Goal: Task Accomplishment & Management: Use online tool/utility

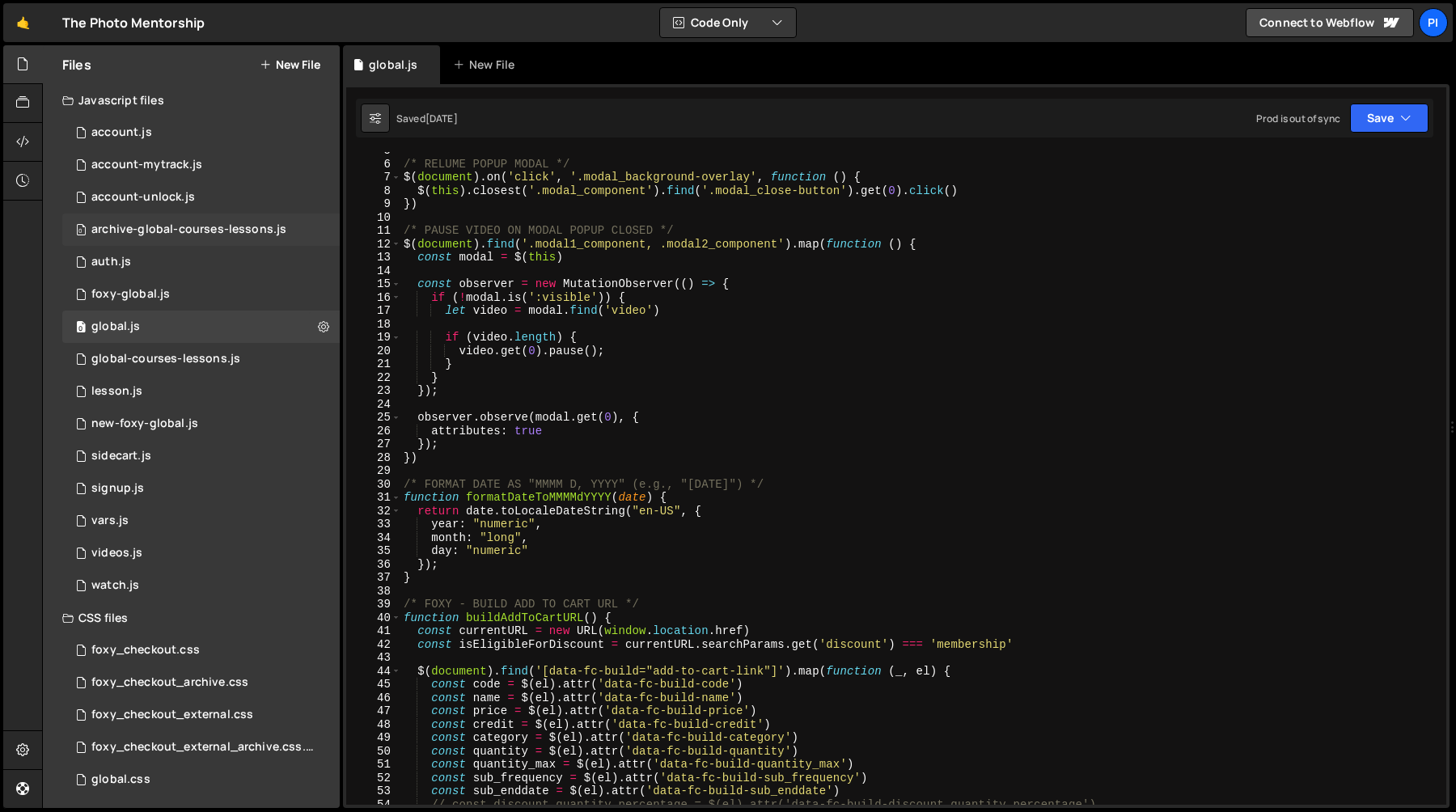
scroll to position [62, 0]
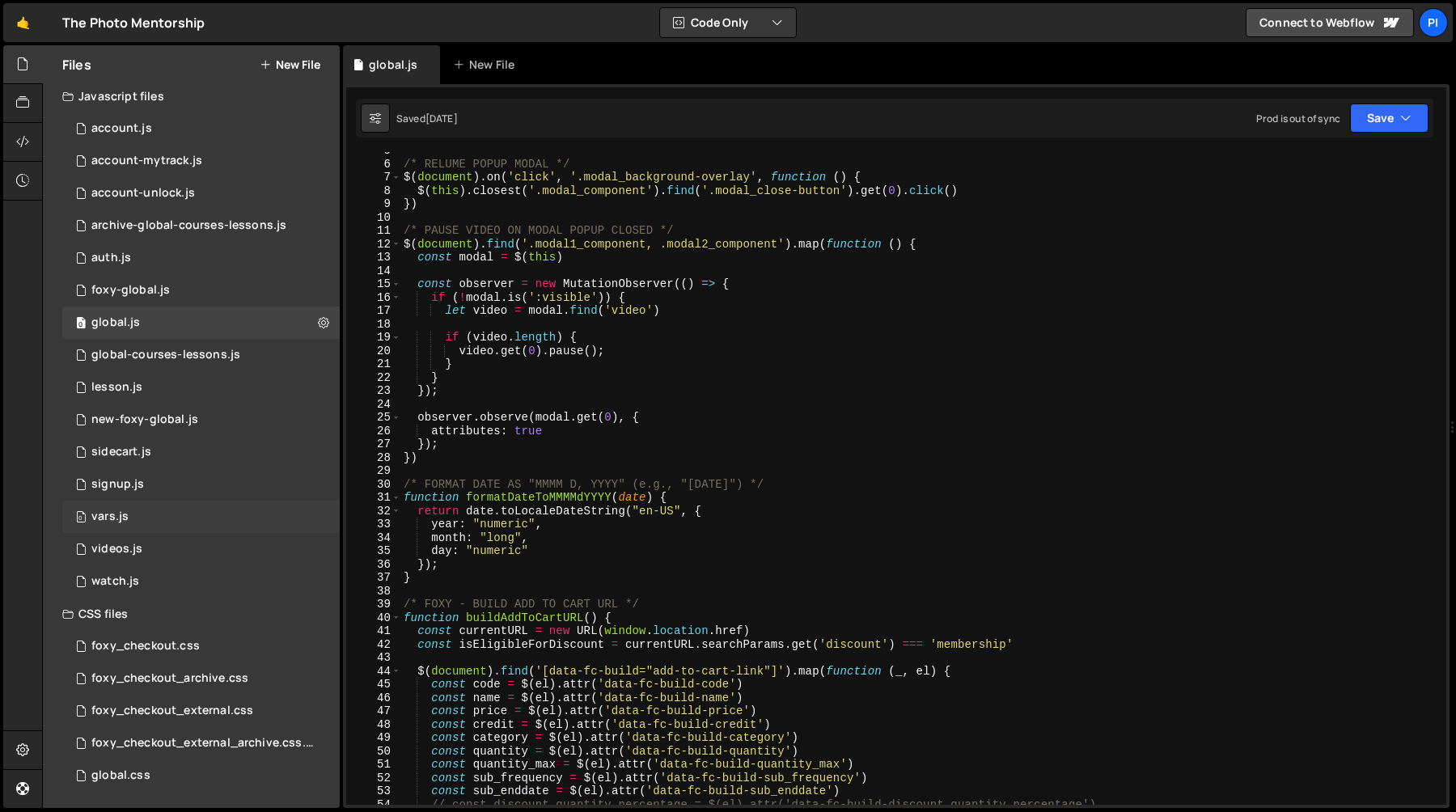
click at [116, 513] on div "vars.js" at bounding box center [110, 517] width 37 height 15
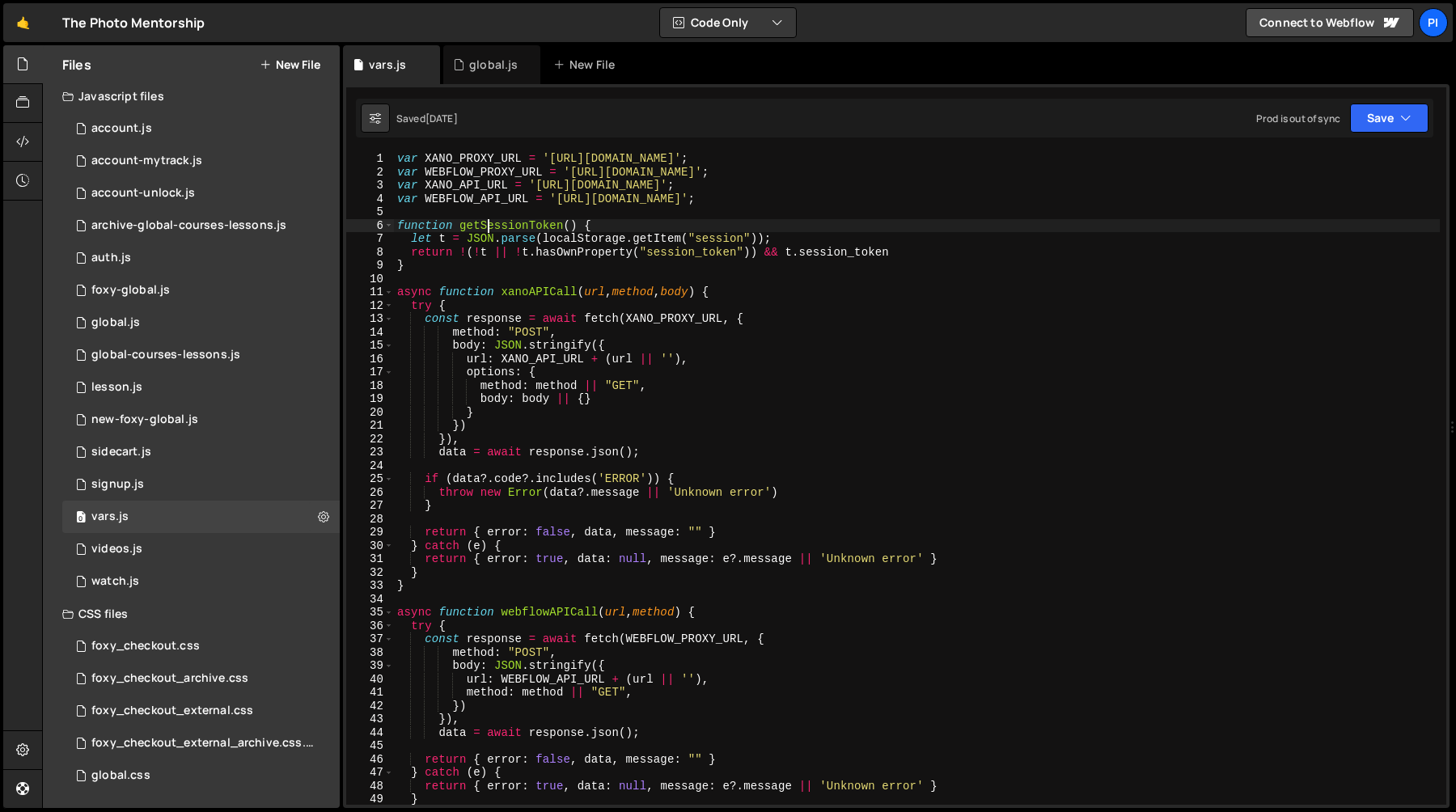
click at [487, 222] on div "var XANO_PROXY_URL = 'https://tpm-proxy.netlify.app/xano-proxy' ; var WEBFLOW_P…" at bounding box center [916, 491] width 1046 height 679
click at [526, 294] on div "var XANO_PROXY_URL = 'https://tpm-proxy.netlify.app/xano-proxy' ; var WEBFLOW_P…" at bounding box center [916, 491] width 1046 height 679
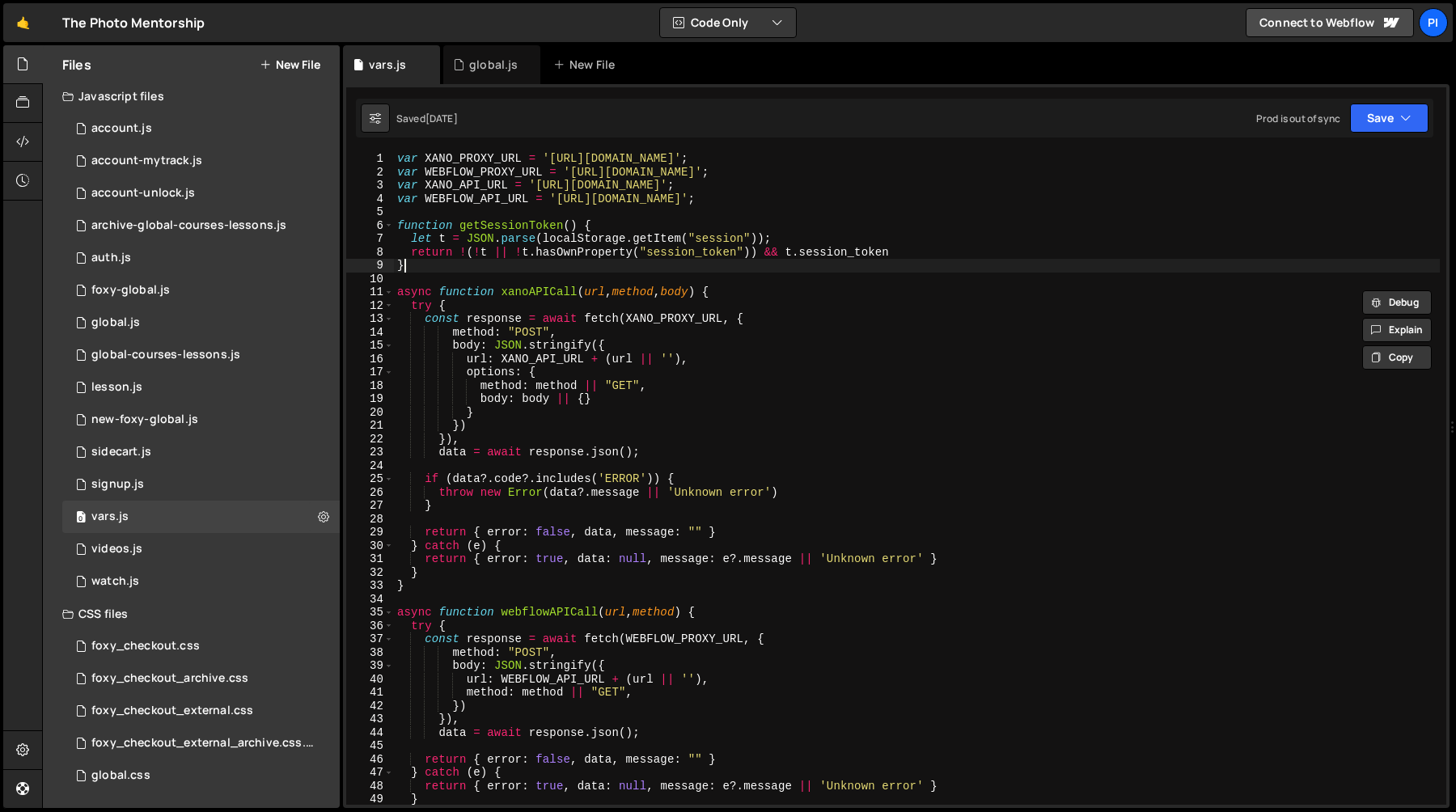
click at [544, 261] on div "var XANO_PROXY_URL = 'https://tpm-proxy.netlify.app/xano-proxy' ; var WEBFLOW_P…" at bounding box center [916, 491] width 1046 height 679
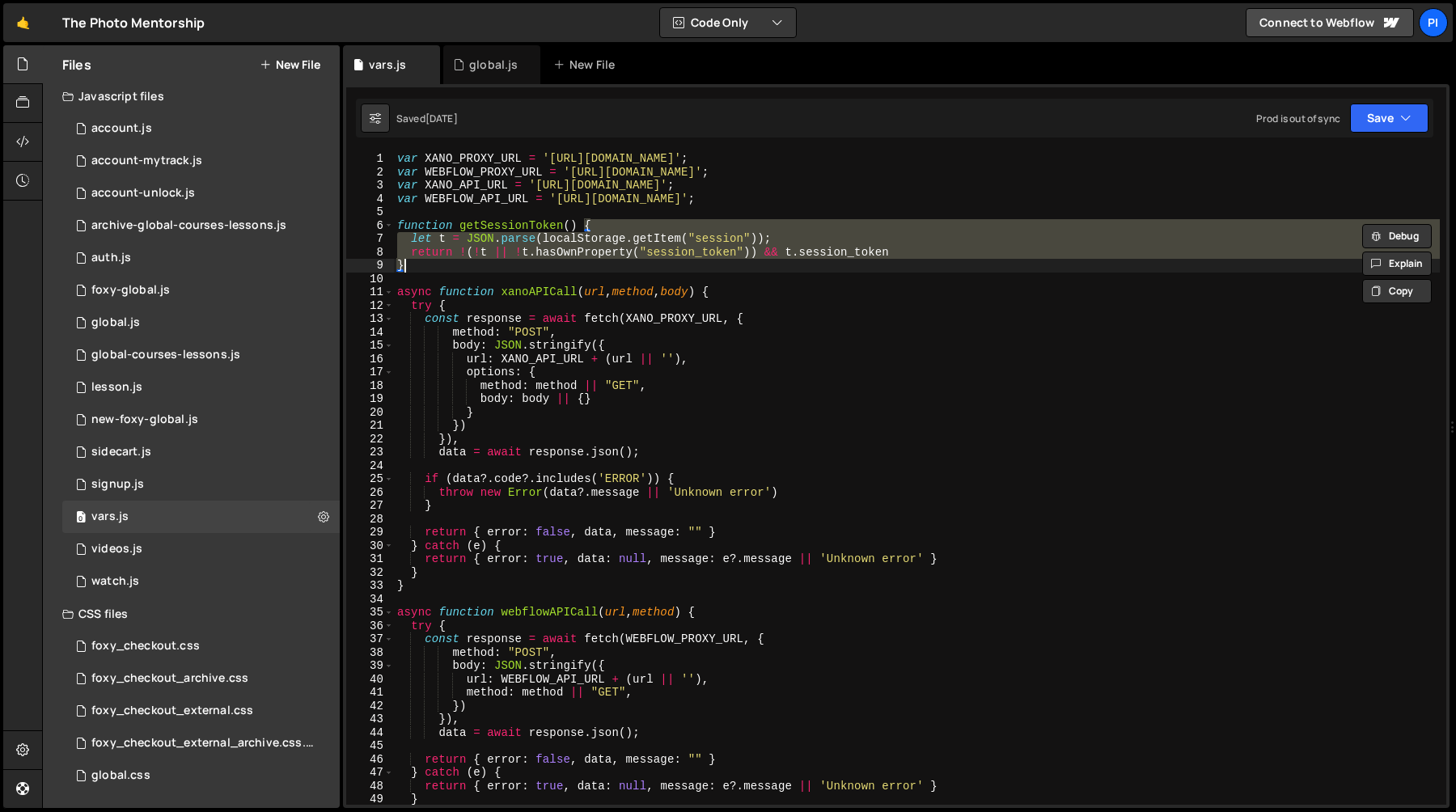
click at [585, 253] on div "var XANO_PROXY_URL = 'https://tpm-proxy.netlify.app/xano-proxy' ; var WEBFLOW_P…" at bounding box center [916, 478] width 1046 height 653
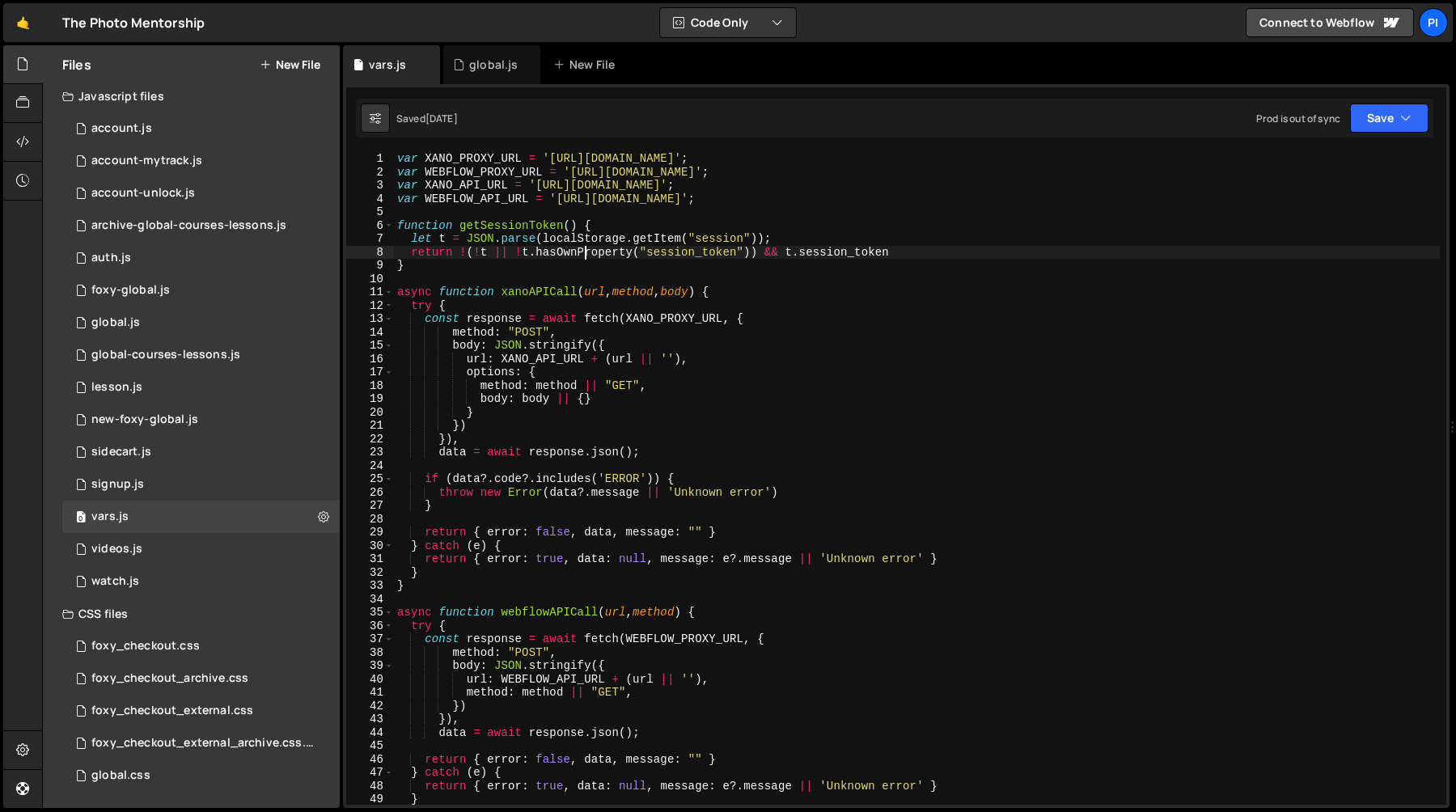
click at [551, 295] on div "var XANO_PROXY_URL = 'https://tpm-proxy.netlify.app/xano-proxy' ; var WEBFLOW_P…" at bounding box center [916, 491] width 1046 height 679
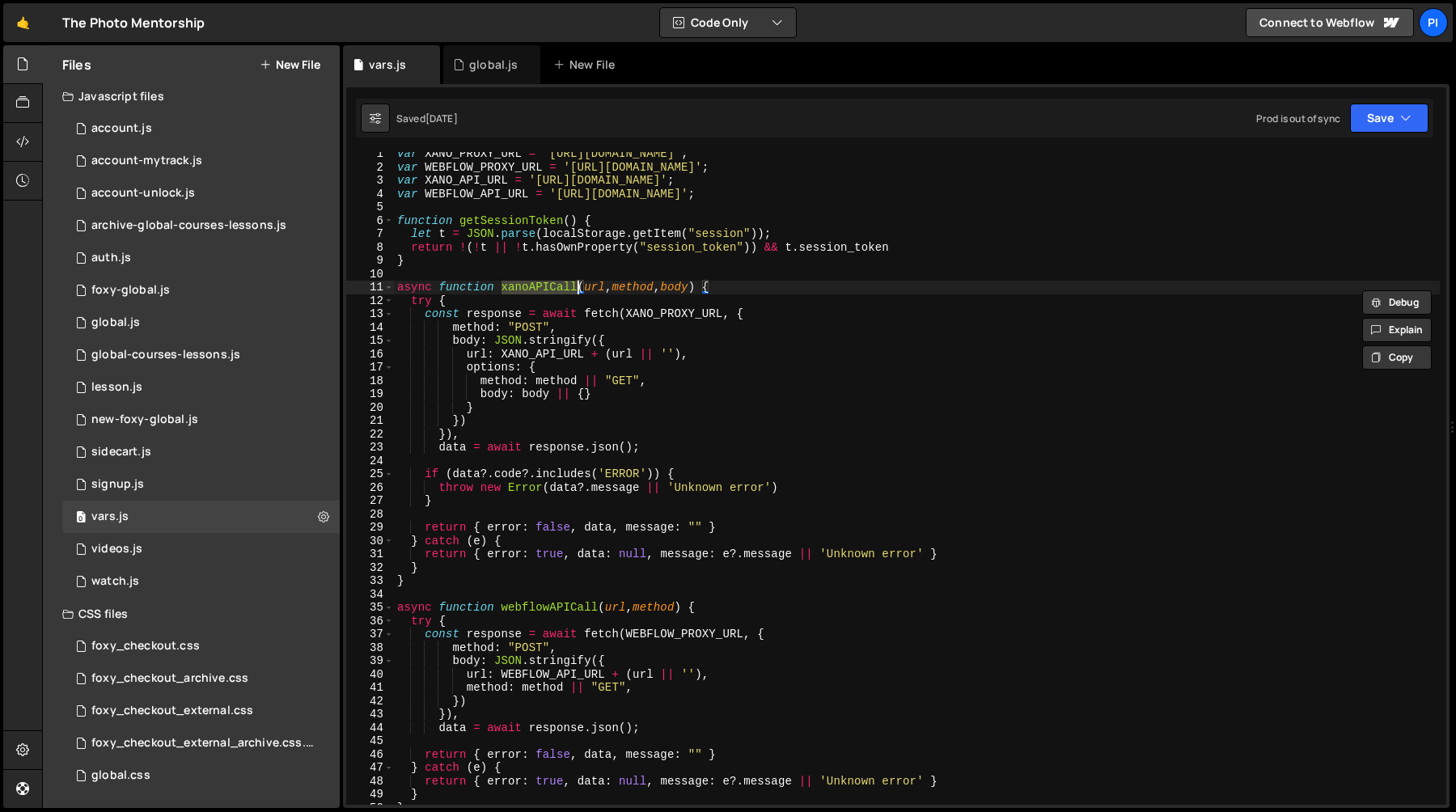
scroll to position [0, 0]
click at [500, 202] on div "var XANO_PROXY_URL = 'https://tpm-proxy.netlify.app/xano-proxy' ; var WEBFLOW_P…" at bounding box center [916, 491] width 1046 height 679
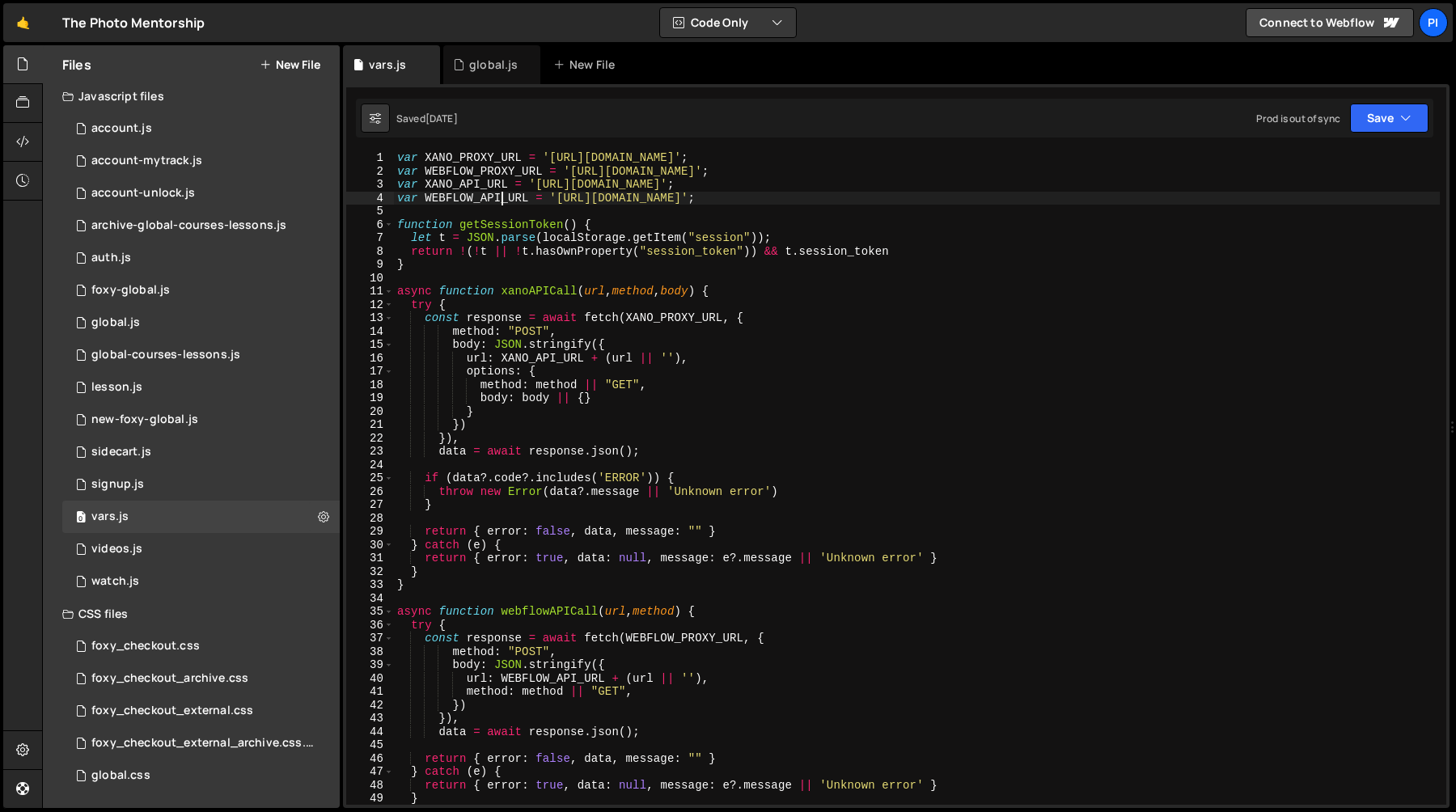
click at [500, 202] on div "var XANO_PROXY_URL = 'https://tpm-proxy.netlify.app/xano-proxy' ; var WEBFLOW_P…" at bounding box center [916, 491] width 1046 height 679
click at [501, 172] on div "var XANO_PROXY_URL = 'https://tpm-proxy.netlify.app/xano-proxy' ; var WEBFLOW_P…" at bounding box center [916, 491] width 1046 height 679
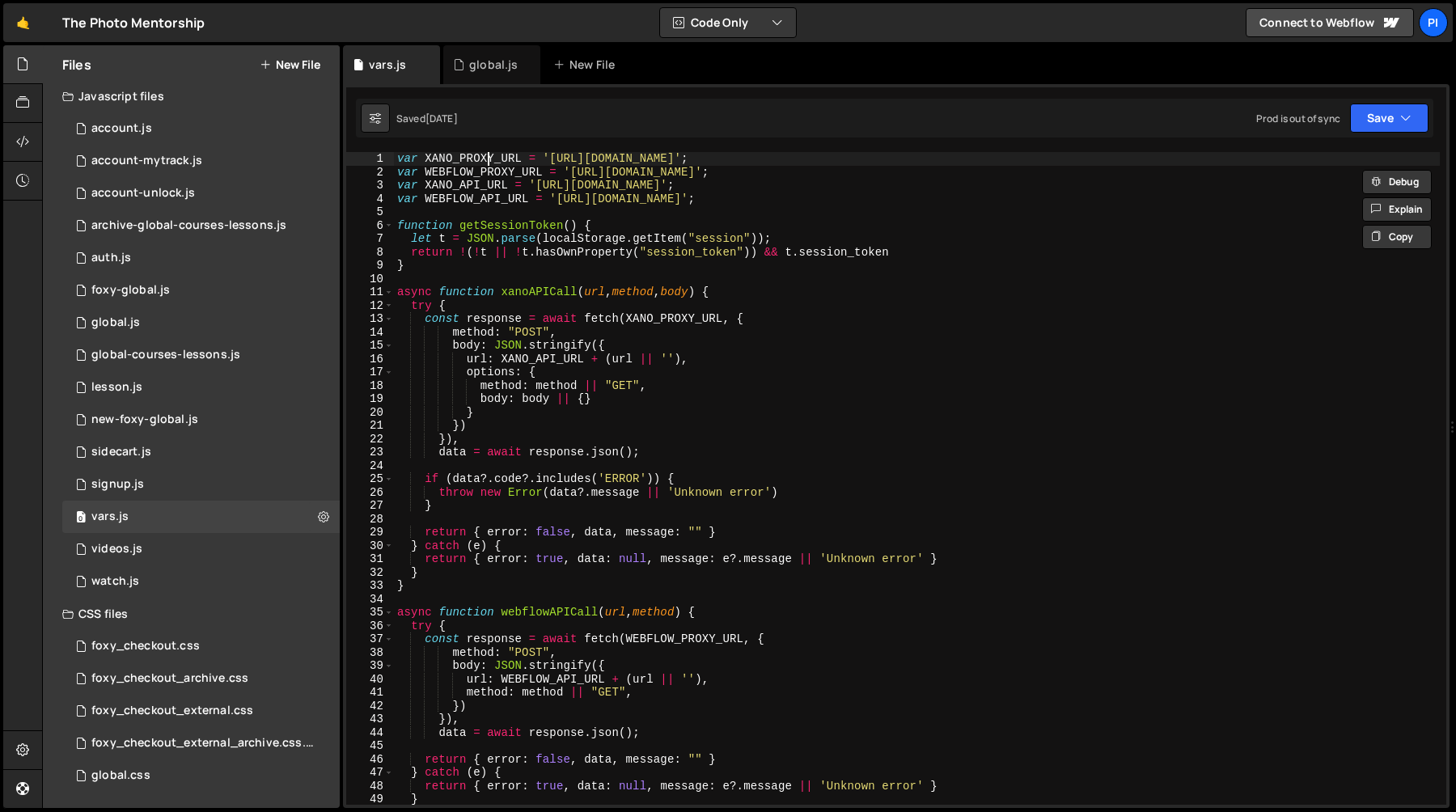
click at [488, 159] on div "var XANO_PROXY_URL = 'https://tpm-proxy.netlify.app/xano-proxy' ; var WEBFLOW_P…" at bounding box center [916, 491] width 1046 height 679
click at [493, 177] on div "var XANO_PROXY_URL = 'https://tpm-proxy.netlify.app/xano-proxy' ; var WEBFLOW_P…" at bounding box center [916, 491] width 1046 height 679
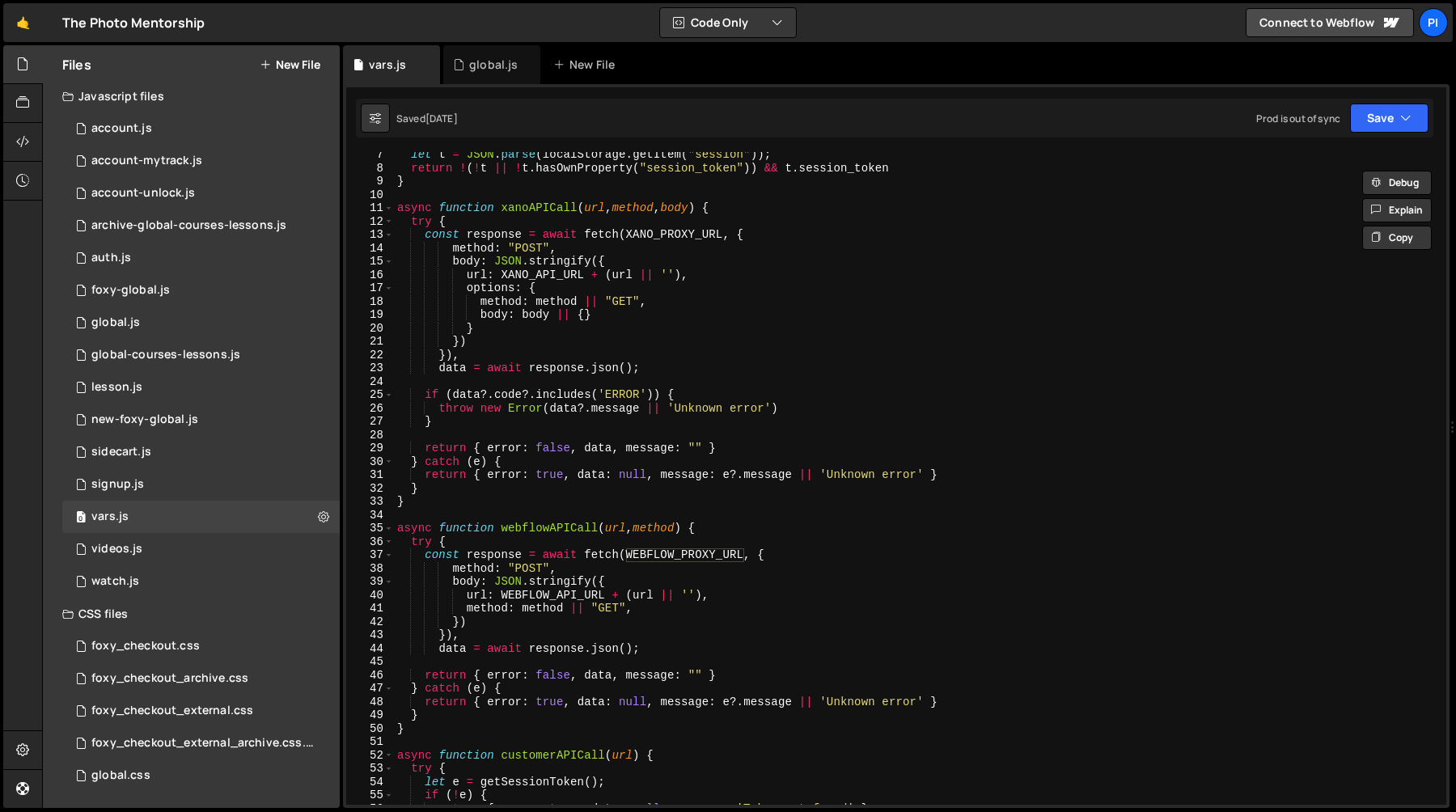
scroll to position [234, 0]
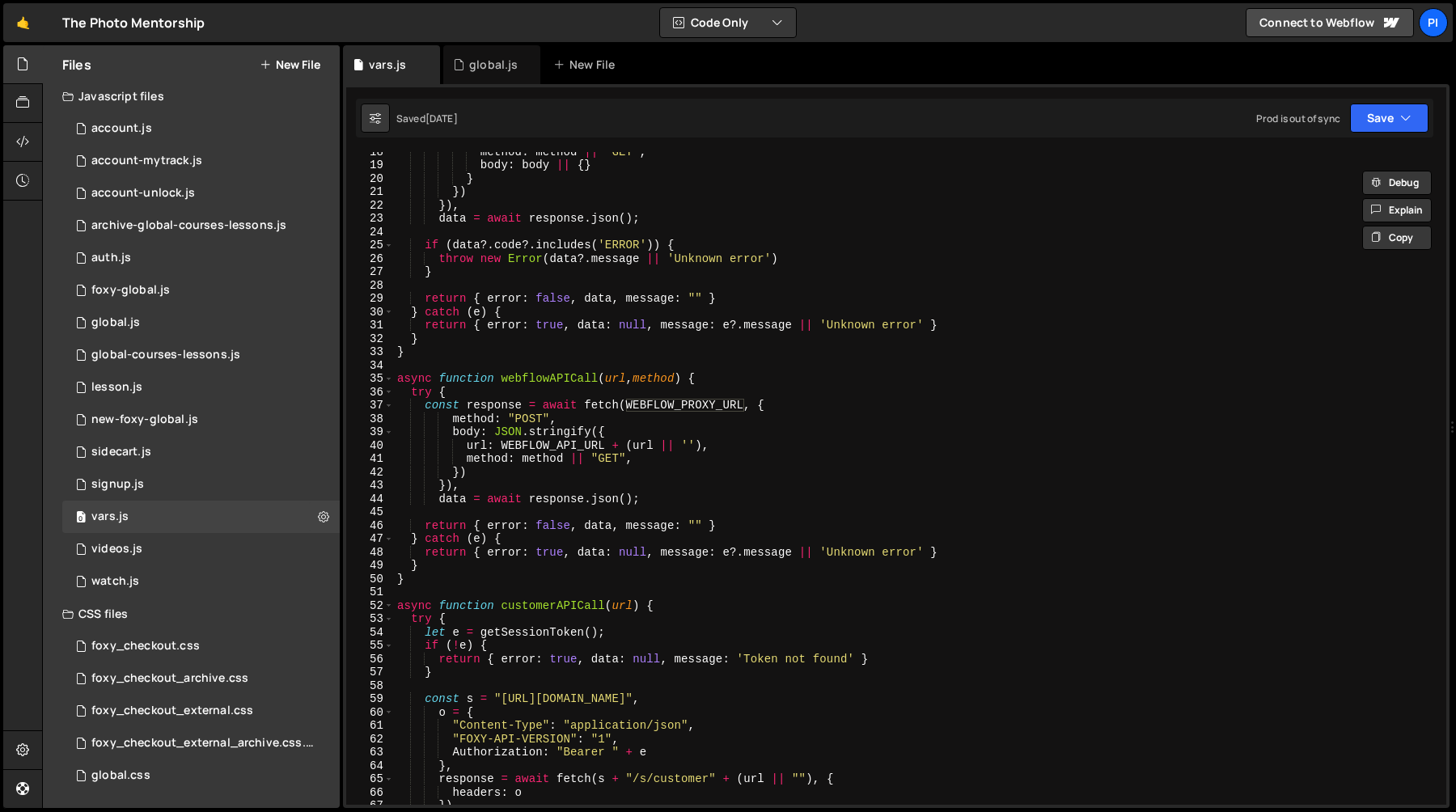
click at [742, 303] on div "method : method || "GET" , body : body || { } } }) }) , data = await response .…" at bounding box center [916, 484] width 1046 height 679
type textarea "return { error: false, data, message: "" }"
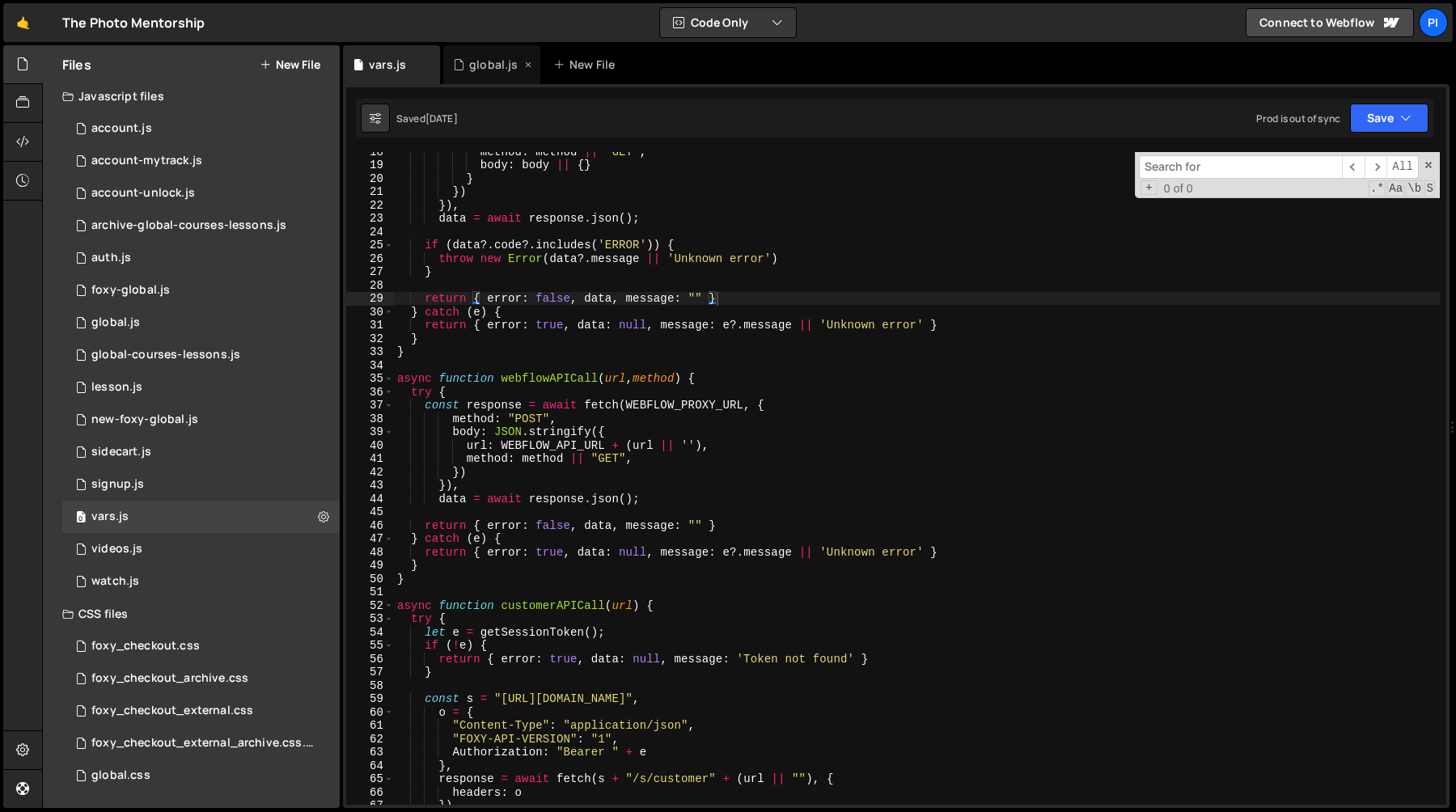
click at [475, 80] on div "global.js" at bounding box center [492, 65] width 97 height 39
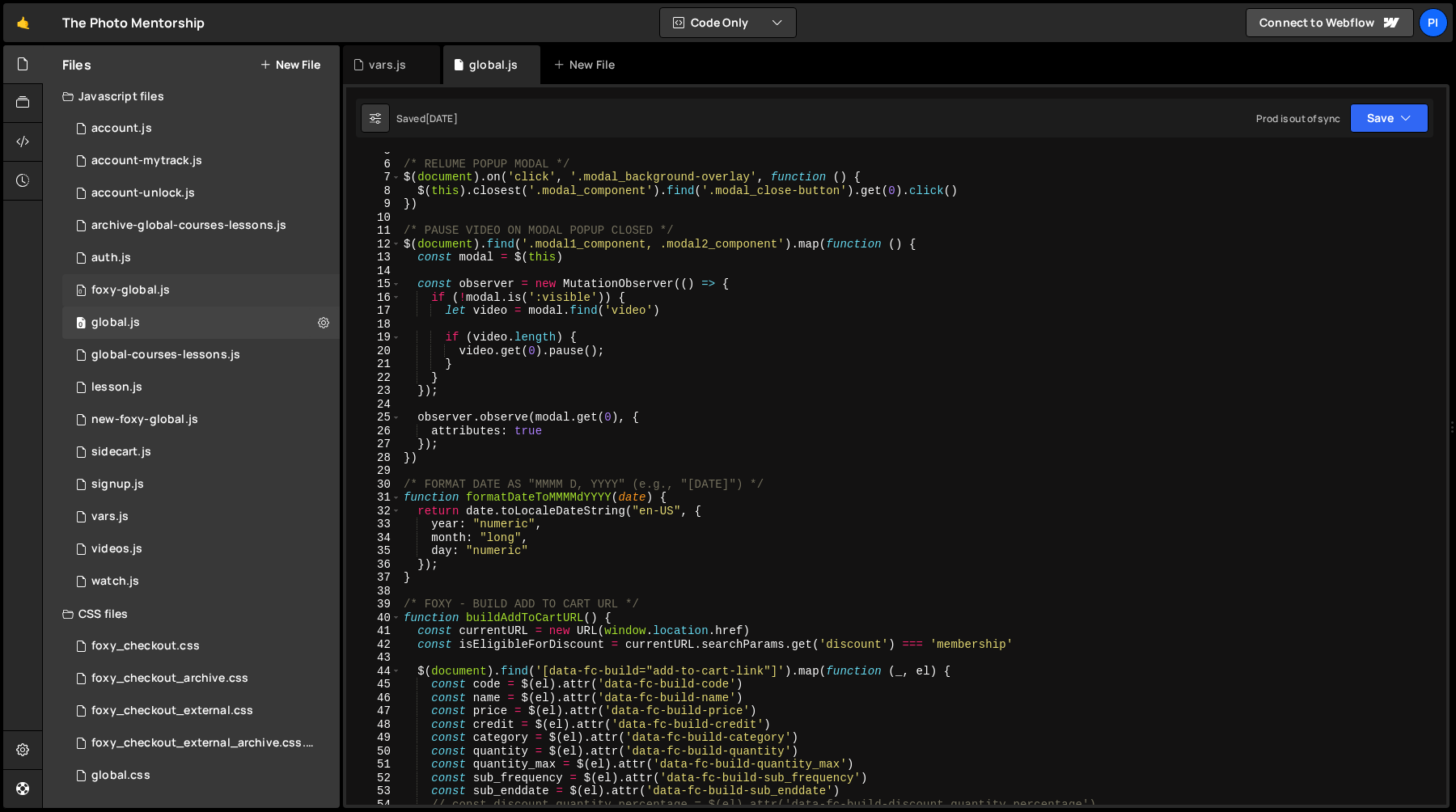
click at [175, 296] on div "0 foxy-global.js 0" at bounding box center [201, 290] width 278 height 33
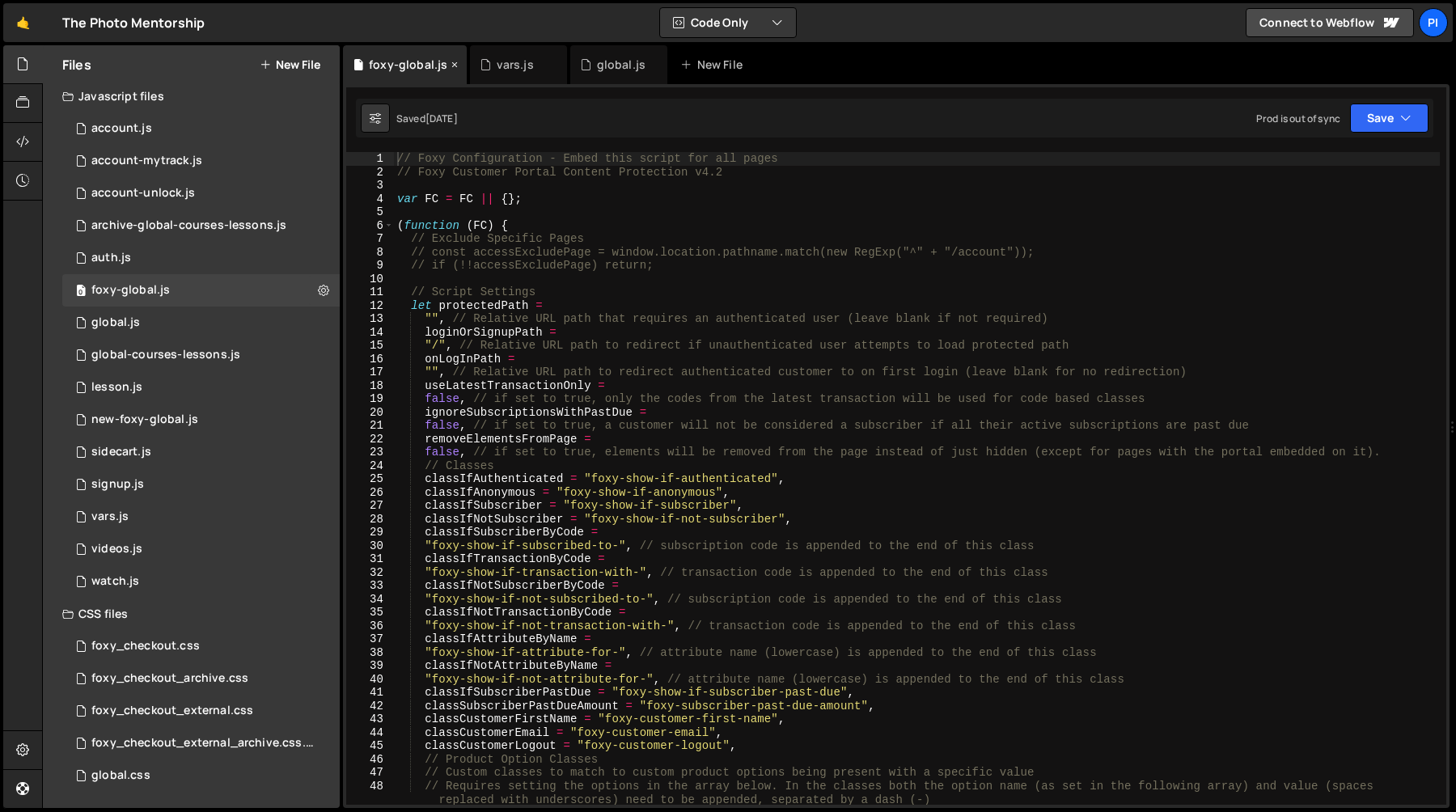
scroll to position [839, 0]
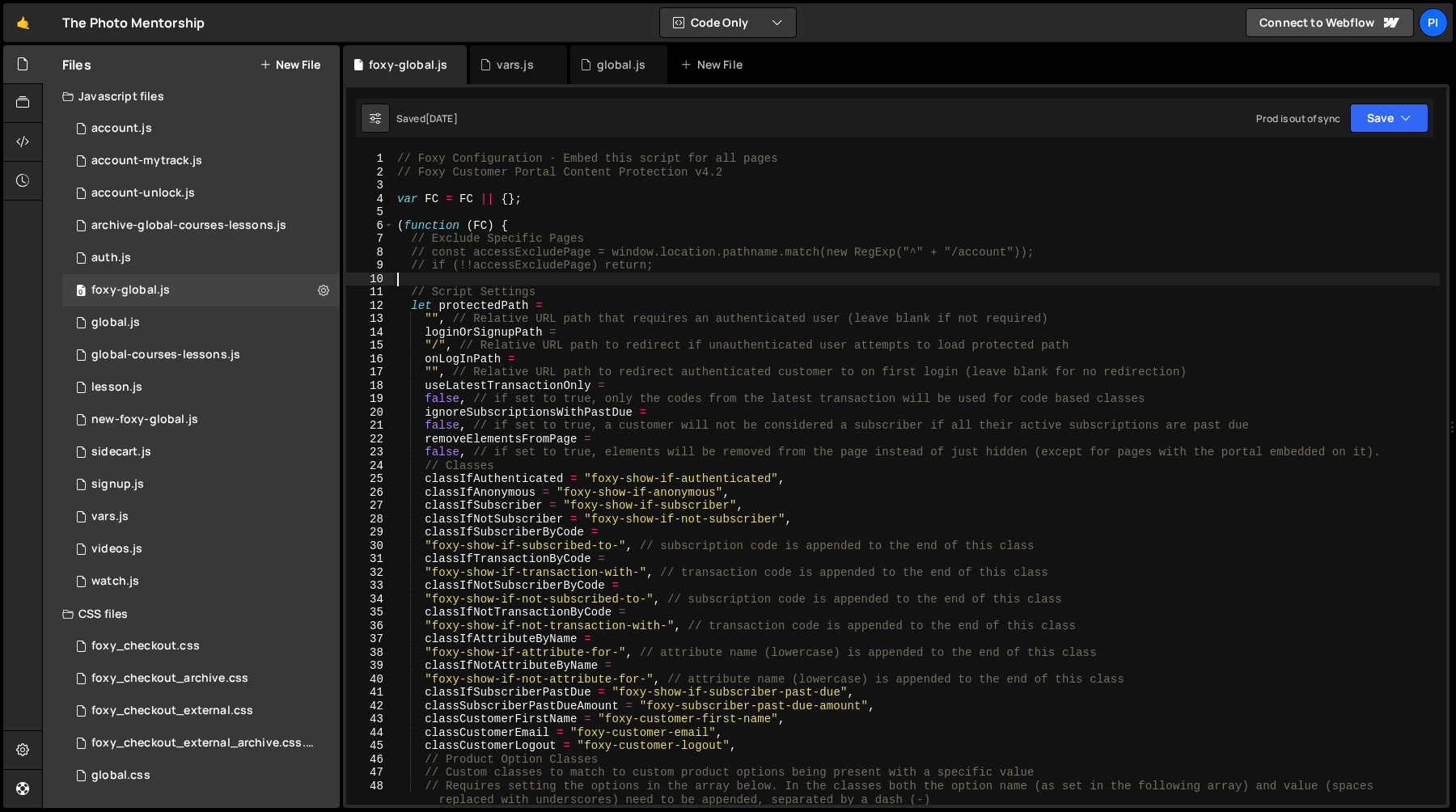
click at [737, 283] on div "// Foxy Configuration - Embed this script for all pages // Foxy Customer Portal…" at bounding box center [916, 491] width 1046 height 679
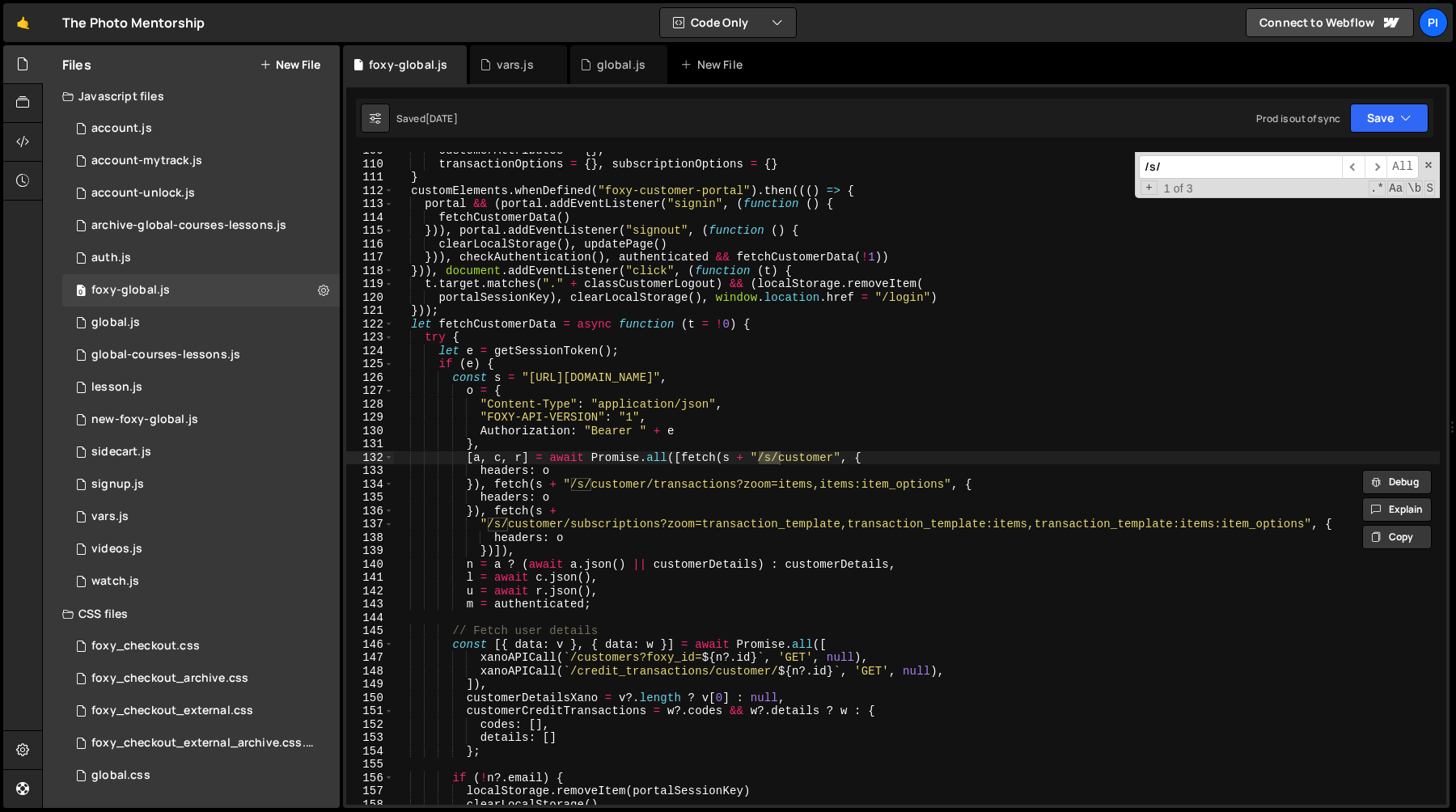
scroll to position [1543, 0]
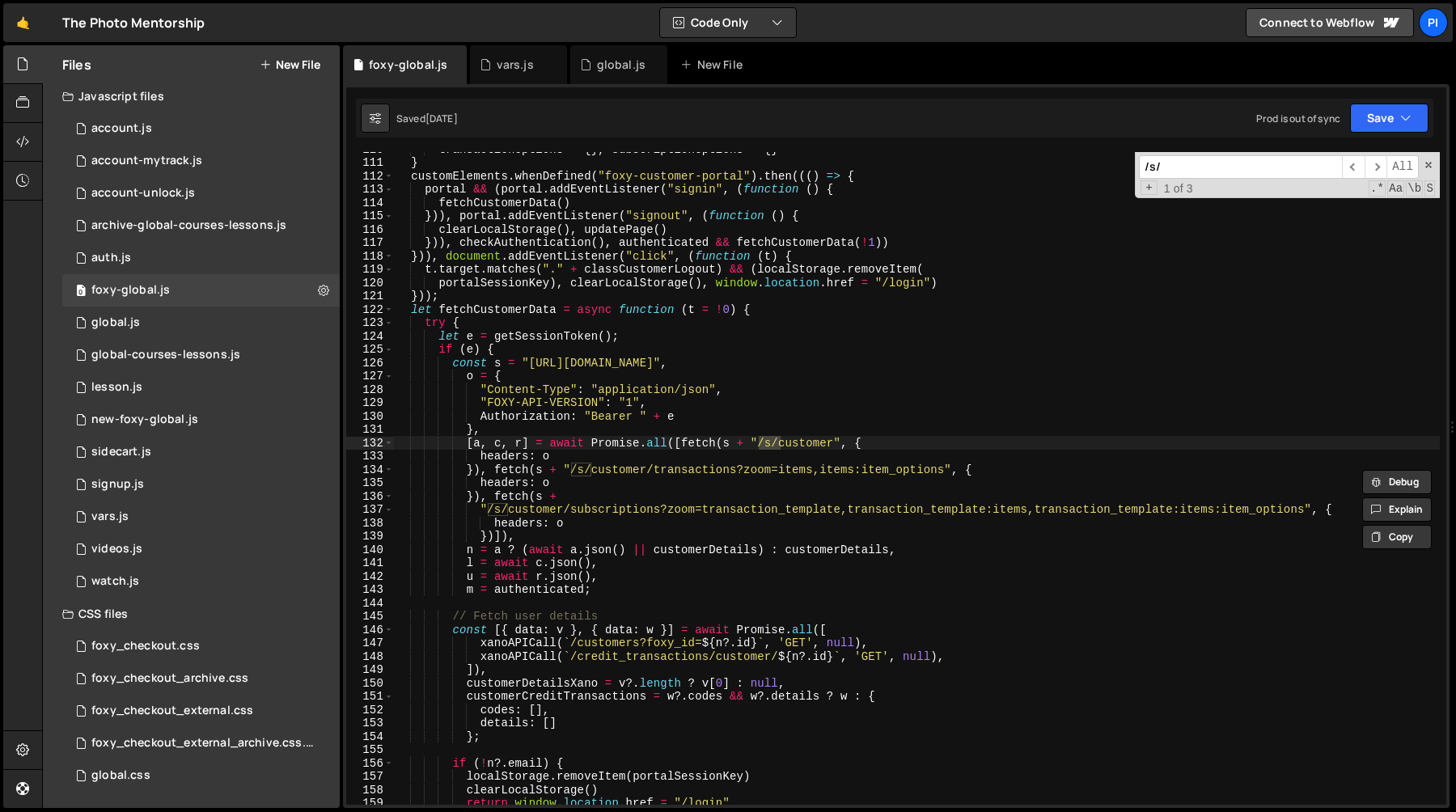
type input "/s/"
click at [545, 335] on div "transactionOptions = { } , subscriptionOptions = { } } customElements . whenDef…" at bounding box center [916, 482] width 1046 height 679
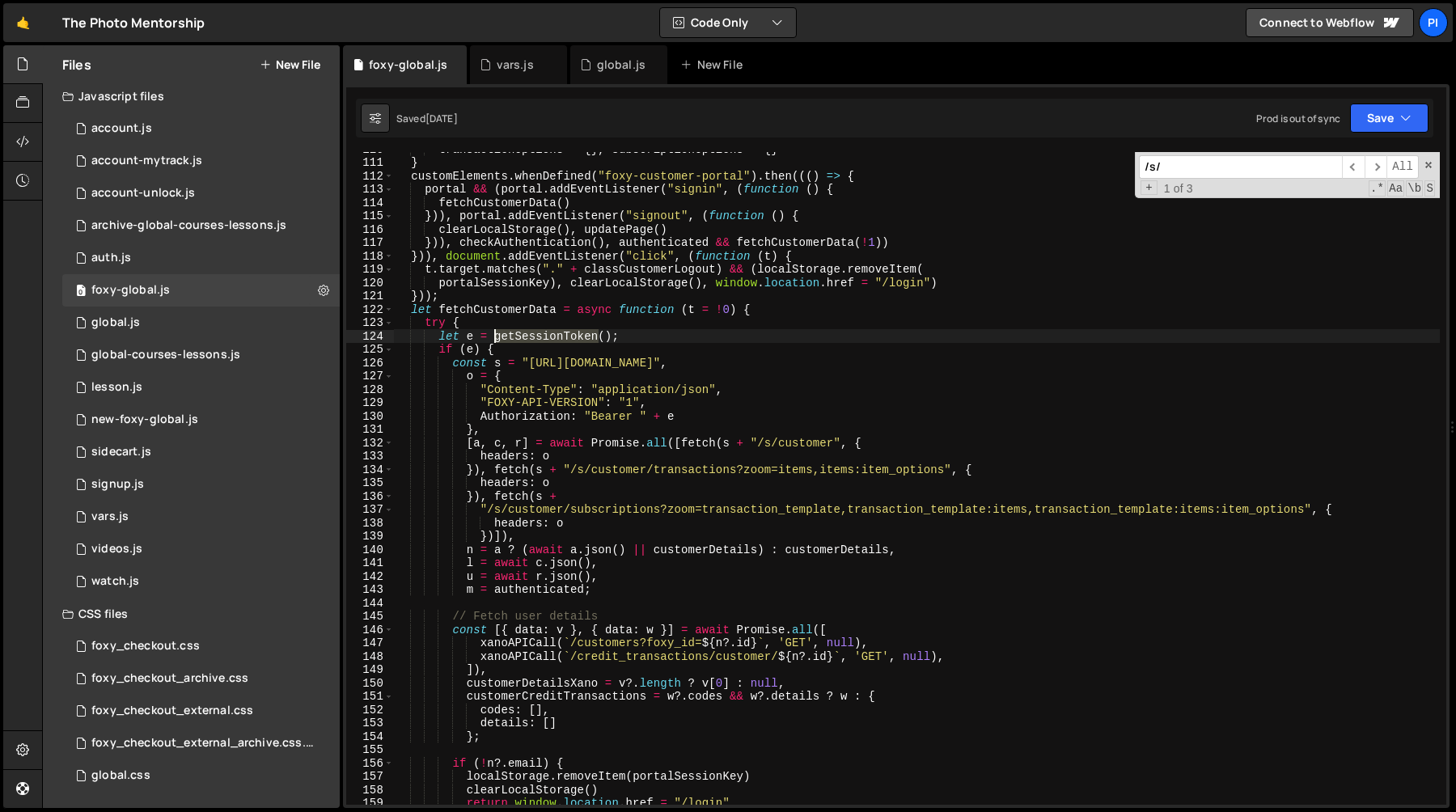
click at [545, 335] on div "transactionOptions = { } , subscriptionOptions = { } } customElements . whenDef…" at bounding box center [916, 482] width 1046 height 679
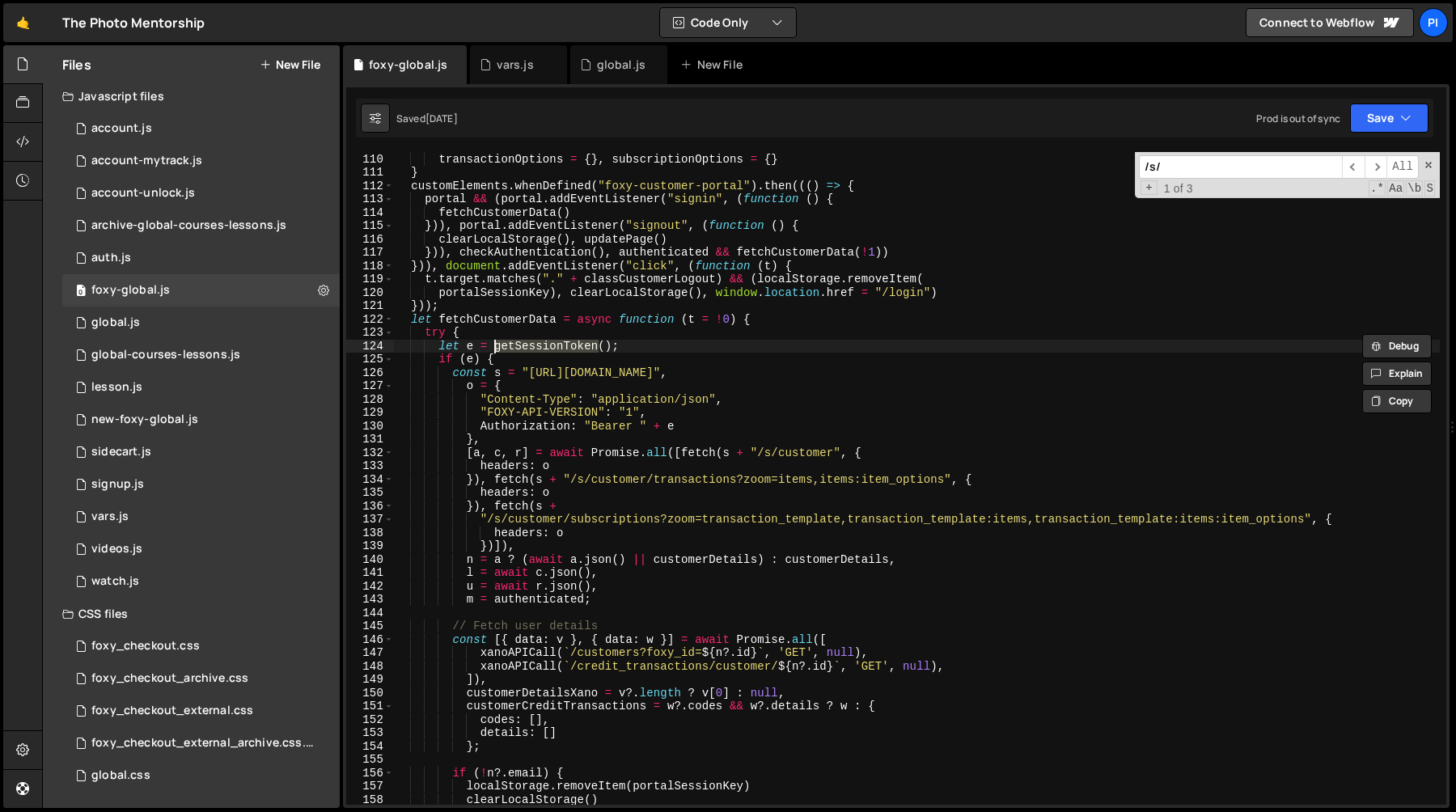
click at [632, 348] on div "customerAttributes = { } , transactionOptions = { } , subscriptionOptions = { }…" at bounding box center [916, 478] width 1046 height 679
click at [555, 359] on div "customerAttributes = { } , transactionOptions = { } , subscriptionOptions = { }…" at bounding box center [916, 478] width 1046 height 679
click at [555, 350] on div "customerAttributes = { } , transactionOptions = { } , subscriptionOptions = { }…" at bounding box center [916, 478] width 1046 height 679
type textarea "let e = getSessionToken();"
click at [555, 350] on div "customerAttributes = { } , transactionOptions = { } , subscriptionOptions = { }…" at bounding box center [916, 478] width 1046 height 679
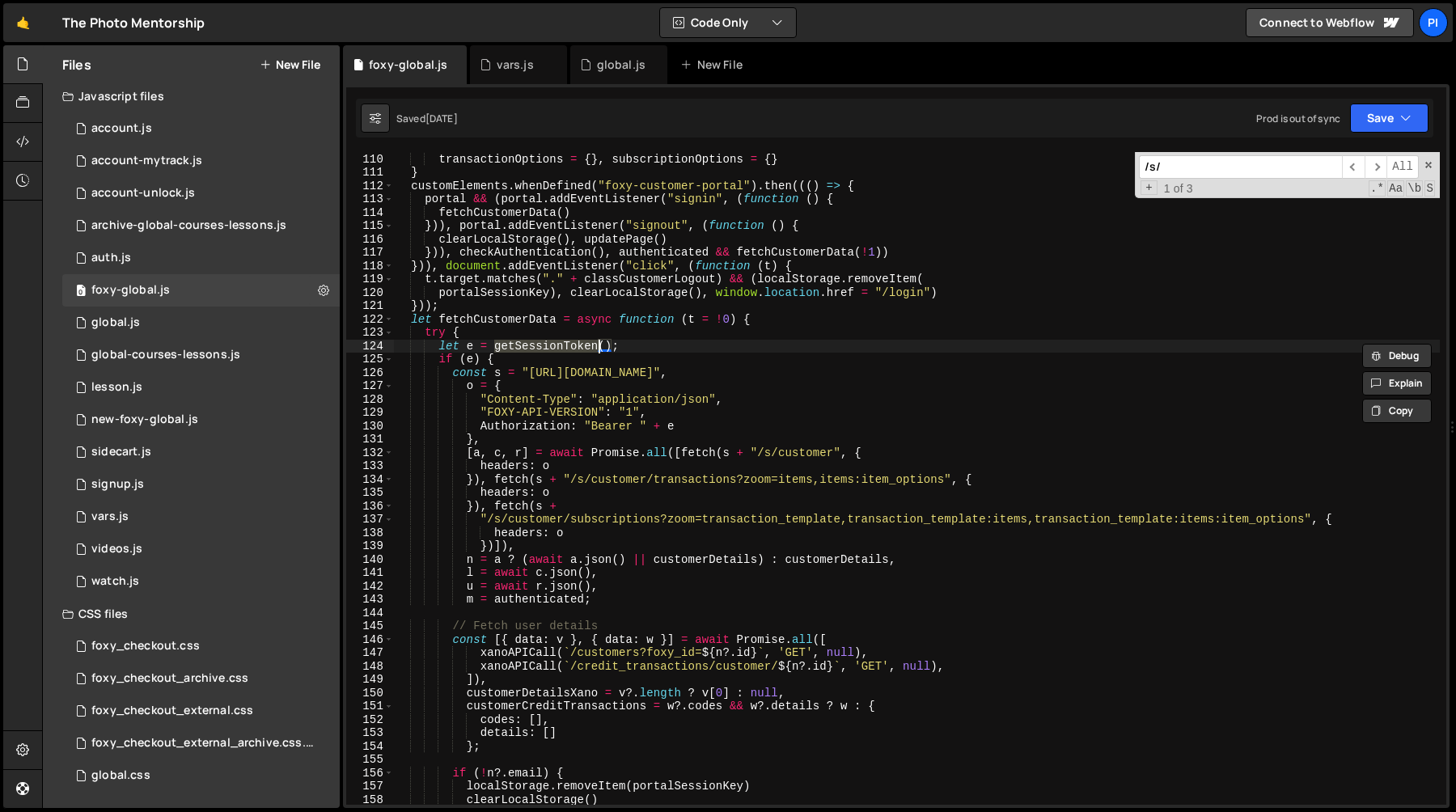
type input "getSessionToken"
click at [1349, 163] on span "​" at bounding box center [1353, 167] width 23 height 24
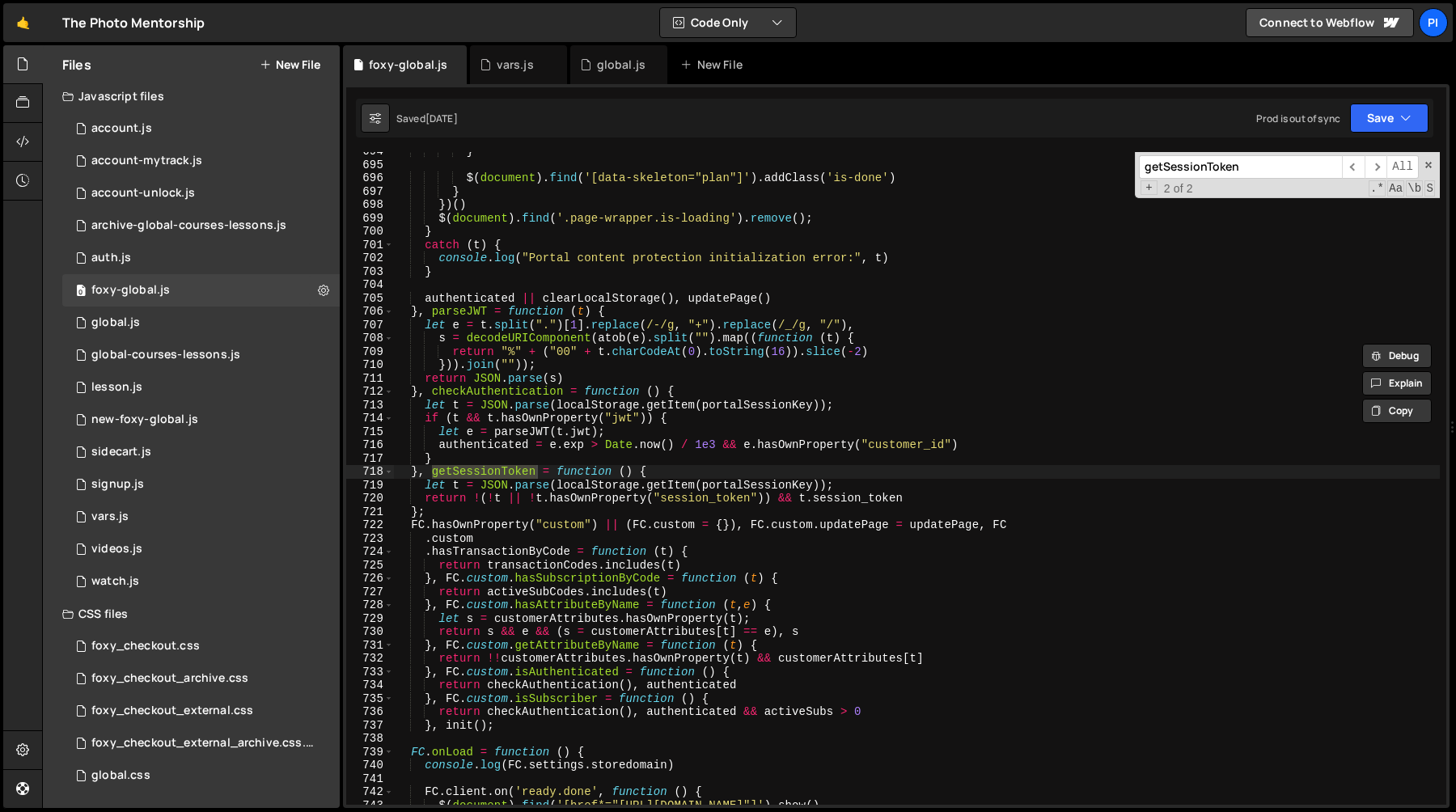
click at [697, 499] on div "} $ ( document ) . find ( '[data-skeleton="plan"]' ) . addClass ( 'is-done' ) }…" at bounding box center [916, 484] width 1046 height 679
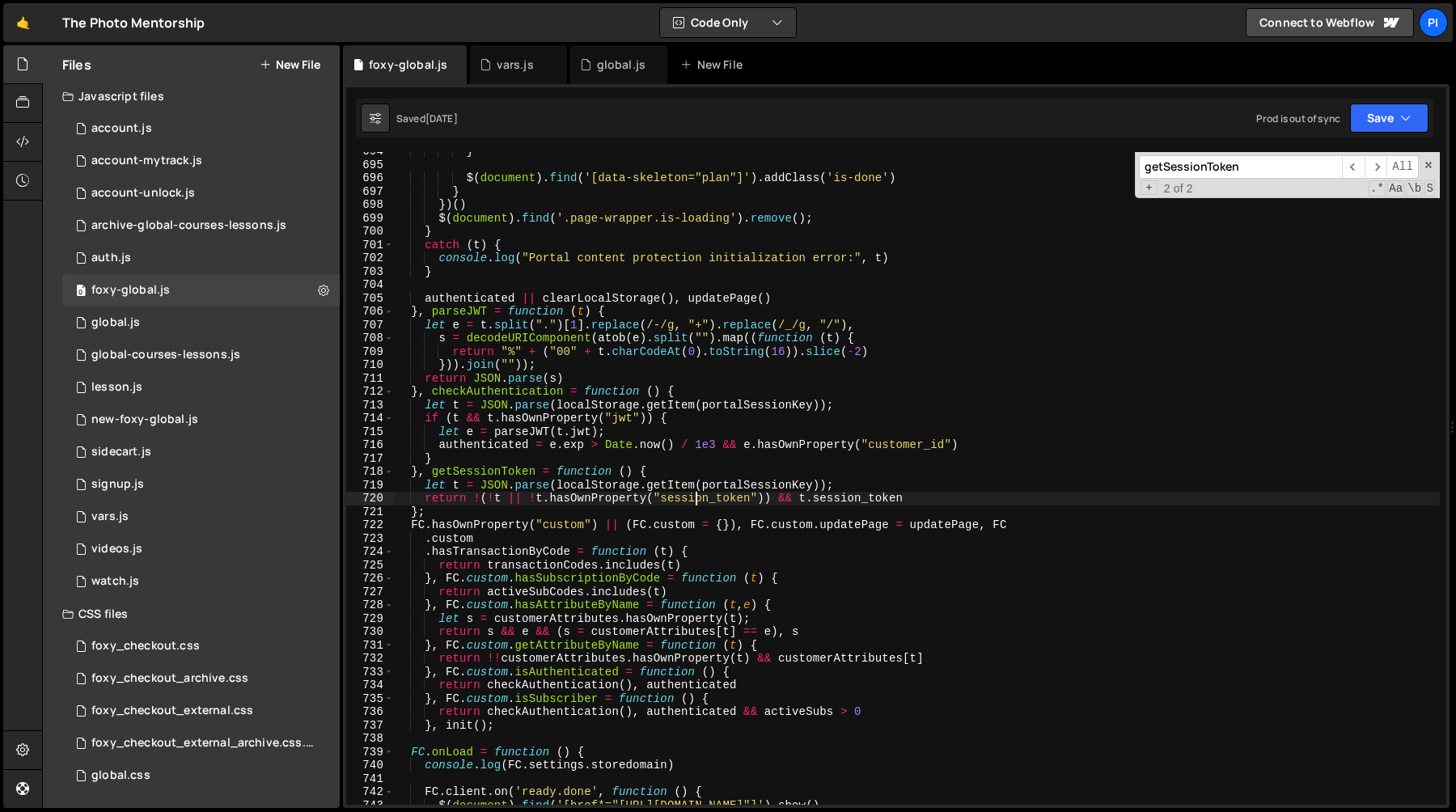
click at [697, 499] on div "} $ ( document ) . find ( '[data-skeleton="plan"]' ) . addClass ( 'is-done' ) }…" at bounding box center [916, 484] width 1046 height 679
click at [942, 463] on div "} $ ( document ) . find ( '[data-skeleton="plan"]' ) . addClass ( 'is-done' ) }…" at bounding box center [916, 484] width 1046 height 679
click at [918, 483] on div "} $ ( document ) . find ( '[data-skeleton="plan"]' ) . addClass ( 'is-done' ) }…" at bounding box center [916, 484] width 1046 height 679
click at [843, 450] on div "} $ ( document ) . find ( '[data-skeleton="plan"]' ) . addClass ( 'is-done' ) }…" at bounding box center [916, 484] width 1046 height 679
click at [789, 455] on div "} $ ( document ) . find ( '[data-skeleton="plan"]' ) . addClass ( 'is-done' ) }…" at bounding box center [916, 484] width 1046 height 679
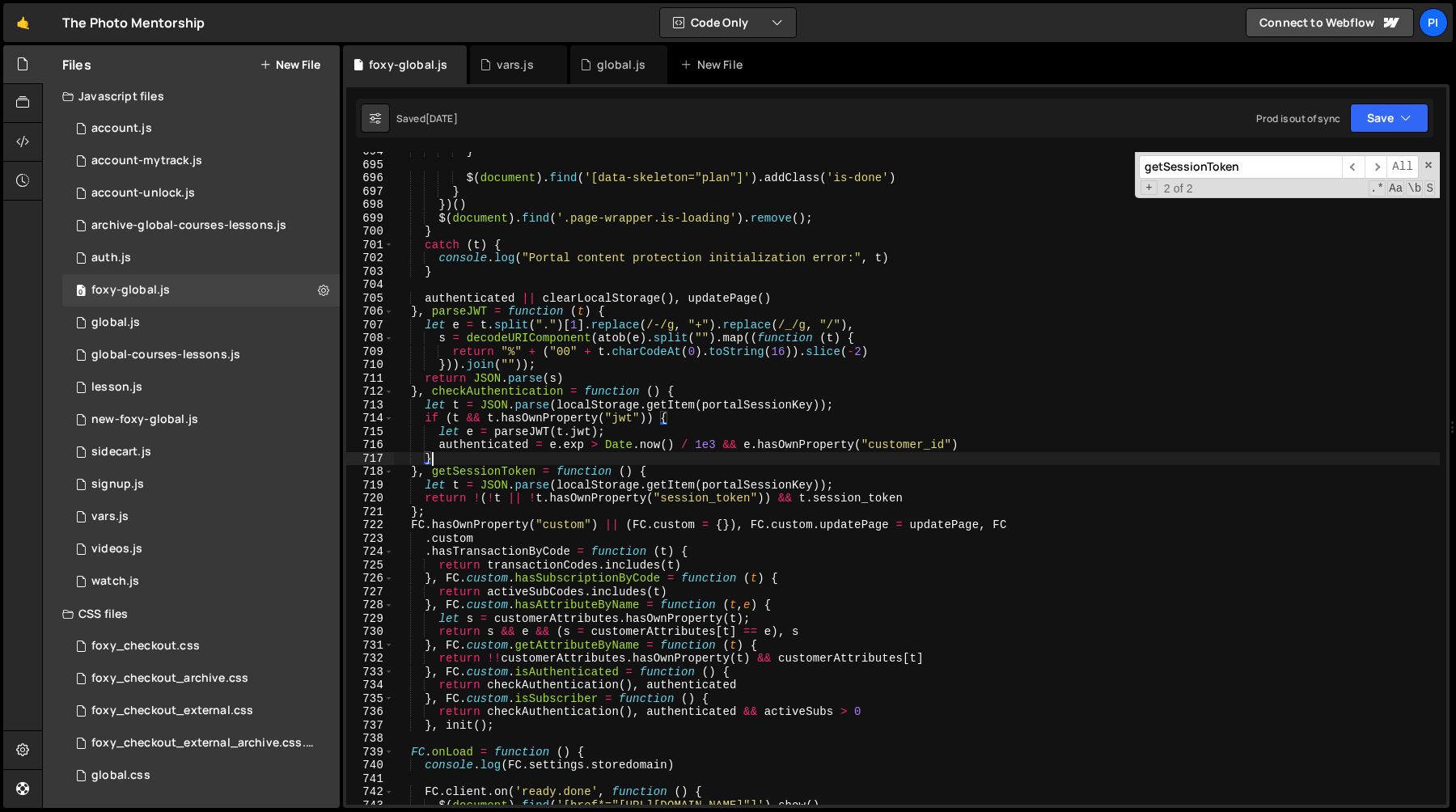
click at [732, 466] on div "} $ ( document ) . find ( '[data-skeleton="plan"]' ) . addClass ( 'is-done' ) }…" at bounding box center [916, 484] width 1046 height 679
click at [423, 471] on div "} $ ( document ) . find ( '[data-skeleton="plan"]' ) . addClass ( 'is-done' ) }…" at bounding box center [916, 484] width 1046 height 679
click at [420, 474] on div "} $ ( document ) . find ( '[data-skeleton="plan"]' ) . addClass ( 'is-done' ) }…" at bounding box center [916, 484] width 1046 height 679
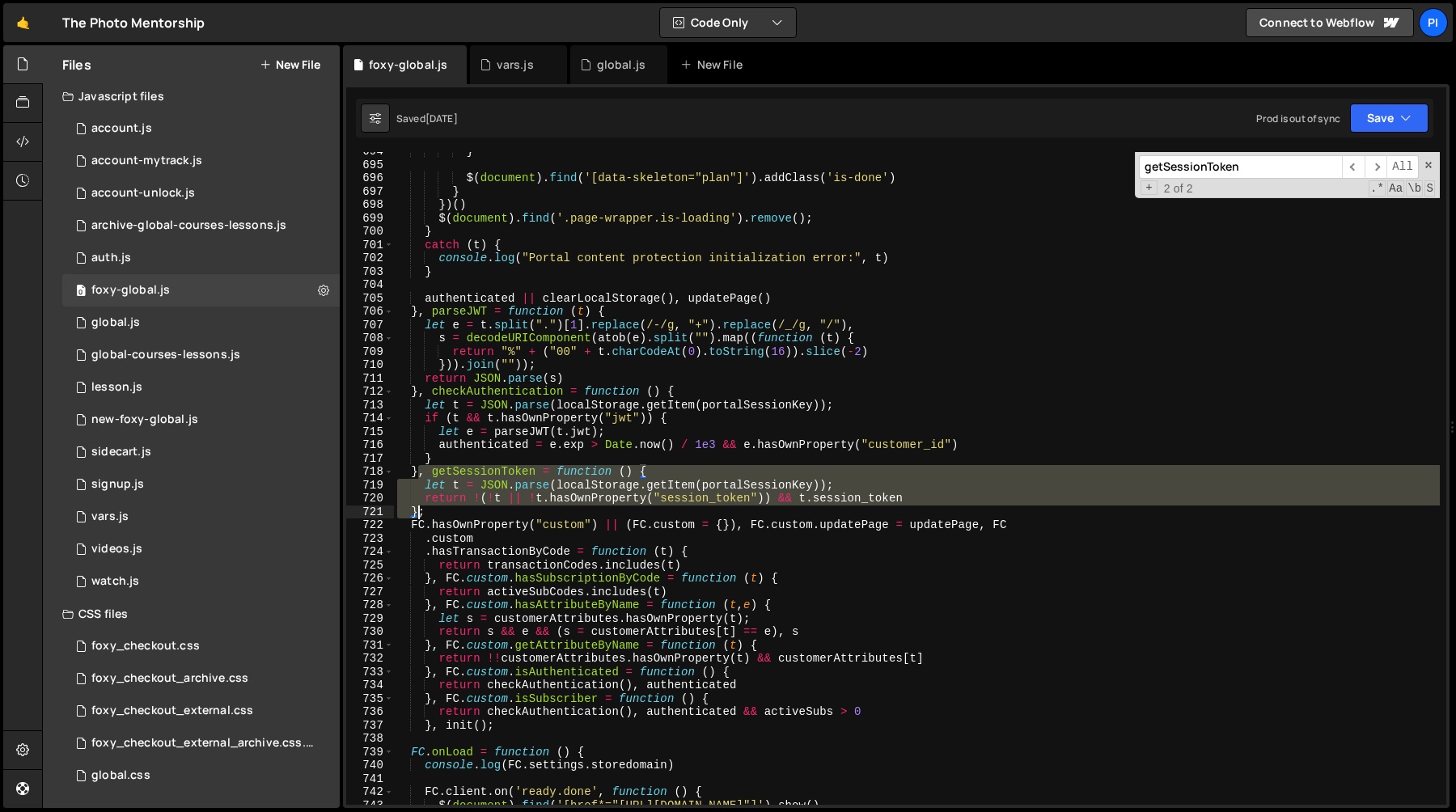
drag, startPoint x: 420, startPoint y: 474, endPoint x: 419, endPoint y: 509, distance: 35.0
click at [419, 509] on div "} $ ( document ) . find ( '[data-skeleton="plan"]' ) . addClass ( 'is-done' ) }…" at bounding box center [916, 484] width 1046 height 679
click at [445, 510] on div "} $ ( document ) . find ( '[data-skeleton="plan"]' ) . addClass ( 'is-done' ) }…" at bounding box center [916, 484] width 1046 height 679
type textarea "};"
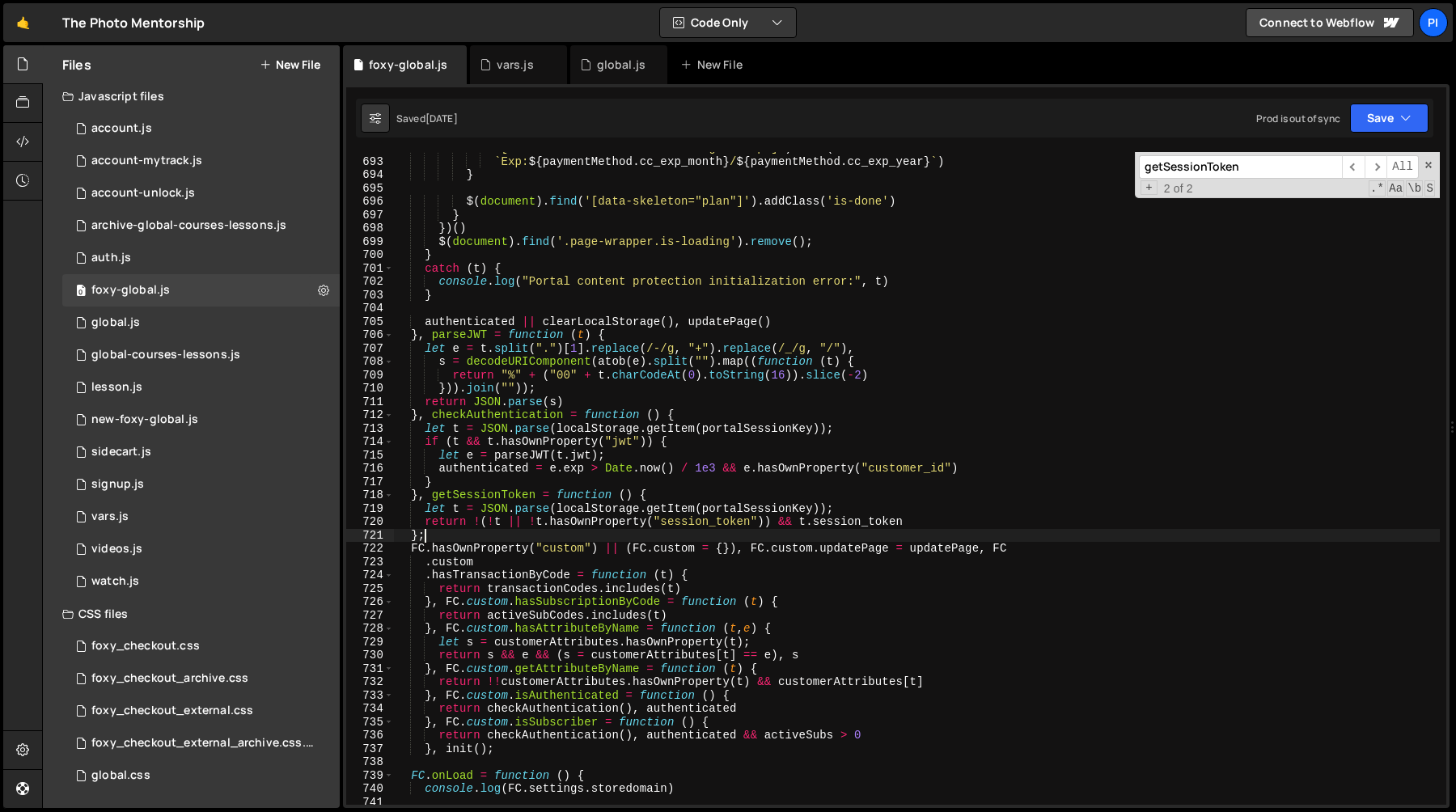
scroll to position [9214, 0]
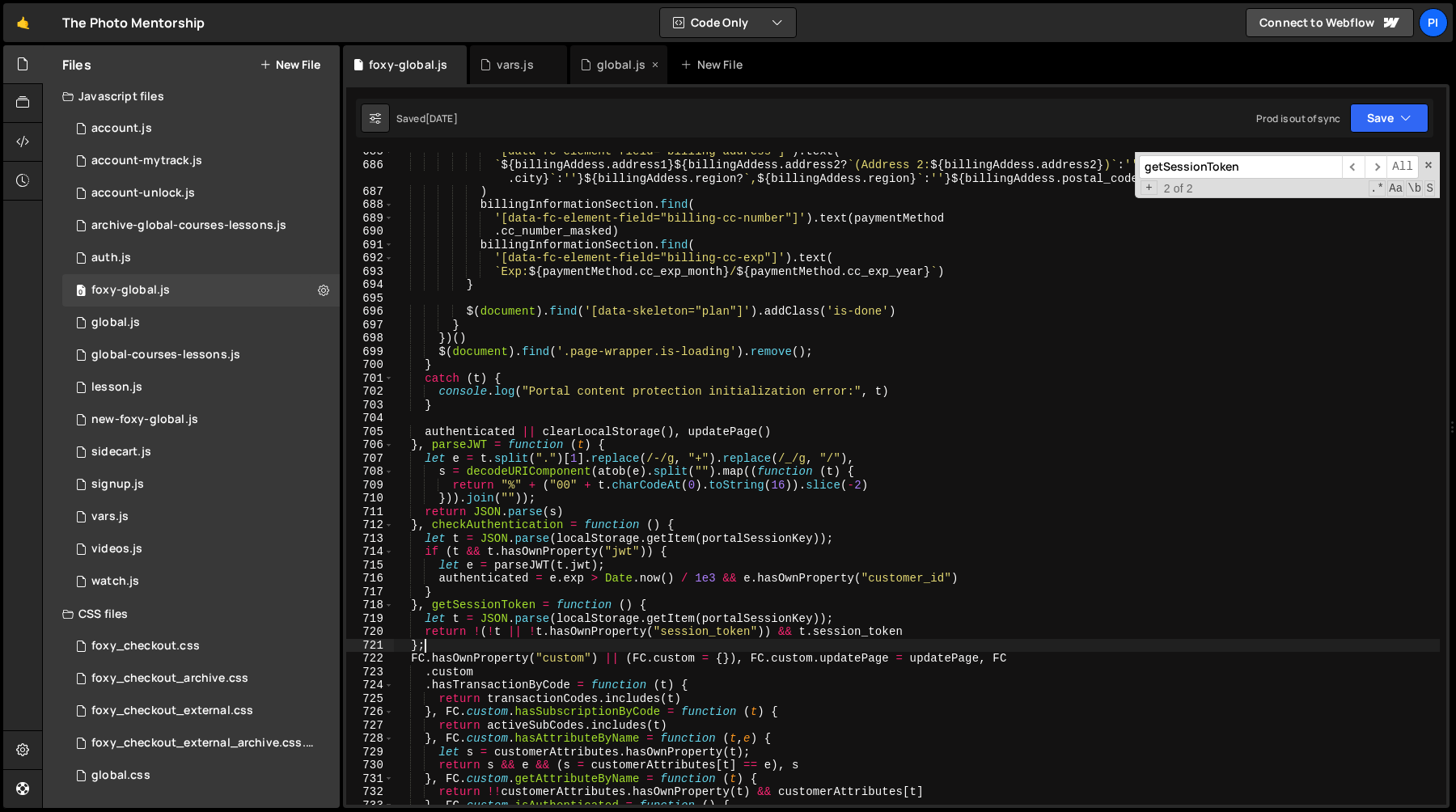
click at [610, 61] on div "global.js" at bounding box center [621, 65] width 49 height 16
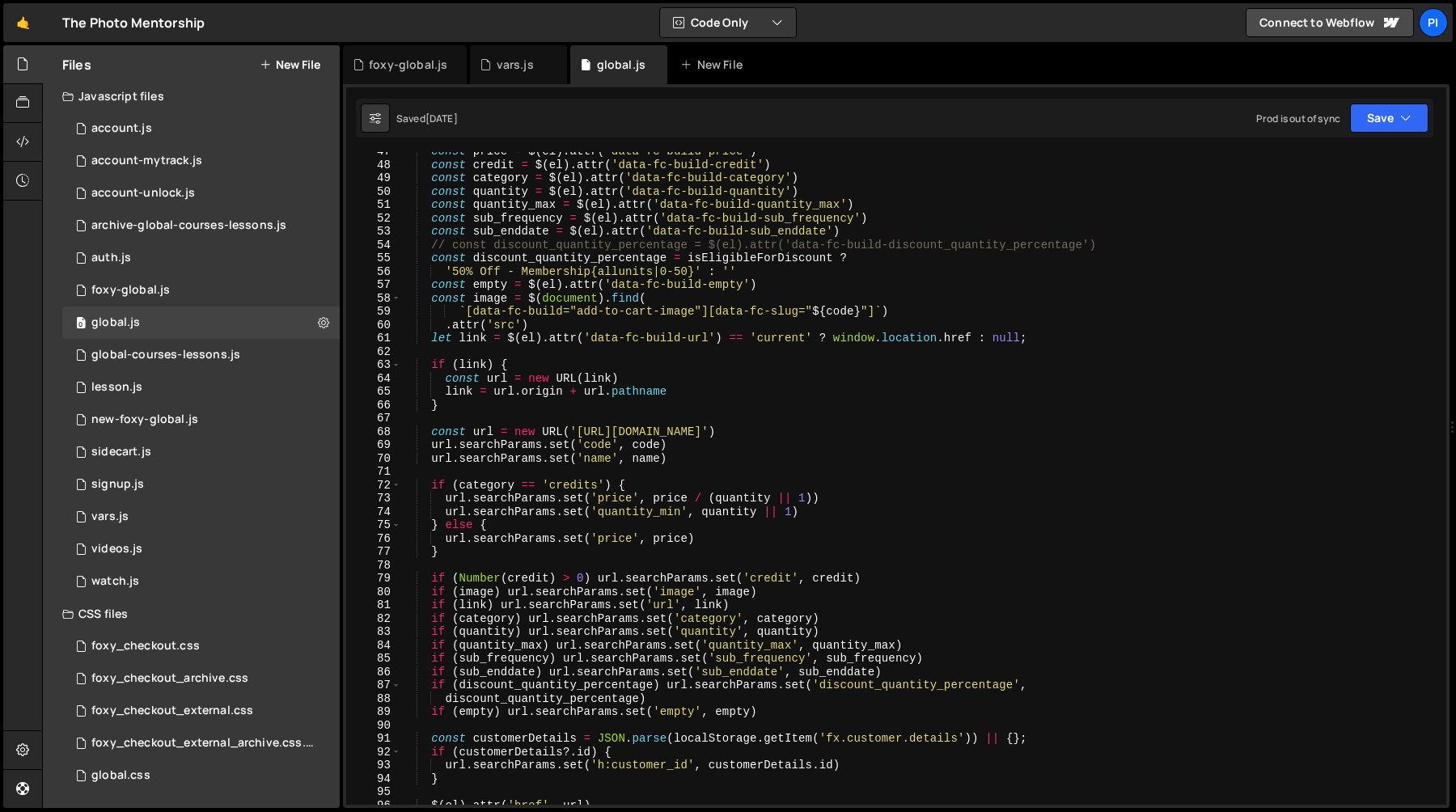
scroll to position [633, 0]
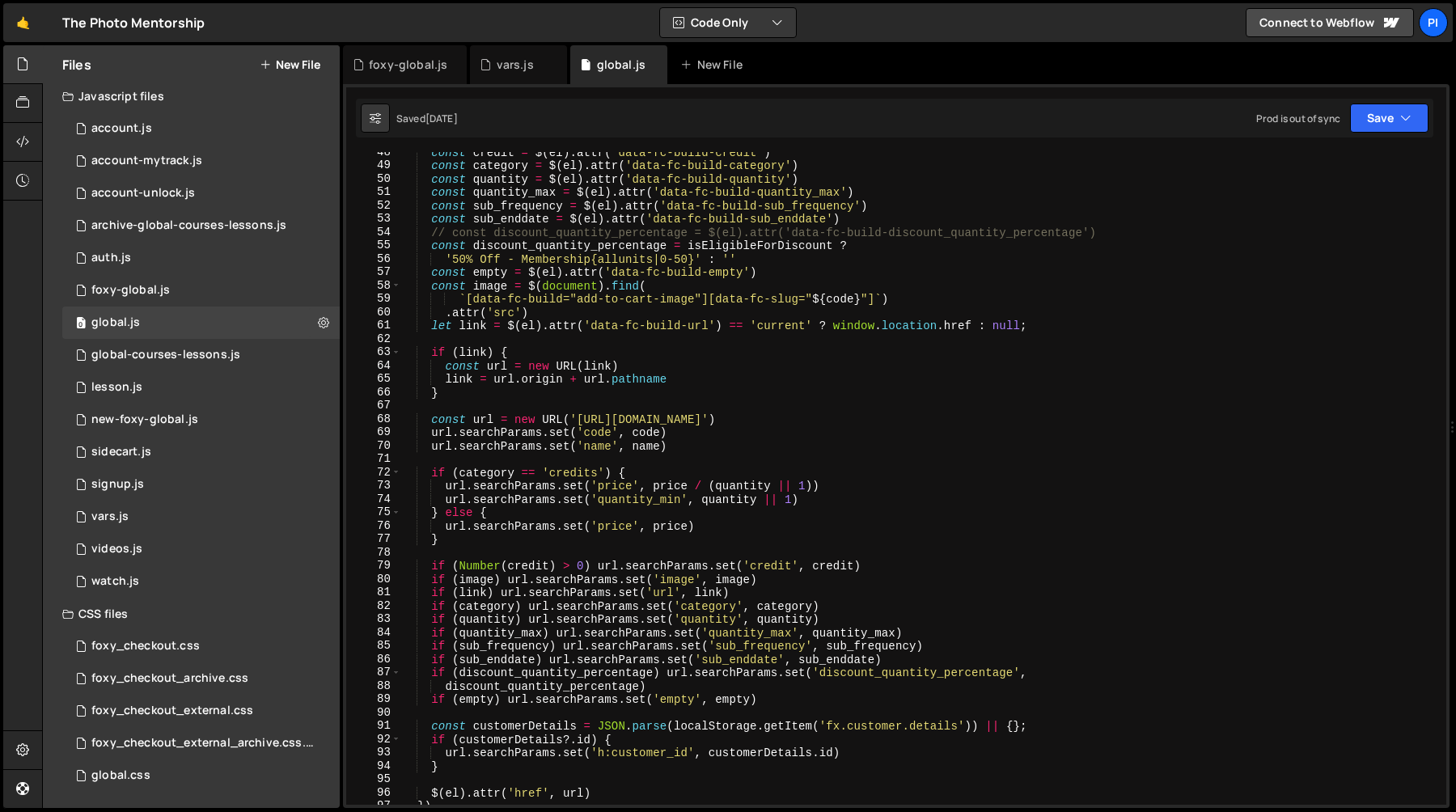
type textarea "if (link) {"
click at [648, 346] on div "const credit = $ ( el ) . attr ( 'data-fc-build-credit' ) const category = $ ( …" at bounding box center [920, 485] width 1039 height 679
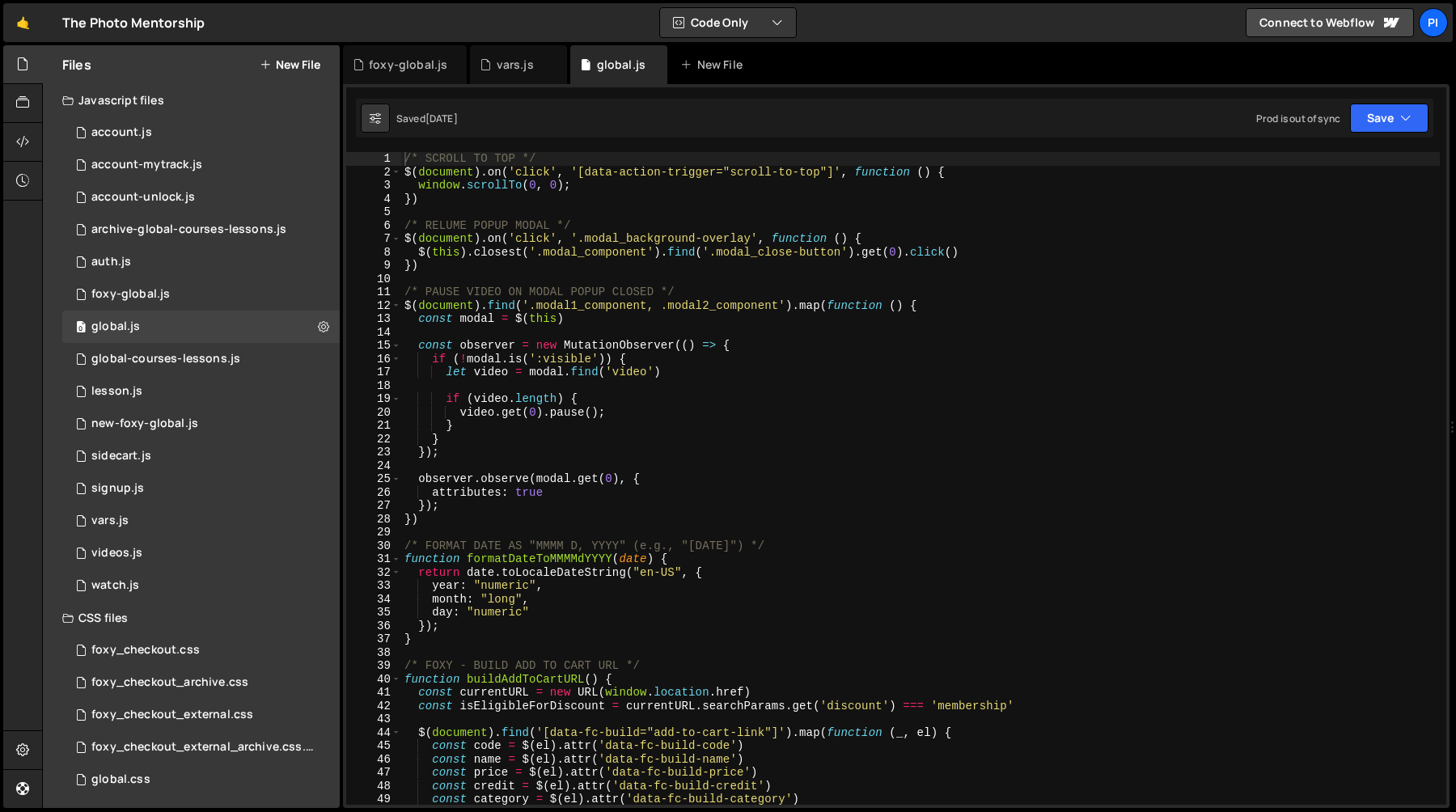
type textarea "/* PAUSE VIDEO ON MODAL POPUP CLOSED */"
click at [715, 290] on div "/* SCROLL TO TOP */ $ ( document ) . on ( 'click' , '[data-action-trigger="scro…" at bounding box center [920, 491] width 1038 height 679
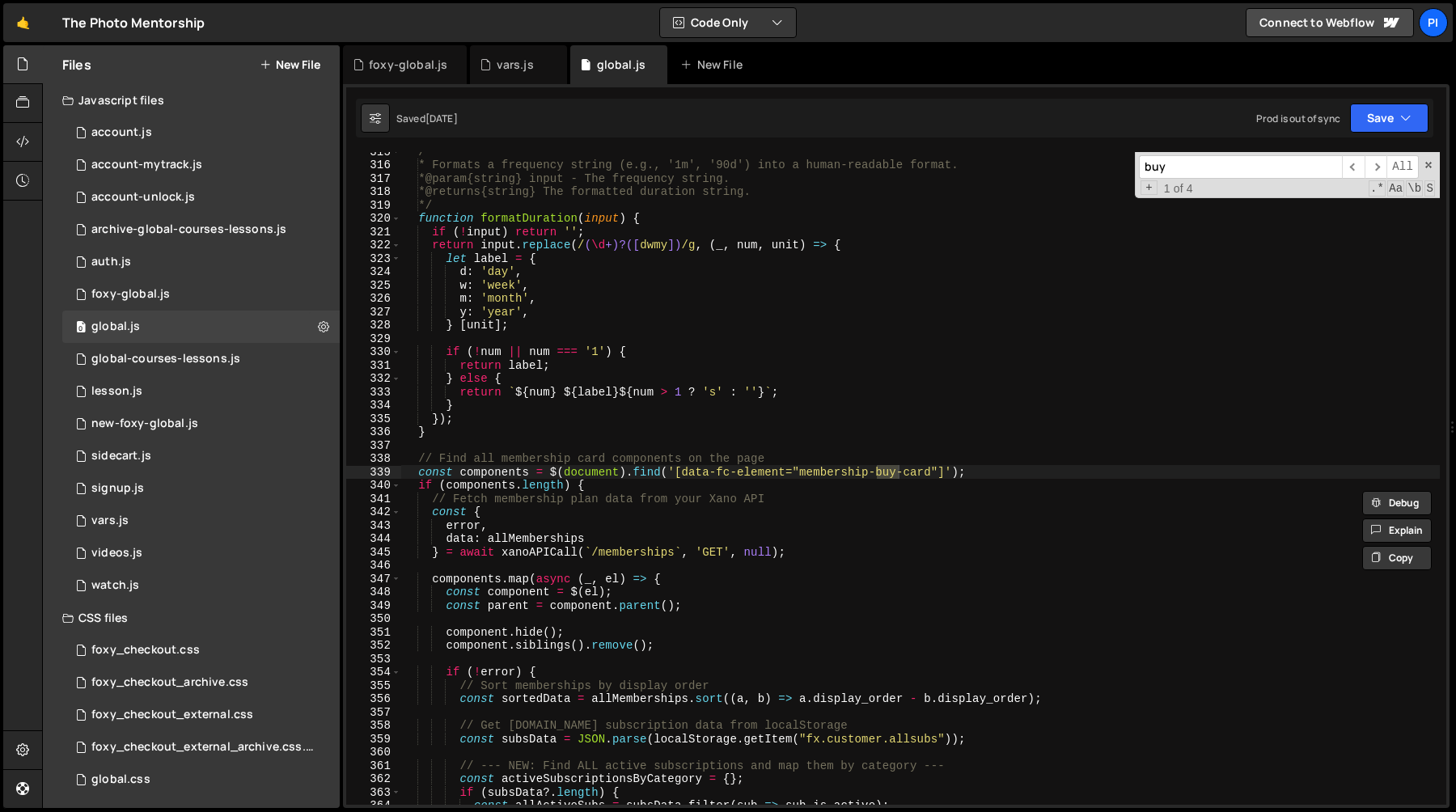
scroll to position [4210, 0]
type input "buy-ca"
click at [1383, 164] on span "​" at bounding box center [1376, 167] width 23 height 24
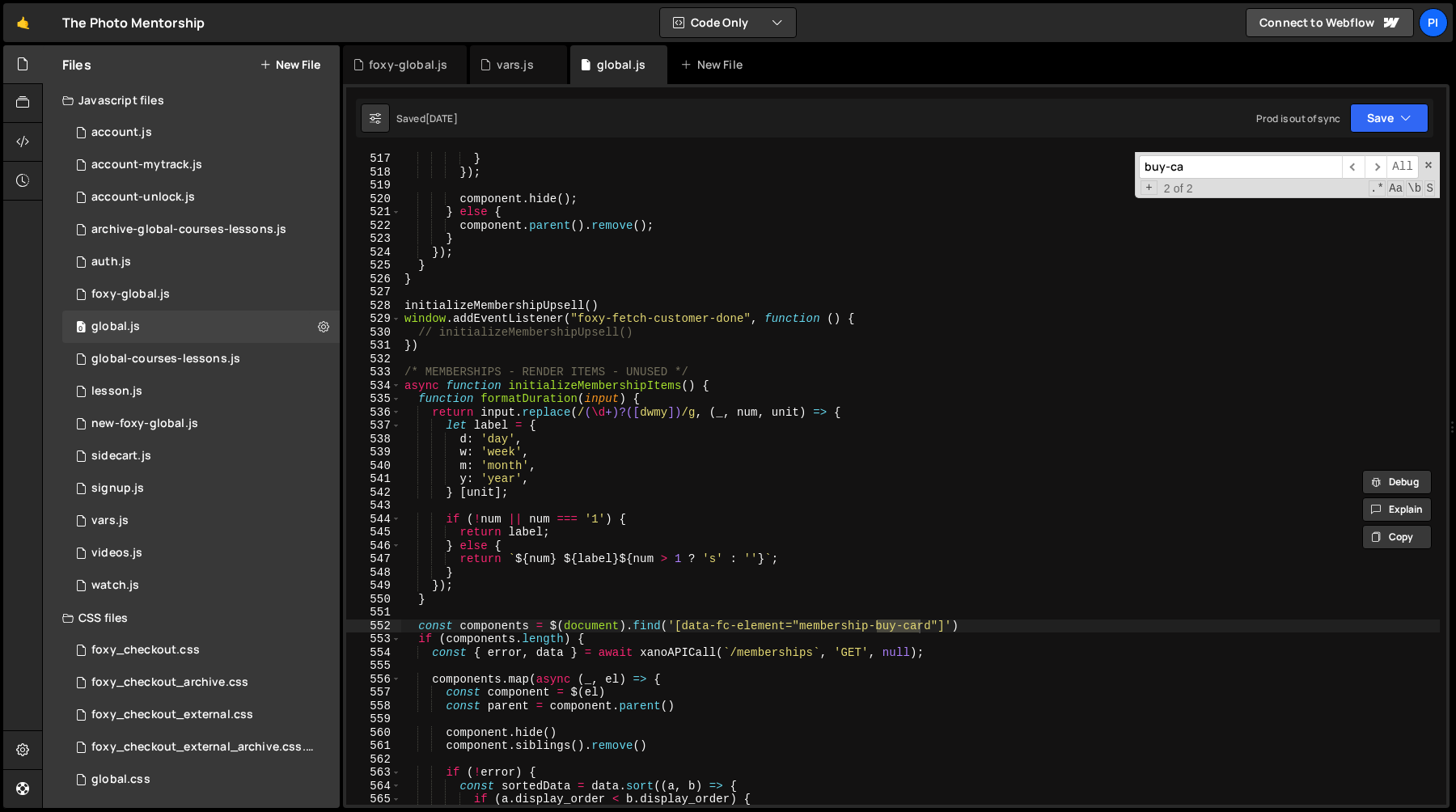
scroll to position [7101, 0]
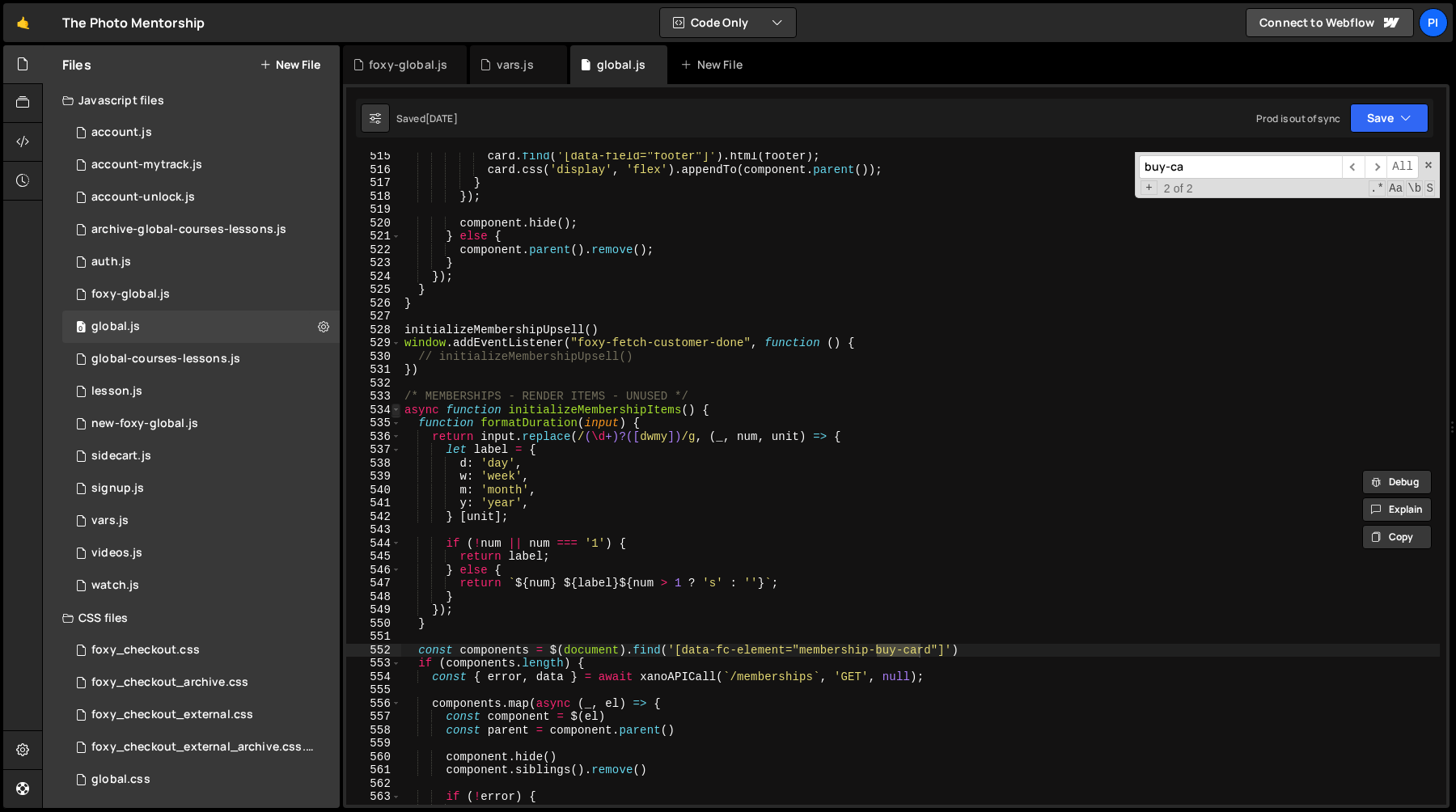
type textarea "const components = $(document).find('[data-fc-element="membership-buy-card"]')"
click at [393, 410] on span at bounding box center [396, 410] width 9 height 14
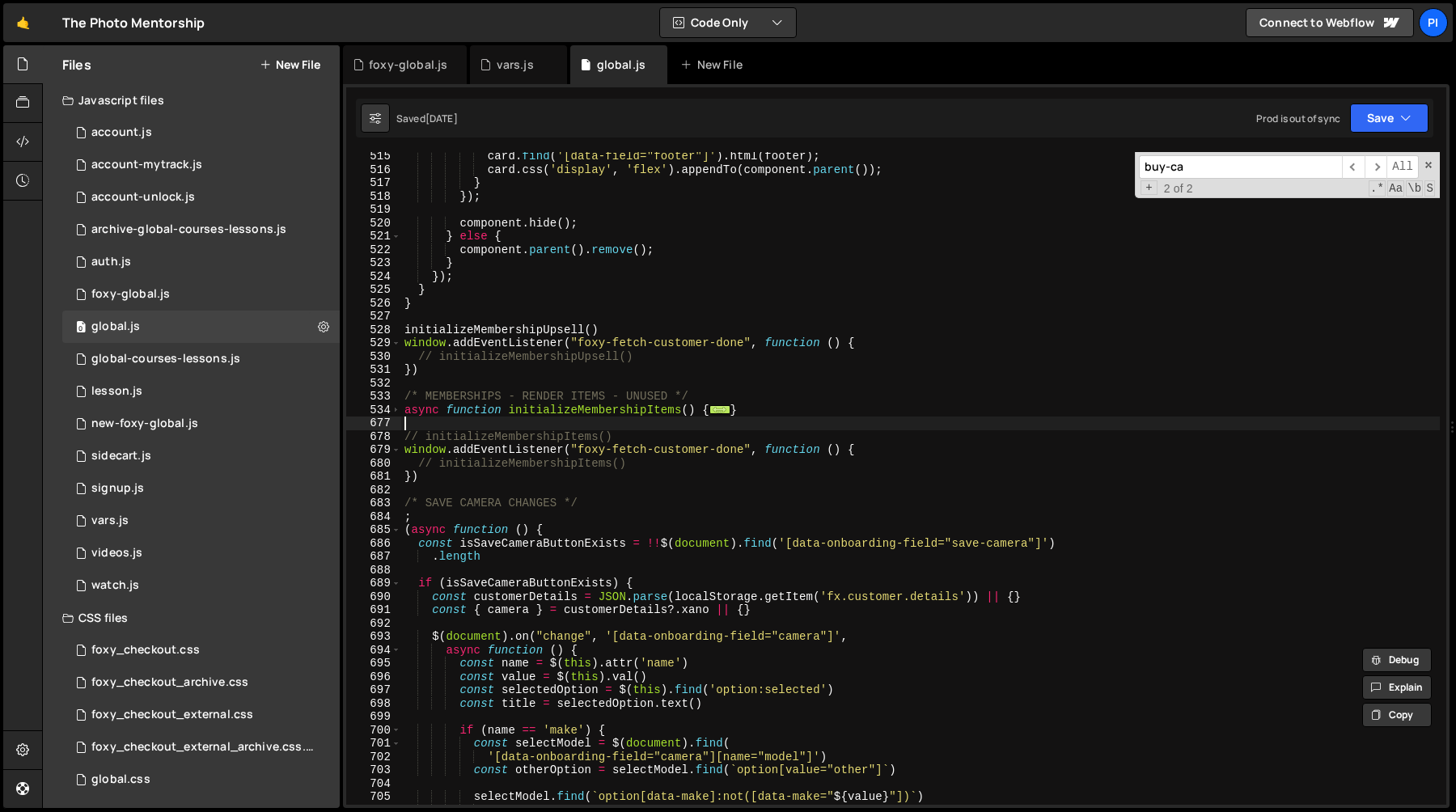
click at [508, 419] on div "card . find ( '[data-field="footer"]' ) . html ( footer ) ; card . css ( 'displ…" at bounding box center [920, 489] width 1038 height 679
click at [440, 408] on div "card . find ( '[data-field="footer"]' ) . html ( footer ) ; card . css ( 'displ…" at bounding box center [920, 489] width 1038 height 679
click at [464, 356] on div "card . find ( '[data-field="footer"]' ) . html ( footer ) ; card . css ( 'displ…" at bounding box center [920, 489] width 1038 height 679
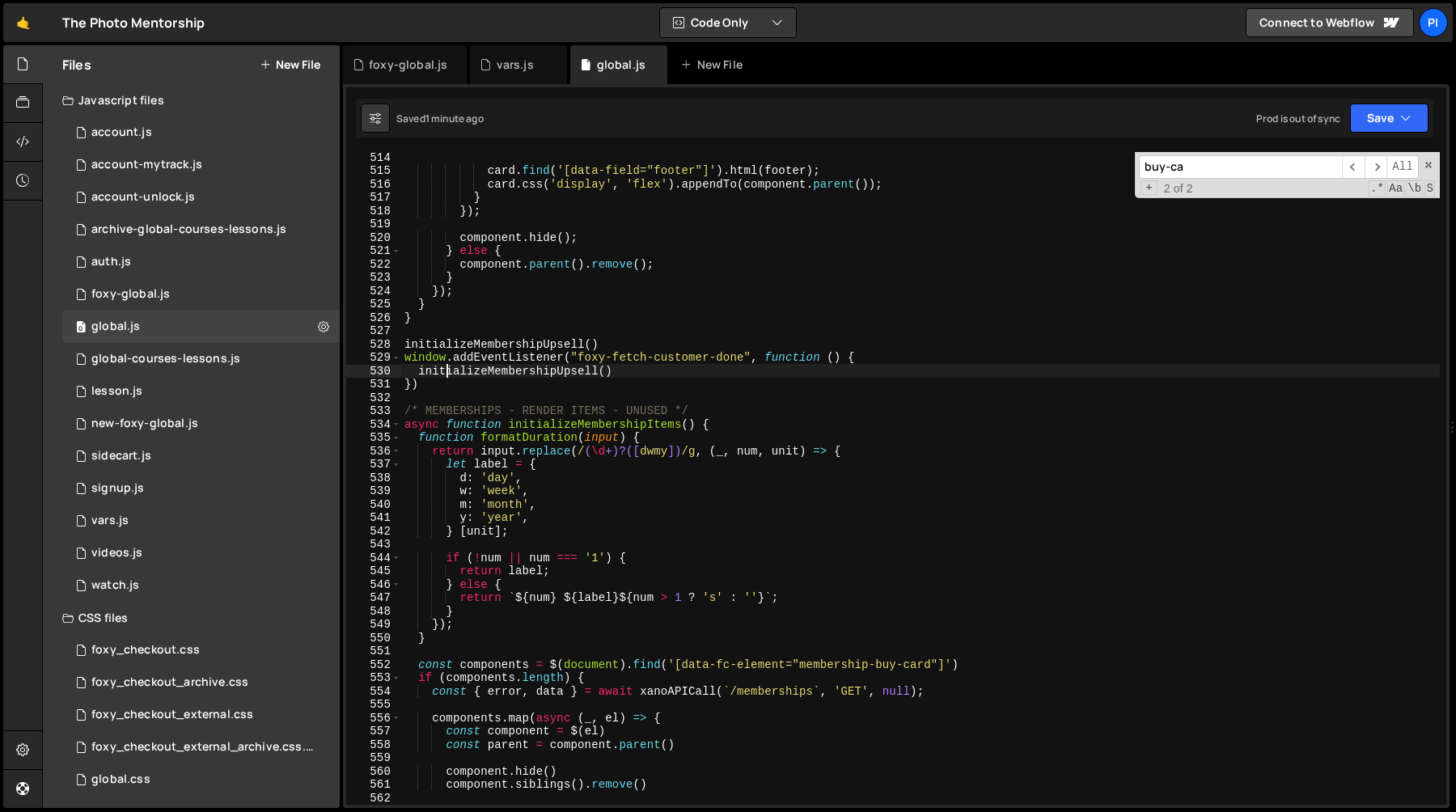
scroll to position [7085, 0]
click at [448, 385] on div "card . find ( '[data-field="footer"]' ) . html ( footer ) ; card . css ( 'displ…" at bounding box center [920, 491] width 1038 height 679
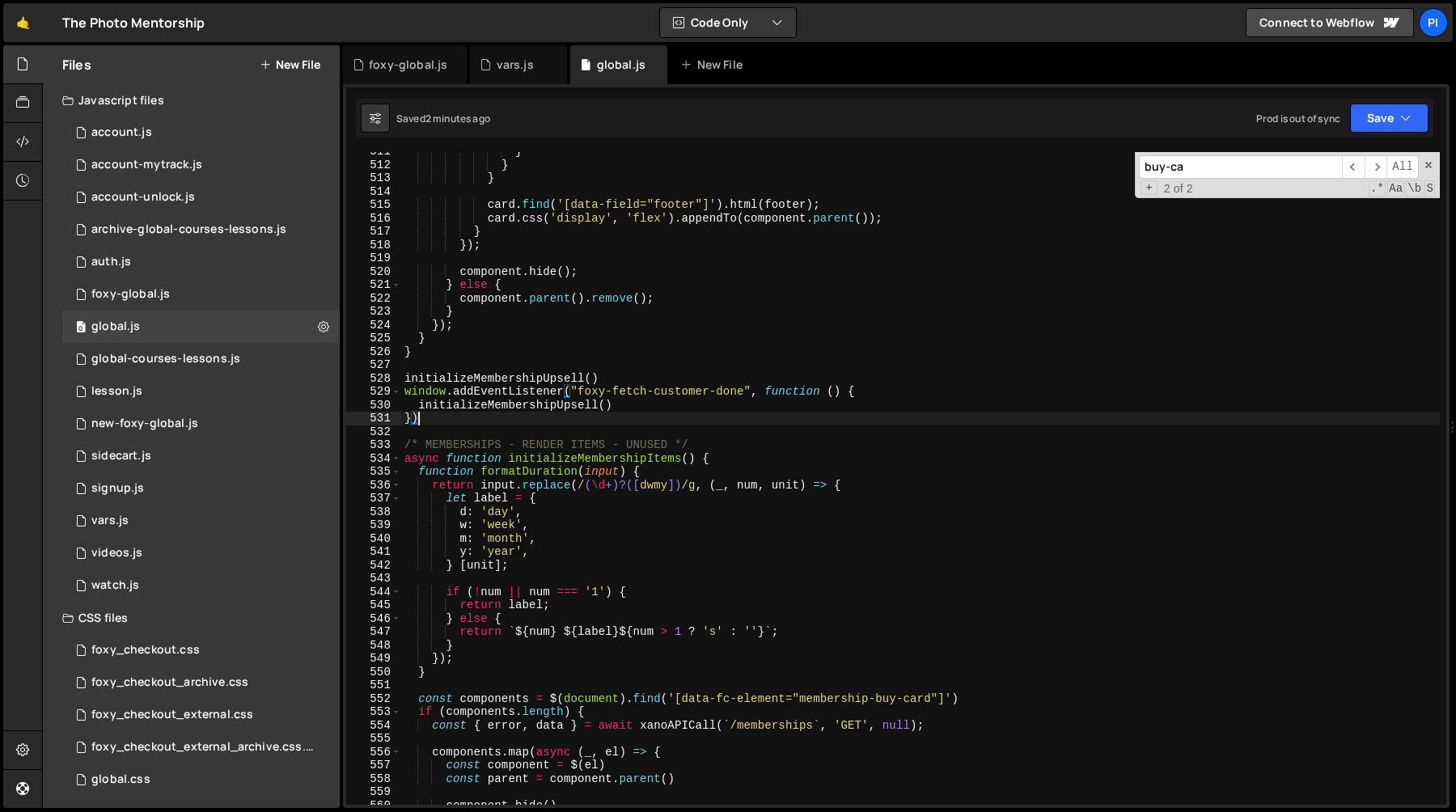
scroll to position [7052, 0]
click at [535, 379] on div "} } } card . find ( '[data-field="footer"]' ) . html ( footer ) ; card . css ( …" at bounding box center [920, 484] width 1038 height 679
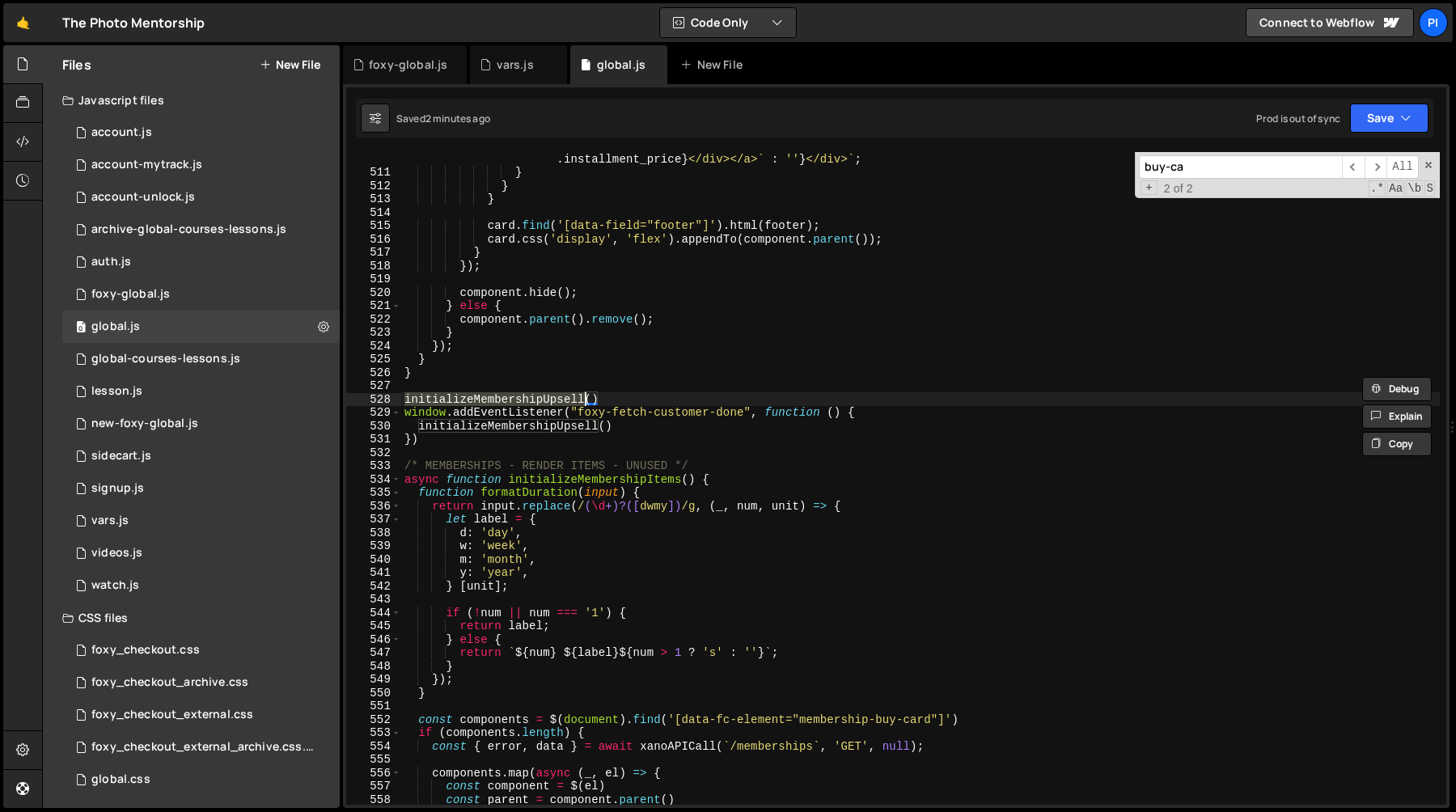
scroll to position [7032, 0]
click at [1222, 168] on input "buy-ca" at bounding box center [1240, 167] width 203 height 24
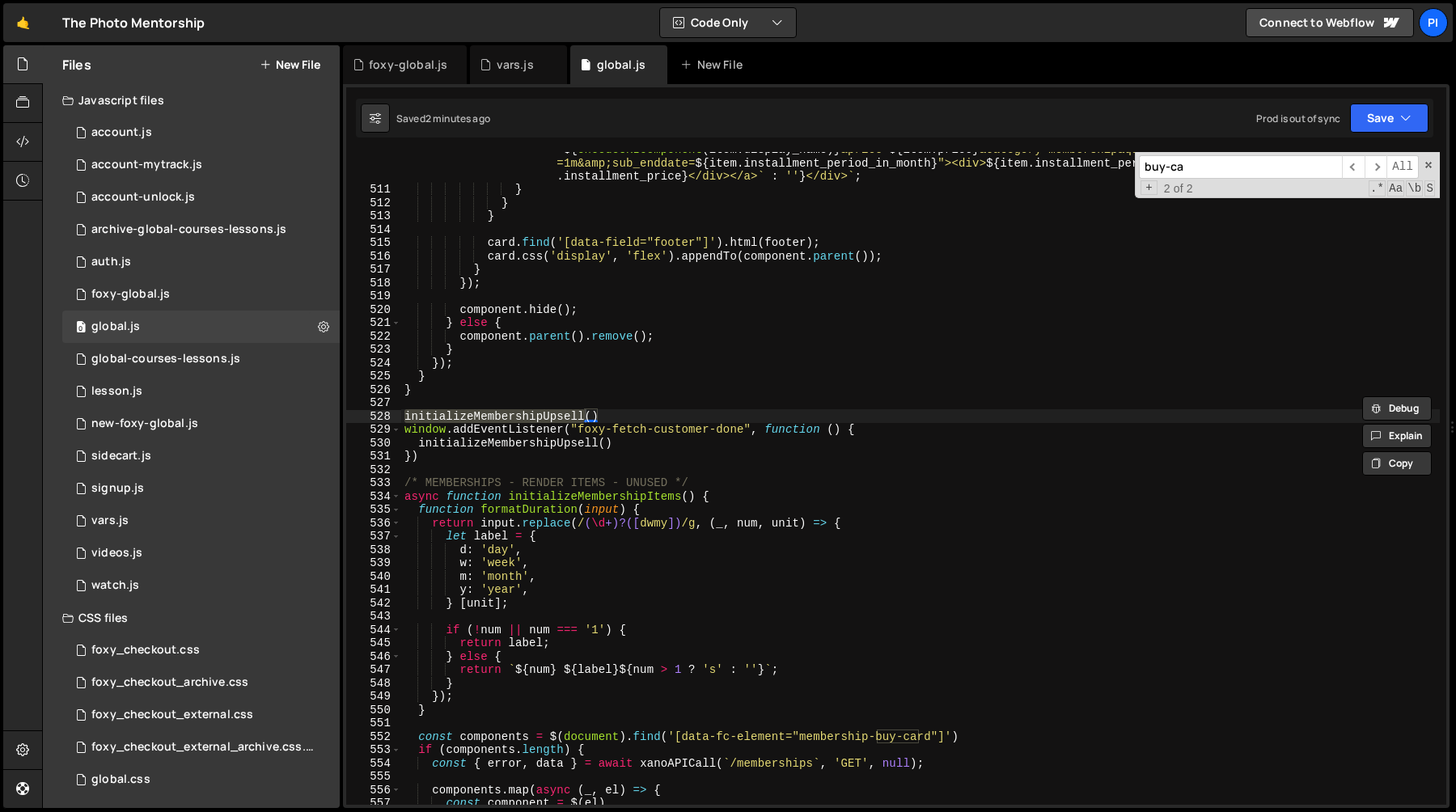
scroll to position [6985, 0]
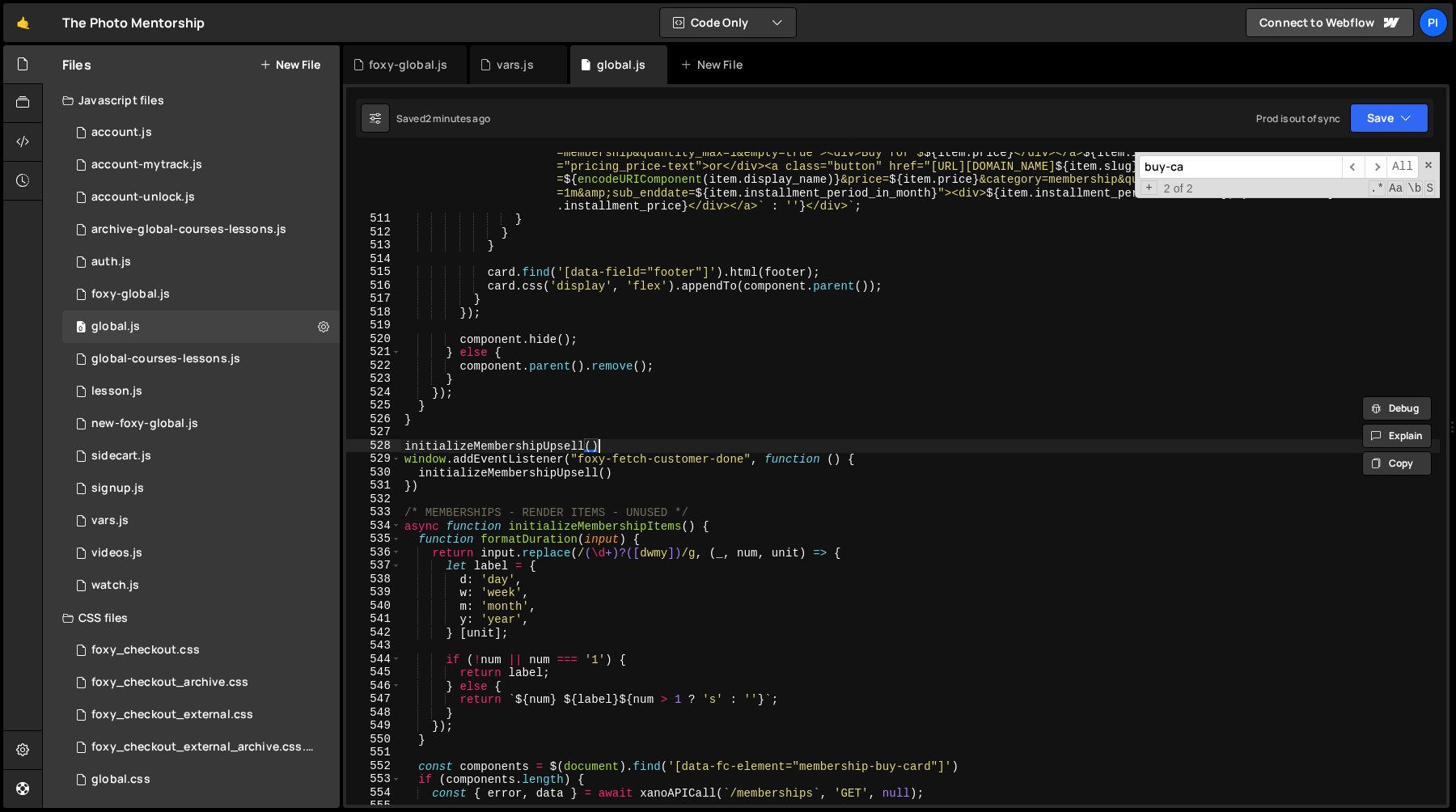
click at [612, 451] on div "` <div class="pricing_price-wrapper"><a class="button" style=" ${ ! item . inst…" at bounding box center [920, 498] width 1038 height 759
click at [487, 421] on div "` <div class="pricing_price-wrapper"><a class="button" style=" ${ ! item . inst…" at bounding box center [920, 498] width 1038 height 759
type textarea "}"
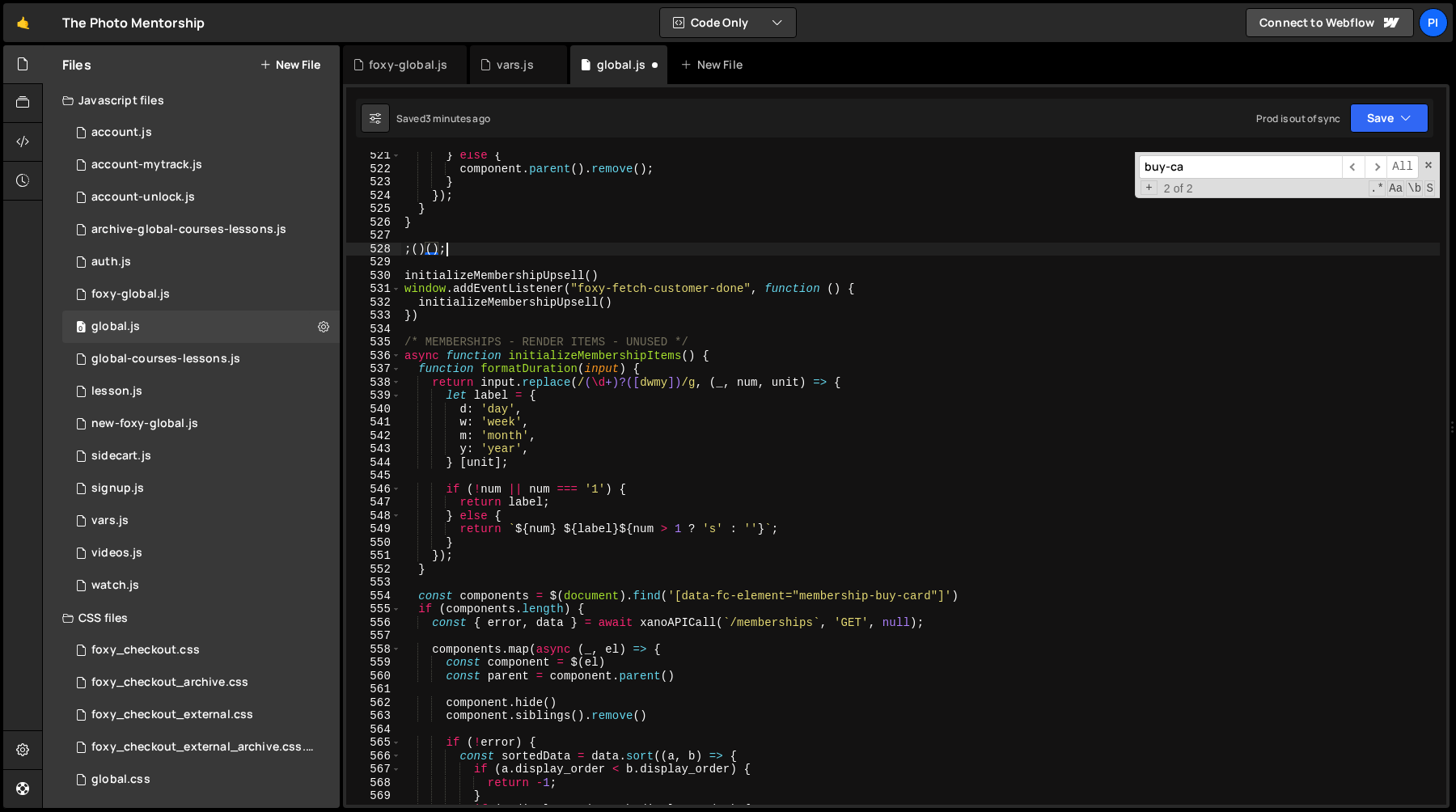
scroll to position [0, 2]
type textarea ";(function (){})();"
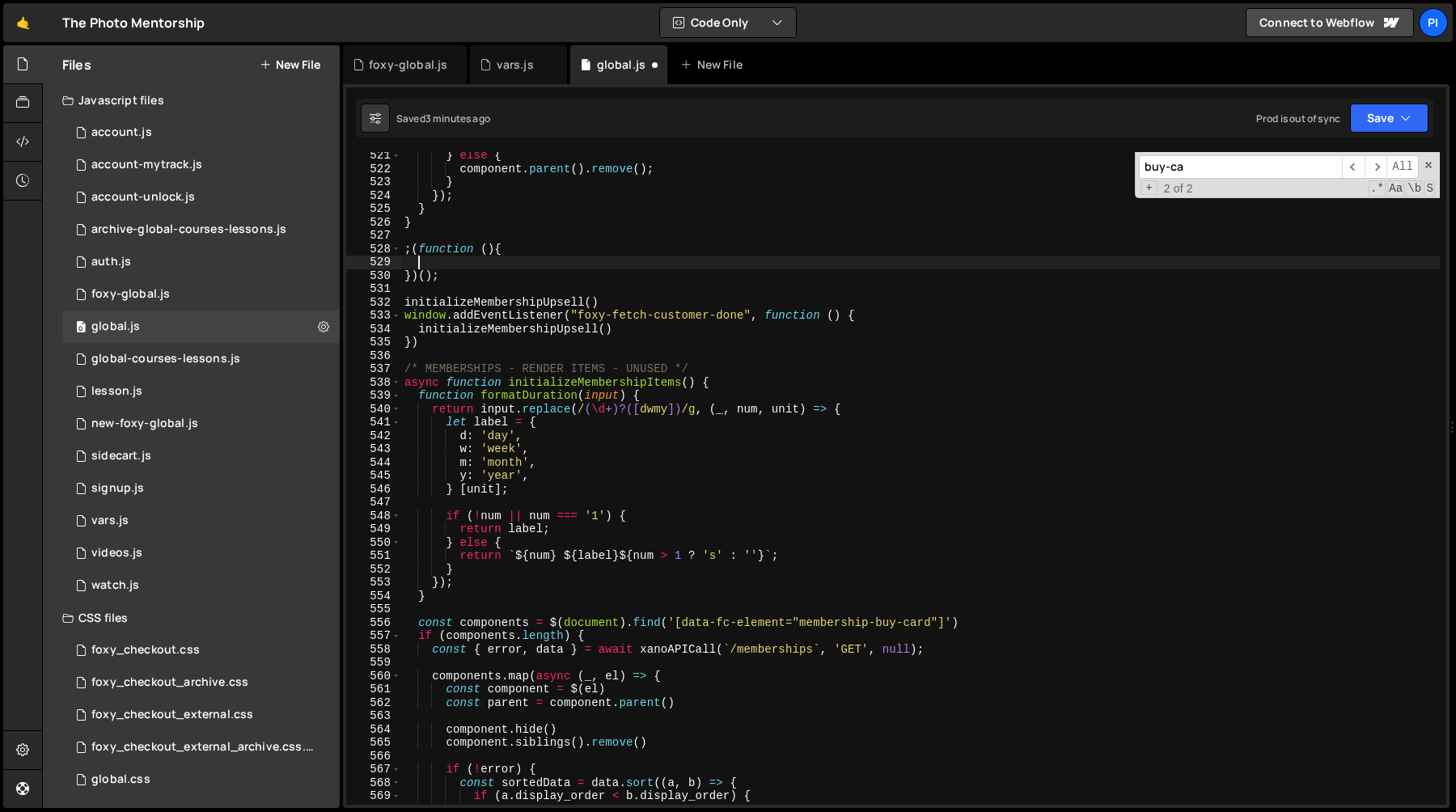
paste textarea "modals.finalPause.querySelector('.button.is-secondary').addEventListener('click…"
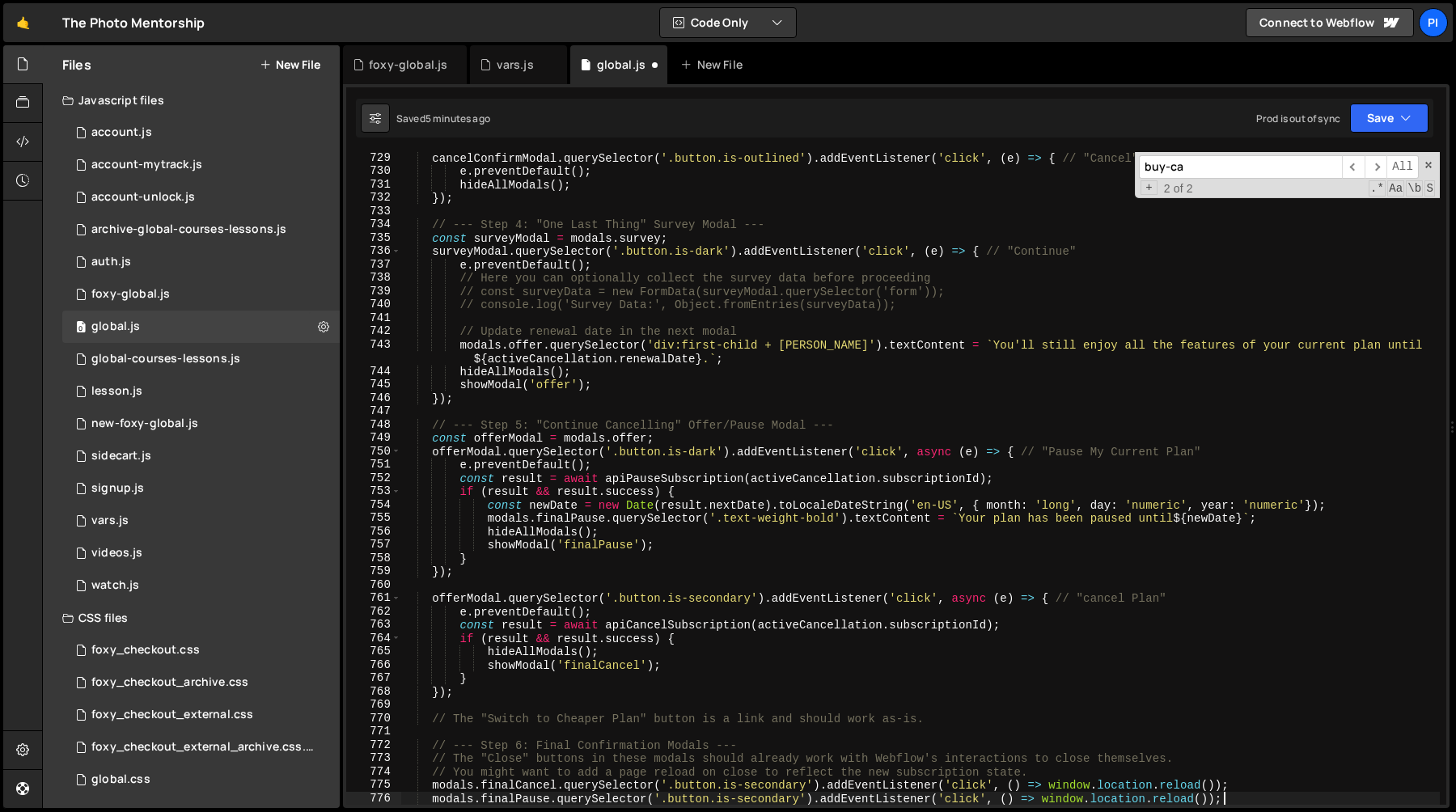
click at [664, 334] on div "cancelConfirmModal . querySelector ( '.button.is-outlined' ) . addEventListener…" at bounding box center [920, 491] width 1038 height 679
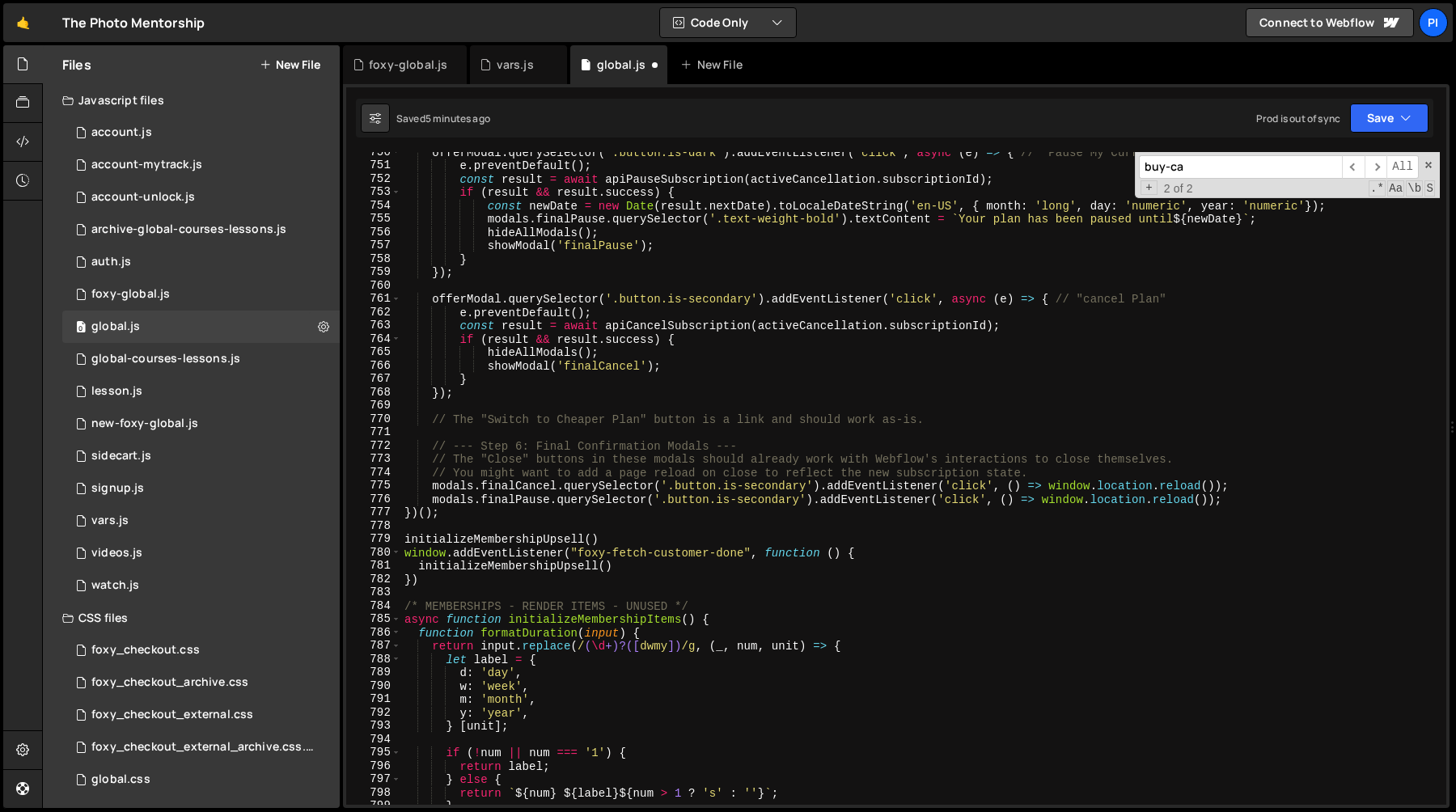
scroll to position [10249, 0]
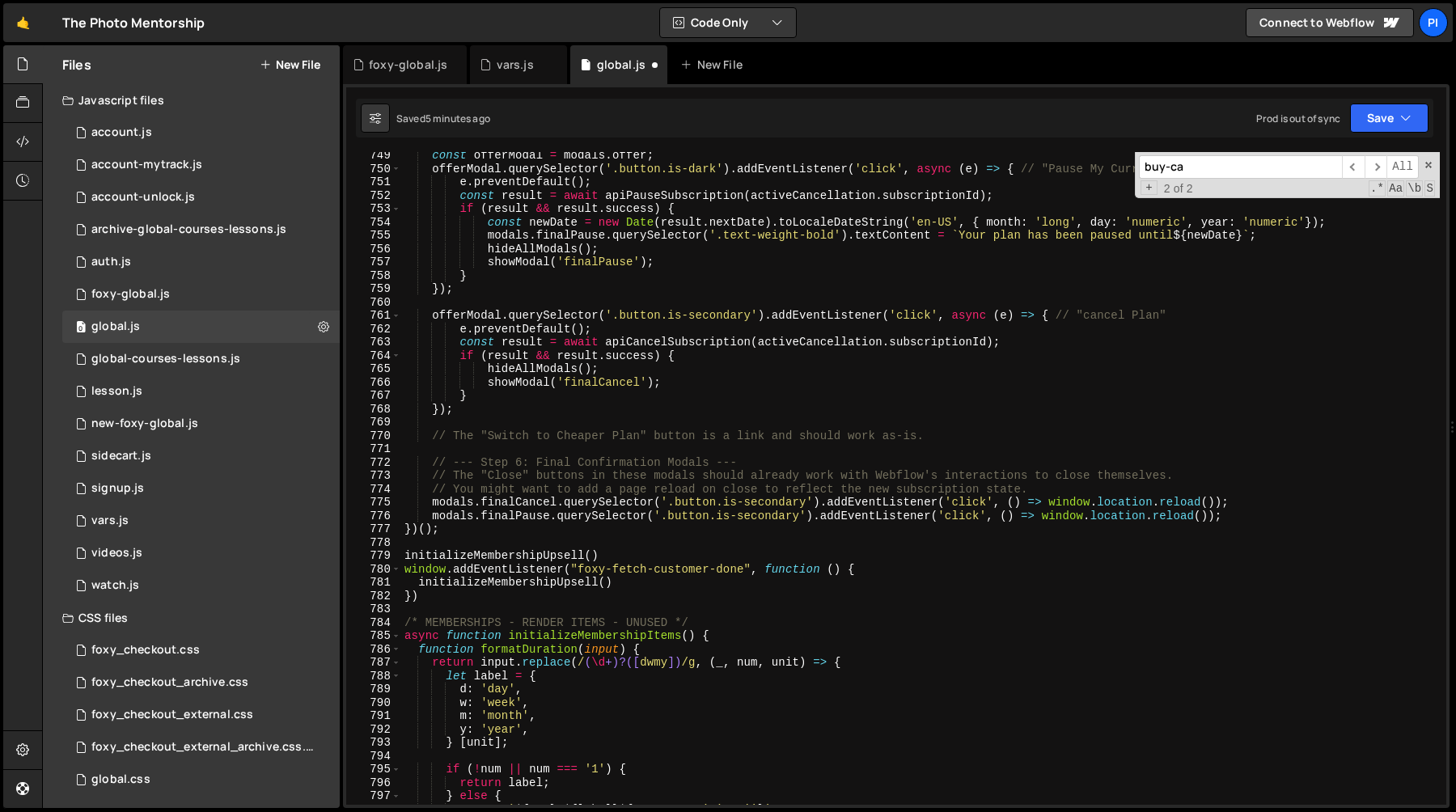
type textarea "// Update renewal date in the next modal"
click at [835, 429] on div "const offerModal = modals . offer ; offerModal . querySelector ( '.button.is-da…" at bounding box center [920, 488] width 1038 height 679
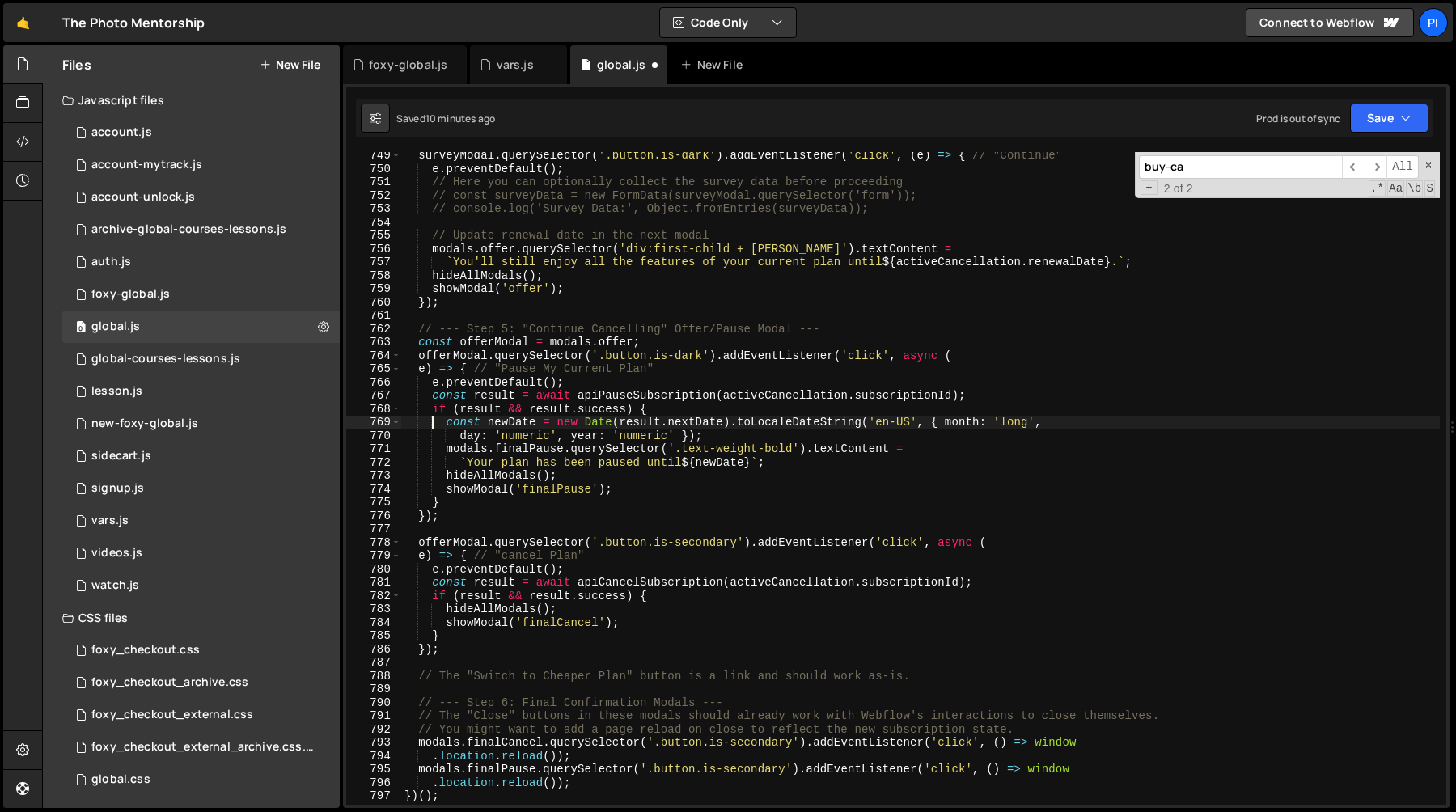
scroll to position [10223, 0]
click at [641, 452] on div "surveyModal . querySelector ( '.button.is-dark' ) . addEventListener ( 'click' …" at bounding box center [920, 488] width 1038 height 679
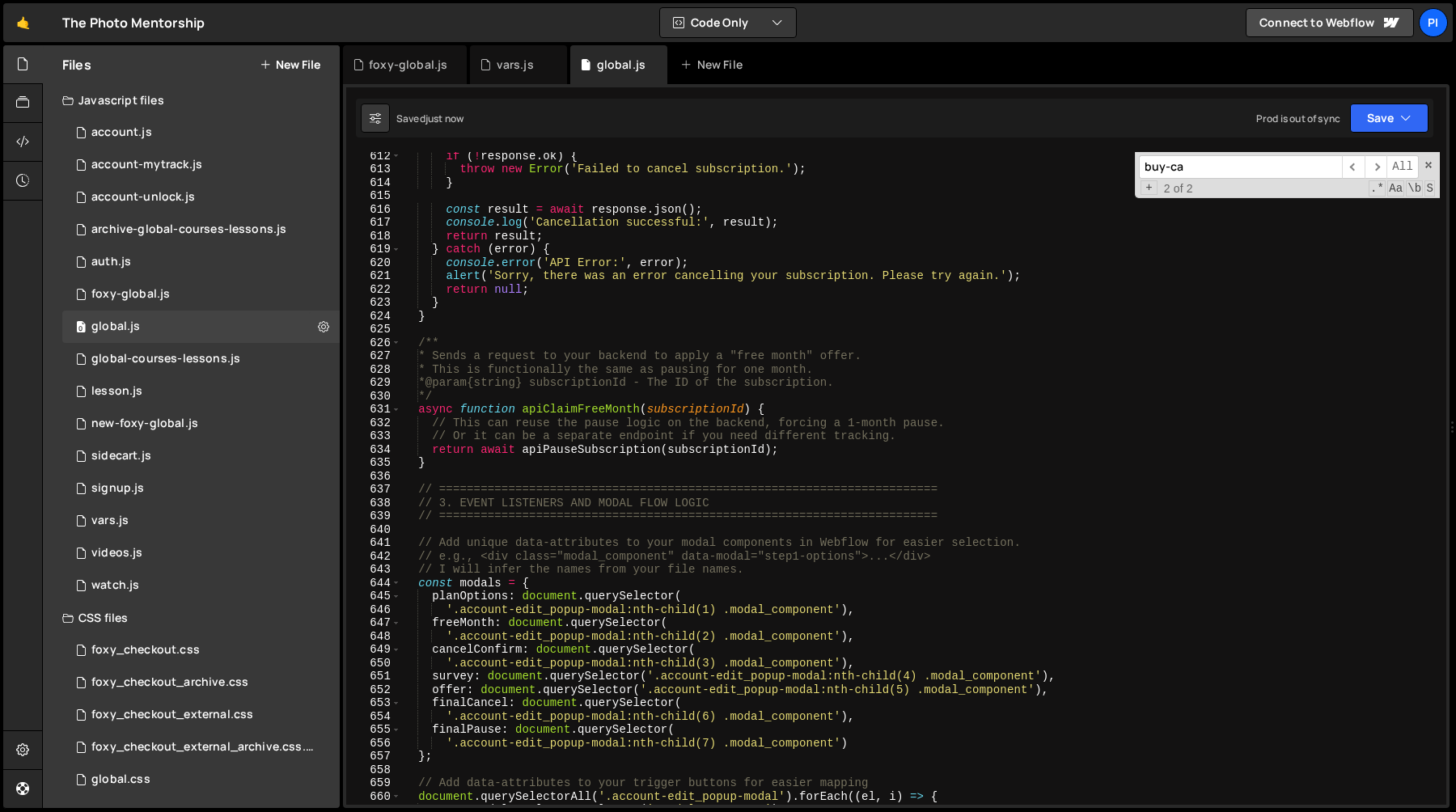
scroll to position [8396, 0]
click at [479, 574] on div "if ( ! response . ok ) { throw new Error ( 'Failed to cancel subscription.' ) ;…" at bounding box center [920, 488] width 1038 height 679
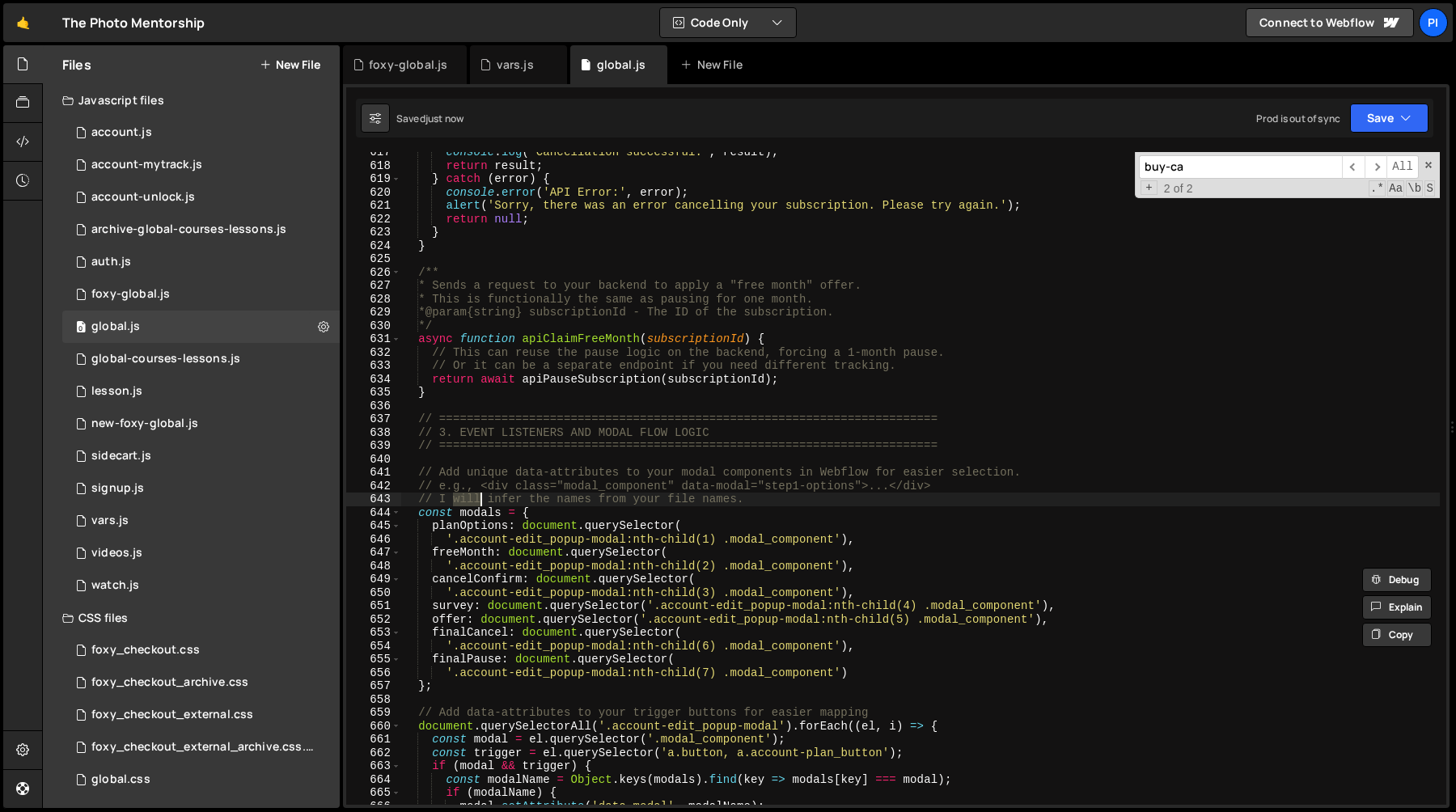
scroll to position [8482, 0]
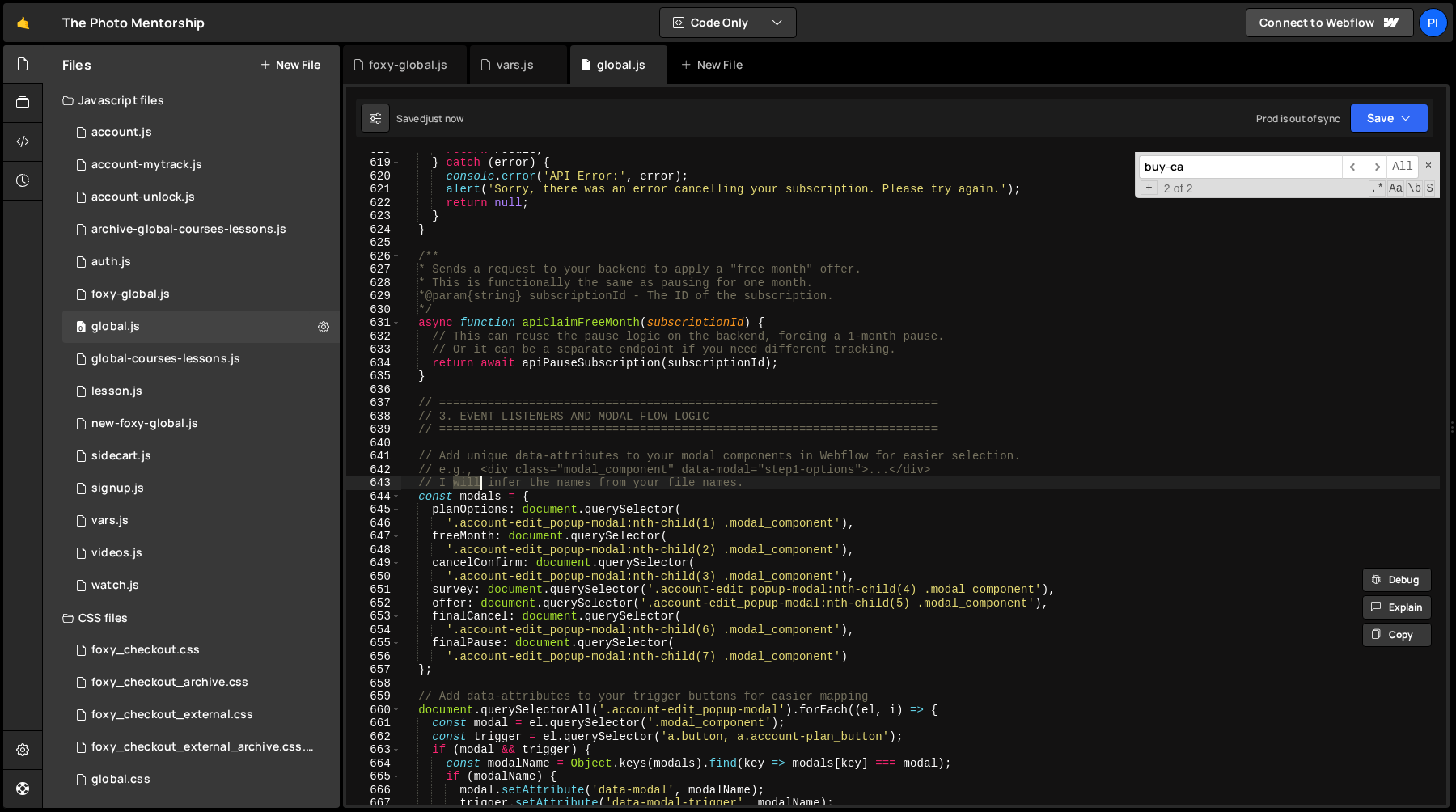
click at [699, 525] on div "return result ; } catch ( error ) { console . error ( 'API Error:' , error ) ; …" at bounding box center [920, 482] width 1038 height 679
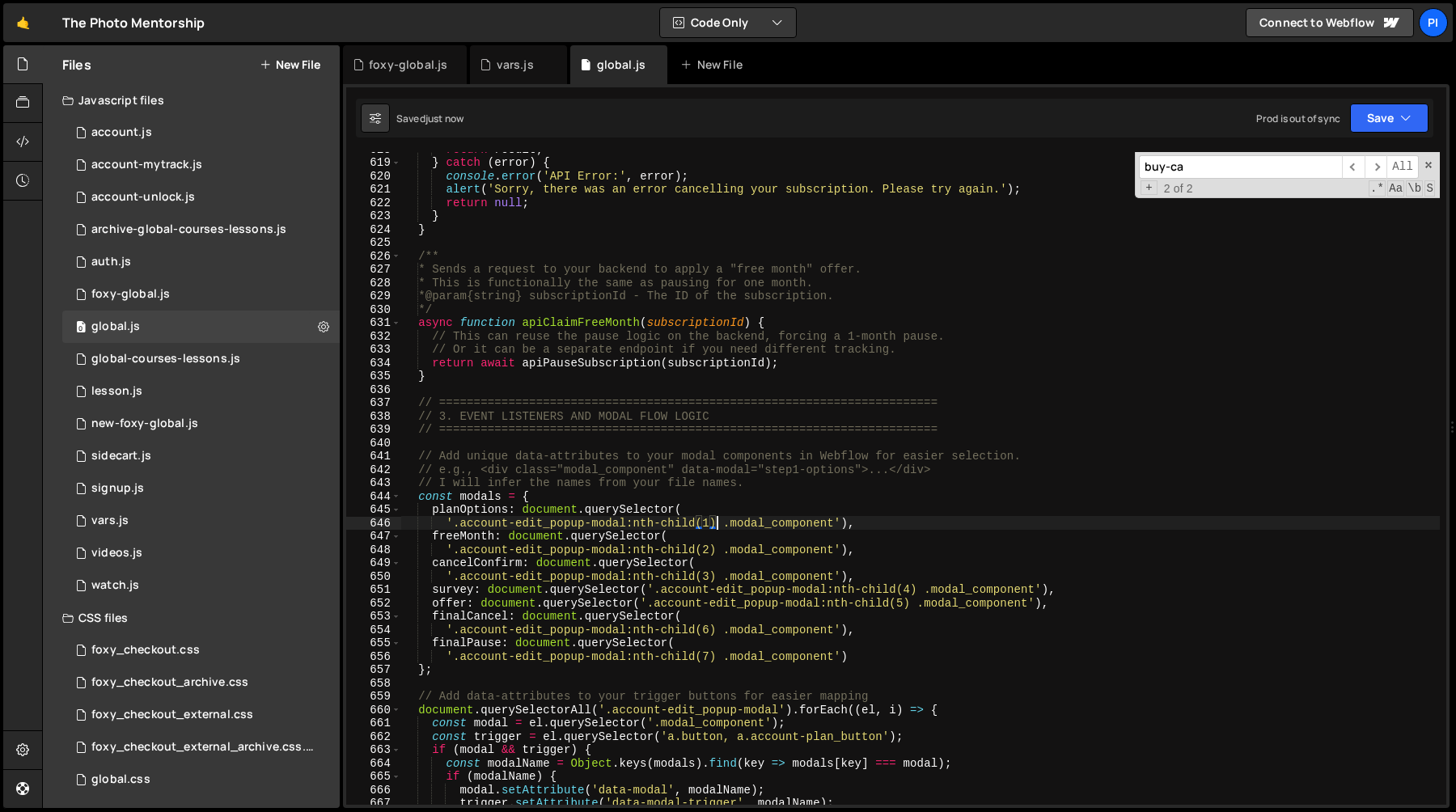
click at [716, 525] on div "return result ; } catch ( error ) { console . error ( 'API Error:' , error ) ; …" at bounding box center [920, 482] width 1038 height 679
click at [749, 526] on div "return result ; } catch ( error ) { console . error ( 'API Error:' , error ) ; …" at bounding box center [920, 482] width 1038 height 679
click at [463, 512] on div "return result ; } catch ( error ) { console . error ( 'API Error:' , error ) ; …" at bounding box center [920, 482] width 1038 height 679
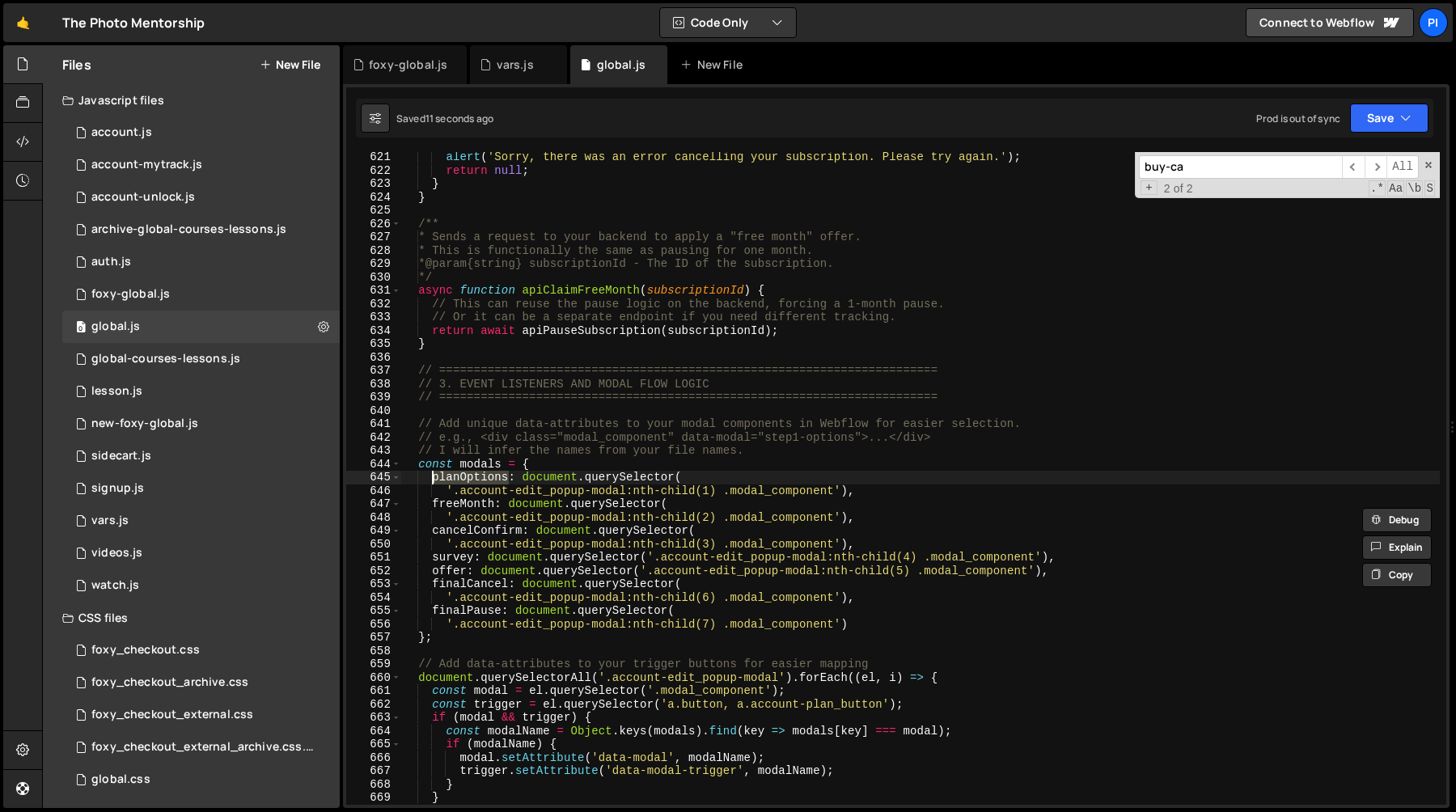
scroll to position [8518, 0]
click at [451, 488] on div "alert ( 'Sorry, there was an error cancelling your subscription. Please try aga…" at bounding box center [920, 486] width 1038 height 679
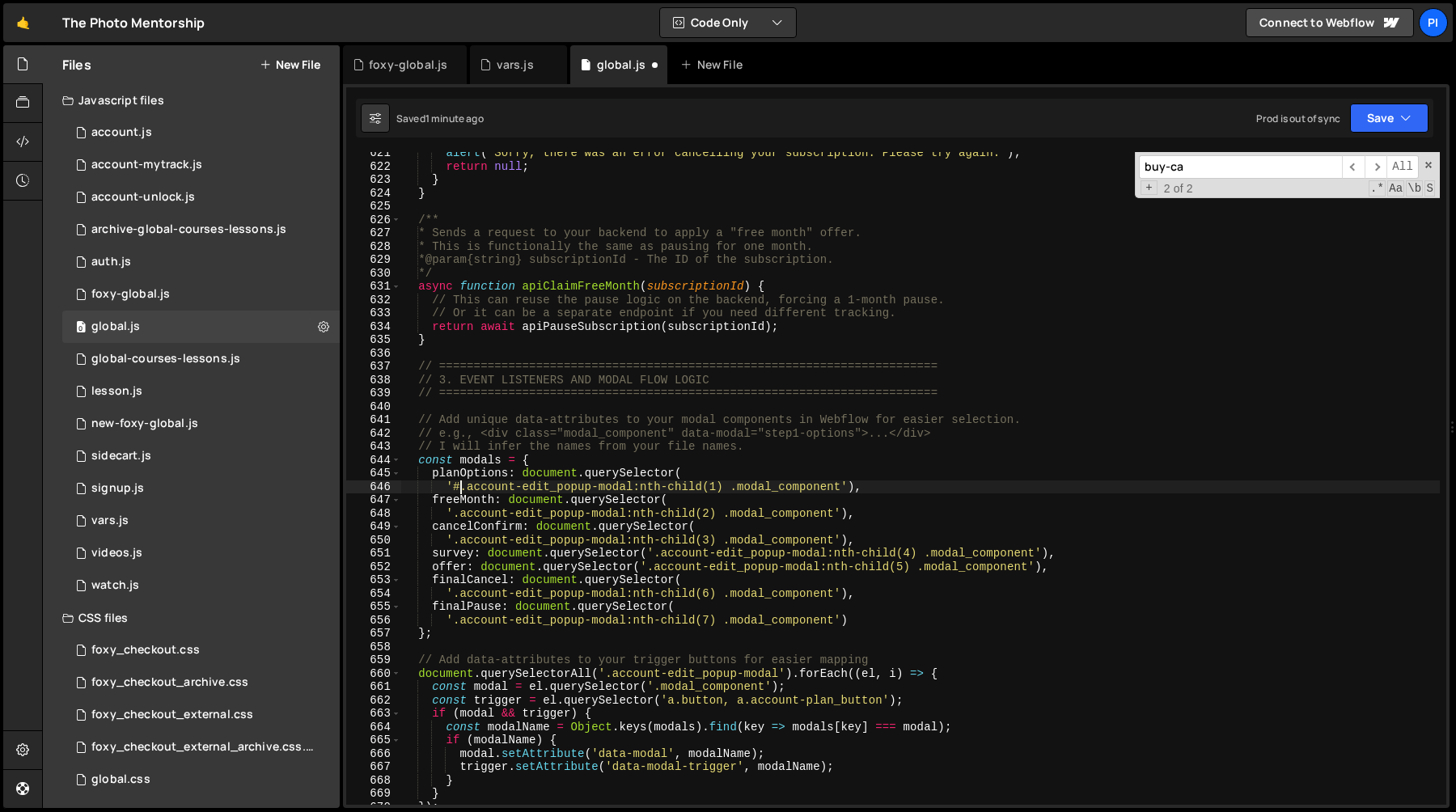
paste textarea "cancel-pause-modals-wrapper"
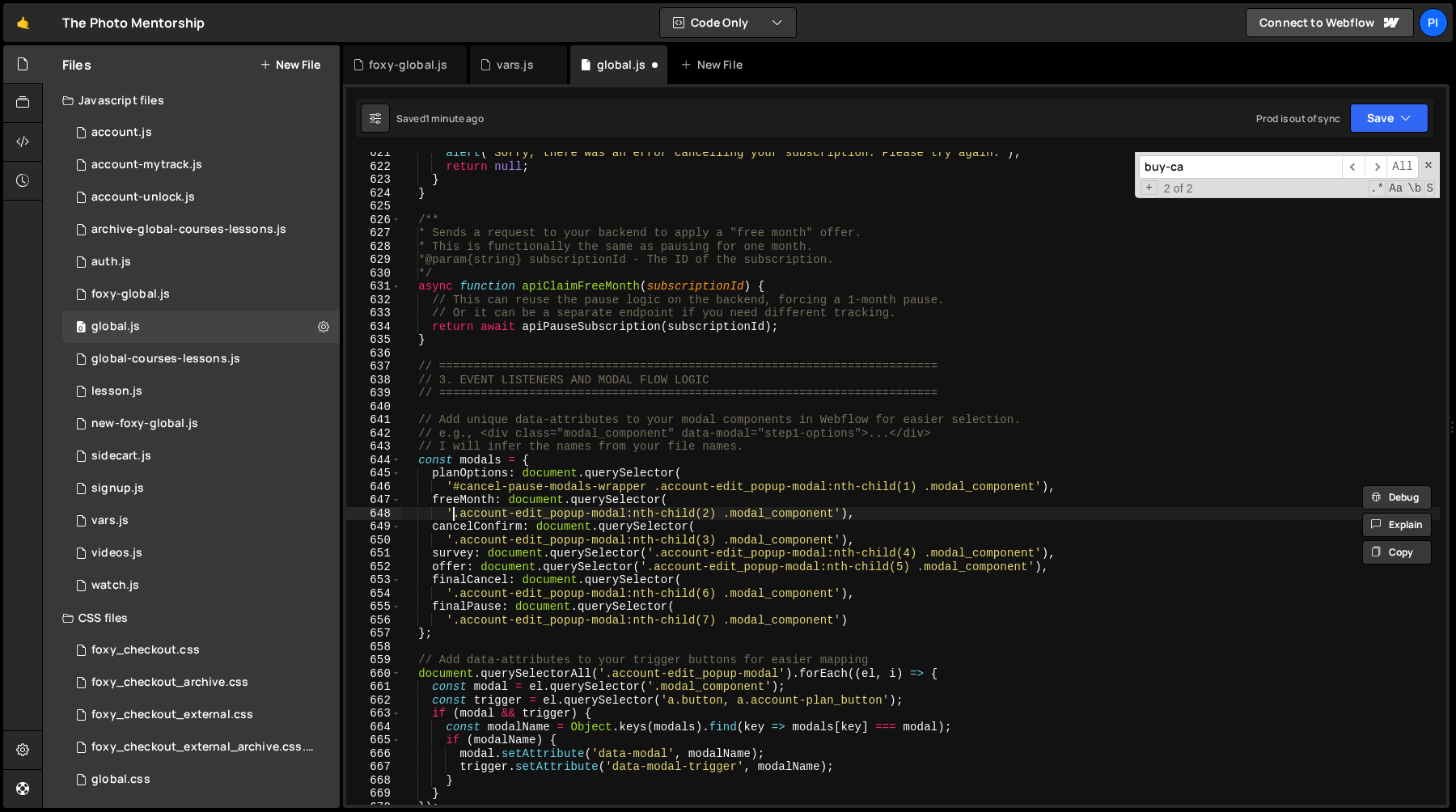
click at [453, 516] on div "alert ( 'Sorry, there was an error cancelling your subscription. Please try aga…" at bounding box center [920, 486] width 1038 height 679
paste textarea "#cancel-pause-modals-wrapper"
click at [454, 544] on div "alert ( 'Sorry, there was an error cancelling your subscription. Please try aga…" at bounding box center [920, 486] width 1038 height 679
paste textarea "#cancel-pause-modals-wrapper"
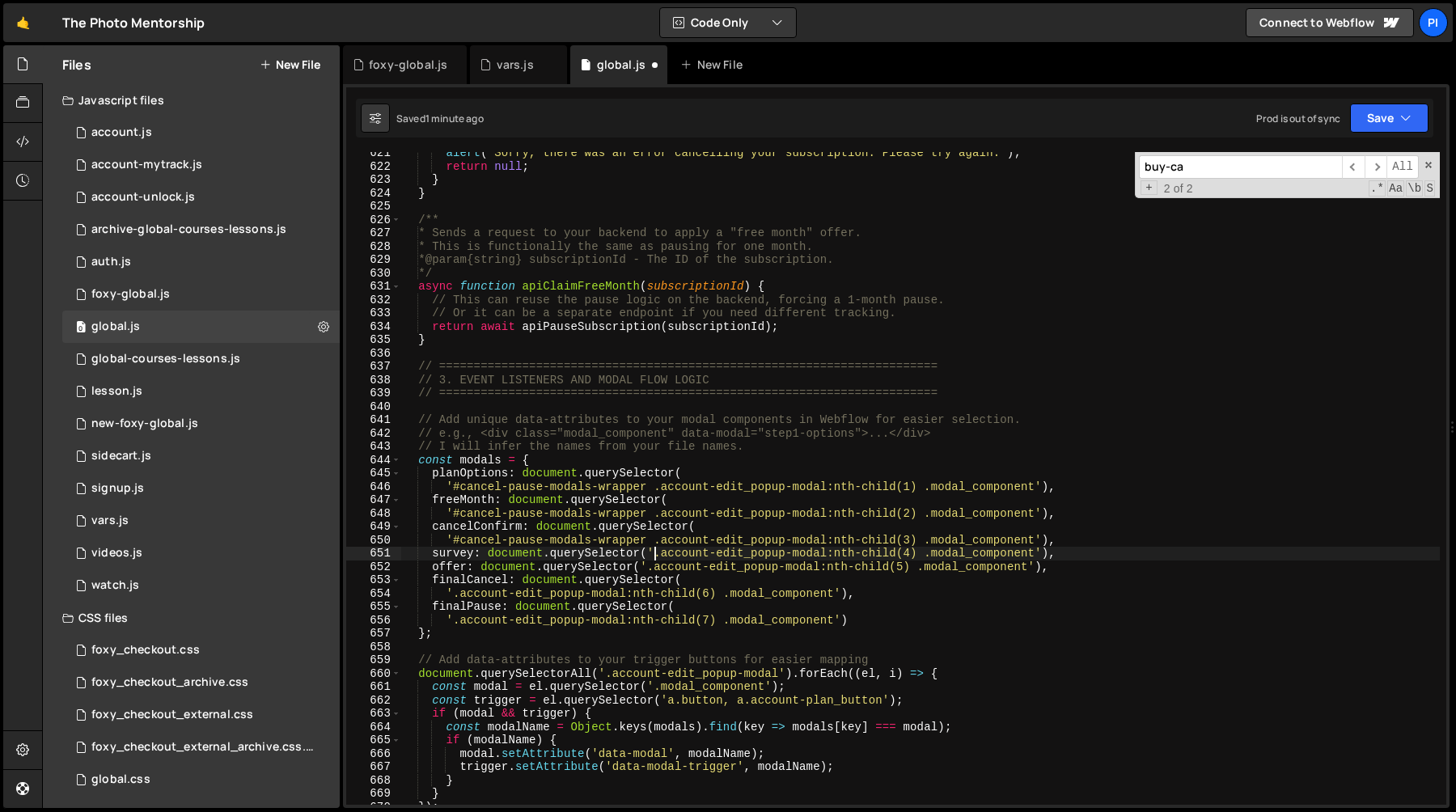
click at [654, 553] on div "alert ( 'Sorry, there was an error cancelling your subscription. Please try aga…" at bounding box center [920, 486] width 1038 height 679
paste textarea "#cancel-pause-modals-wrapper"
click at [647, 569] on div "alert ( 'Sorry, there was an error cancelling your subscription. Please try aga…" at bounding box center [920, 486] width 1038 height 679
paste textarea "#cancel-pause-modals-wrapper"
click at [453, 596] on div "alert ( 'Sorry, there was an error cancelling your subscription. Please try aga…" at bounding box center [920, 486] width 1038 height 679
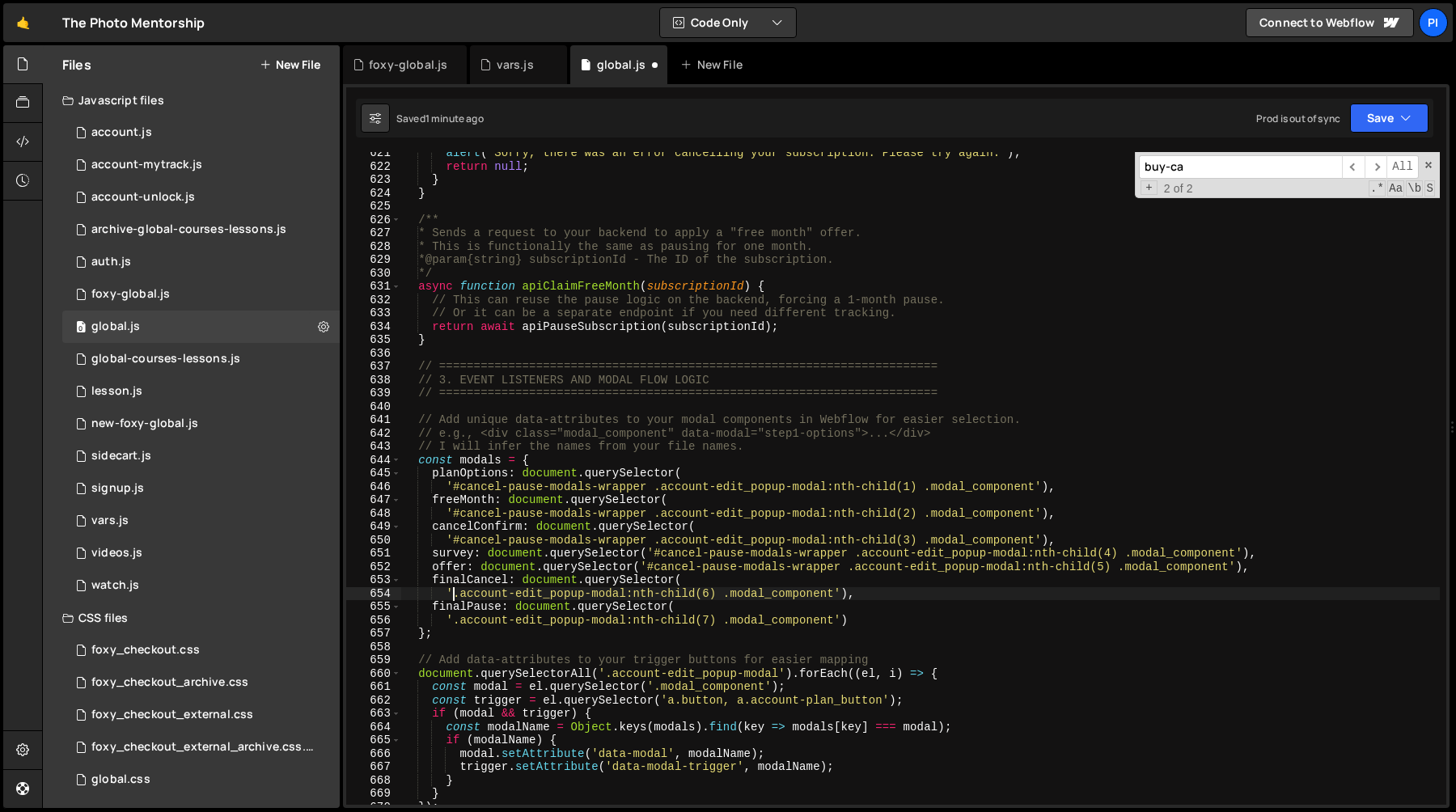
paste textarea "#cancel-pause-modals-wrapper"
click at [454, 623] on div "alert ( 'Sorry, there was an error cancelling your subscription. Please try aga…" at bounding box center [920, 486] width 1038 height 679
paste textarea "#cancel-pause-modals-wrapper"
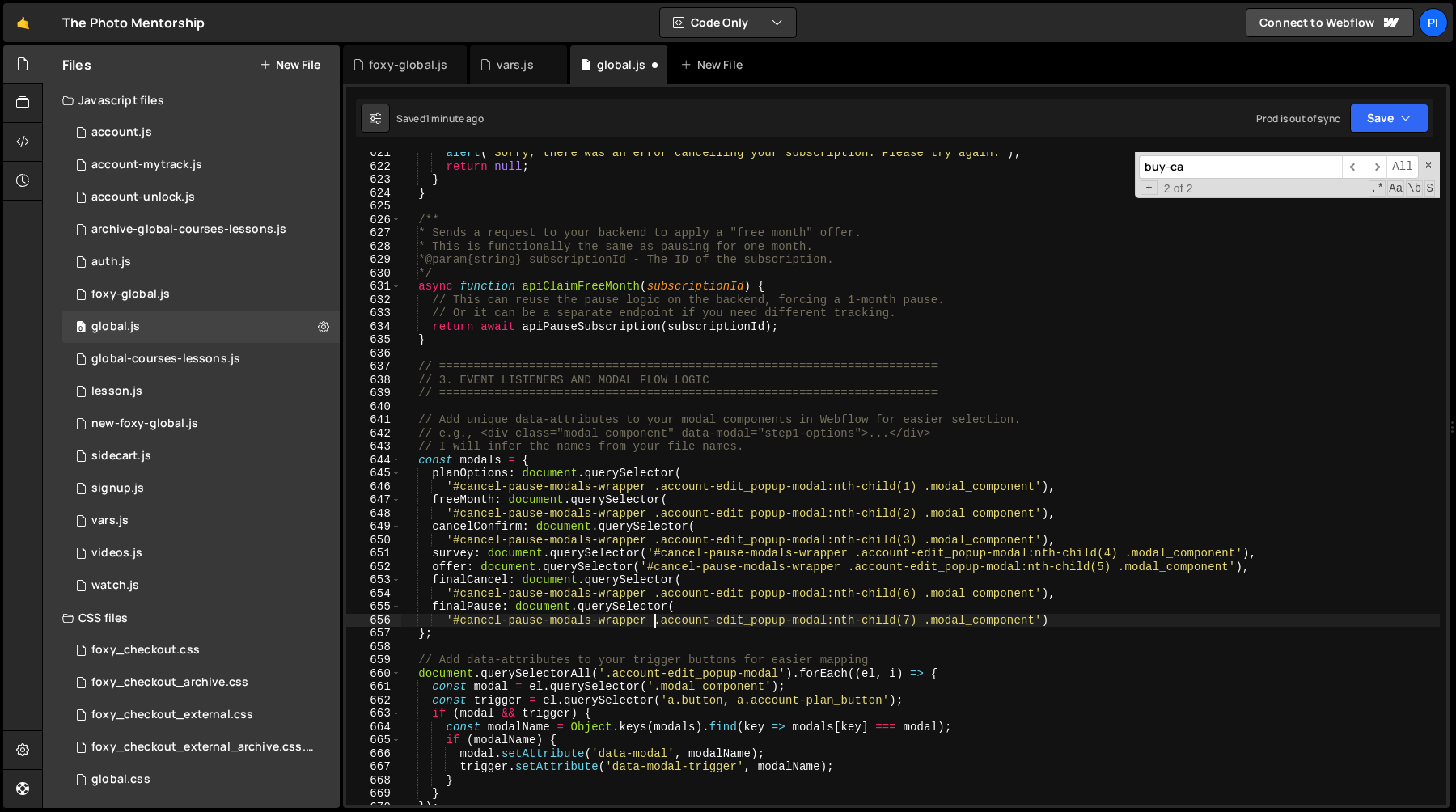
click at [534, 559] on div "alert ( 'Sorry, there was an error cancelling your subscription. Please try aga…" at bounding box center [920, 486] width 1038 height 679
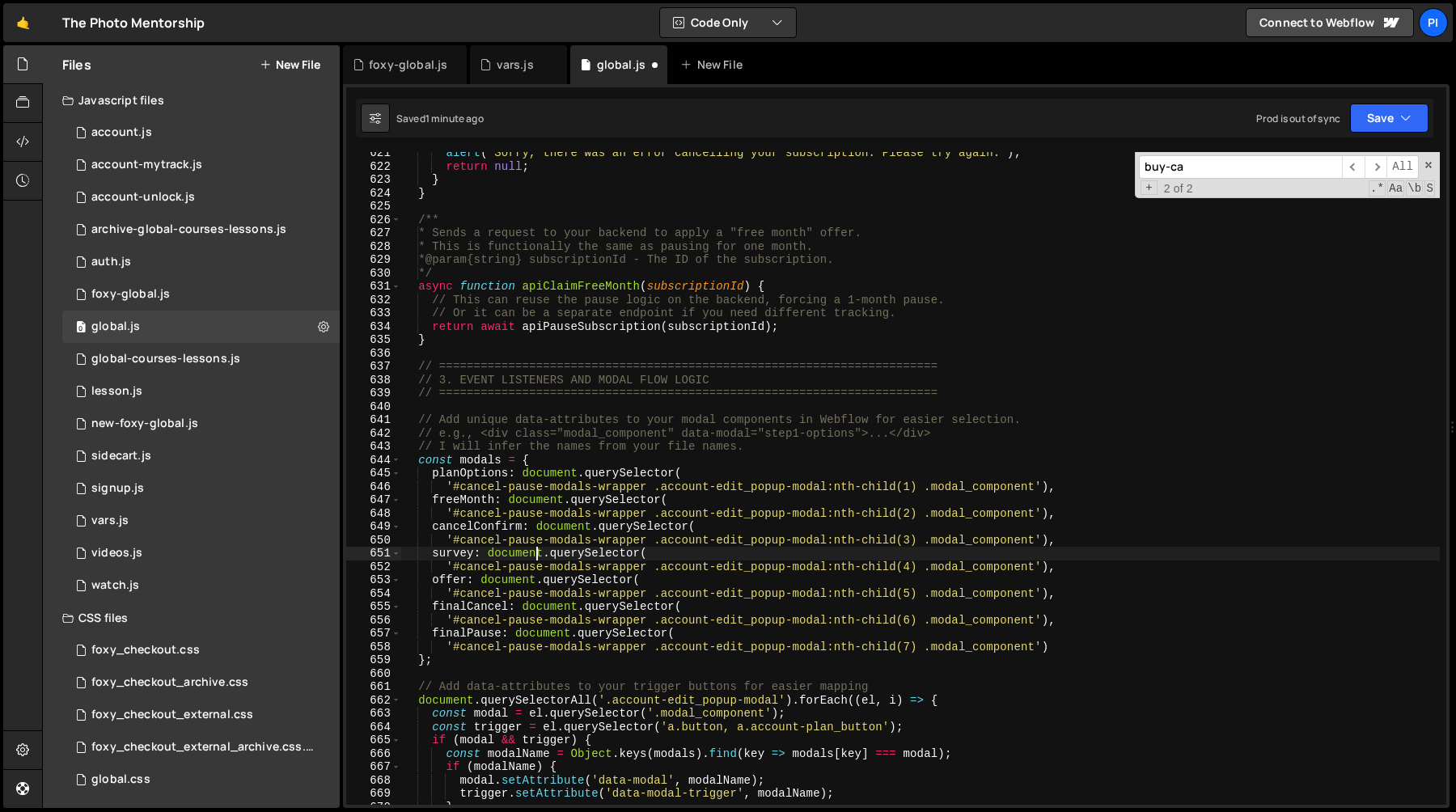
scroll to position [0, 16]
click at [453, 490] on div "alert ( 'Sorry, there was an error cancelling your subscription. Please try aga…" at bounding box center [920, 486] width 1038 height 679
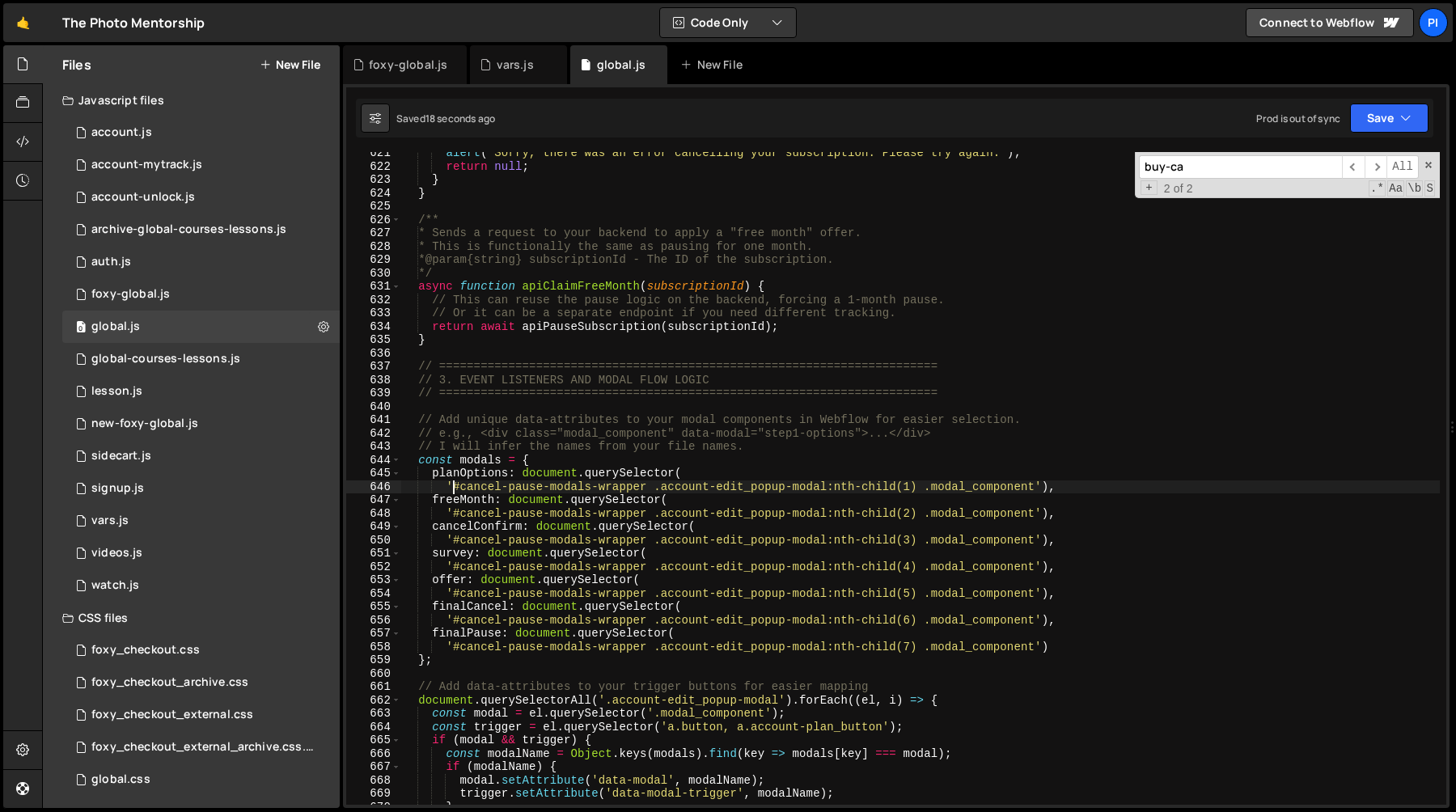
click at [649, 487] on div "alert ( 'Sorry, there was an error cancelling your subscription. Please try aga…" at bounding box center [920, 486] width 1038 height 679
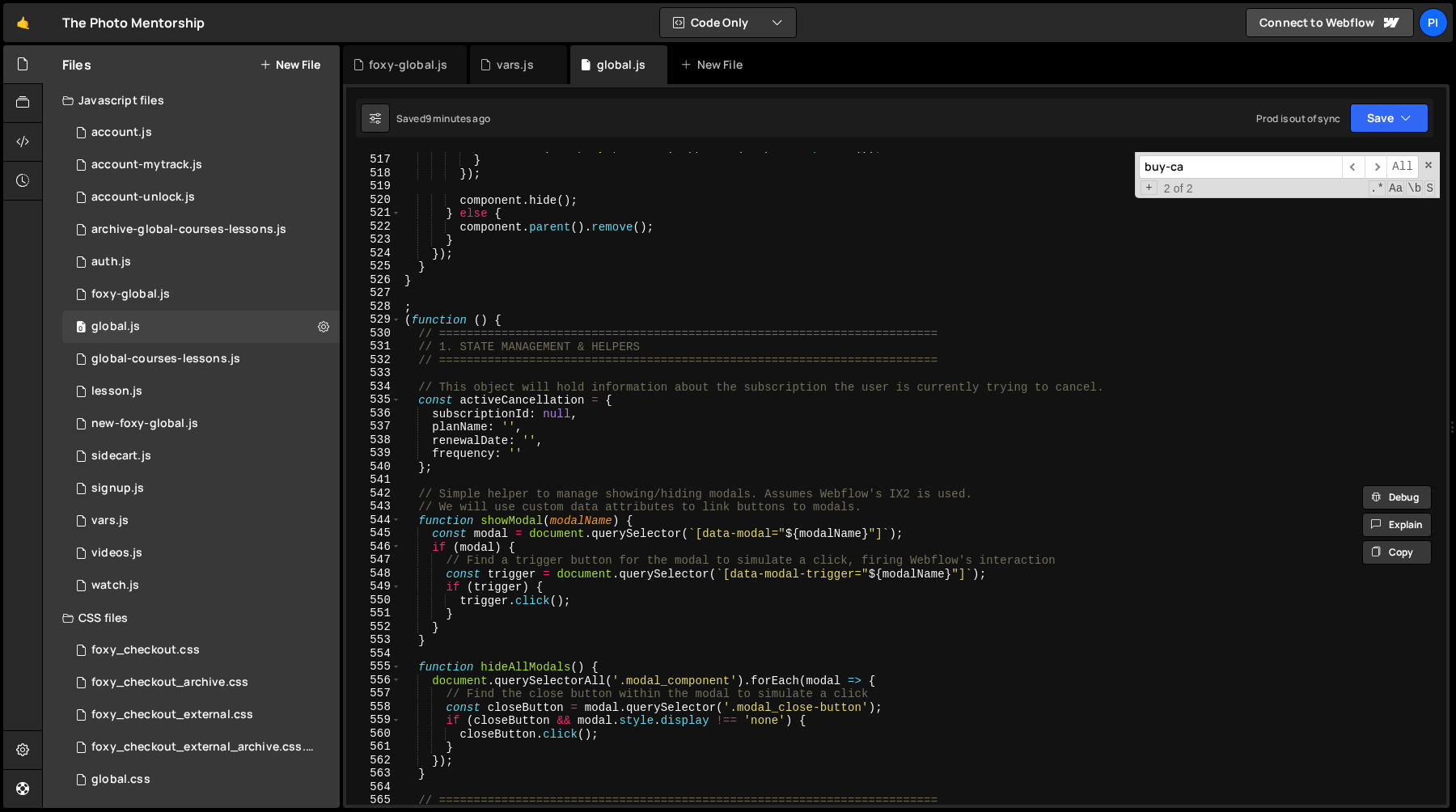
scroll to position [7145, 0]
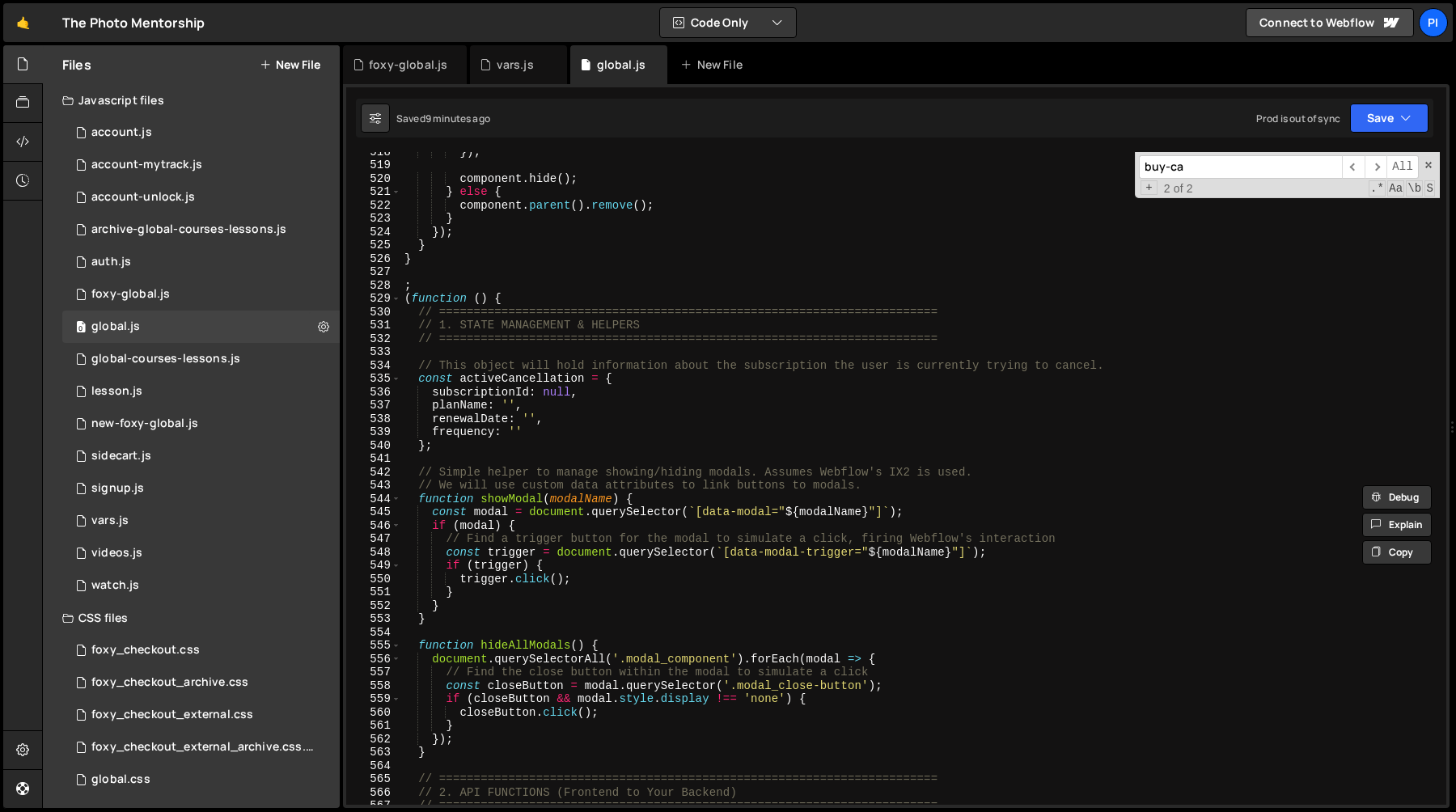
click at [527, 382] on div "}) ; component . hide ( ) ; } else { component . parent ( ) . remove ( ) ; } })…" at bounding box center [920, 484] width 1038 height 679
click at [444, 382] on div "}) ; component . hide ( ) ; } else { component . parent ( ) . remove ( ) ; } })…" at bounding box center [920, 484] width 1038 height 679
click at [444, 388] on div "}) ; component . hide ( ) ; } else { component . parent ( ) . remove ( ) ; } })…" at bounding box center [920, 484] width 1038 height 679
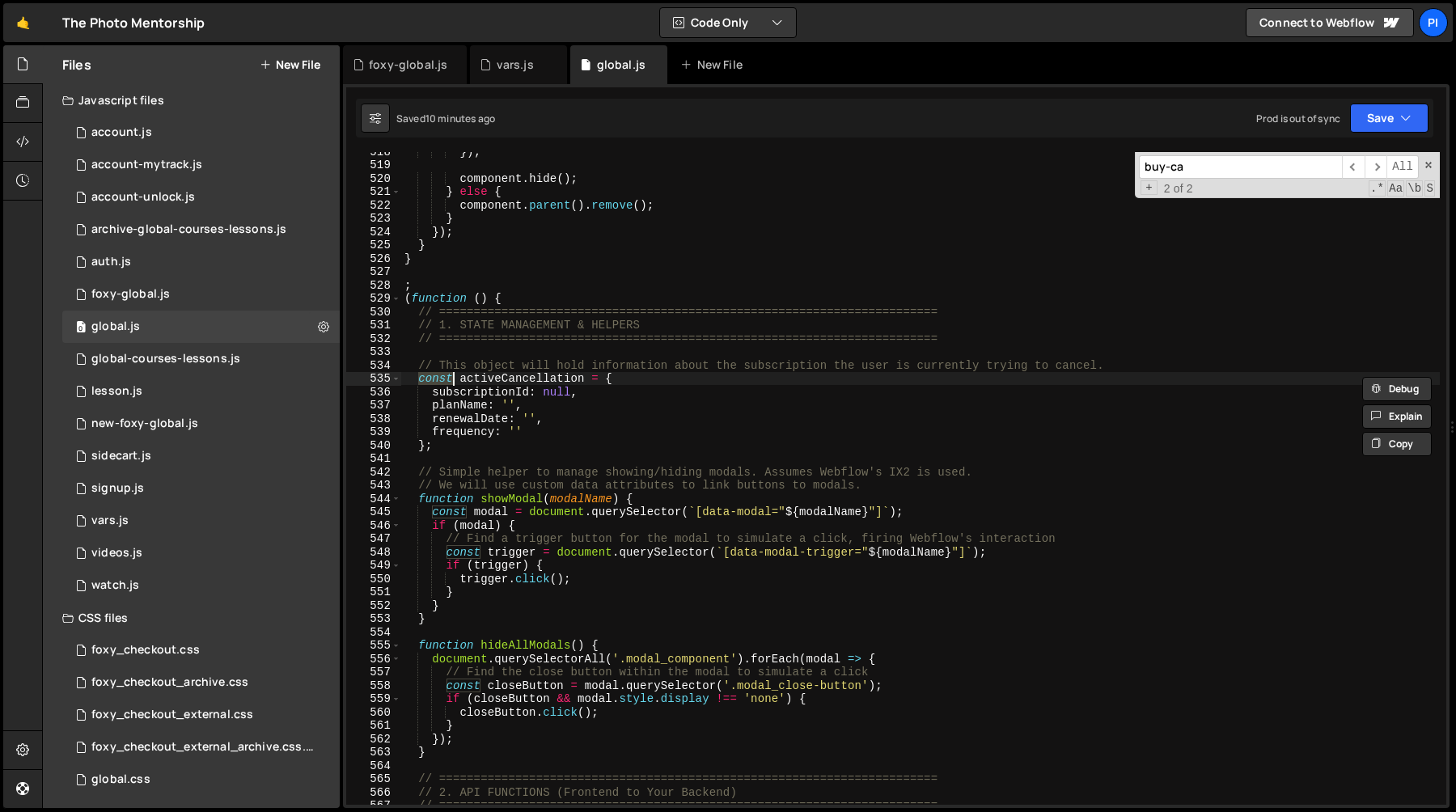
scroll to position [0, 11]
click at [475, 410] on div "}) ; component . hide ( ) ; } else { component . parent ( ) . remove ( ) ; } })…" at bounding box center [920, 484] width 1038 height 679
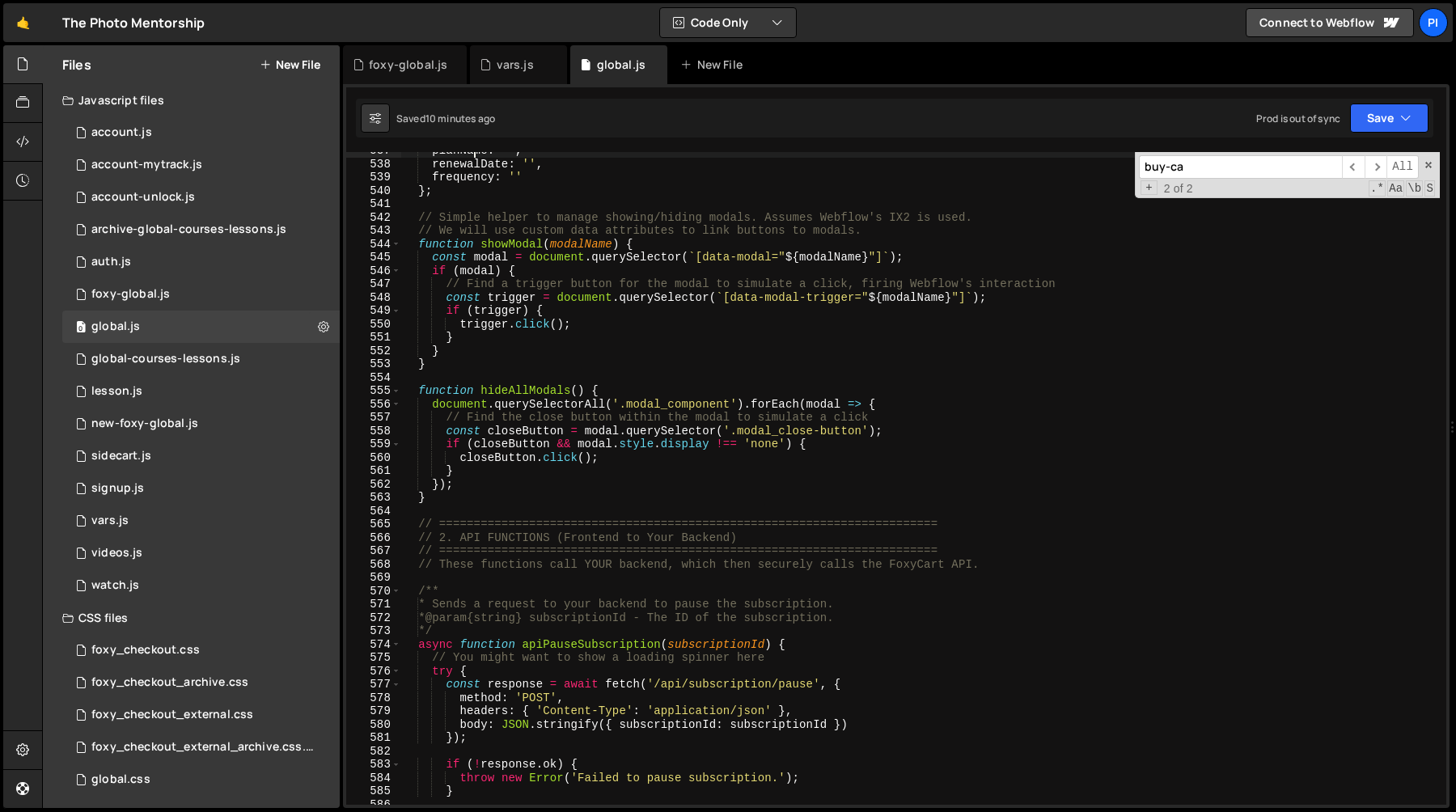
scroll to position [7392, 0]
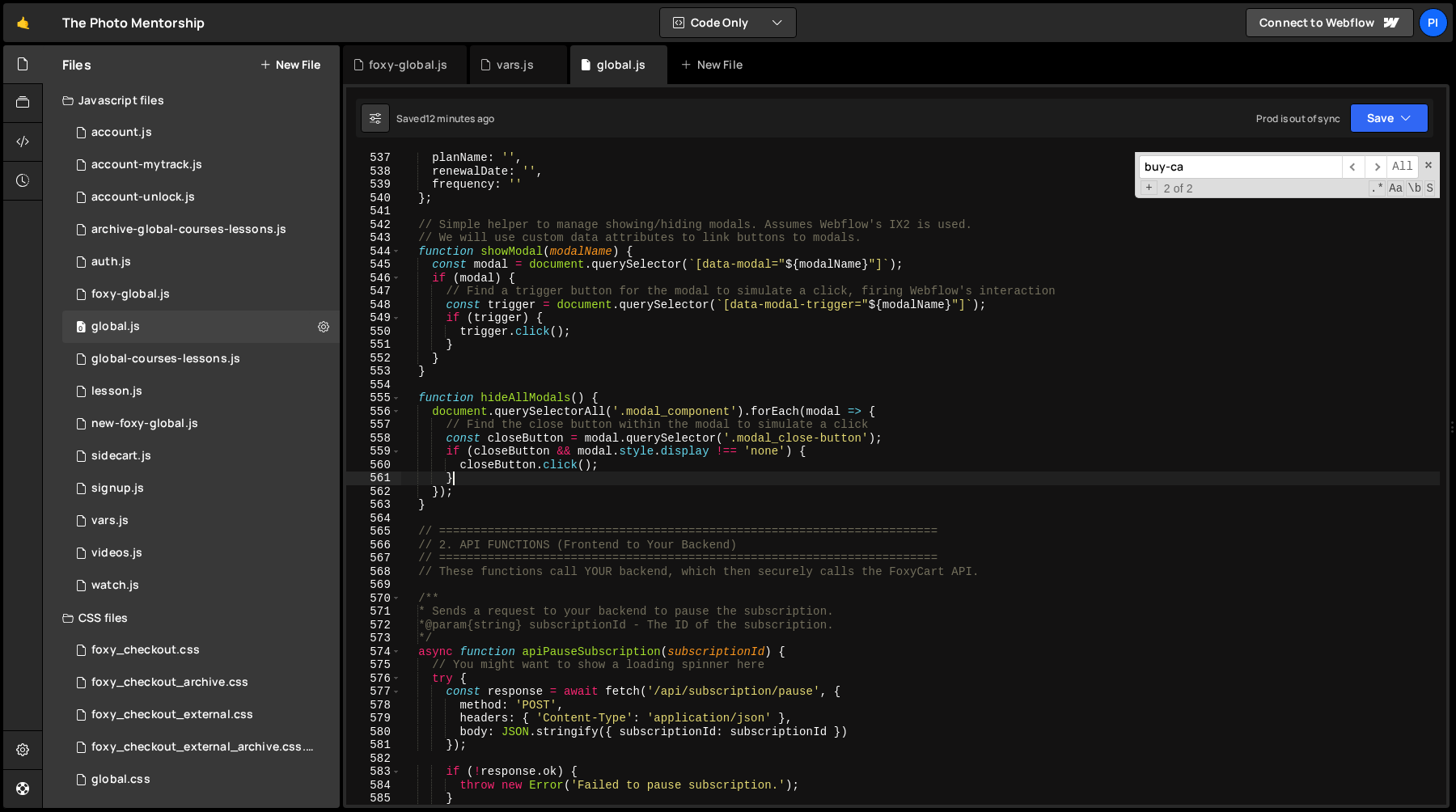
click at [669, 482] on div "planName : '' , renewalDate : '' , frequency : '' } ; // Simple helper to manag…" at bounding box center [920, 491] width 1038 height 679
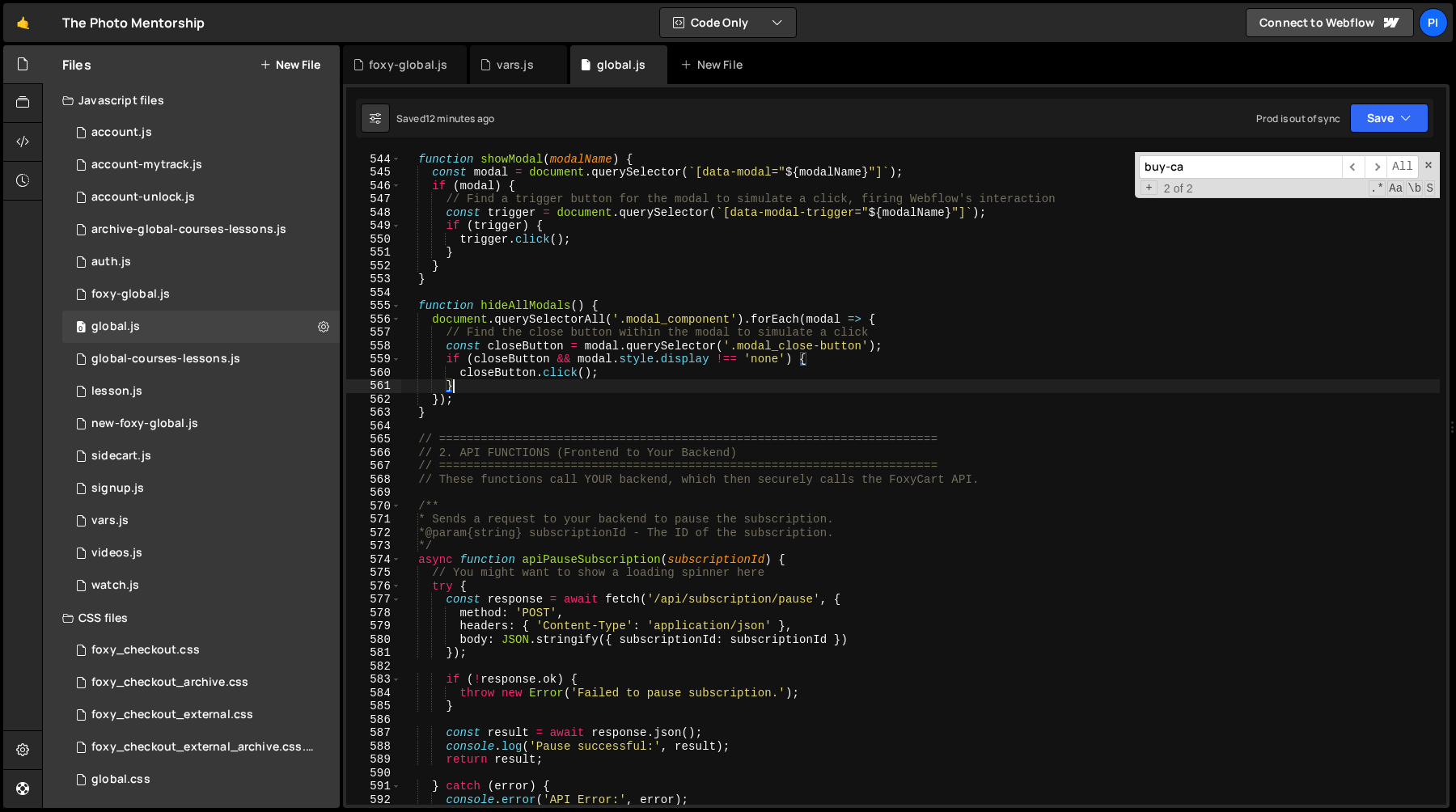
scroll to position [7592, 0]
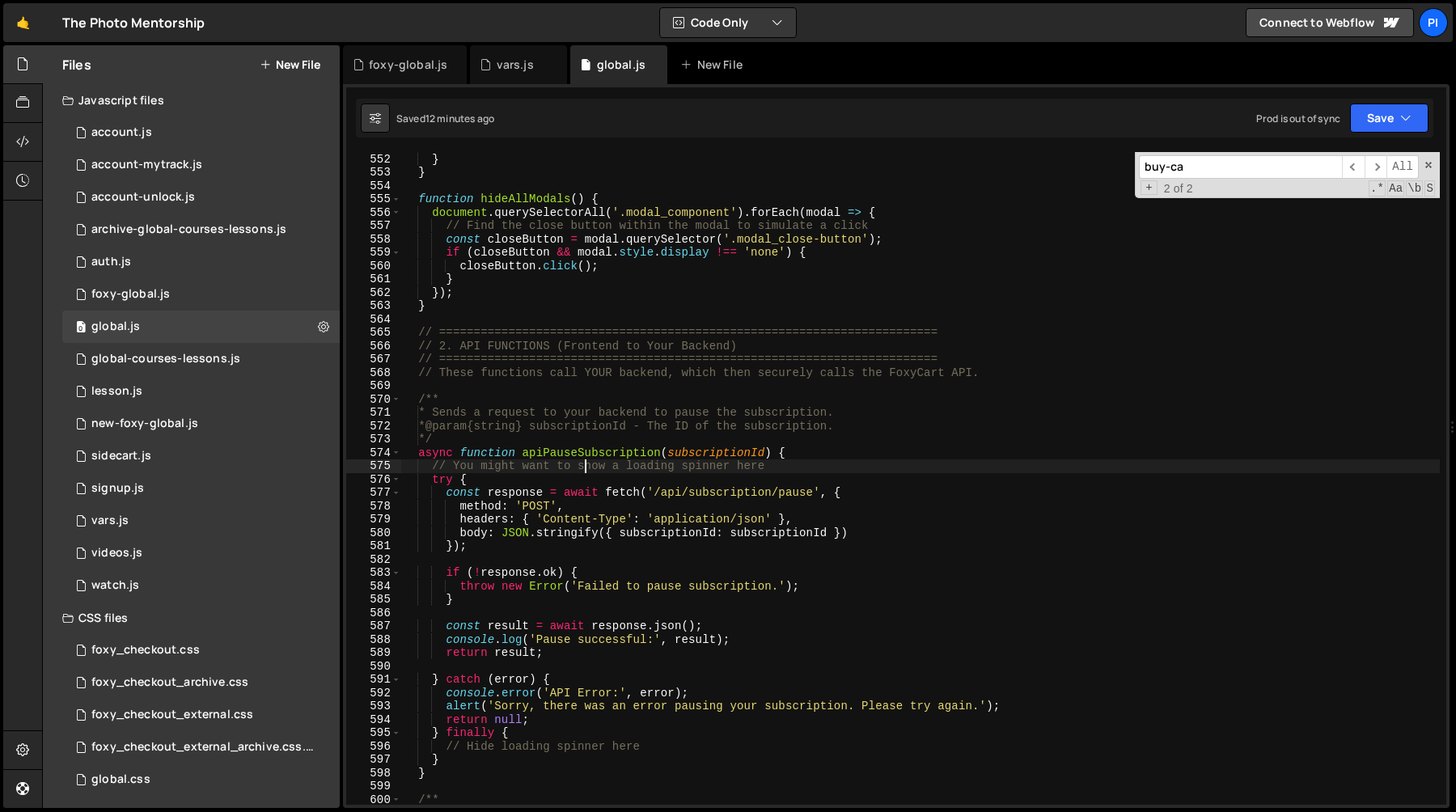
click at [584, 460] on div "} } } function hideAllModals ( ) { document . querySelectorAll ( '.modal_compon…" at bounding box center [920, 478] width 1038 height 679
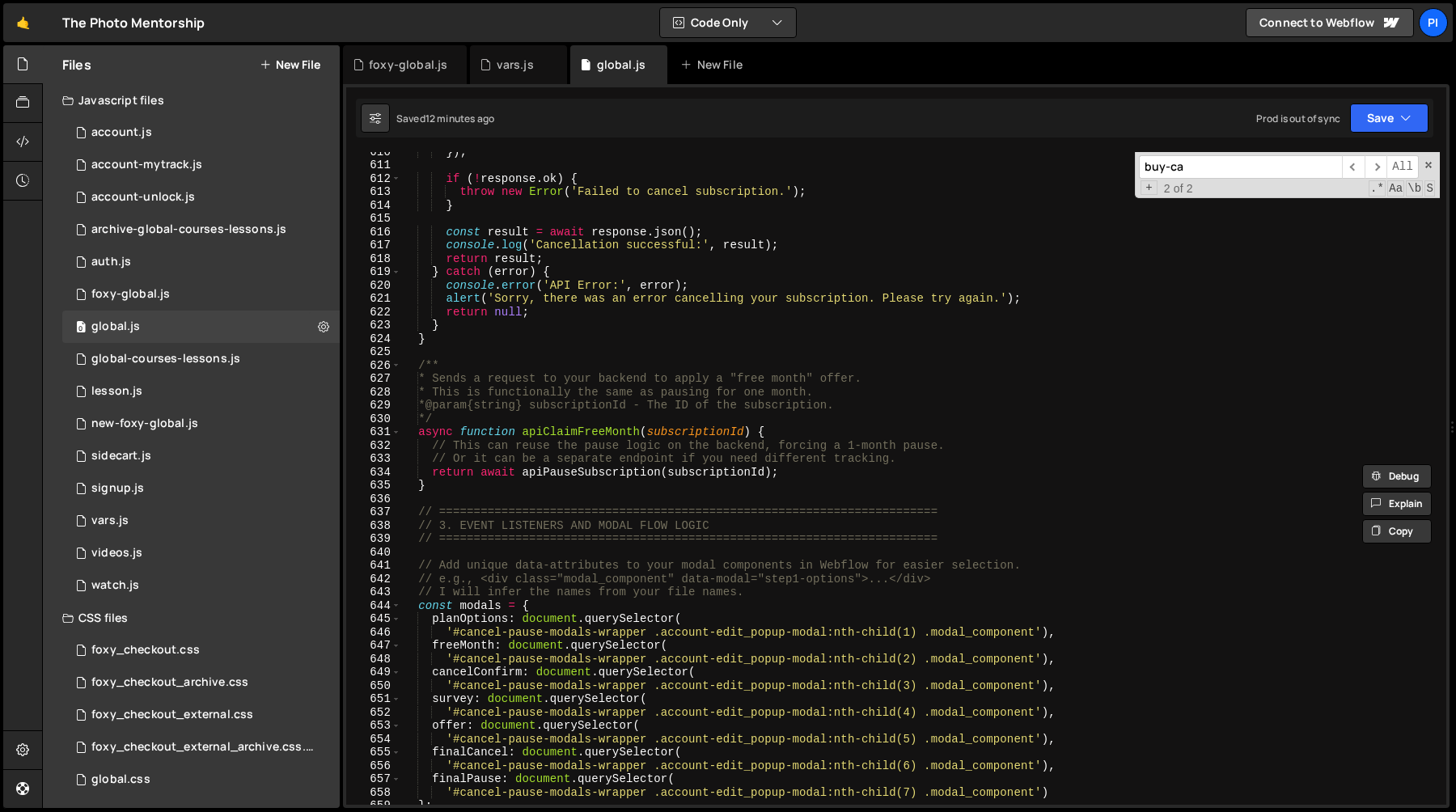
scroll to position [8384, 0]
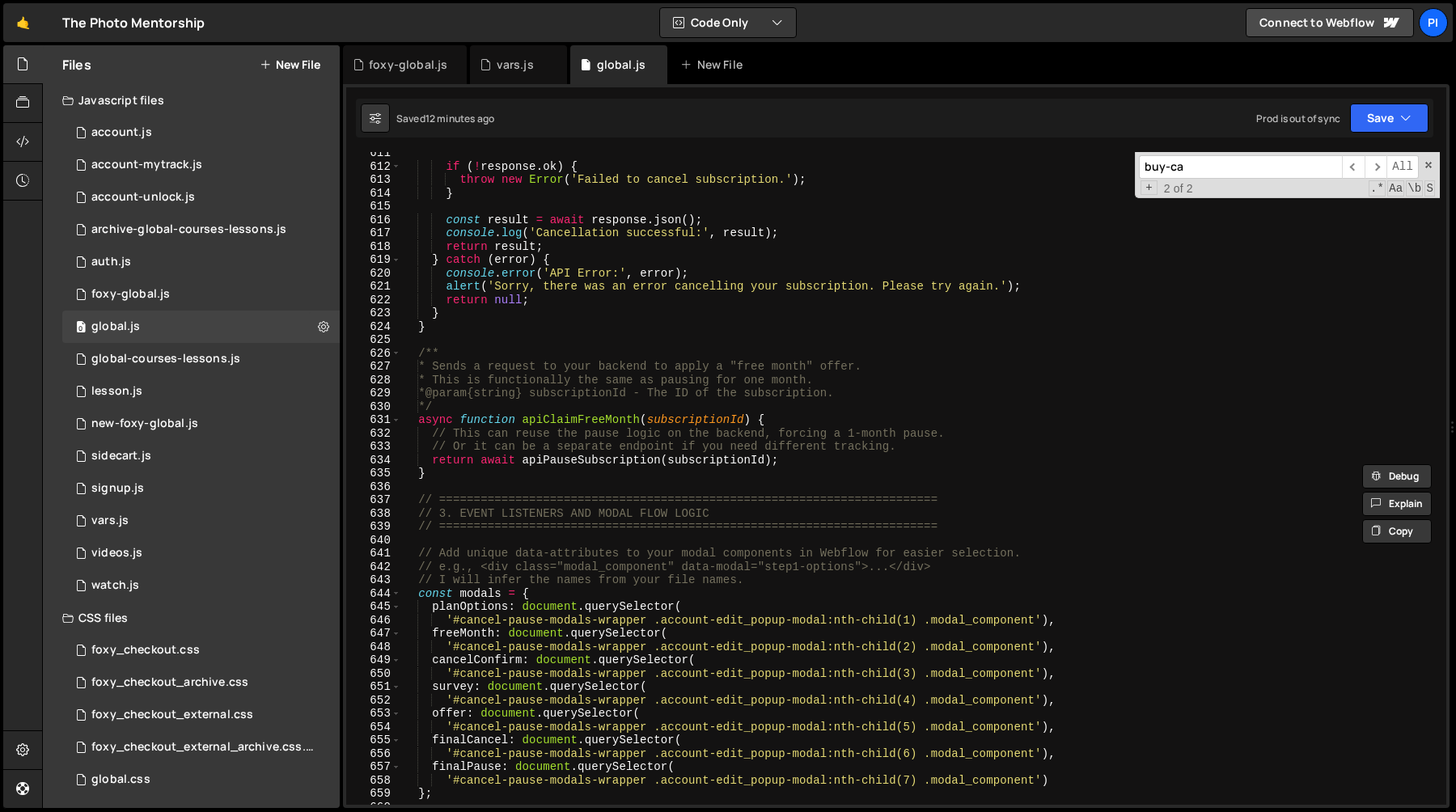
click at [589, 428] on div "if ( ! response . ok ) { throw new Error ( 'Failed to cancel subscription.' ) ;…" at bounding box center [920, 486] width 1038 height 679
click at [592, 413] on div "if ( ! response . ok ) { throw new Error ( 'Failed to cancel subscription.' ) ;…" at bounding box center [920, 486] width 1038 height 679
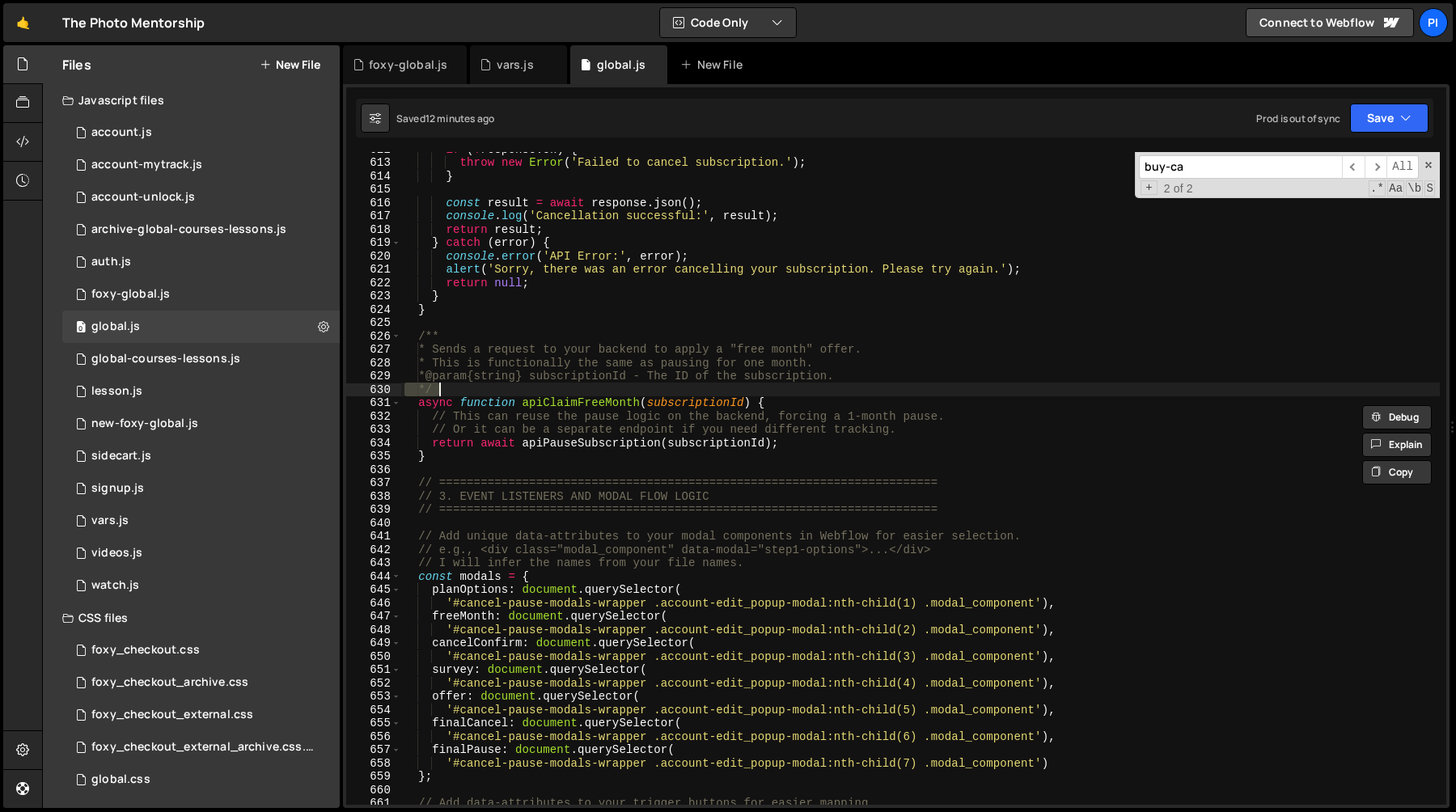
click at [597, 404] on div "if ( ! response . ok ) { throw new Error ( 'Failed to cancel subscription.' ) ;…" at bounding box center [920, 482] width 1038 height 679
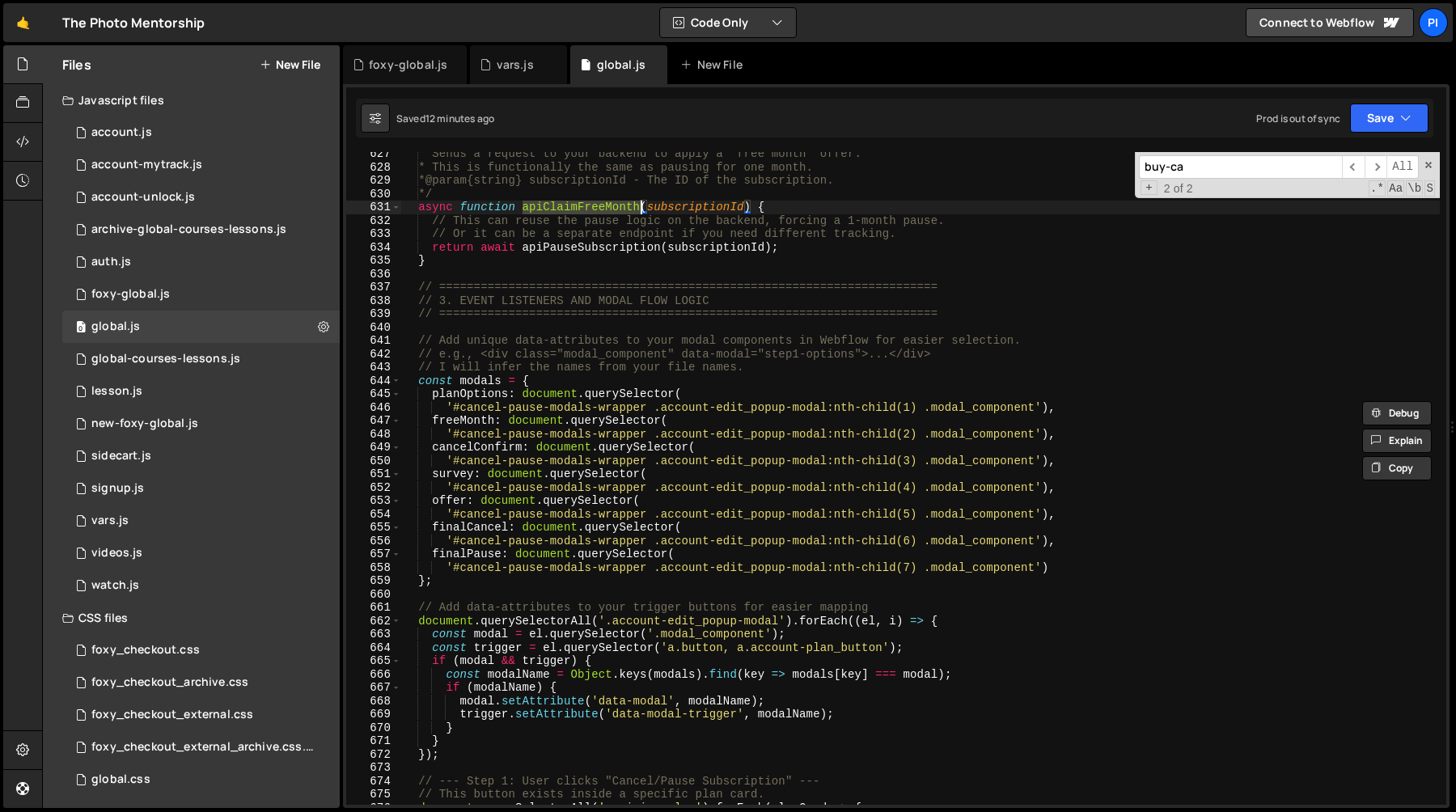
scroll to position [8598, 0]
click at [584, 220] on div "* Sends a request to your backend to apply a "free month" offer. * This is func…" at bounding box center [920, 487] width 1038 height 679
click at [626, 227] on div "* Sends a request to your backend to apply a "free month" offer. * This is func…" at bounding box center [920, 487] width 1038 height 679
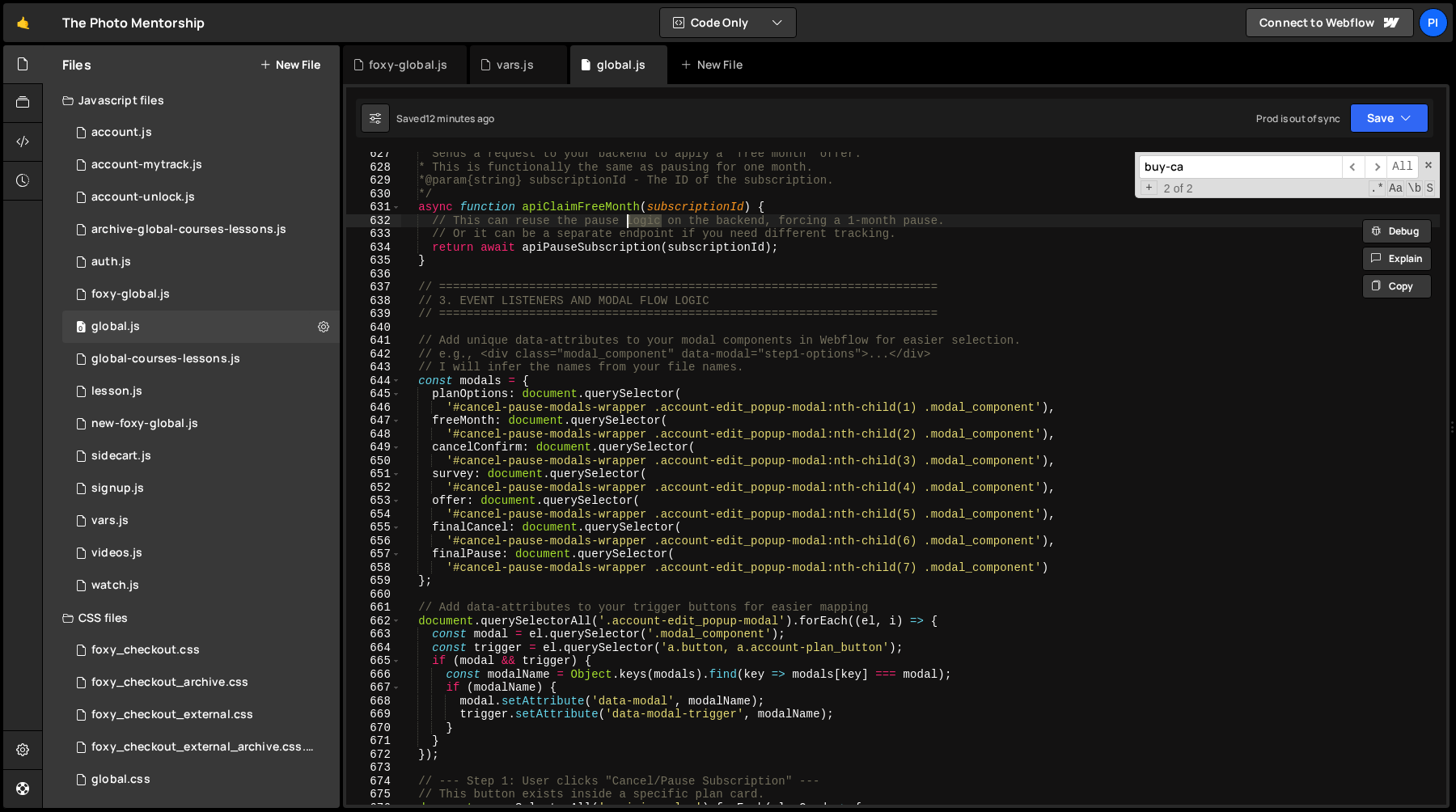
click at [753, 227] on div "* Sends a request to your backend to apply a "free month" offer. * This is func…" at bounding box center [920, 487] width 1038 height 679
click at [799, 226] on div "* Sends a request to your backend to apply a "free month" offer. * This is func…" at bounding box center [920, 487] width 1038 height 679
click at [861, 226] on div "* Sends a request to your backend to apply a "free month" offer. * This is func…" at bounding box center [920, 487] width 1038 height 679
click at [958, 235] on div "* Sends a request to your backend to apply a "free month" offer. * This is func…" at bounding box center [920, 487] width 1038 height 679
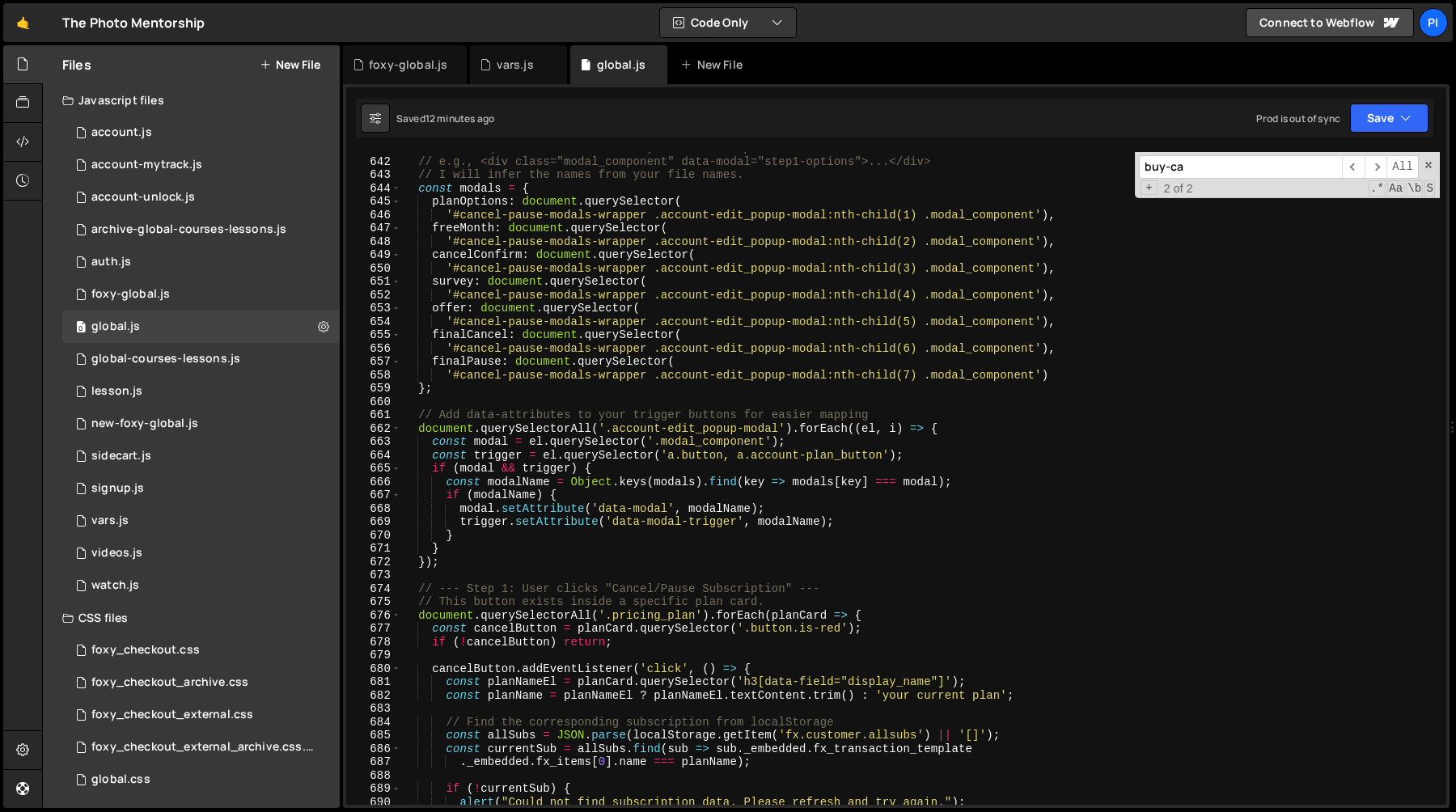
scroll to position [8777, 0]
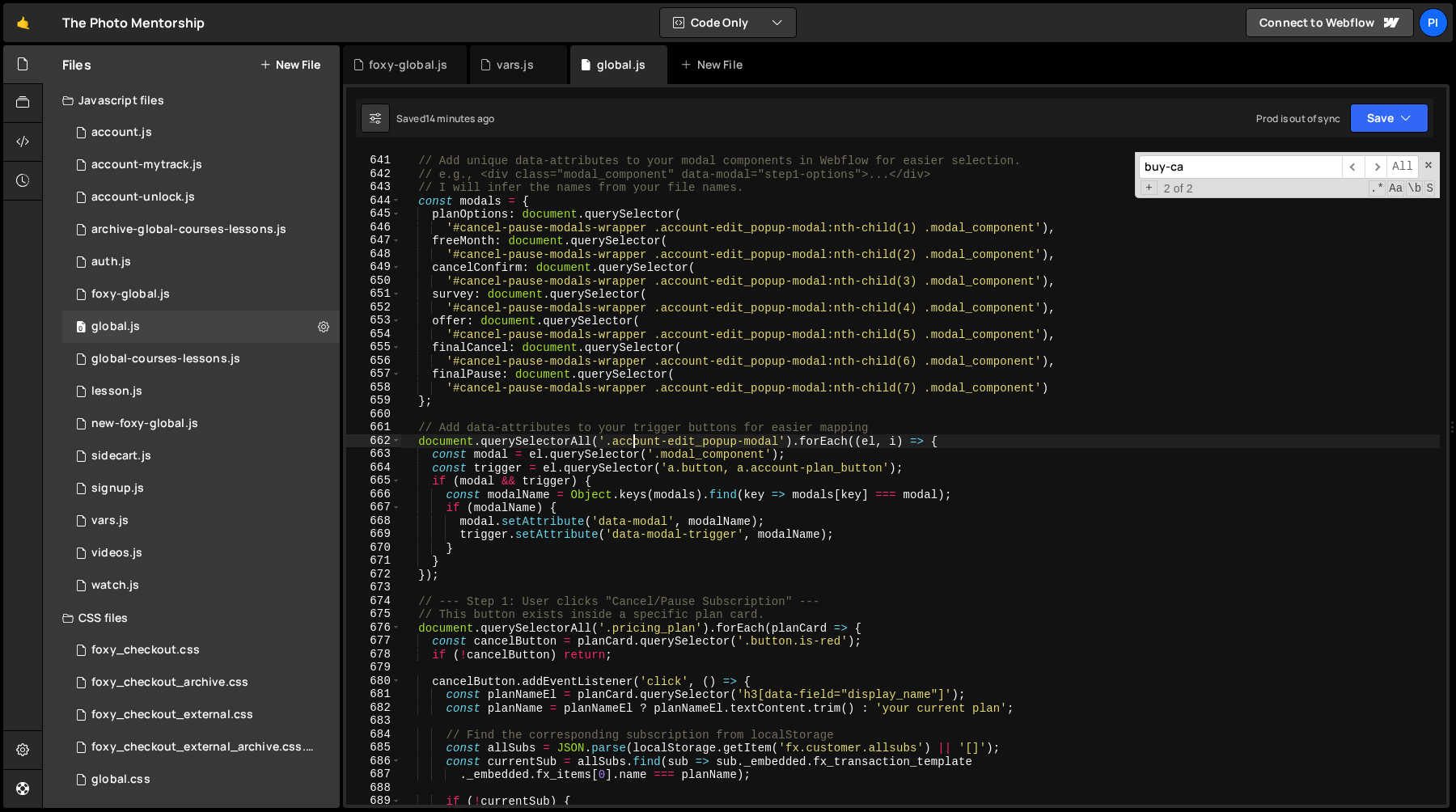
click at [633, 442] on div "// Add unique data-attributes to your modal components in Webflow for easier se…" at bounding box center [920, 480] width 1038 height 679
click at [775, 443] on div "// Add unique data-attributes to your modal components in Webflow for easier se…" at bounding box center [920, 480] width 1038 height 679
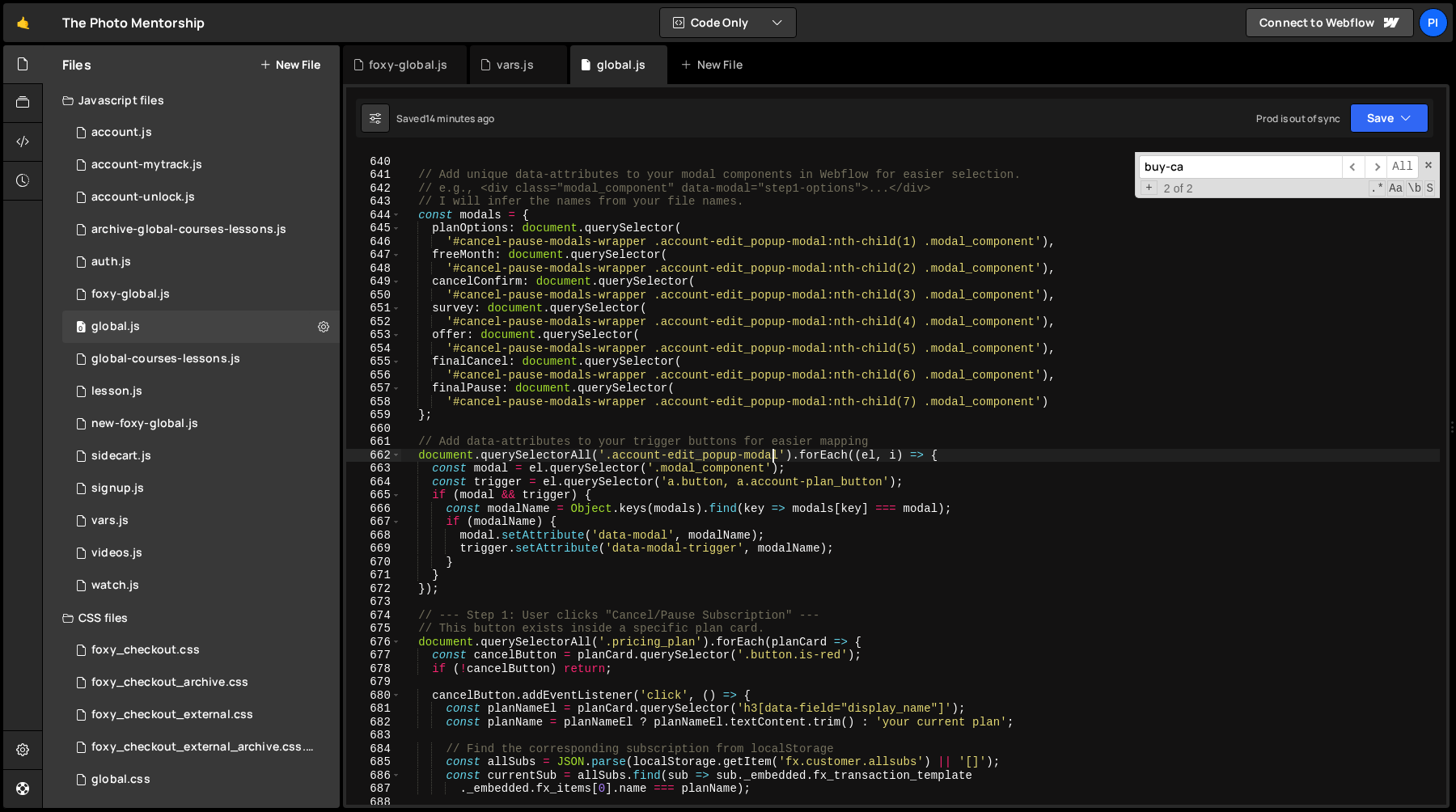
scroll to position [8763, 0]
click at [454, 239] on div "// ======================================================================== // …" at bounding box center [920, 481] width 1038 height 679
click at [645, 242] on div "// ======================================================================== // …" at bounding box center [920, 481] width 1038 height 679
click at [607, 458] on div "// ======================================================================== // …" at bounding box center [920, 481] width 1038 height 679
paste textarea "#cancel-pause-modals-wrapper"
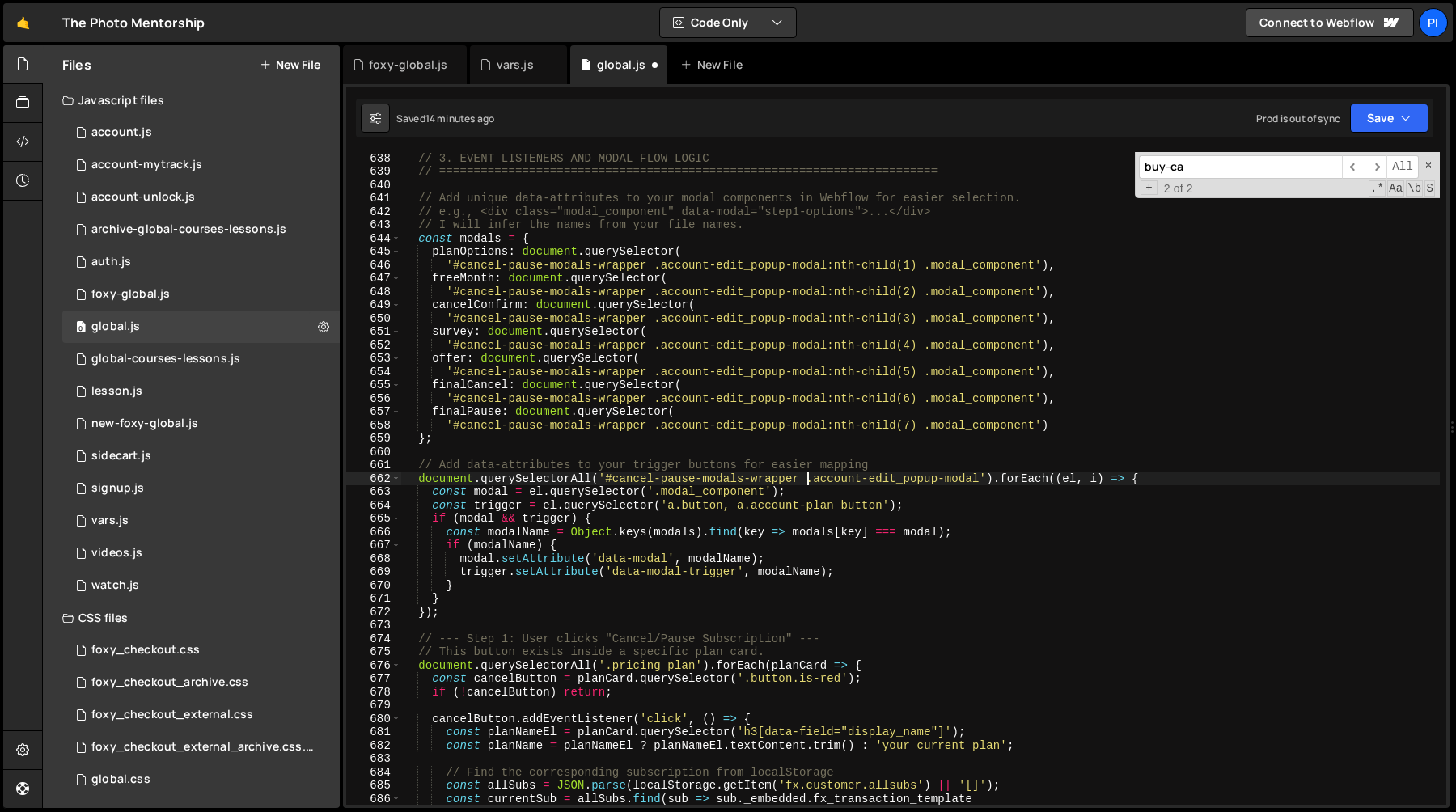
scroll to position [8729, 0]
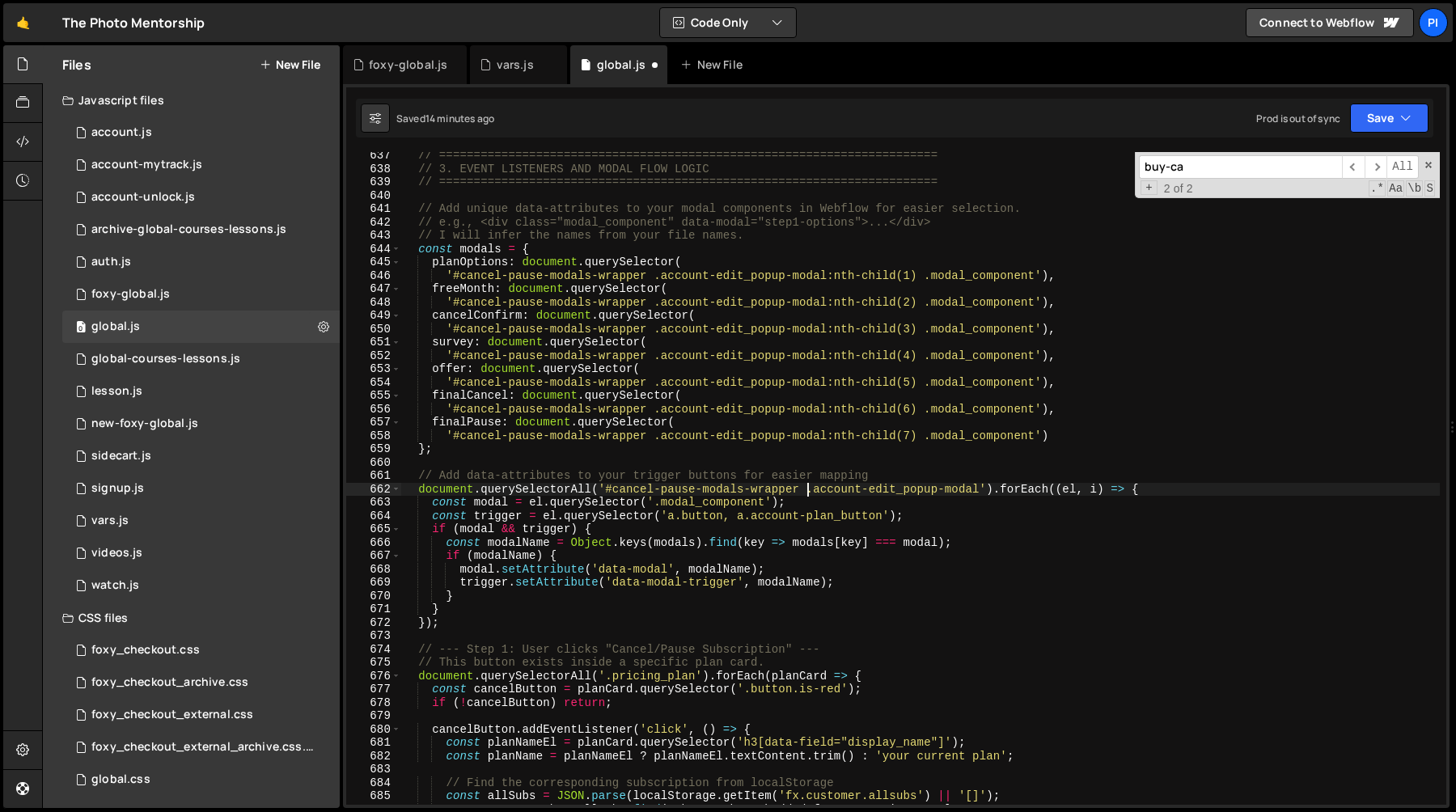
click at [668, 517] on div "// ======================================================================== // …" at bounding box center [920, 488] width 1038 height 679
click at [753, 520] on div "// ======================================================================== // …" at bounding box center [920, 488] width 1038 height 679
click at [883, 520] on div "// ======================================================================== // …" at bounding box center [920, 488] width 1038 height 679
click at [735, 519] on div "// ======================================================================== // …" at bounding box center [920, 488] width 1038 height 679
click at [885, 513] on div "// ======================================================================== // …" at bounding box center [920, 488] width 1038 height 679
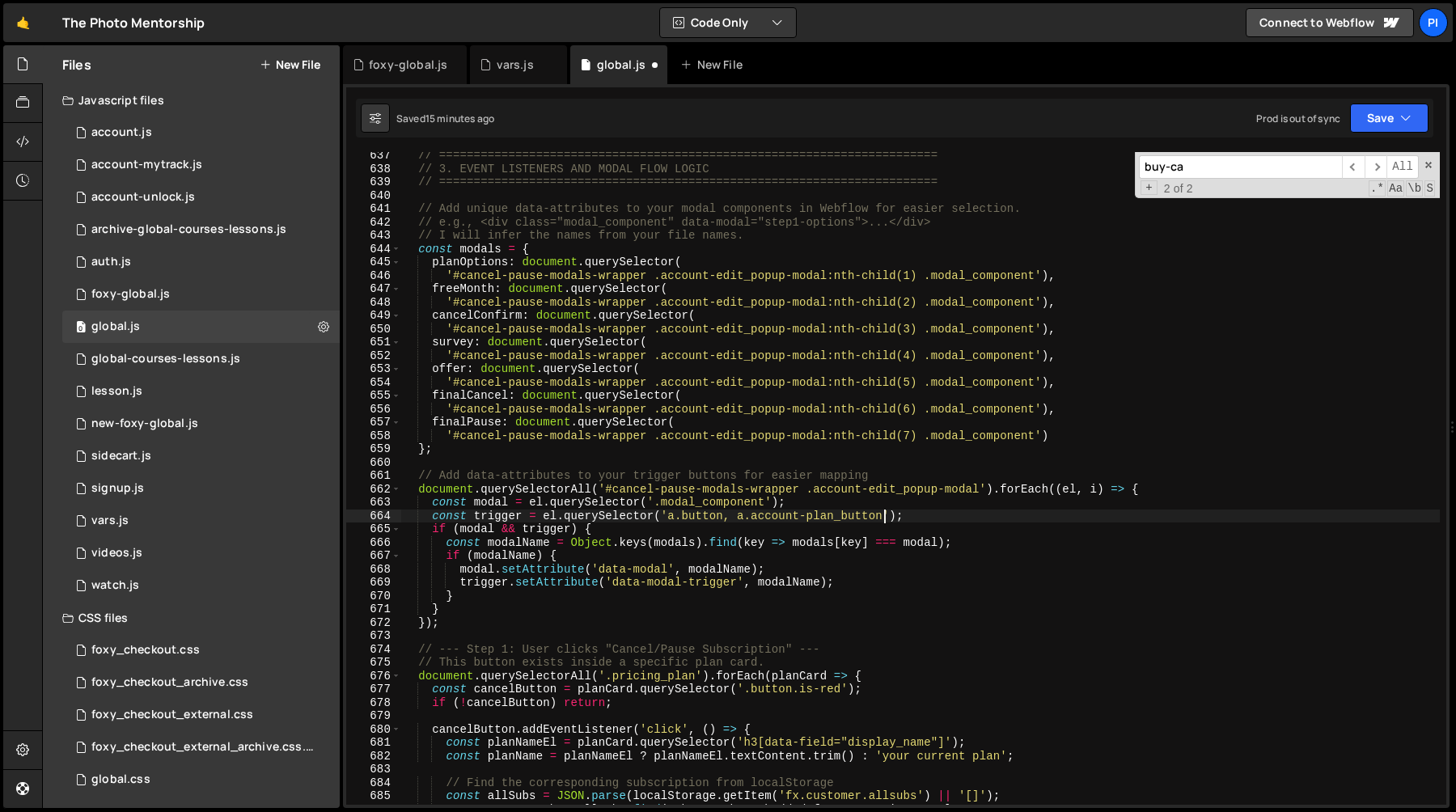
click at [755, 506] on div "// ======================================================================== // …" at bounding box center [920, 488] width 1038 height 679
click at [755, 505] on div "// ======================================================================== // …" at bounding box center [920, 488] width 1038 height 679
click at [780, 505] on div "// ======================================================================== // …" at bounding box center [920, 488] width 1038 height 679
click at [765, 501] on div "// ======================================================================== // …" at bounding box center [920, 488] width 1038 height 679
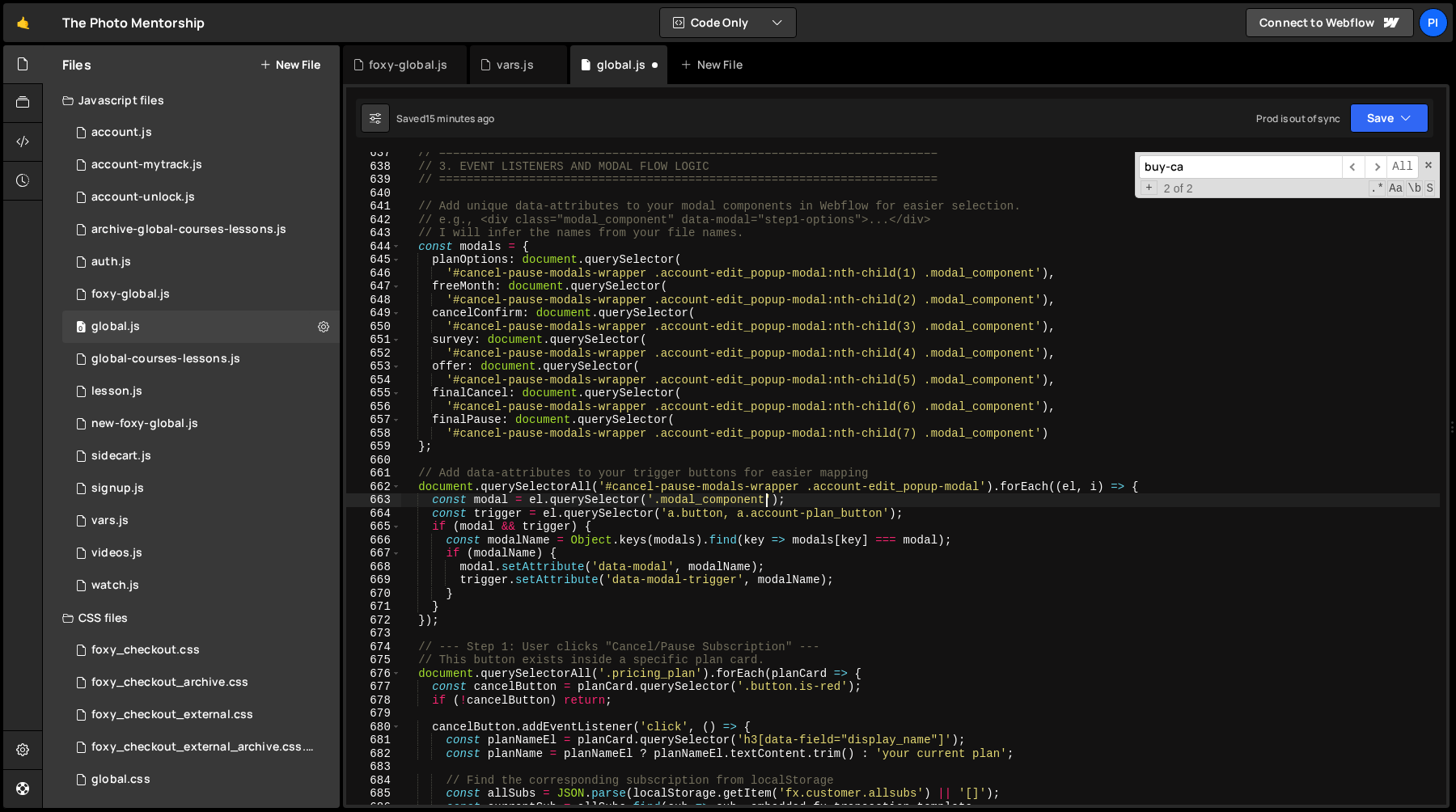
scroll to position [8746, 0]
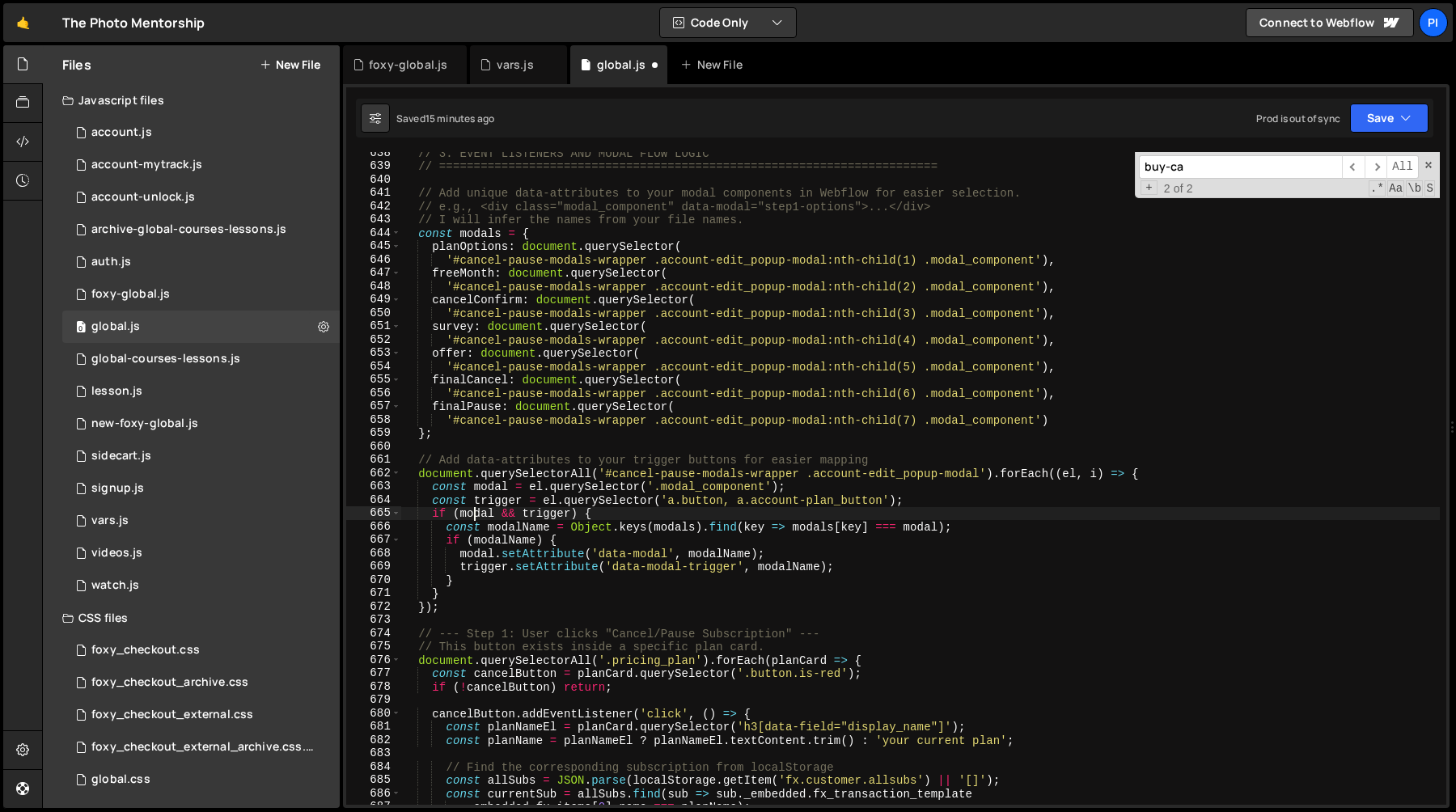
click at [471, 519] on div "// 3. EVENT LISTENERS AND MODAL FLOW LOGIC // =================================…" at bounding box center [920, 486] width 1038 height 679
click at [518, 519] on div "// 3. EVENT LISTENERS AND MODAL FLOW LOGIC // =================================…" at bounding box center [920, 486] width 1038 height 679
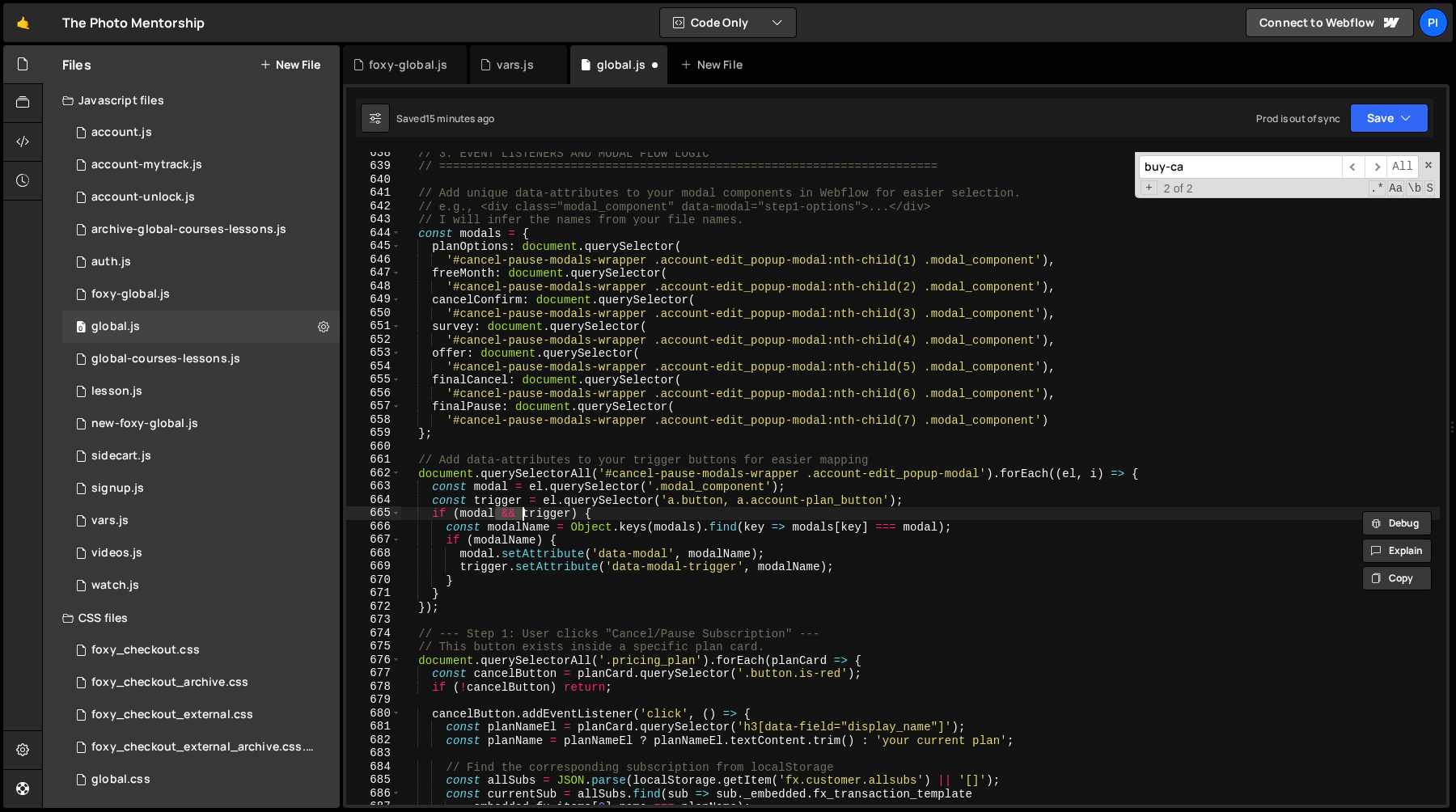
click at [521, 528] on div "// 3. EVENT LISTENERS AND MODAL FLOW LOGIC // =================================…" at bounding box center [920, 486] width 1038 height 679
click at [584, 526] on div "// 3. EVENT LISTENERS AND MODAL FLOW LOGIC // =================================…" at bounding box center [920, 486] width 1038 height 679
click at [668, 530] on div "// 3. EVENT LISTENERS AND MODAL FLOW LOGIC // =================================…" at bounding box center [920, 486] width 1038 height 679
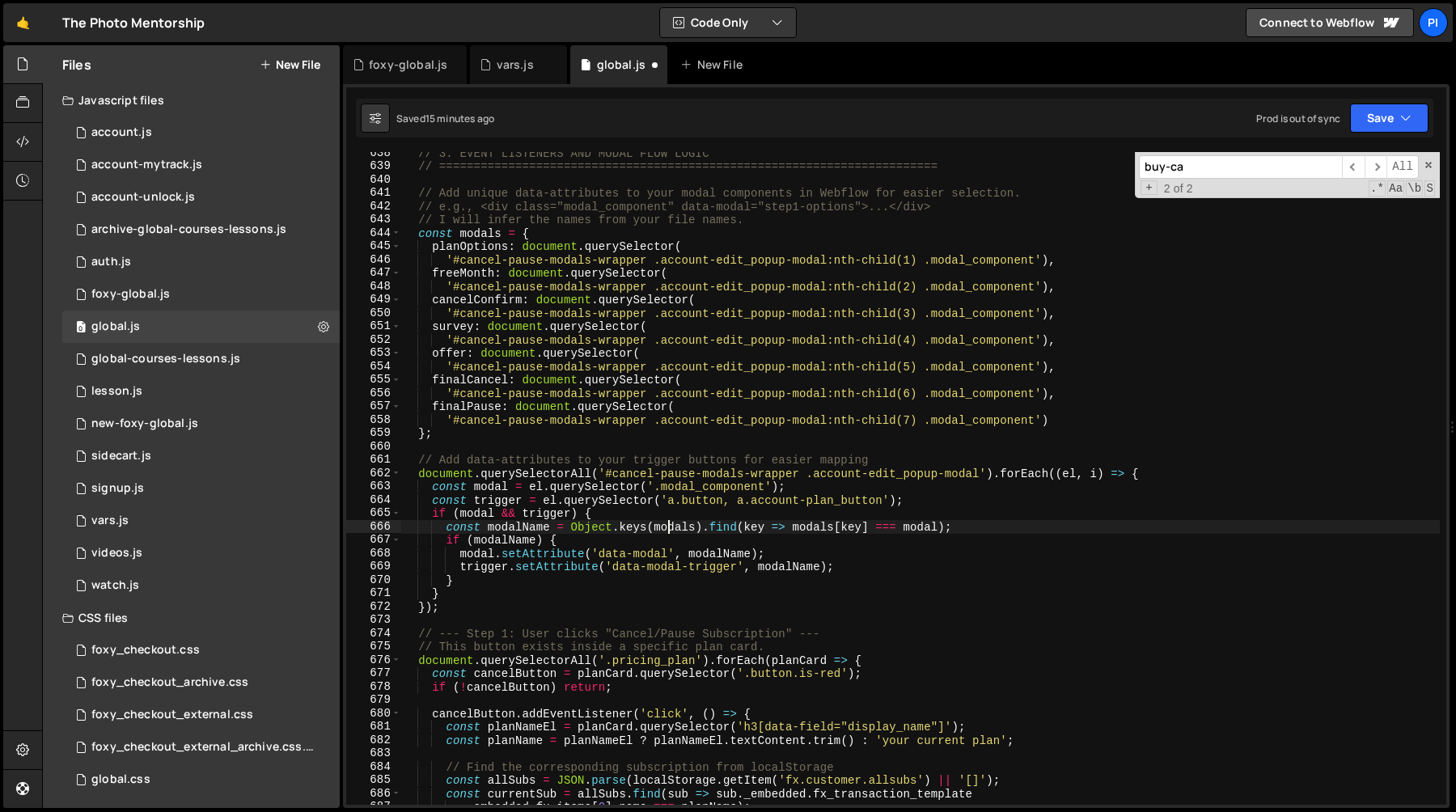
click at [725, 530] on div "// 3. EVENT LISTENERS AND MODAL FLOW LOGIC // =================================…" at bounding box center [920, 486] width 1038 height 679
click at [927, 530] on div "// 3. EVENT LISTENERS AND MODAL FLOW LOGIC // =================================…" at bounding box center [920, 486] width 1038 height 679
click at [815, 529] on div "// 3. EVENT LISTENERS AND MODAL FLOW LOGIC // =================================…" at bounding box center [920, 486] width 1038 height 679
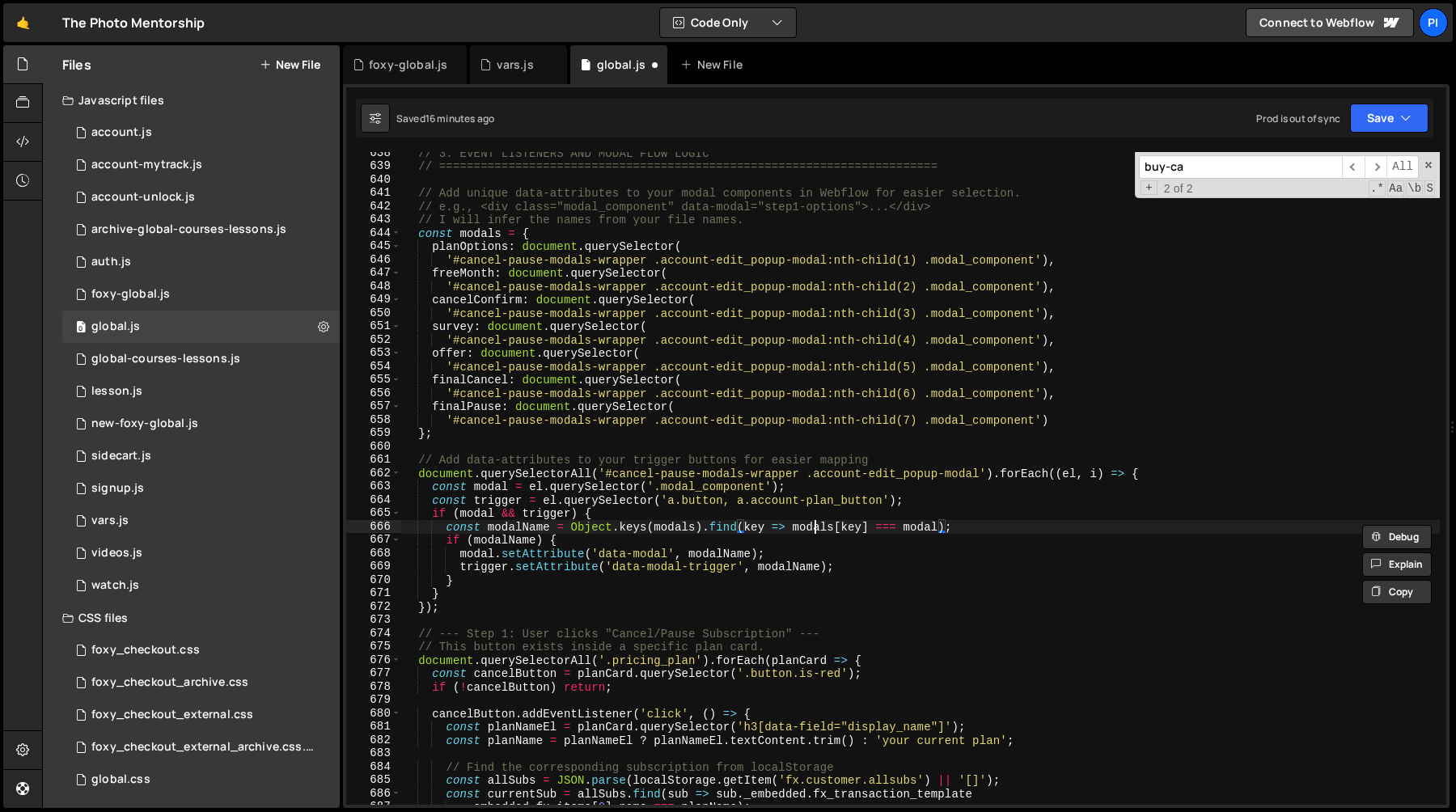
click at [815, 529] on div "// 3. EVENT LISTENERS AND MODAL FLOW LOGIC // =================================…" at bounding box center [920, 486] width 1038 height 679
click at [870, 527] on div "// 3. EVENT LISTENERS AND MODAL FLOW LOGIC // =================================…" at bounding box center [920, 486] width 1038 height 679
click at [756, 528] on div "// 3. EVENT LISTENERS AND MODAL FLOW LOGIC // =================================…" at bounding box center [920, 486] width 1038 height 679
click at [868, 528] on div "// 3. EVENT LISTENERS AND MODAL FLOW LOGIC // =================================…" at bounding box center [920, 486] width 1038 height 679
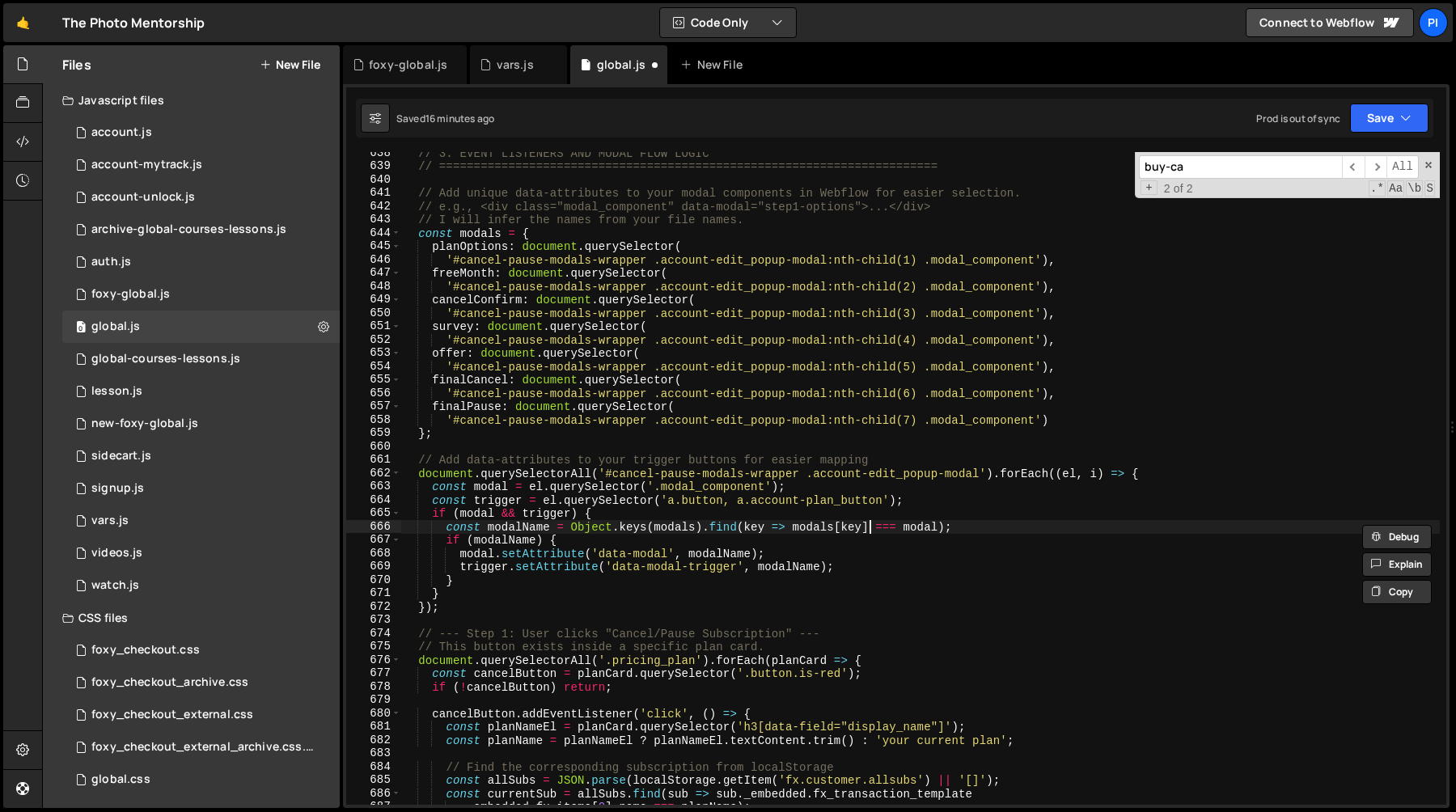
click at [868, 528] on div "// 3. EVENT LISTENERS AND MODAL FLOW LOGIC // =================================…" at bounding box center [920, 486] width 1038 height 679
click at [850, 528] on div "// 3. EVENT LISTENERS AND MODAL FLOW LOGIC // =================================…" at bounding box center [920, 478] width 1038 height 653
click at [850, 528] on div "// 3. EVENT LISTENERS AND MODAL FLOW LOGIC // =================================…" at bounding box center [920, 486] width 1038 height 679
click at [892, 528] on div "// 3. EVENT LISTENERS AND MODAL FLOW LOGIC // =================================…" at bounding box center [920, 486] width 1038 height 679
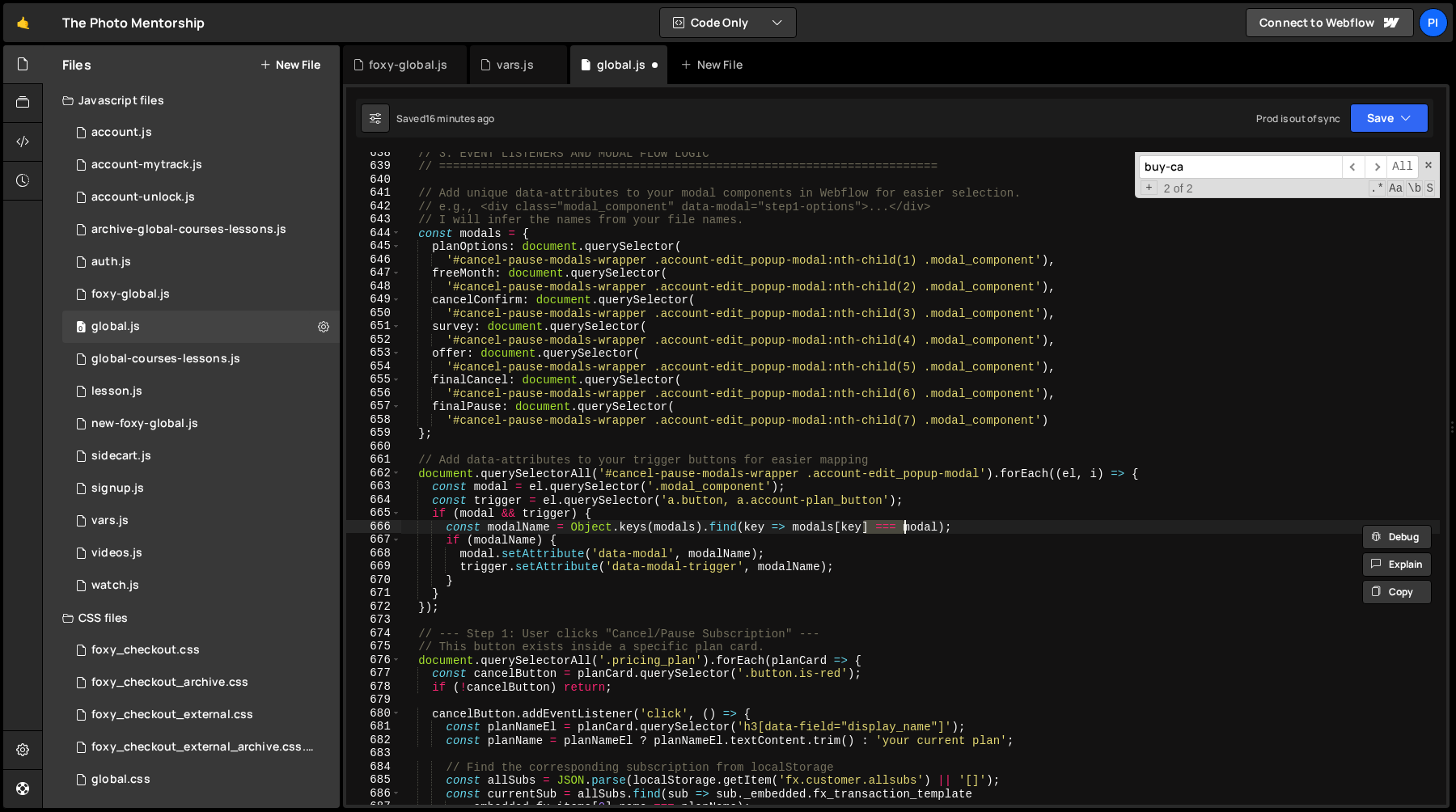
click at [928, 531] on div "// 3. EVENT LISTENERS AND MODAL FLOW LOGIC // =================================…" at bounding box center [920, 486] width 1038 height 679
click at [948, 506] on div "// 3. EVENT LISTENERS AND MODAL FLOW LOGIC // =================================…" at bounding box center [920, 486] width 1038 height 679
click at [928, 500] on div "// 3. EVENT LISTENERS AND MODAL FLOW LOGIC // =================================…" at bounding box center [920, 486] width 1038 height 679
click at [495, 541] on div "// 3. EVENT LISTENERS AND MODAL FLOW LOGIC // =================================…" at bounding box center [920, 486] width 1038 height 679
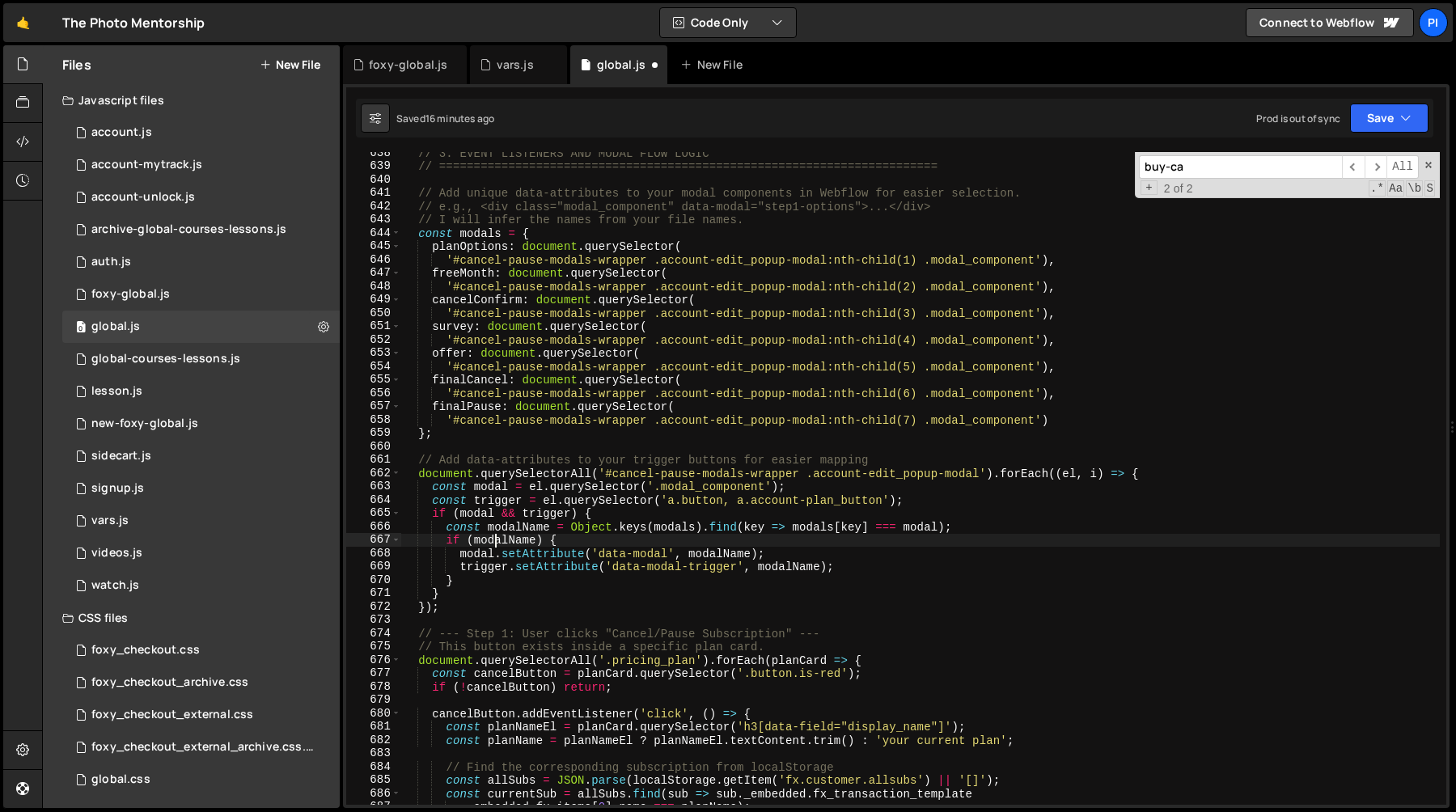
scroll to position [0, 10]
click at [495, 541] on div "// 3. EVENT LISTENERS AND MODAL FLOW LOGIC // =================================…" at bounding box center [920, 486] width 1038 height 679
click at [579, 538] on div "// 3. EVENT LISTENERS AND MODAL FLOW LOGIC // =================================…" at bounding box center [920, 486] width 1038 height 679
click at [580, 526] on div "// 3. EVENT LISTENERS AND MODAL FLOW LOGIC // =================================…" at bounding box center [920, 486] width 1038 height 679
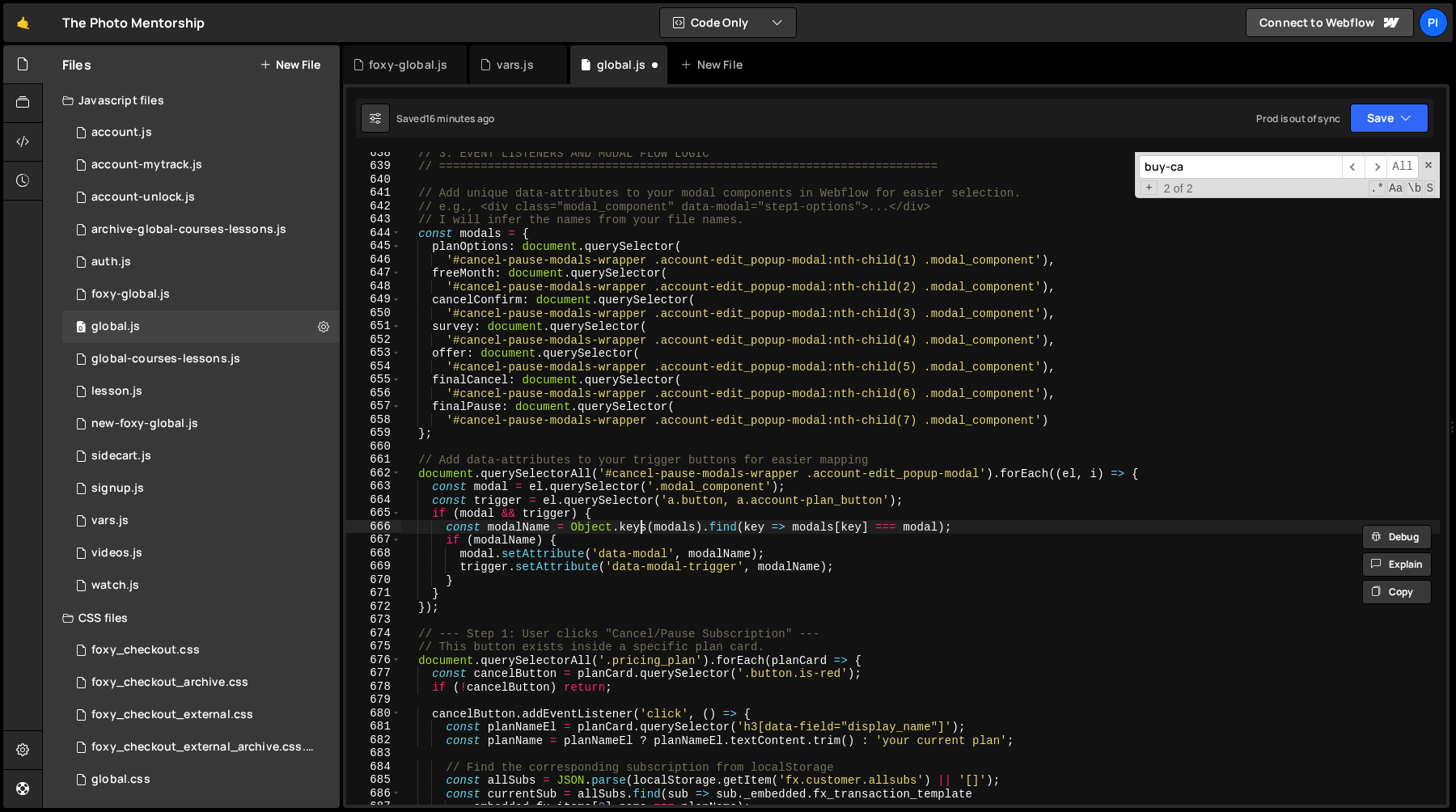
click at [639, 528] on div "// 3. EVENT LISTENERS AND MODAL FLOW LOGIC // =================================…" at bounding box center [920, 486] width 1038 height 679
click at [623, 527] on div "// 3. EVENT LISTENERS AND MODAL FLOW LOGIC // =================================…" at bounding box center [920, 486] width 1038 height 679
click at [719, 530] on div "// 3. EVENT LISTENERS AND MODAL FLOW LOGIC // =================================…" at bounding box center [920, 486] width 1038 height 679
click at [976, 525] on div "// 3. EVENT LISTENERS AND MODAL FLOW LOGIC // =================================…" at bounding box center [920, 486] width 1038 height 679
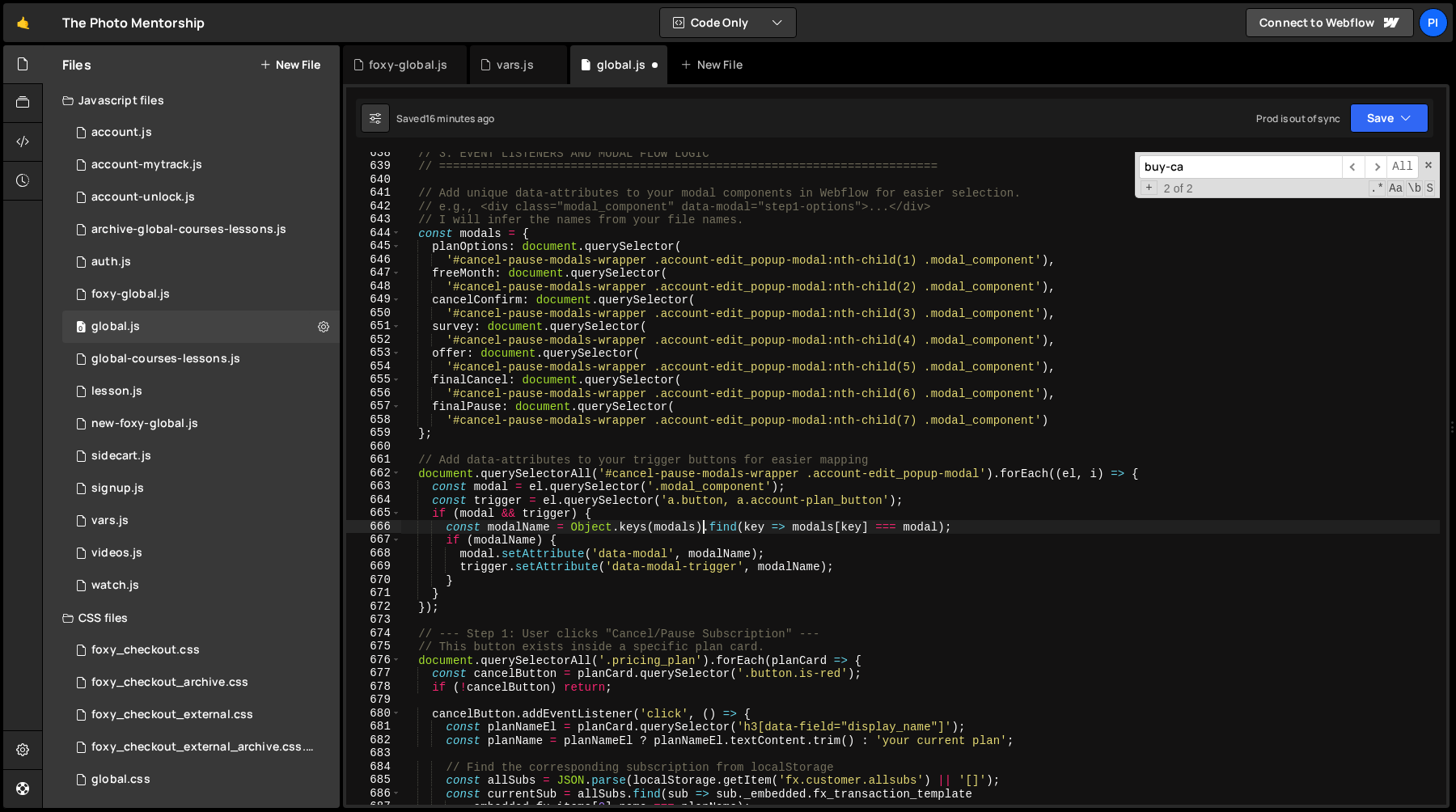
click at [702, 529] on div "// 3. EVENT LISTENERS AND MODAL FLOW LOGIC // =================================…" at bounding box center [920, 486] width 1038 height 679
click at [546, 552] on div "// 3. EVENT LISTENERS AND MODAL FLOW LOGIC // =================================…" at bounding box center [920, 486] width 1038 height 679
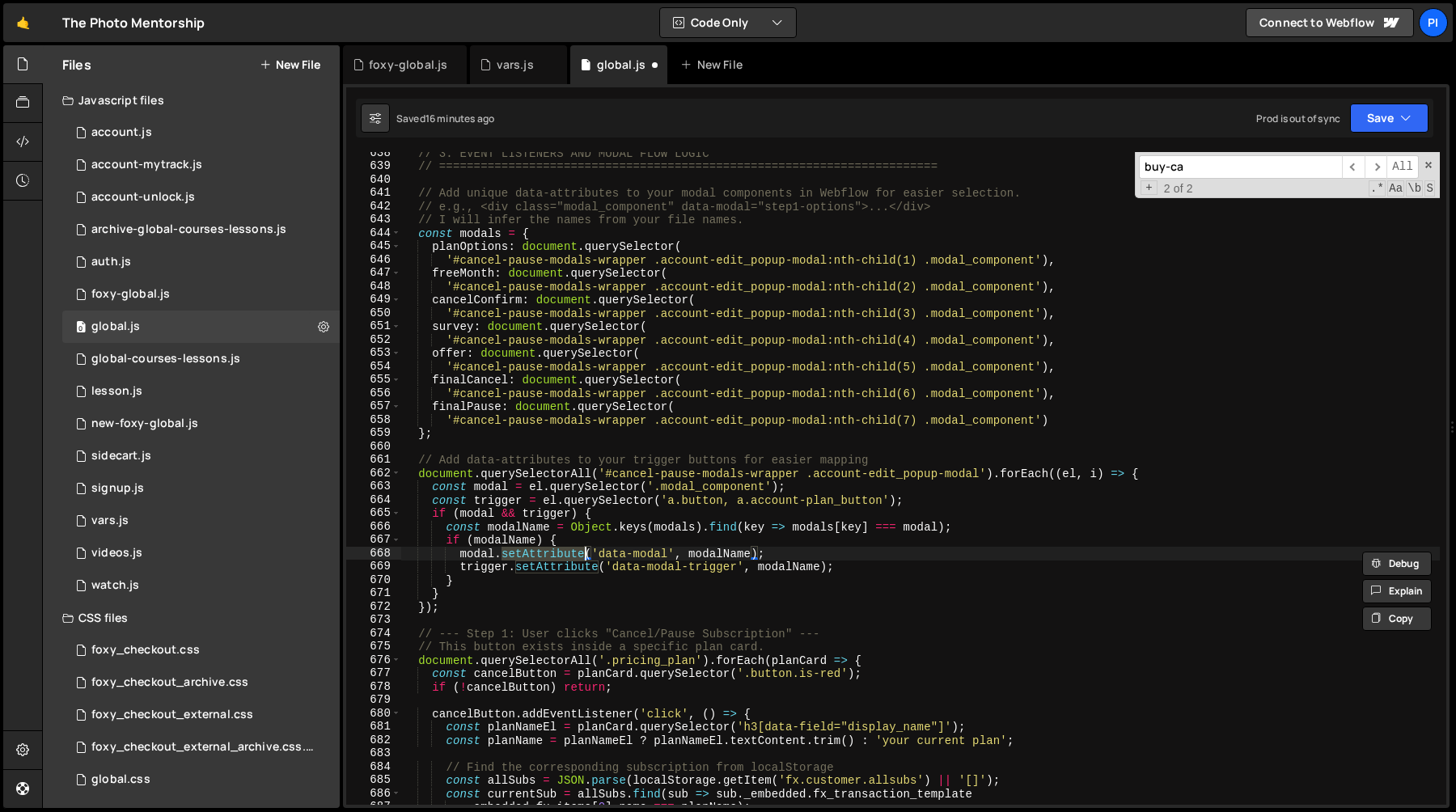
click at [634, 569] on div "// 3. EVENT LISTENERS AND MODAL FLOW LOGIC // =================================…" at bounding box center [920, 486] width 1038 height 679
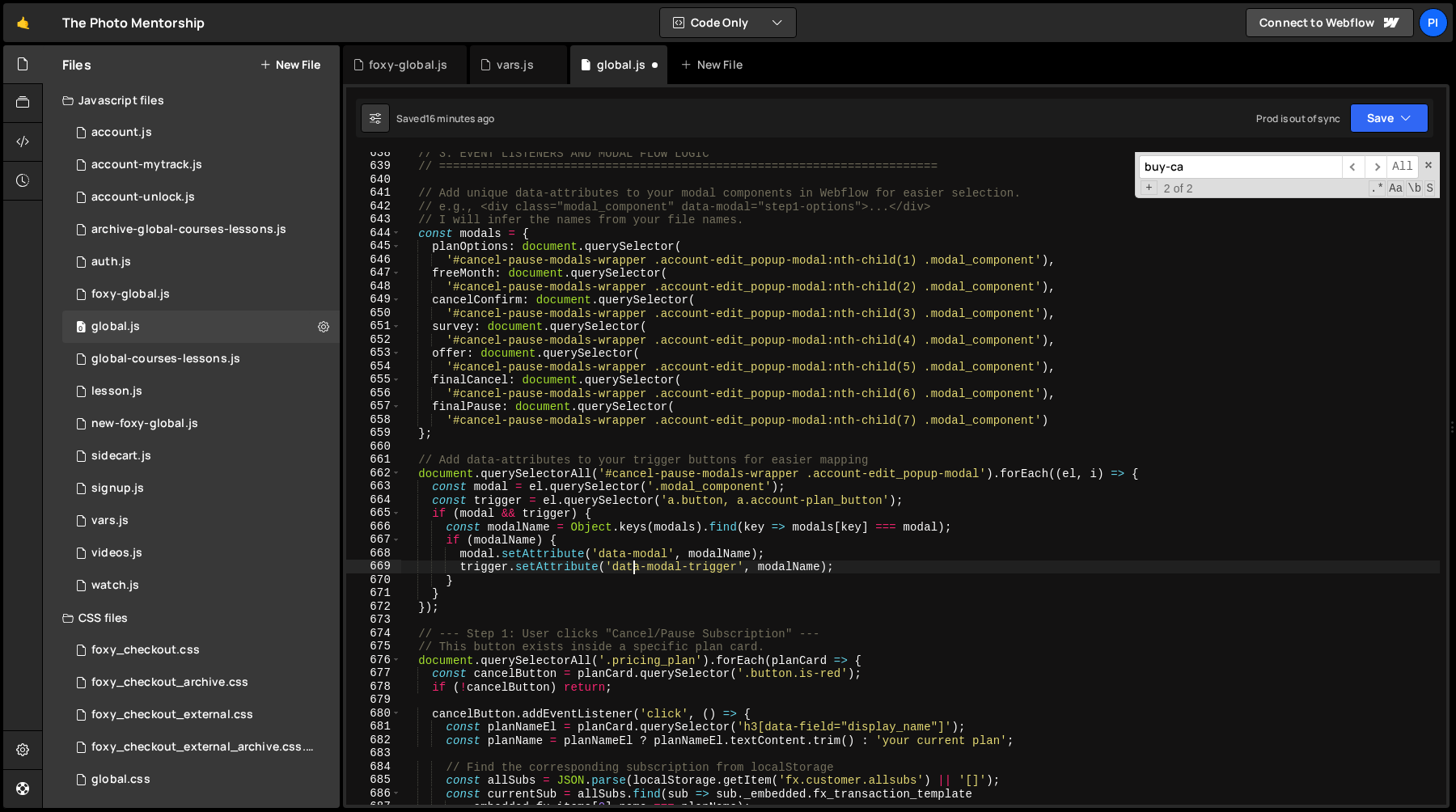
click at [634, 569] on div "// 3. EVENT LISTENERS AND MODAL FLOW LOGIC // =================================…" at bounding box center [920, 486] width 1038 height 679
click at [747, 498] on div "// 3. EVENT LISTENERS AND MODAL FLOW LOGIC // =================================…" at bounding box center [920, 486] width 1038 height 679
type textarea "const trigger = el.querySelector('a.button, a.account-plan_button');"
click at [499, 502] on div "// 3. EVENT LISTENERS AND MODAL FLOW LOGIC // =================================…" at bounding box center [920, 486] width 1038 height 679
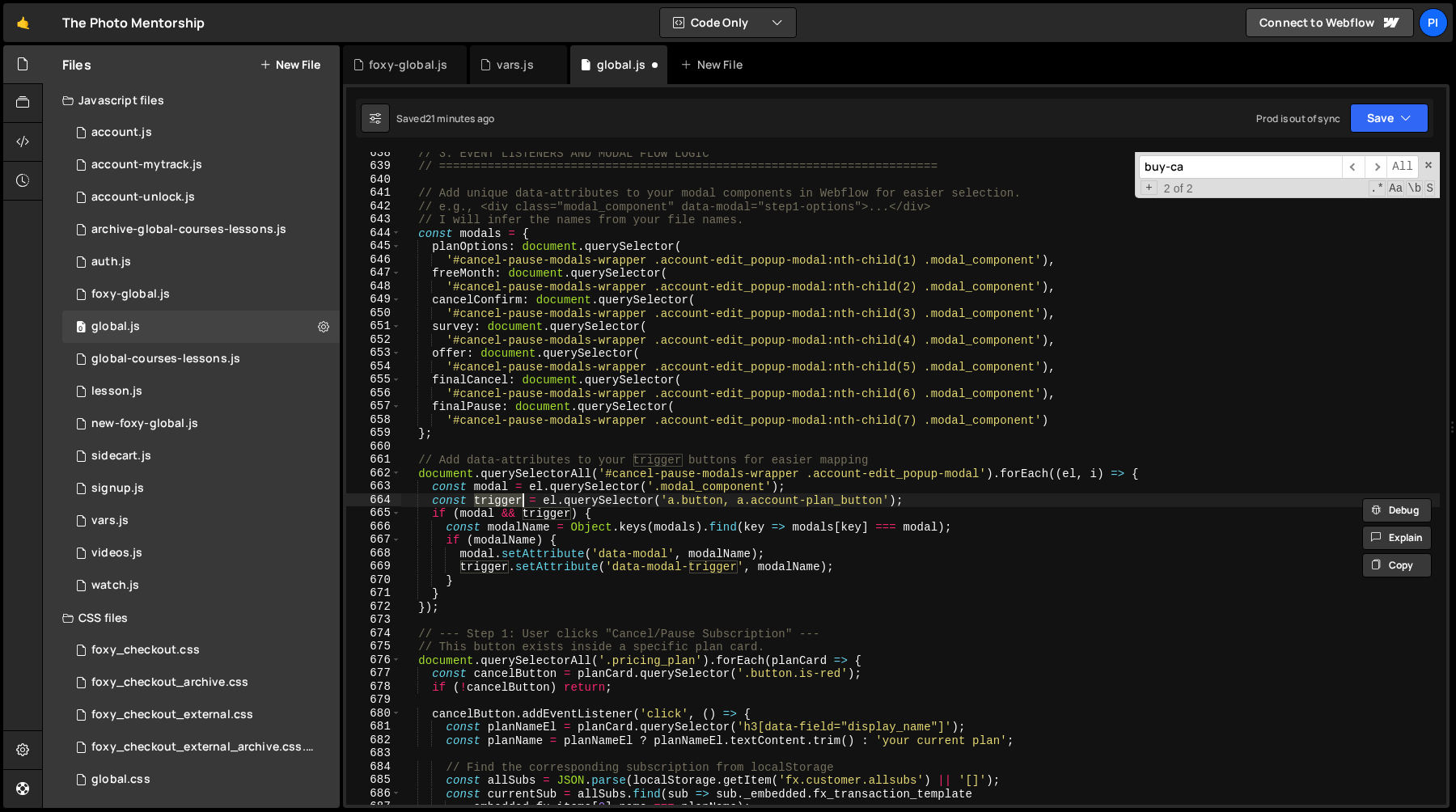
click at [667, 447] on div "// 3. EVENT LISTENERS AND MODAL FLOW LOGIC // =================================…" at bounding box center [920, 486] width 1038 height 679
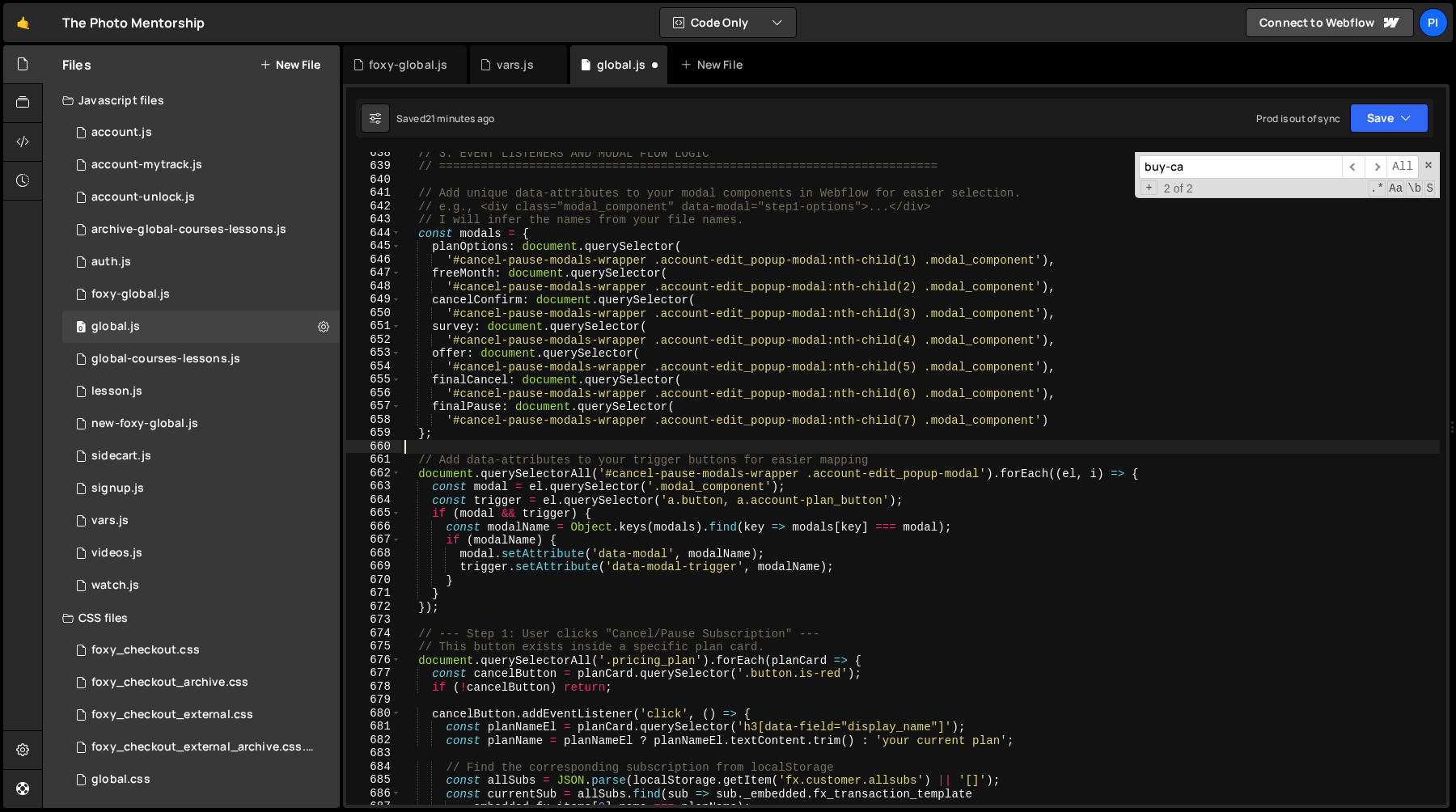
scroll to position [0, 0]
click at [708, 500] on div "// 3. EVENT LISTENERS AND MODAL FLOW LOGIC // =================================…" at bounding box center [920, 486] width 1038 height 679
click at [678, 524] on div "// 3. EVENT LISTENERS AND MODAL FLOW LOGIC // =================================…" at bounding box center [920, 486] width 1038 height 679
click at [606, 556] on div "// 3. EVENT LISTENERS AND MODAL FLOW LOGIC // =================================…" at bounding box center [920, 486] width 1038 height 679
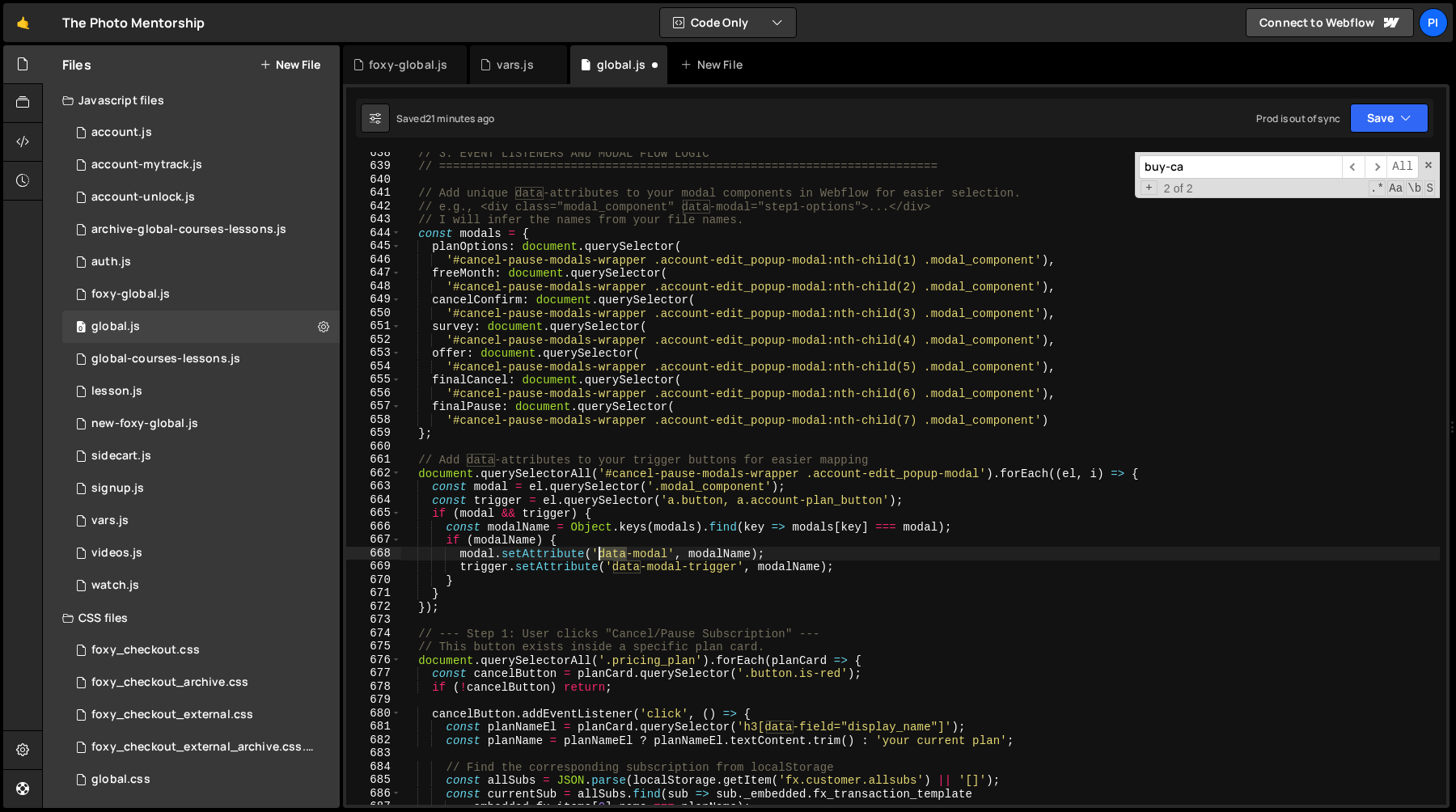
click at [606, 556] on div "// 3. EVENT LISTENERS AND MODAL FLOW LOGIC // =================================…" at bounding box center [920, 486] width 1038 height 679
click at [618, 570] on div "// 3. EVENT LISTENERS AND MODAL FLOW LOGIC // =================================…" at bounding box center [920, 486] width 1038 height 679
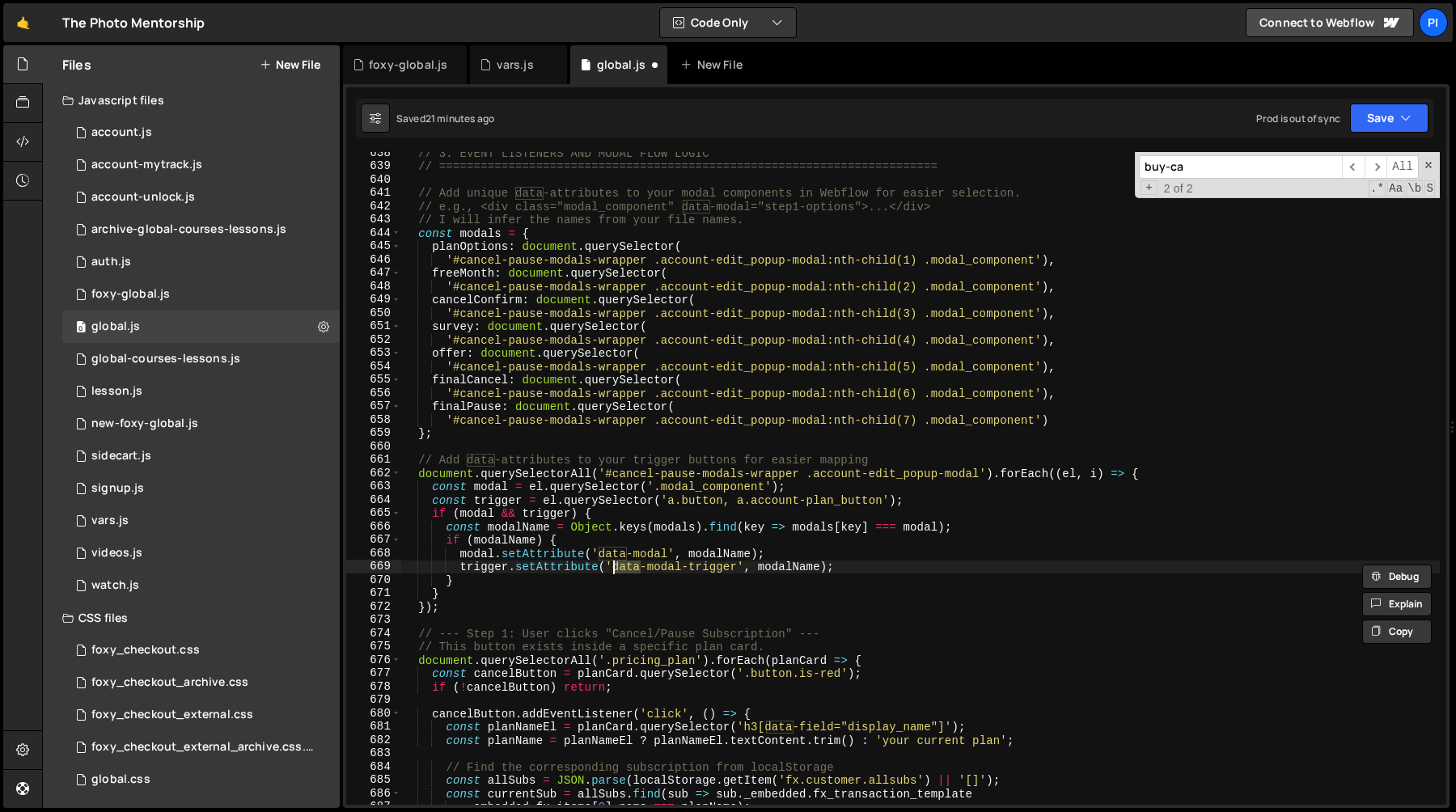
click at [702, 567] on div "// 3. EVENT LISTENERS AND MODAL FLOW LOGIC // =================================…" at bounding box center [920, 486] width 1038 height 679
click at [737, 567] on div "// 3. EVENT LISTENERS AND MODAL FLOW LOGIC // =================================…" at bounding box center [920, 486] width 1038 height 679
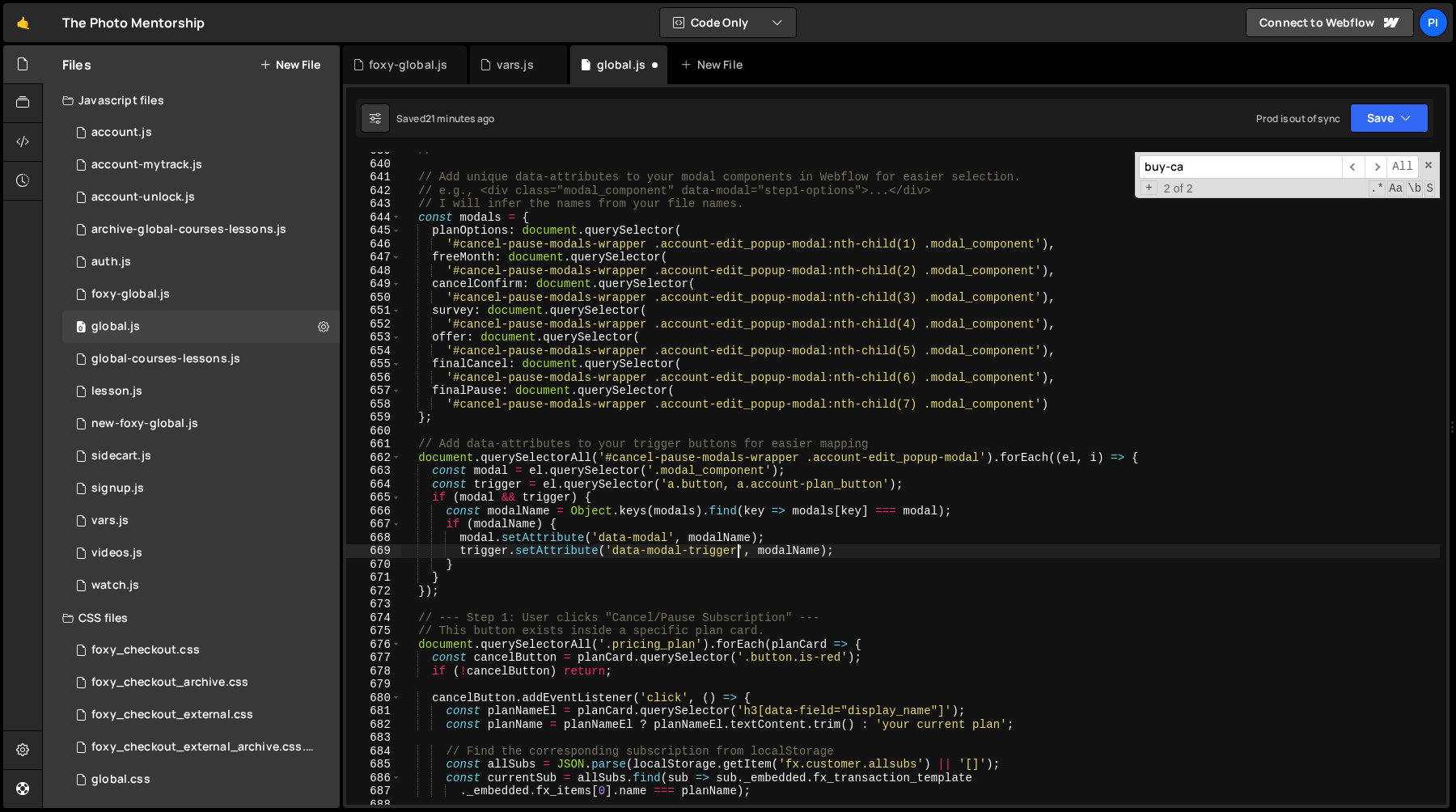
scroll to position [8762, 0]
click at [670, 485] on div "// ======================================================================== // …" at bounding box center [920, 482] width 1038 height 679
click at [722, 486] on div "// ======================================================================== // …" at bounding box center [920, 482] width 1038 height 679
click at [885, 485] on div "// ======================================================================== // …" at bounding box center [920, 482] width 1038 height 679
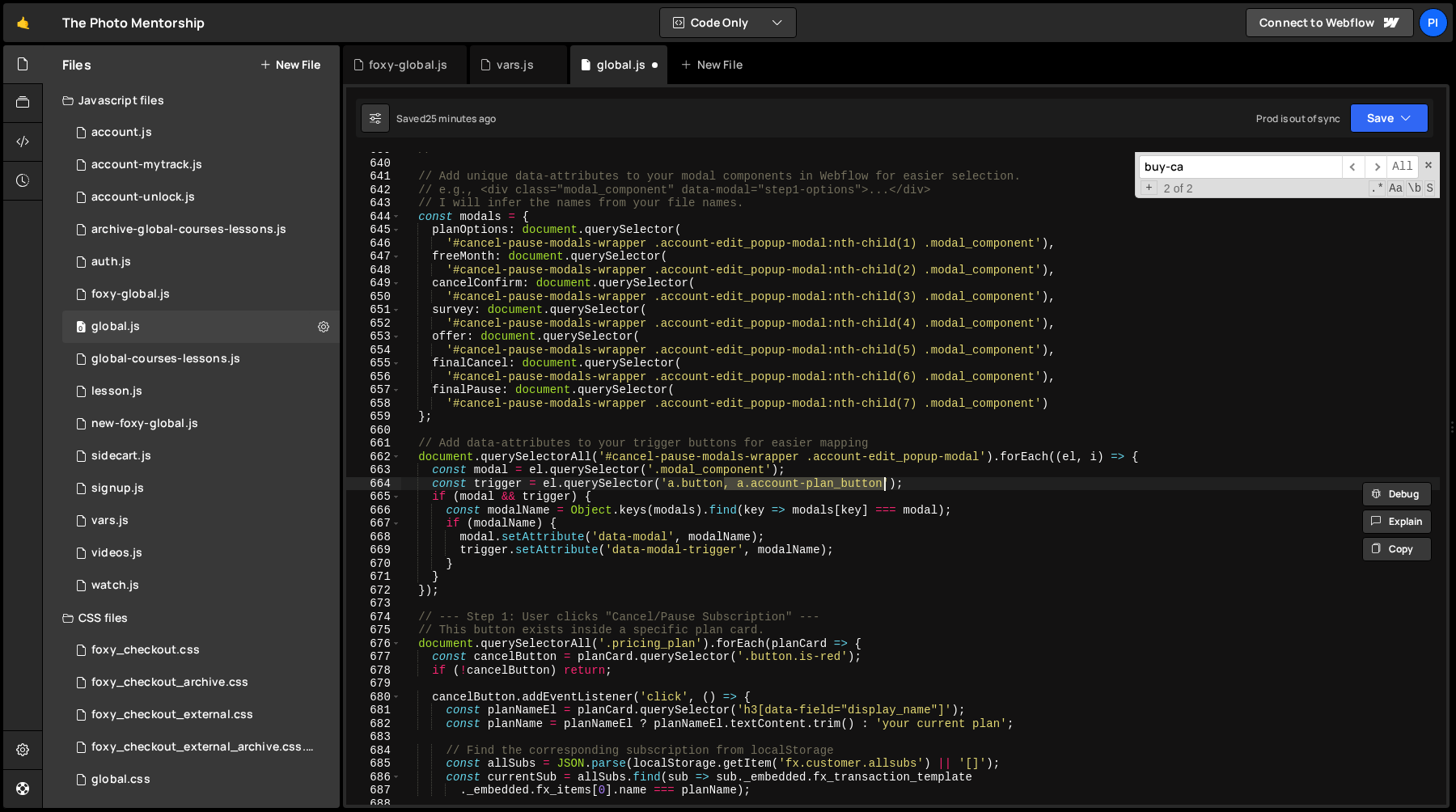
paste textarea "data-w-id"
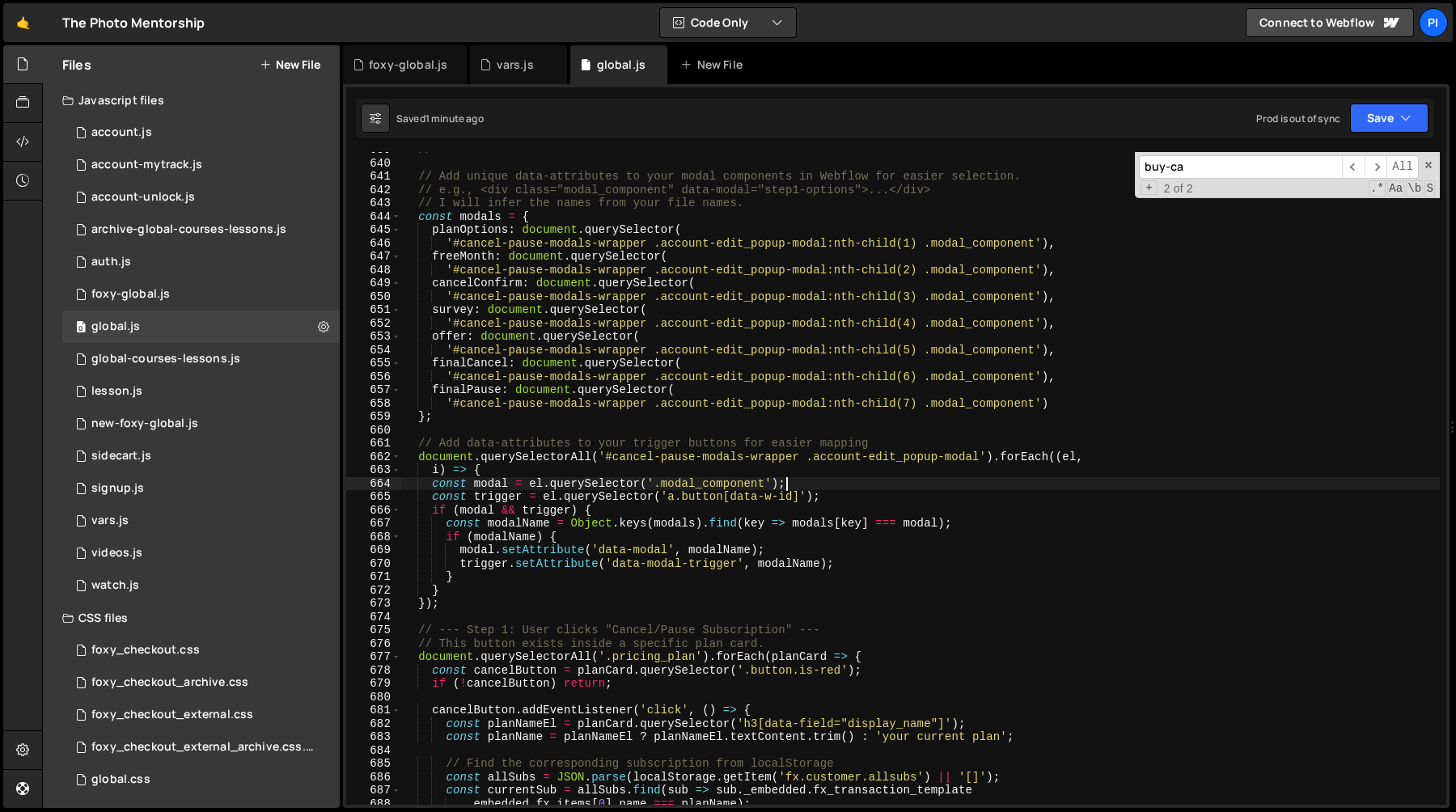
click at [464, 230] on div "// ======================================================================== // …" at bounding box center [920, 482] width 1038 height 679
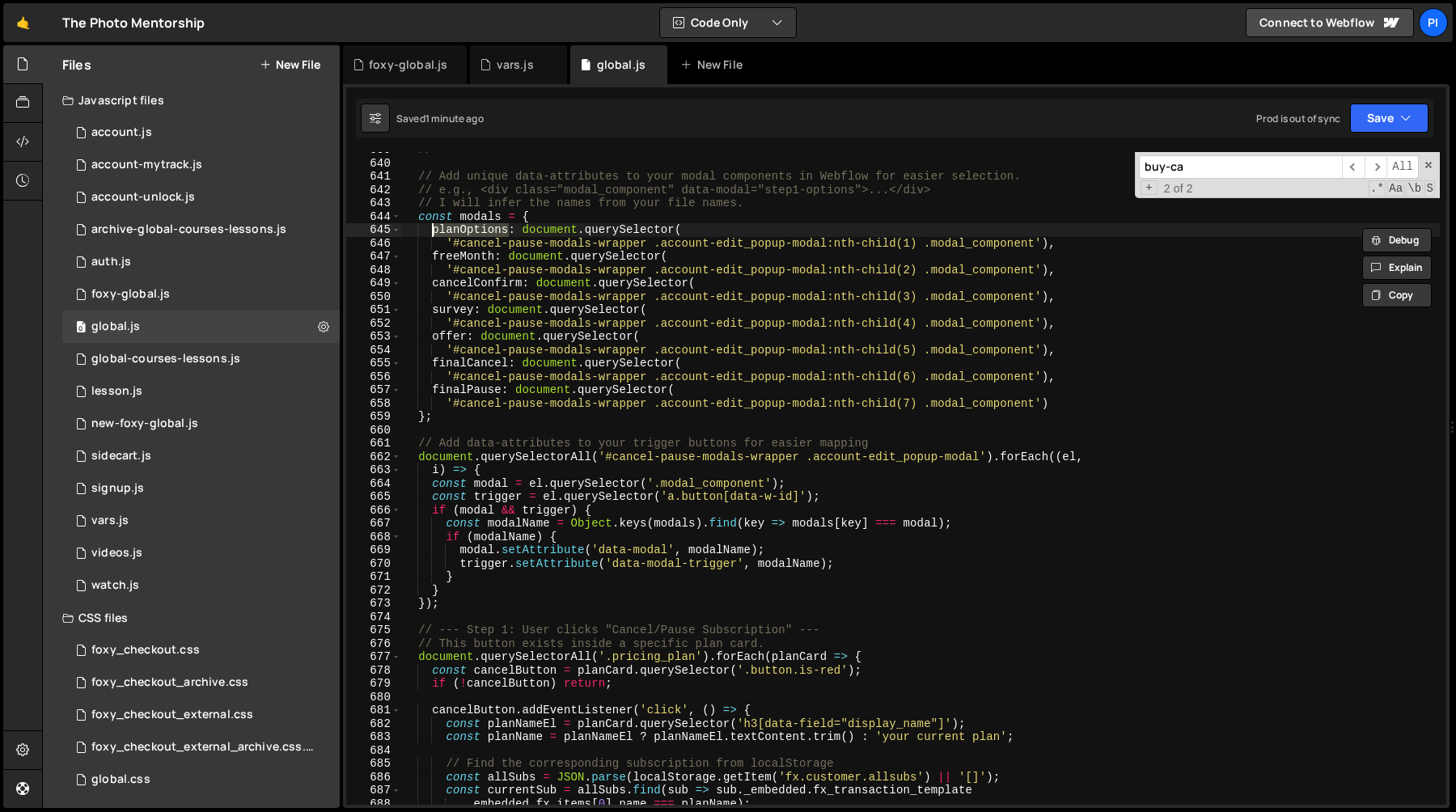
click at [462, 256] on div "// ======================================================================== // …" at bounding box center [920, 482] width 1038 height 679
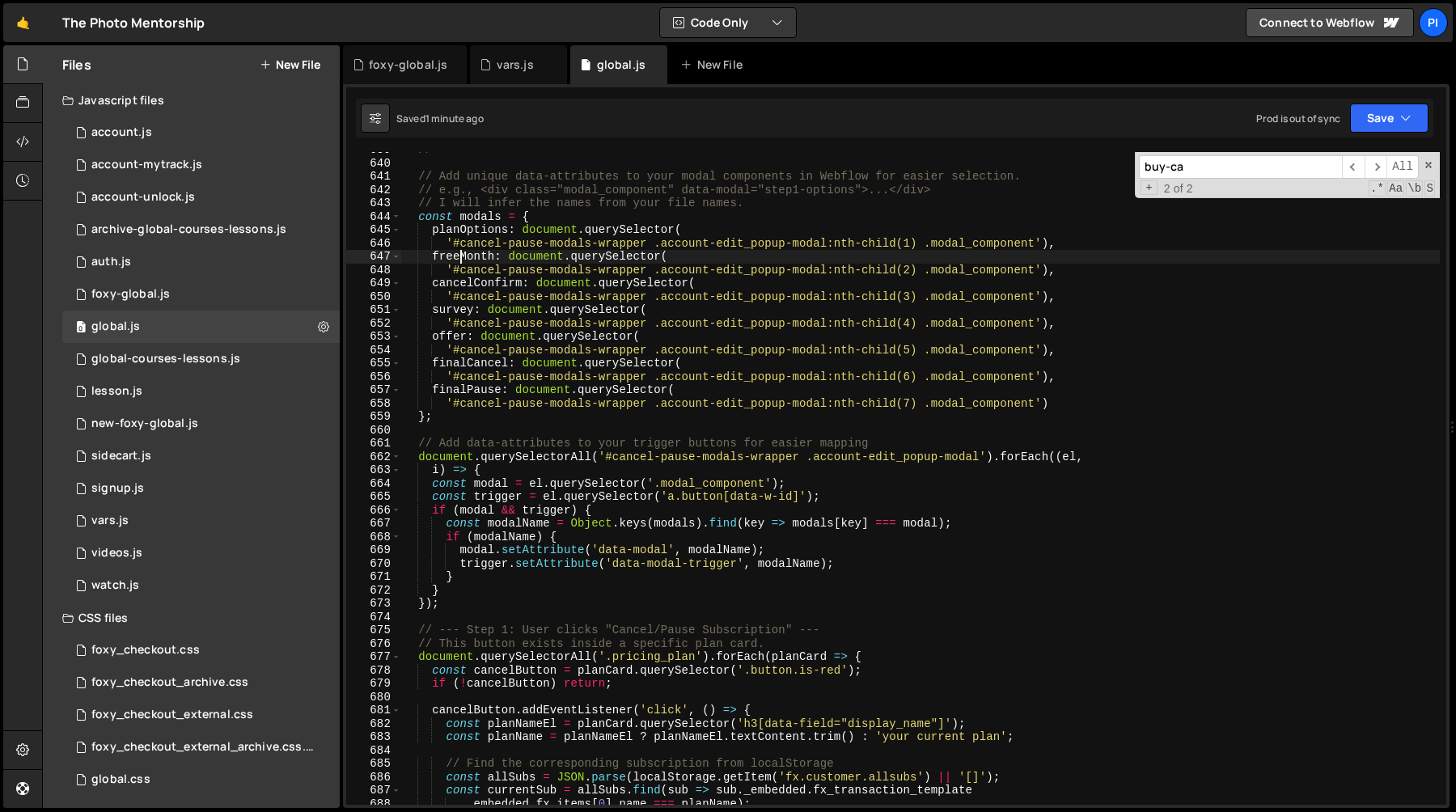
scroll to position [0, 18]
click at [462, 256] on div "// ======================================================================== // …" at bounding box center [920, 482] width 1038 height 679
click at [461, 234] on div "// ======================================================================== // …" at bounding box center [920, 482] width 1038 height 679
paste textarea "freeMonth"
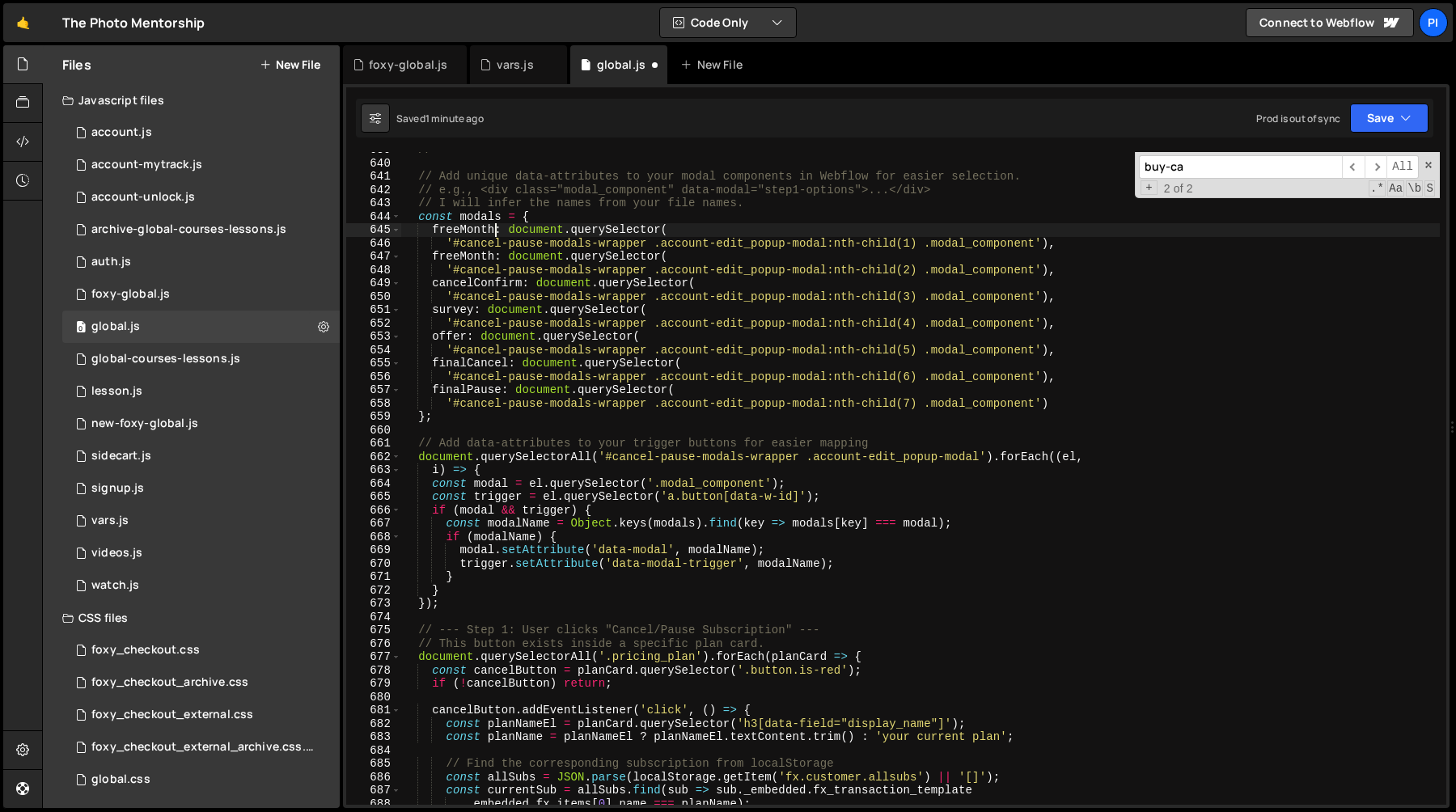
click at [458, 281] on div "// ======================================================================== // …" at bounding box center [920, 482] width 1038 height 679
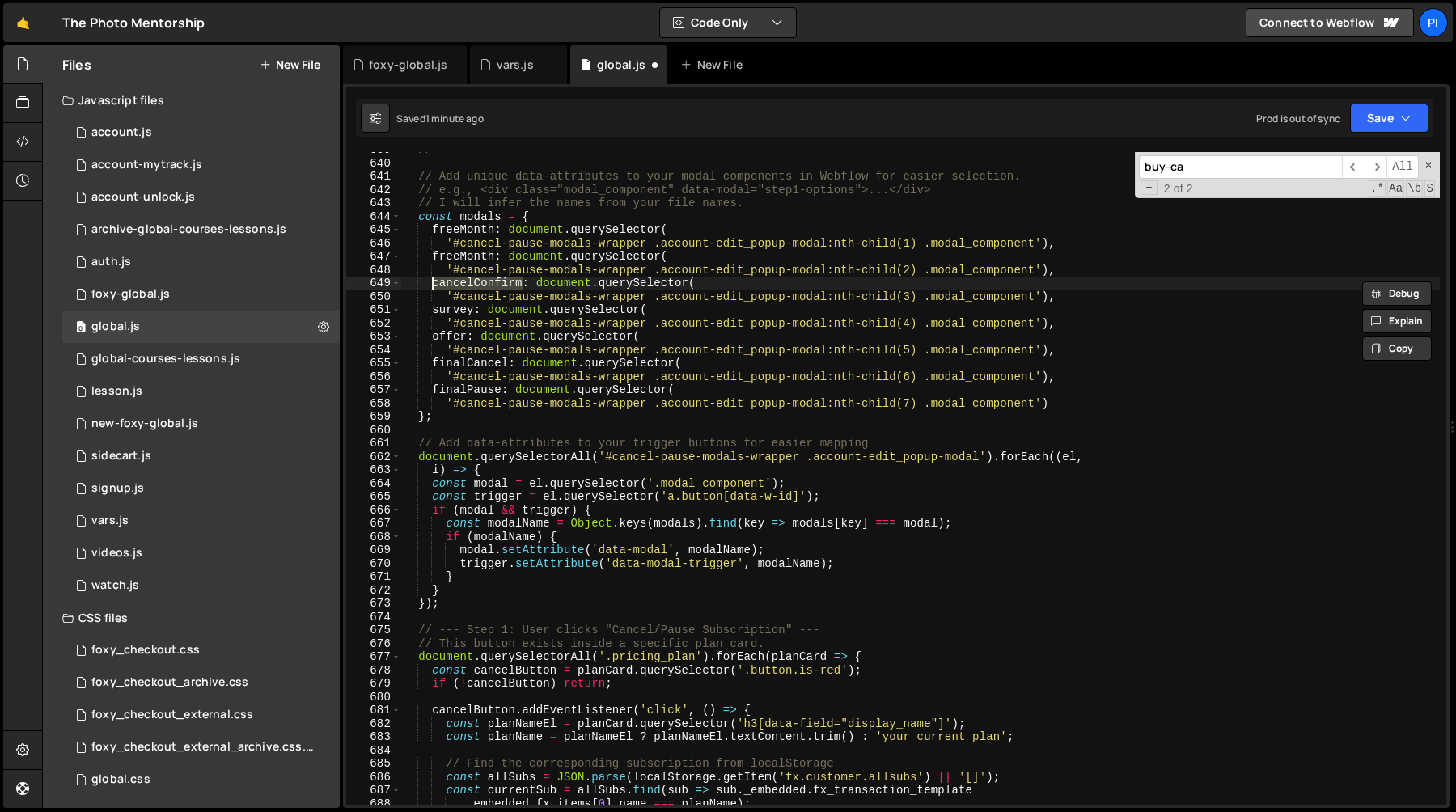
click at [457, 259] on div "// ======================================================================== // …" at bounding box center [920, 482] width 1038 height 679
paste textarea "cancelConfirm"
click at [452, 315] on div "// ======================================================================== // …" at bounding box center [920, 482] width 1038 height 679
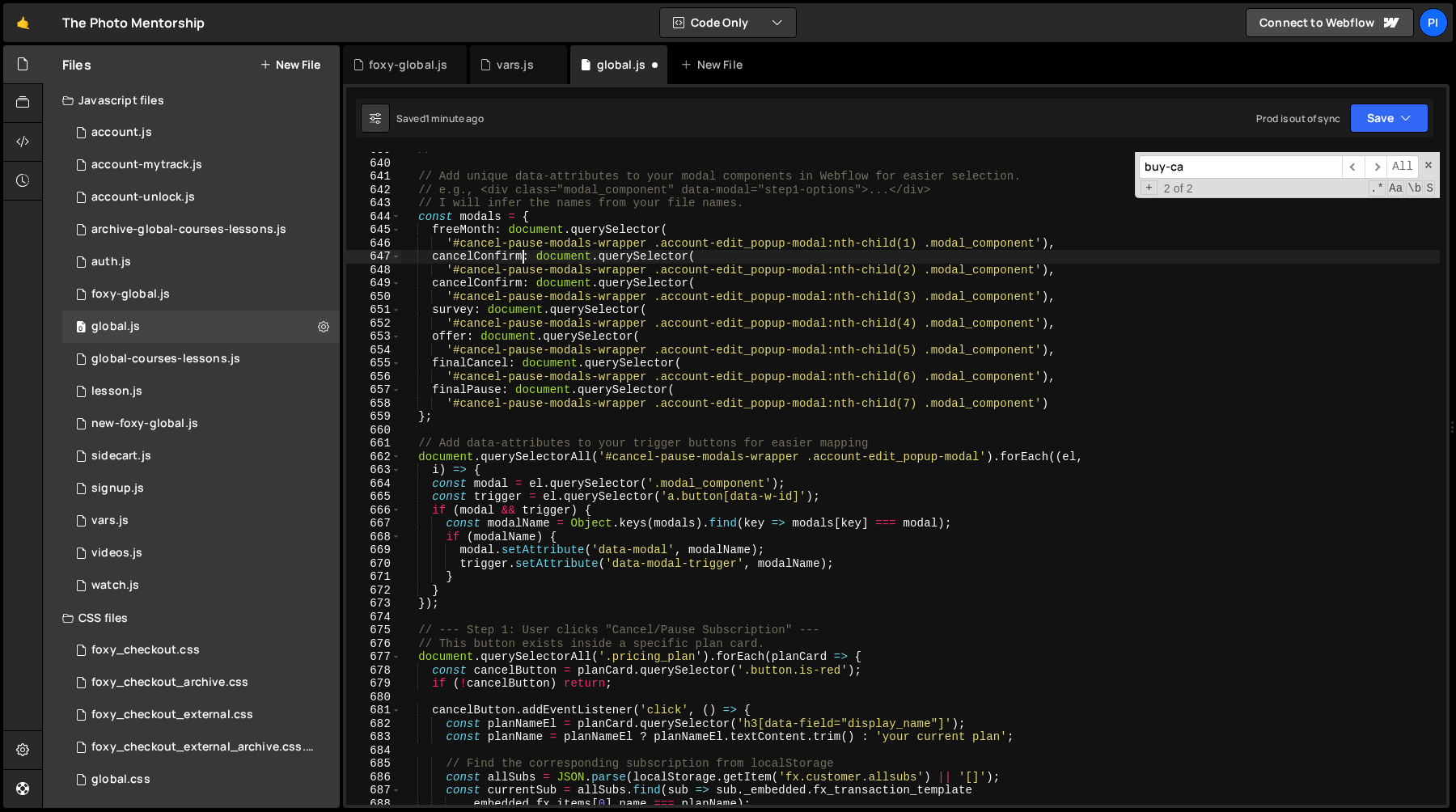
click at [452, 315] on div "// ======================================================================== // …" at bounding box center [920, 482] width 1038 height 679
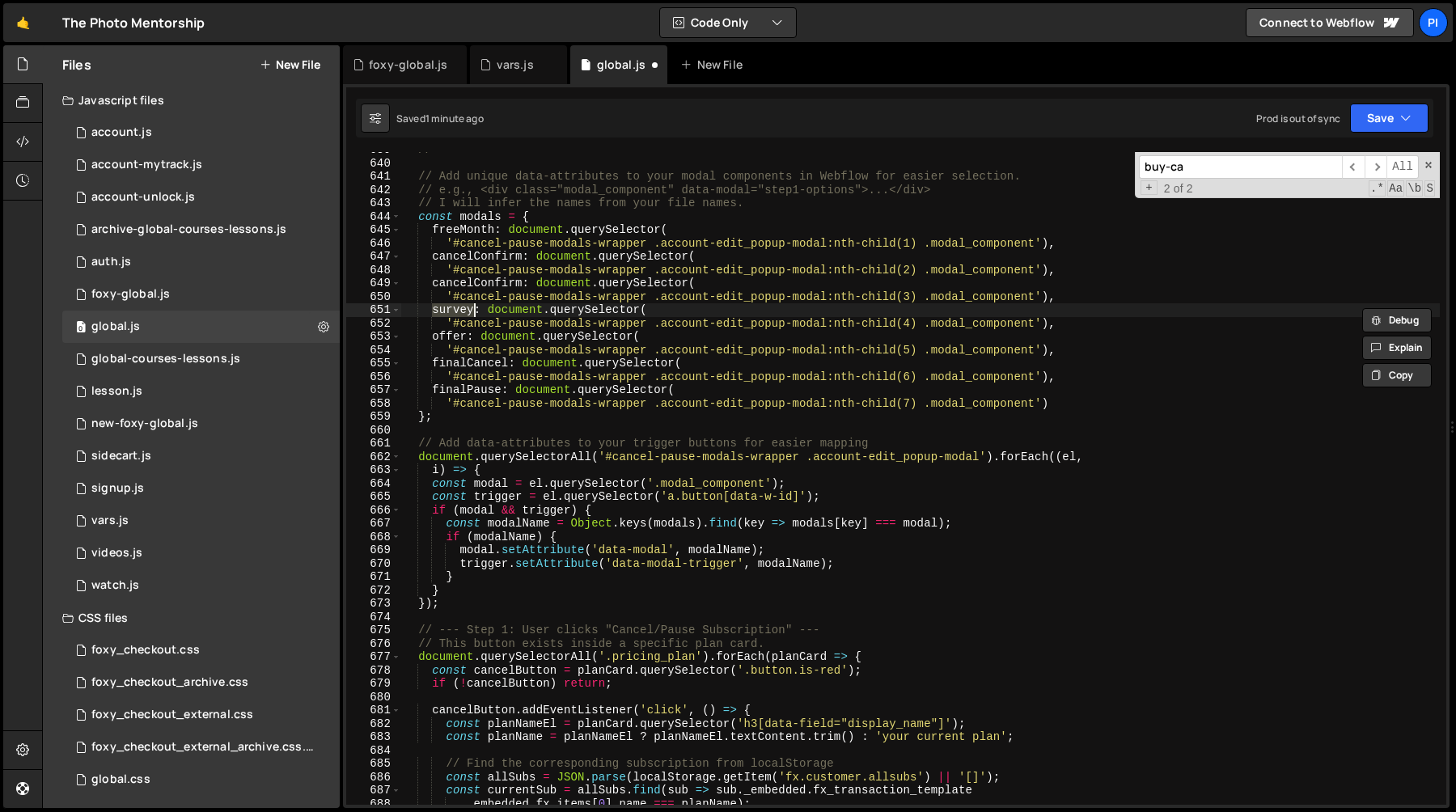
click at [452, 290] on div "// ======================================================================== // …" at bounding box center [920, 482] width 1038 height 679
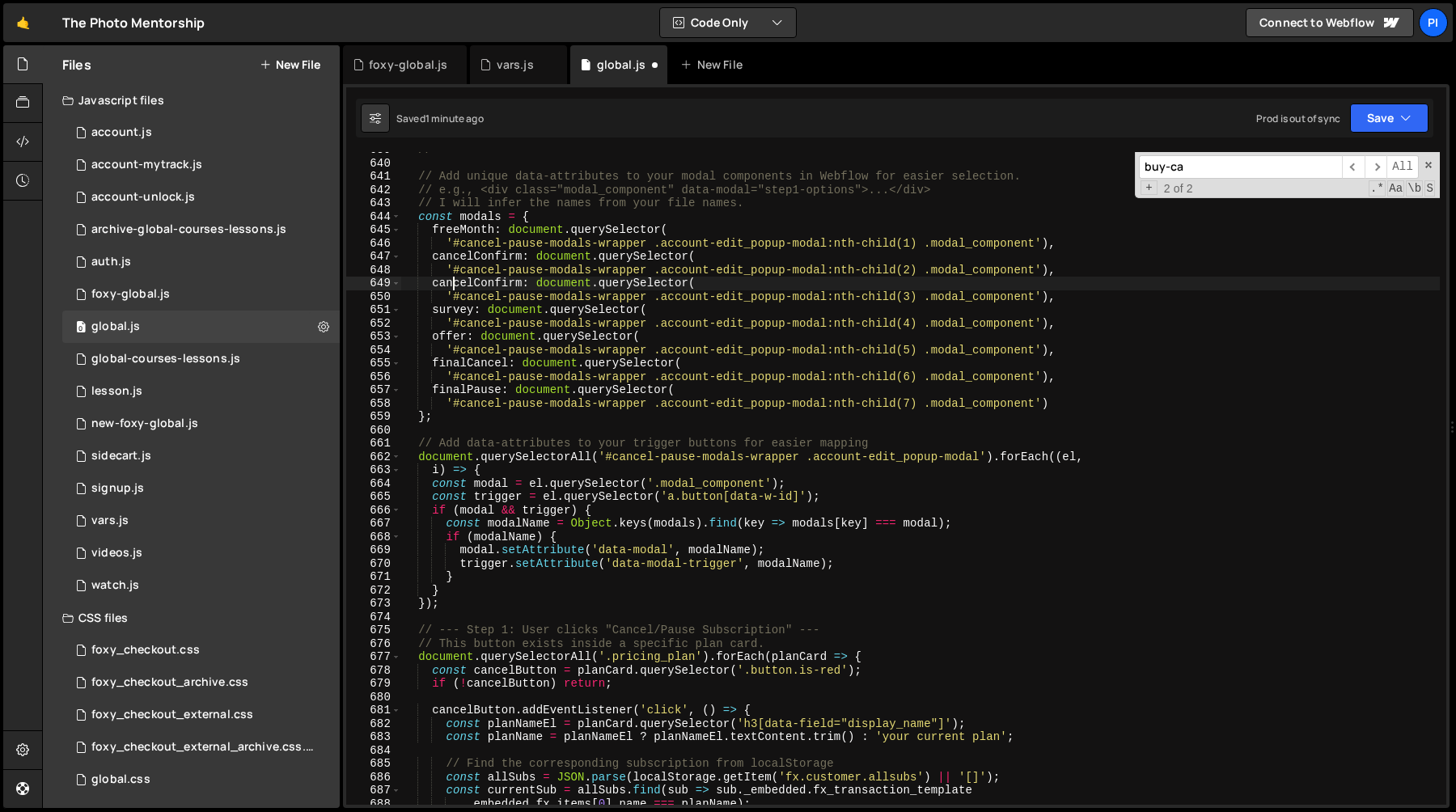
click at [452, 290] on div "// ======================================================================== // …" at bounding box center [920, 482] width 1038 height 679
paste textarea "survey"
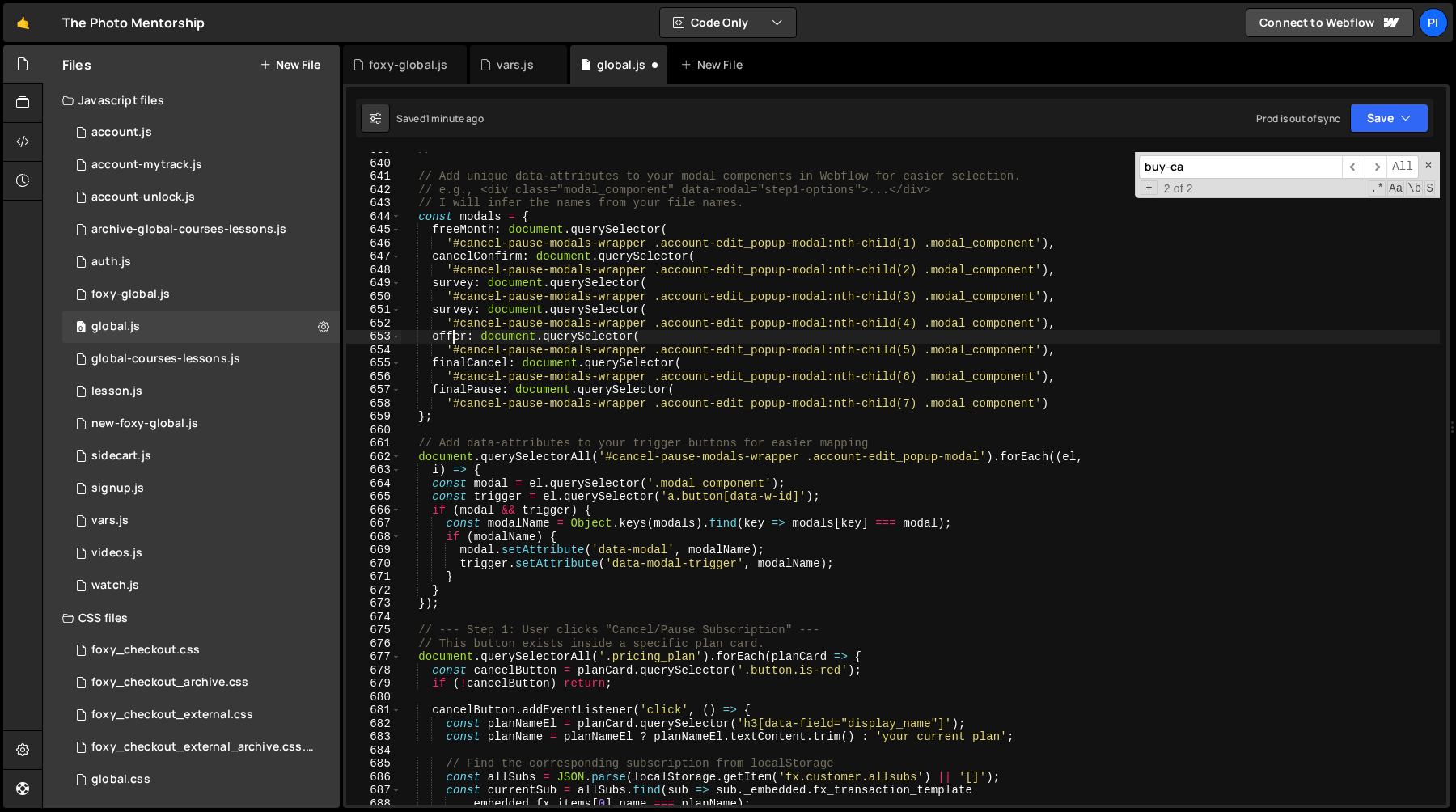
click at [452, 335] on div "// ======================================================================== // …" at bounding box center [920, 482] width 1038 height 679
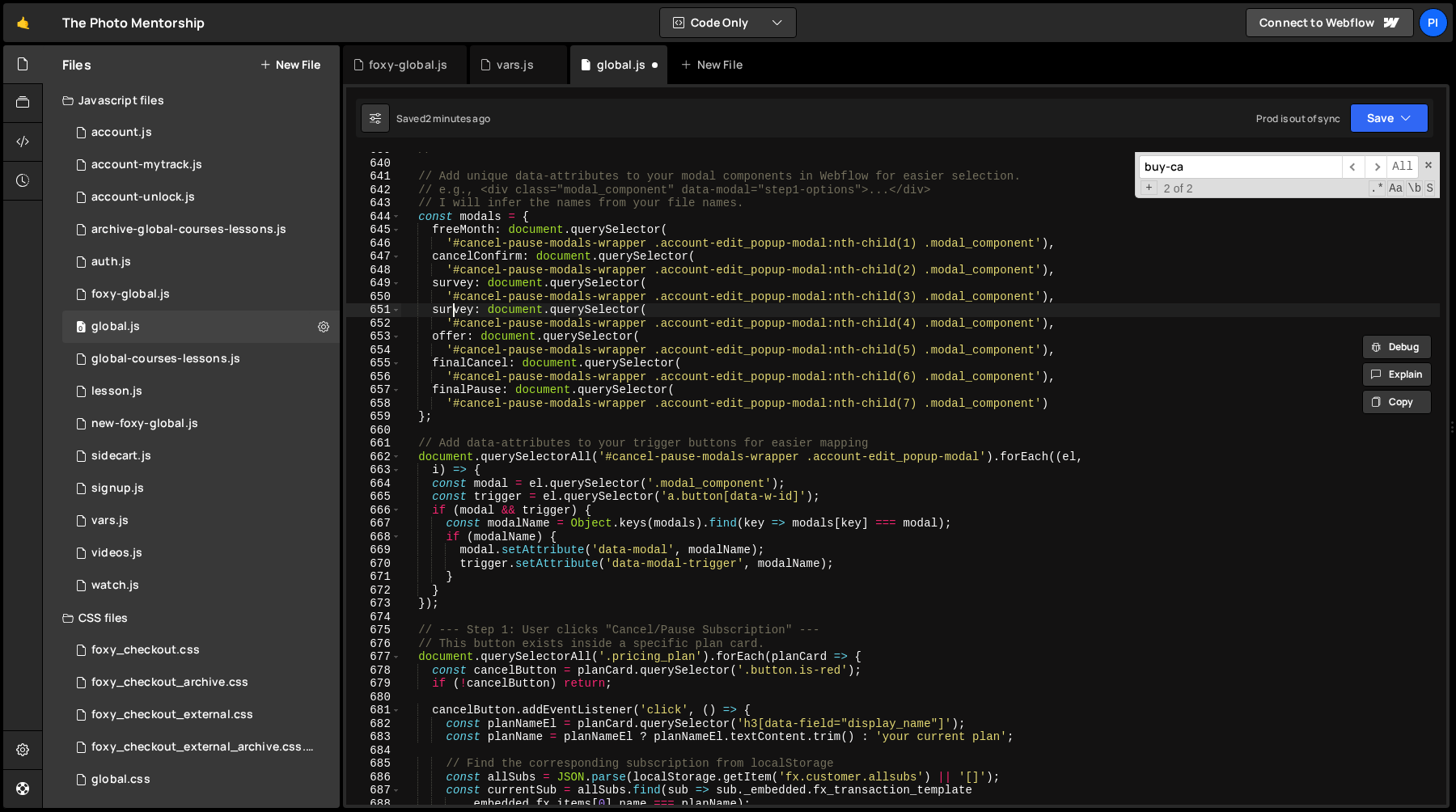
click at [451, 311] on div "// ======================================================================== // …" at bounding box center [920, 482] width 1038 height 679
paste textarea "offer"
click at [455, 365] on div "// ======================================================================== // …" at bounding box center [920, 482] width 1038 height 679
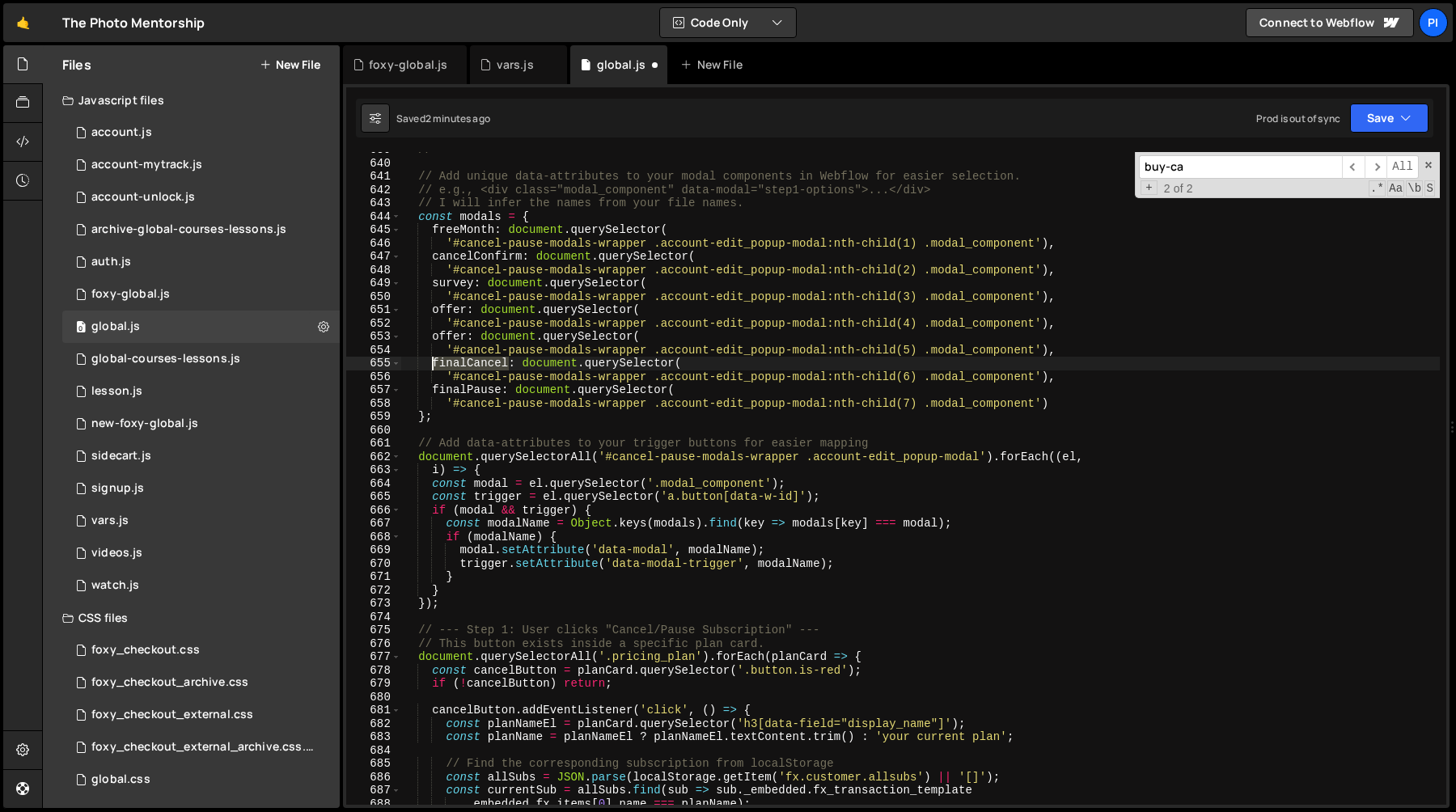
click at [455, 365] on div "// ======================================================================== // …" at bounding box center [920, 482] width 1038 height 679
click at [450, 338] on div "// ======================================================================== // …" at bounding box center [920, 482] width 1038 height 679
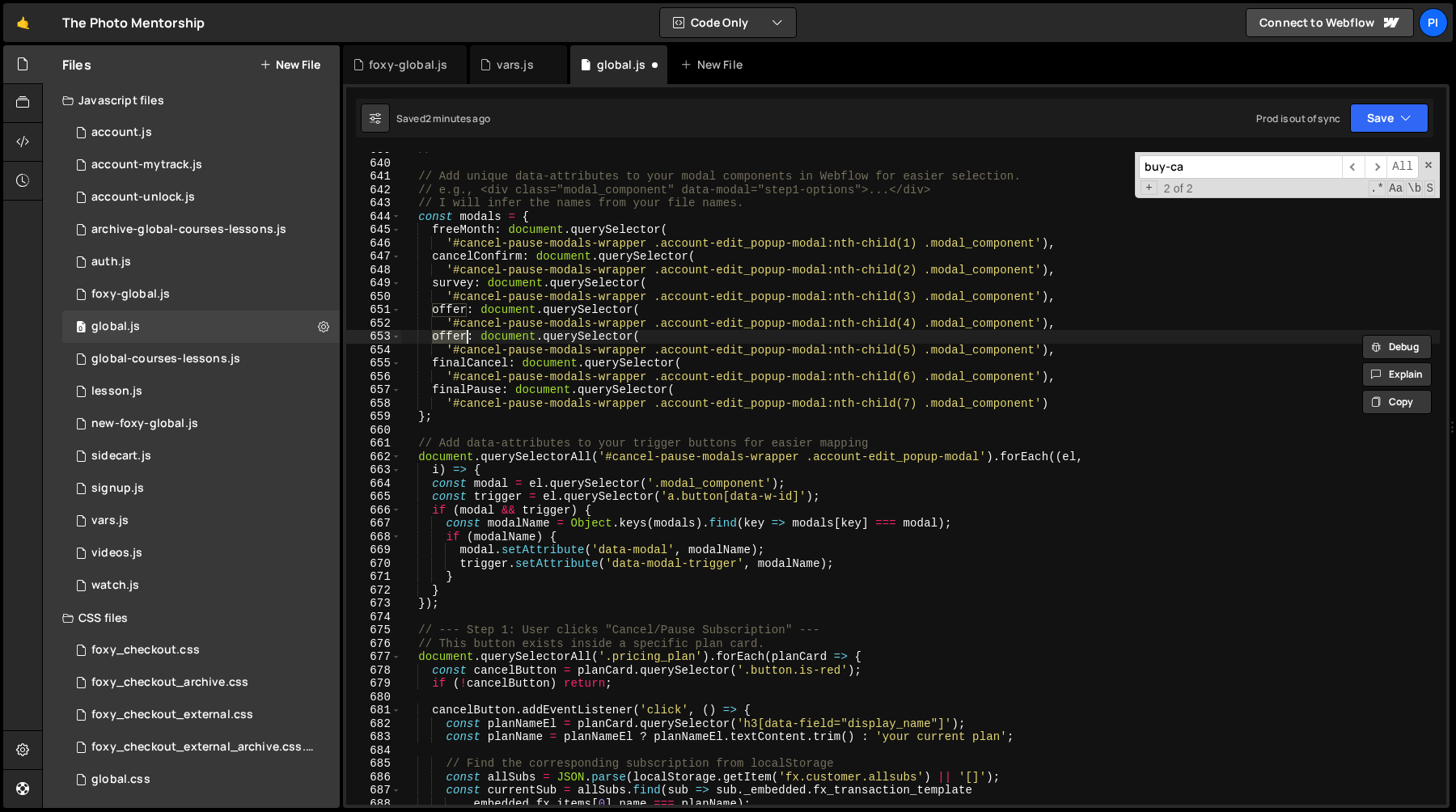
paste textarea "finalCancel"
click at [456, 393] on div "// ======================================================================== // …" at bounding box center [920, 482] width 1038 height 679
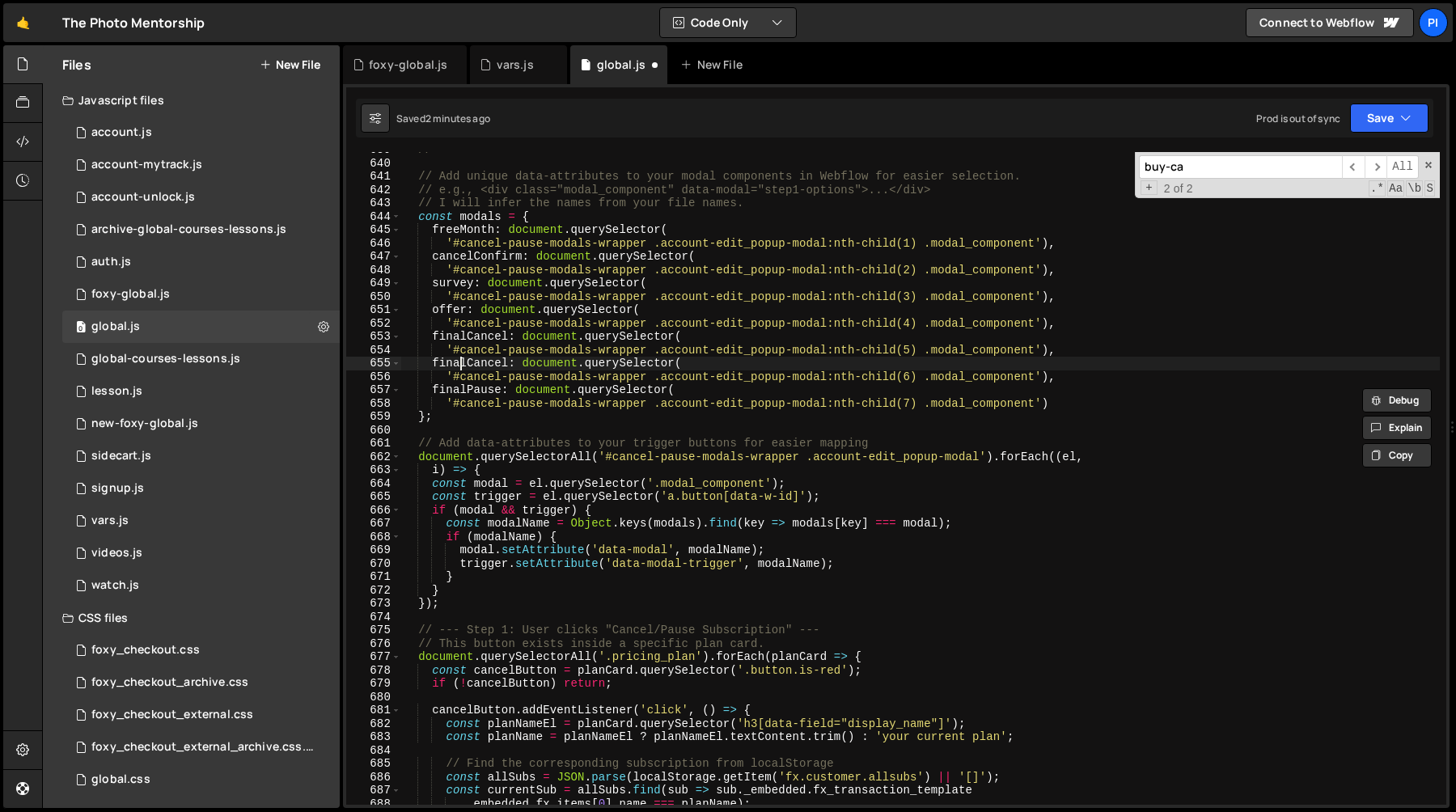
click at [461, 363] on div "// ======================================================================== // …" at bounding box center [920, 482] width 1038 height 679
paste textarea "Pause"
click at [1068, 403] on div "// ======================================================================== // …" at bounding box center [920, 482] width 1038 height 679
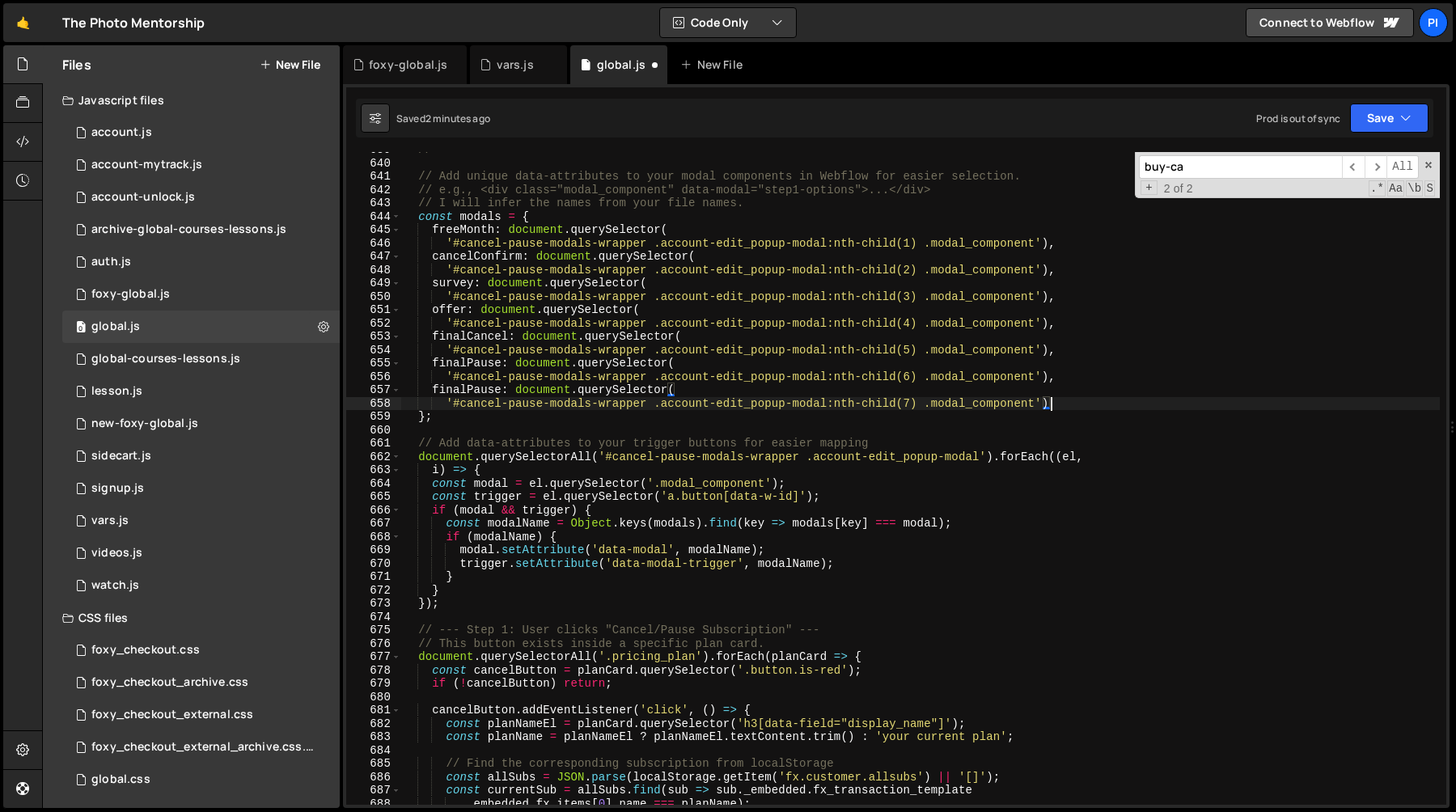
click at [1065, 376] on div "// ======================================================================== // …" at bounding box center [920, 482] width 1038 height 679
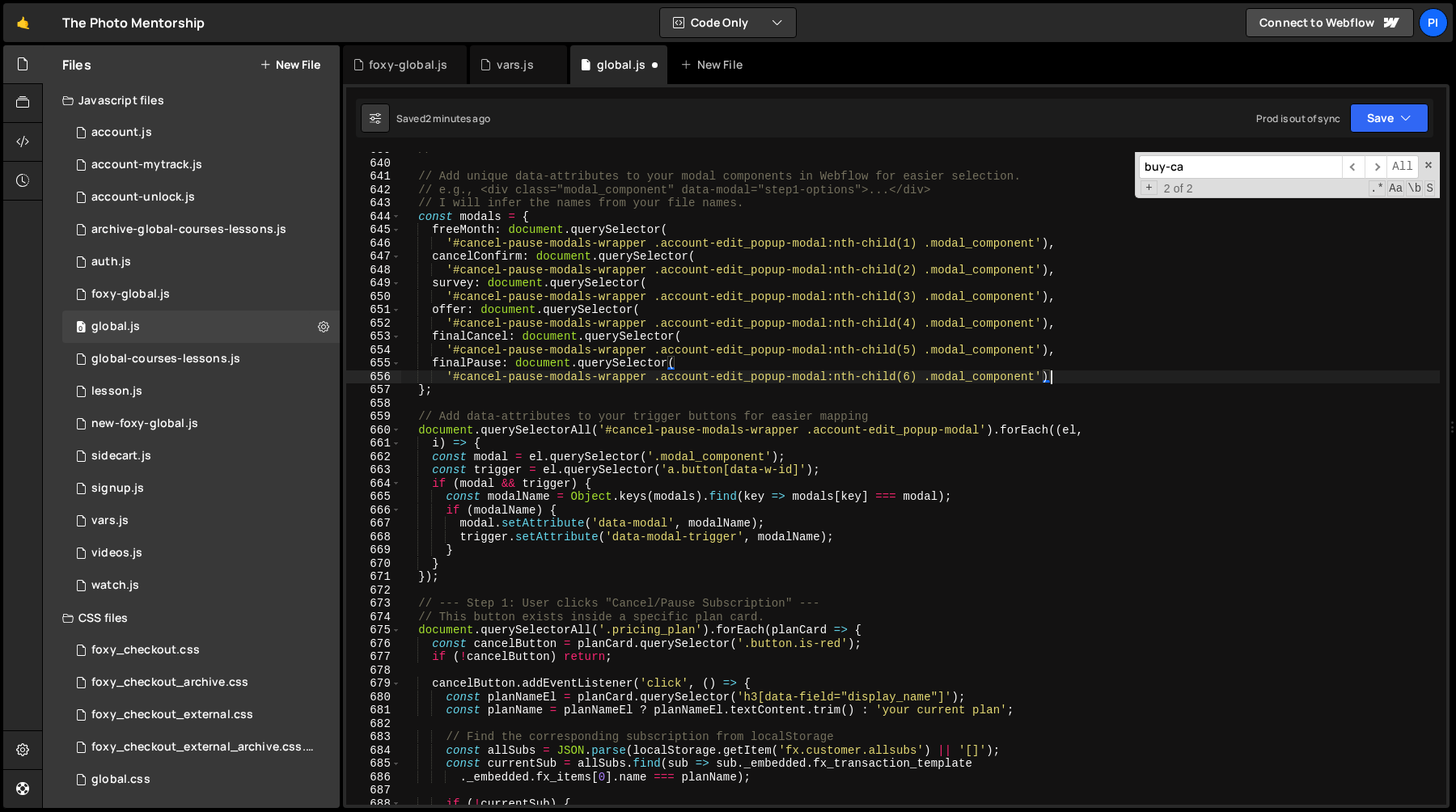
click at [489, 257] on div "// ======================================================================== // …" at bounding box center [920, 482] width 1038 height 679
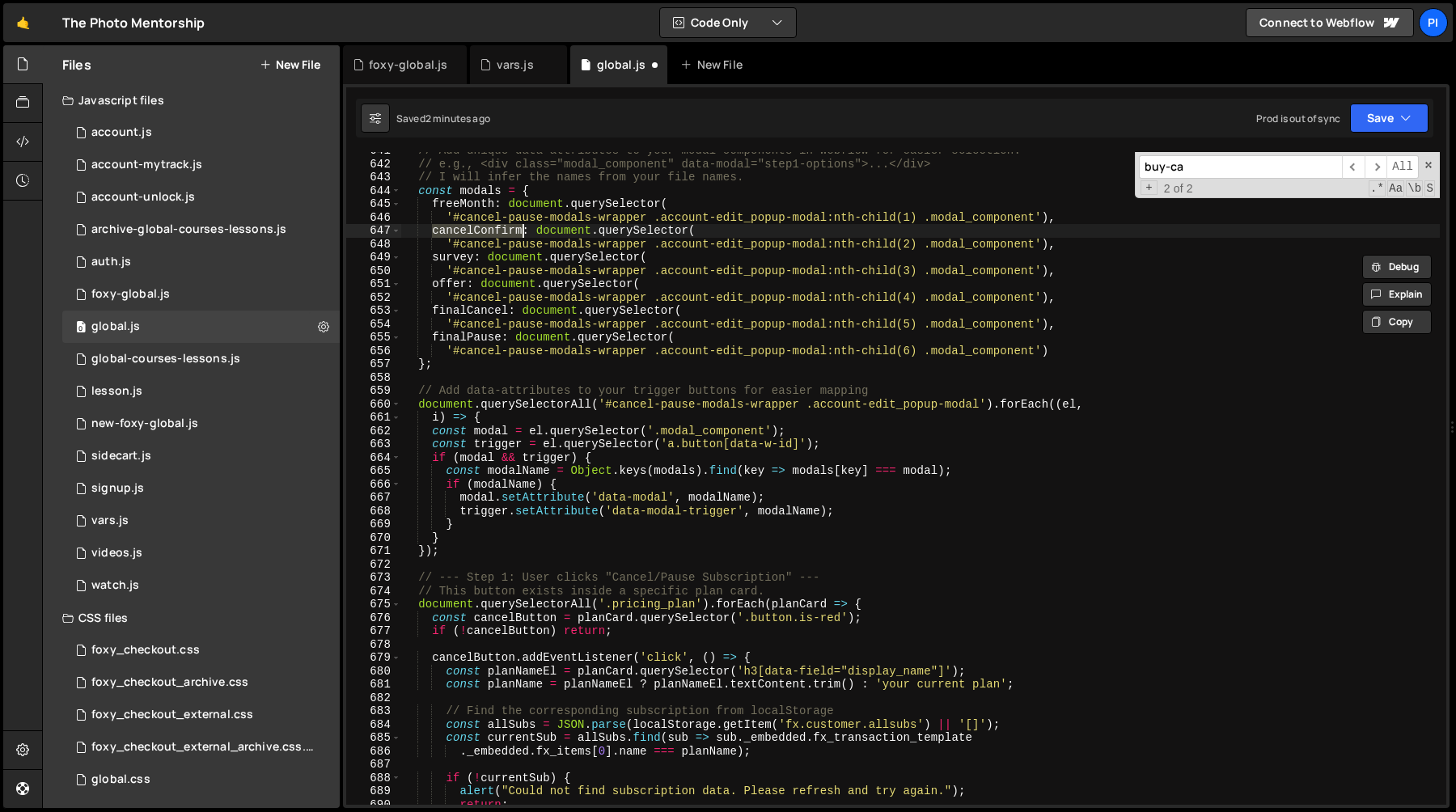
scroll to position [8792, 0]
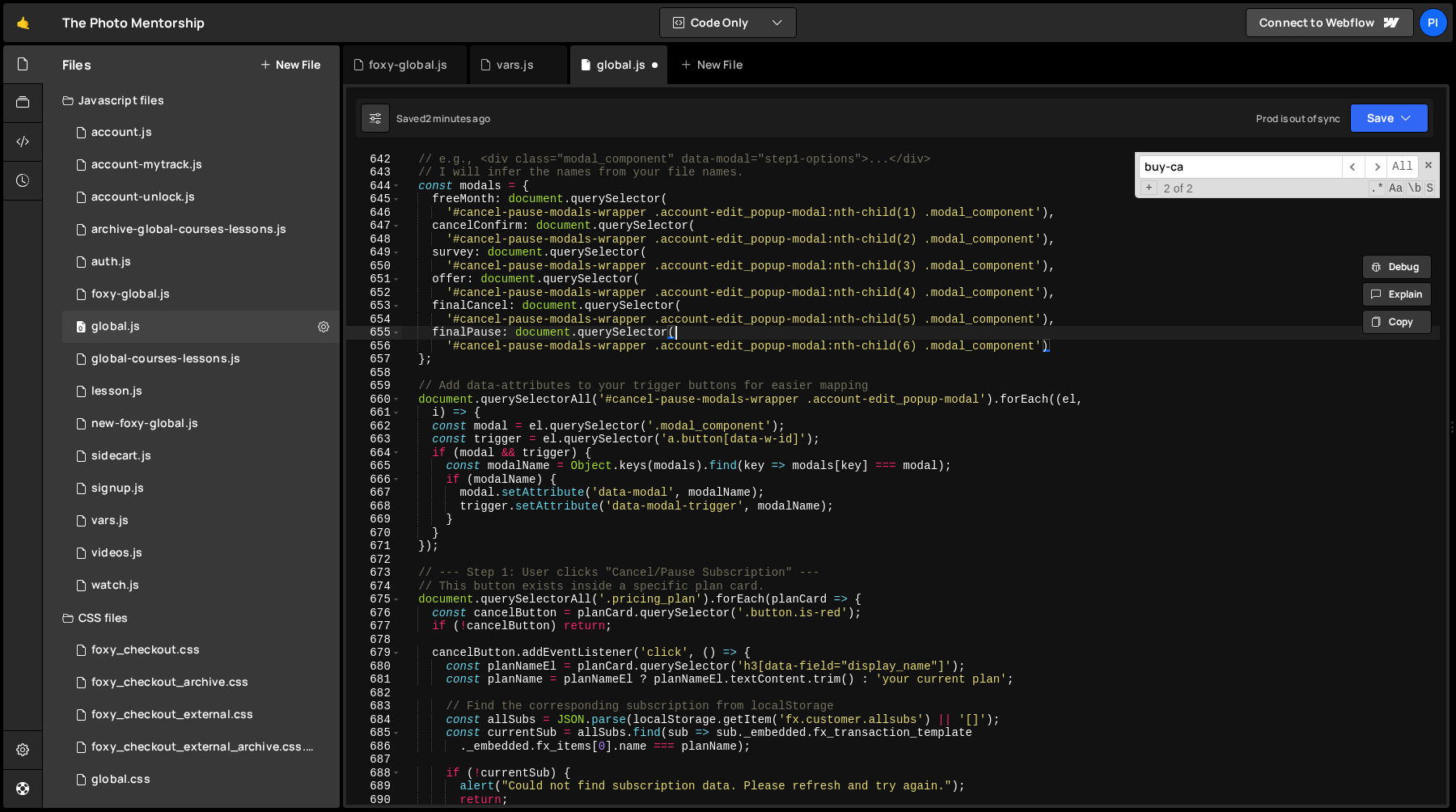
click at [741, 327] on div "// Add unique data-attributes to your modal components in Webflow for easier se…" at bounding box center [920, 478] width 1038 height 679
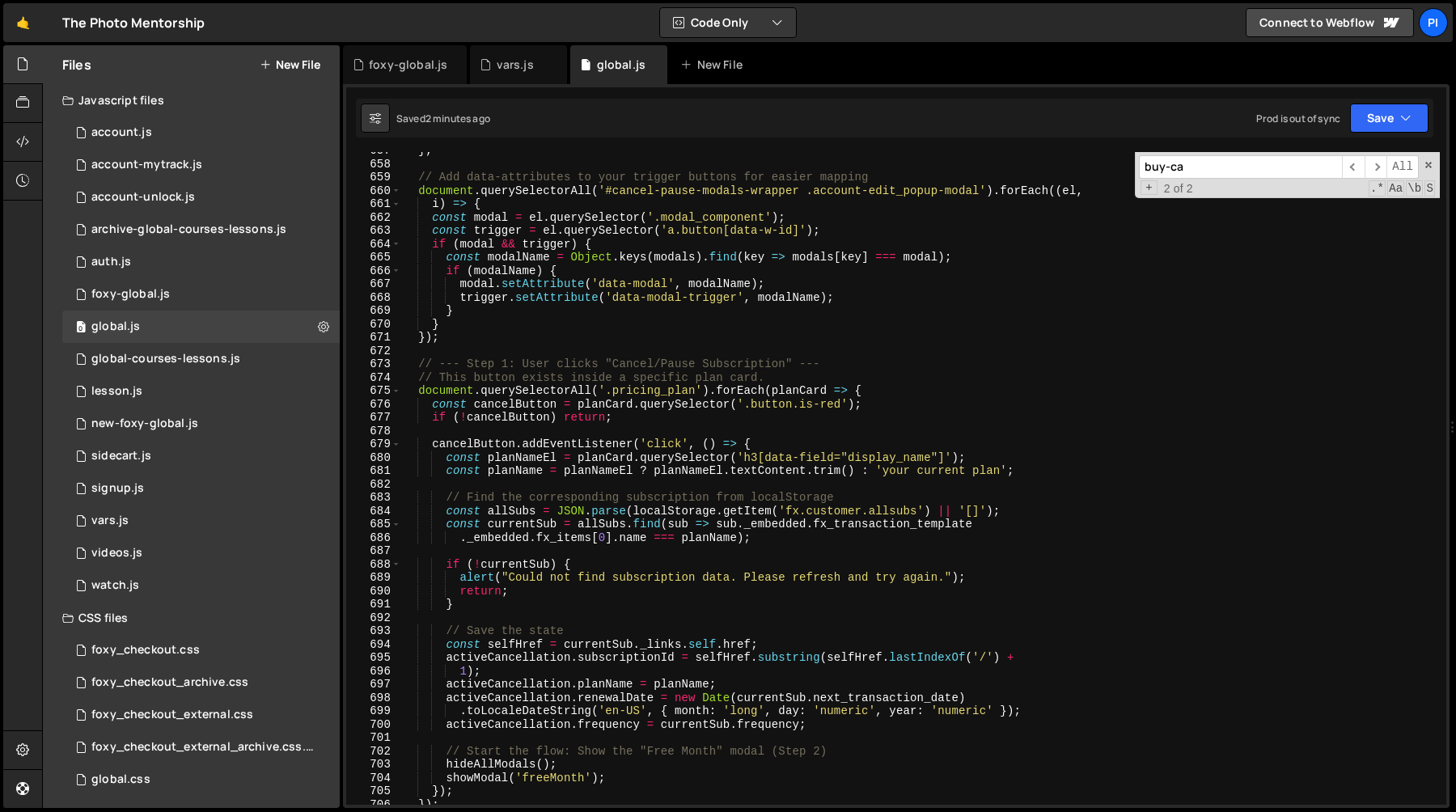
scroll to position [9004, 0]
click at [667, 408] on div "} ; // Add data-attributes to your trigger buttons for easier mapping document …" at bounding box center [920, 480] width 1038 height 679
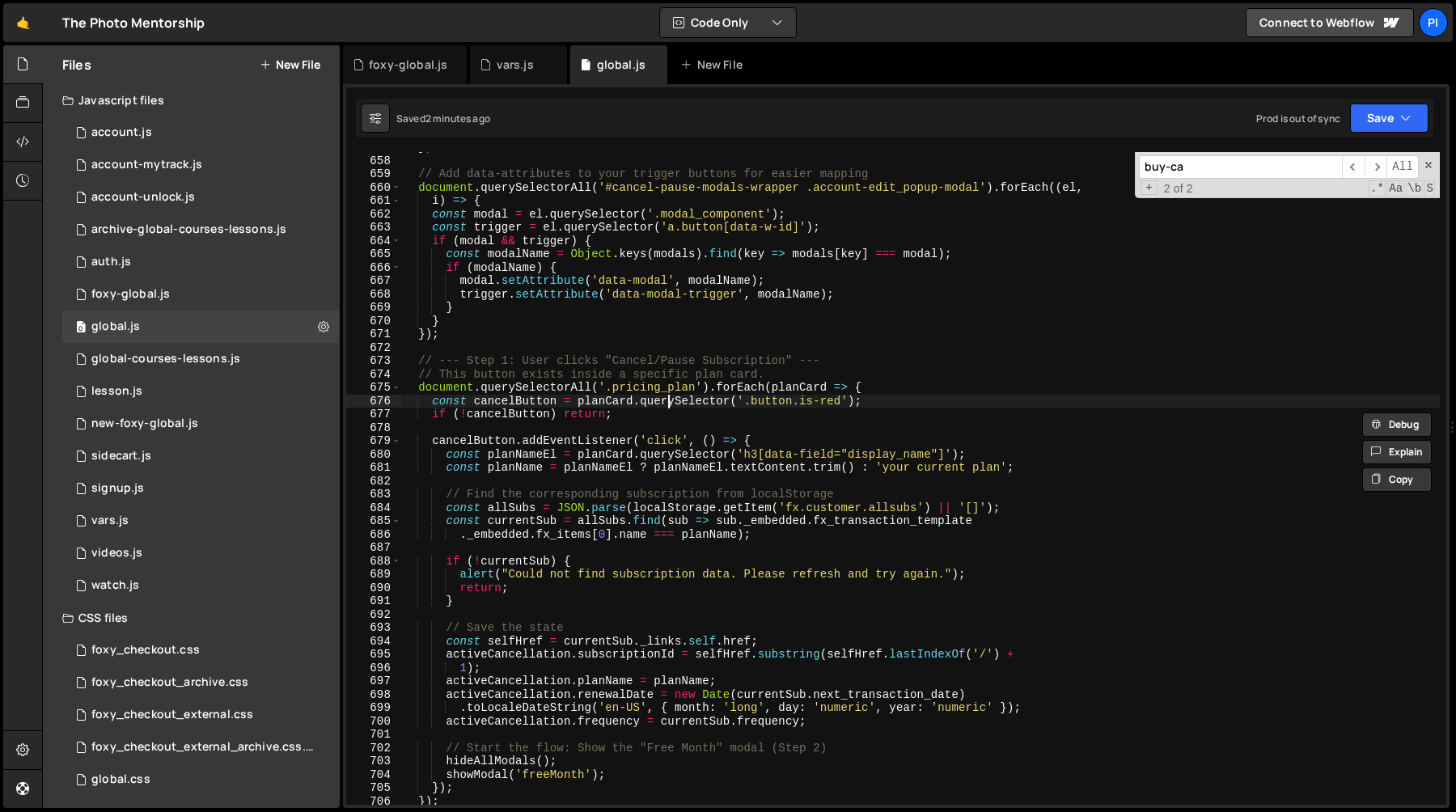
click at [669, 399] on div "} ; // Add data-attributes to your trigger buttons for easier mapping document …" at bounding box center [920, 480] width 1038 height 679
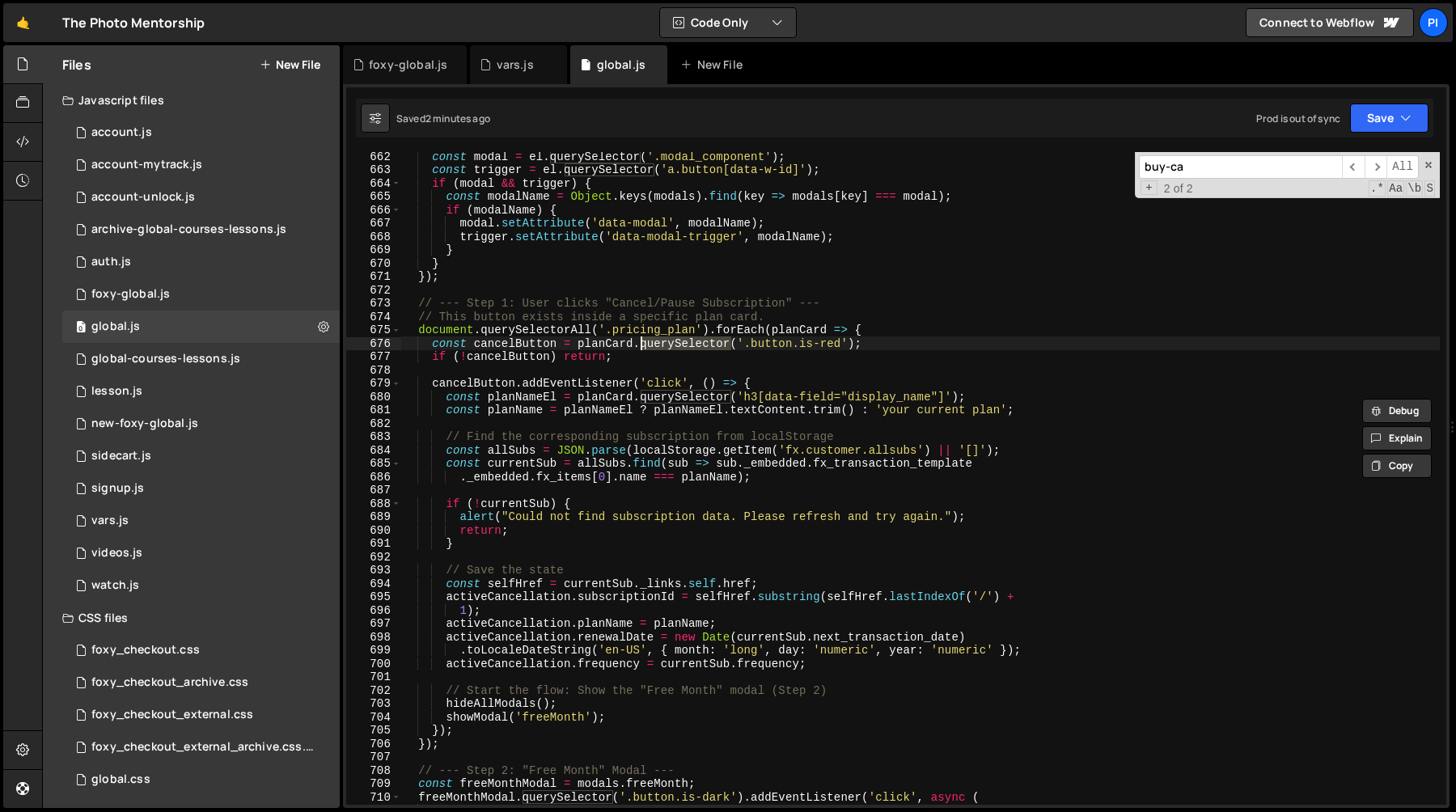
scroll to position [9087, 0]
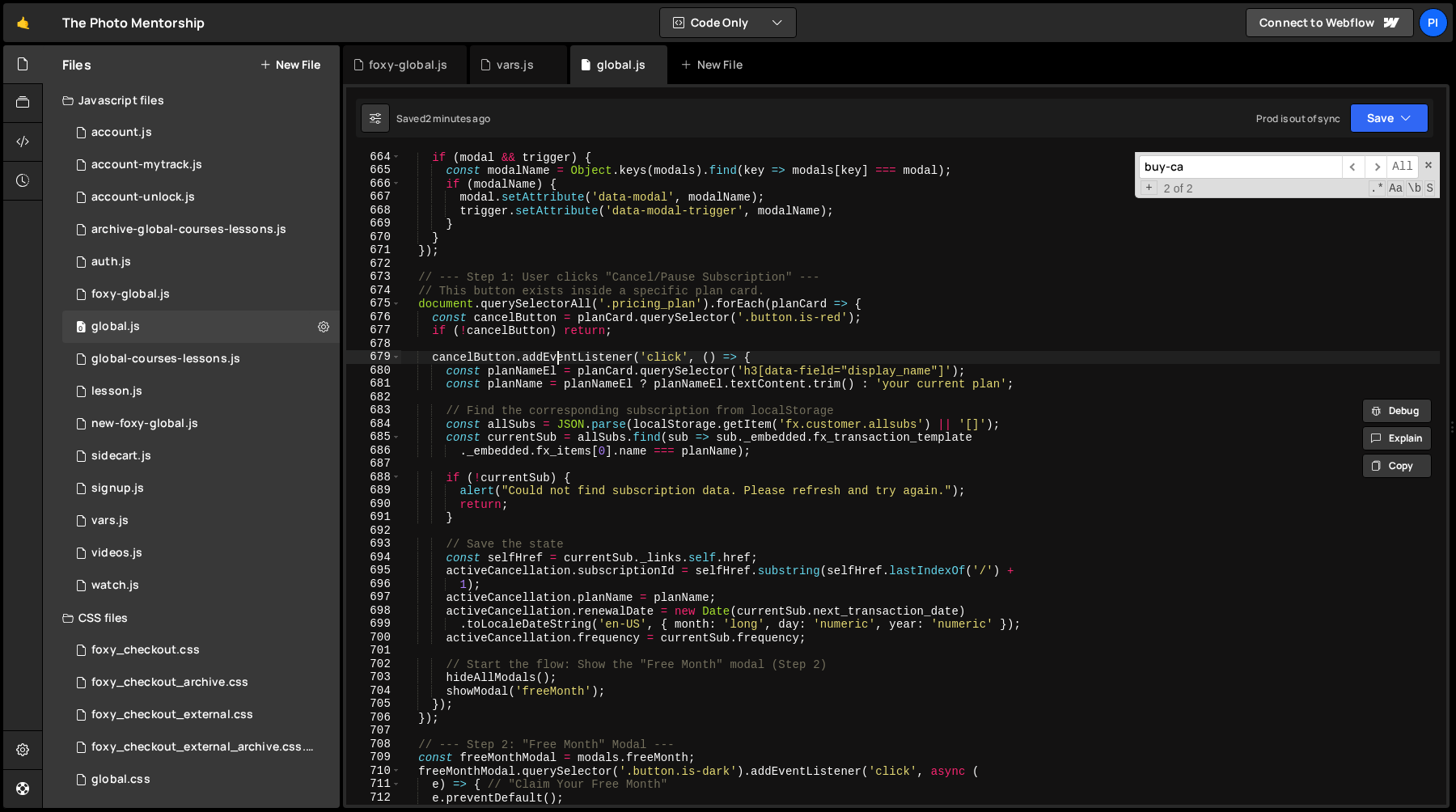
click at [558, 354] on div "if ( modal && trigger ) { const modalName = Object . keys ( modals ) . find ( k…" at bounding box center [920, 490] width 1038 height 679
type textarea "cancelButton.addEventListener('click', () => {"
click at [558, 354] on div "if ( modal && trigger ) { const modalName = Object . keys ( modals ) . find ( k…" at bounding box center [920, 490] width 1038 height 679
click at [469, 362] on div "if ( modal && trigger ) { const modalName = Object . keys ( modals ) . find ( k…" at bounding box center [920, 490] width 1038 height 679
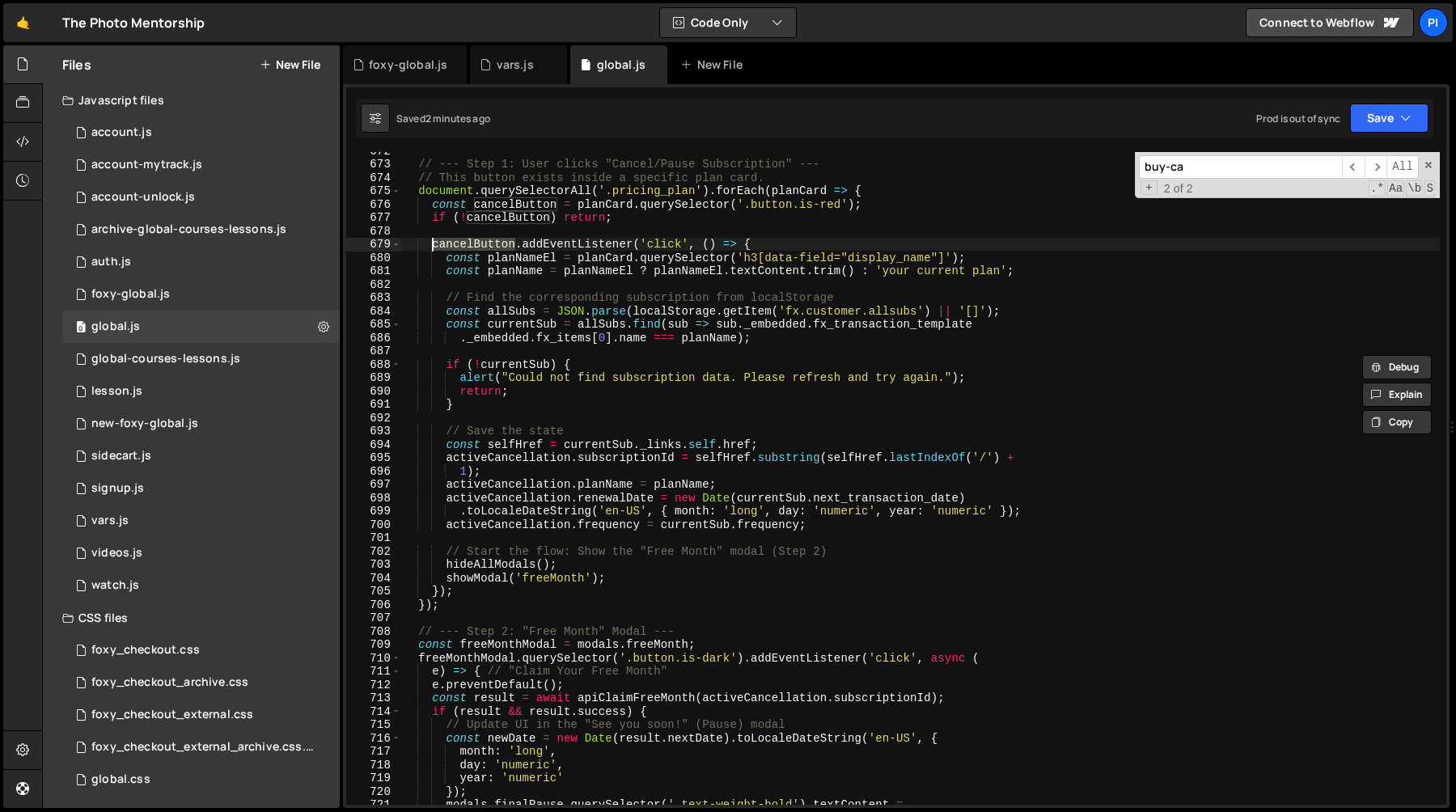
scroll to position [9184, 0]
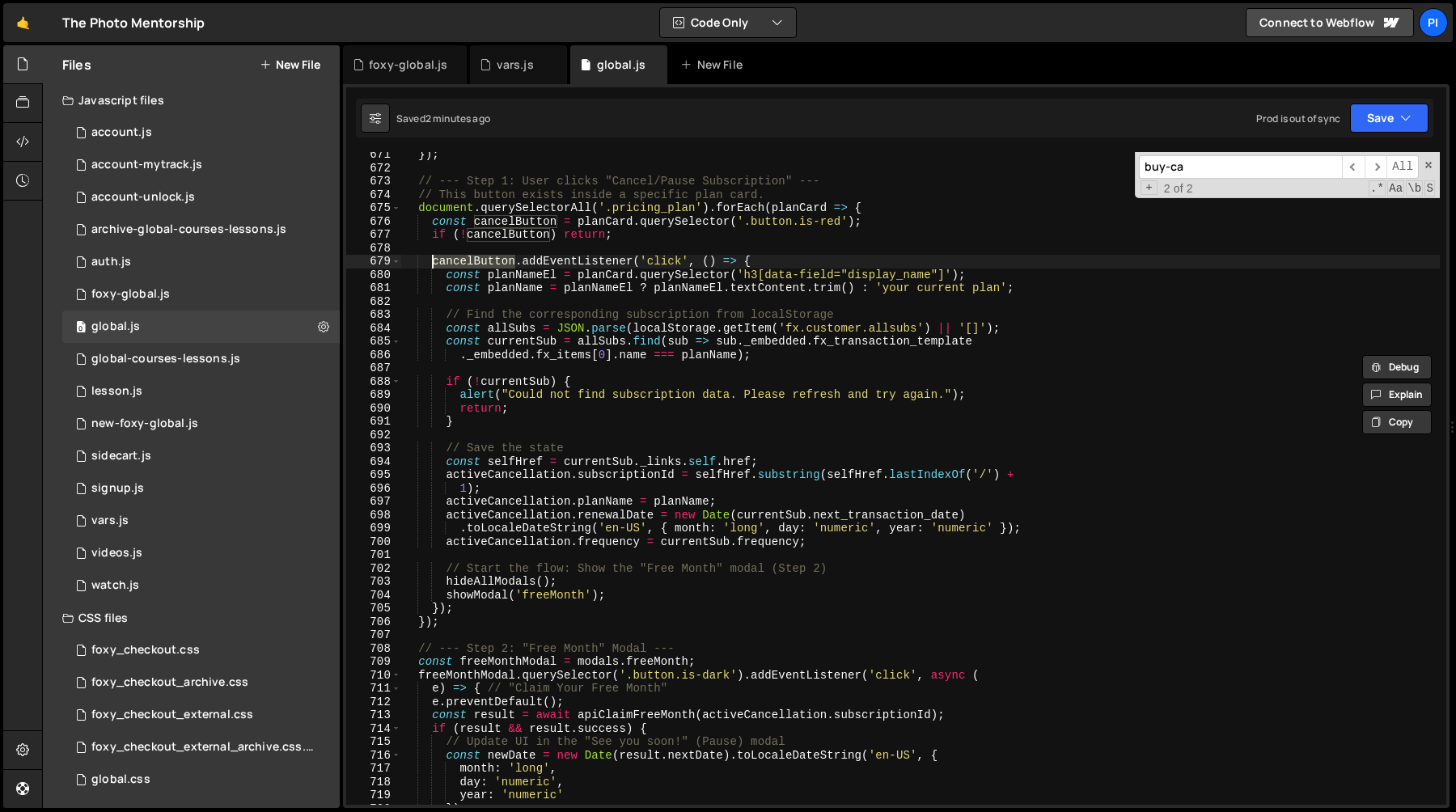
click at [587, 263] on div "}) ; // --- Step 1: User clicks "Cancel/Pause Subscription" --- // This button …" at bounding box center [920, 487] width 1038 height 679
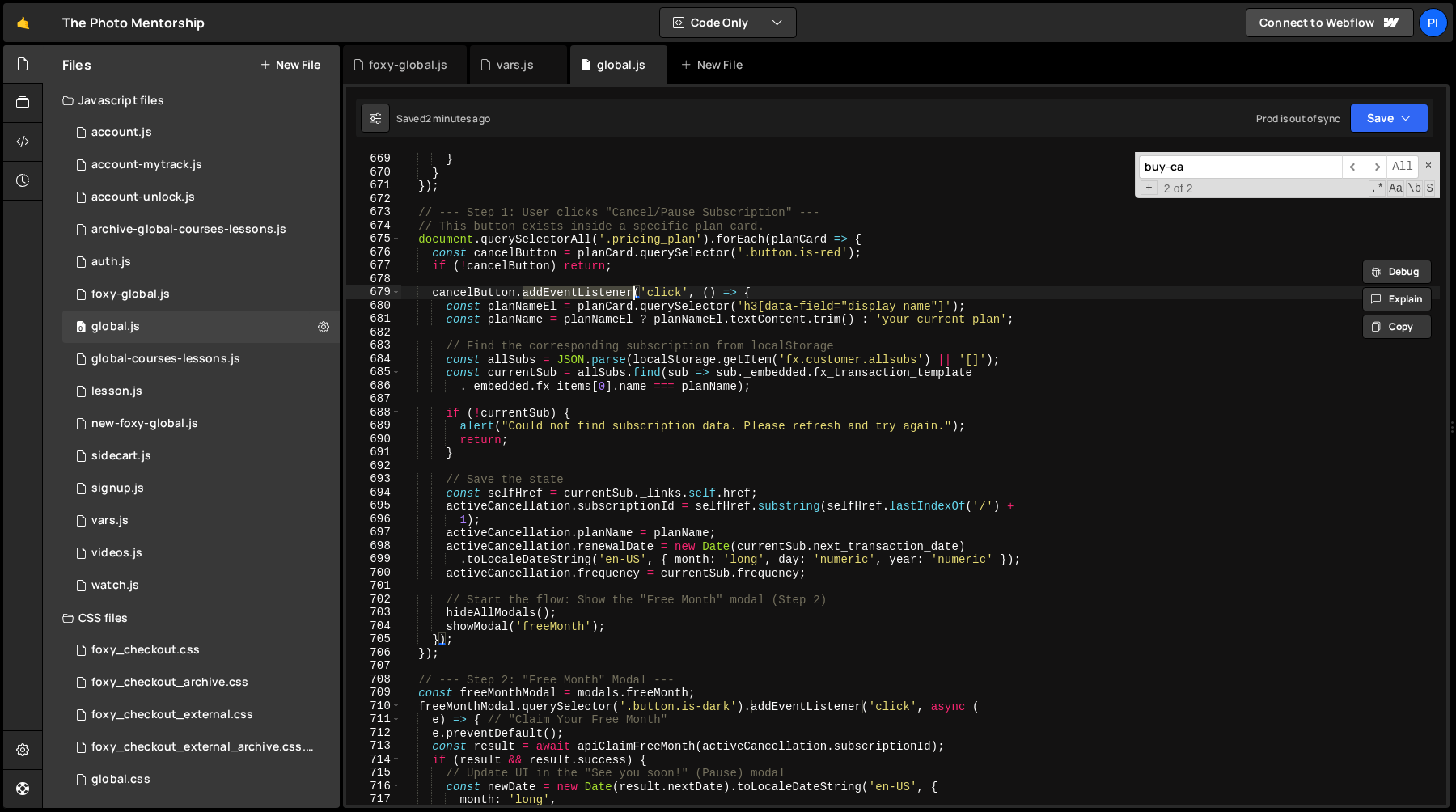
scroll to position [9141, 0]
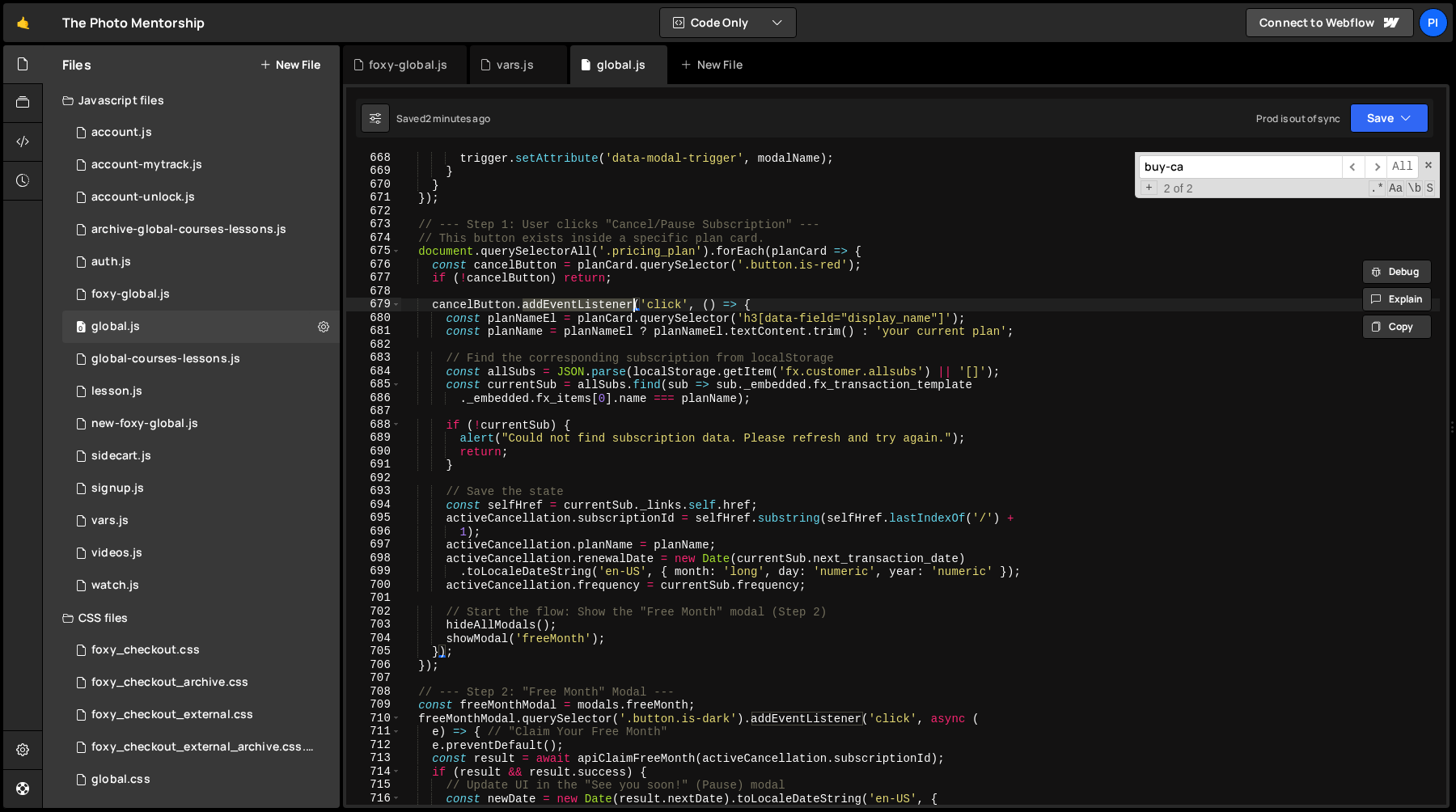
click at [662, 308] on div "trigger . setAttribute ( 'data-modal-trigger' , modalName ) ; } } }) ; // --- S…" at bounding box center [920, 491] width 1038 height 679
click at [695, 216] on div "trigger . setAttribute ( 'data-modal-trigger' , modalName ) ; } } }) ; // --- S…" at bounding box center [920, 491] width 1038 height 679
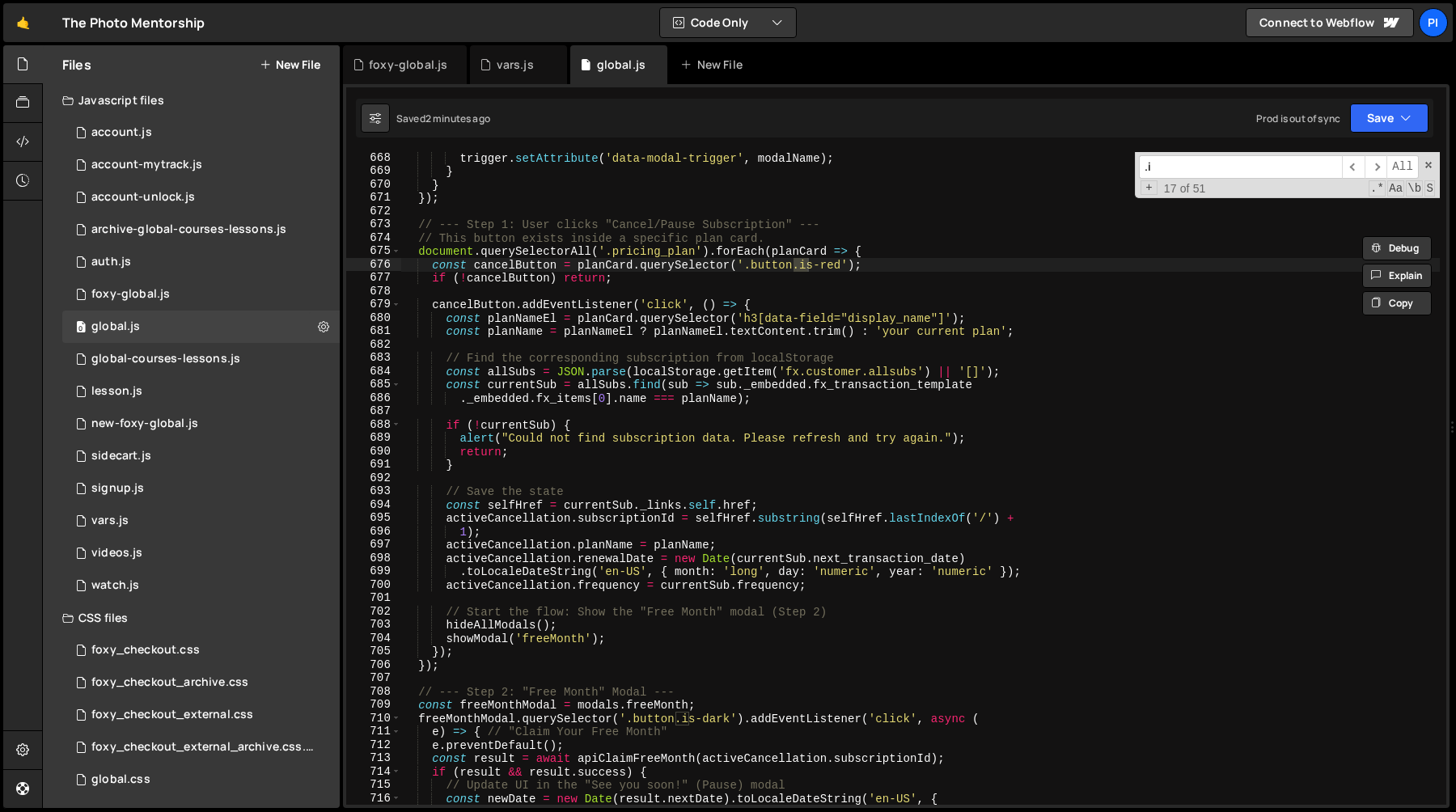
type input "."
type input "is-red"
click at [1377, 172] on span "​" at bounding box center [1376, 167] width 23 height 24
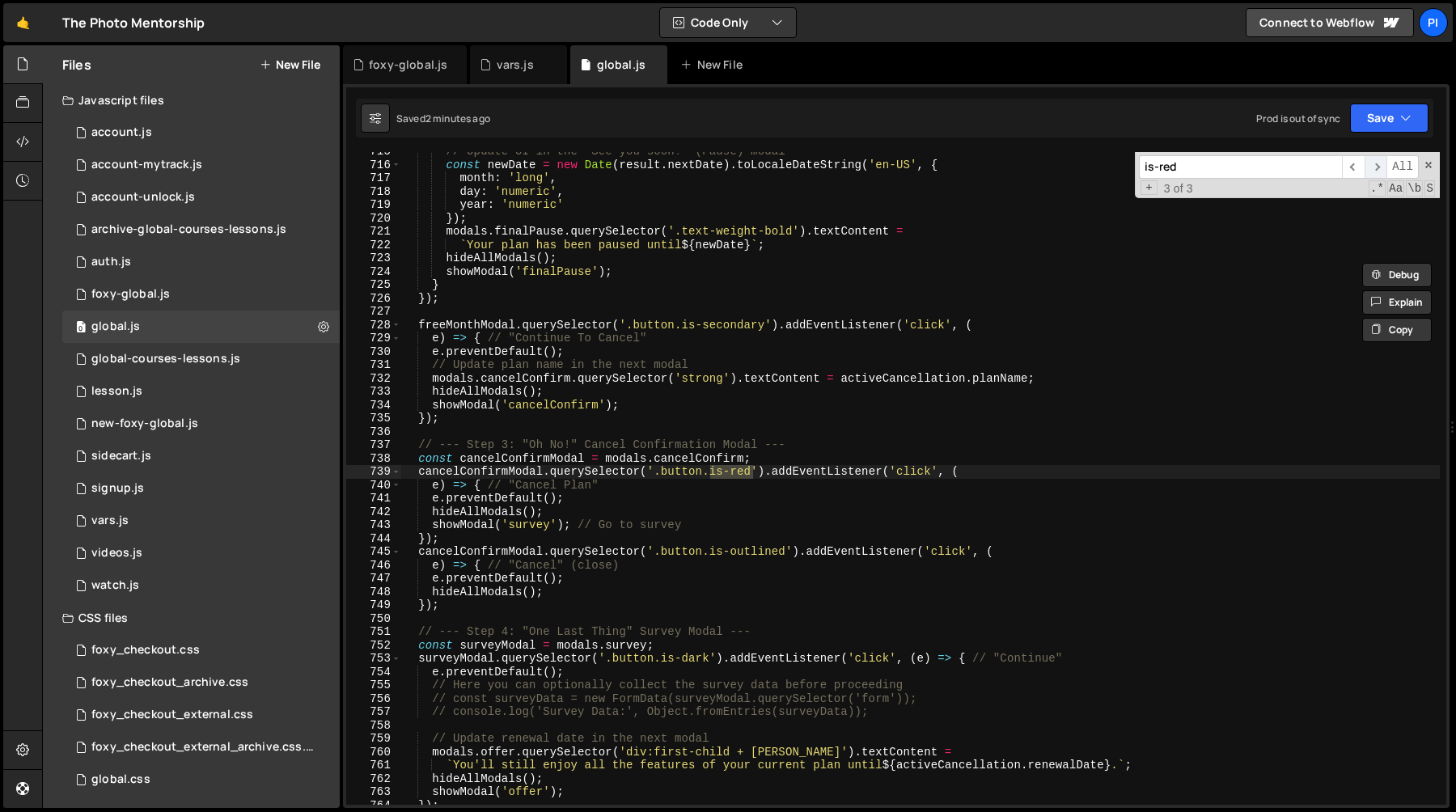
click at [1377, 172] on span "​" at bounding box center [1376, 167] width 23 height 24
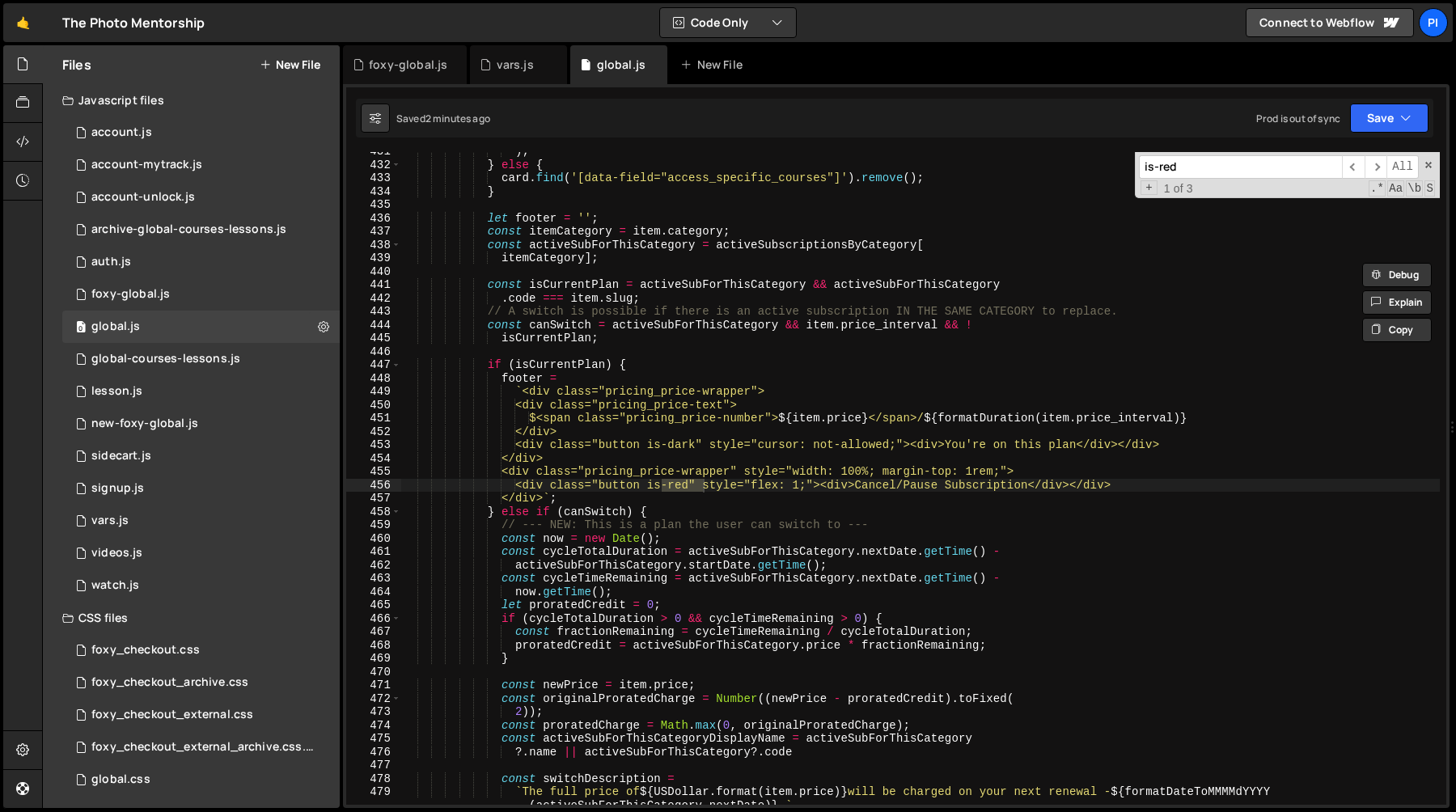
click at [703, 485] on div ") ; } else { card . find ( '[data-field="access_specific_courses"]' ) . remove …" at bounding box center [920, 478] width 1038 height 653
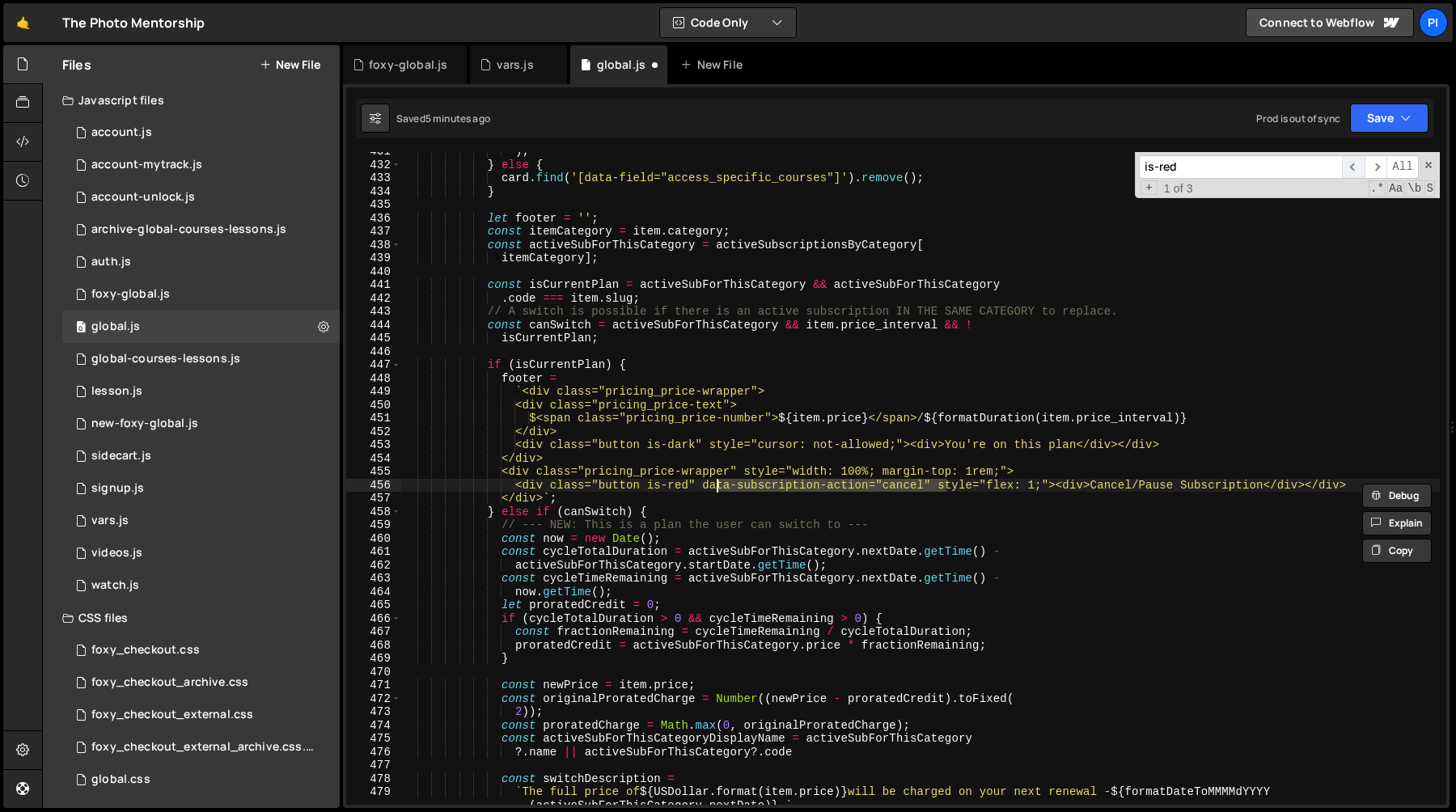
type textarea "<div class="button is-red" data-subscription-action="cancel" style="flex: 1;"><…"
click at [1349, 168] on span "​" at bounding box center [1353, 167] width 23 height 24
click at [1350, 164] on span "​" at bounding box center [1353, 167] width 23 height 24
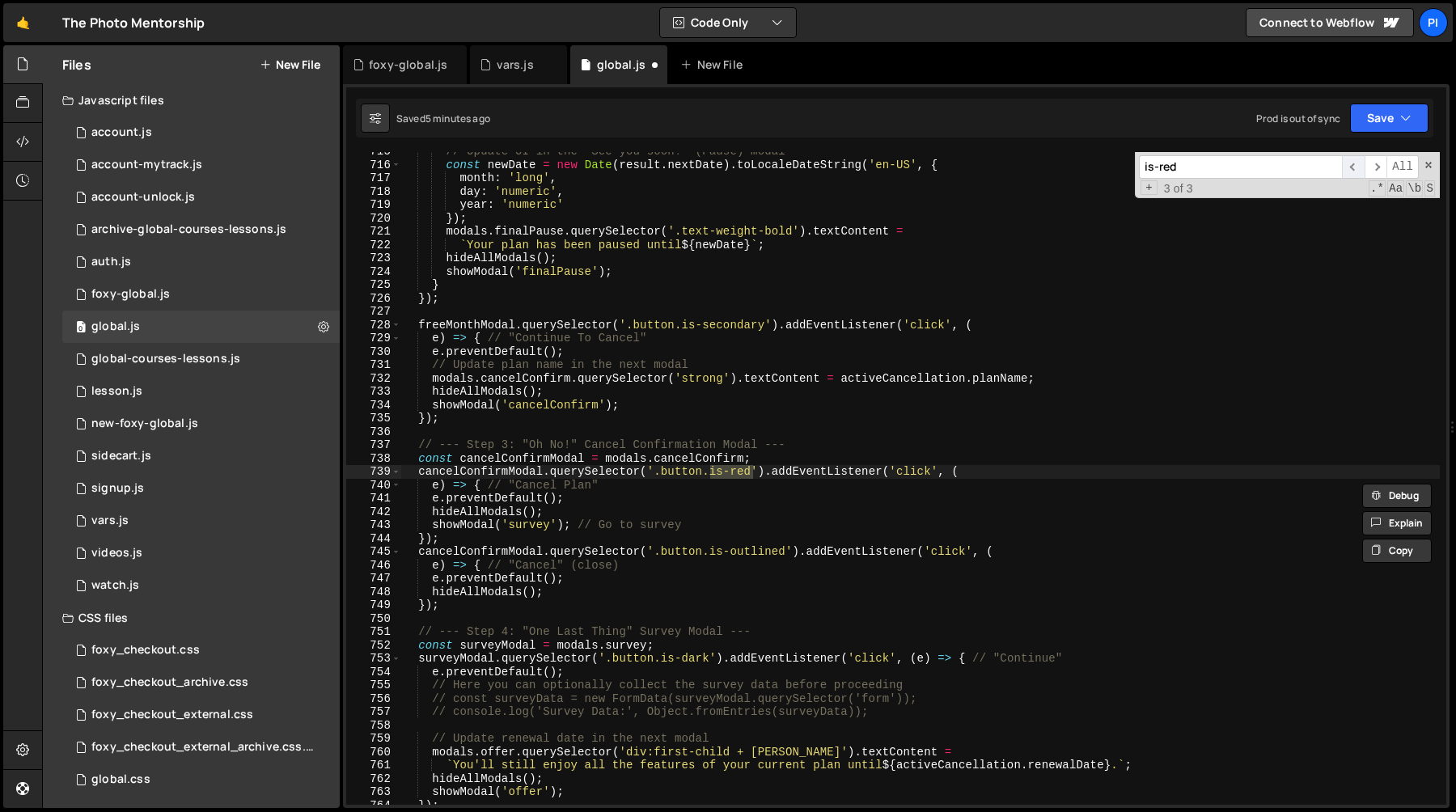
click at [1349, 169] on span "​" at bounding box center [1353, 167] width 23 height 24
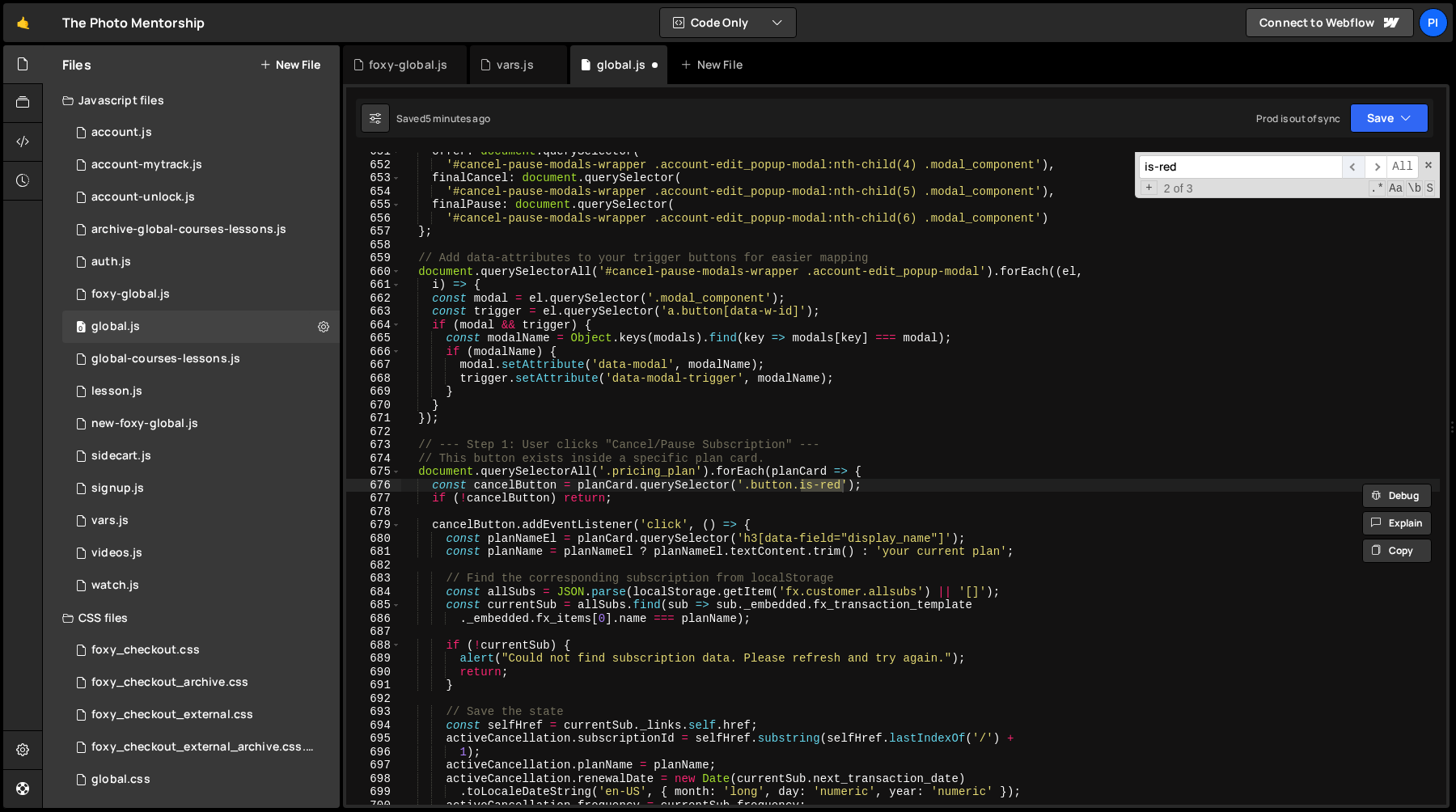
click at [1349, 168] on span "​" at bounding box center [1353, 167] width 23 height 24
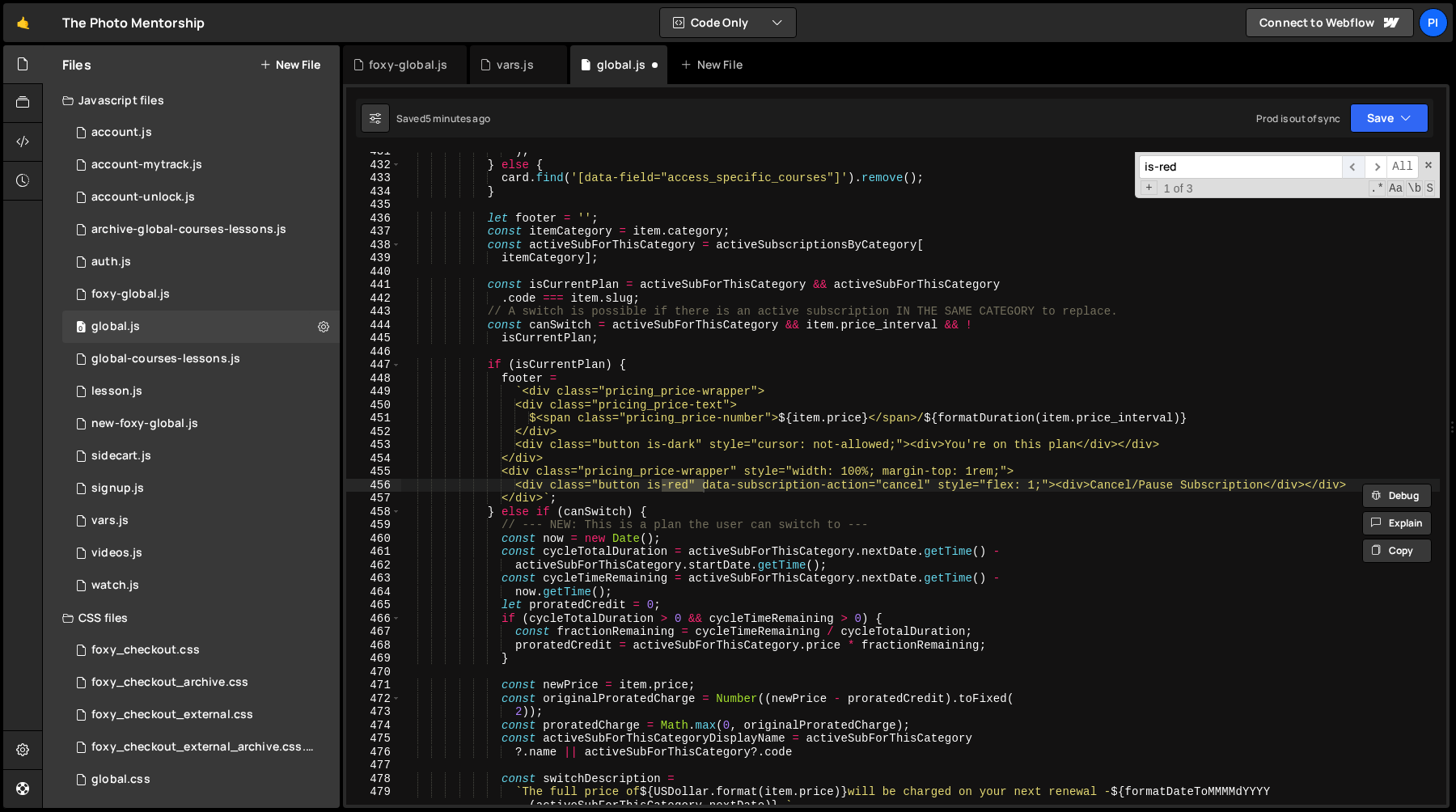
click at [1357, 173] on span "​" at bounding box center [1353, 167] width 23 height 24
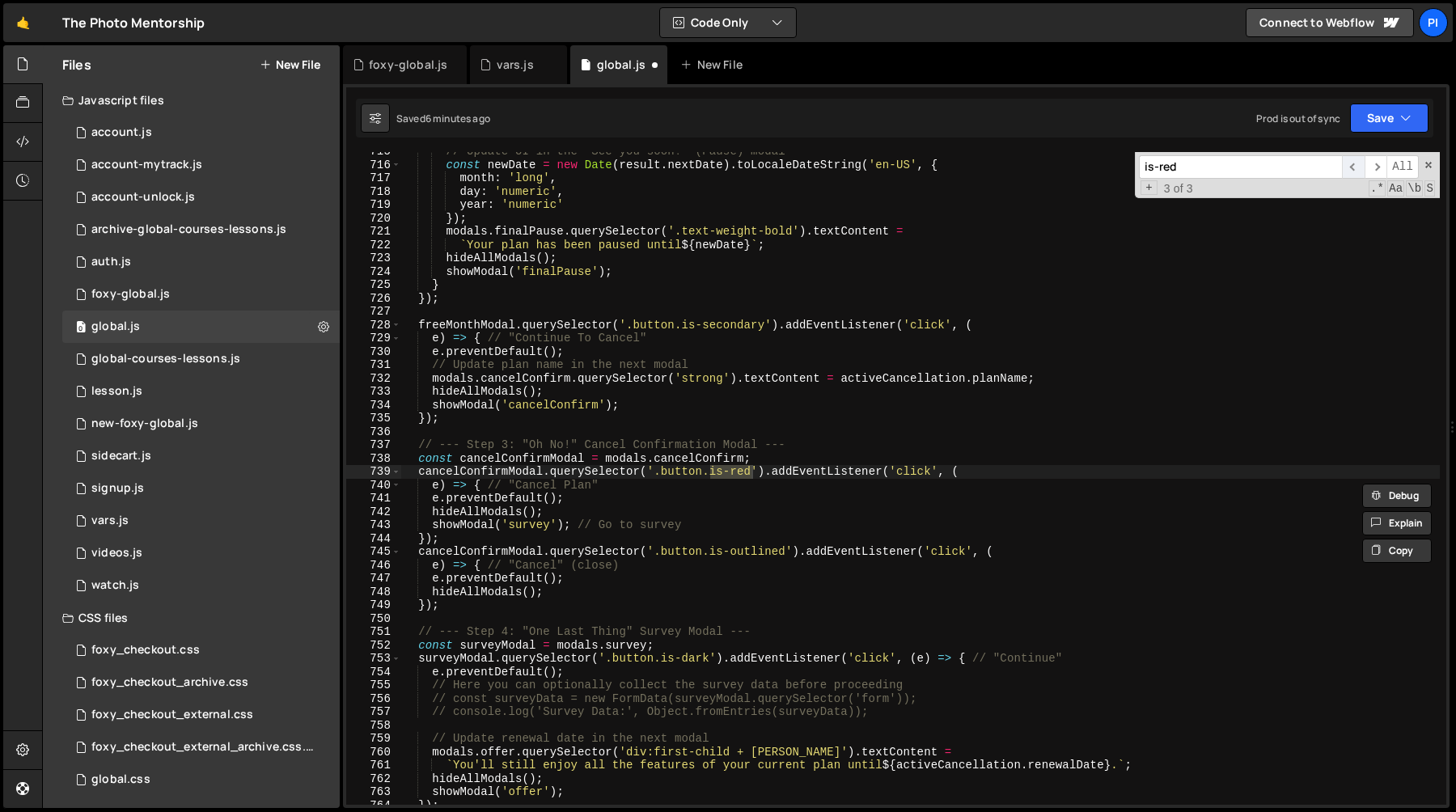
click at [1357, 173] on span "​" at bounding box center [1353, 167] width 23 height 24
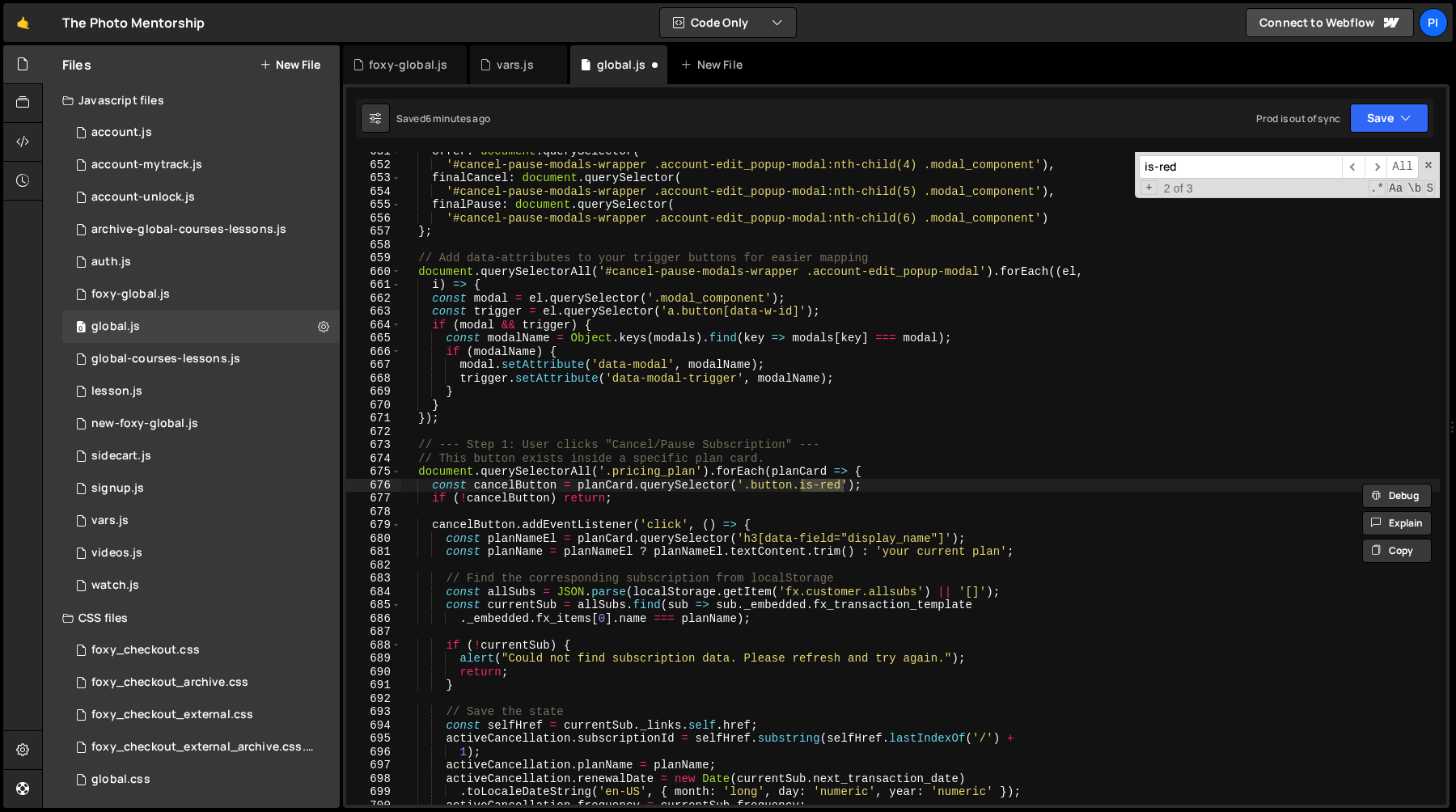
paste input "data-subscription-action="cancel""
type input "is-reddata-subscription-action="cancel""
click at [854, 479] on div "offer : document . querySelector ( '#cancel-pause-modals-wrapper .account-edit_…" at bounding box center [920, 484] width 1038 height 679
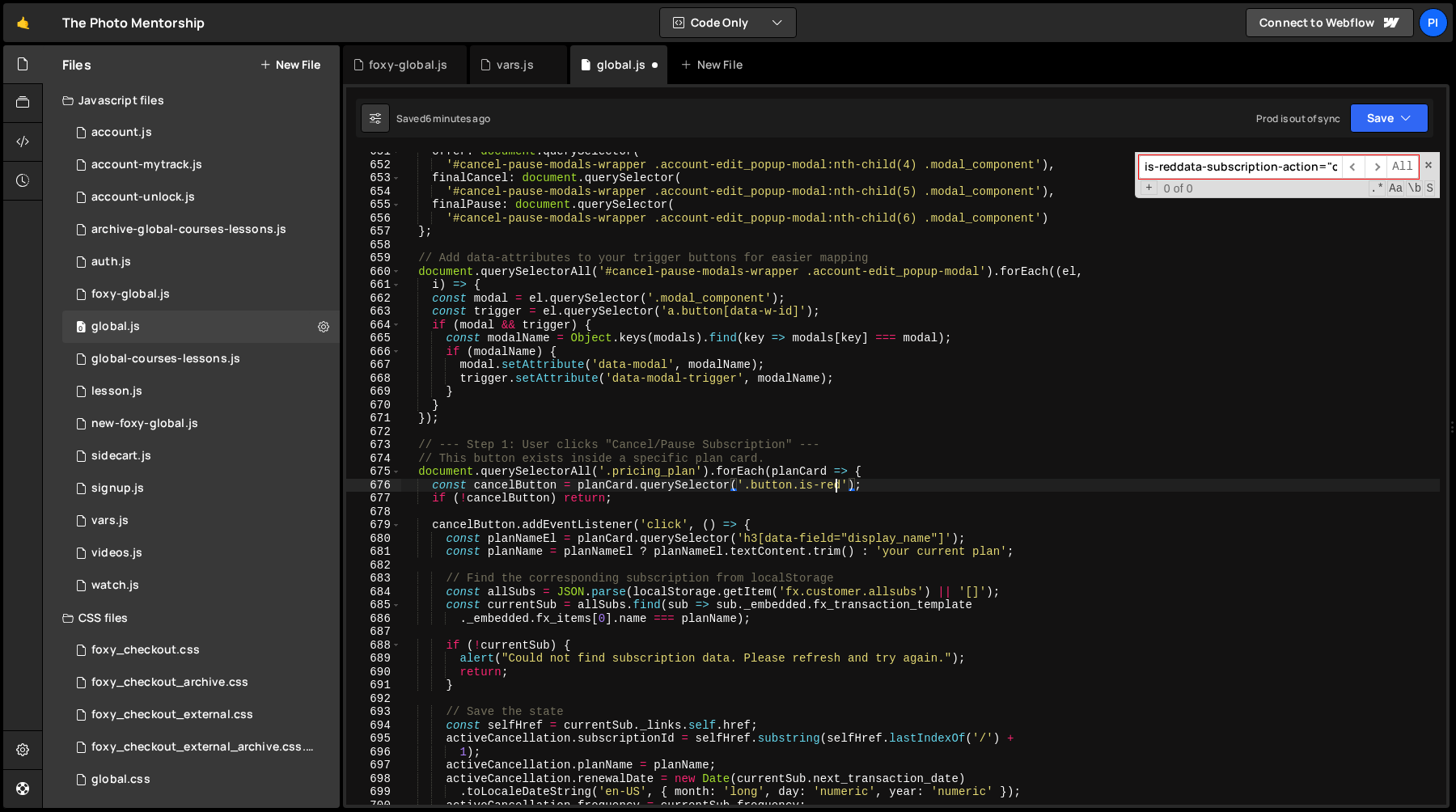
click at [837, 480] on div "offer : document . querySelector ( '#cancel-pause-modals-wrapper .account-edit_…" at bounding box center [920, 484] width 1038 height 679
paste textarea "ata-subscription-action="cancel"d"
paste textarea "data-subscription-action="cancel""
type textarea "const cancelButton = planCard.querySelector('[data-subscription-action="cancel"…"
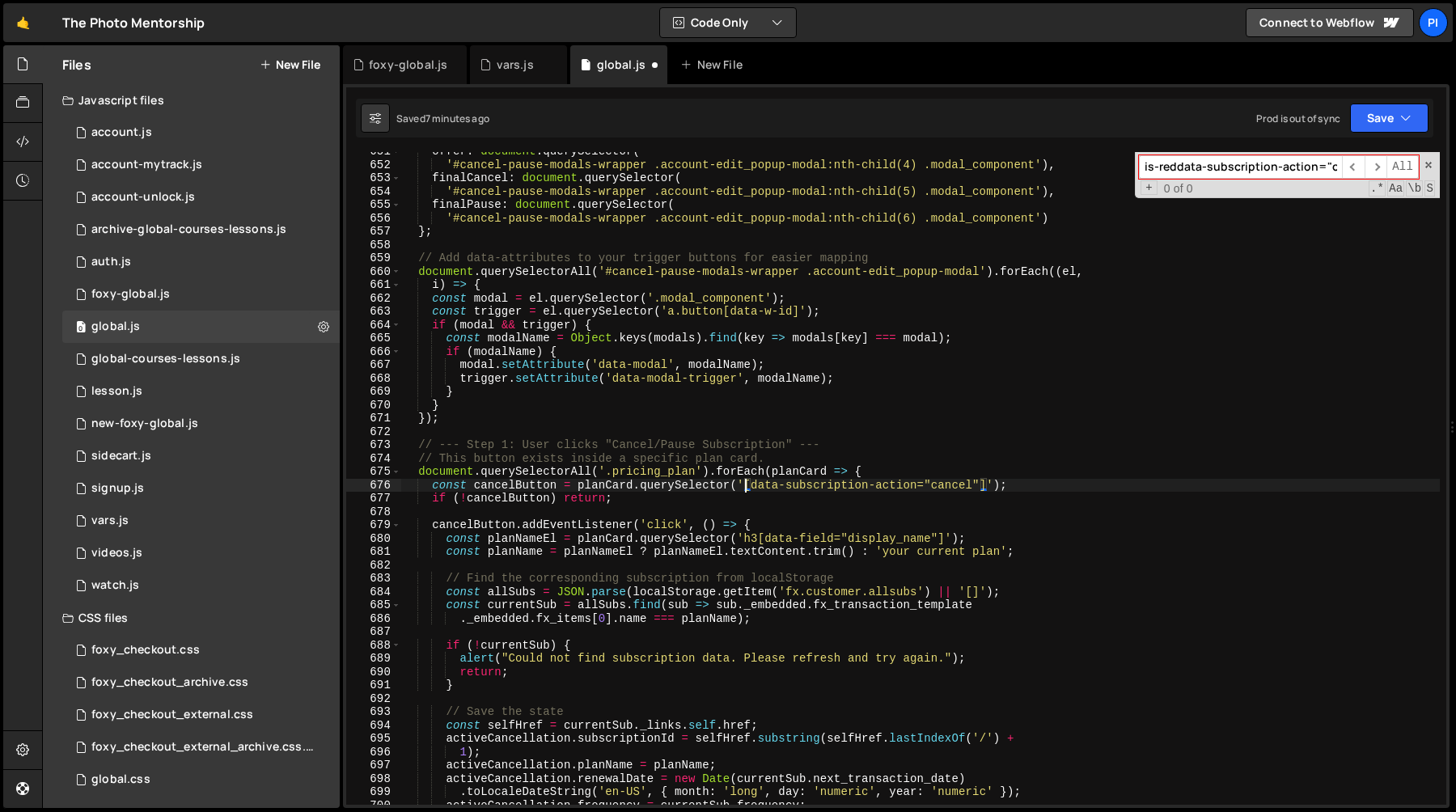
click at [855, 514] on div "offer : document . querySelector ( '#cancel-pause-modals-wrapper .account-edit_…" at bounding box center [920, 484] width 1038 height 679
click at [785, 525] on div "offer : document . querySelector ( '#cancel-pause-modals-wrapper .account-edit_…" at bounding box center [920, 484] width 1038 height 679
type textarea "cancelButton.addEventListener('click', () => {"
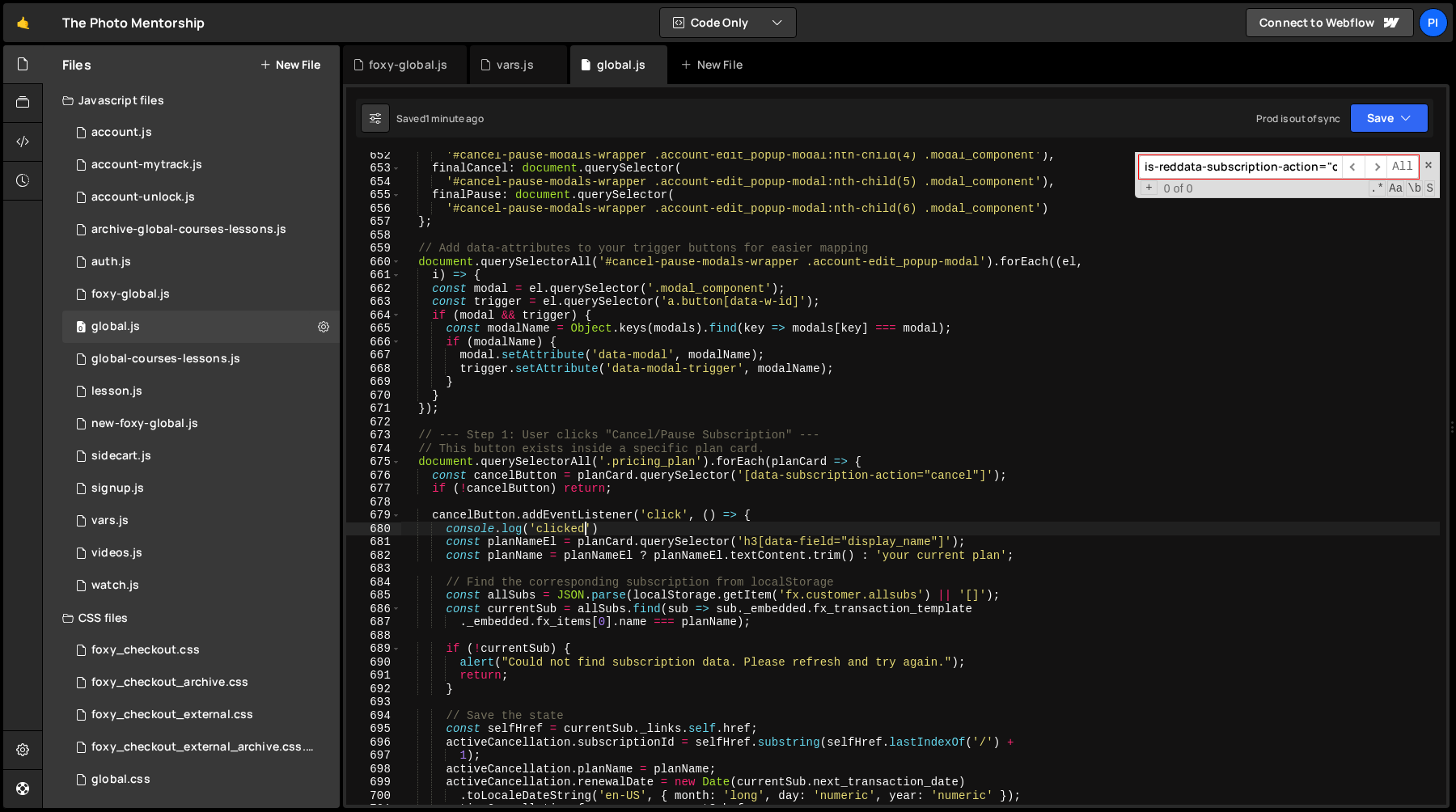
scroll to position [8931, 0]
click at [539, 470] on div "'#cancel-pause-modals-wrapper .account-edit_popup-modal:nth-child(4) .modal_com…" at bounding box center [920, 487] width 1038 height 679
click at [608, 461] on div "'#cancel-pause-modals-wrapper .account-edit_popup-modal:nth-child(4) .modal_com…" at bounding box center [920, 487] width 1038 height 679
click at [697, 460] on div "'#cancel-pause-modals-wrapper .account-edit_popup-modal:nth-child(4) .modal_com…" at bounding box center [920, 487] width 1038 height 679
paste textarea "data-fc-element="membership-buy-card""
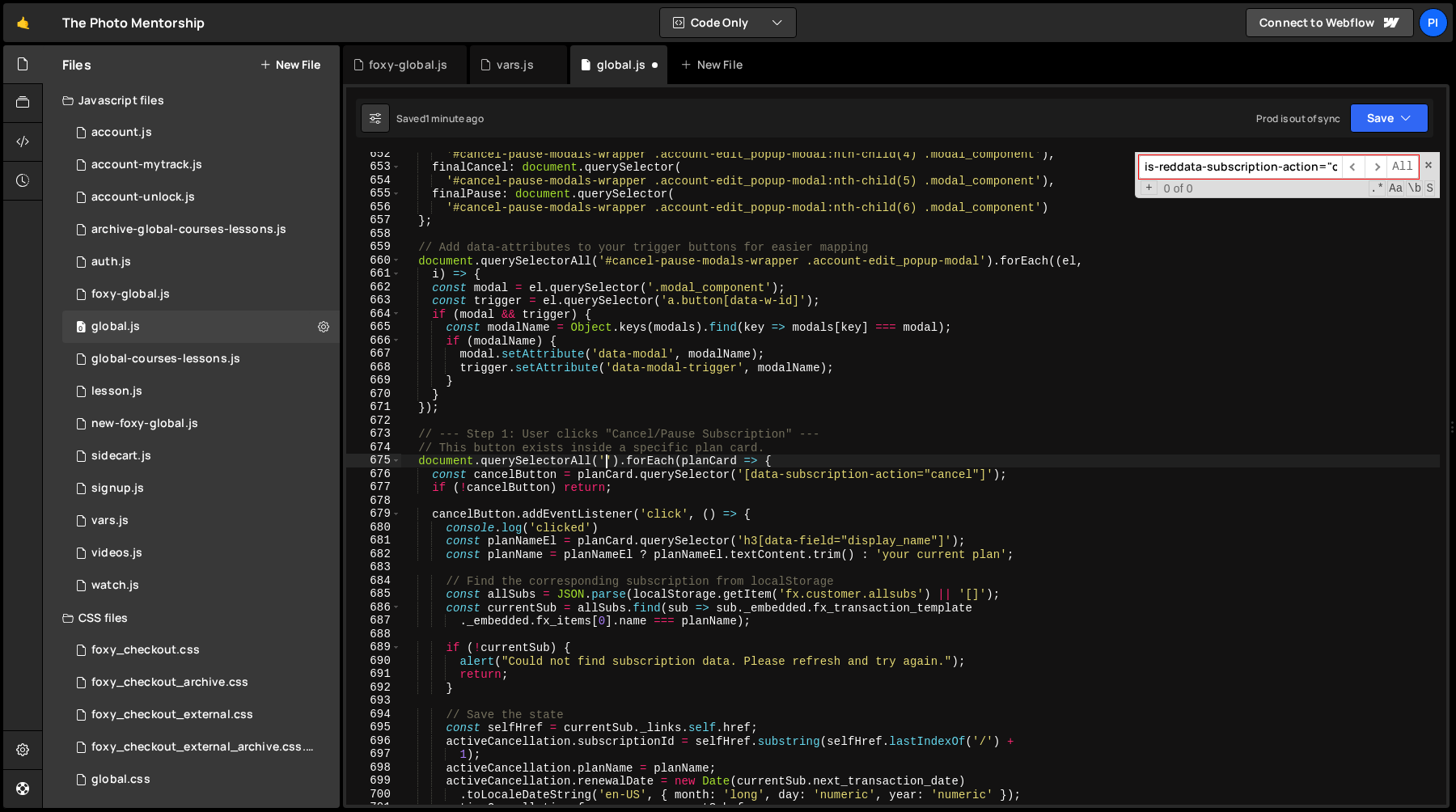
scroll to position [0, 15]
paste textarea "data-fc-element="membership-buy-card""
click at [803, 433] on div "'#cancel-pause-modals-wrapper .account-edit_popup-modal:nth-child(4) .modal_com…" at bounding box center [920, 487] width 1038 height 679
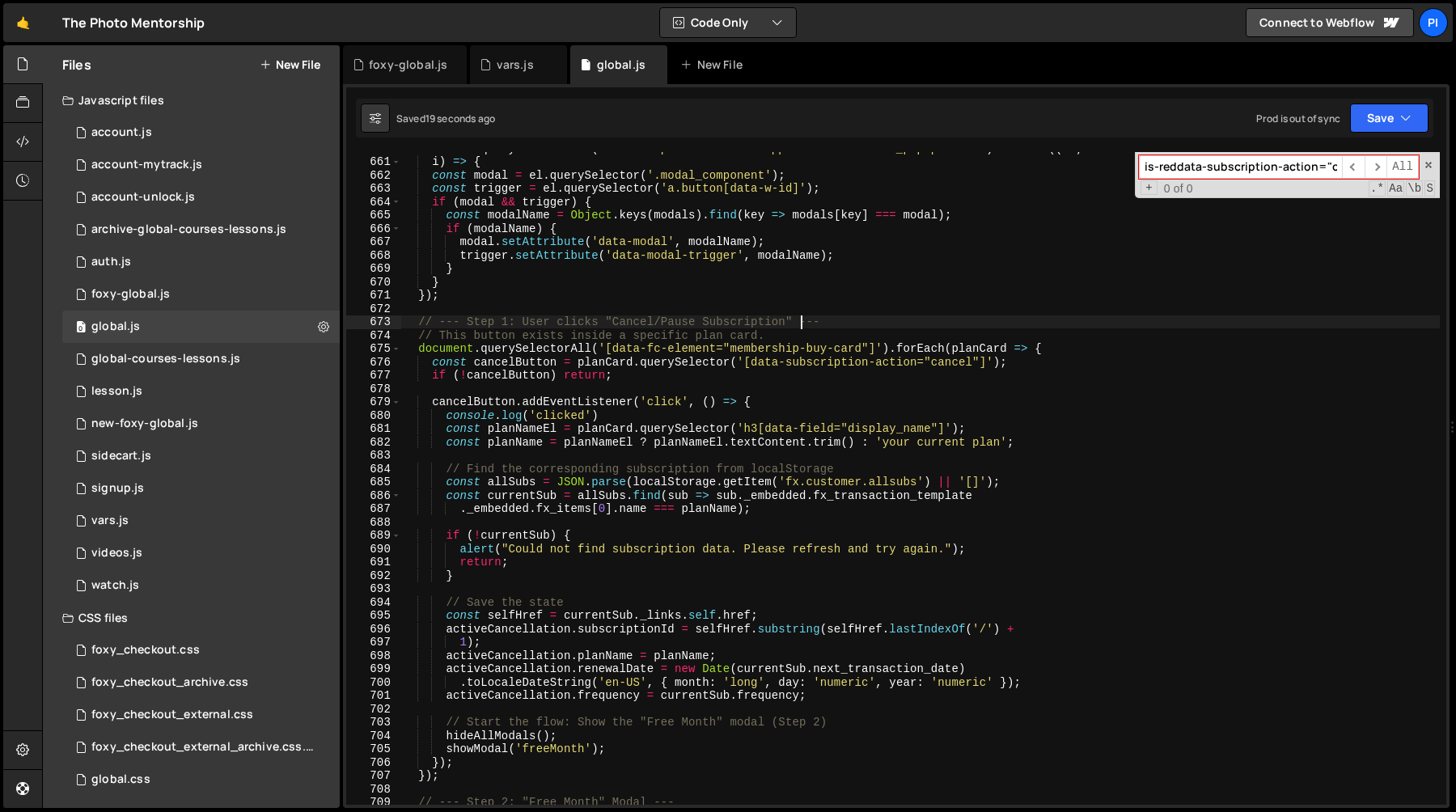
scroll to position [8952, 0]
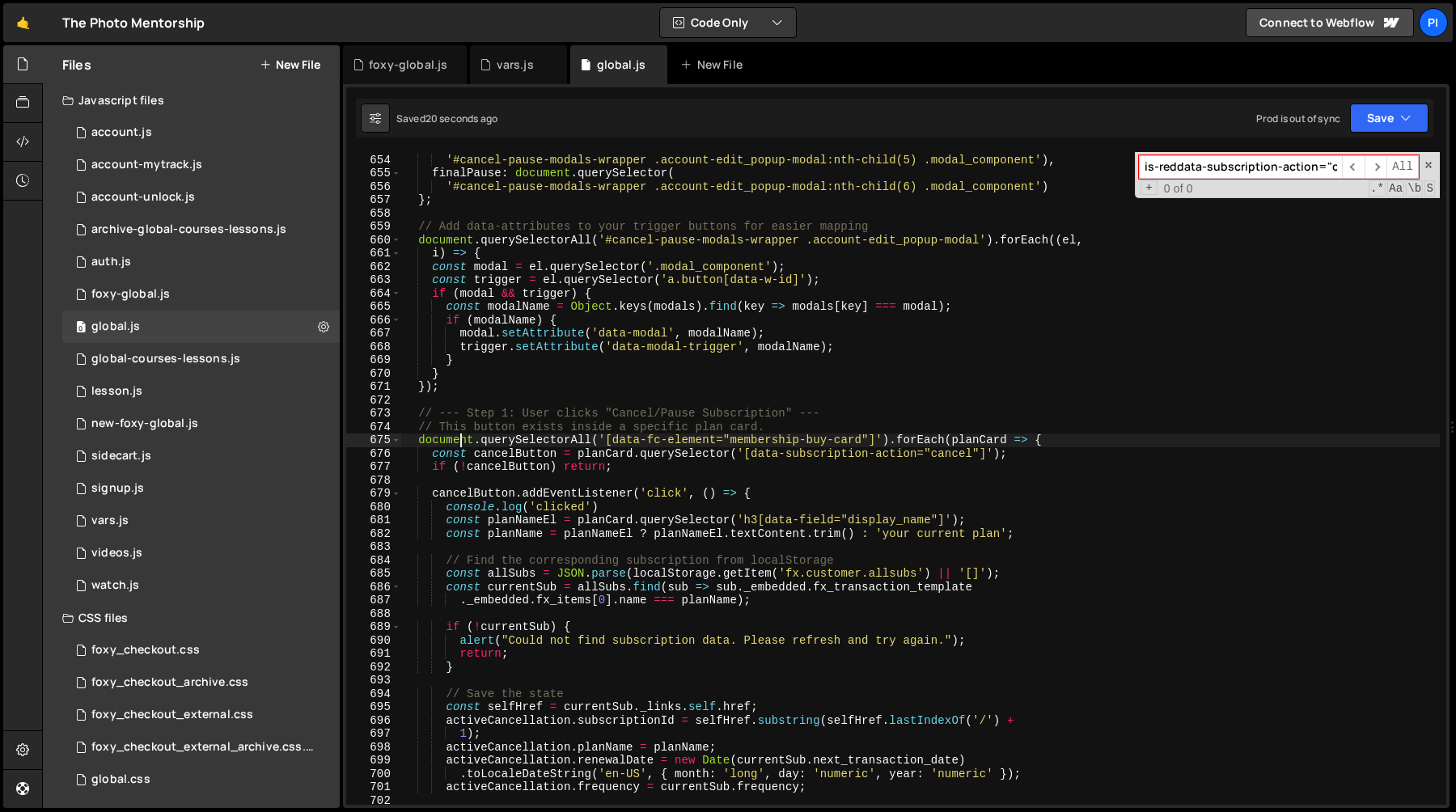
click at [457, 438] on div "finalCancel : document . querySelector ( '#cancel-pause-modals-wrapper .account…" at bounding box center [920, 479] width 1038 height 679
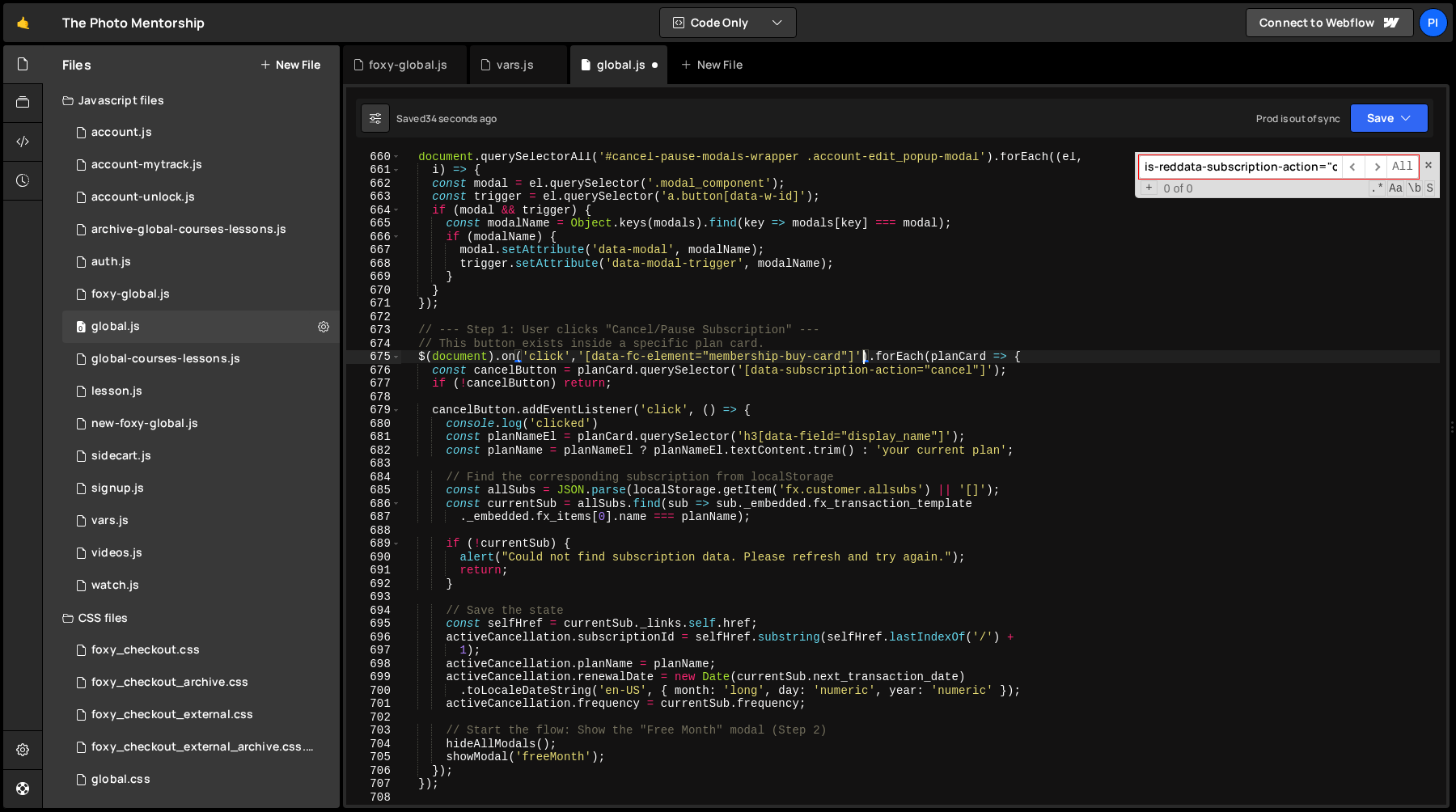
scroll to position [9035, 0]
click at [931, 358] on div "document . querySelectorAll ( '#cancel-pause-modals-wrapper .account-edit_popup…" at bounding box center [920, 489] width 1038 height 679
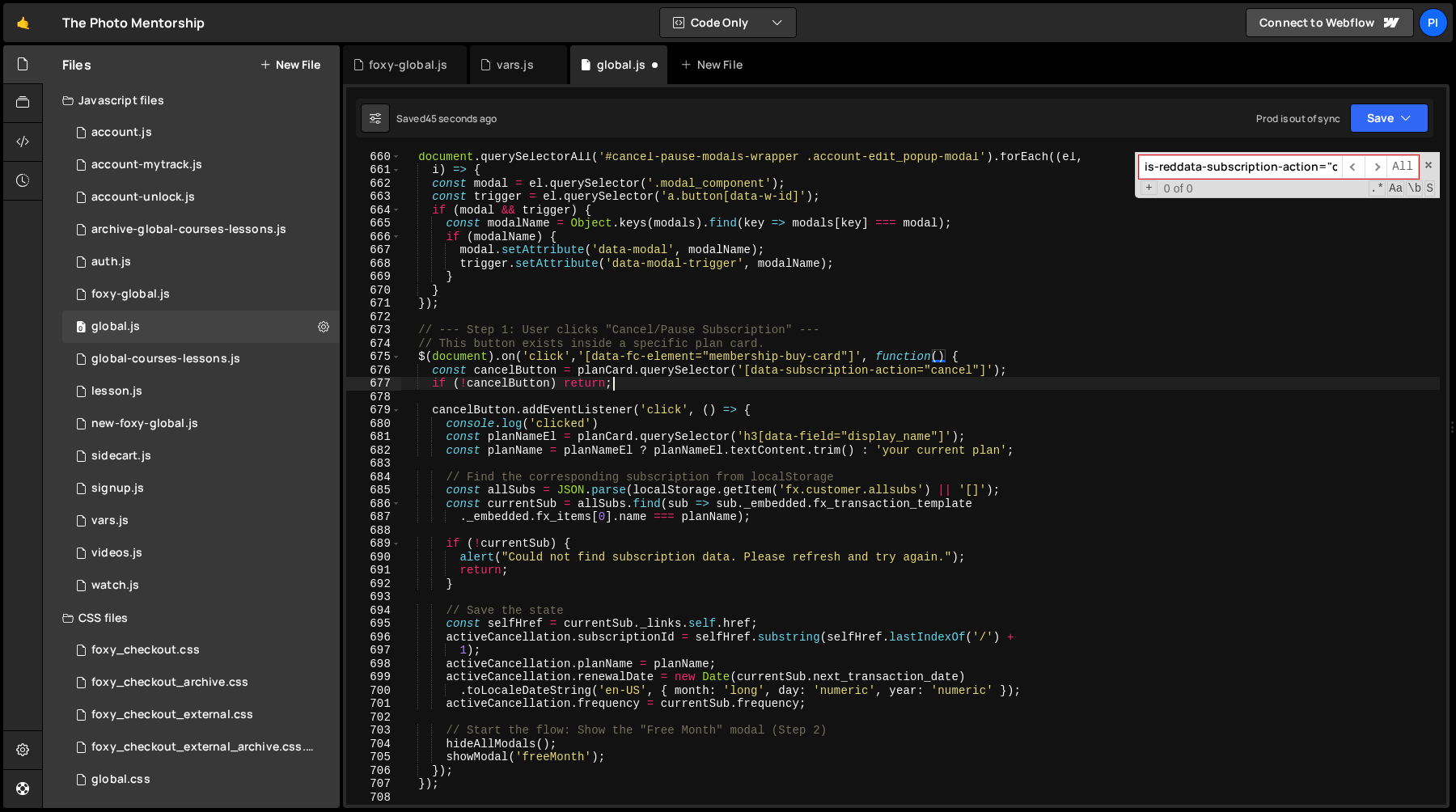
click at [669, 387] on div "document . querySelectorAll ( '#cancel-pause-modals-wrapper .account-edit_popup…" at bounding box center [920, 489] width 1038 height 679
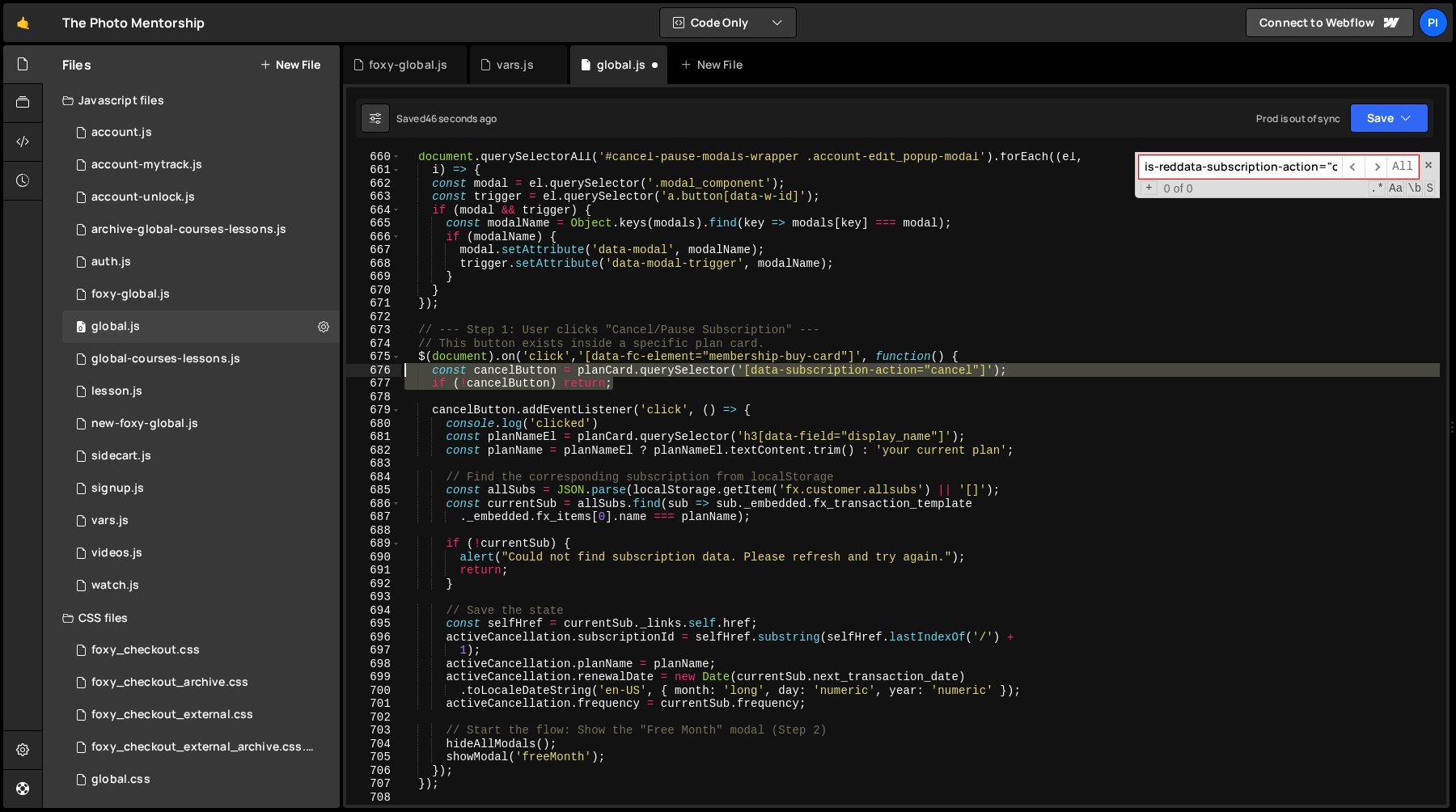
click at [404, 374] on div "document . querySelectorAll ( '#cancel-pause-modals-wrapper .account-edit_popup…" at bounding box center [920, 489] width 1038 height 679
type textarea "const cancelButton = planCard.querySelector('[data-subscription-action="cancel"…"
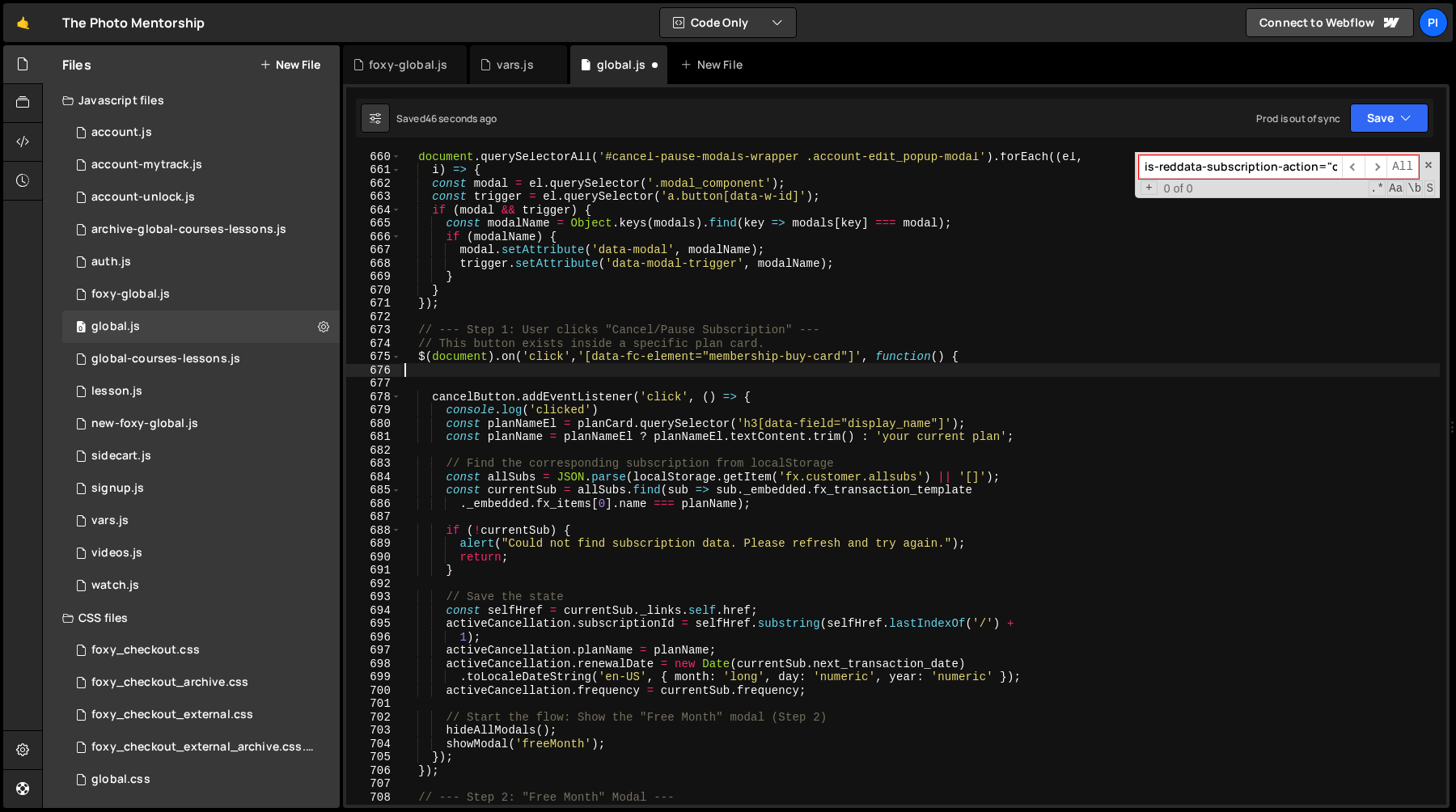
scroll to position [0, 0]
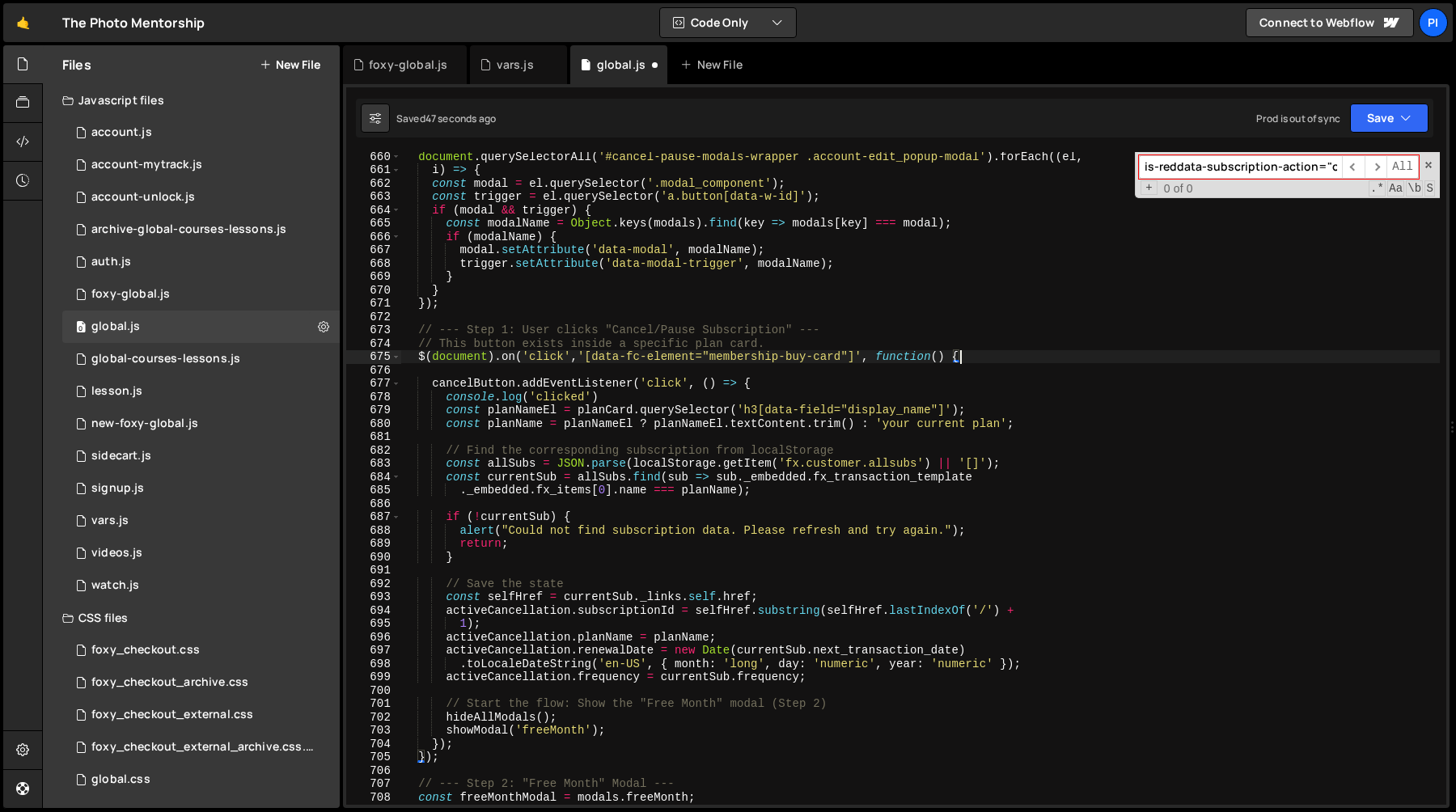
click at [474, 749] on div "document . querySelectorAll ( '#cancel-pause-modals-wrapper .account-edit_popup…" at bounding box center [920, 489] width 1038 height 679
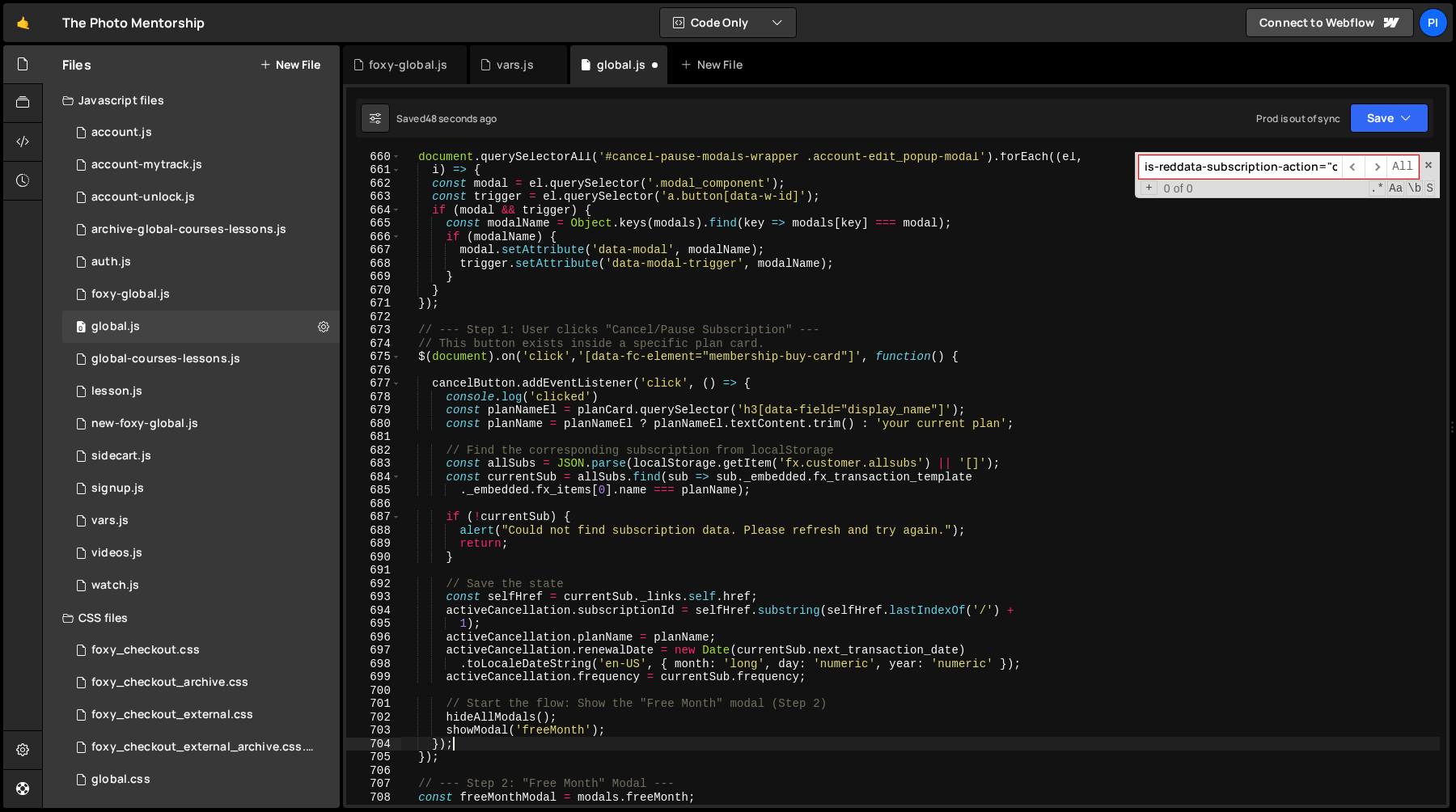
click at [655, 732] on div "document . querySelectorAll ( '#cancel-pause-modals-wrapper .account-edit_popup…" at bounding box center [920, 489] width 1038 height 679
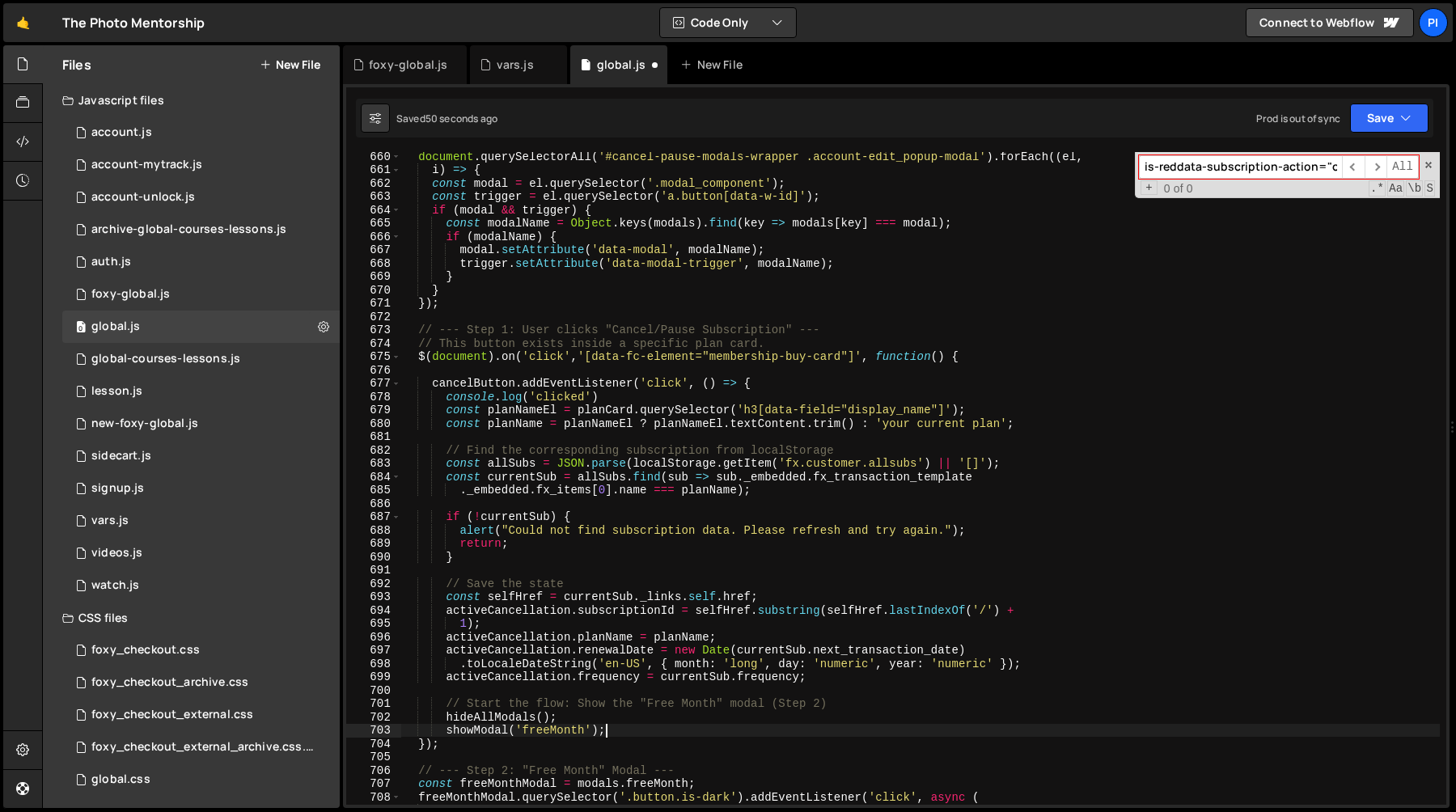
click at [807, 384] on div "document . querySelectorAll ( '#cancel-pause-modals-wrapper .account-edit_popup…" at bounding box center [920, 489] width 1038 height 679
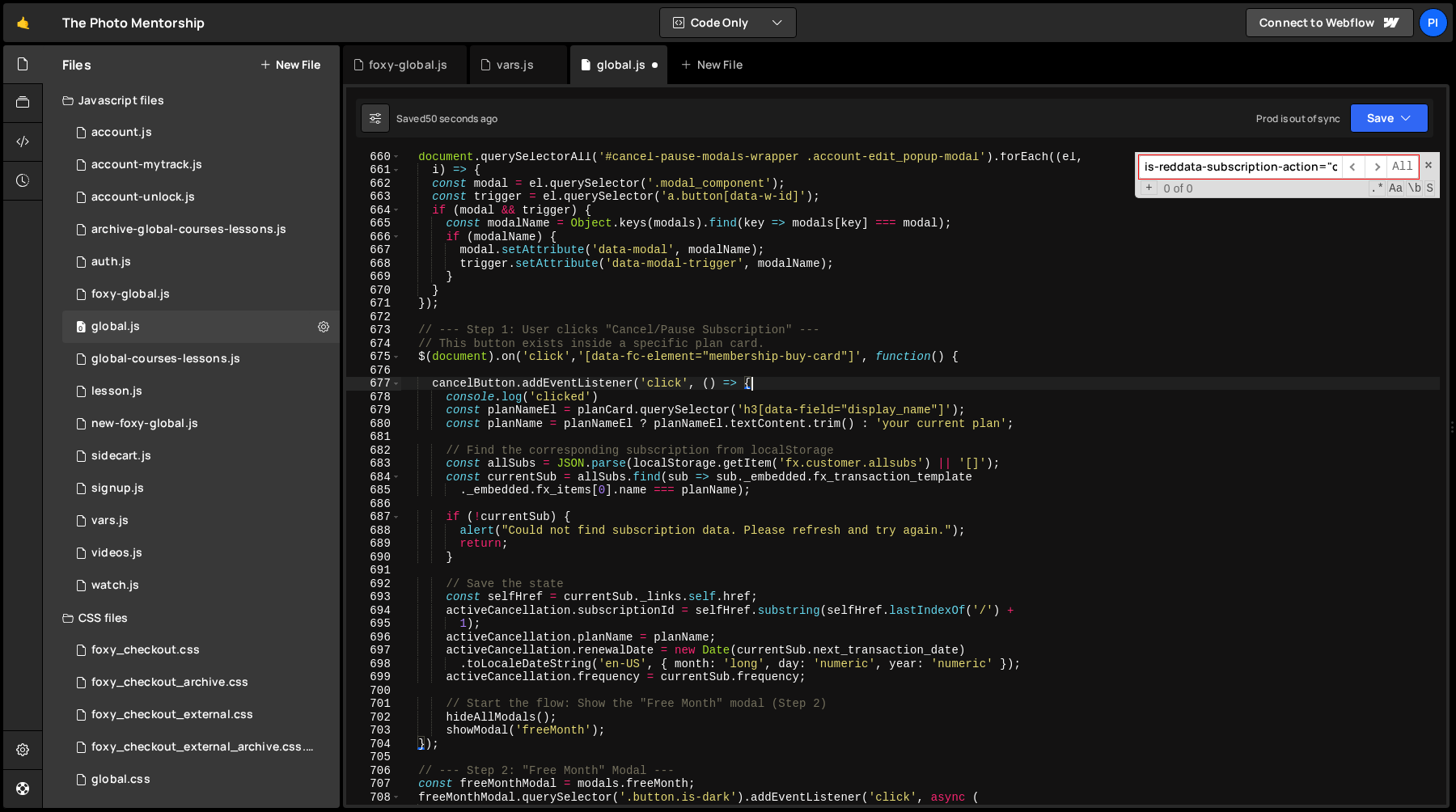
click at [748, 373] on div "document . querySelectorAll ( '#cancel-pause-modals-wrapper .account-edit_popup…" at bounding box center [920, 489] width 1038 height 679
type textarea "cancelButton.addEventListener('click', () => {"
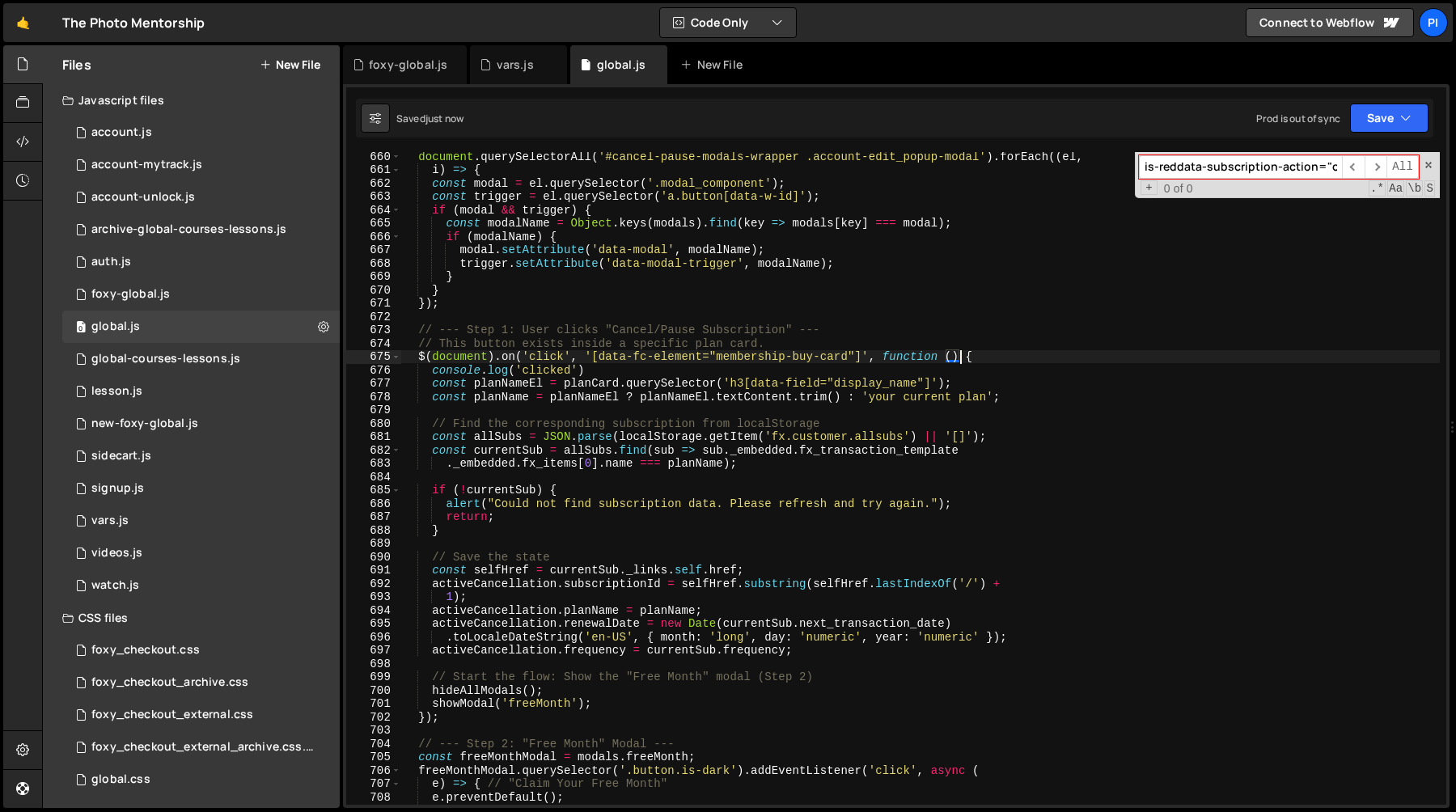
click at [437, 387] on div "document . querySelectorAll ( '#cancel-pause-modals-wrapper .account-edit_popup…" at bounding box center [920, 489] width 1038 height 679
type textarea "const planNameEl = planCard.querySelector('h3[data-field="display_name"]');"
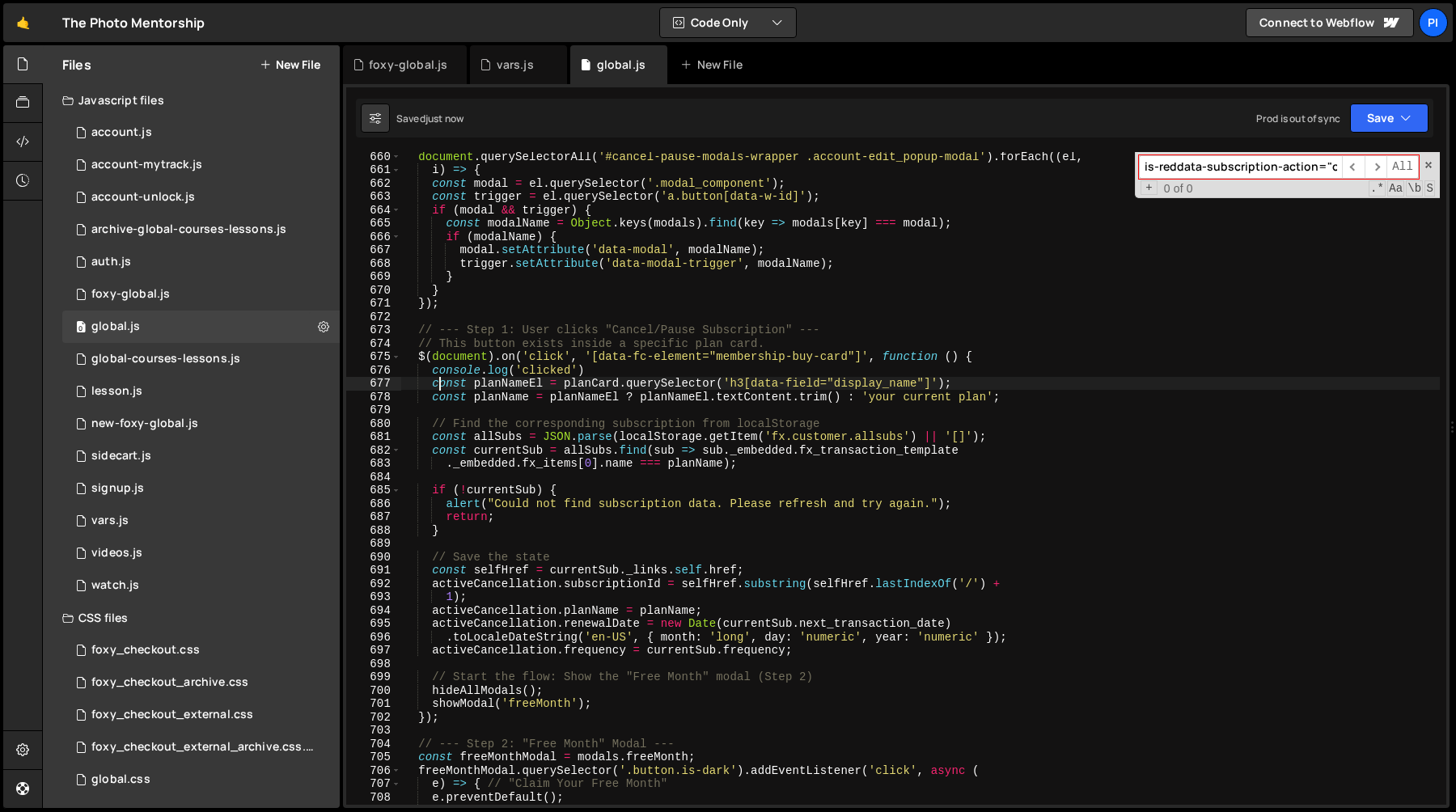
click at [449, 413] on div "document . querySelectorAll ( '#cancel-pause-modals-wrapper .account-edit_popup…" at bounding box center [920, 489] width 1038 height 679
click at [669, 347] on div "document . querySelectorAll ( '#cancel-pause-modals-wrapper .account-edit_popup…" at bounding box center [920, 489] width 1038 height 679
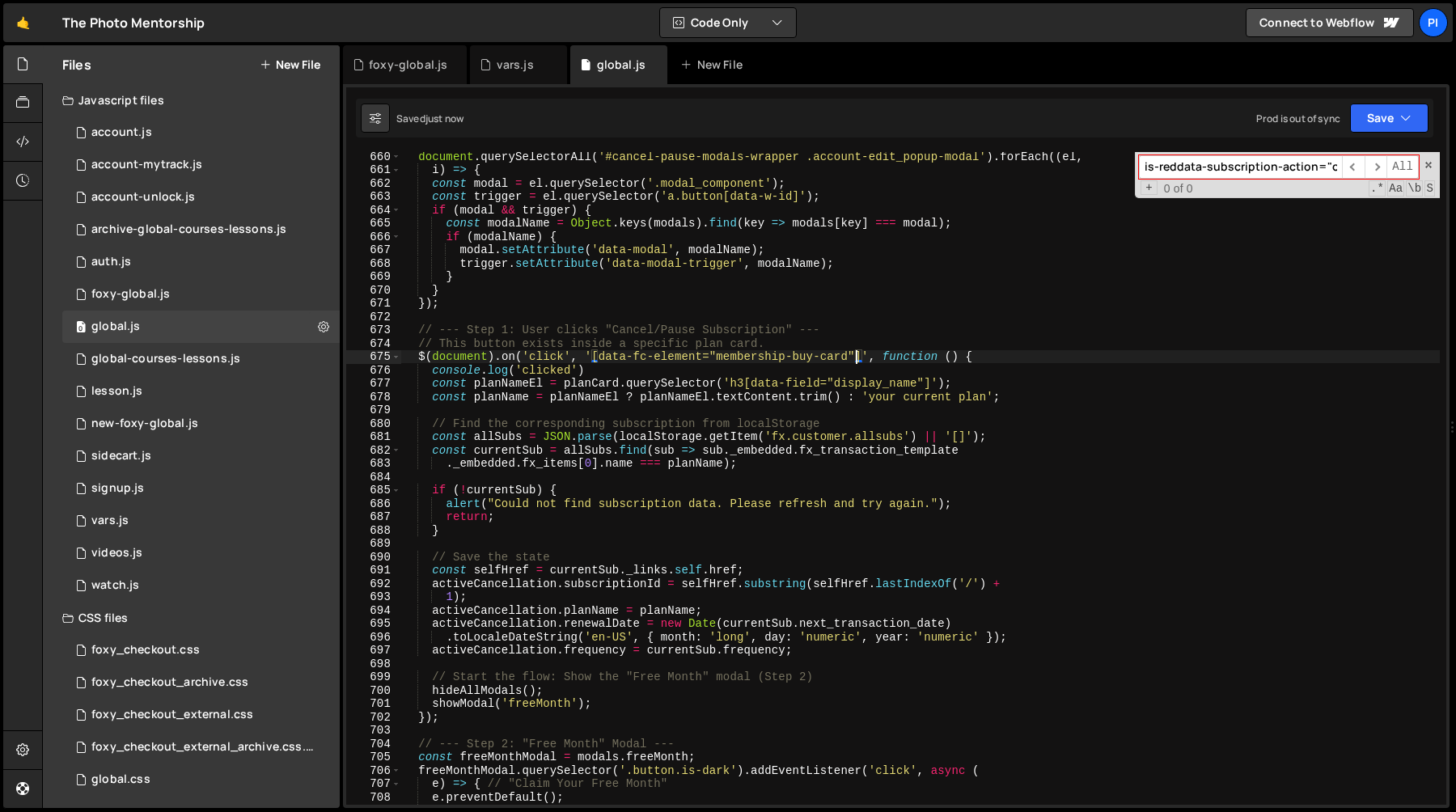
click at [859, 353] on div "document . querySelectorAll ( '#cancel-pause-modals-wrapper .account-edit_popup…" at bounding box center [920, 489] width 1038 height 679
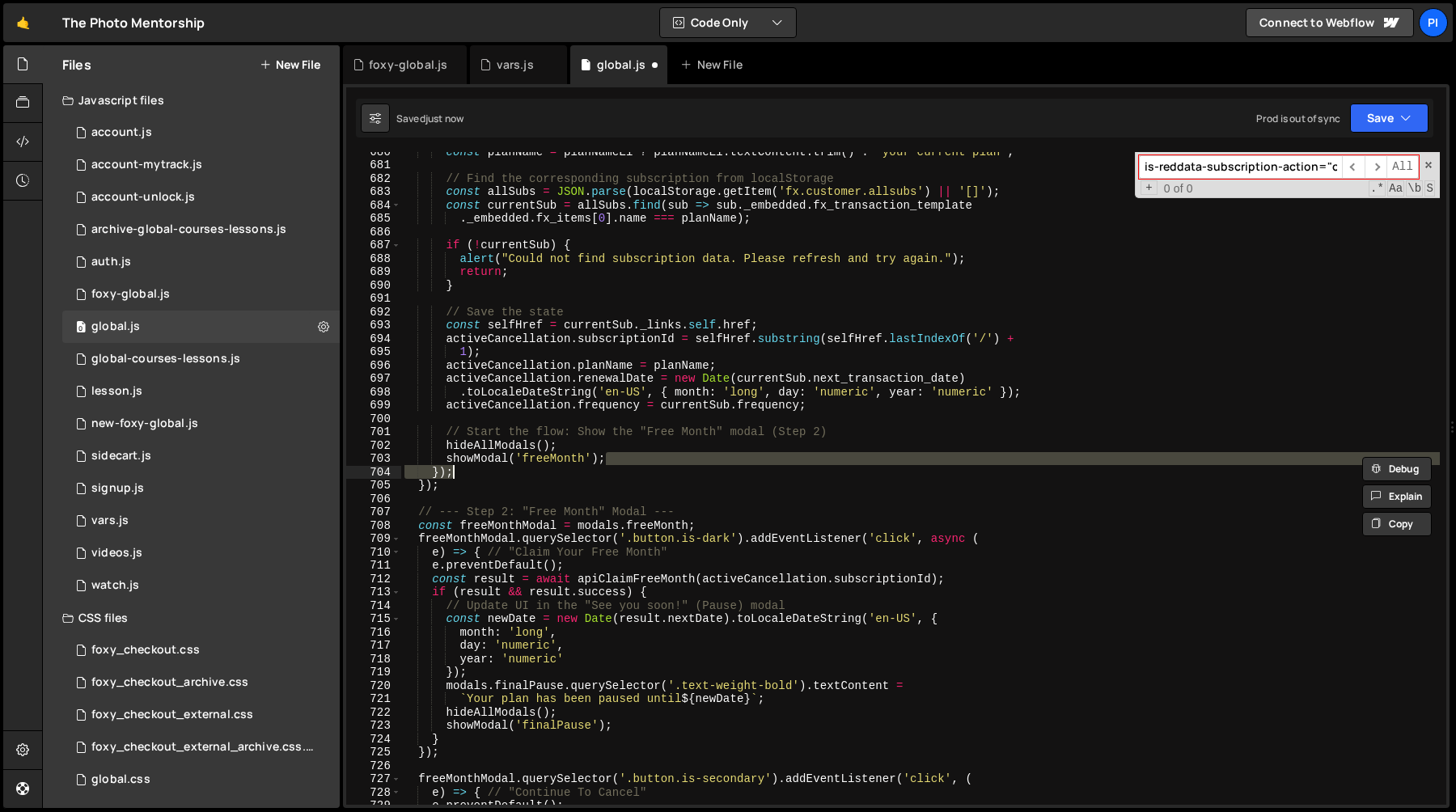
scroll to position [8933, 0]
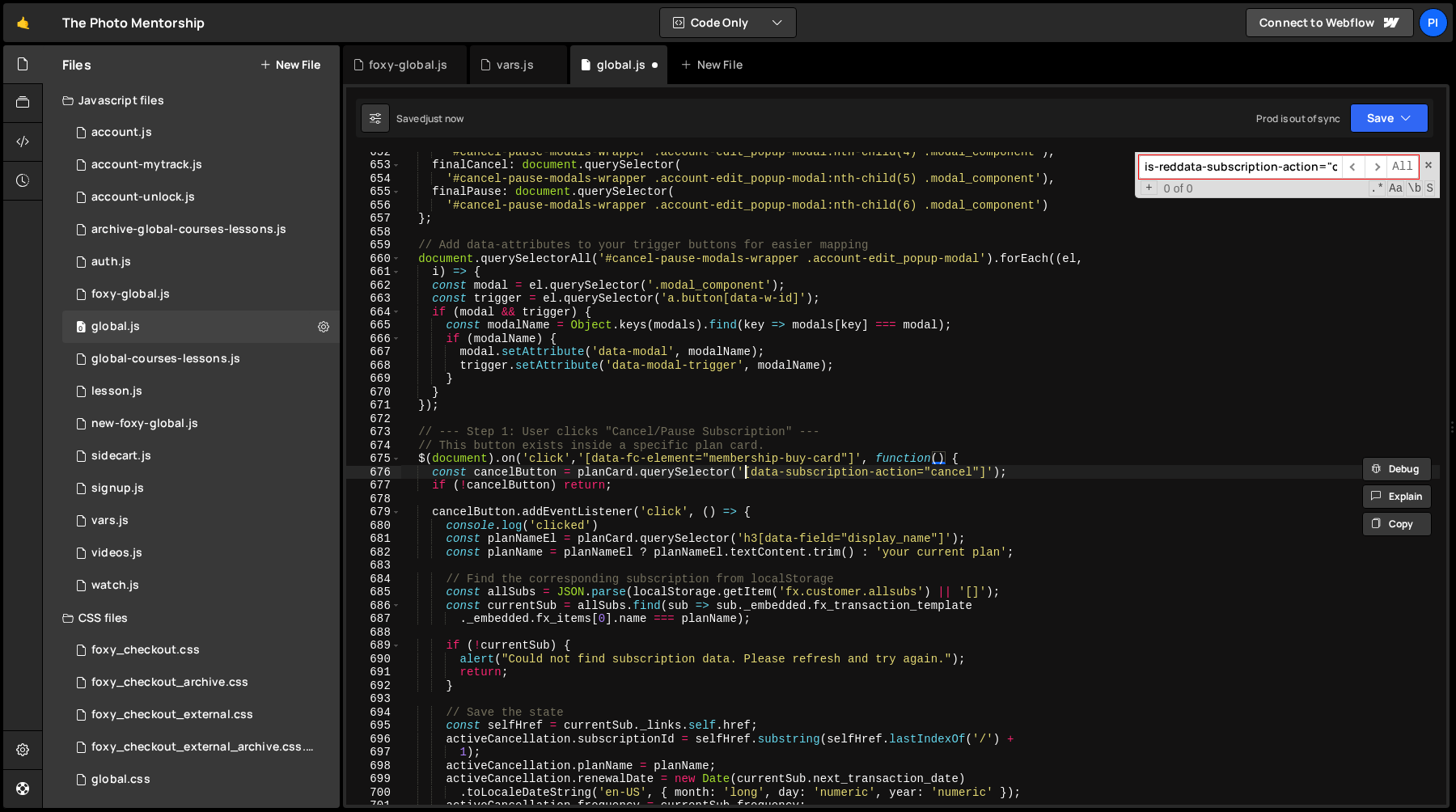
click at [747, 472] on div "'#cancel-pause-modals-wrapper .account-edit_popup-modal:nth-child(4) .modal_com…" at bounding box center [920, 484] width 1038 height 679
click at [989, 472] on div "'#cancel-pause-modals-wrapper .account-edit_popup-modal:nth-child(4) .modal_com…" at bounding box center [920, 484] width 1038 height 679
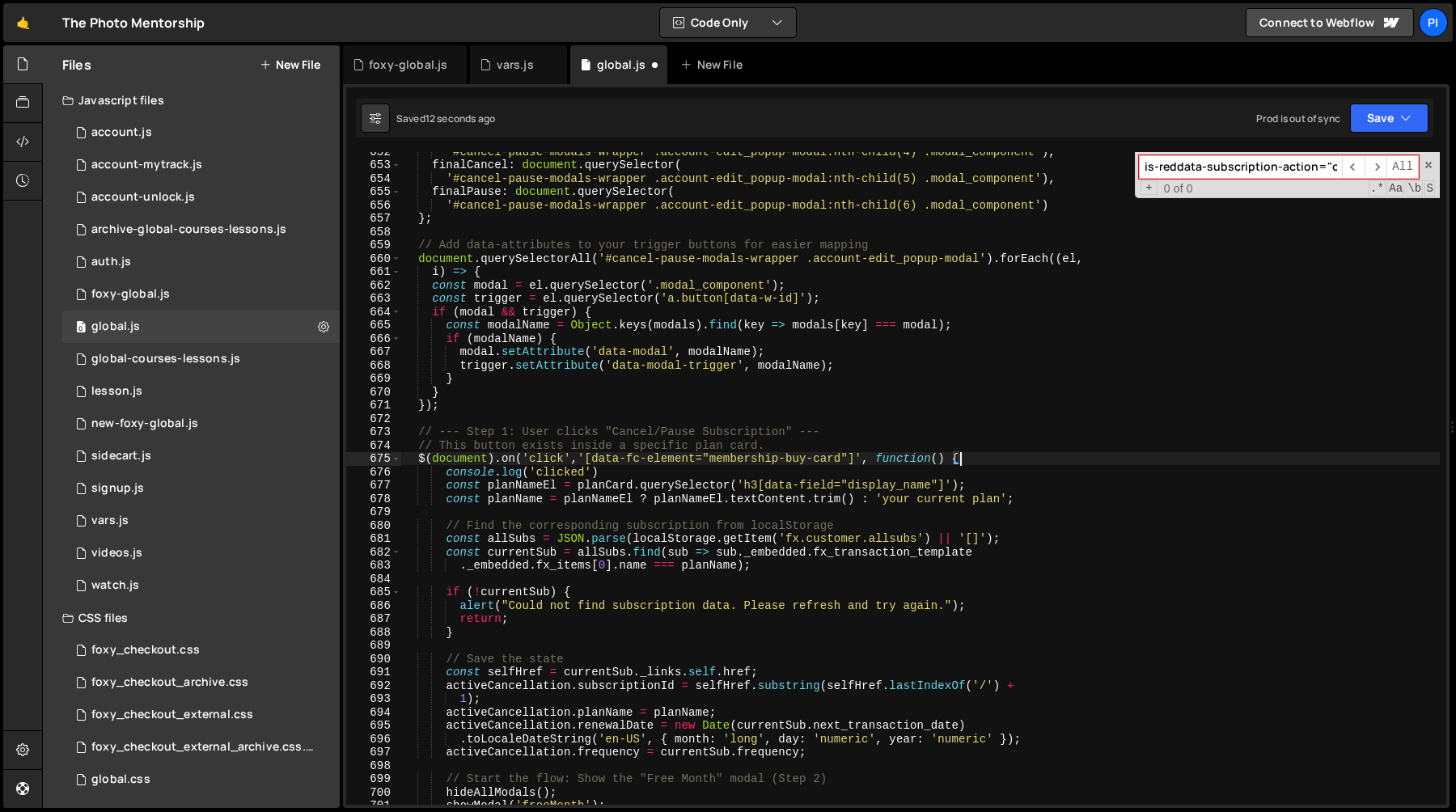
click at [857, 462] on div "'#cancel-pause-modals-wrapper .account-edit_popup-modal:nth-child(4) .modal_com…" at bounding box center [920, 484] width 1038 height 679
paste textarea "[data-subscription-action="cancel"]"
click at [873, 430] on div "'#cancel-pause-modals-wrapper .account-edit_popup-modal:nth-child(4) .modal_com…" at bounding box center [920, 484] width 1038 height 679
click at [858, 471] on div "'#cancel-pause-modals-wrapper .account-edit_popup-modal:nth-child(4) .modal_com…" at bounding box center [920, 484] width 1038 height 679
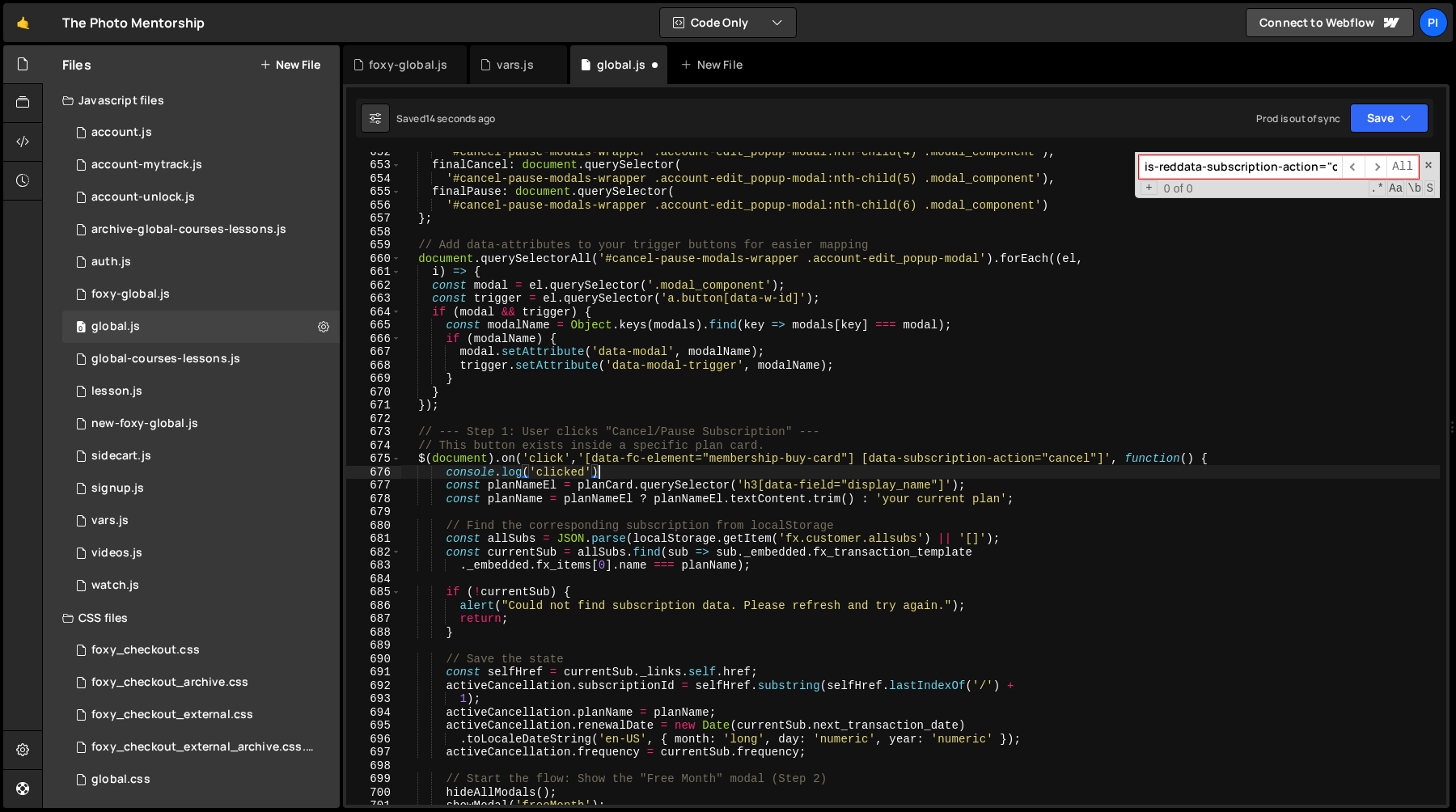
type textarea "console.log('clicked')"
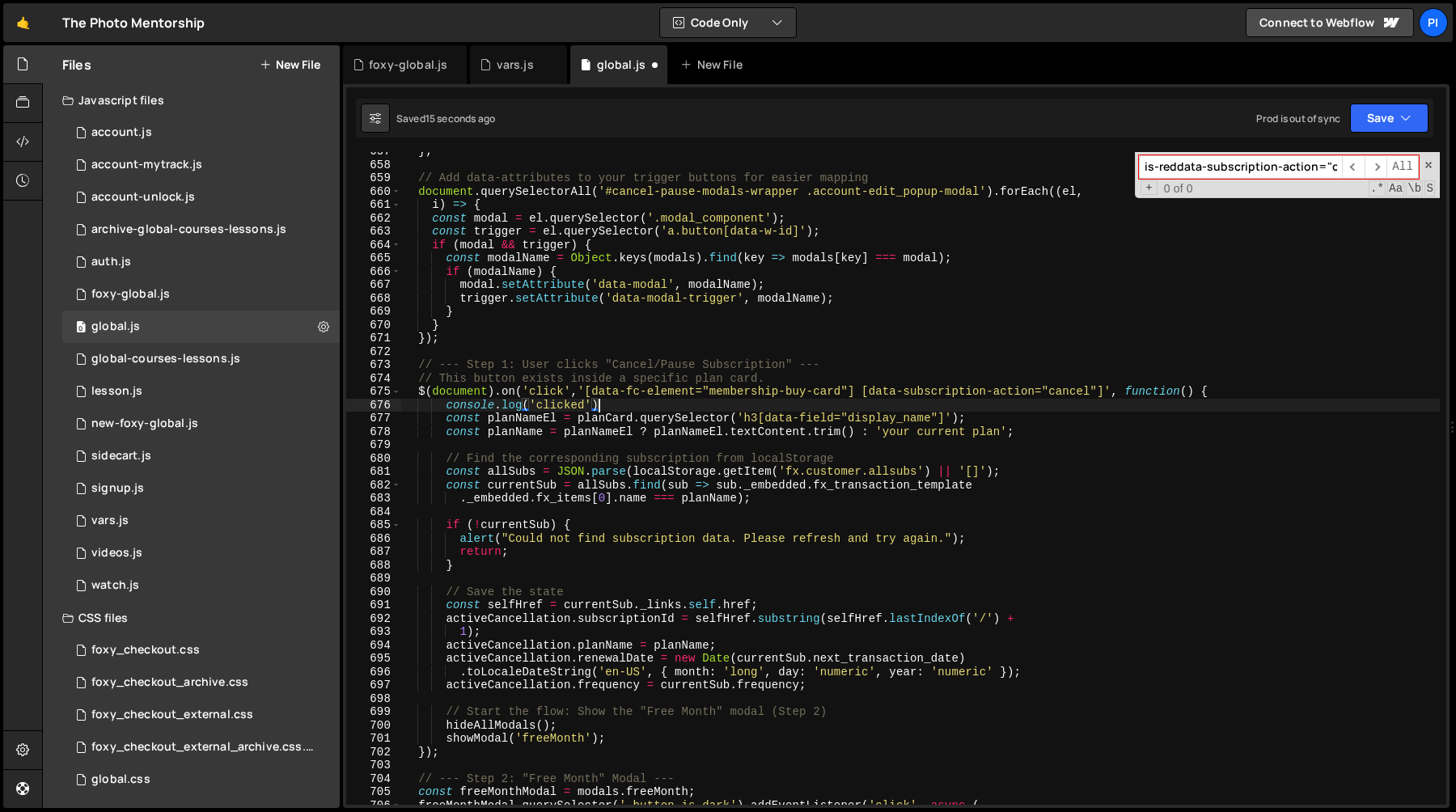
scroll to position [9000, 0]
click at [882, 349] on div "} ; // Add data-attributes to your trigger buttons for easier mapping document …" at bounding box center [920, 484] width 1038 height 679
click at [879, 404] on div "} ; // Add data-attributes to your trigger buttons for easier mapping document …" at bounding box center [920, 484] width 1038 height 679
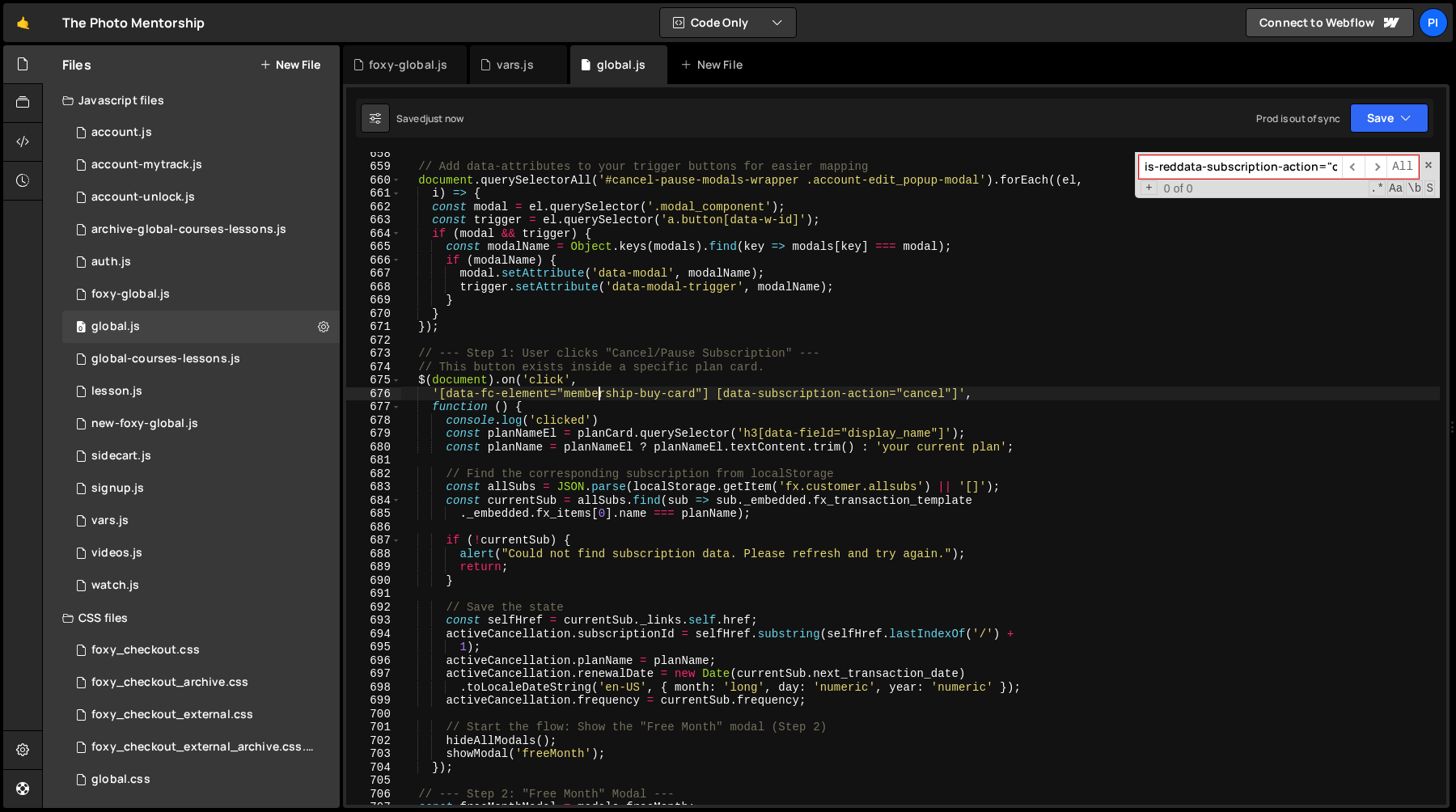
click at [654, 435] on div "// Add data-attributes to your trigger buttons for easier mapping document . qu…" at bounding box center [920, 486] width 1038 height 679
click at [581, 436] on div "// Add data-attributes to your trigger buttons for easier mapping document . qu…" at bounding box center [920, 486] width 1038 height 679
click at [597, 436] on div "// Add data-attributes to your trigger buttons for easier mapping document . qu…" at bounding box center [920, 486] width 1038 height 679
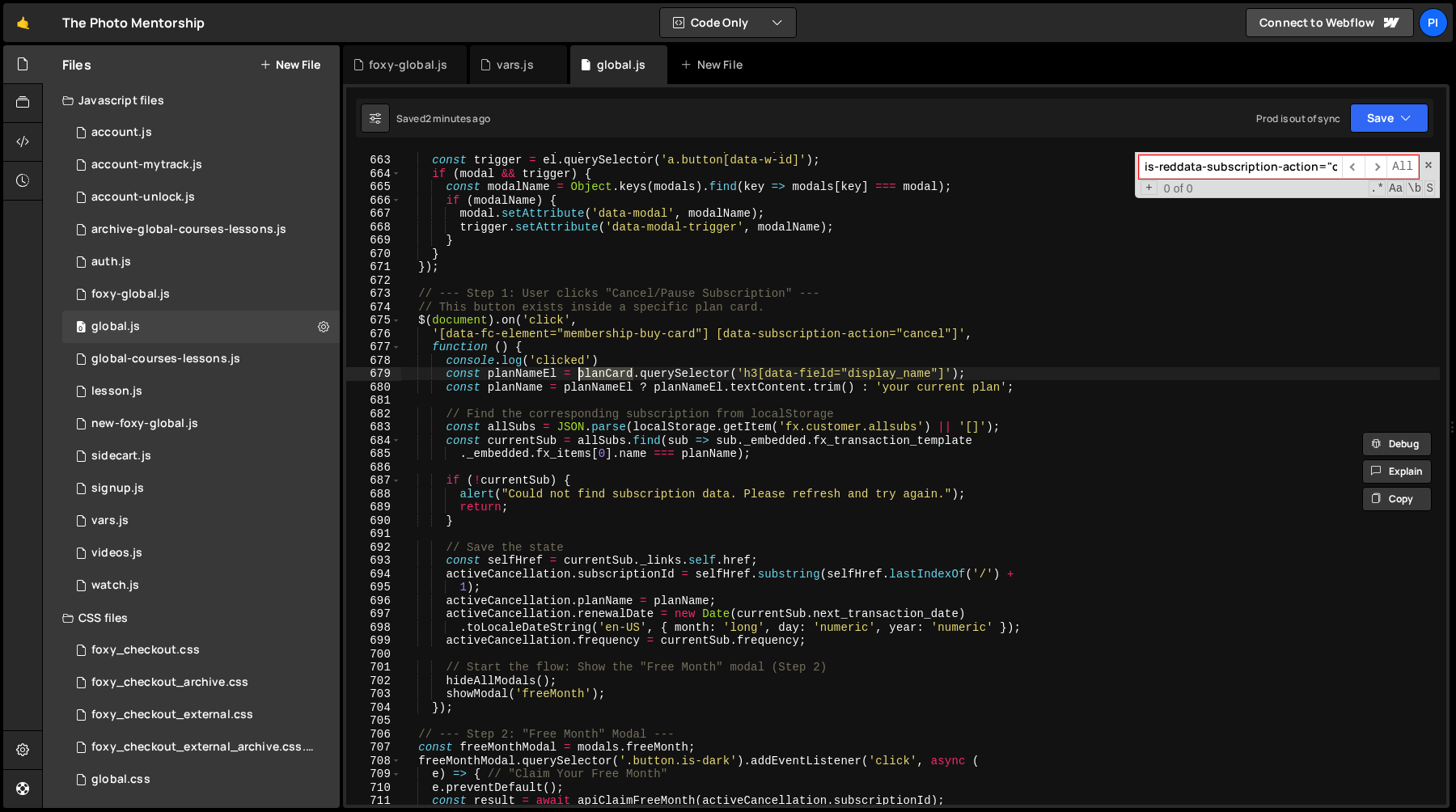
scroll to position [9083, 0]
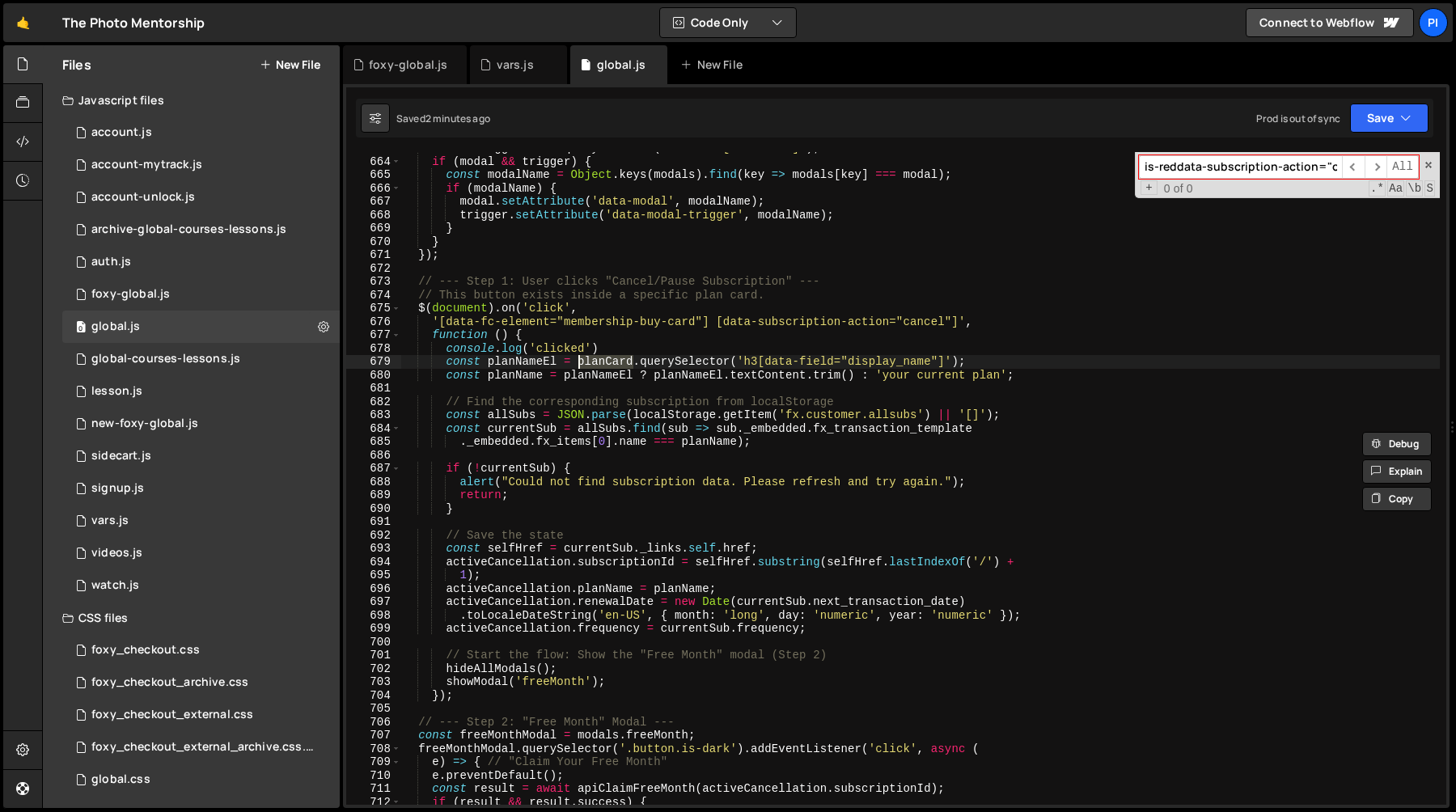
click at [617, 348] on div "const trigger = el . querySelector ( 'a.button[data-w-id]' ) ; if ( modal && tr…" at bounding box center [920, 481] width 1038 height 679
type textarea "console.log('clicked')"
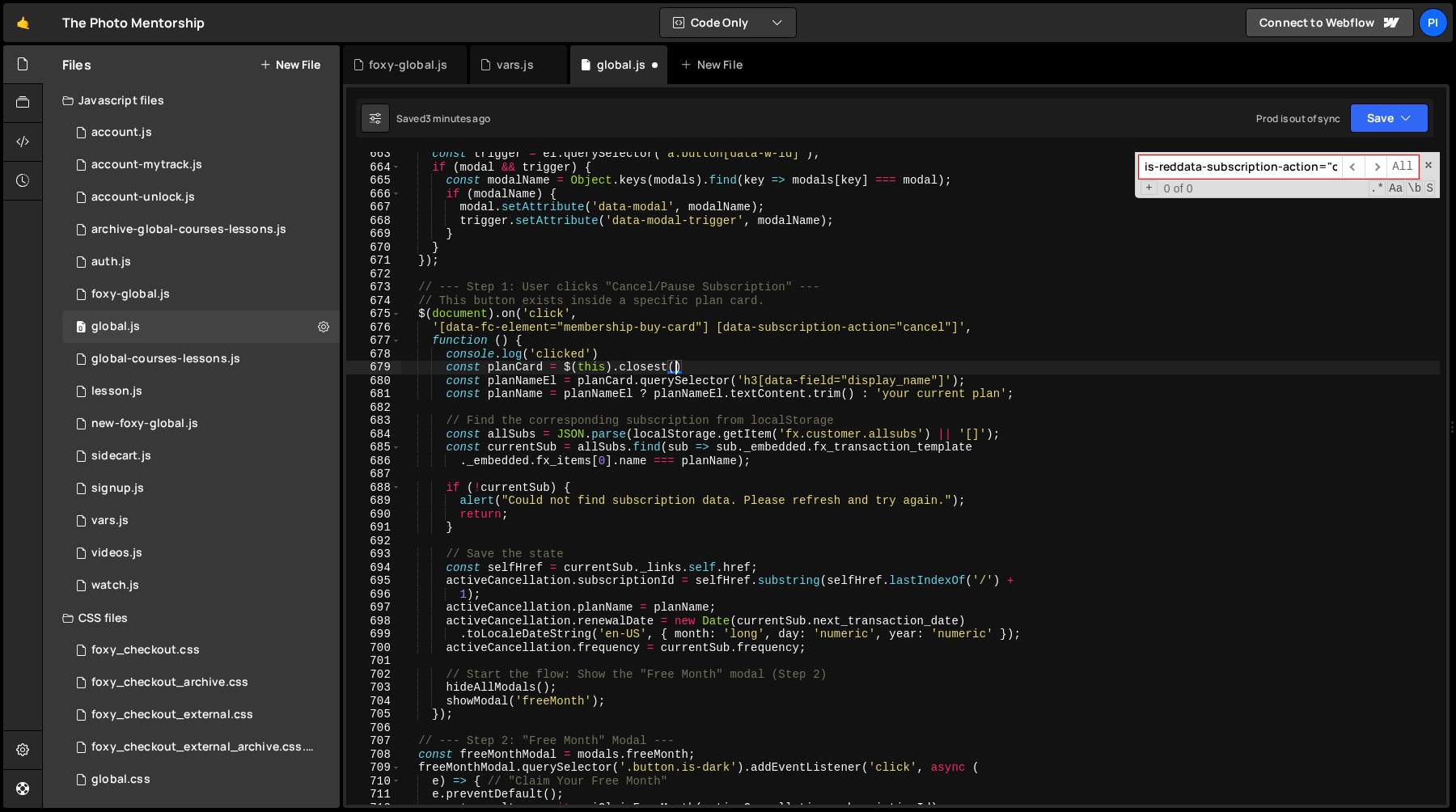
scroll to position [0, 19]
click at [439, 330] on div "const trigger = el . querySelector ( 'a.button[data-w-id]' ) ; if ( modal && tr…" at bounding box center [920, 487] width 1038 height 679
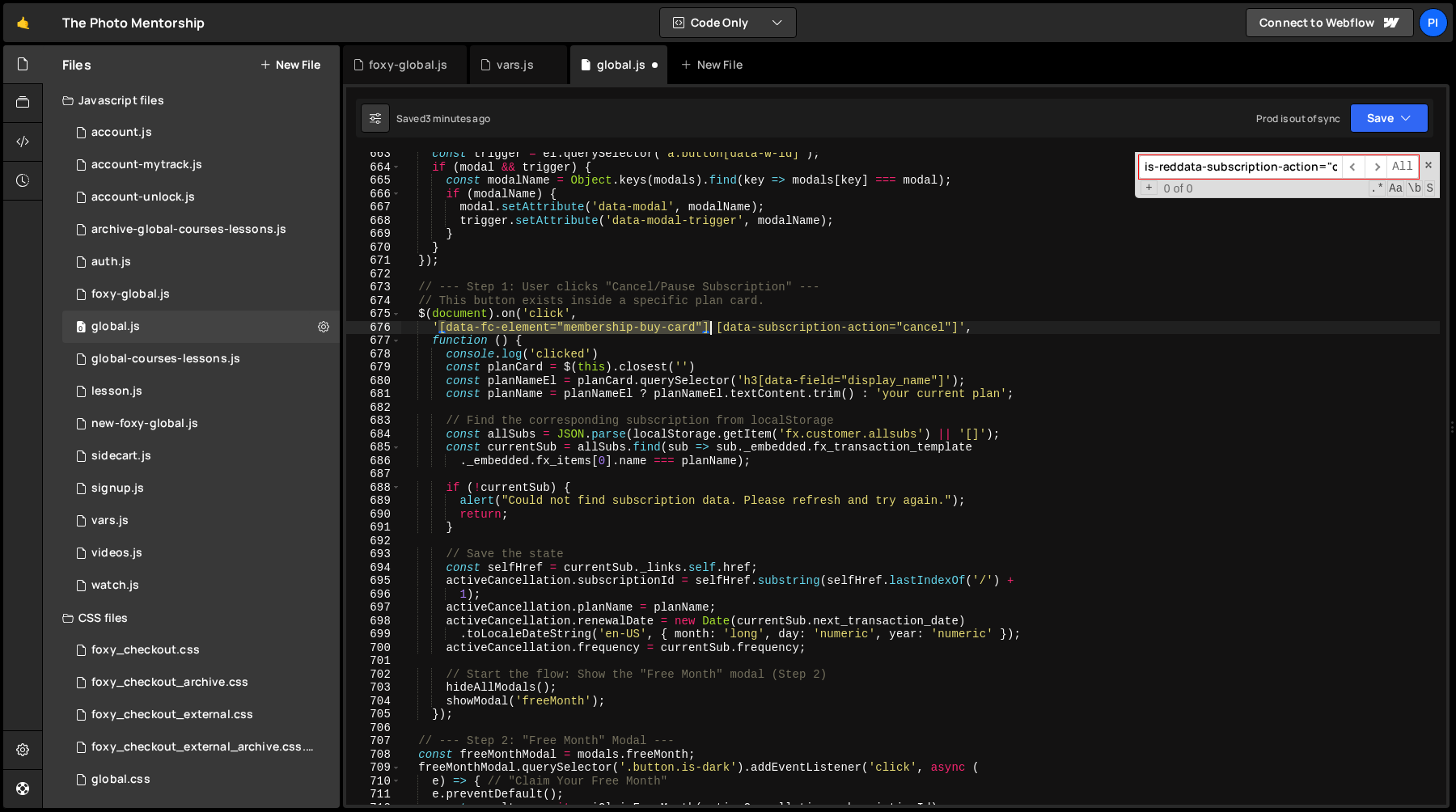
click at [709, 329] on div "const trigger = el . querySelector ( 'a.button[data-w-id]' ) ; if ( modal && tr…" at bounding box center [920, 487] width 1038 height 679
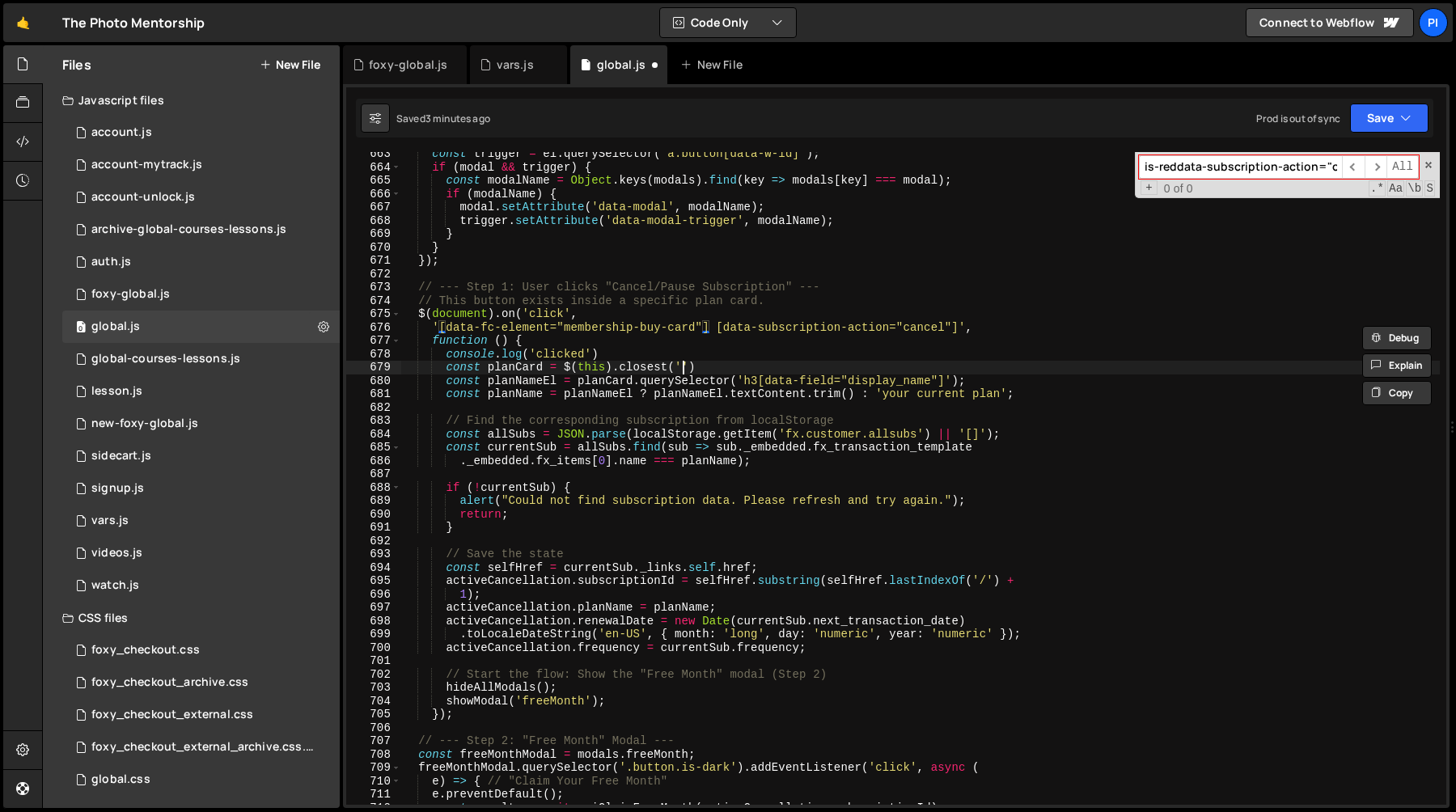
click at [680, 367] on div "const trigger = el . querySelector ( 'a.button[data-w-id]' ) ; if ( modal && tr…" at bounding box center [920, 487] width 1038 height 679
paste textarea "[data-fc-element="membership-buy-card"]"
click at [949, 366] on div "const trigger = el . querySelector ( 'a.button[data-w-id]' ) ; if ( modal && tr…" at bounding box center [920, 487] width 1038 height 679
click at [1017, 369] on div "const trigger = el . querySelector ( 'a.button[data-w-id]' ) ; if ( modal && tr…" at bounding box center [920, 487] width 1038 height 679
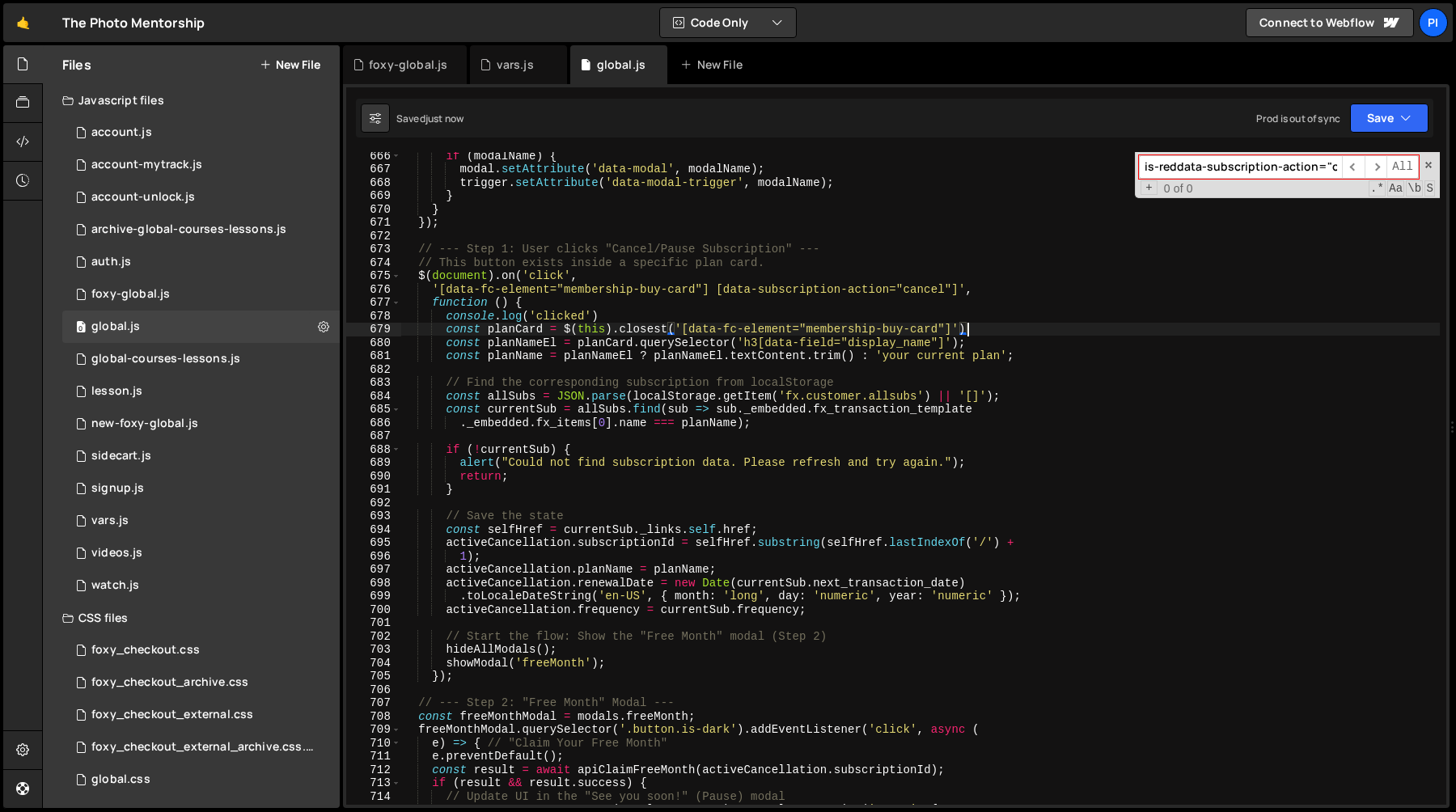
scroll to position [9117, 0]
click at [1005, 328] on div "if ( modalName ) { modal . setAttribute ( 'data-modal' , modalName ) ; trigger …" at bounding box center [920, 487] width 1038 height 679
click at [1053, 329] on div "if ( modalName ) { modal . setAttribute ( 'data-modal' , modalName ) ; trigger …" at bounding box center [920, 487] width 1038 height 679
click at [566, 330] on div "if ( modalName ) { modal . setAttribute ( 'data-modal' , modalName ) ; trigger …" at bounding box center [920, 487] width 1038 height 679
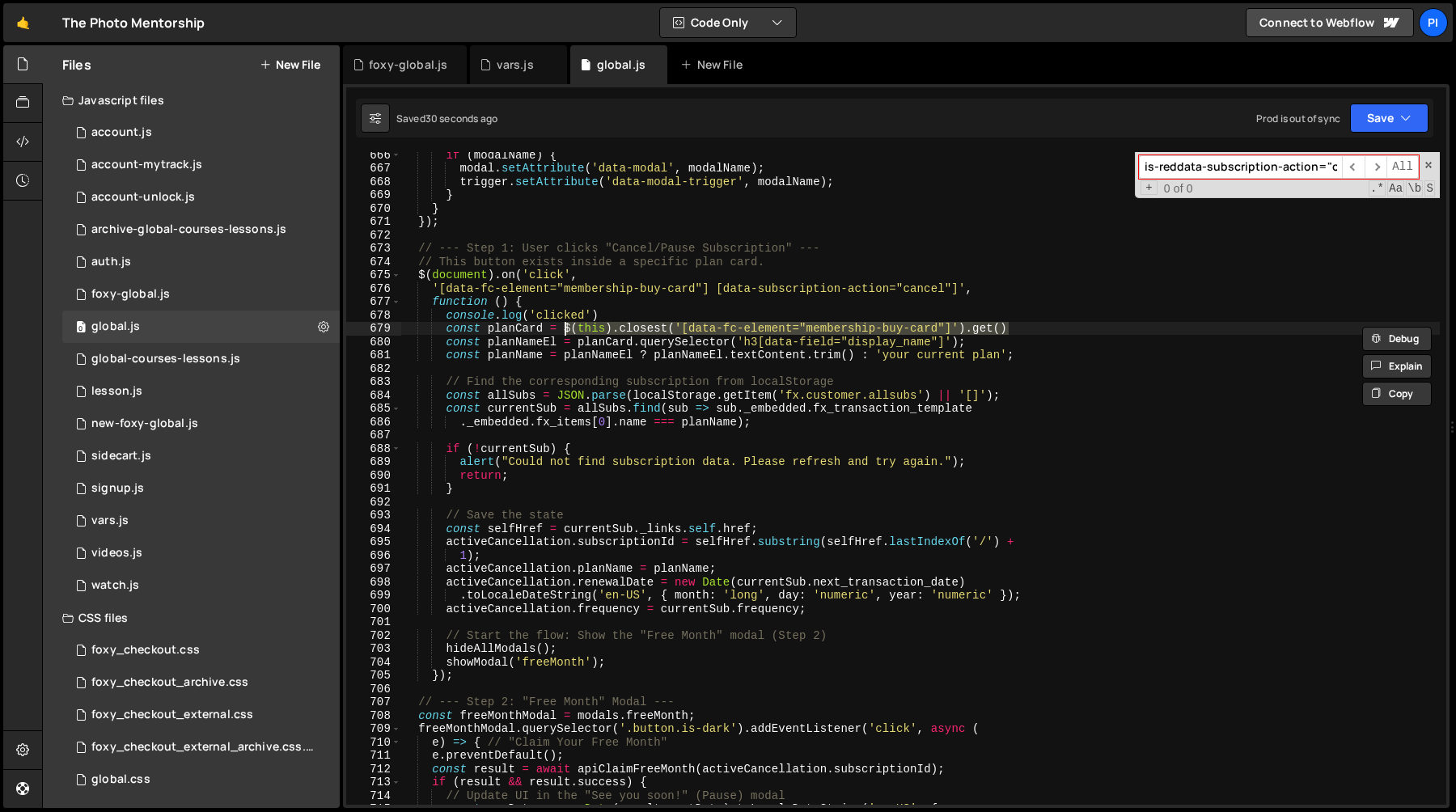
click at [1002, 330] on div "if ( modalName ) { modal . setAttribute ( 'data-modal' , modalName ) ; trigger …" at bounding box center [920, 478] width 1038 height 653
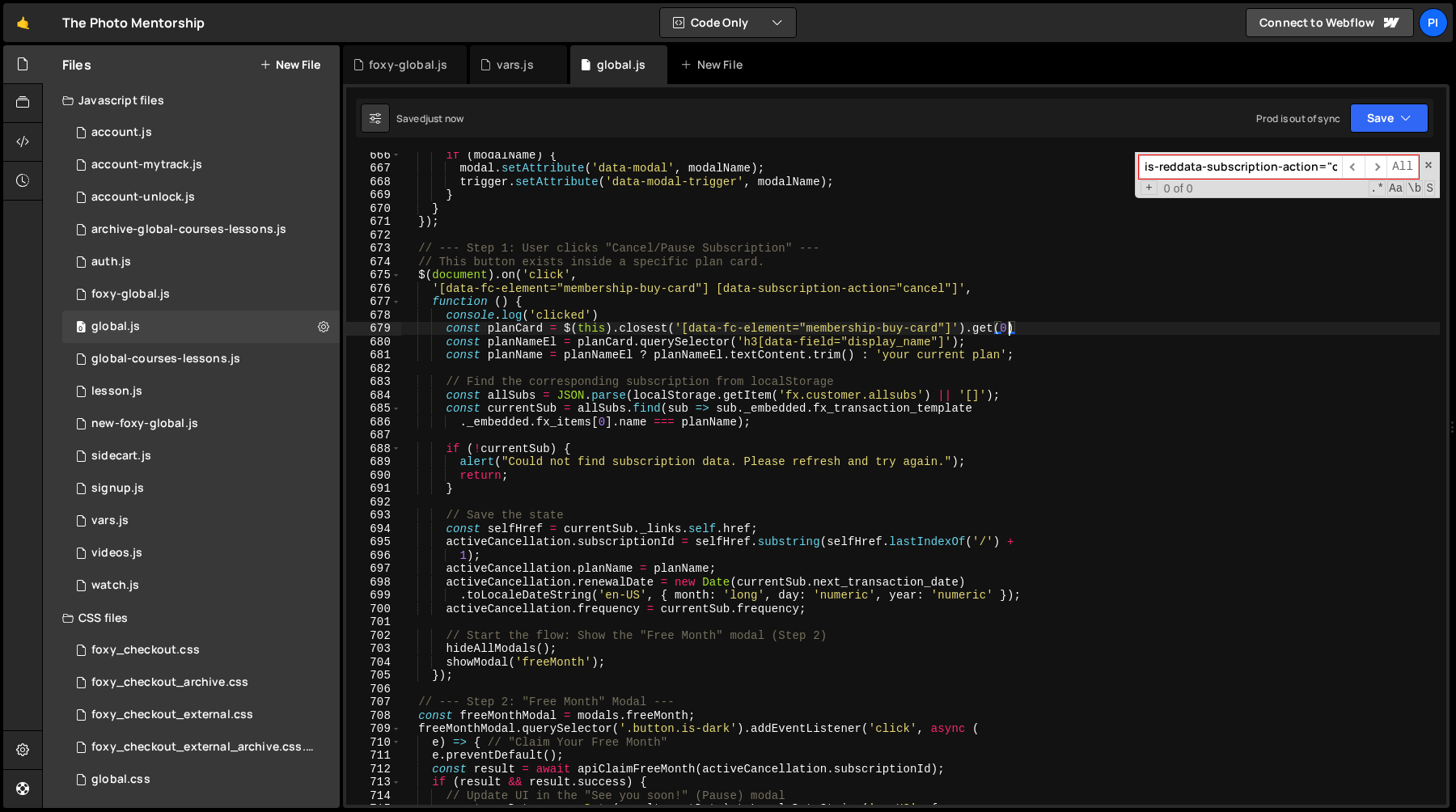
type textarea "const planCard = $(this).closest('[data-fc-element="membership-buy-card"]').get…"
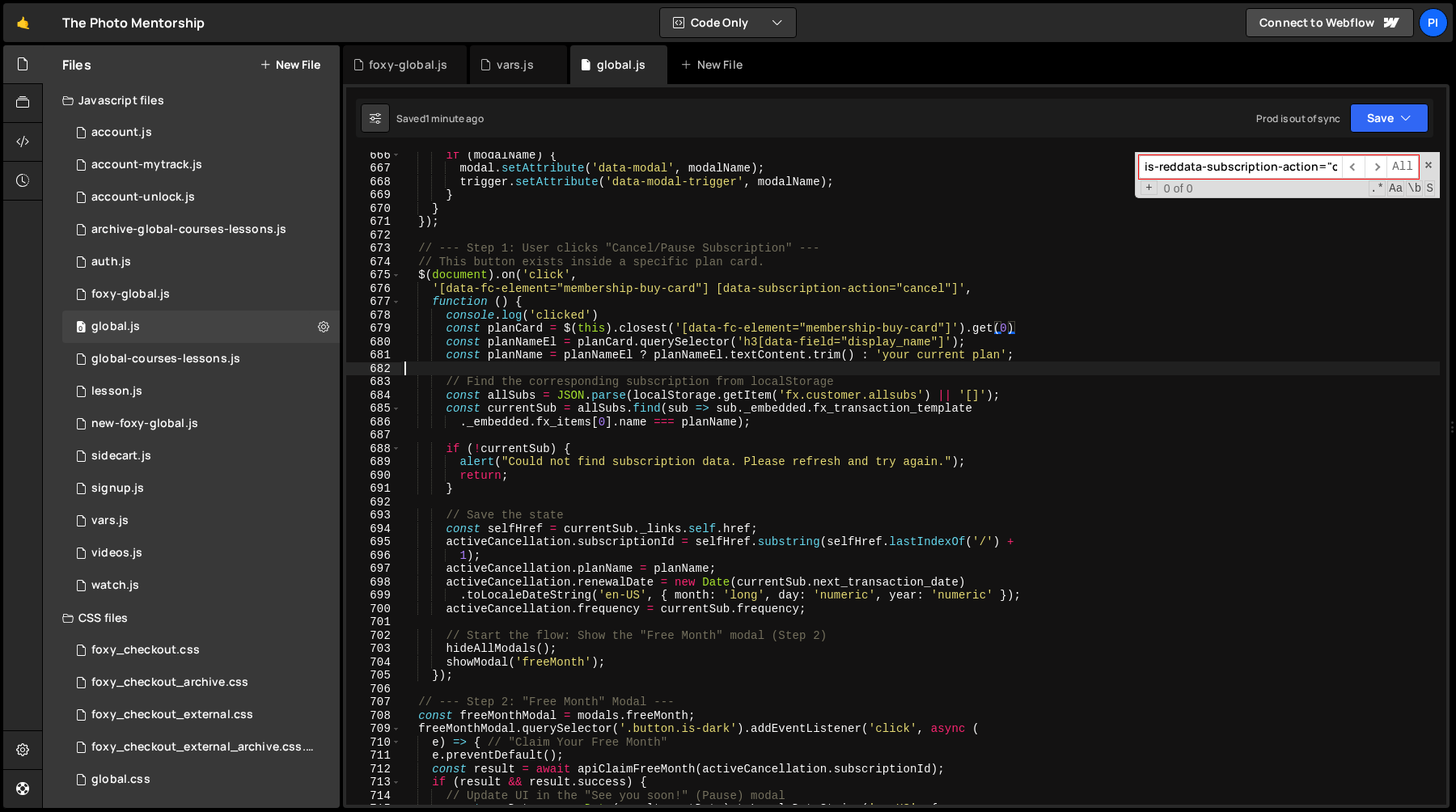
click at [696, 373] on div "if ( modalName ) { modal . setAttribute ( 'data-modal' , modalName ) ; trigger …" at bounding box center [920, 487] width 1038 height 679
click at [698, 432] on div "if ( modalName ) { modal . setAttribute ( 'data-modal' , modalName ) ; trigger …" at bounding box center [920, 487] width 1038 height 679
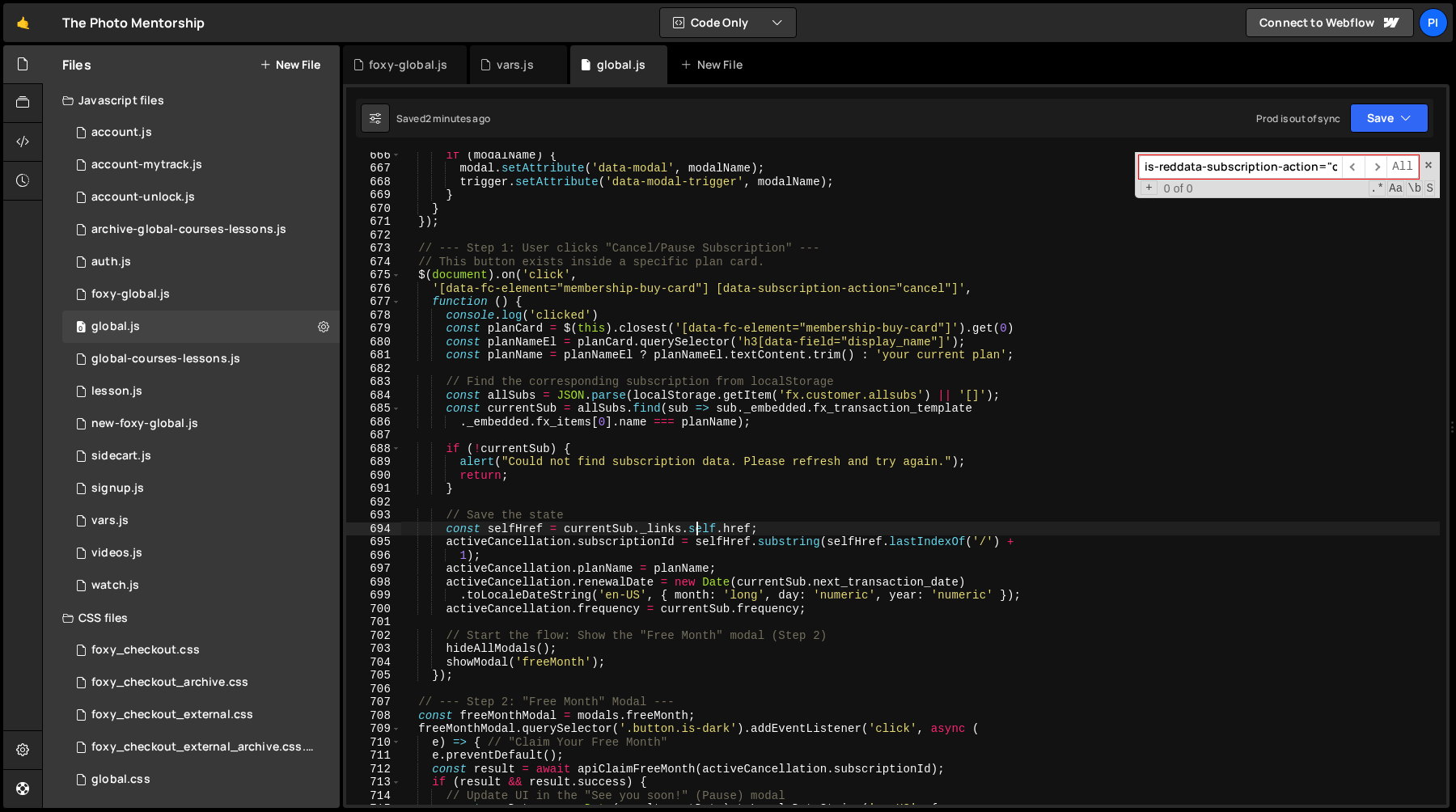
click at [699, 533] on div "if ( modalName ) { modal . setAttribute ( 'data-modal' , modalName ) ; trigger …" at bounding box center [920, 487] width 1038 height 679
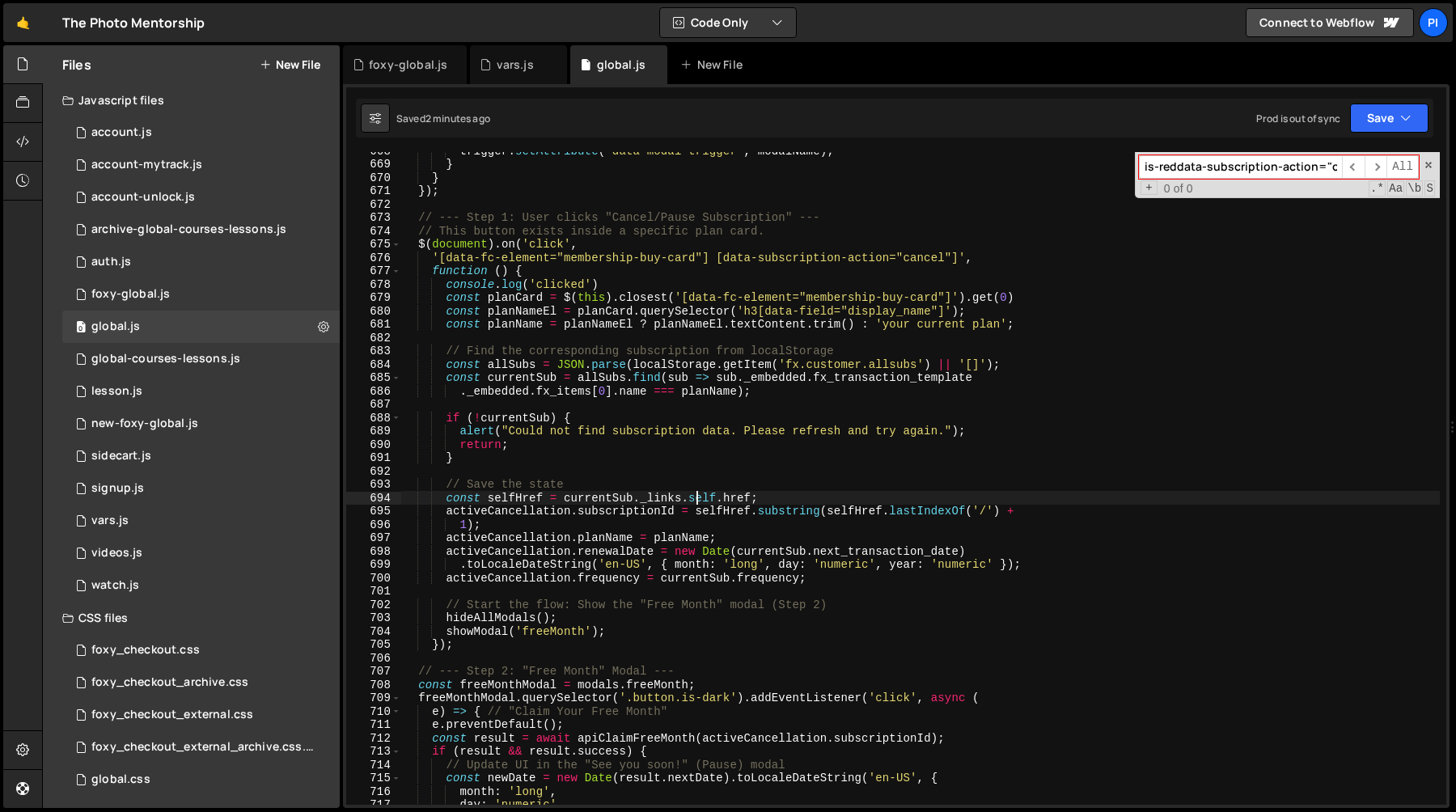
scroll to position [9147, 0]
click at [687, 612] on div "trigger . setAttribute ( 'data-modal-trigger' , modalName ) ; } } }) ; // --- S…" at bounding box center [920, 484] width 1038 height 679
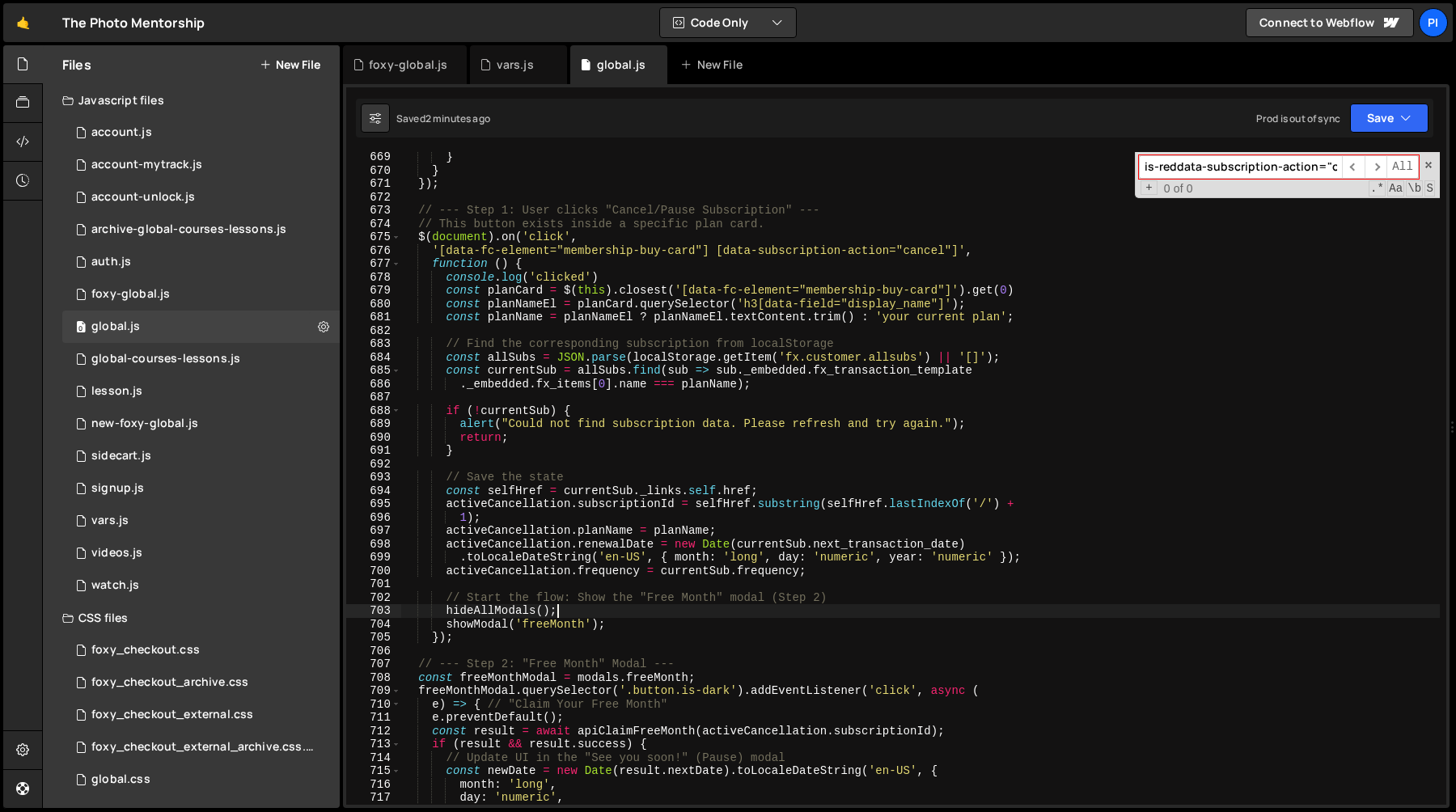
scroll to position [9167, 0]
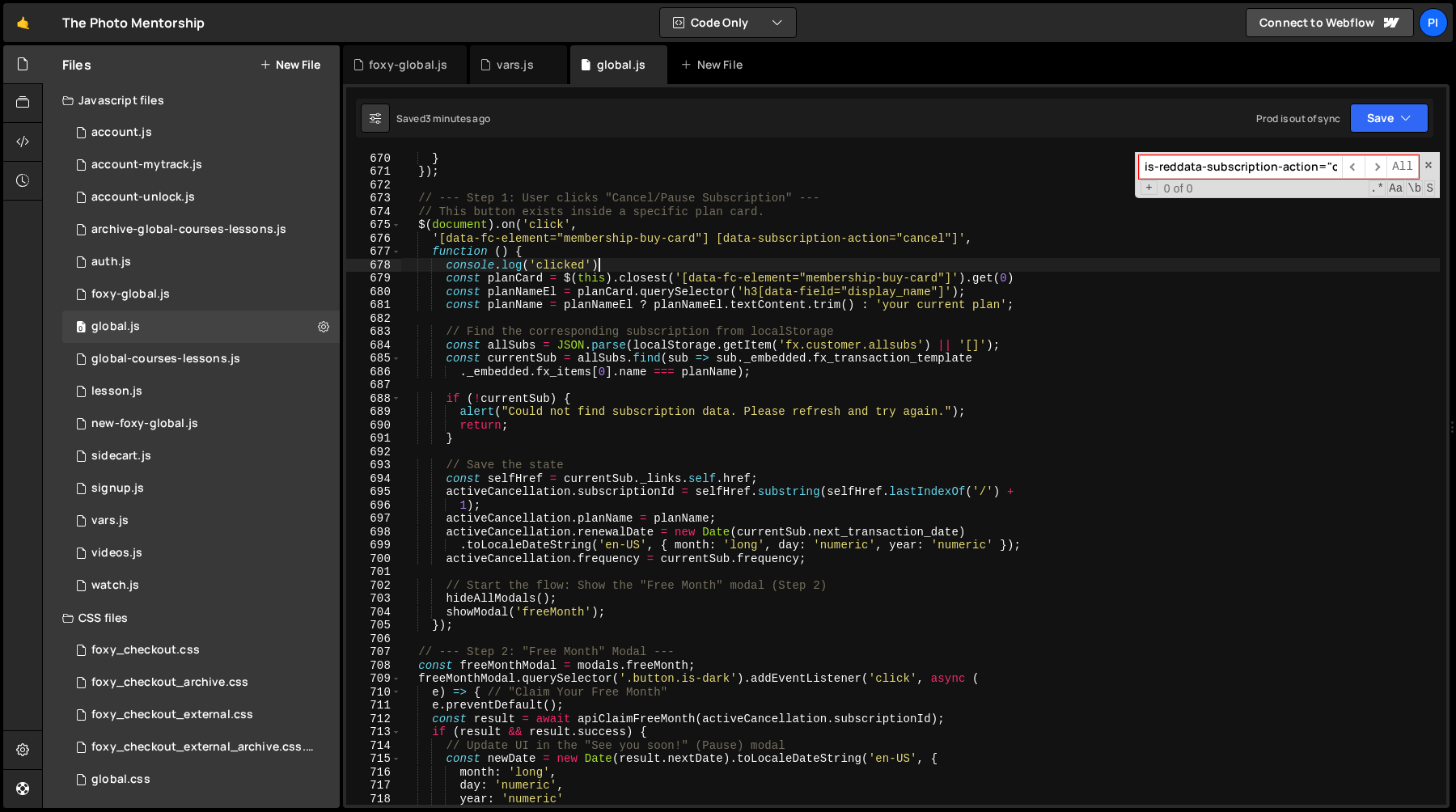
click at [610, 267] on div "} }) ; // --- Step 1: User clicks "Cancel/Pause Subscription" --- // This butto…" at bounding box center [920, 491] width 1038 height 679
drag, startPoint x: 610, startPoint y: 267, endPoint x: 606, endPoint y: 255, distance: 12.6
click at [606, 255] on div "} }) ; // --- Step 1: User clicks "Cancel/Pause Subscription" --- // This butto…" at bounding box center [920, 491] width 1038 height 679
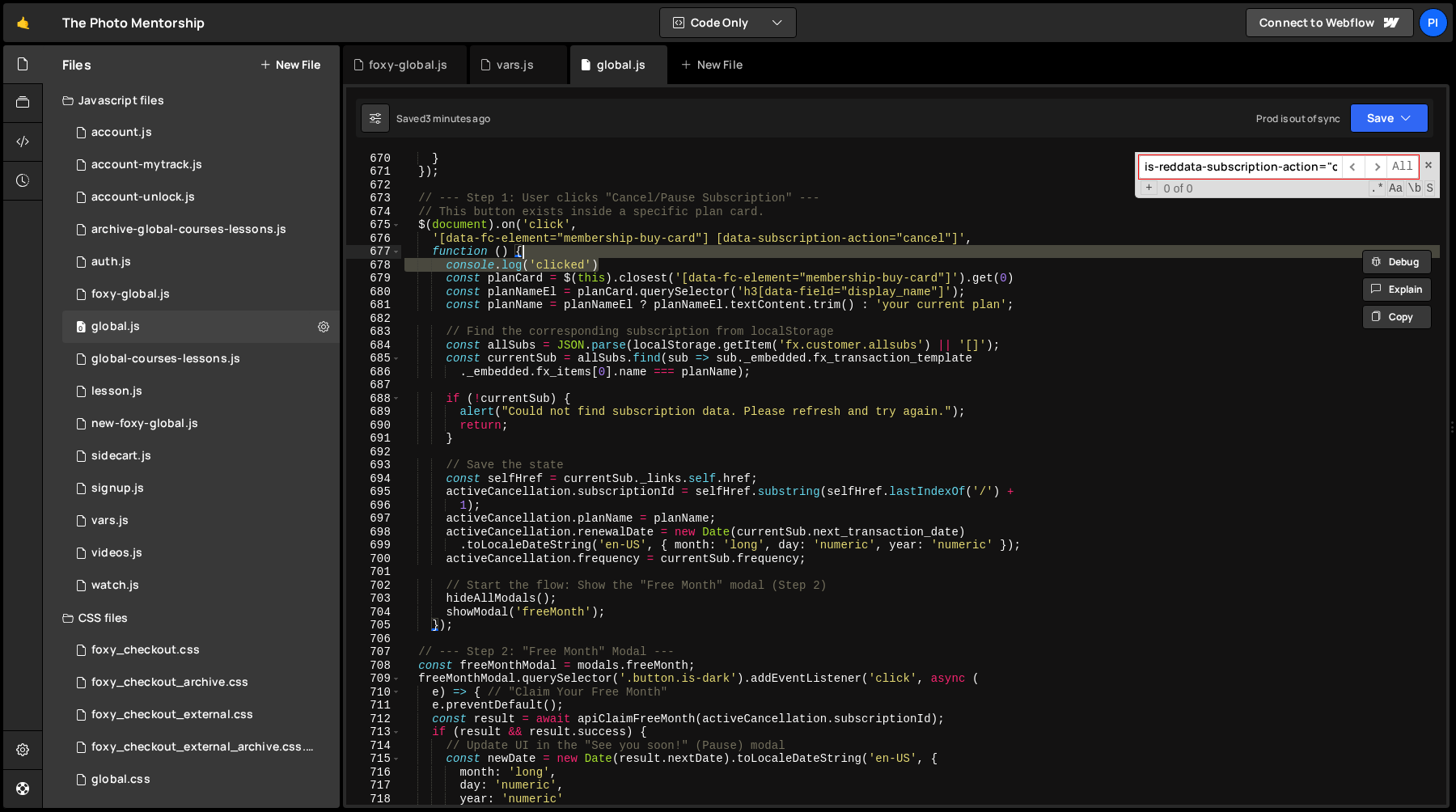
click at [760, 357] on div "} }) ; // --- Step 1: User clicks "Cancel/Pause Subscription" --- // This butto…" at bounding box center [920, 491] width 1038 height 679
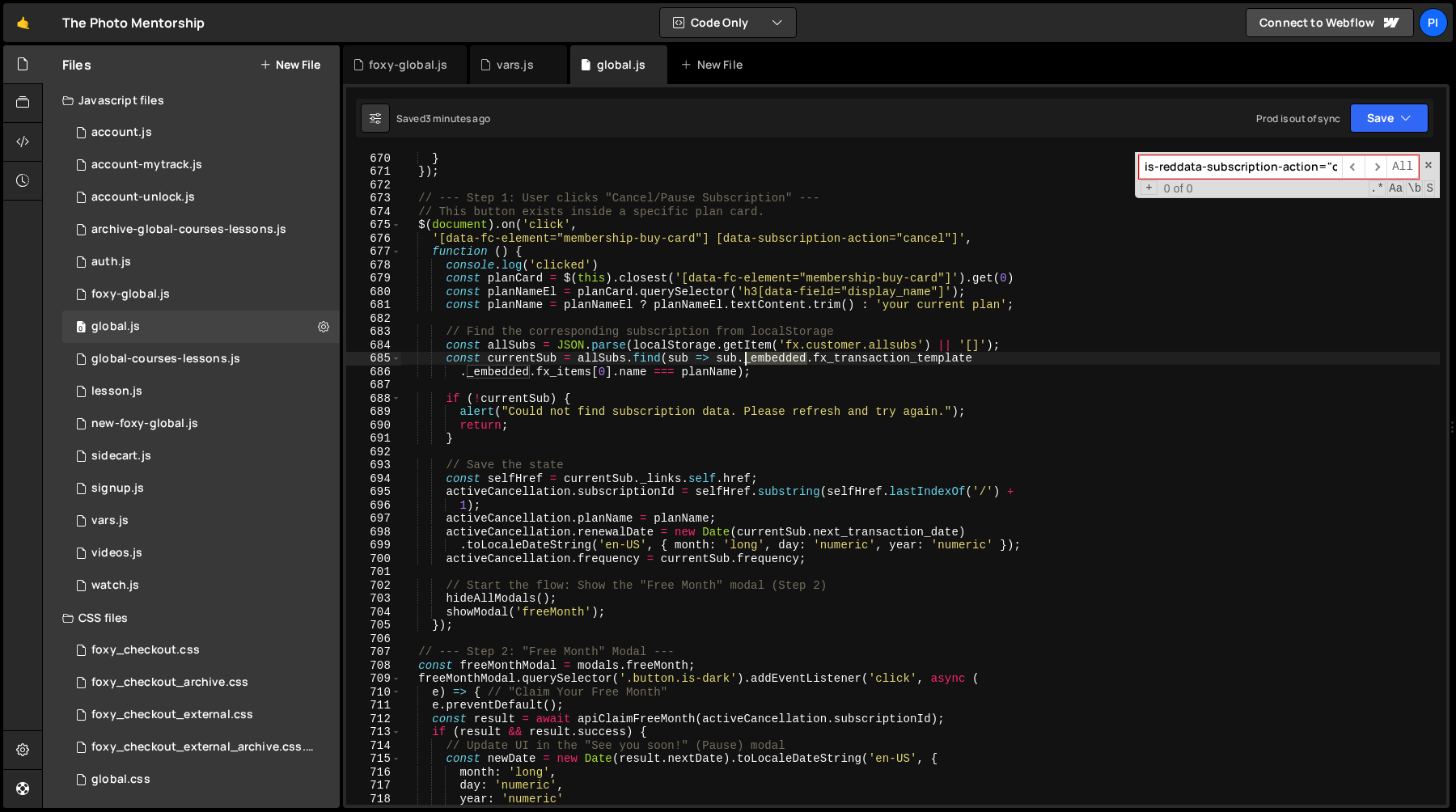
click at [760, 357] on div "} }) ; // --- Step 1: User clicks "Cancel/Pause Subscription" --- // This butto…" at bounding box center [920, 491] width 1038 height 679
click at [837, 358] on div "} }) ; // --- Step 1: User clicks "Cancel/Pause Subscription" --- // This butto…" at bounding box center [920, 491] width 1038 height 679
click at [718, 360] on div "} }) ; // --- Step 1: User clicks "Cancel/Pause Subscription" --- // This butto…" at bounding box center [920, 491] width 1038 height 679
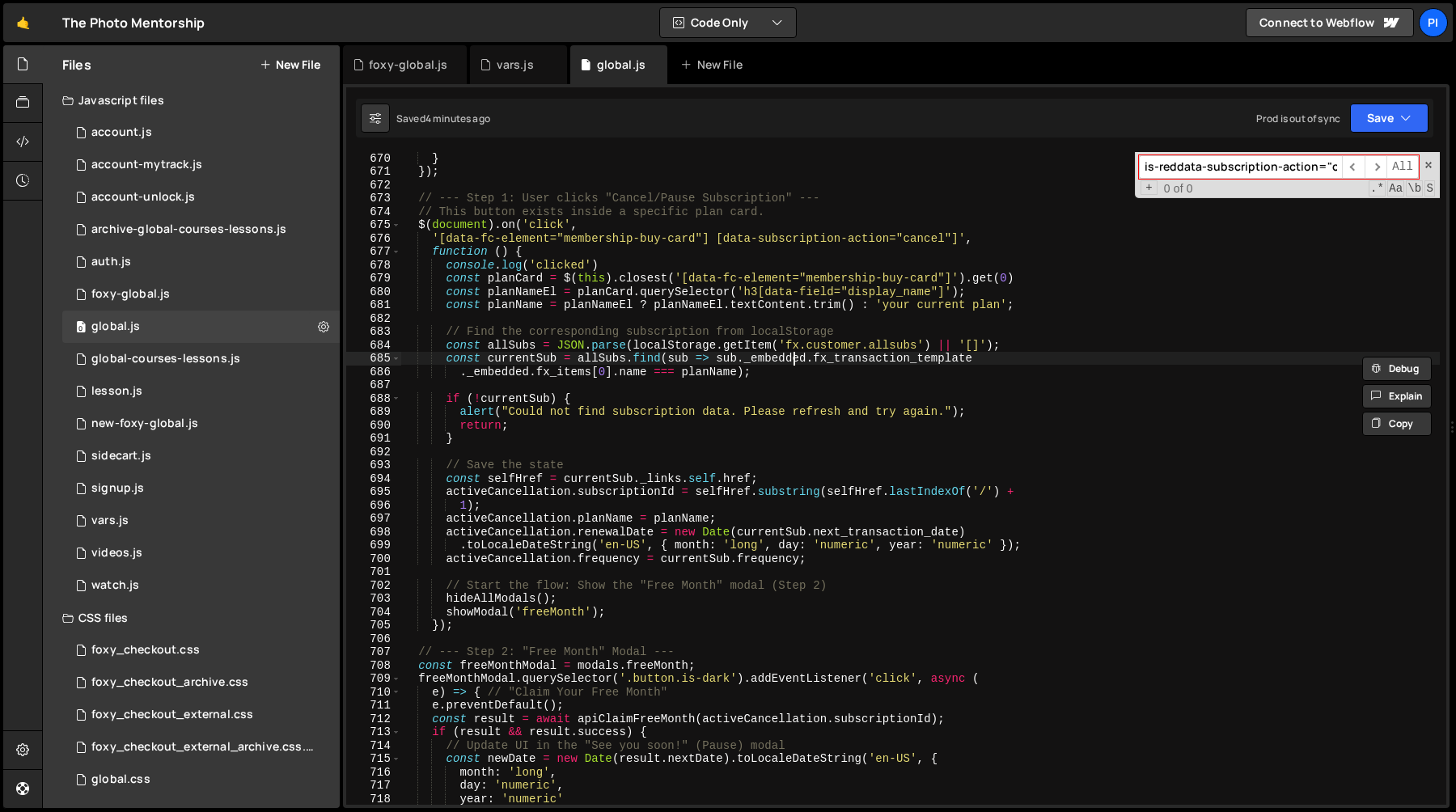
click at [793, 365] on div "} }) ; // --- Step 1: User clicks "Cancel/Pause Subscription" --- // This butto…" at bounding box center [920, 491] width 1038 height 679
click at [743, 346] on div "} }) ; // --- Step 1: User clicks "Cancel/Pause Subscription" --- // This butto…" at bounding box center [920, 491] width 1038 height 679
click at [815, 344] on div "} }) ; // --- Step 1: User clicks "Cancel/Pause Subscription" --- // This butto…" at bounding box center [920, 491] width 1038 height 679
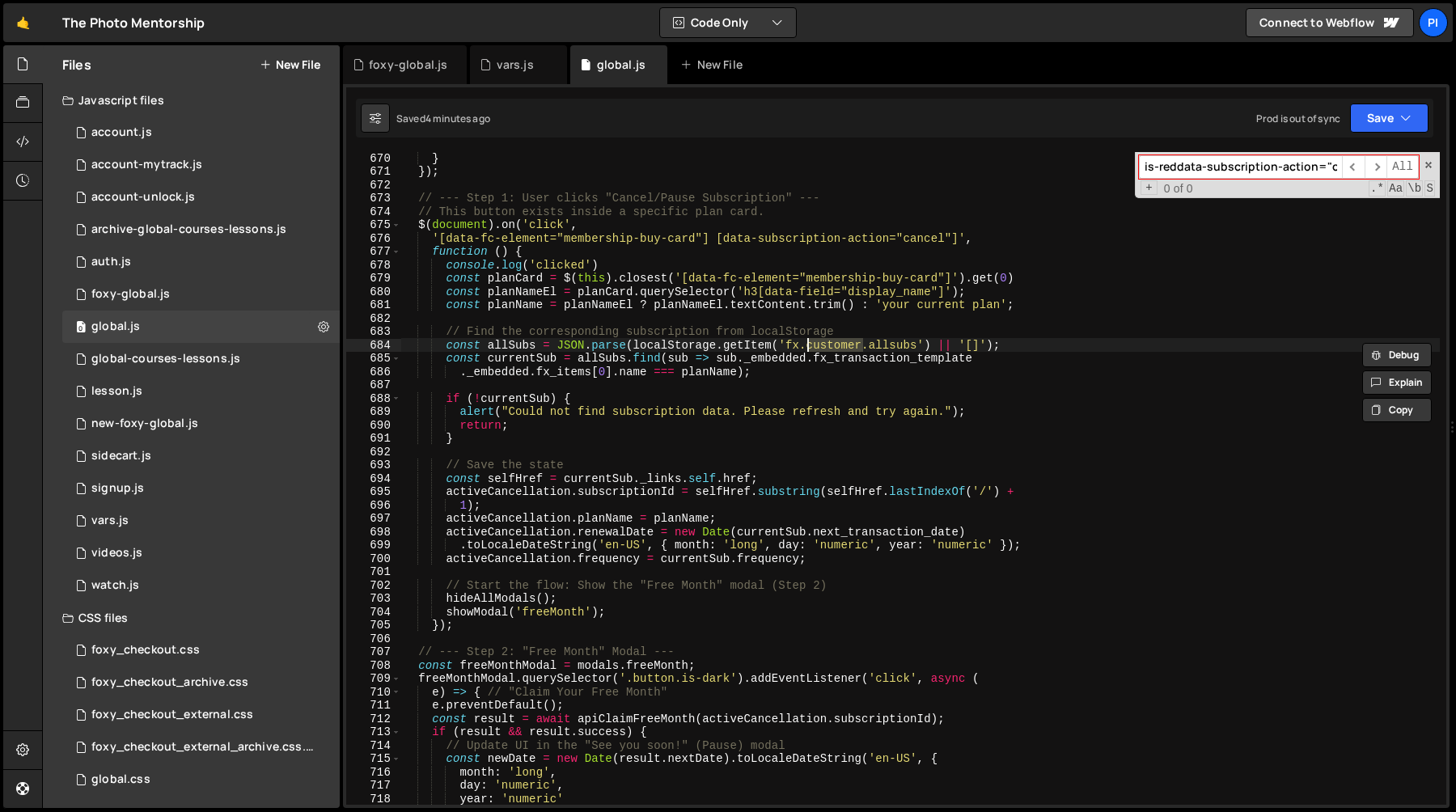
click at [891, 343] on div "} }) ; // --- Step 1: User clicks "Cancel/Pause Subscription" --- // This butto…" at bounding box center [920, 491] width 1038 height 679
click at [845, 348] on div "} }) ; // --- Step 1: User clicks "Cancel/Pause Subscription" --- // This butto…" at bounding box center [920, 491] width 1038 height 679
click at [719, 358] on div "} }) ; // --- Step 1: User clicks "Cancel/Pause Subscription" --- // This butto…" at bounding box center [920, 491] width 1038 height 679
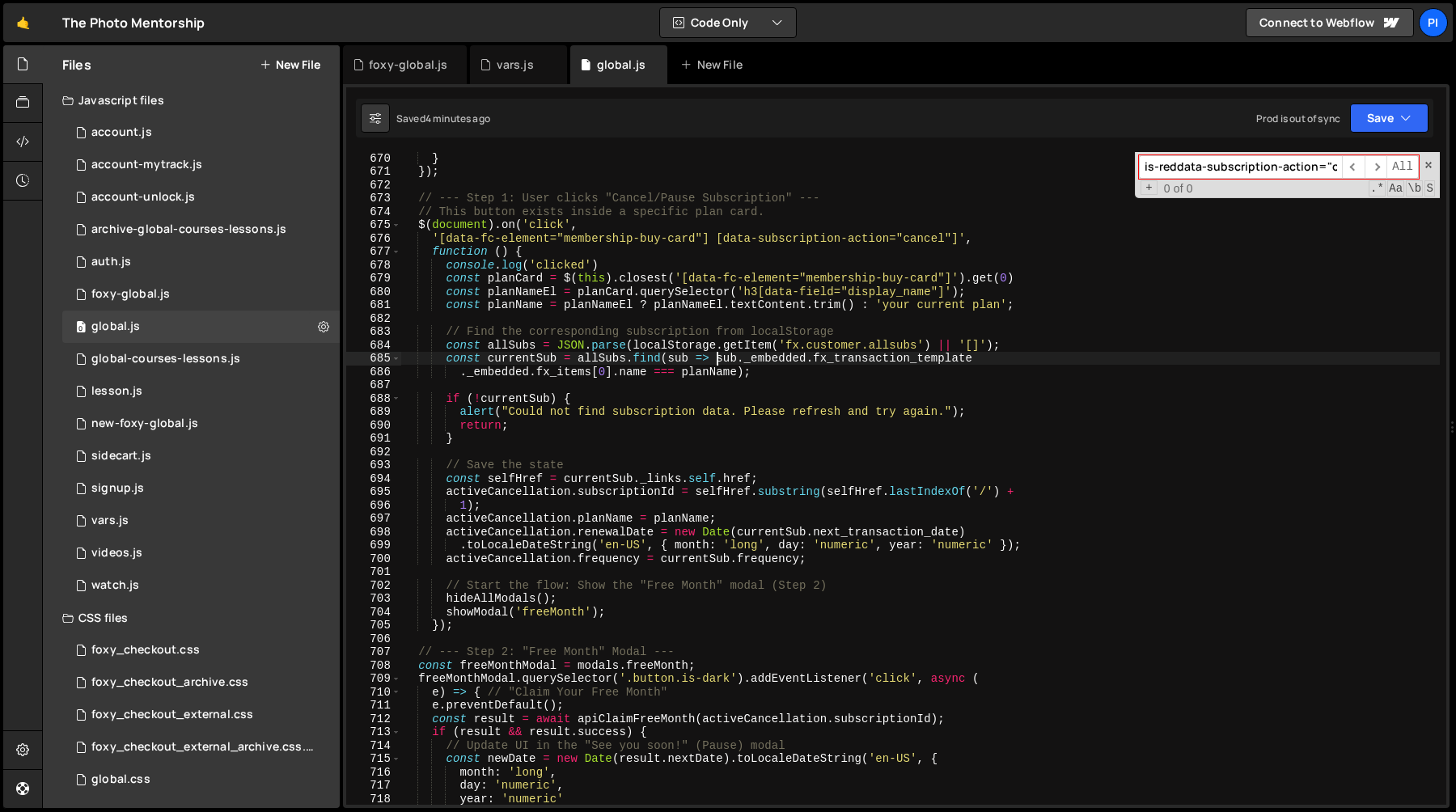
click at [1022, 343] on div "} }) ; // --- Step 1: User clicks "Cancel/Pause Subscription" --- // This butto…" at bounding box center [920, 491] width 1038 height 679
type textarea "const allSubs = JSON.parse(localStorage.getItem('fx.customer.allsubs') || '[]');"
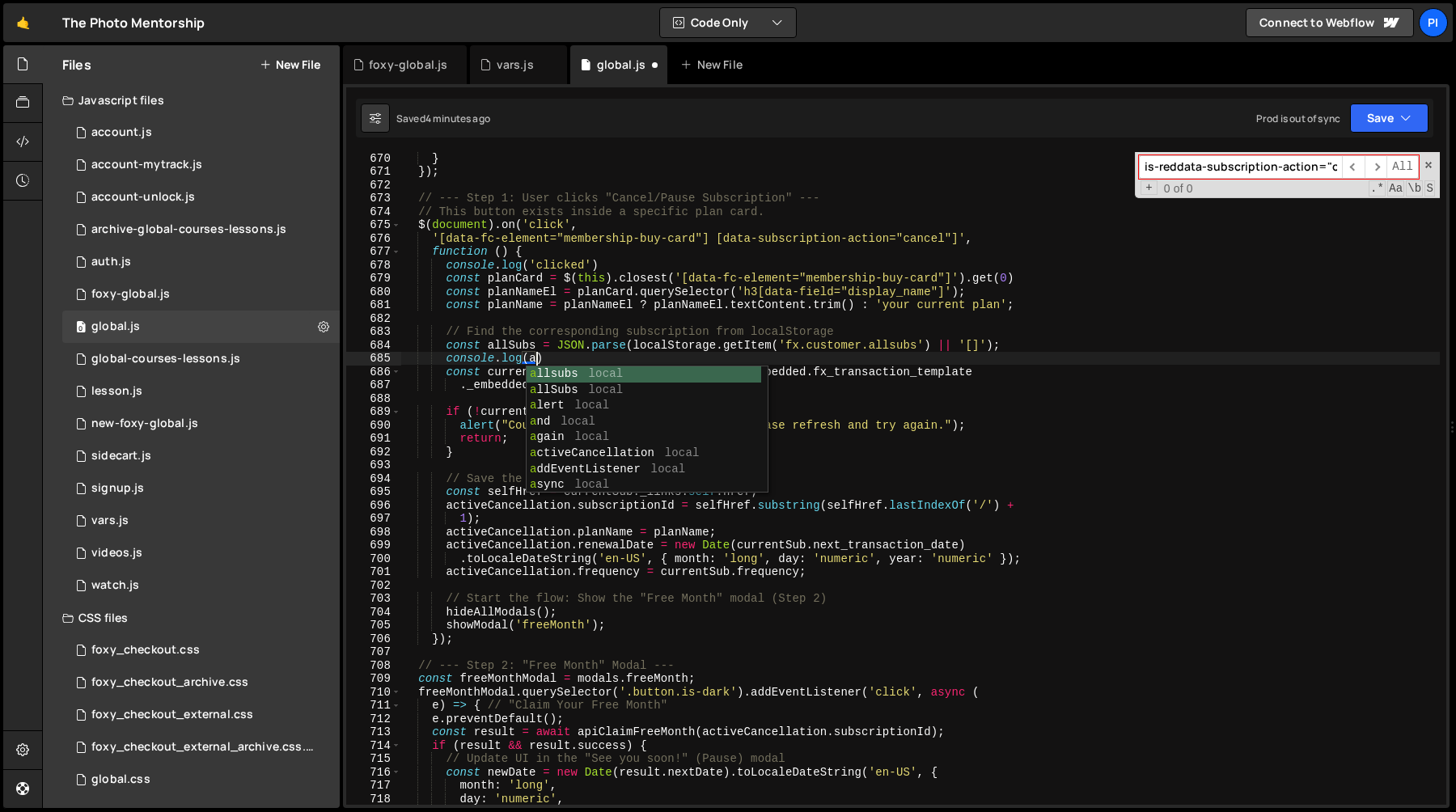
scroll to position [0, 10]
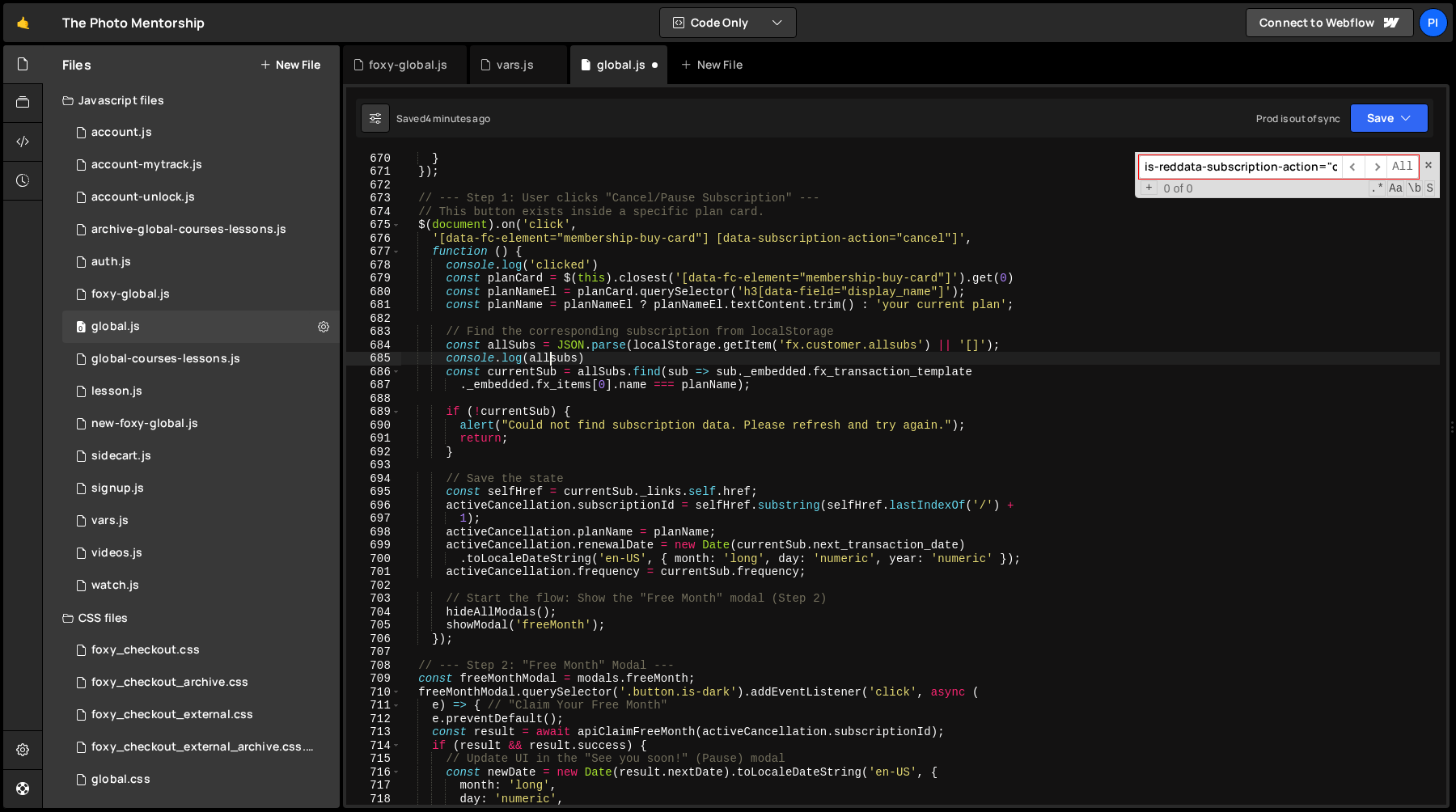
click at [553, 359] on div "} }) ; // --- Step 1: User clicks "Cancel/Pause Subscription" --- // This butto…" at bounding box center [920, 491] width 1038 height 679
click at [556, 359] on div "} }) ; // --- Step 1: User clicks "Cancel/Pause Subscription" --- // This butto…" at bounding box center [920, 478] width 1038 height 653
click at [646, 353] on div "} }) ; // --- Step 1: User clicks "Cancel/Pause Subscription" --- // This butto…" at bounding box center [920, 491] width 1038 height 679
click at [564, 359] on div "} }) ; // --- Step 1: User clicks "Cancel/Pause Subscription" --- // This butto…" at bounding box center [920, 491] width 1038 height 679
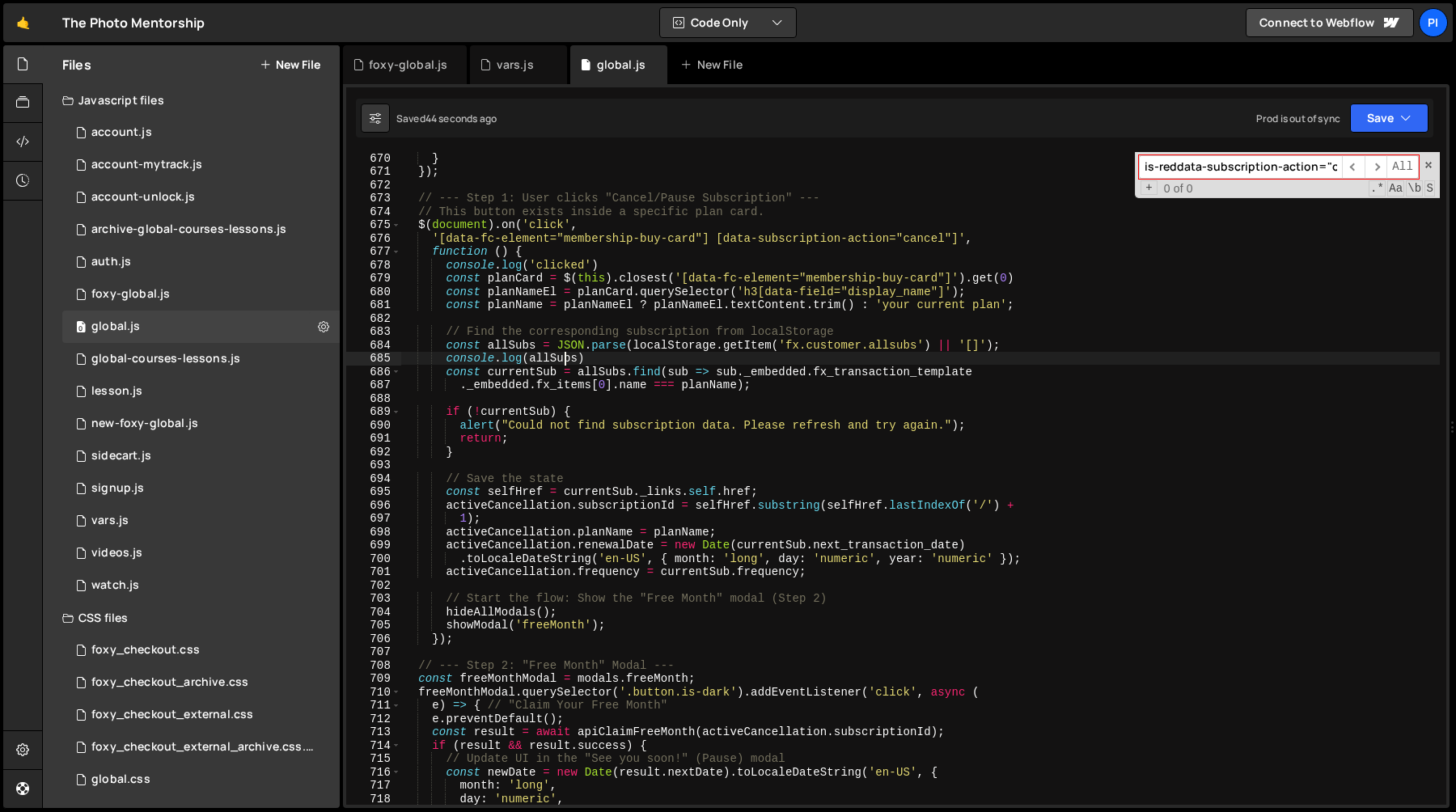
click at [564, 359] on div "} }) ; // --- Step 1: User clicks "Cancel/Pause Subscription" --- // This butto…" at bounding box center [920, 491] width 1038 height 679
click at [504, 340] on div "} }) ; // --- Step 1: User clicks "Cancel/Pause Subscription" --- // This butto…" at bounding box center [920, 491] width 1038 height 679
click at [549, 361] on div "} }) ; // --- Step 1: User clicks "Cancel/Pause Subscription" --- // This butto…" at bounding box center [920, 491] width 1038 height 679
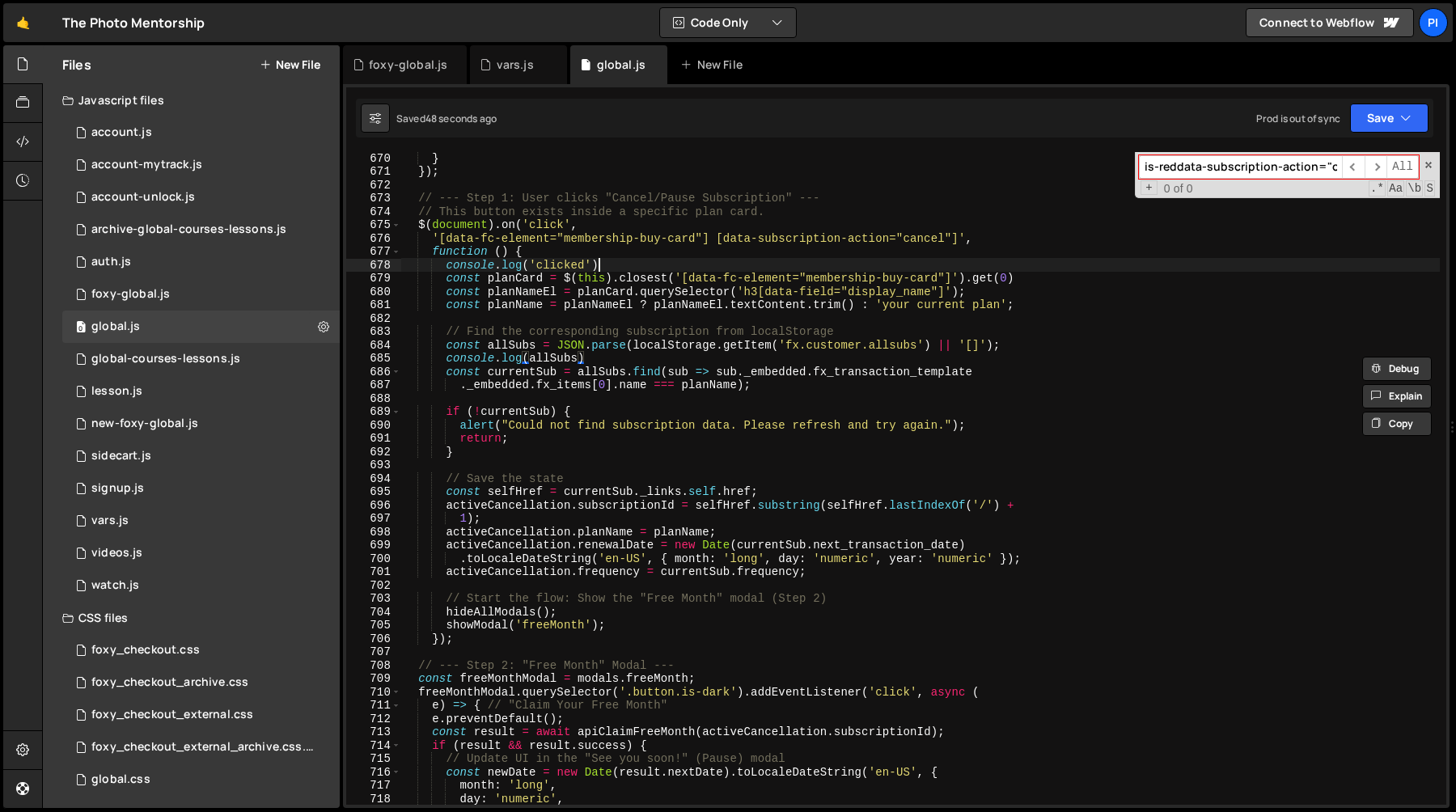
click at [639, 264] on div "} }) ; // --- Step 1: User clicks "Cancel/Pause Subscription" --- // This butto…" at bounding box center [920, 491] width 1038 height 679
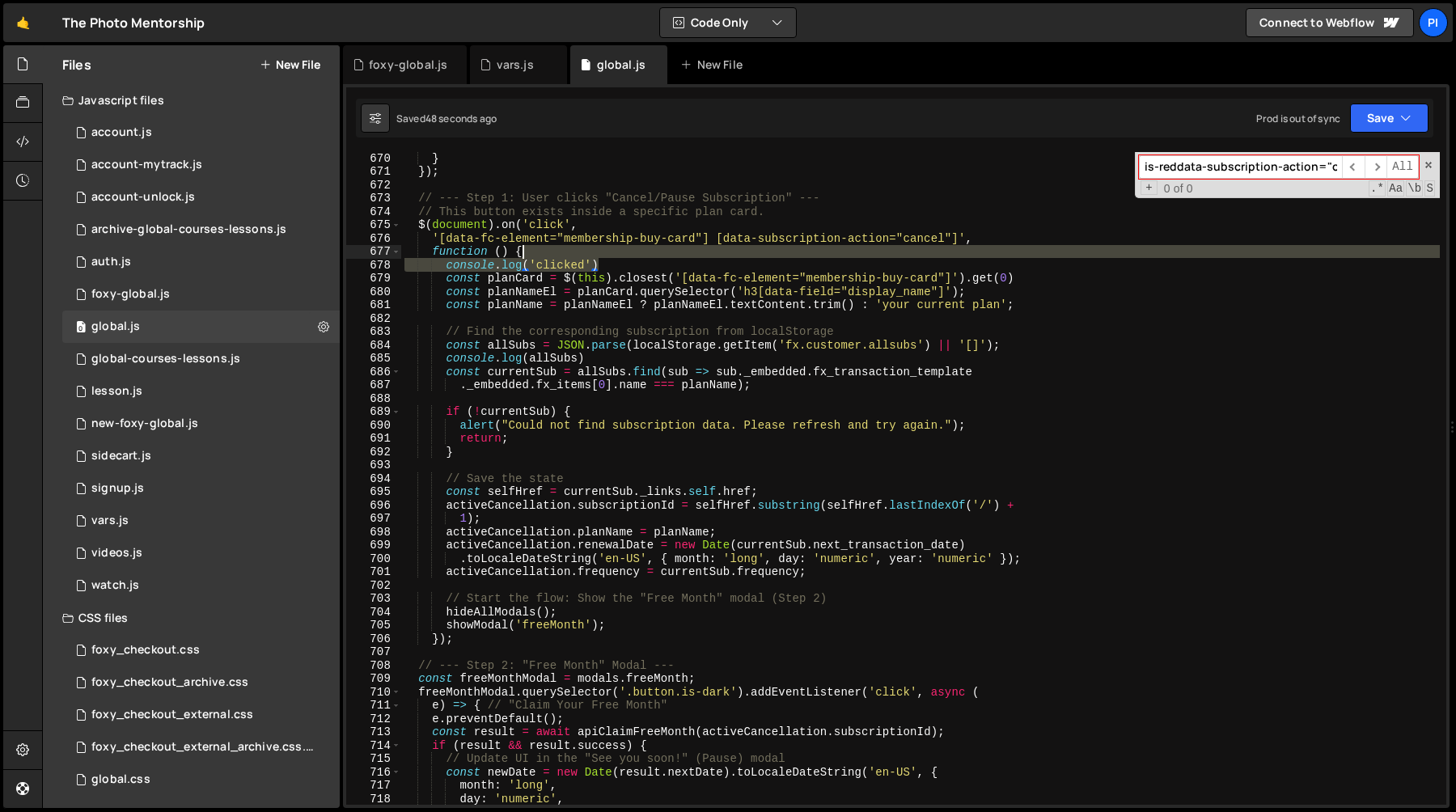
click at [630, 251] on div "} }) ; // --- Step 1: User clicks "Cancel/Pause Subscription" --- // This butto…" at bounding box center [920, 491] width 1038 height 679
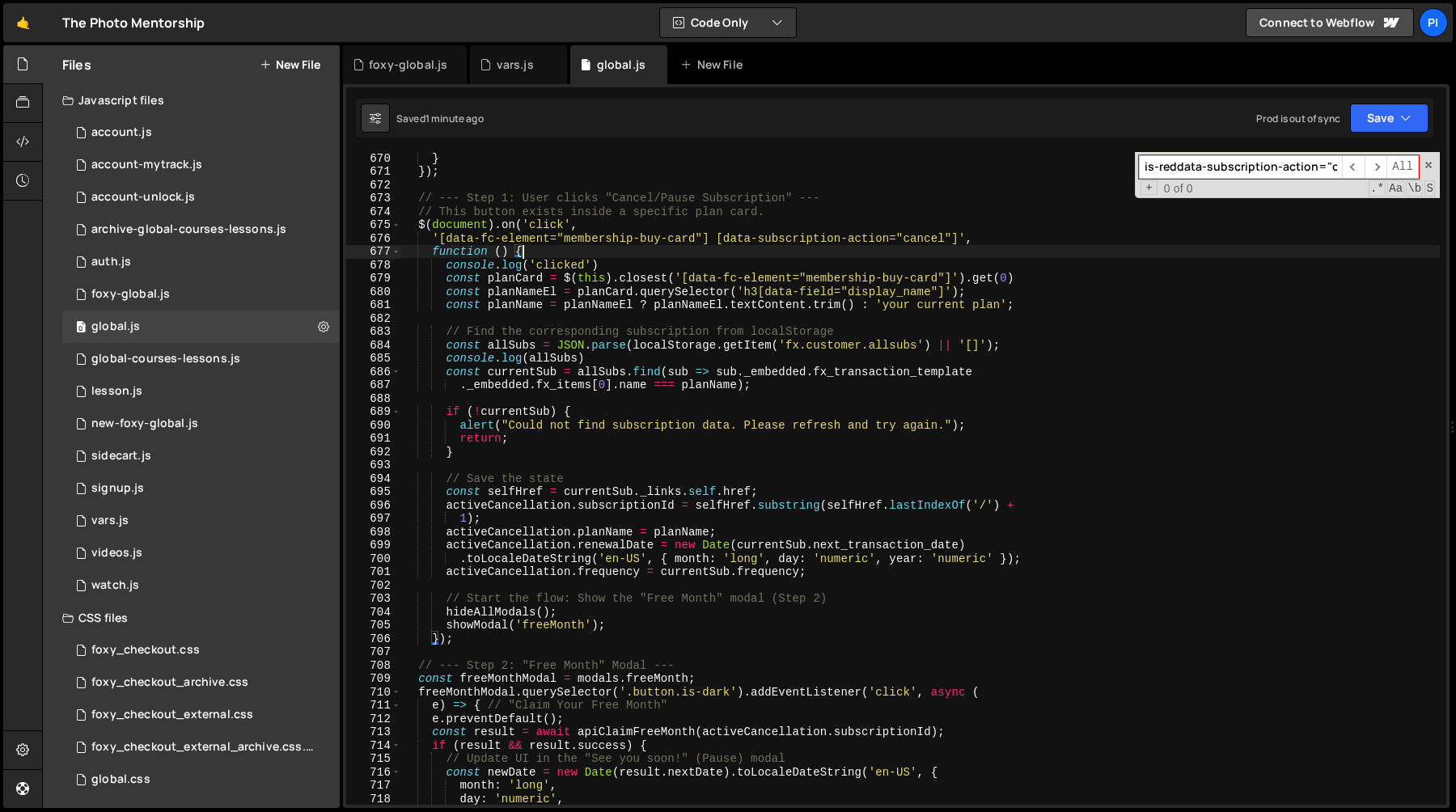
click at [651, 374] on div "} }) ; // --- Step 1: User clicks "Cancel/Pause Subscription" --- // This butto…" at bounding box center [920, 491] width 1038 height 679
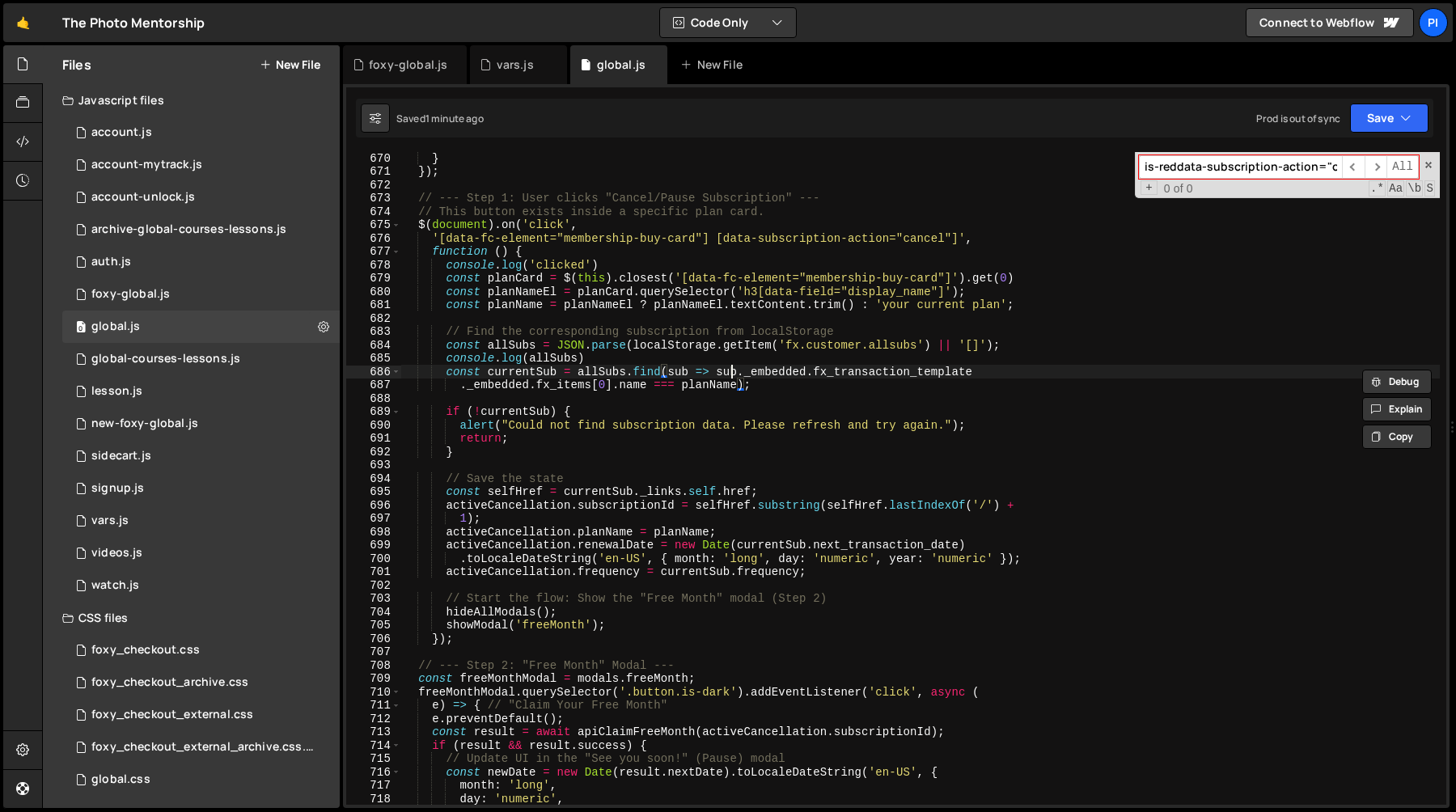
click at [733, 372] on div "} }) ; // --- Step 1: User clicks "Cancel/Pause Subscription" --- // This butto…" at bounding box center [920, 491] width 1038 height 679
click at [782, 372] on div "} }) ; // --- Step 1: User clicks "Cancel/Pause Subscription" --- // This butto…" at bounding box center [920, 491] width 1038 height 679
click at [860, 373] on div "} }) ; // --- Step 1: User clicks "Cancel/Pause Subscription" --- // This butto…" at bounding box center [920, 491] width 1038 height 679
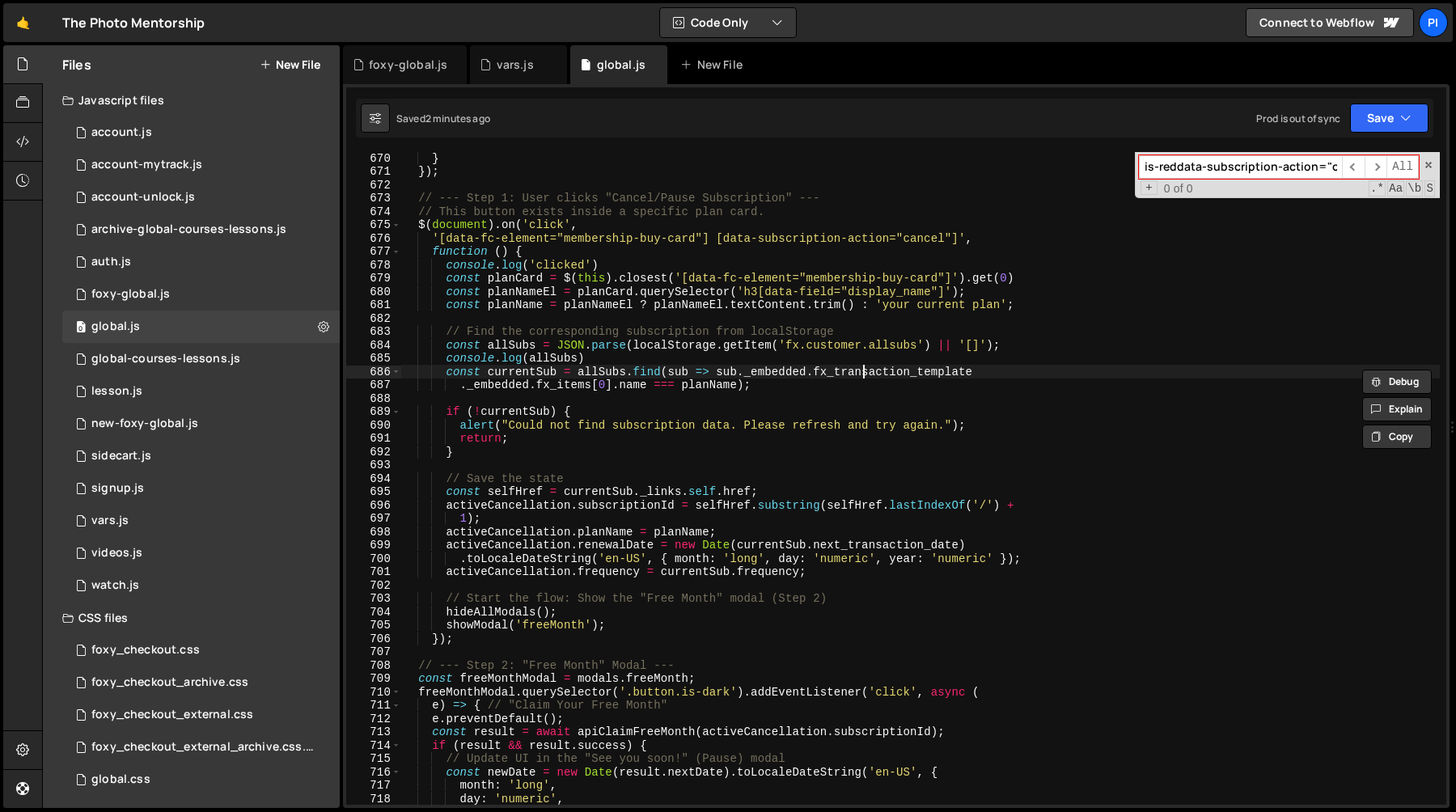
click at [860, 373] on div "} }) ; // --- Step 1: User clicks "Cancel/Pause Subscription" --- // This butto…" at bounding box center [920, 491] width 1038 height 679
click at [808, 368] on div "} }) ; // --- Step 1: User clicks "Cancel/Pause Subscription" --- // This butto…" at bounding box center [920, 491] width 1038 height 679
click at [808, 372] on div "} }) ; // --- Step 1: User clicks "Cancel/Pause Subscription" --- // This butto…" at bounding box center [920, 491] width 1038 height 679
click at [814, 372] on div "} }) ; // --- Step 1: User clicks "Cancel/Pause Subscription" --- // This butto…" at bounding box center [920, 491] width 1038 height 679
click at [982, 372] on div "} }) ; // --- Step 1: User clicks "Cancel/Pause Subscription" --- // This butto…" at bounding box center [920, 491] width 1038 height 679
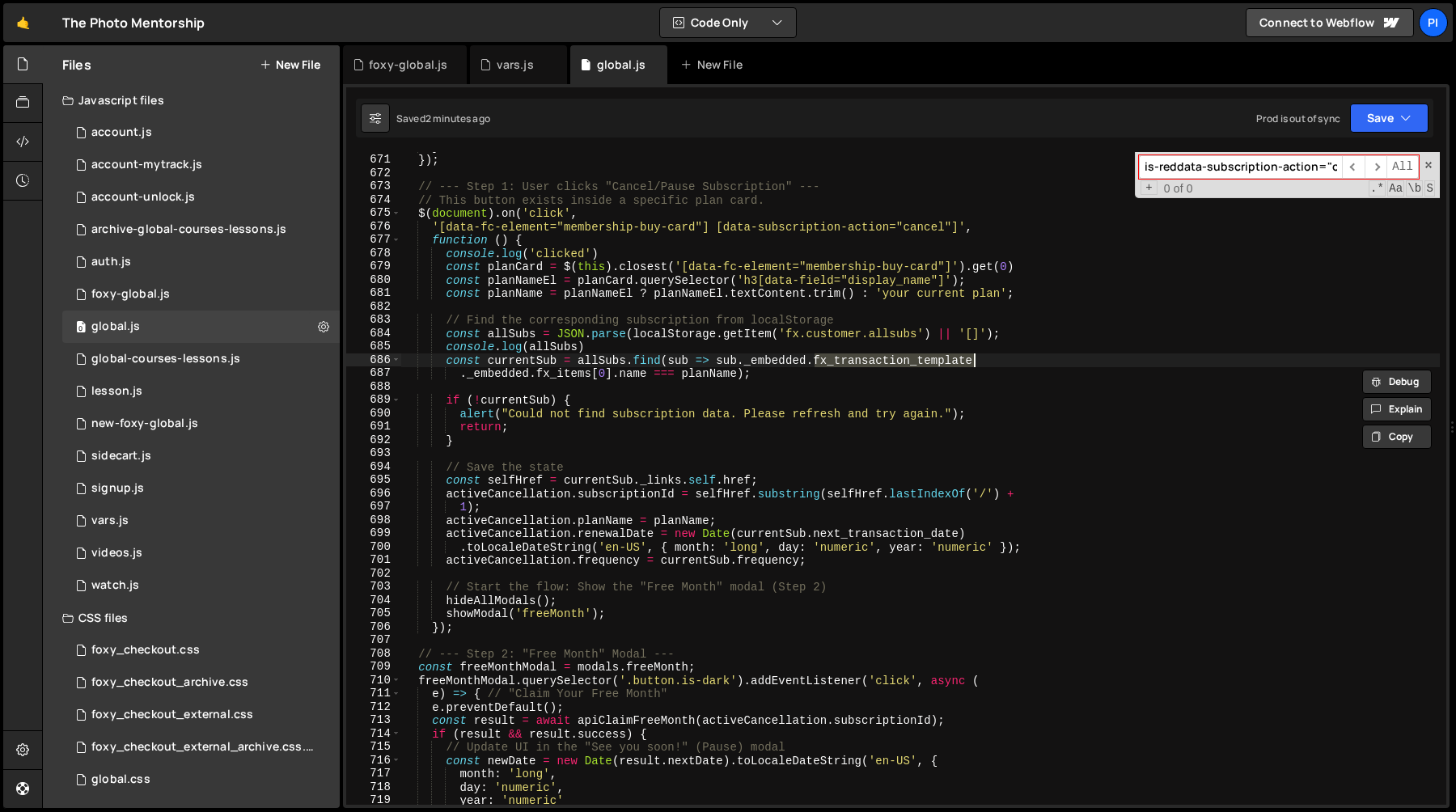
scroll to position [9183, 0]
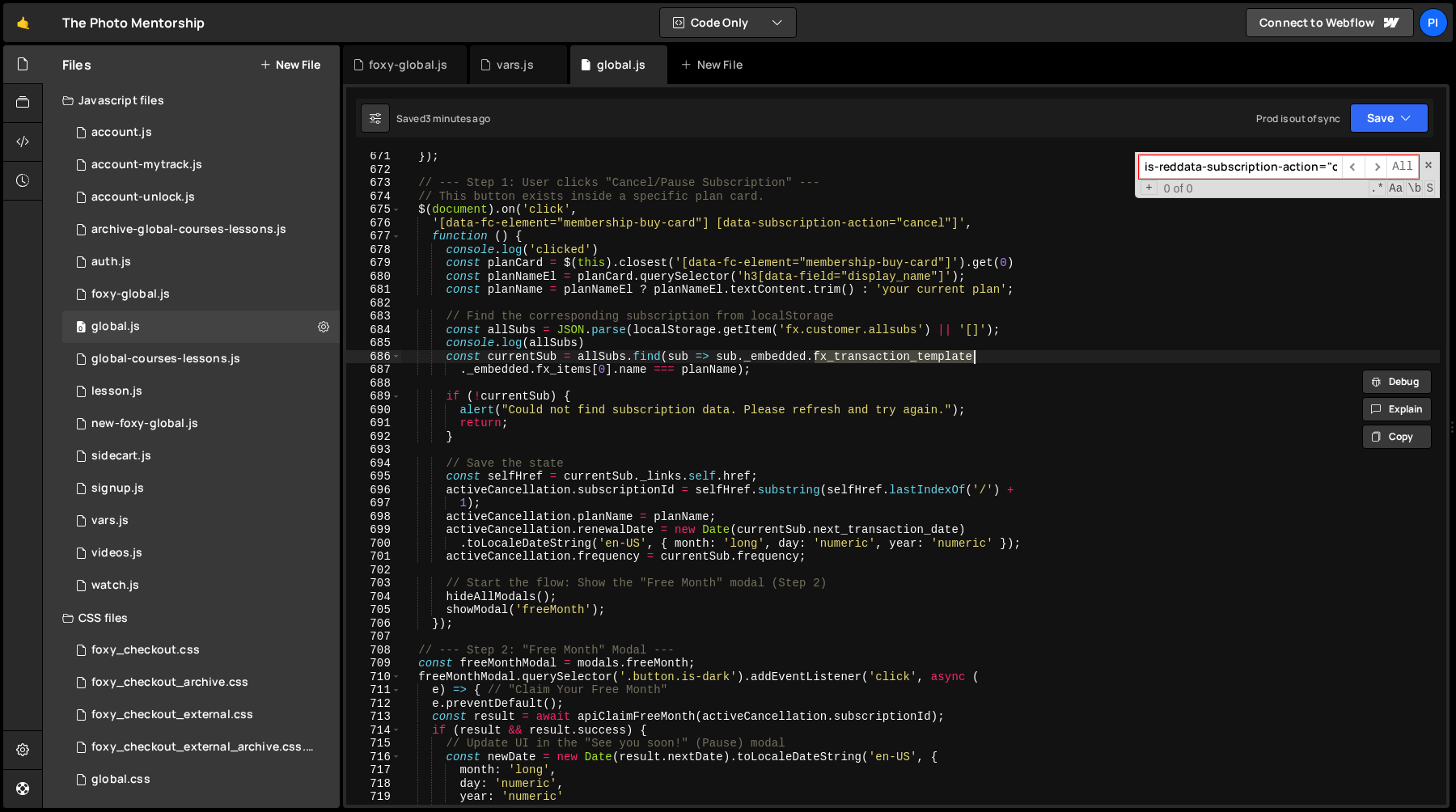
click at [781, 331] on div "}) ; // --- Step 1: User clicks "Cancel/Pause Subscription" --- // This button …" at bounding box center [920, 489] width 1038 height 679
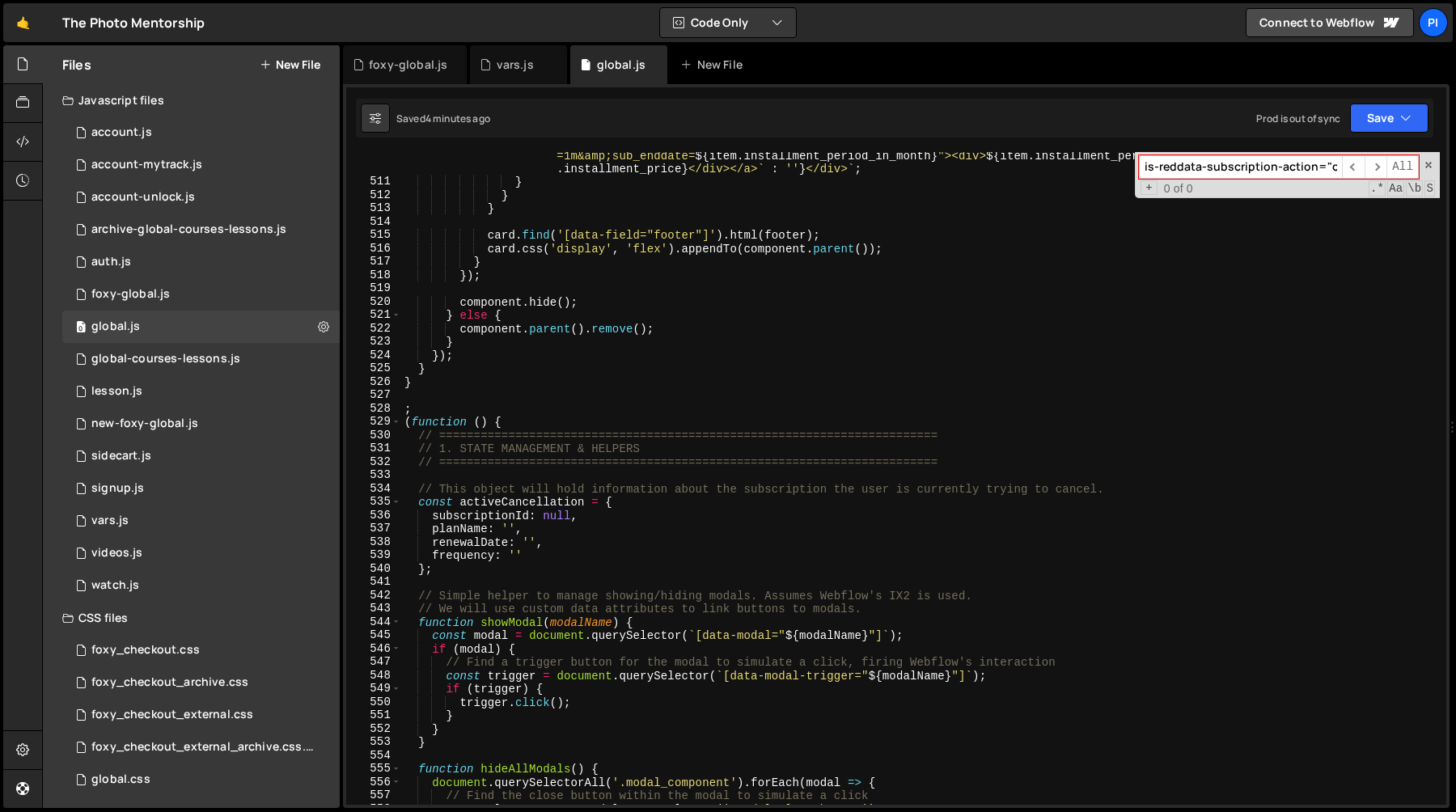
scroll to position [7018, 0]
click at [555, 517] on div "` <div class="pricing_price-wrapper"><a class="button" style=" ${ ! item . inst…" at bounding box center [920, 464] width 1038 height 759
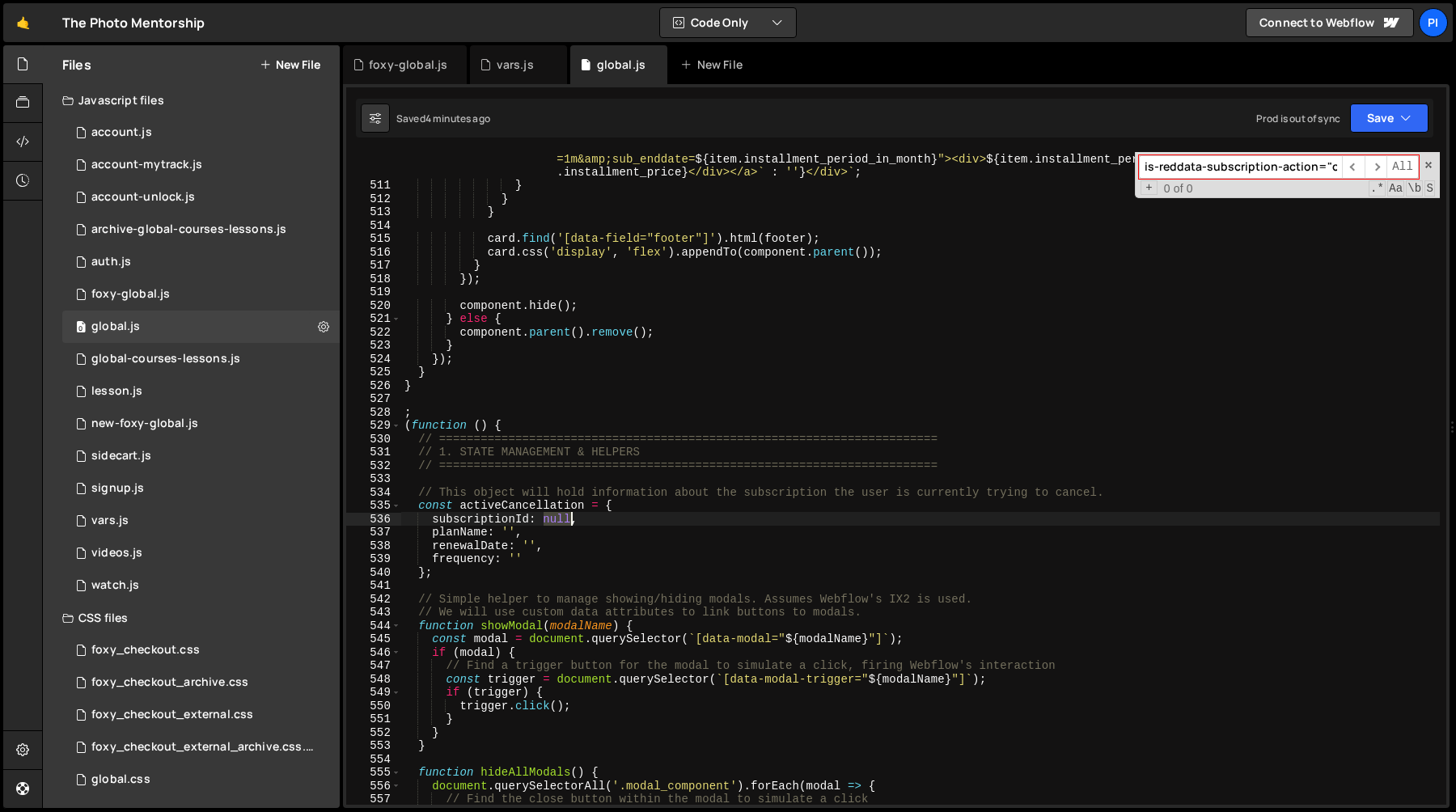
click at [555, 517] on div "` <div class="pricing_price-wrapper"><a class="button" style=" ${ ! item . inst…" at bounding box center [920, 464] width 1038 height 759
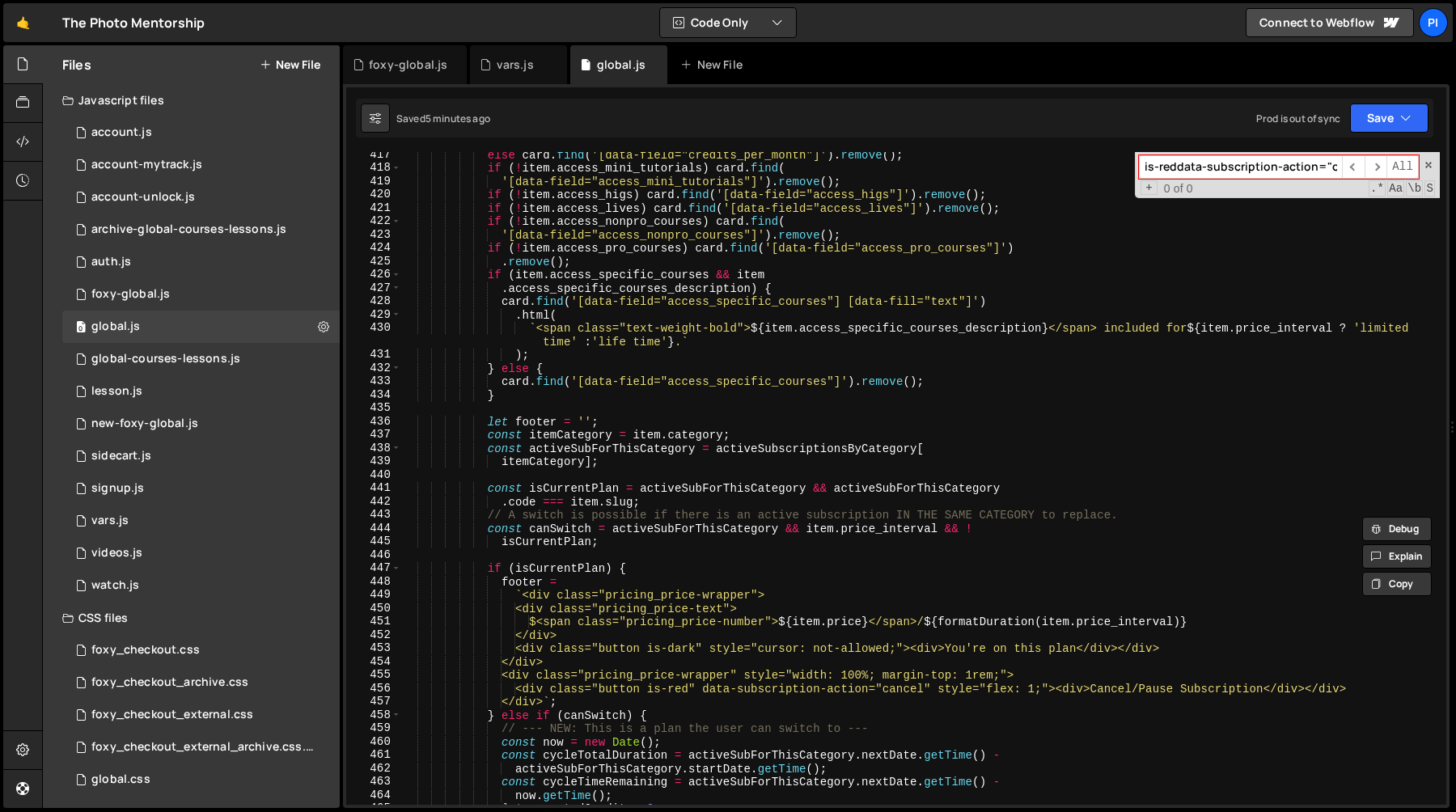
scroll to position [5568, 0]
click at [667, 522] on div "else card . find ( '[data-field="credits_per_month"]' ) . remove ( ) ; if ( ! i…" at bounding box center [920, 487] width 1038 height 679
click at [688, 595] on div "else card . find ( '[data-field="credits_per_month"]' ) . remove ( ) ; if ( ! i…" at bounding box center [920, 487] width 1038 height 679
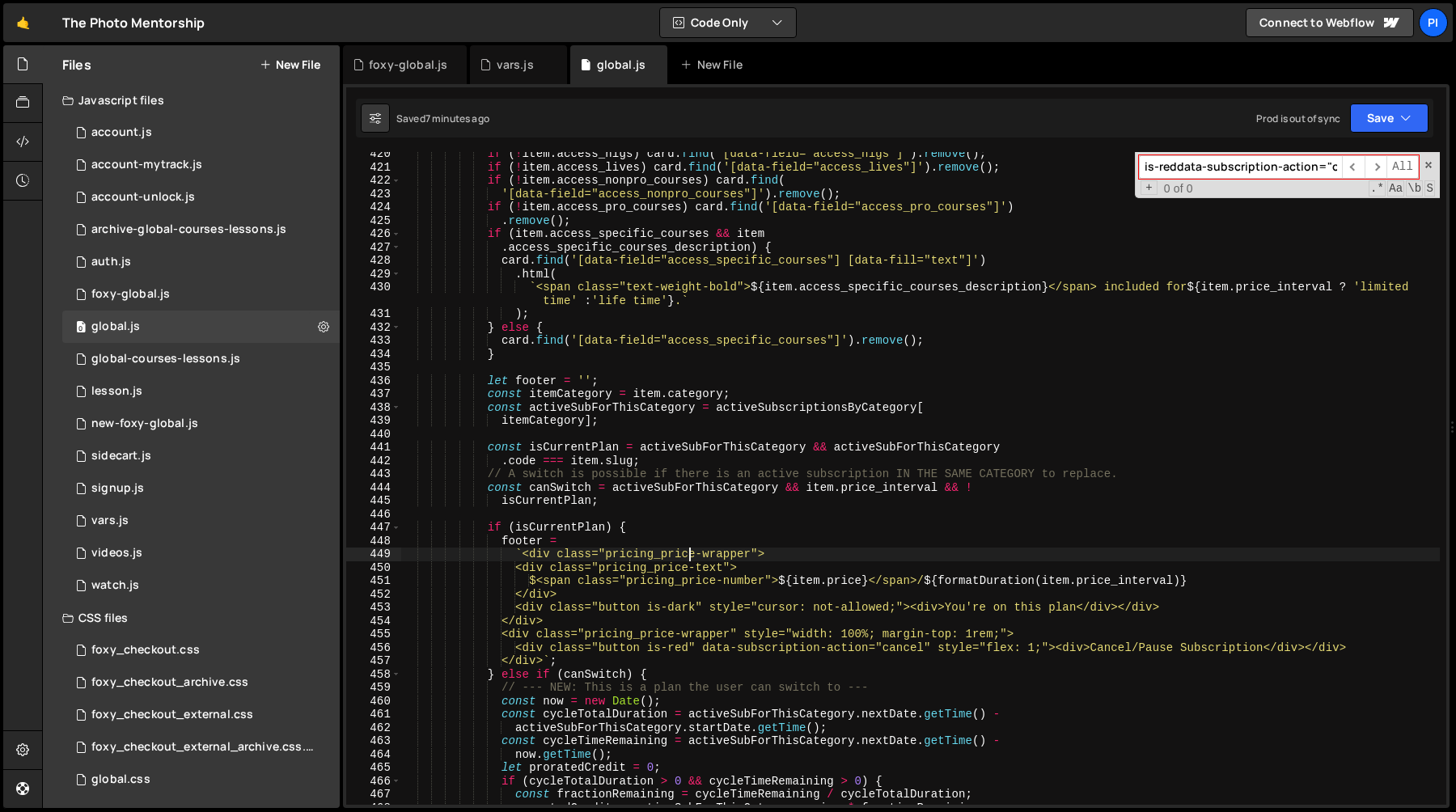
scroll to position [5608, 0]
click at [654, 442] on div "if ( ! item . access_higs ) card . find ( '[data-field="access_higs"]' ) . remo…" at bounding box center [920, 487] width 1038 height 679
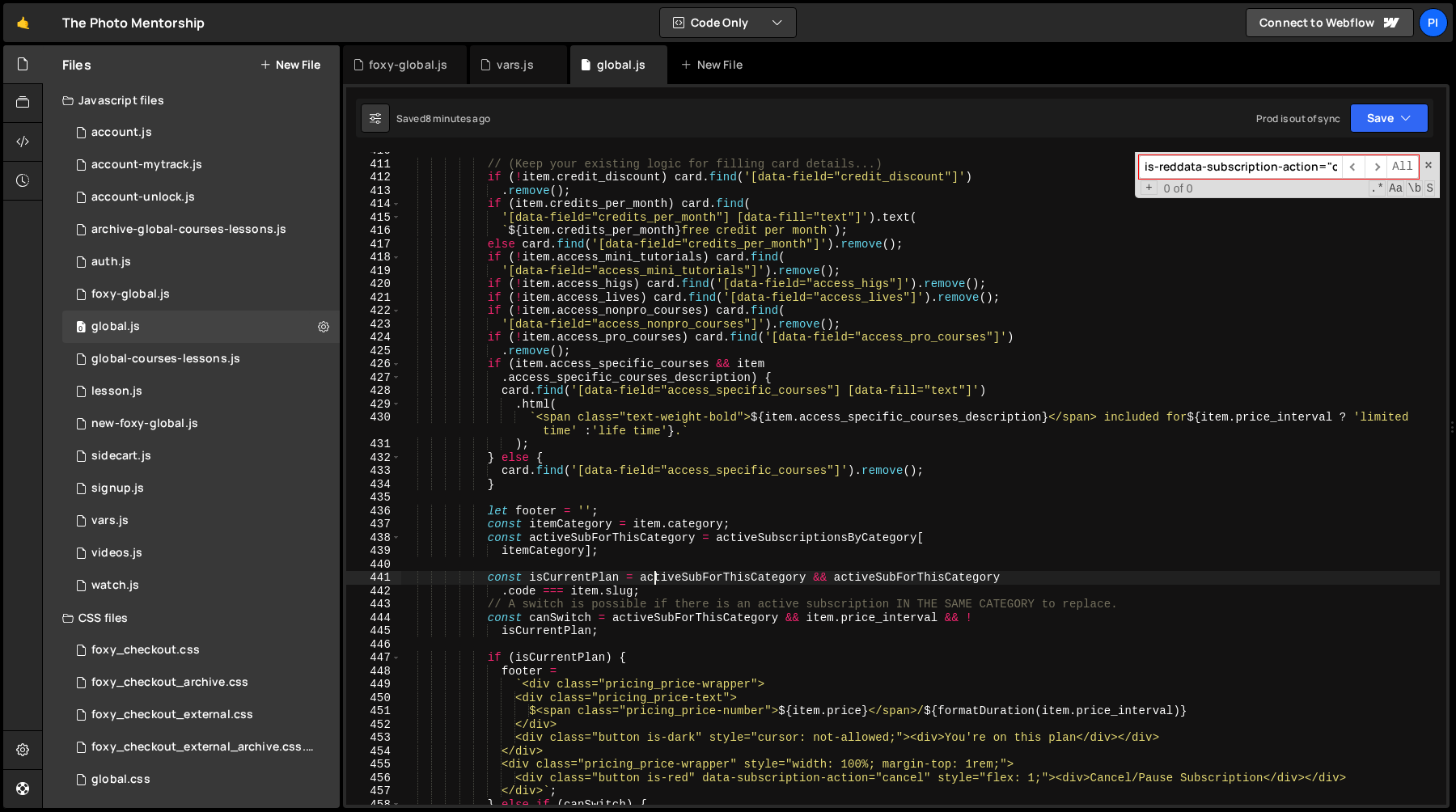
scroll to position [5479, 0]
click at [572, 539] on div "// (Keep your existing logic for filling card details...) if ( ! item . credit_…" at bounding box center [920, 483] width 1038 height 679
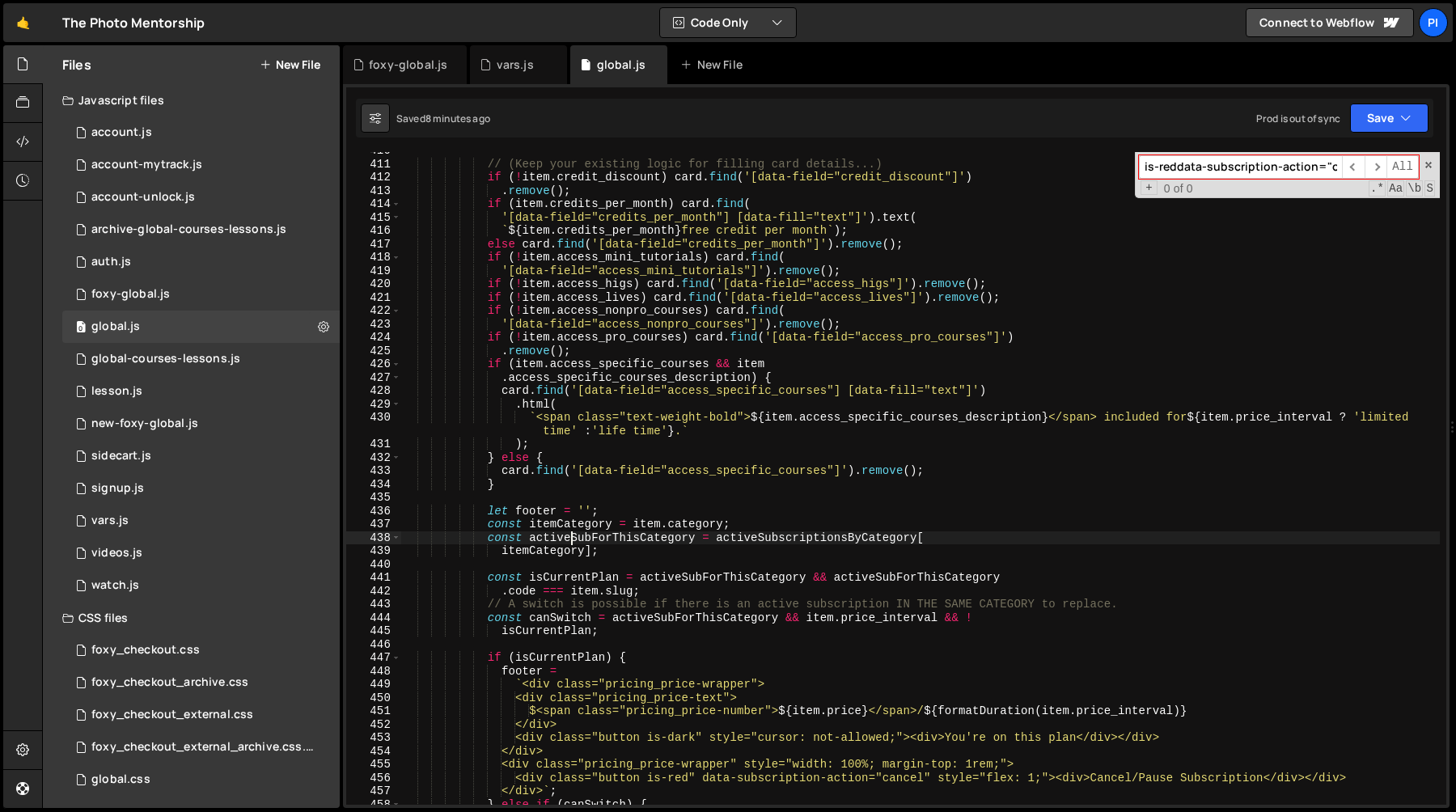
click at [572, 539] on div "// (Keep your existing logic for filling card details...) if ( ! item . credit_…" at bounding box center [920, 483] width 1038 height 679
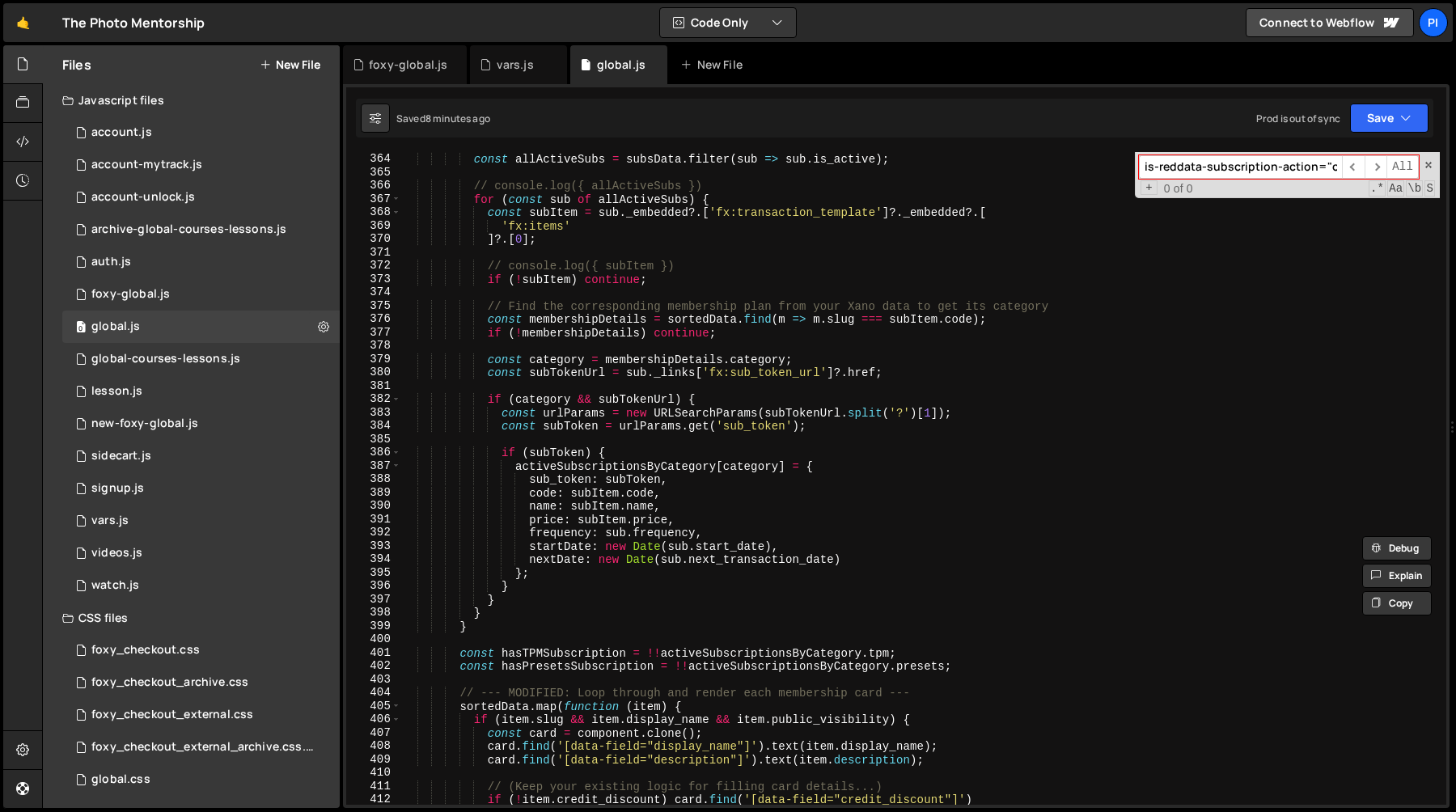
scroll to position [4851, 0]
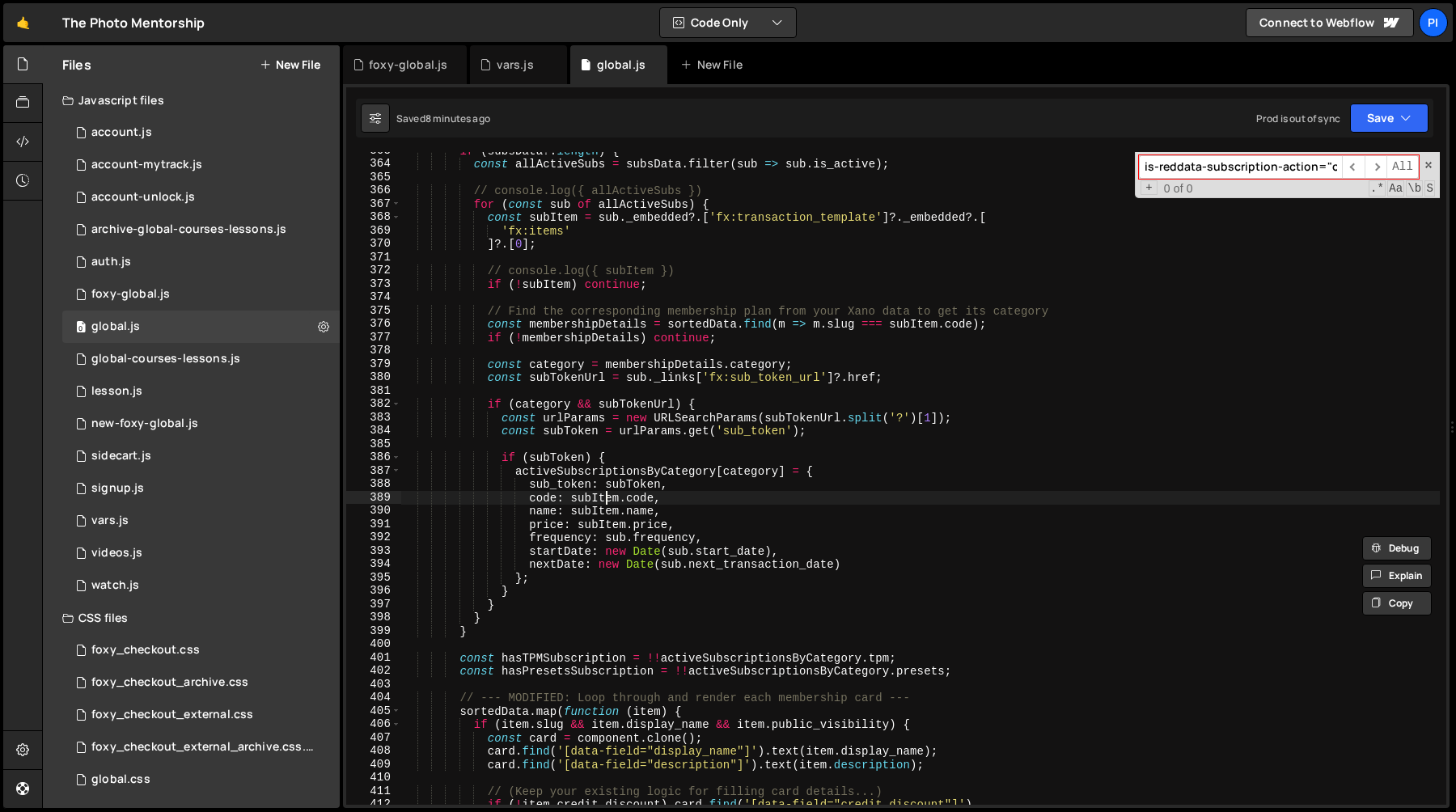
click at [603, 495] on div "if ( subsData ?. length ) { const allActiveSubs = subsData . filter ( sub => su…" at bounding box center [920, 483] width 1038 height 679
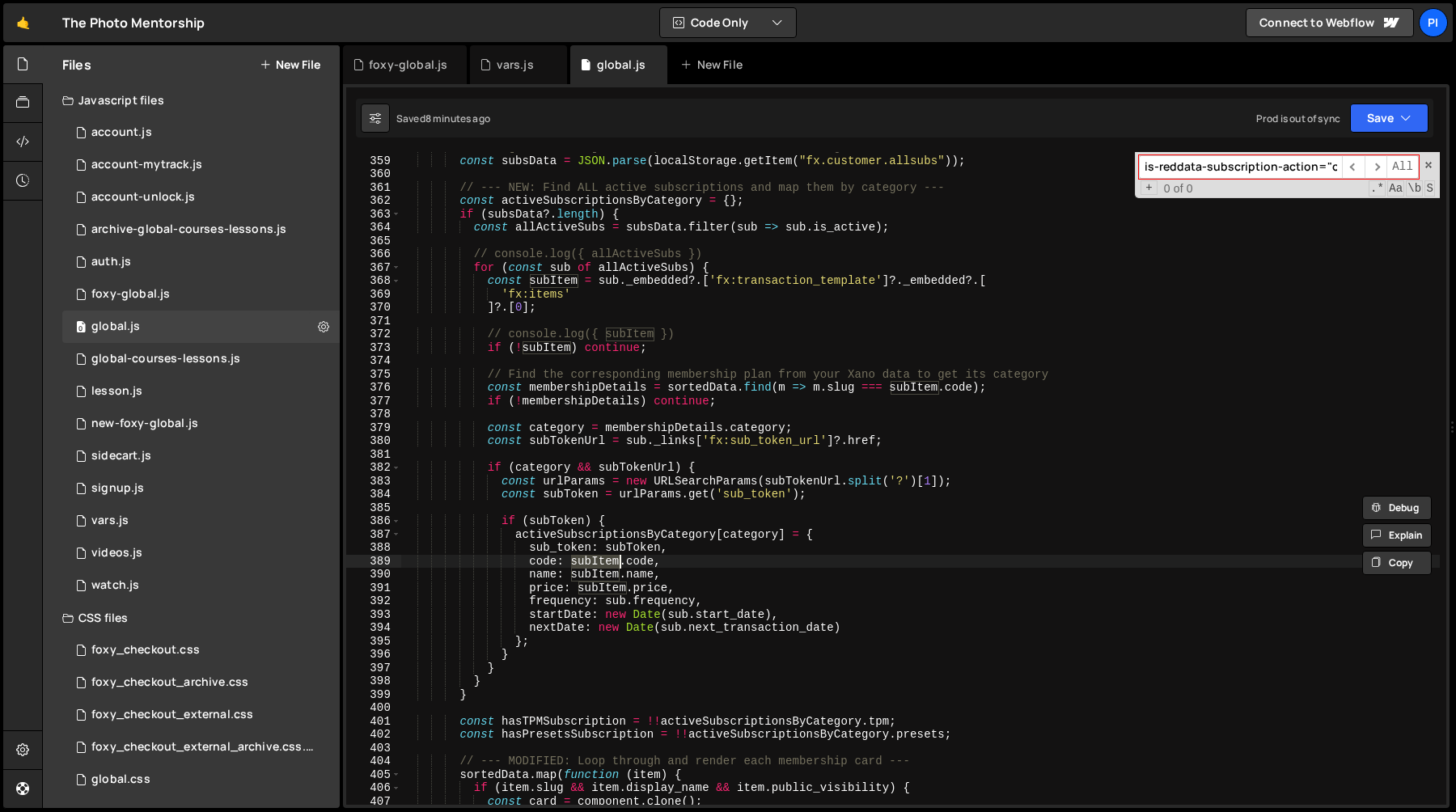
scroll to position [4780, 0]
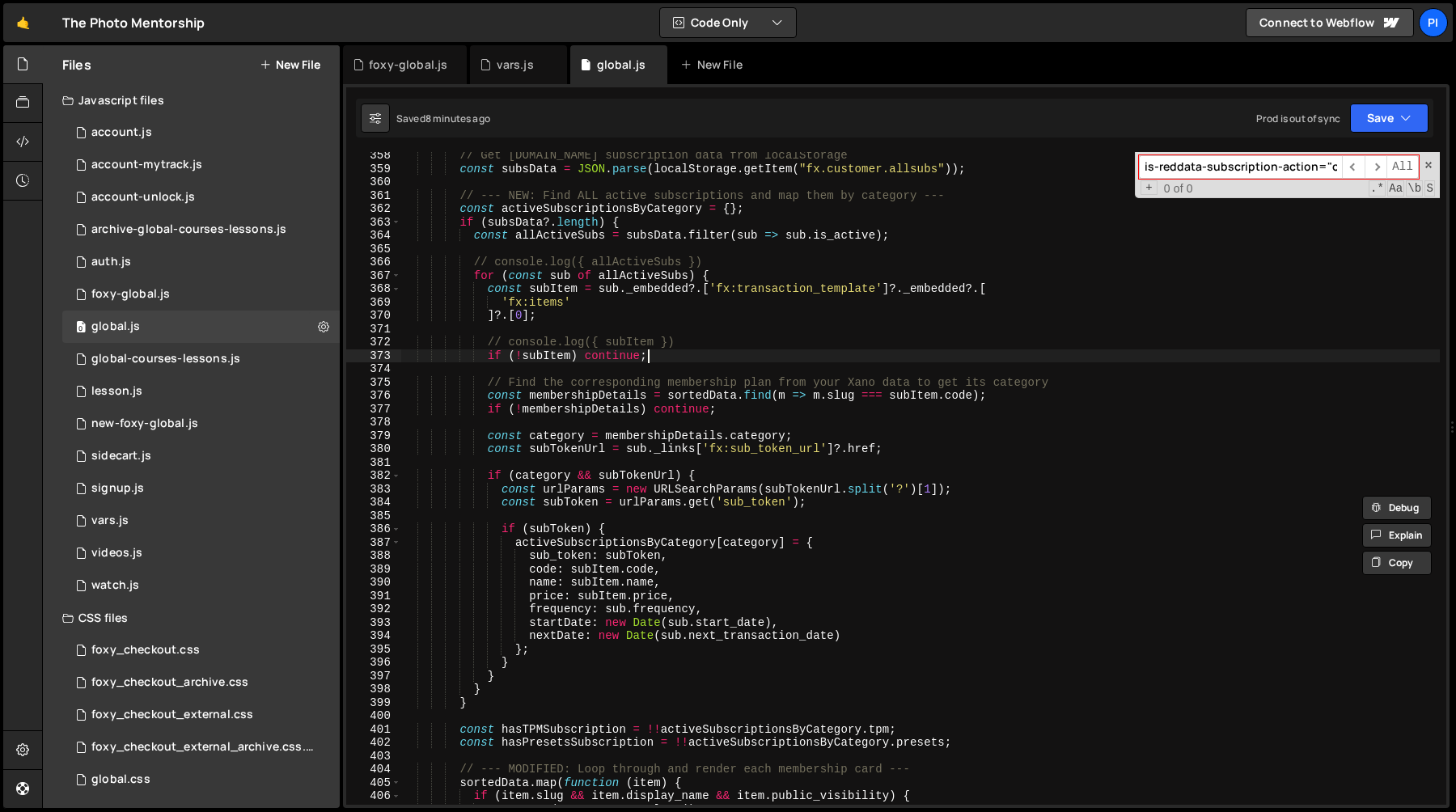
click at [692, 351] on div "// Get [DOMAIN_NAME] subscription data from localStorage const subsData = JSON …" at bounding box center [920, 488] width 1038 height 679
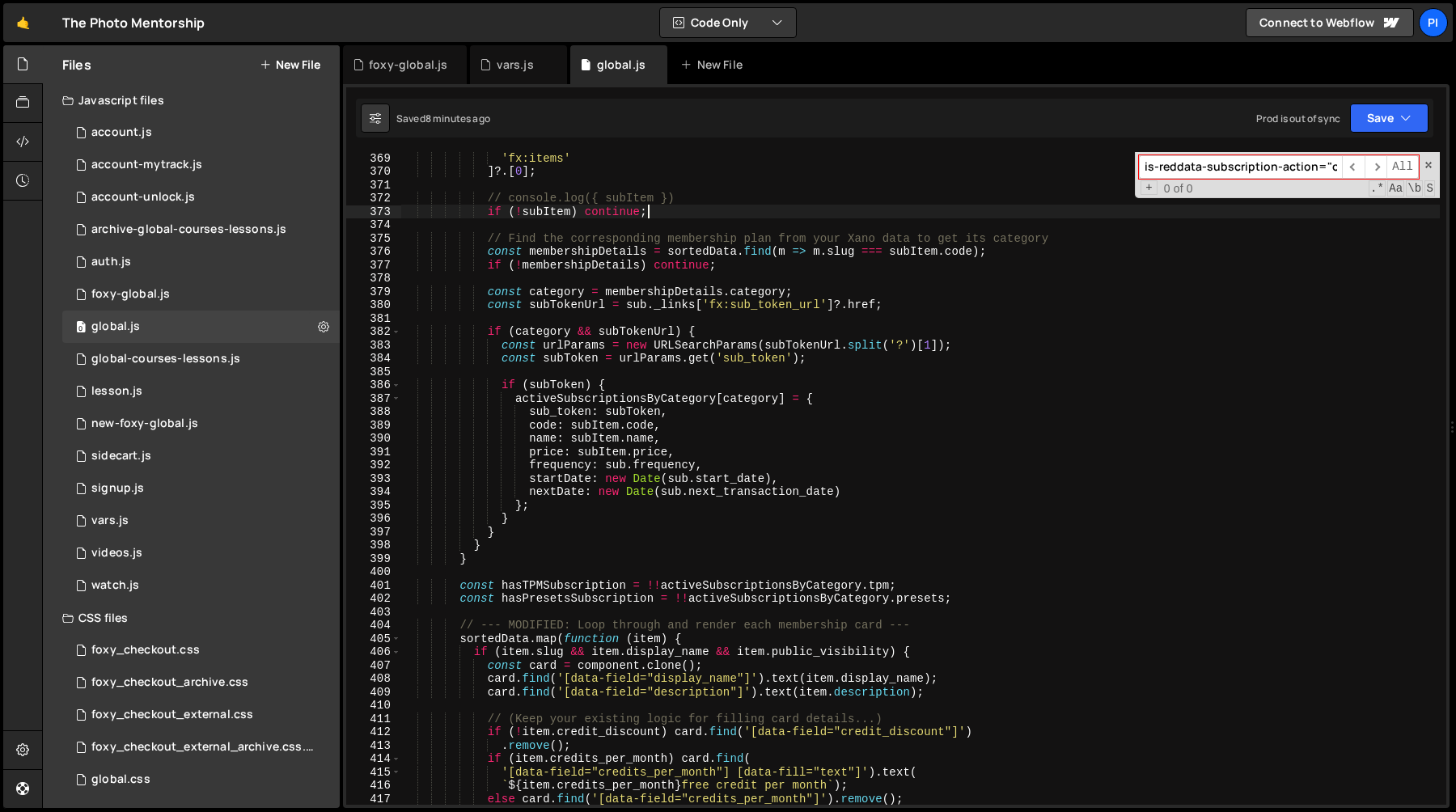
scroll to position [4934, 0]
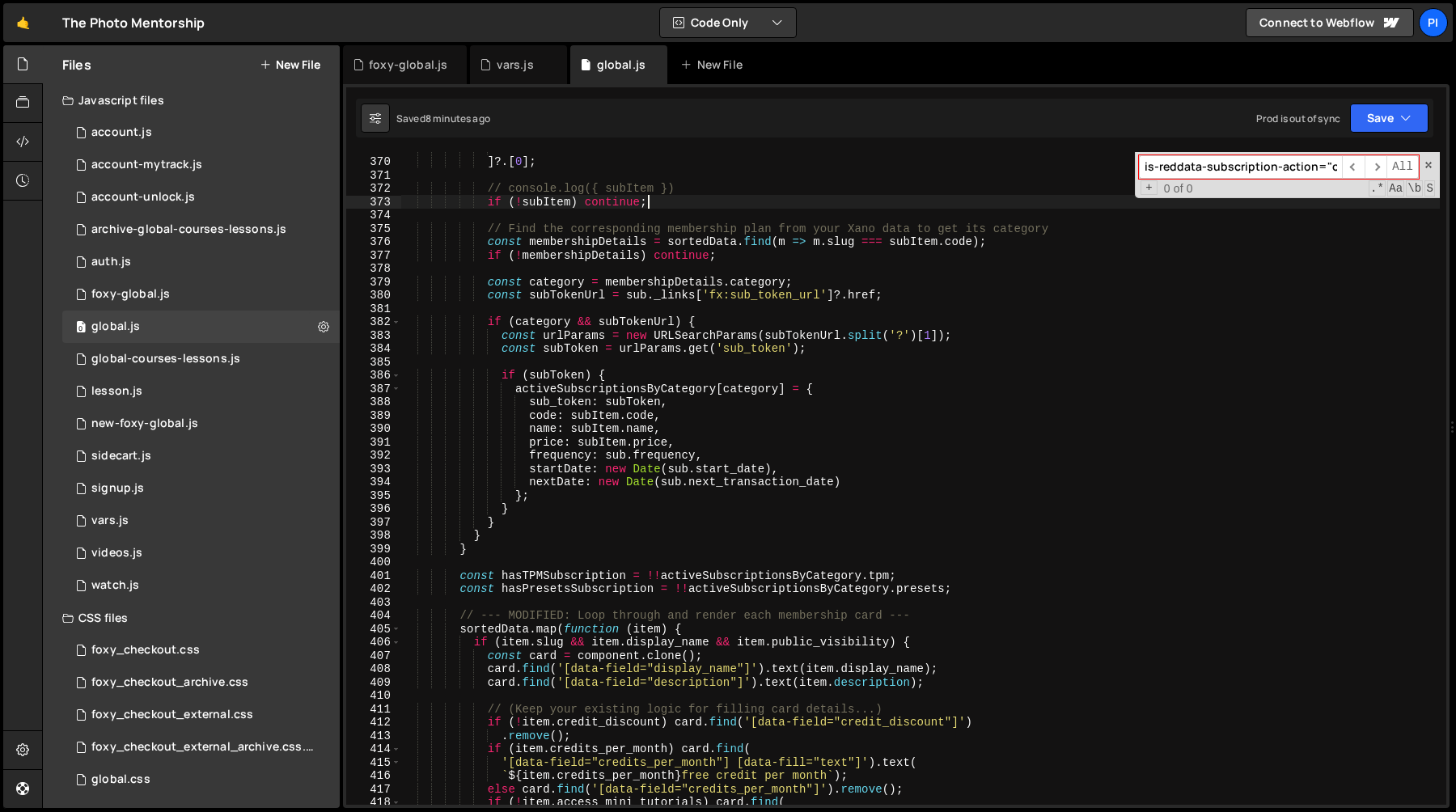
click at [526, 585] on div "'fx:items' ] ?. [ 0 ] ; // console.log({ subItem }) if ( ! subItem ) continue ;…" at bounding box center [920, 481] width 1038 height 679
type textarea "const hasPresetsSubscription = !!activeSubscriptionsByCategory.presets;"
click at [526, 595] on div "'fx:items' ] ?. [ 0 ] ; // console.log({ subItem }) if ( ! subItem ) continue ;…" at bounding box center [920, 481] width 1038 height 679
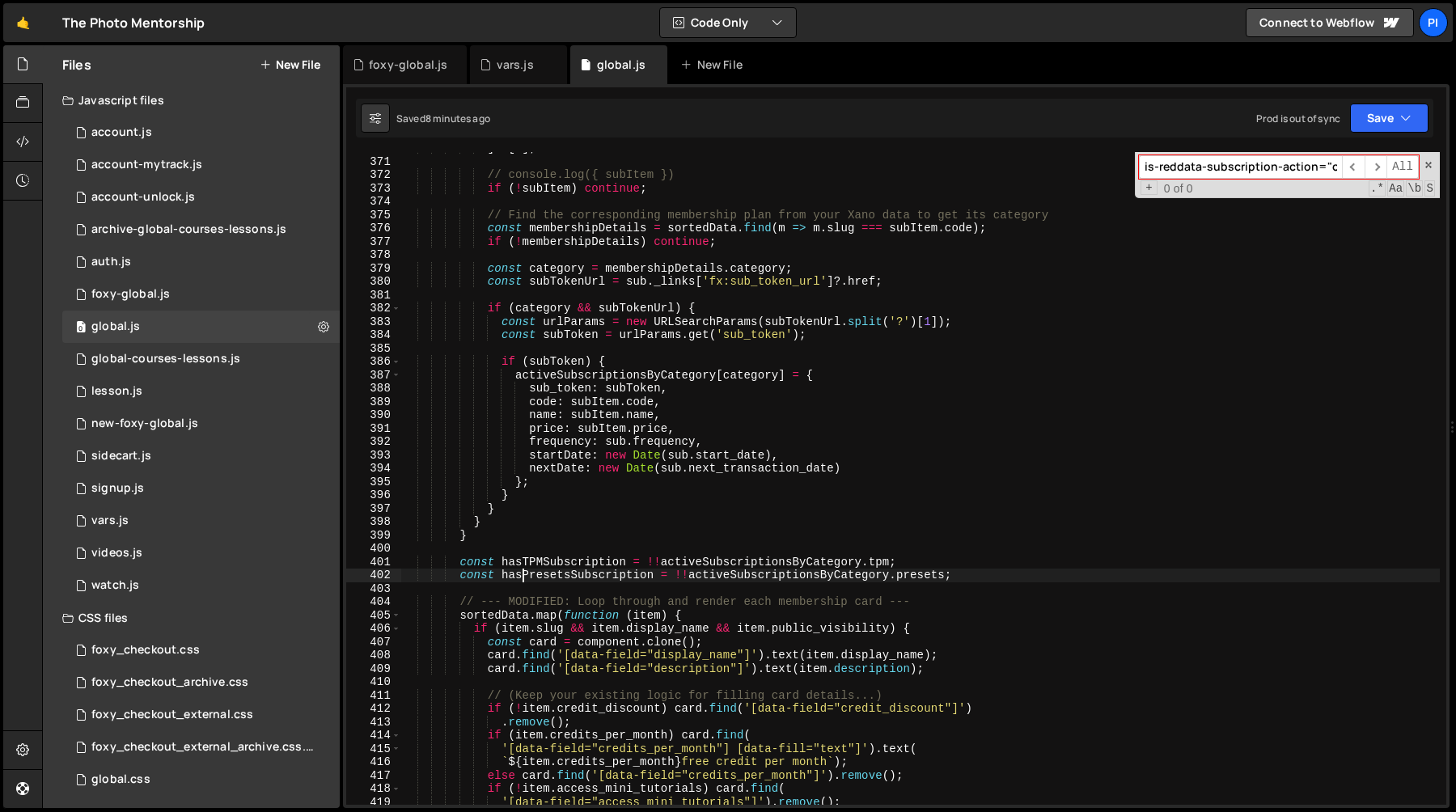
click at [549, 591] on div "] ?. [ 0 ] ; // console.log({ subItem }) if ( ! subItem ) continue ; // Find th…" at bounding box center [920, 481] width 1038 height 679
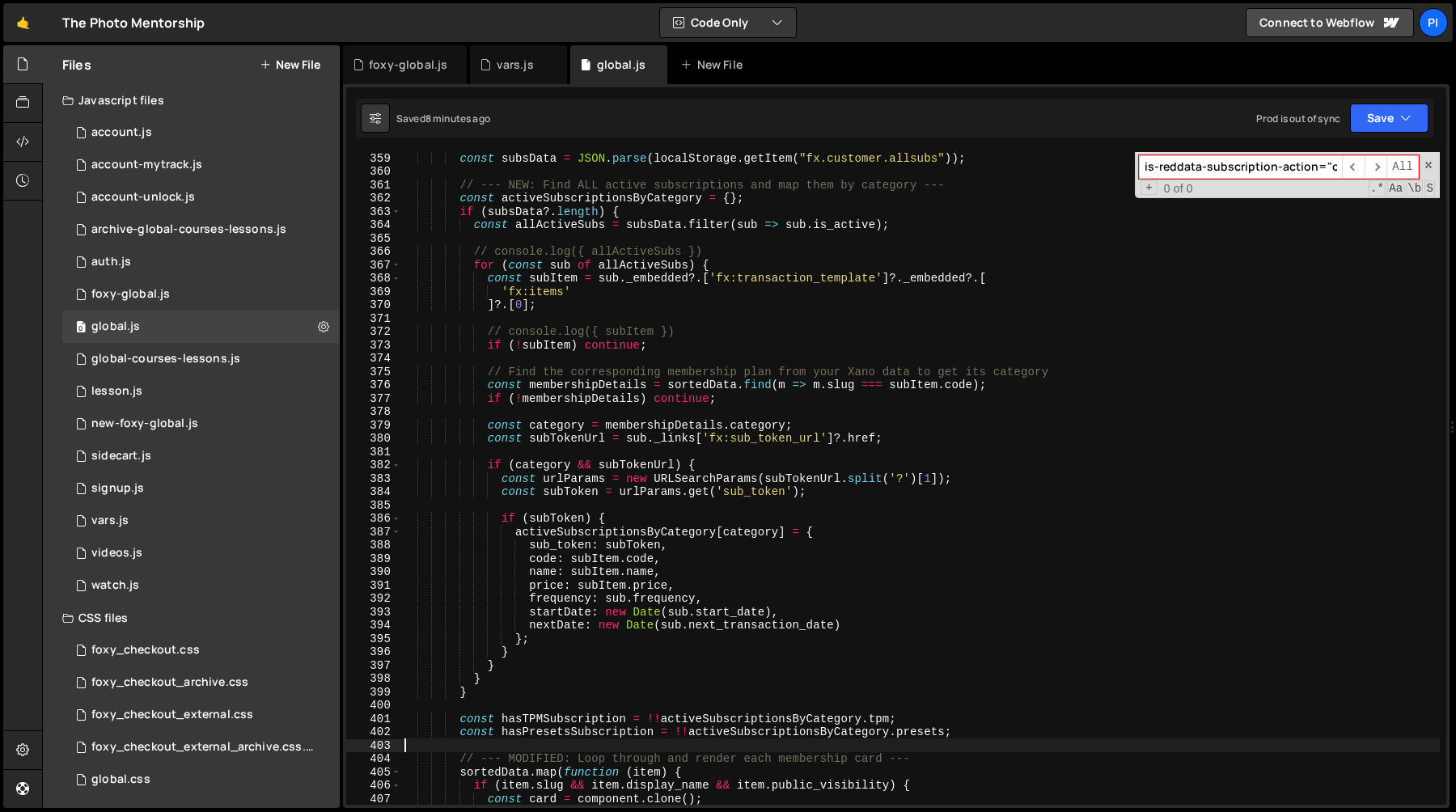
scroll to position [4782, 0]
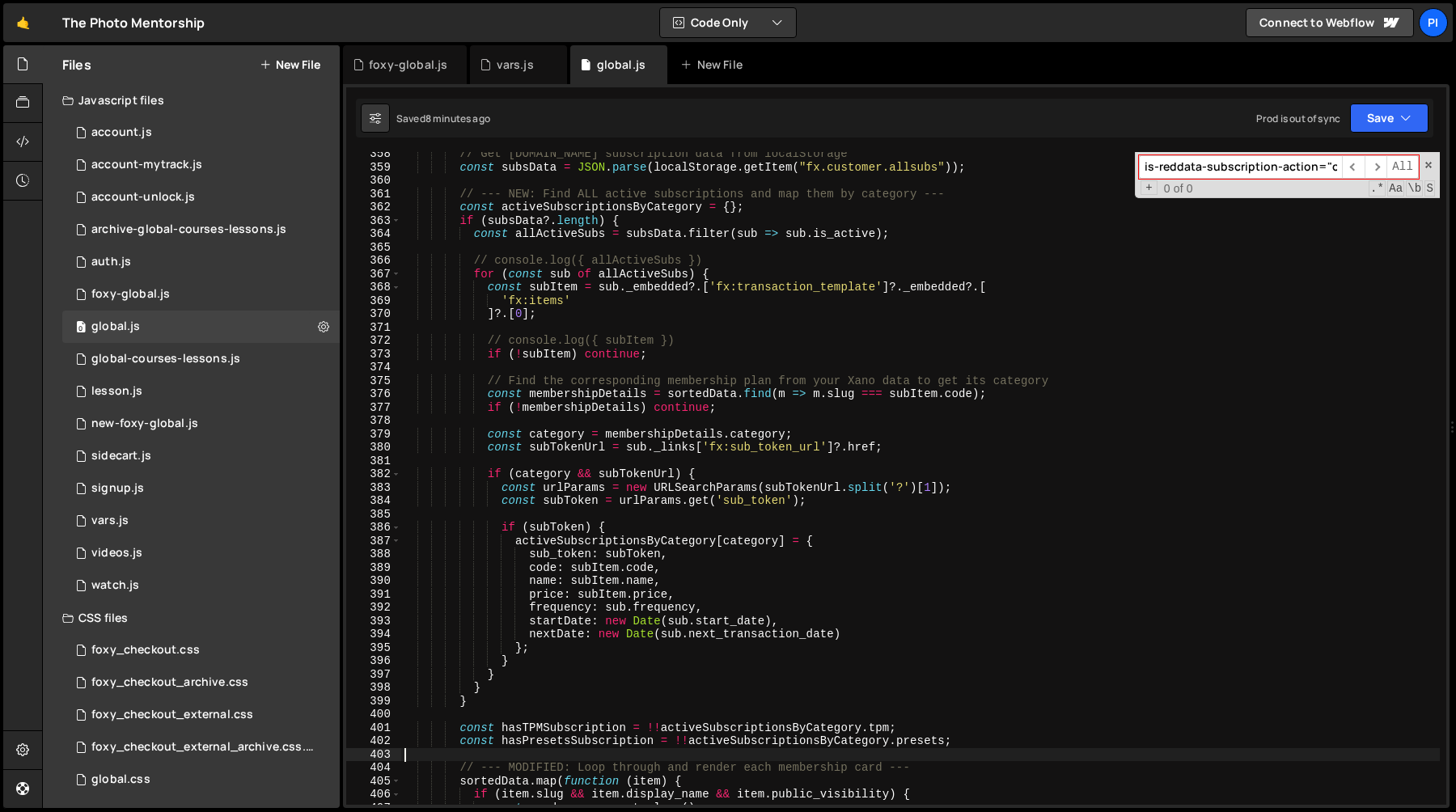
click at [684, 338] on div "// Get [DOMAIN_NAME] subscription data from localStorage const subsData = JSON …" at bounding box center [920, 487] width 1038 height 679
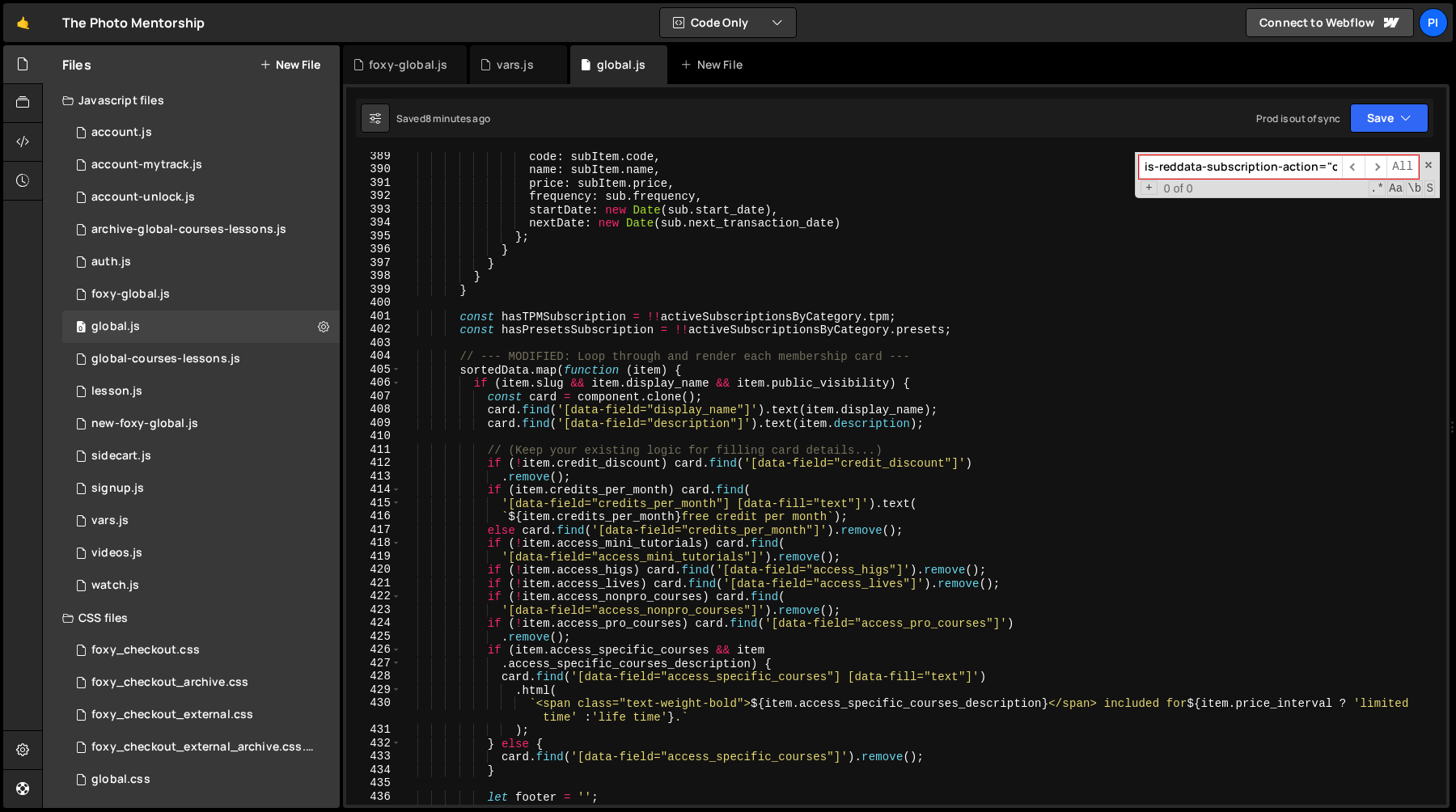
scroll to position [5193, 0]
click at [732, 360] on div "code : subItem . code , name : subItem . name , price : subItem . price , frequ…" at bounding box center [920, 489] width 1038 height 679
click at [712, 371] on div "code : subItem . code , name : subItem . name , price : subItem . price , frequ…" at bounding box center [920, 489] width 1038 height 679
type textarea "[DOMAIN_NAME](function (item) {"
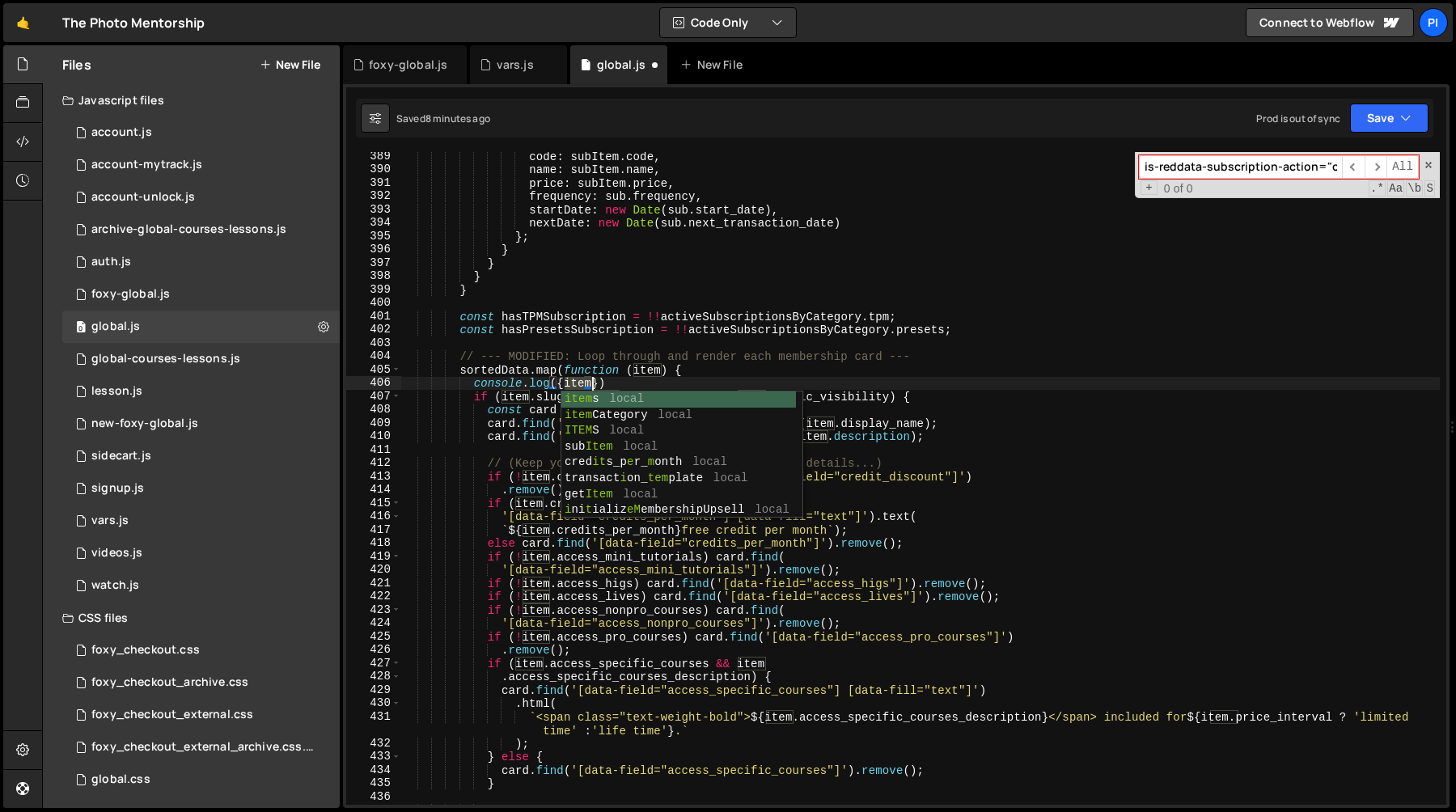
scroll to position [0, 11]
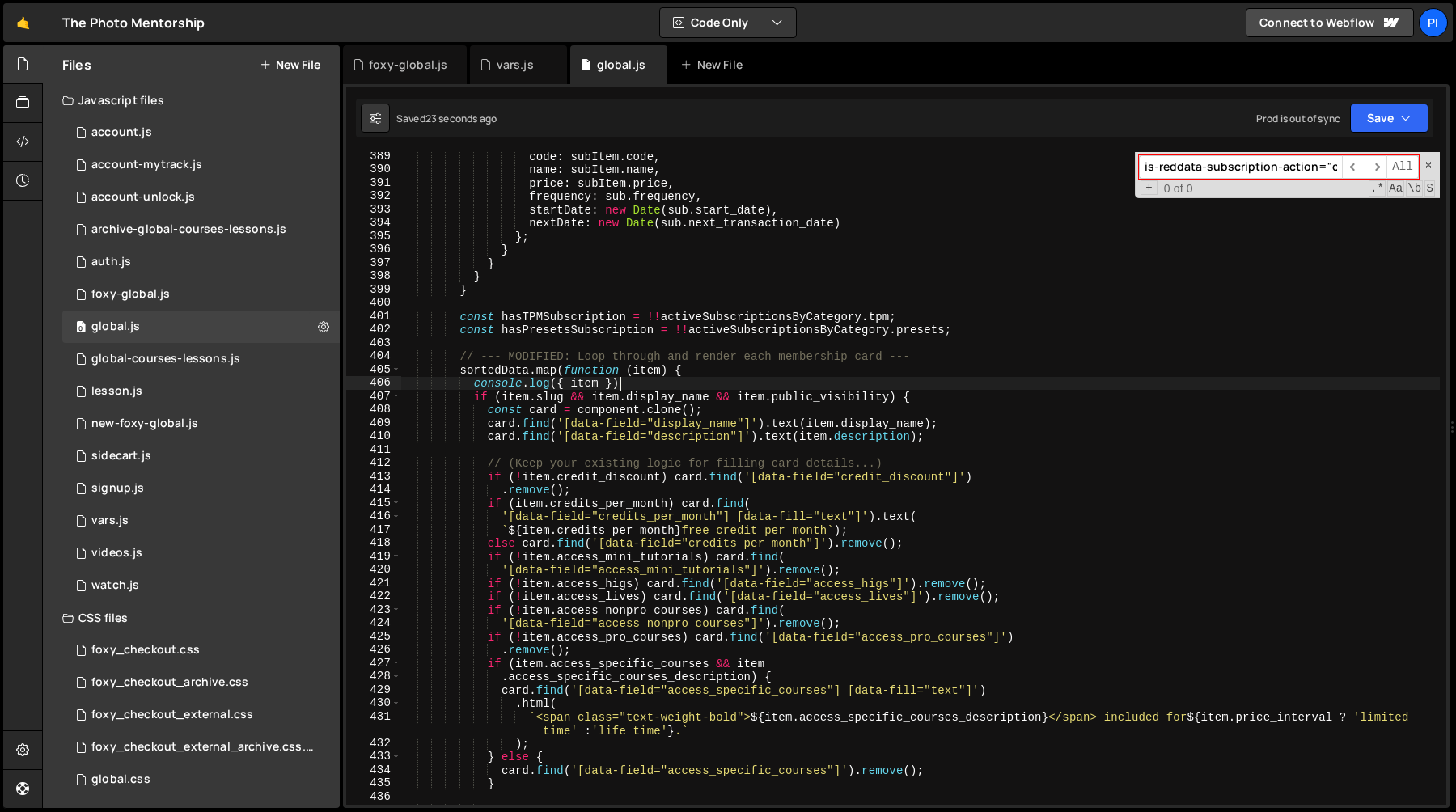
click at [936, 379] on div "code : subItem . code , name : subItem . name , price : subItem . price , frequ…" at bounding box center [920, 489] width 1038 height 679
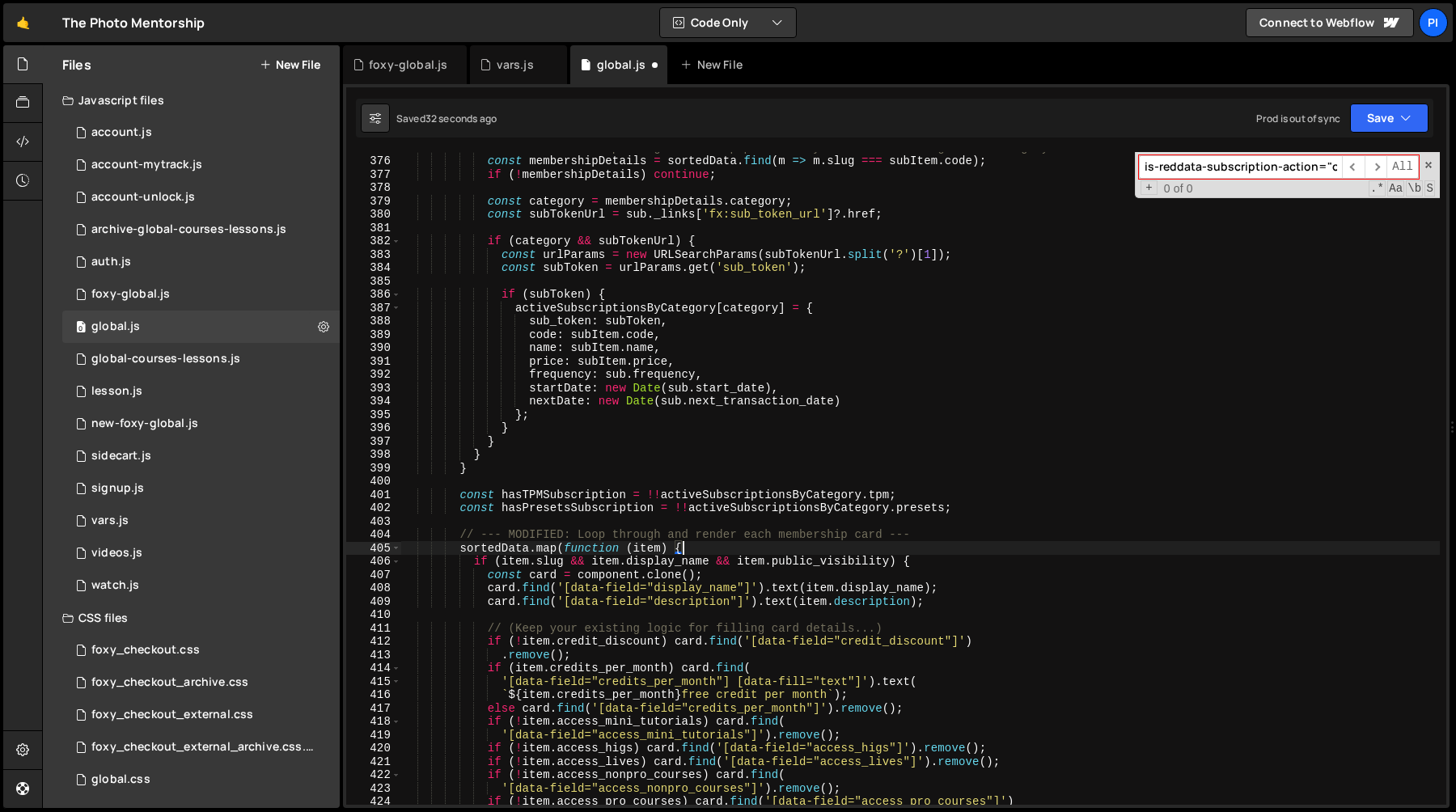
scroll to position [4956, 0]
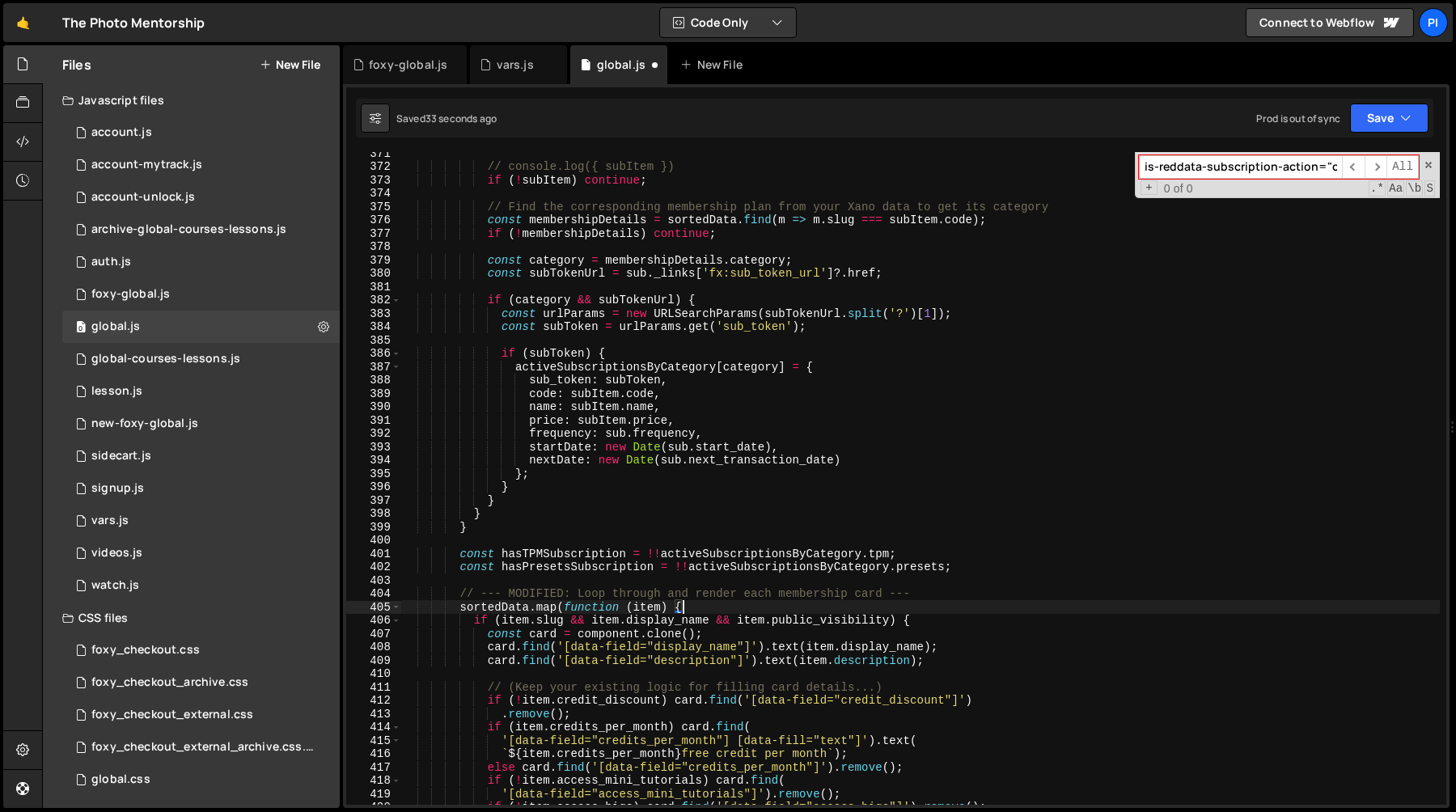
click at [598, 598] on div "// console.log({ subItem }) if ( ! subItem ) continue ; // Find the correspondi…" at bounding box center [920, 486] width 1038 height 679
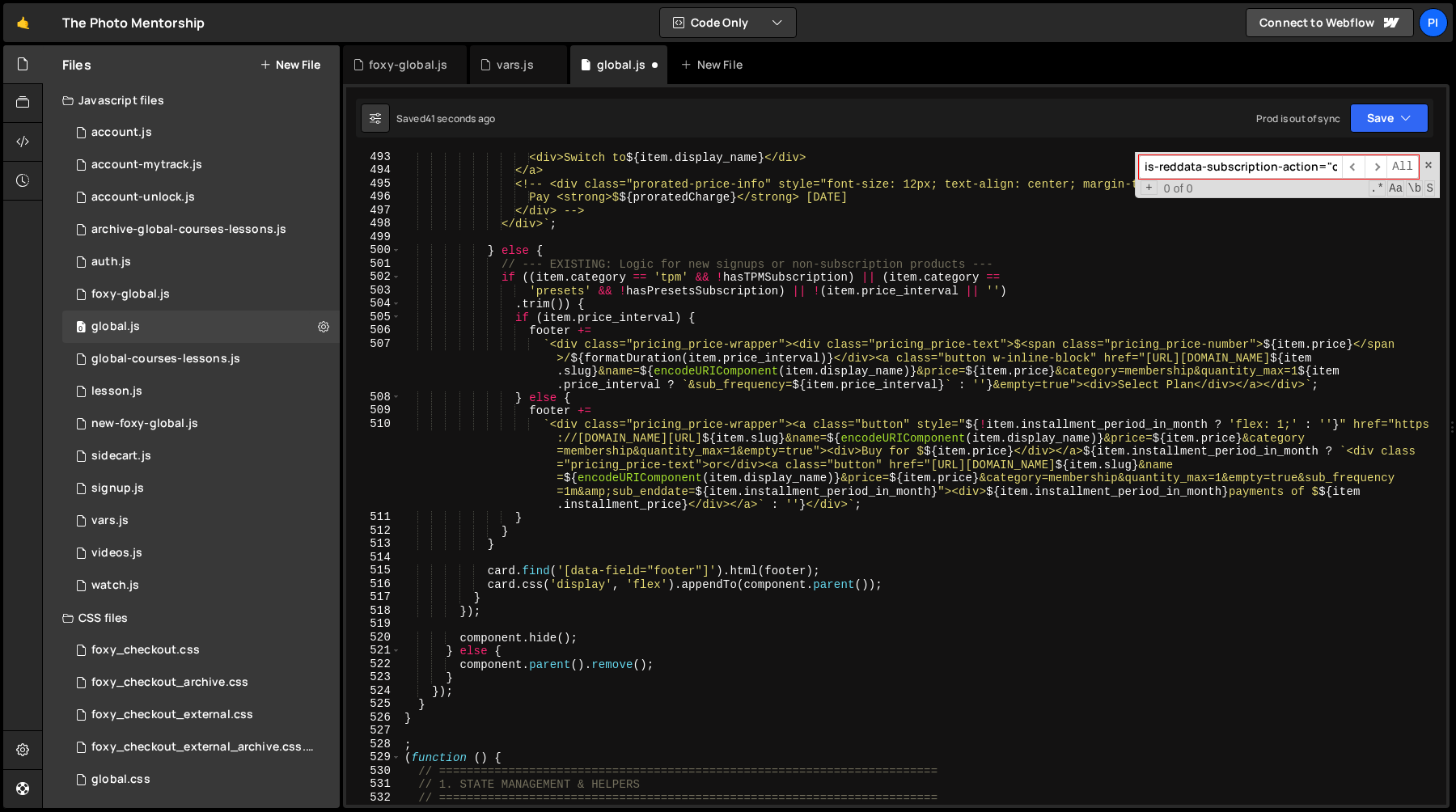
scroll to position [6717, 0]
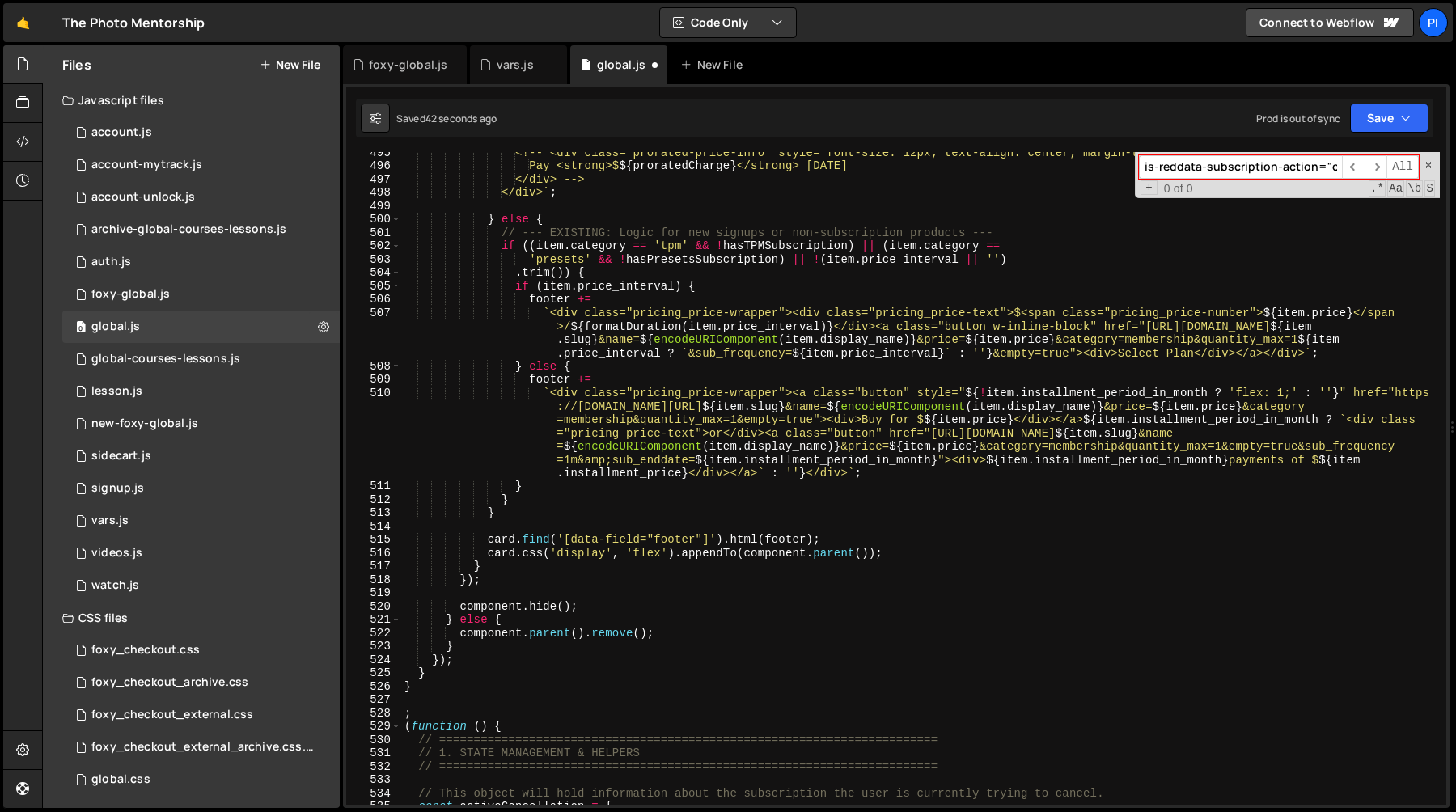
click at [505, 556] on div "<!-- <div class="prorated-price-info" style="font-size: 12px; text-align: cente…" at bounding box center [920, 485] width 1038 height 679
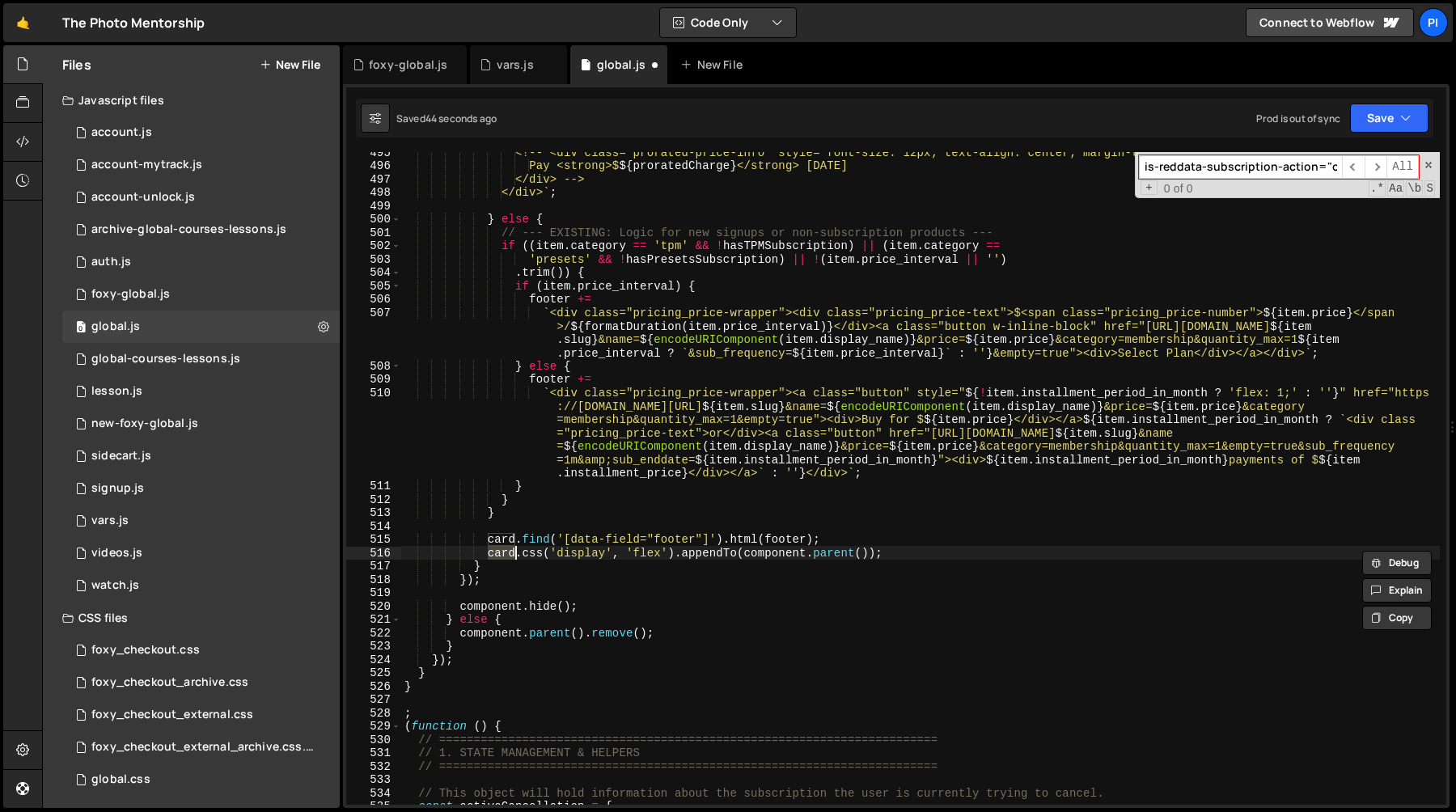
click at [785, 557] on div "<!-- <div class="prorated-price-info" style="font-size: 12px; text-align: cente…" at bounding box center [920, 485] width 1038 height 679
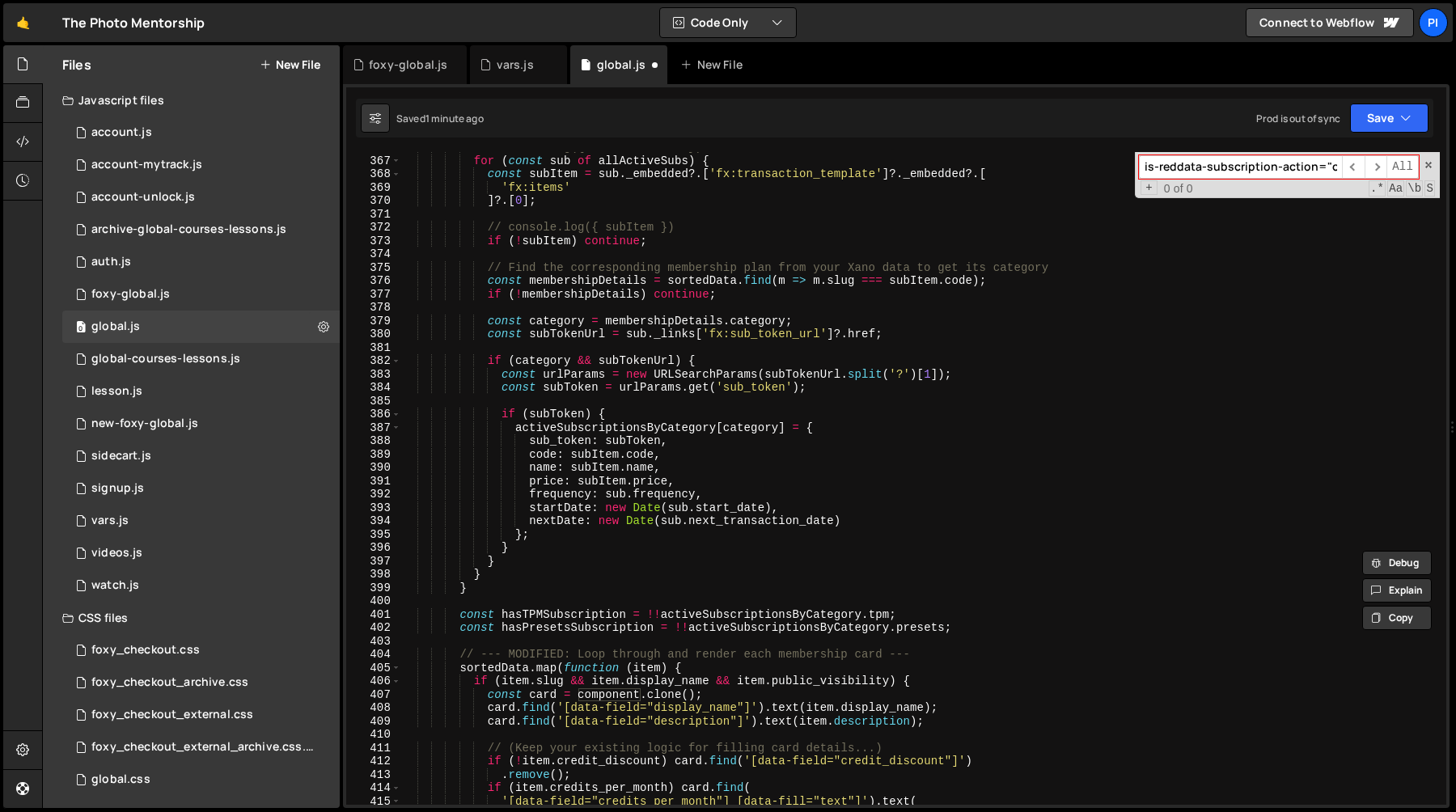
scroll to position [4887, 0]
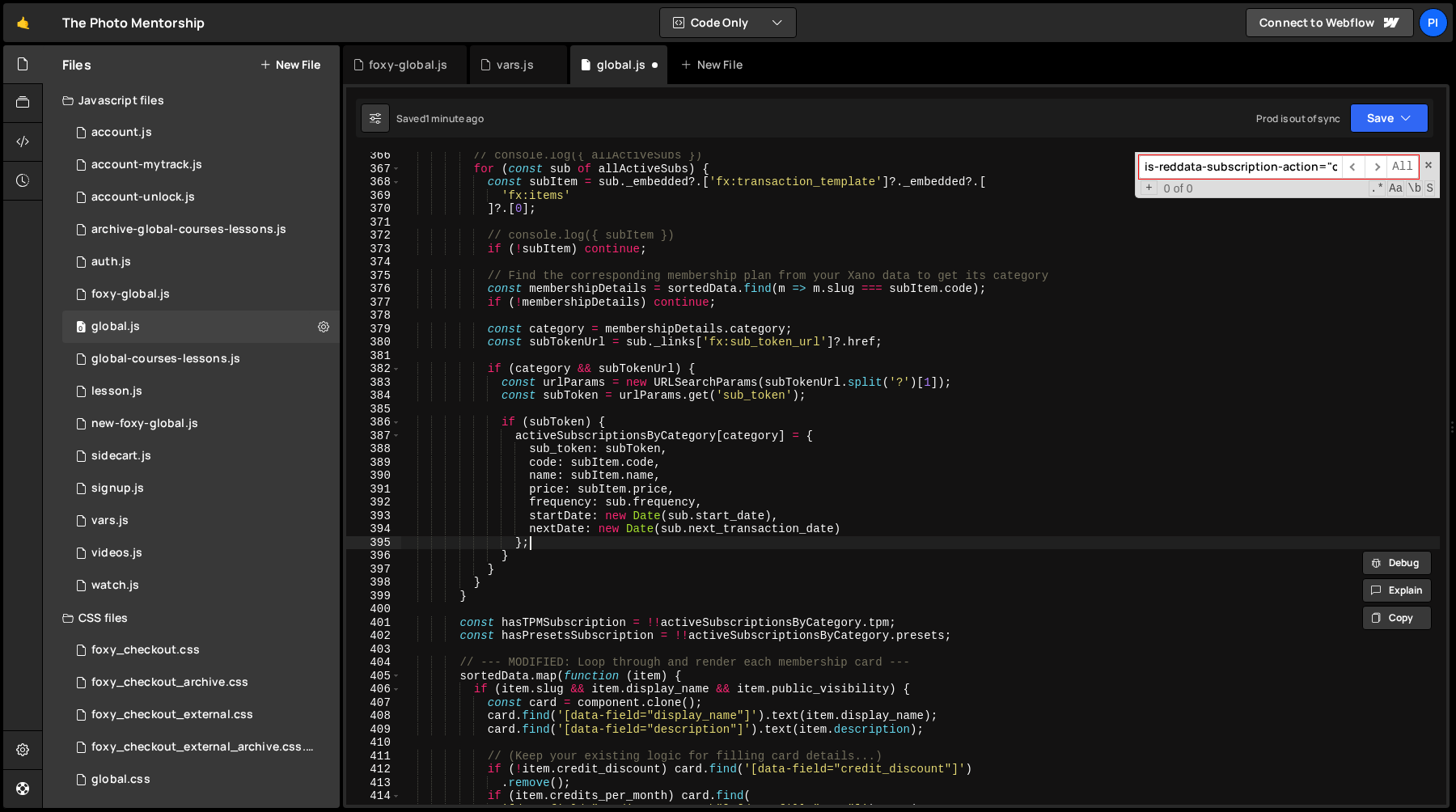
click at [623, 544] on div "// console.log({ allActiveSubs }) for ( const sub of allActiveSubs ) { const su…" at bounding box center [920, 488] width 1038 height 679
click at [550, 434] on div "// console.log({ allActiveSubs }) for ( const sub of allActiveSubs ) { const su…" at bounding box center [920, 488] width 1038 height 679
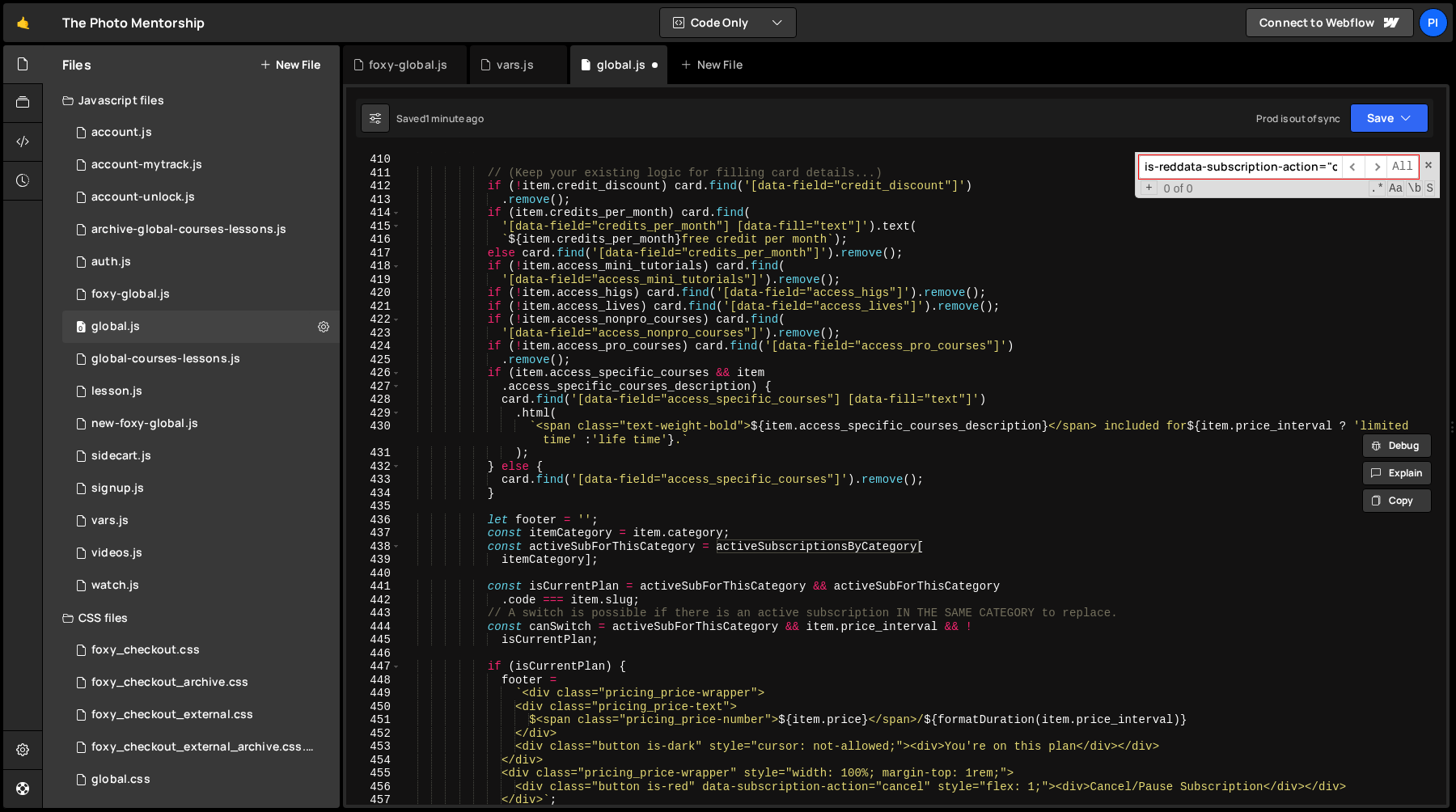
scroll to position [5476, 0]
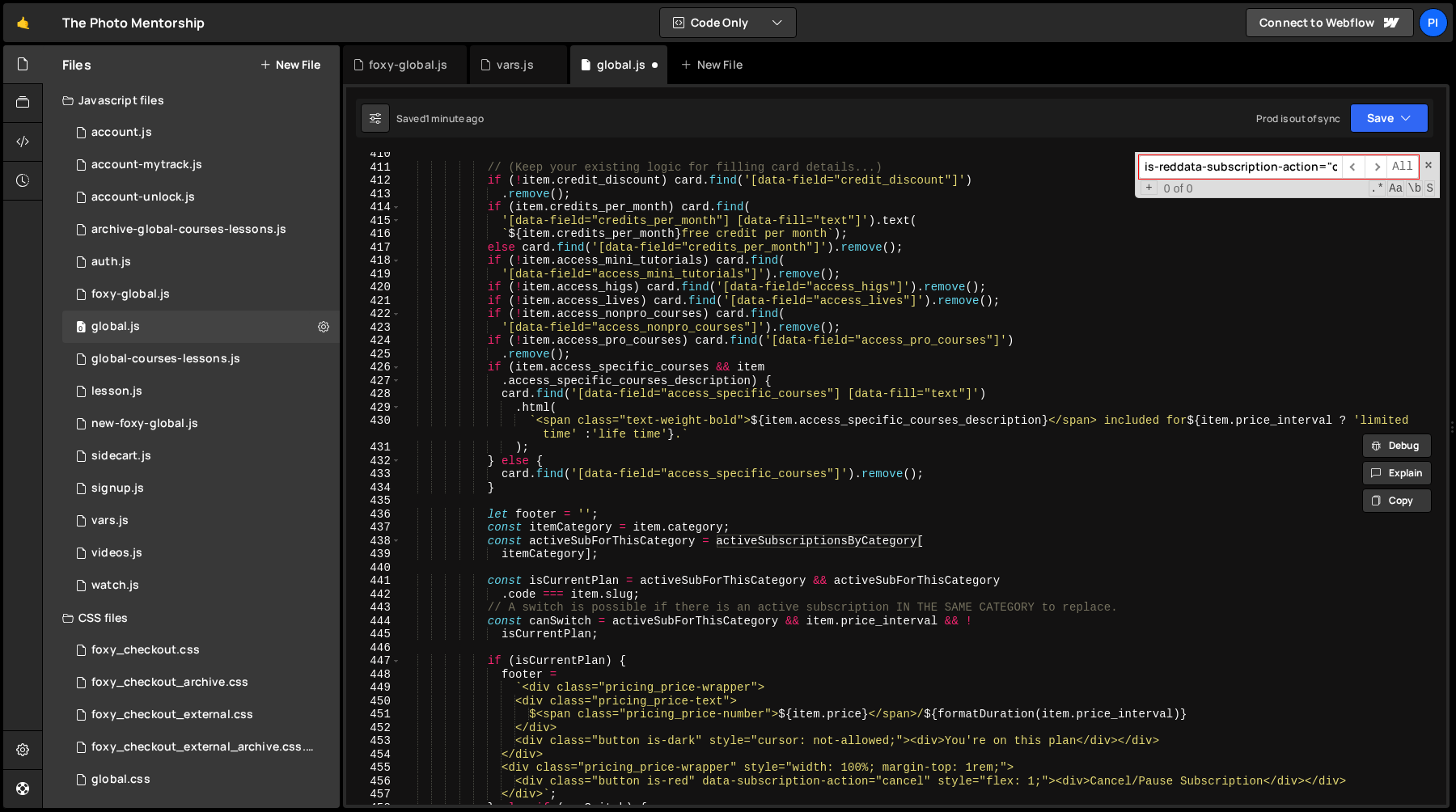
click at [601, 541] on div "// (Keep your existing logic for filling card details...) if ( ! item . credit_…" at bounding box center [920, 487] width 1038 height 679
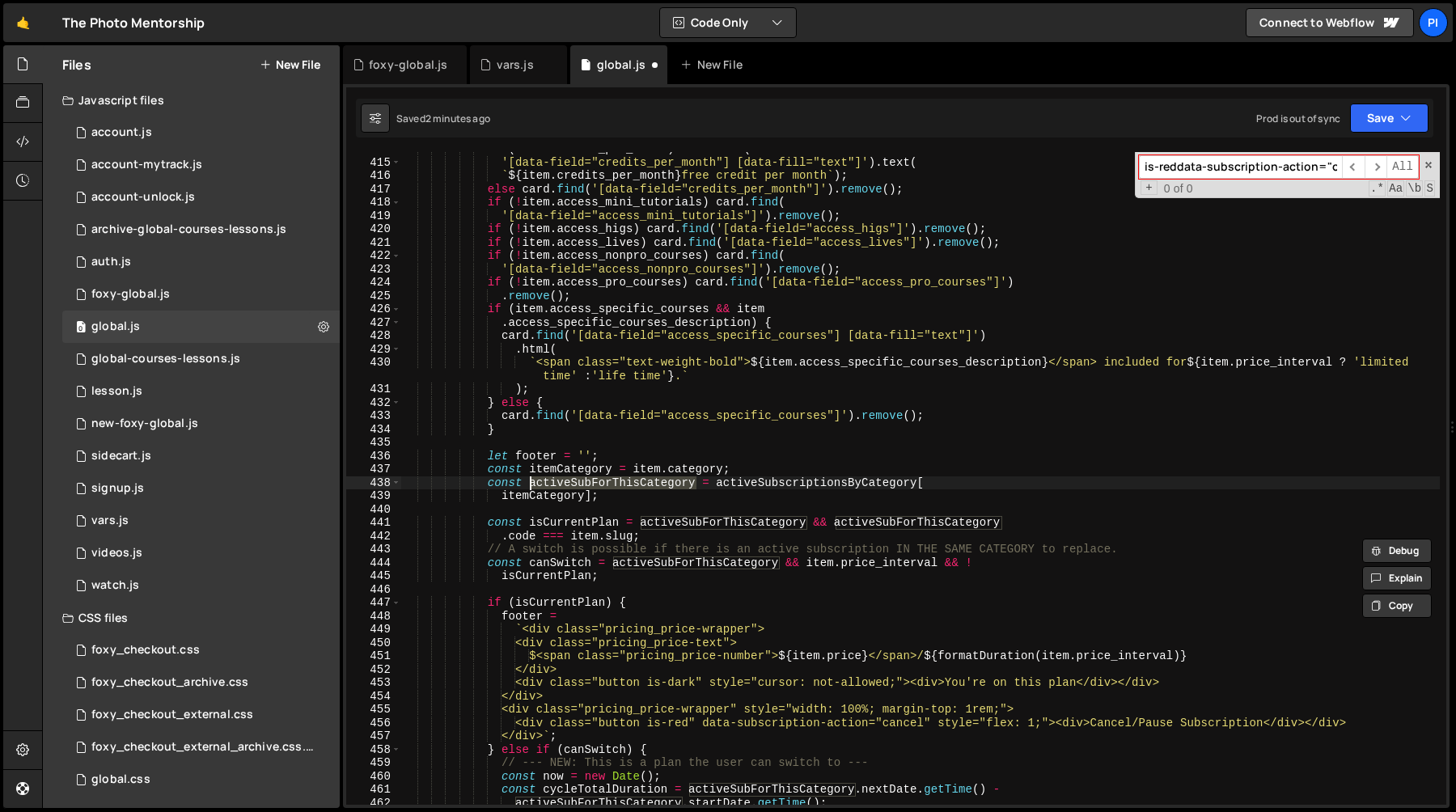
scroll to position [5593, 0]
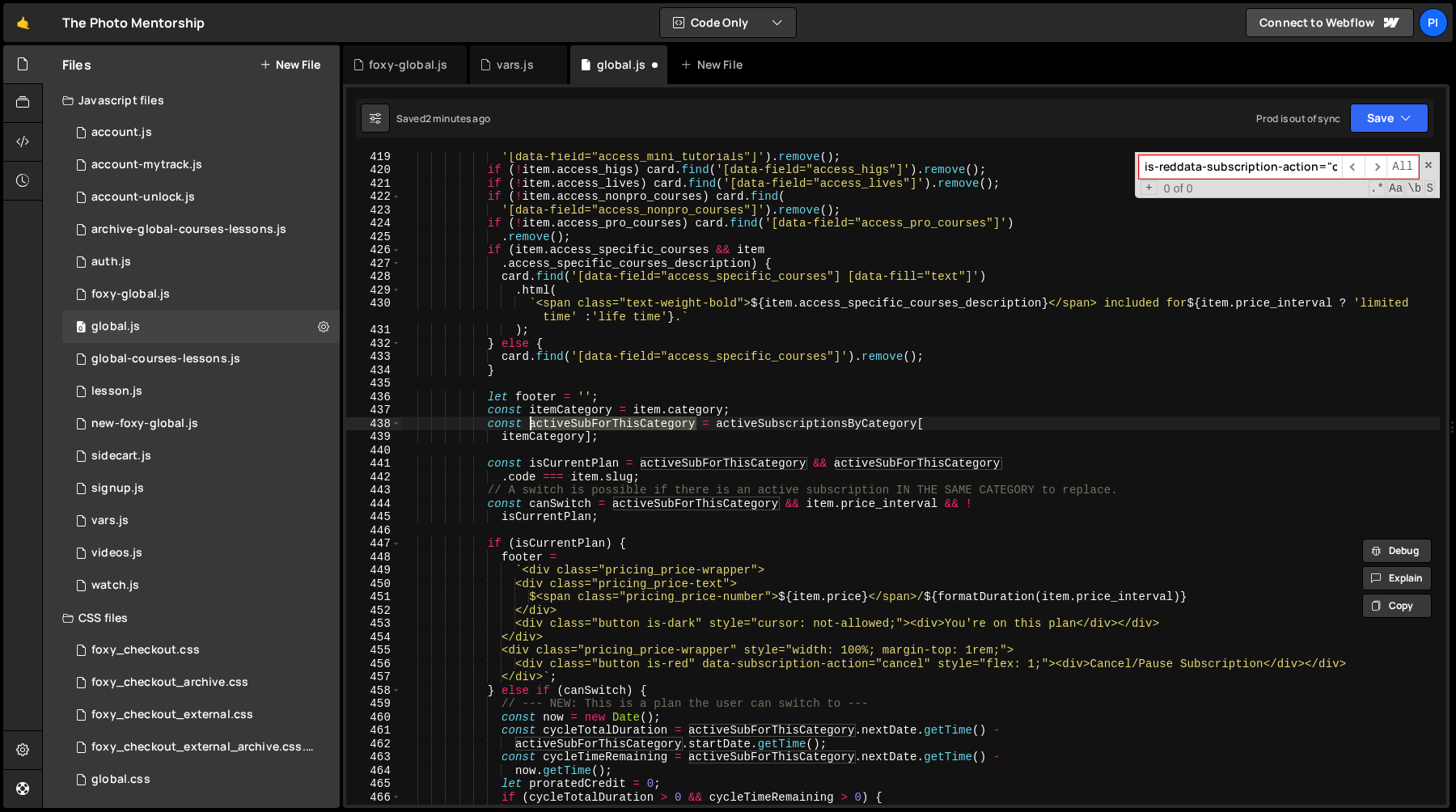
click at [629, 439] on div "'[data-field="access_mini_tutorials"]' ) . remove ( ) ; if ( ! item . access_hi…" at bounding box center [920, 489] width 1038 height 679
type textarea "itemCategory];"
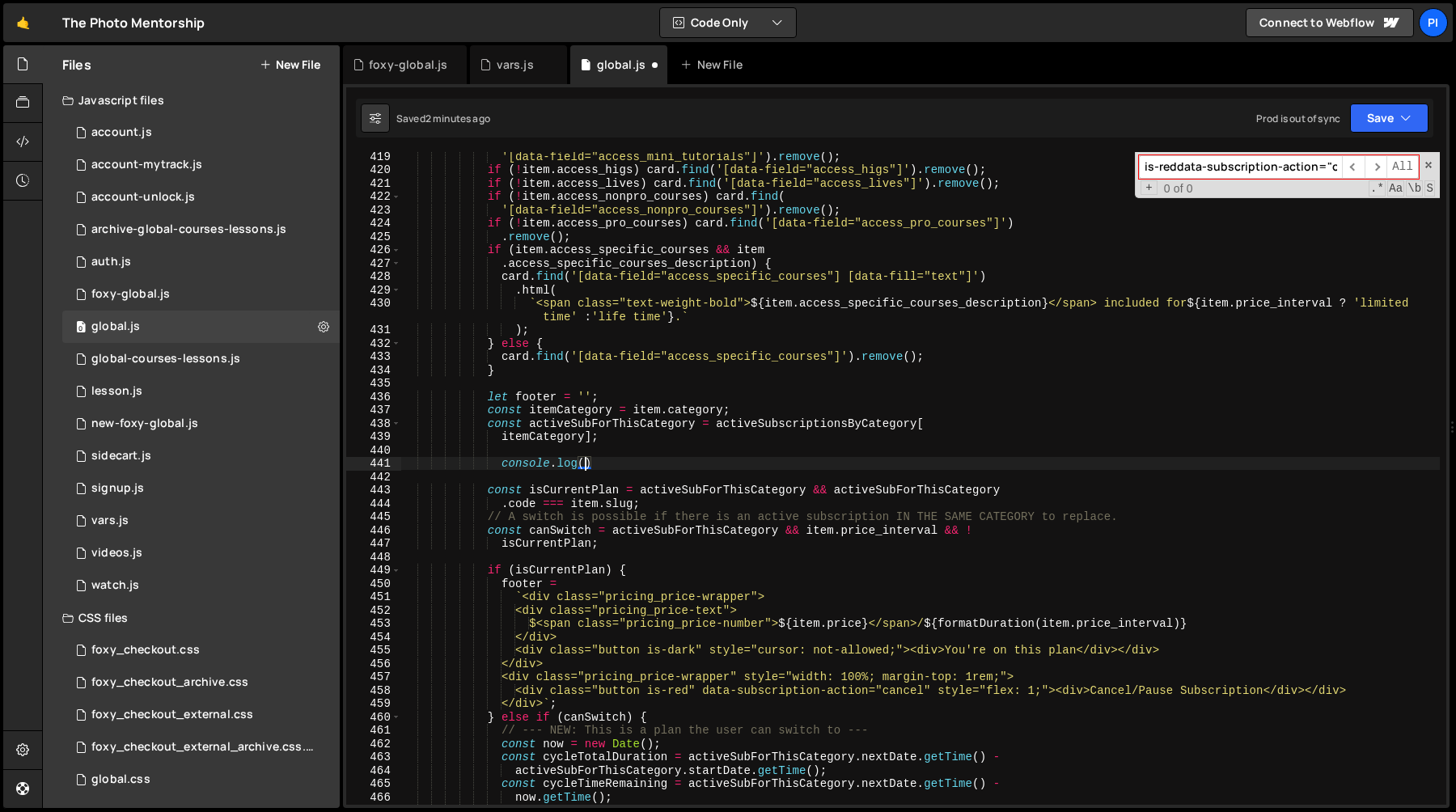
scroll to position [0, 12]
paste textarea "activeSubForThisCategory}"
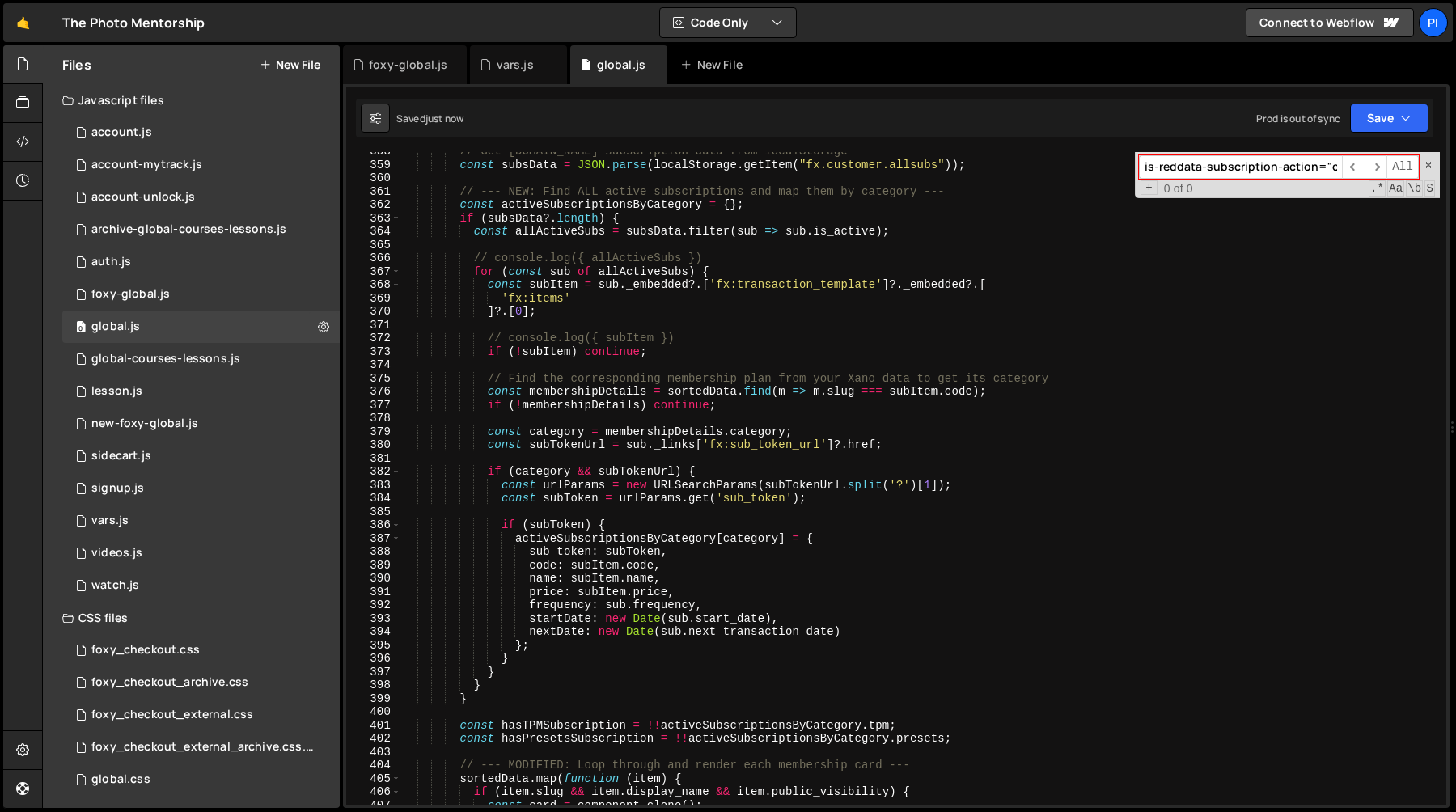
scroll to position [4773, 0]
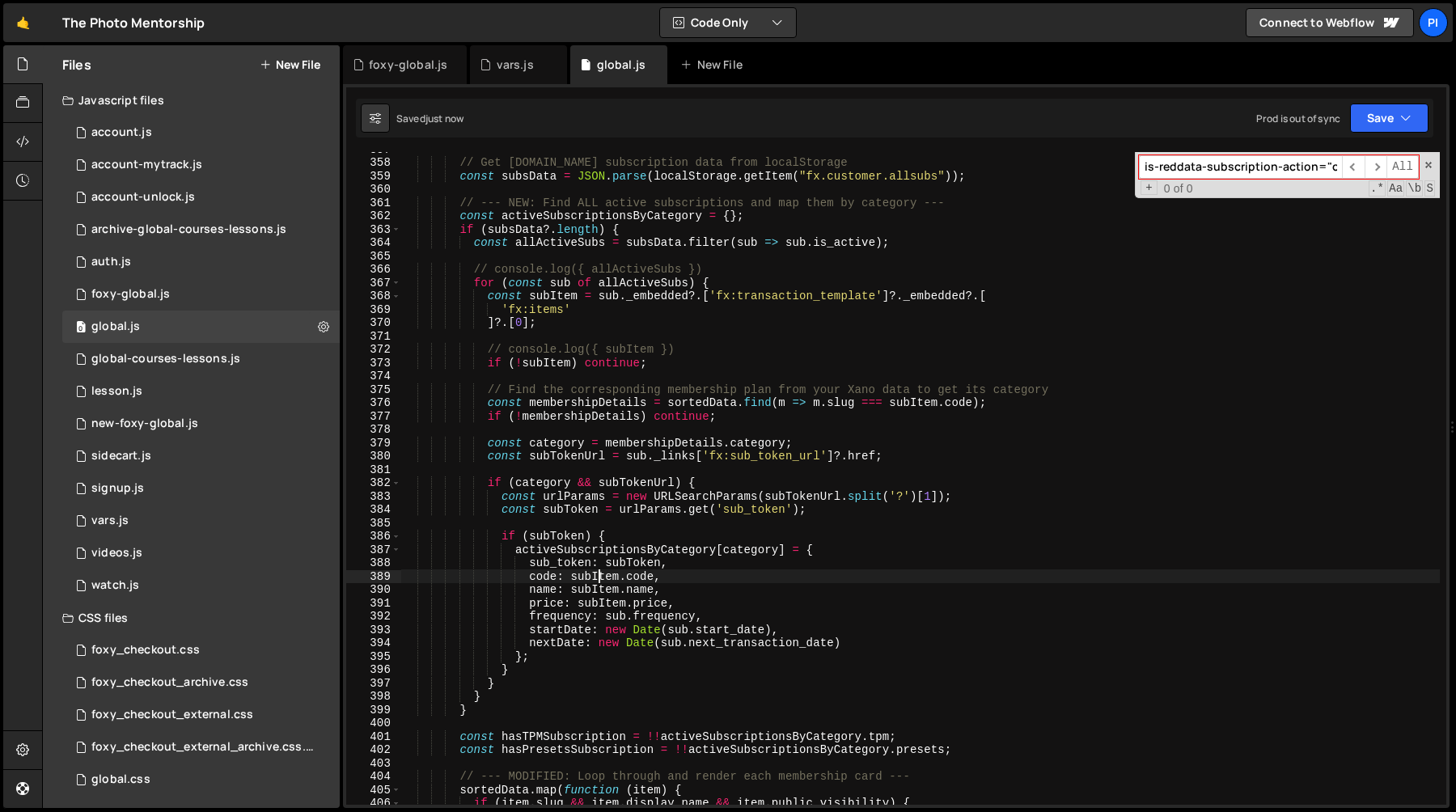
click at [598, 581] on div "// Get [DOMAIN_NAME] subscription data from localStorage const subsData = JSON …" at bounding box center [920, 482] width 1038 height 679
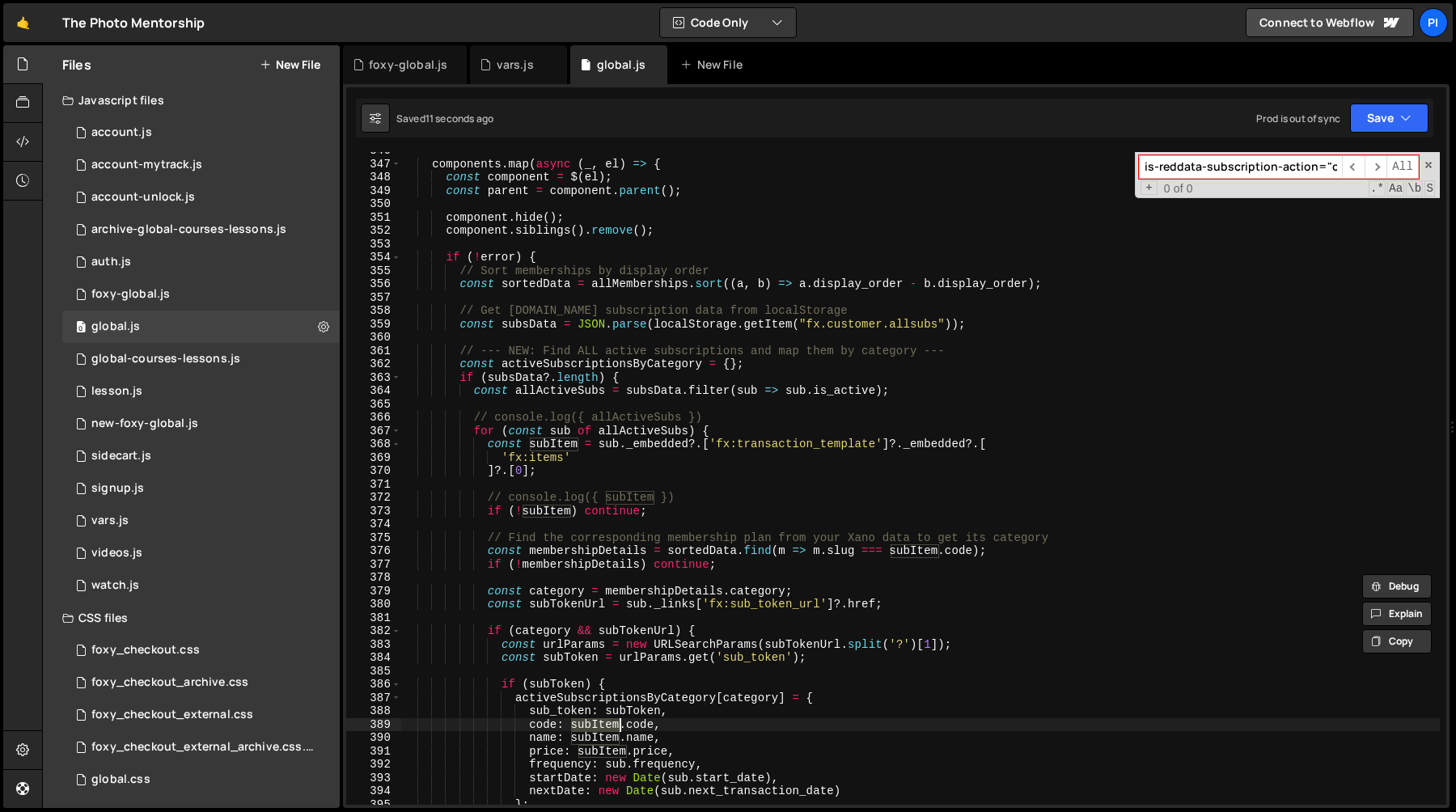
scroll to position [4608, 0]
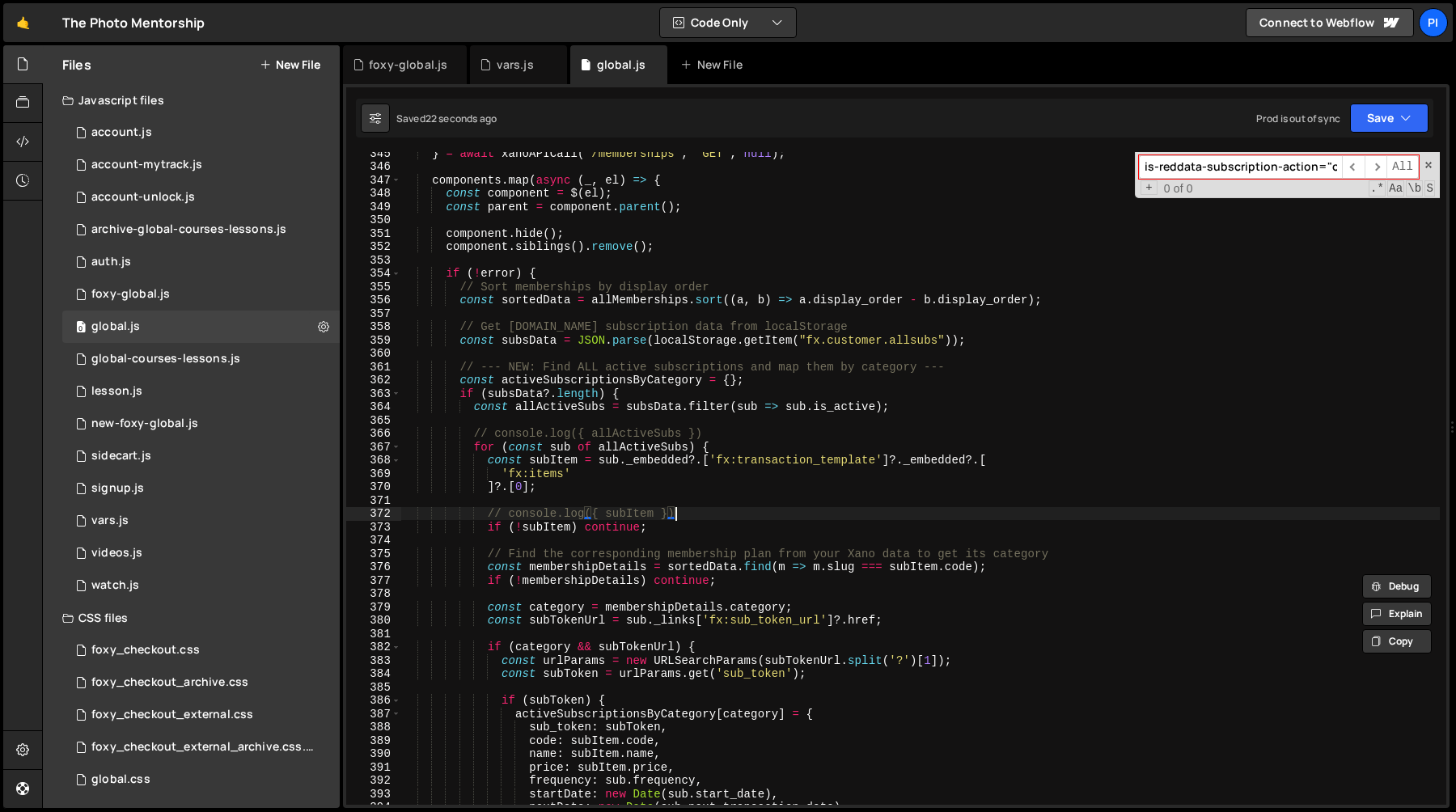
click at [690, 511] on div "} = await xanoAPICall ( ` /memberships ` , 'GET' , null ) ; components . map ( …" at bounding box center [920, 486] width 1038 height 679
click at [736, 581] on div "} = await xanoAPICall ( ` /memberships ` , 'GET' , null ) ; components . map ( …" at bounding box center [920, 486] width 1038 height 679
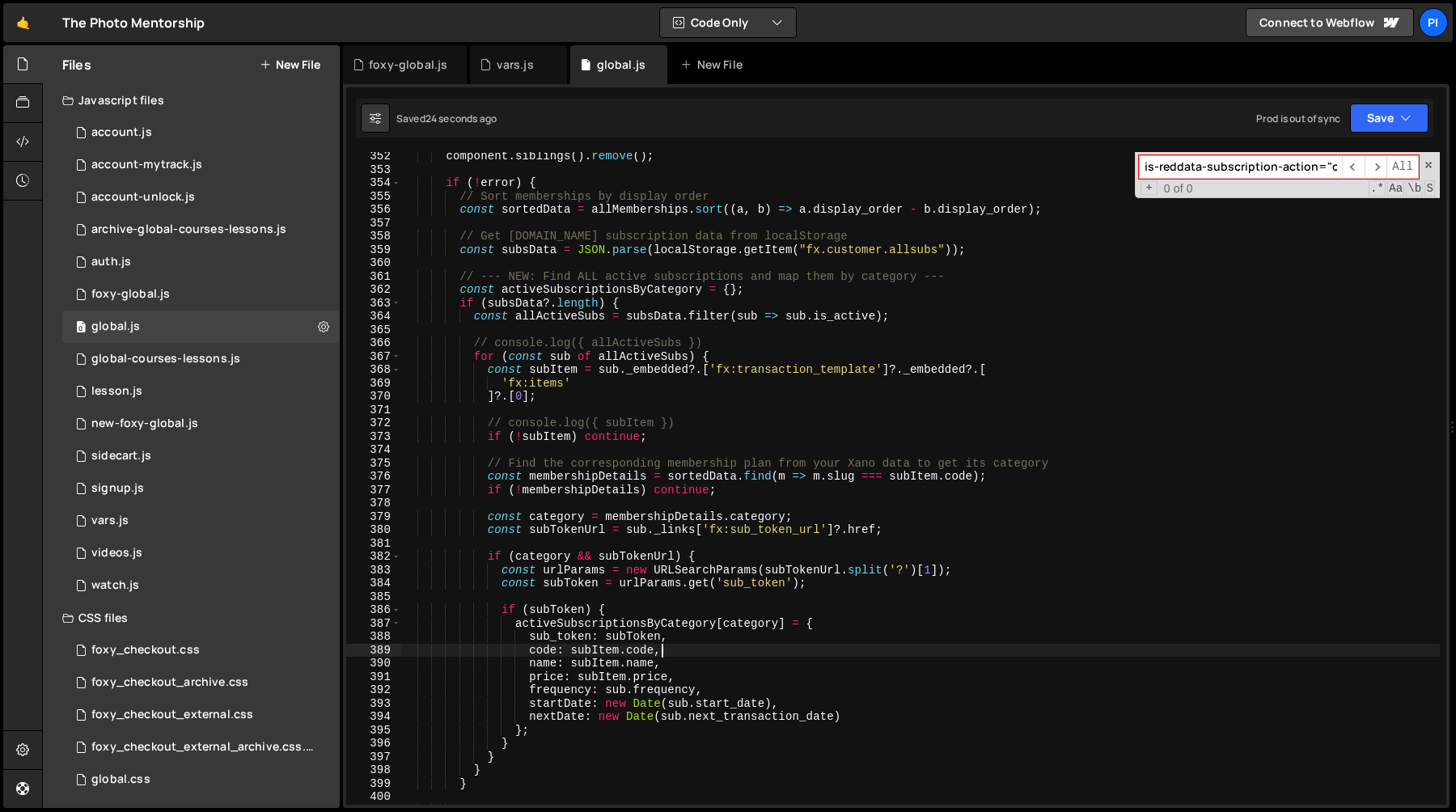
click at [757, 652] on div "component . siblings ( ) . remove ( ) ; if ( ! error ) { // Sort memberships by…" at bounding box center [920, 489] width 1038 height 679
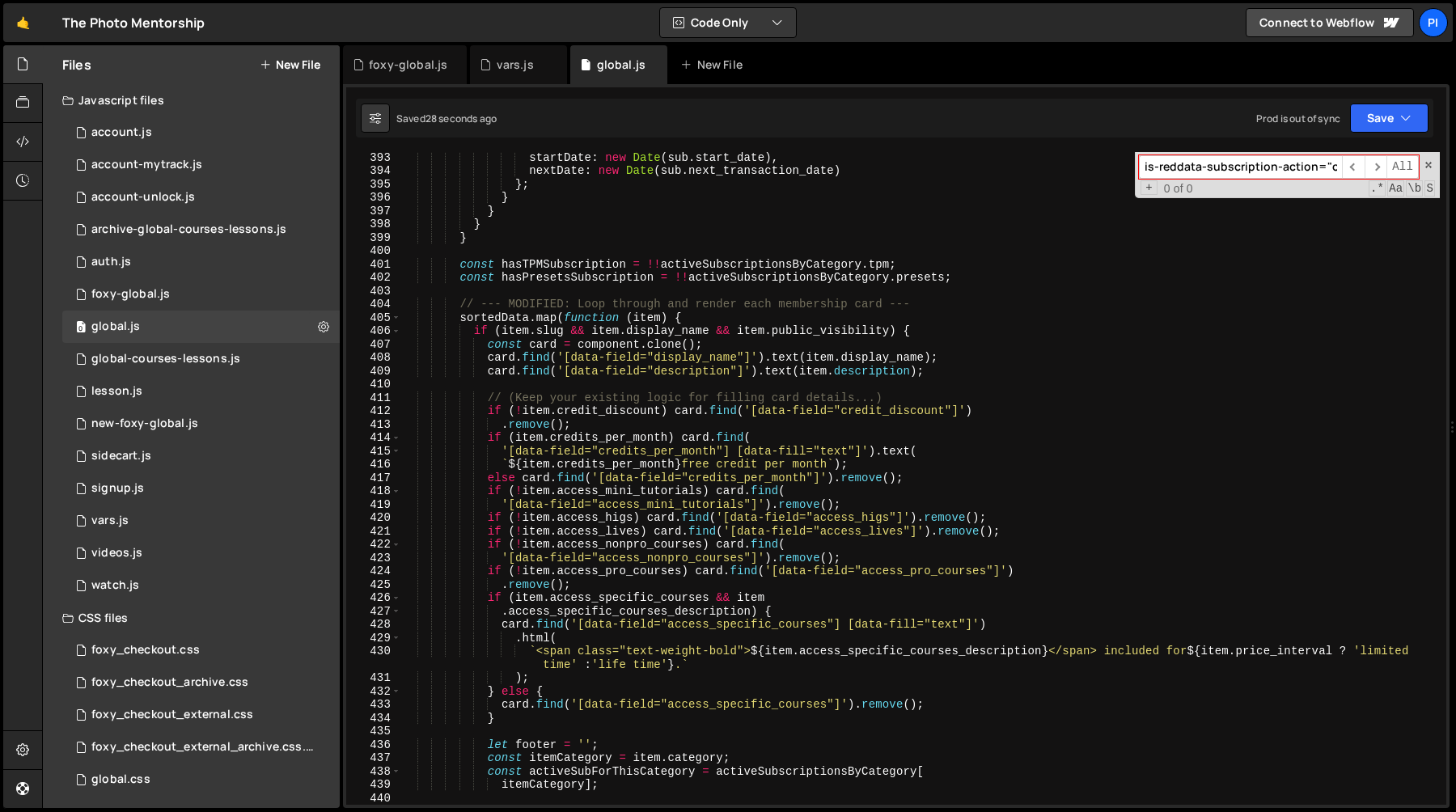
click at [778, 601] on div "startDate : new Date ( sub . start_date ) , nextDate : new Date ( sub . next_tr…" at bounding box center [920, 490] width 1038 height 679
type textarea "if (item.access_specific_courses && item"
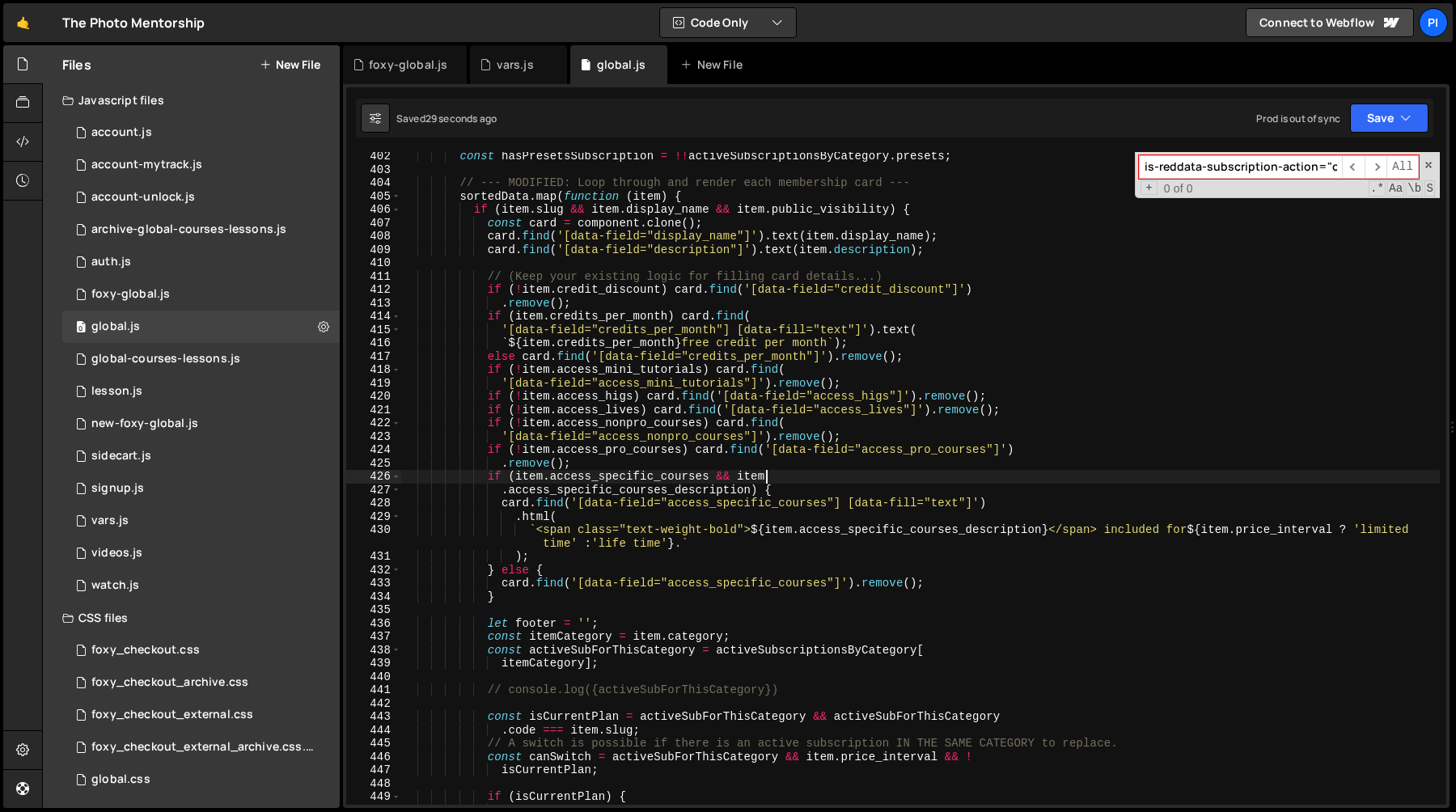
scroll to position [5403, 0]
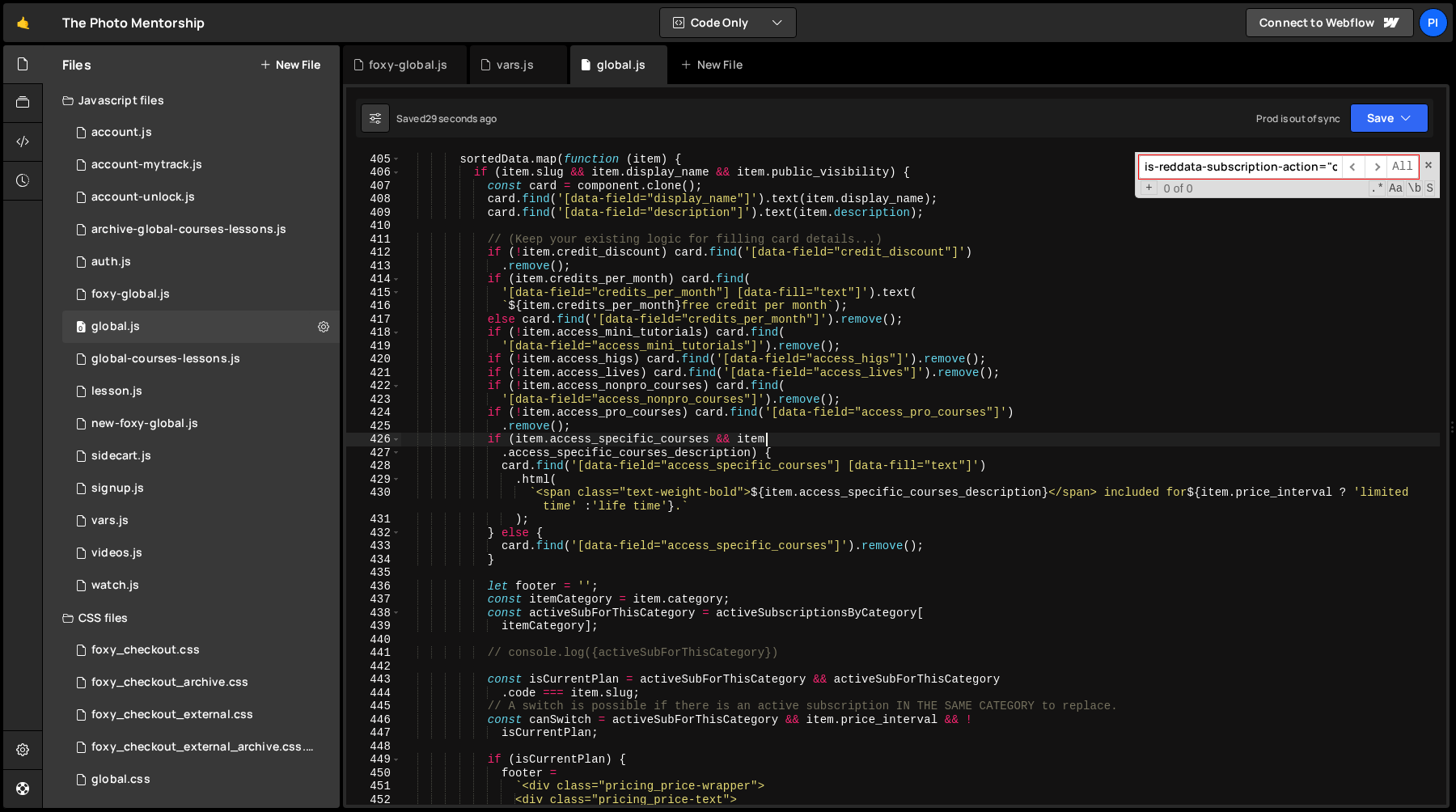
click at [745, 661] on div "// --- MODIFIED: Loop through and render each membership card --- sortedData . …" at bounding box center [920, 478] width 1038 height 679
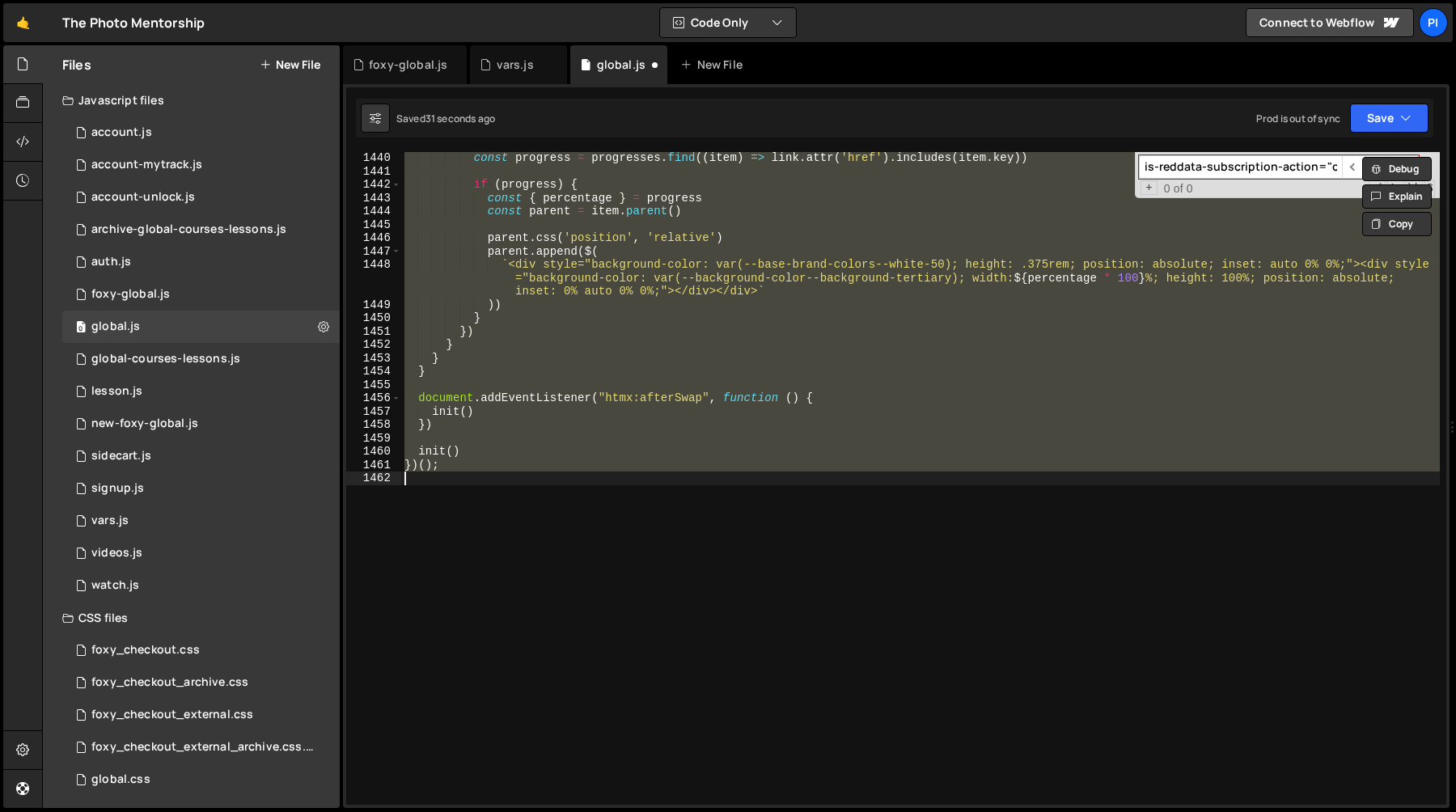
scroll to position [5571, 0]
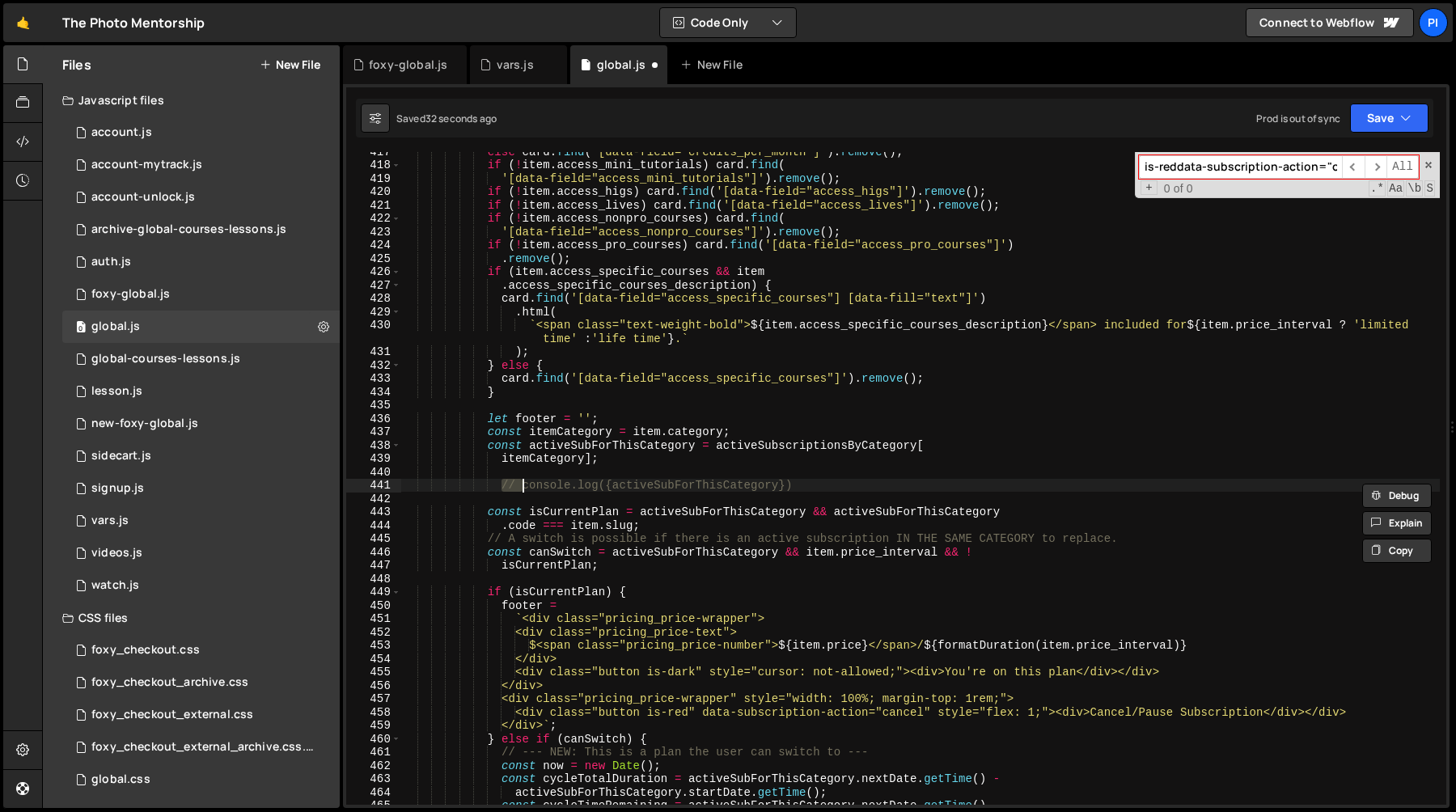
click at [824, 482] on div "else card . find ( '[data-field="credits_per_month"]' ) . remove ( ) ; if ( ! i…" at bounding box center [920, 484] width 1038 height 679
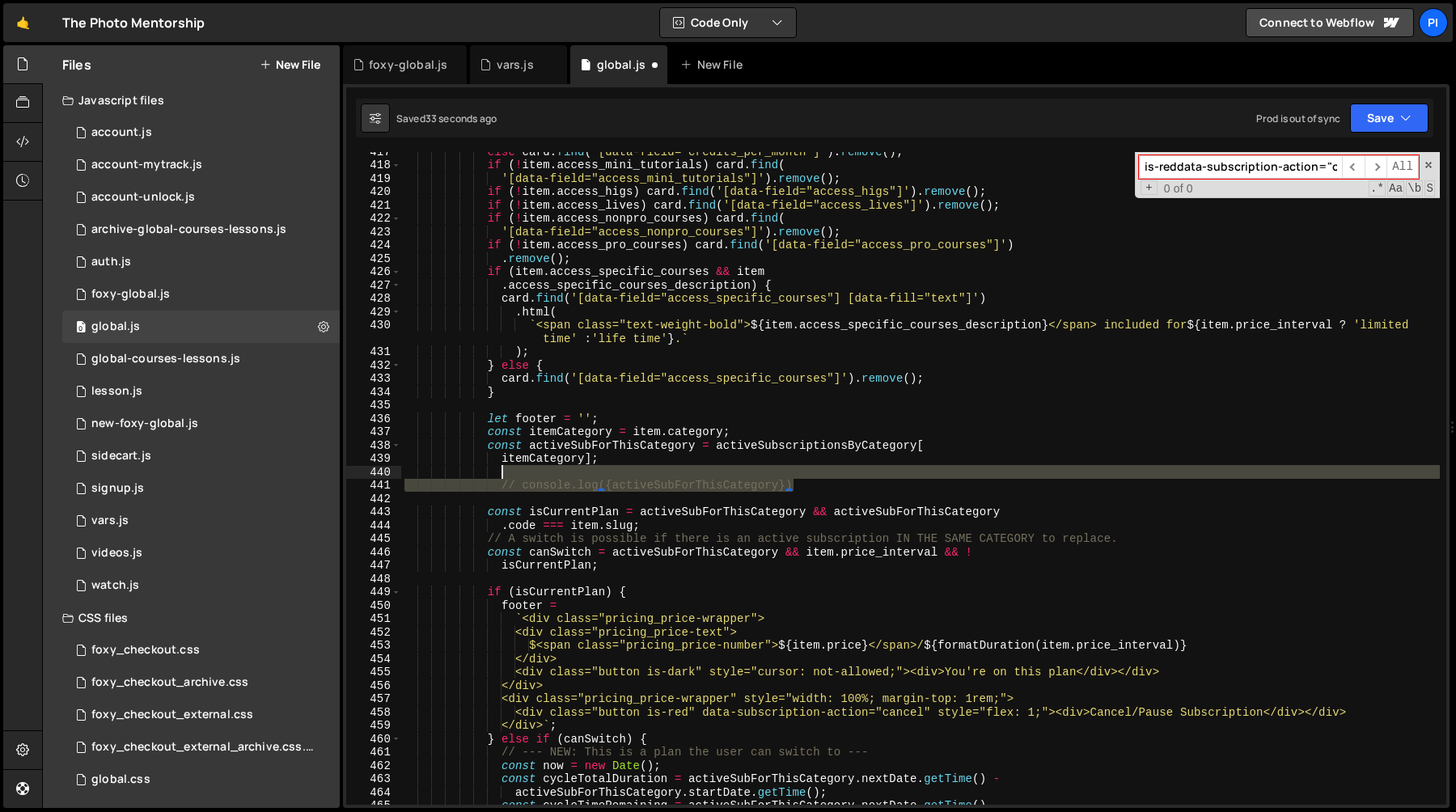
click at [799, 474] on div "else card . find ( '[data-field="credits_per_month"]' ) . remove ( ) ; if ( ! i…" at bounding box center [920, 484] width 1038 height 679
type textarea "// console.log({activeSubForThisCategory})"
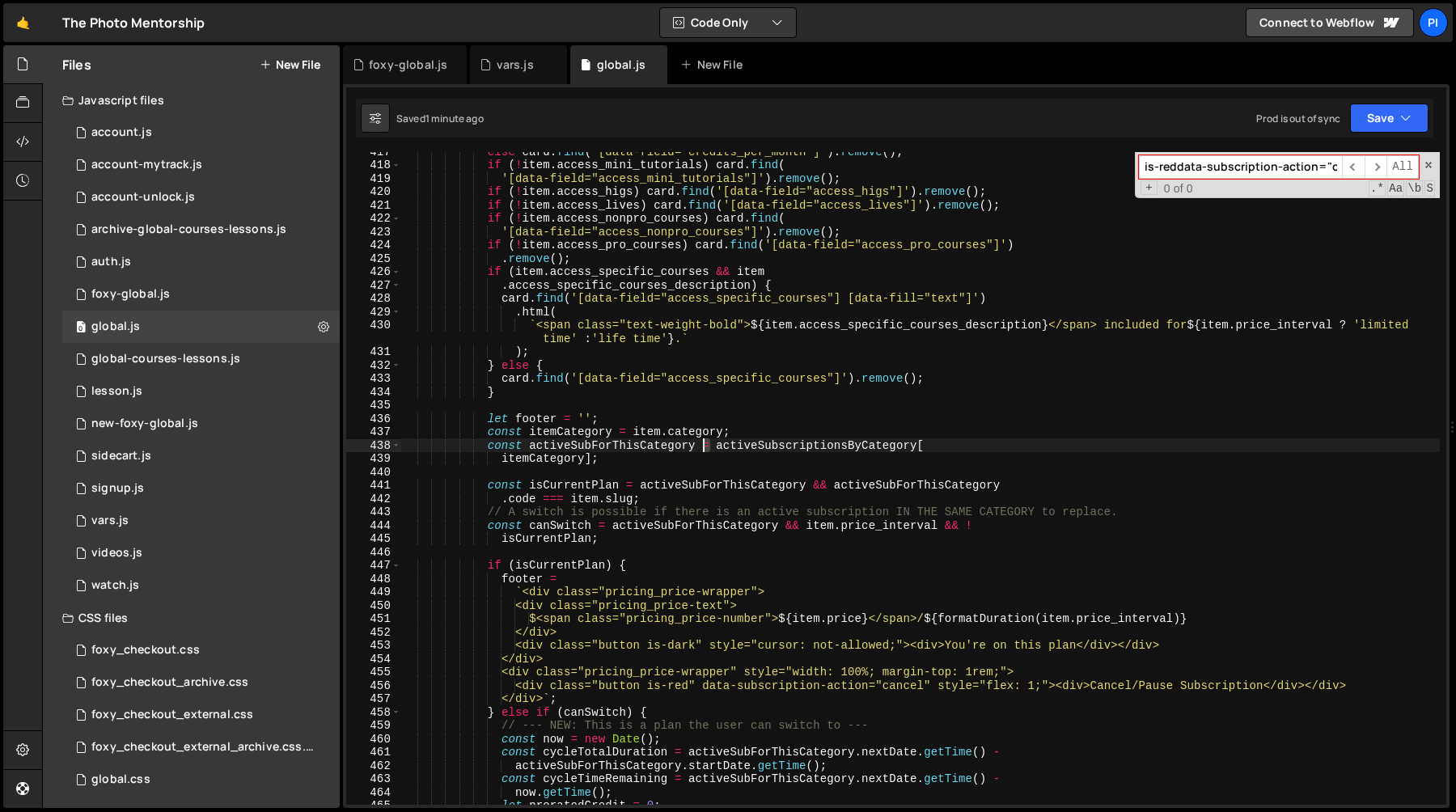
click at [706, 444] on div "else card . find ( '[data-field="credits_per_month"]' ) . remove ( ) ; if ( ! i…" at bounding box center [920, 484] width 1038 height 679
click at [626, 451] on div "else card . find ( '[data-field="credits_per_month"]' ) . remove ( ) ; if ( ! i…" at bounding box center [920, 484] width 1038 height 679
click at [625, 459] on div "else card . find ( '[data-field="credits_per_month"]' ) . remove ( ) ; if ( ! i…" at bounding box center [920, 484] width 1038 height 679
click at [630, 438] on div "else card . find ( '[data-field="credits_per_month"]' ) . remove ( ) ; if ( ! i…" at bounding box center [920, 484] width 1038 height 679
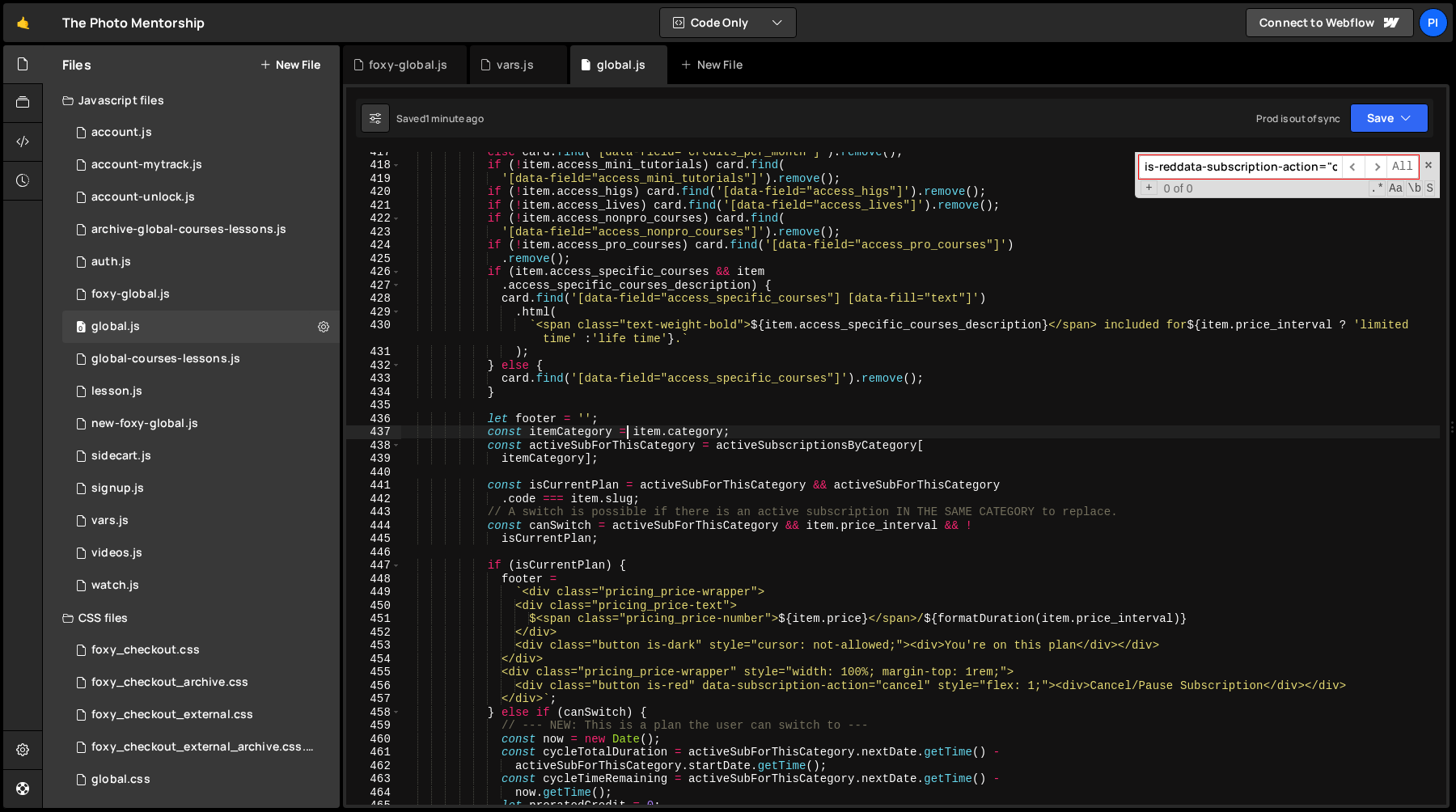
click at [630, 438] on div "else card . find ( '[data-field="credits_per_month"]' ) . remove ( ) ; if ( ! i…" at bounding box center [920, 484] width 1038 height 679
click at [629, 443] on div "else card . find ( '[data-field="credits_per_month"]' ) . remove ( ) ; if ( ! i…" at bounding box center [920, 484] width 1038 height 679
click at [630, 452] on div "else card . find ( '[data-field="credits_per_month"]' ) . remove ( ) ; if ( ! i…" at bounding box center [920, 484] width 1038 height 679
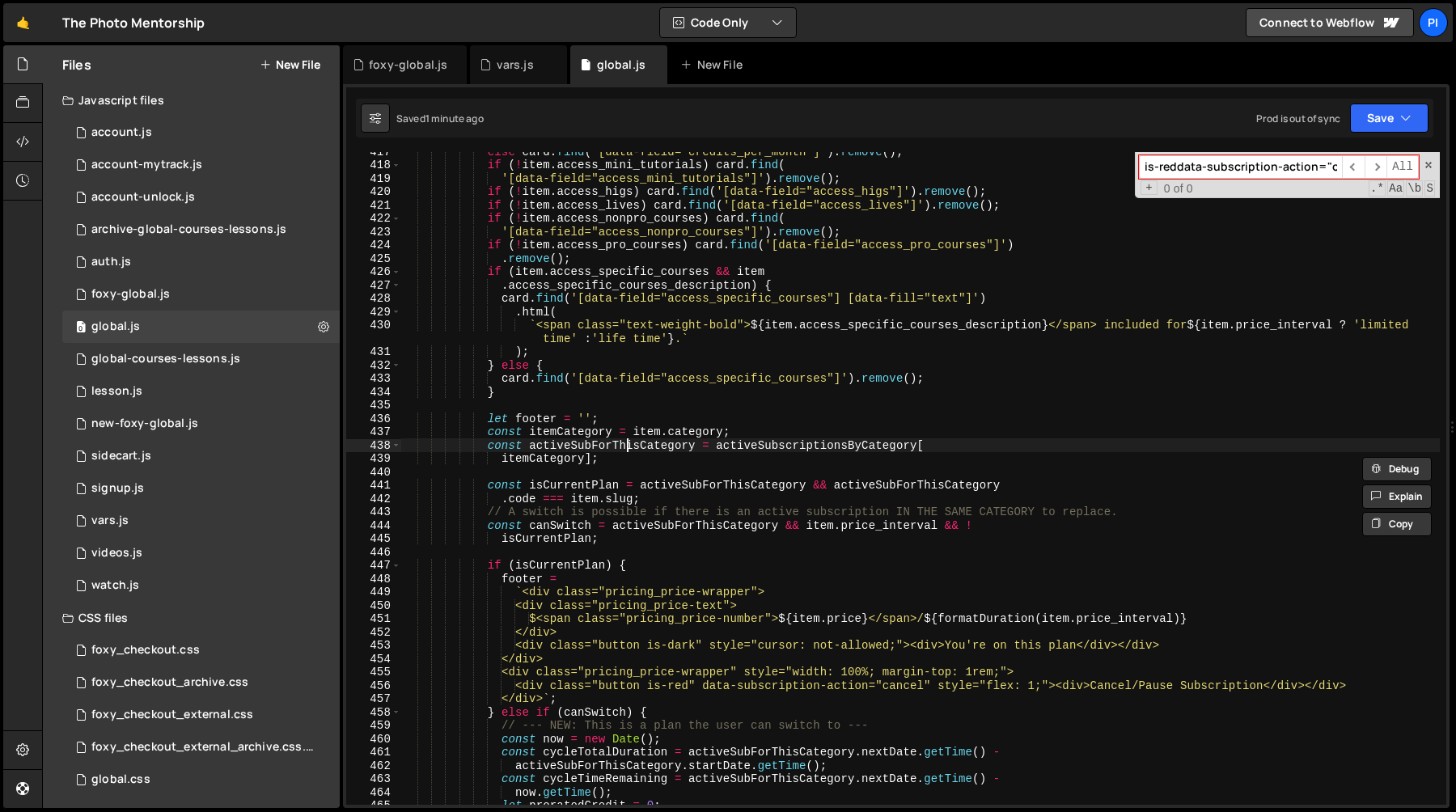
click at [629, 444] on div "else card . find ( '[data-field="credits_per_month"]' ) . remove ( ) ; if ( ! i…" at bounding box center [920, 484] width 1038 height 679
click at [622, 458] on div "else card . find ( '[data-field="credits_per_month"]' ) . remove ( ) ; if ( ! i…" at bounding box center [920, 484] width 1038 height 679
click at [613, 447] on div "else card . find ( '[data-field="credits_per_month"]' ) . remove ( ) ; if ( ! i…" at bounding box center [920, 484] width 1038 height 679
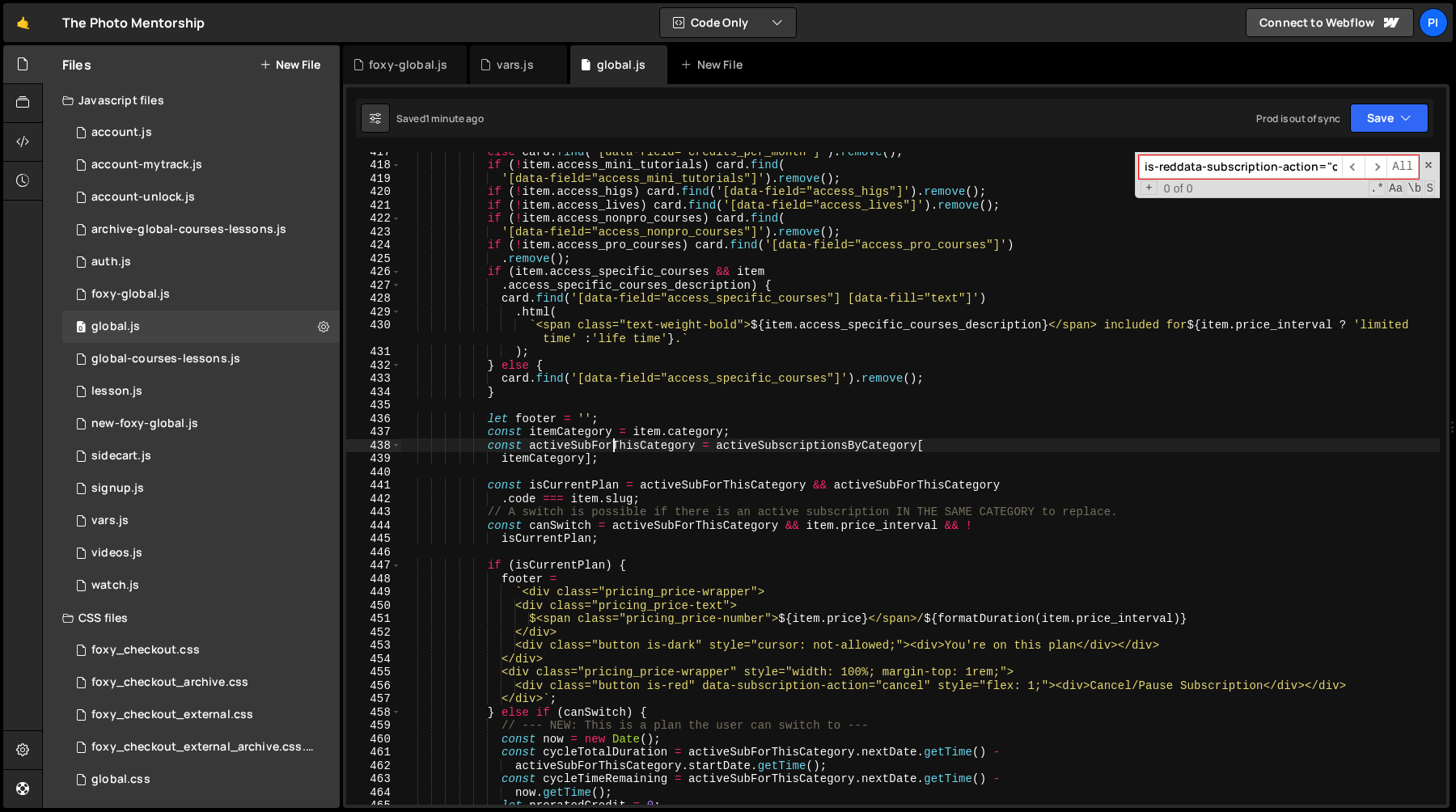
click at [613, 447] on div "else card . find ( '[data-field="credits_per_month"]' ) . remove ( ) ; if ( ! i…" at bounding box center [920, 484] width 1038 height 679
click at [616, 457] on div "else card . find ( '[data-field="credits_per_month"]' ) . remove ( ) ; if ( ! i…" at bounding box center [920, 484] width 1038 height 679
click at [616, 446] on div "else card . find ( '[data-field="credits_per_month"]' ) . remove ( ) ; if ( ! i…" at bounding box center [920, 484] width 1038 height 679
click at [616, 459] on div "else card . find ( '[data-field="credits_per_month"]' ) . remove ( ) ; if ( ! i…" at bounding box center [920, 484] width 1038 height 679
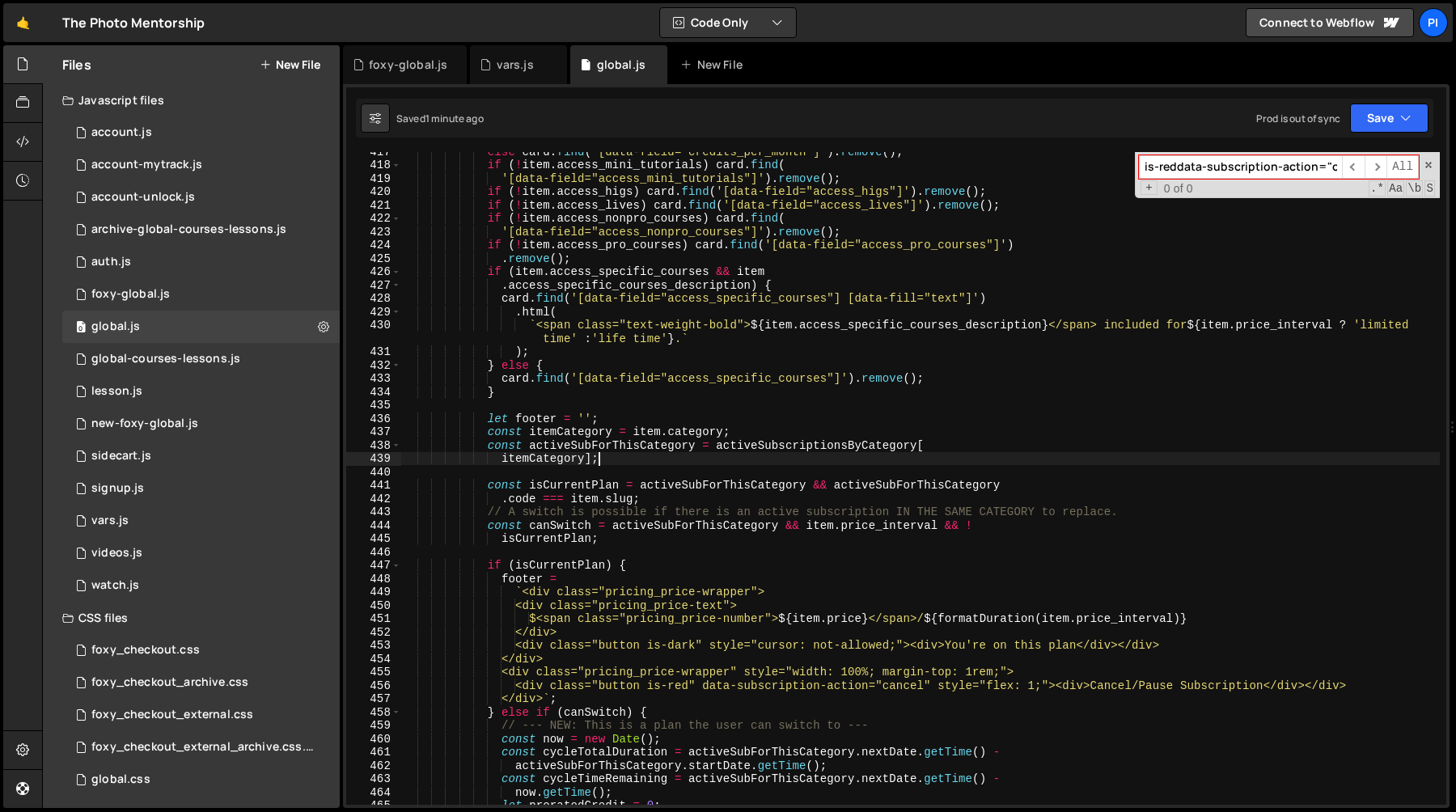
click at [616, 447] on div "else card . find ( '[data-field="credits_per_month"]' ) . remove ( ) ; if ( ! i…" at bounding box center [920, 484] width 1038 height 679
click at [636, 461] on div "else card . find ( '[data-field="credits_per_month"]' ) . remove ( ) ; if ( ! i…" at bounding box center [920, 484] width 1038 height 679
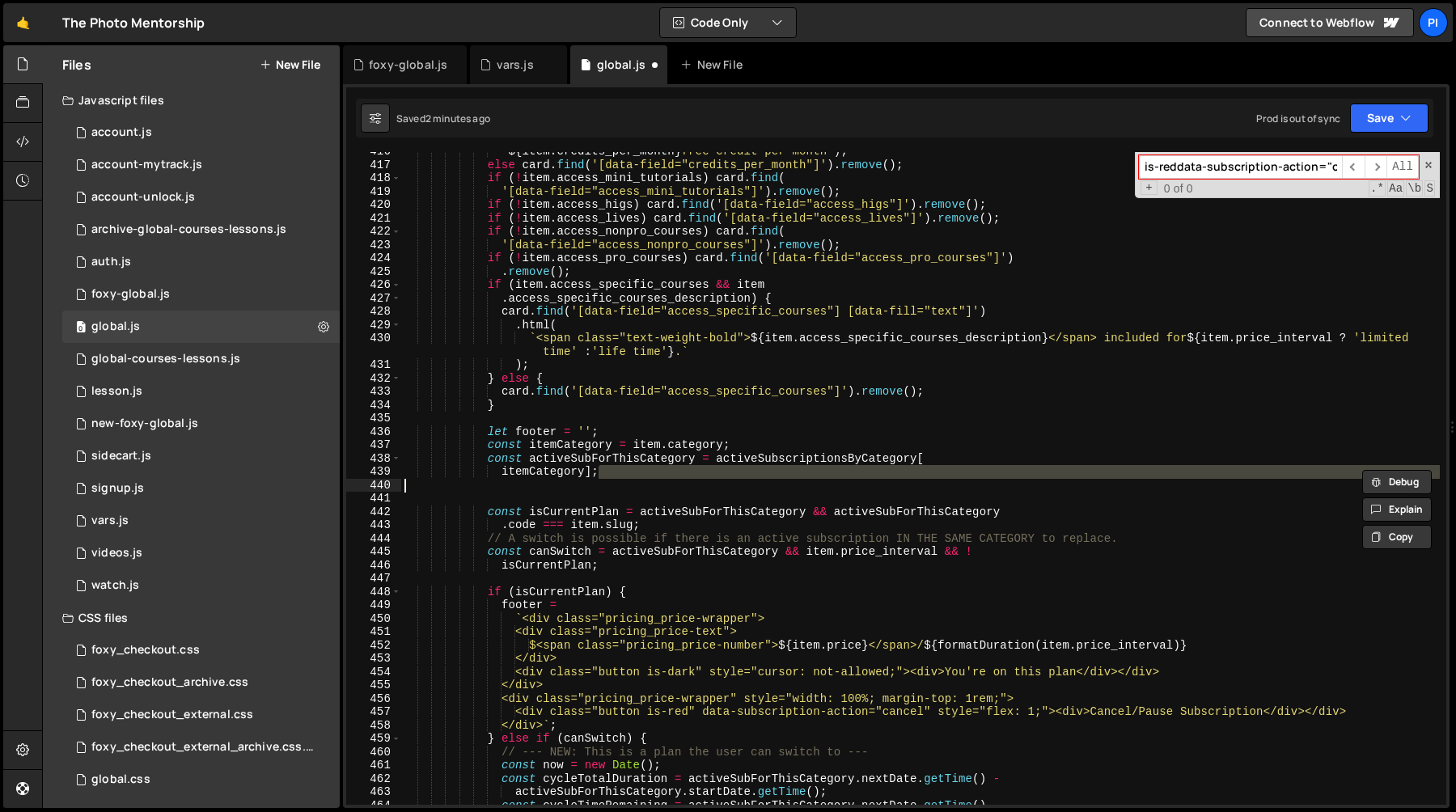
scroll to position [5558, 0]
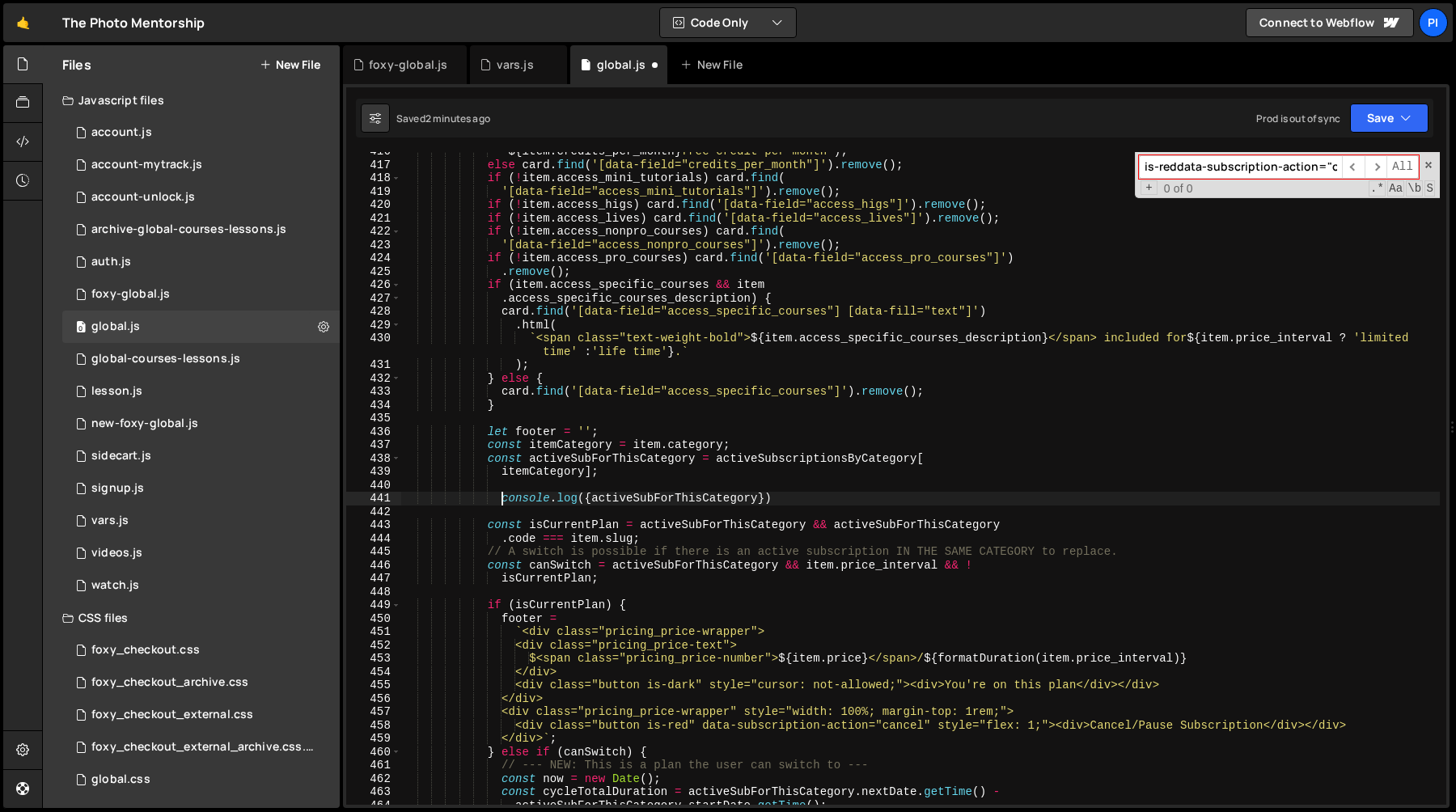
type textarea "// console.log({activeSubForThisCategory})"
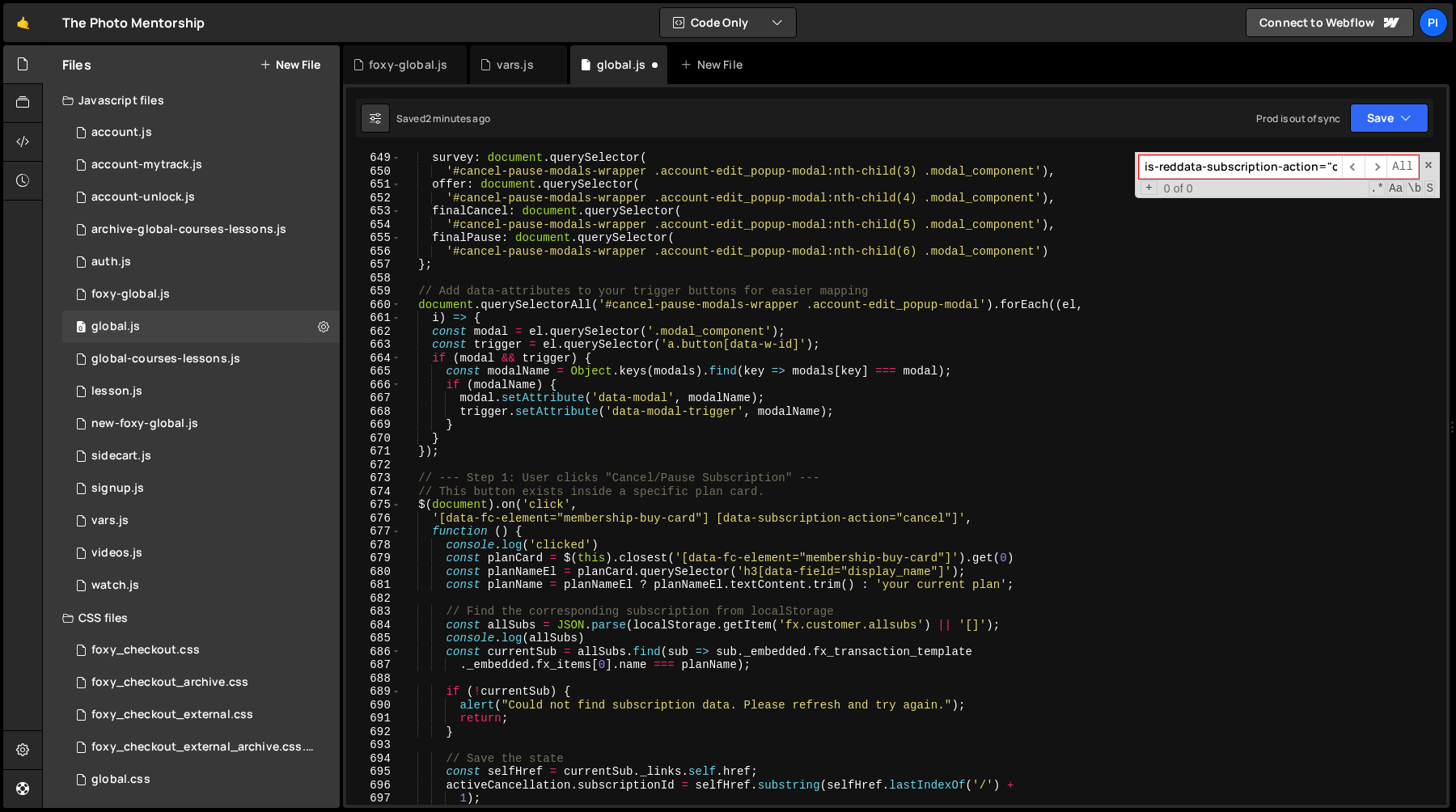
click at [694, 483] on div "survey : document . querySelector ( '#cancel-pause-modals-wrapper .account-edit…" at bounding box center [920, 491] width 1038 height 679
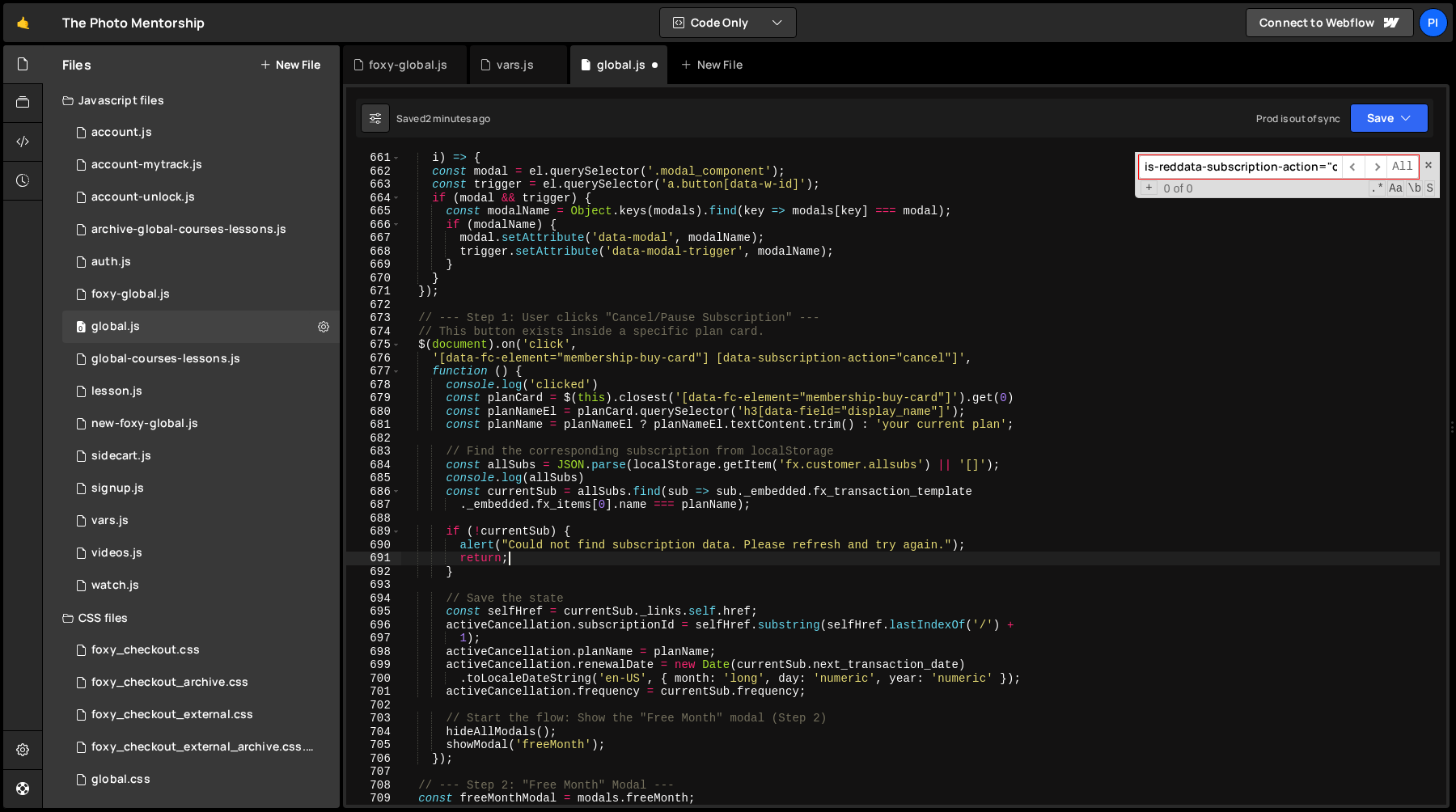
click at [592, 562] on div "i ) => { const modal = el . querySelector ( '.modal_component' ) ; const trigge…" at bounding box center [920, 491] width 1038 height 679
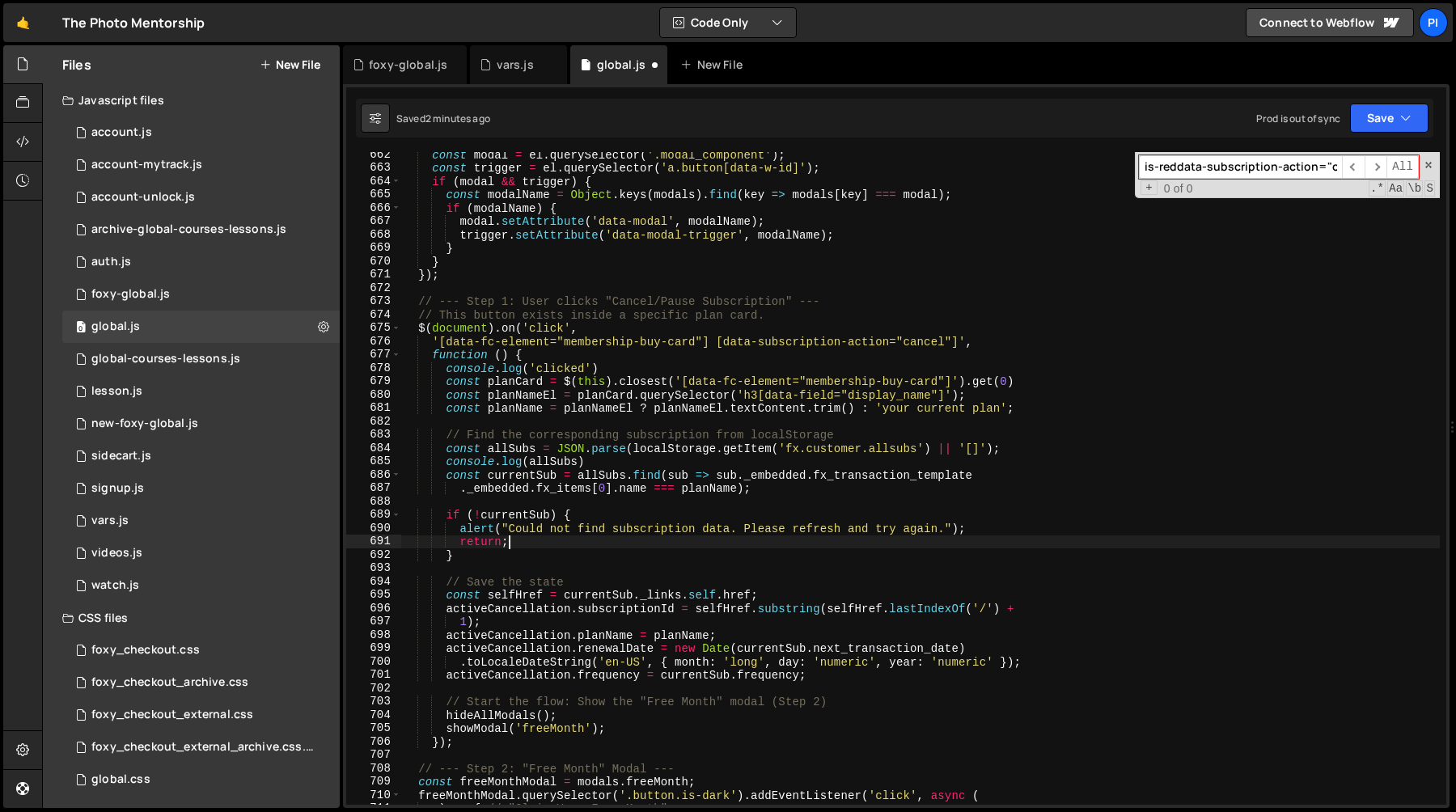
click at [836, 476] on div "const modal = el . querySelector ( '.modal_component' ) ; const trigger = el . …" at bounding box center [920, 487] width 1038 height 679
click at [812, 475] on div "const modal = el . querySelector ( '.modal_component' ) ; const trigger = el . …" at bounding box center [920, 487] width 1038 height 679
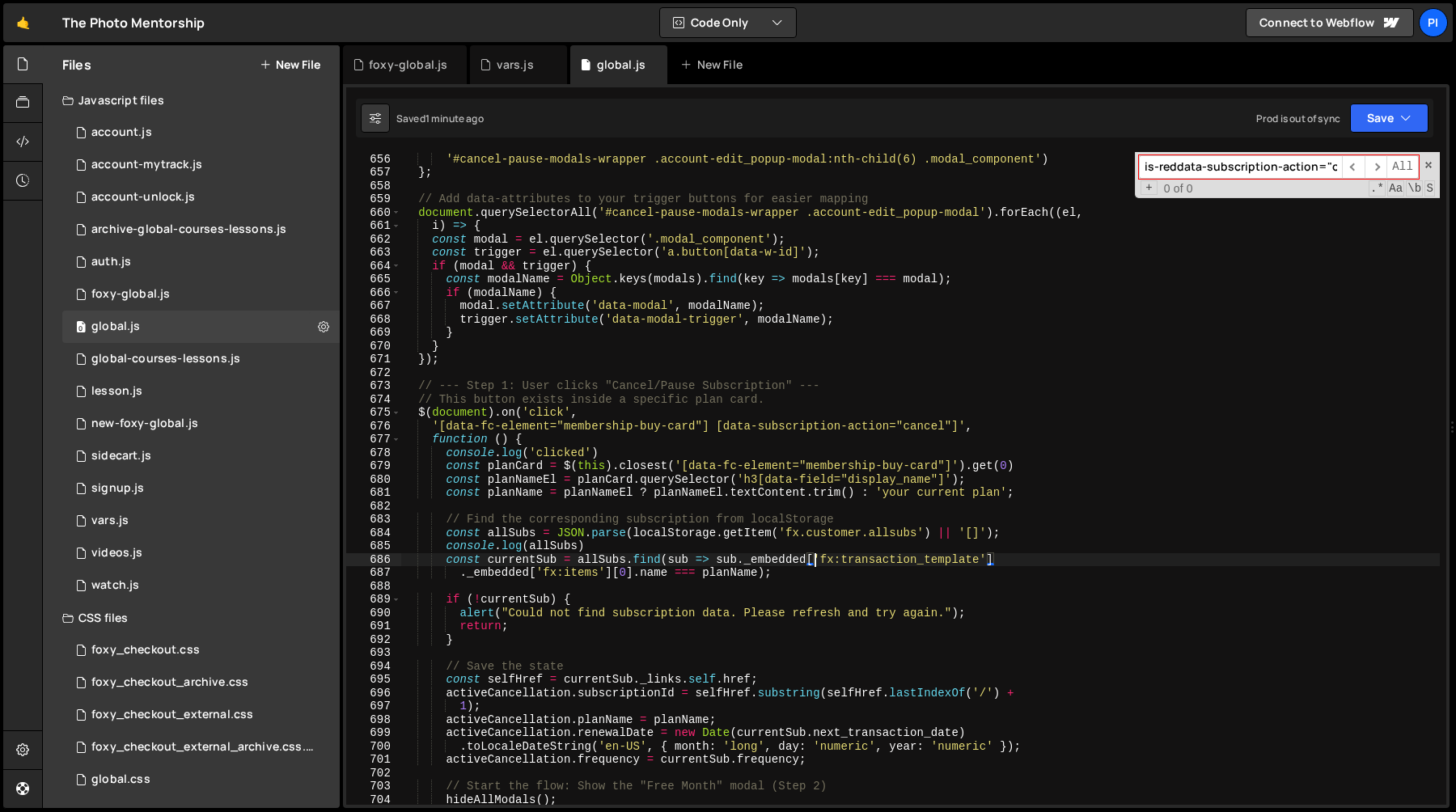
scroll to position [8979, 0]
click at [736, 570] on div "finalPause : document . querySelector ( '#cancel-pause-modals-wrapper .account-…" at bounding box center [920, 478] width 1038 height 679
click at [757, 482] on div "finalPause : document . querySelector ( '#cancel-pause-modals-wrapper .account-…" at bounding box center [920, 478] width 1038 height 679
click at [873, 541] on div "finalPause : document . querySelector ( '#cancel-pause-modals-wrapper .account-…" at bounding box center [920, 478] width 1038 height 679
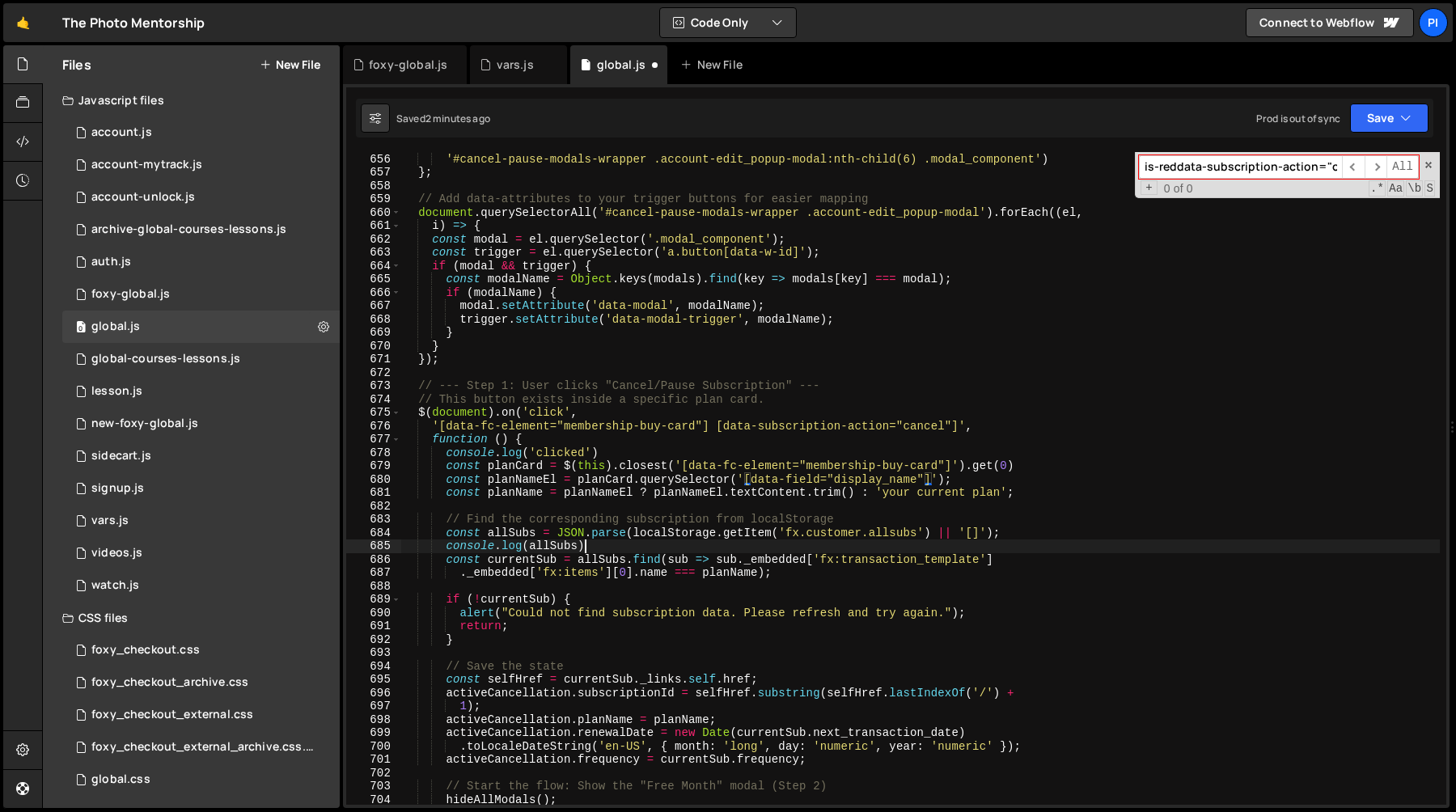
type textarea "console.log(allSubs)"
click at [704, 510] on div "finalPause : document . querySelector ( '#cancel-pause-modals-wrapper .account-…" at bounding box center [920, 478] width 1038 height 679
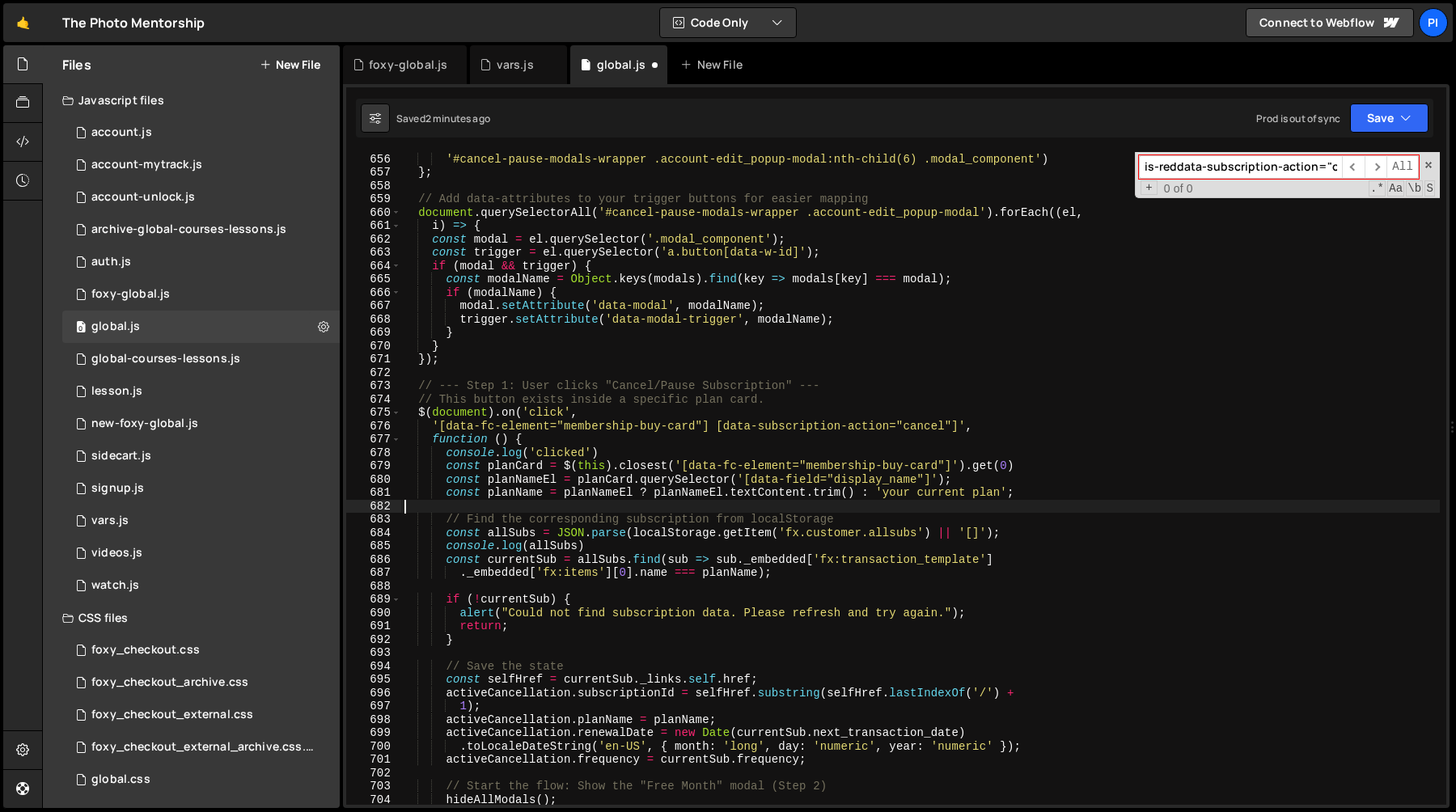
scroll to position [0, 0]
click at [592, 491] on div "finalPause : document . querySelector ( '#cancel-pause-modals-wrapper .account-…" at bounding box center [920, 478] width 1038 height 679
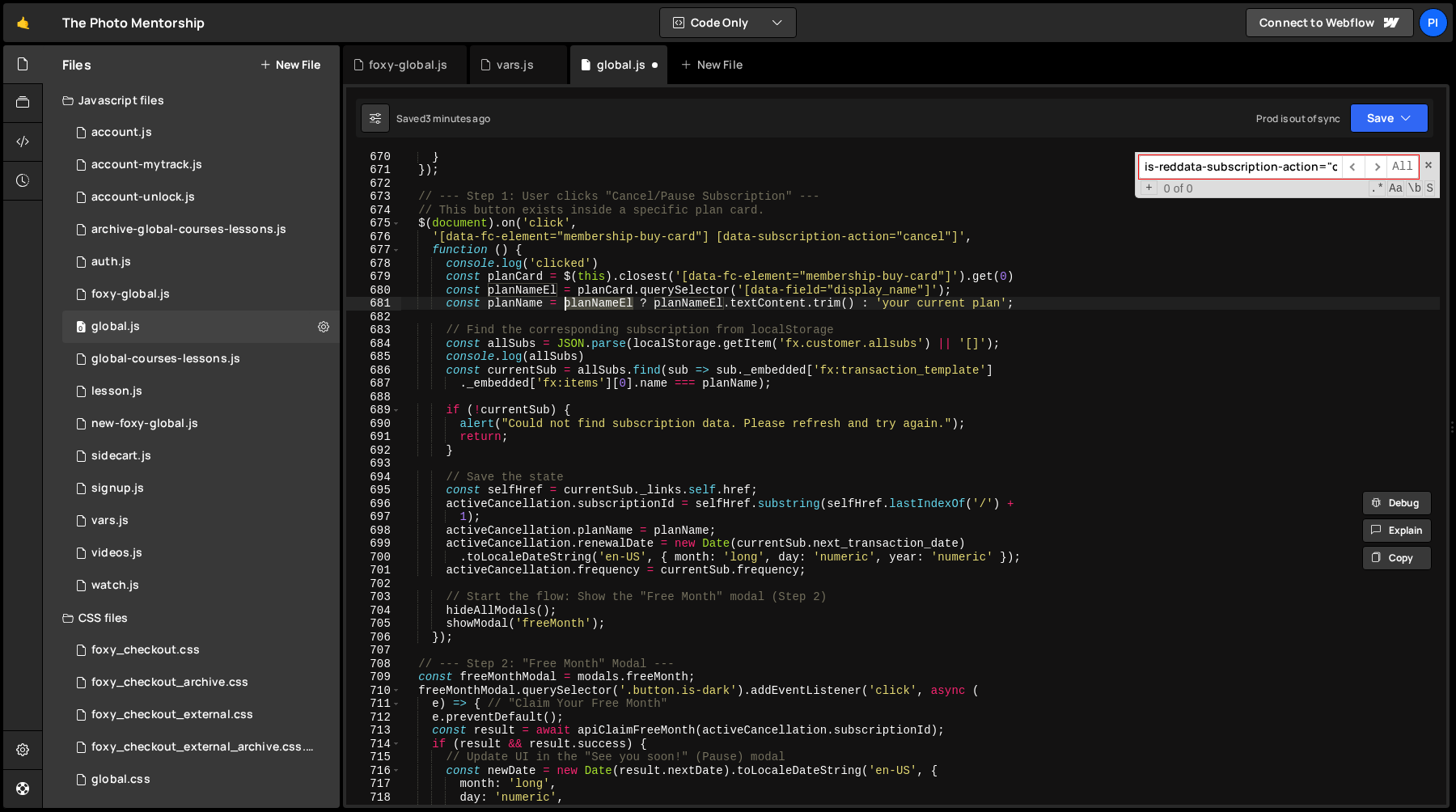
scroll to position [9169, 0]
click at [915, 508] on div "} }) ; // --- Step 1: User clicks "Cancel/Pause Subscription" --- // This butto…" at bounding box center [920, 489] width 1038 height 679
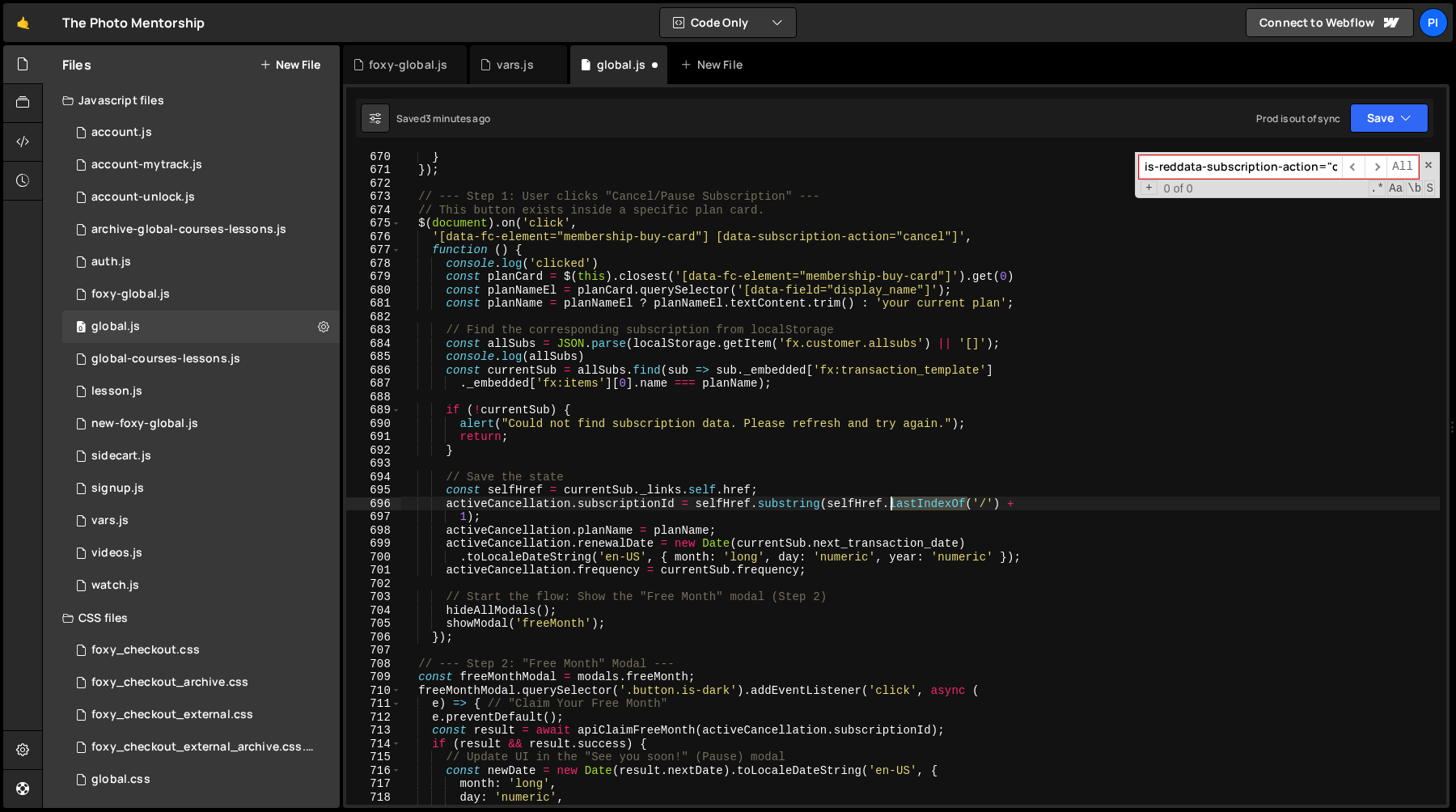
click at [915, 508] on div "} }) ; // --- Step 1: User clicks "Cancel/Pause Subscription" --- // This butto…" at bounding box center [920, 489] width 1038 height 679
click at [616, 537] on div "} }) ; // --- Step 1: User clicks "Cancel/Pause Subscription" --- // This butto…" at bounding box center [920, 489] width 1038 height 679
click at [525, 292] on div "} }) ; // --- Step 1: User clicks "Cancel/Pause Subscription" --- // This butto…" at bounding box center [920, 489] width 1038 height 679
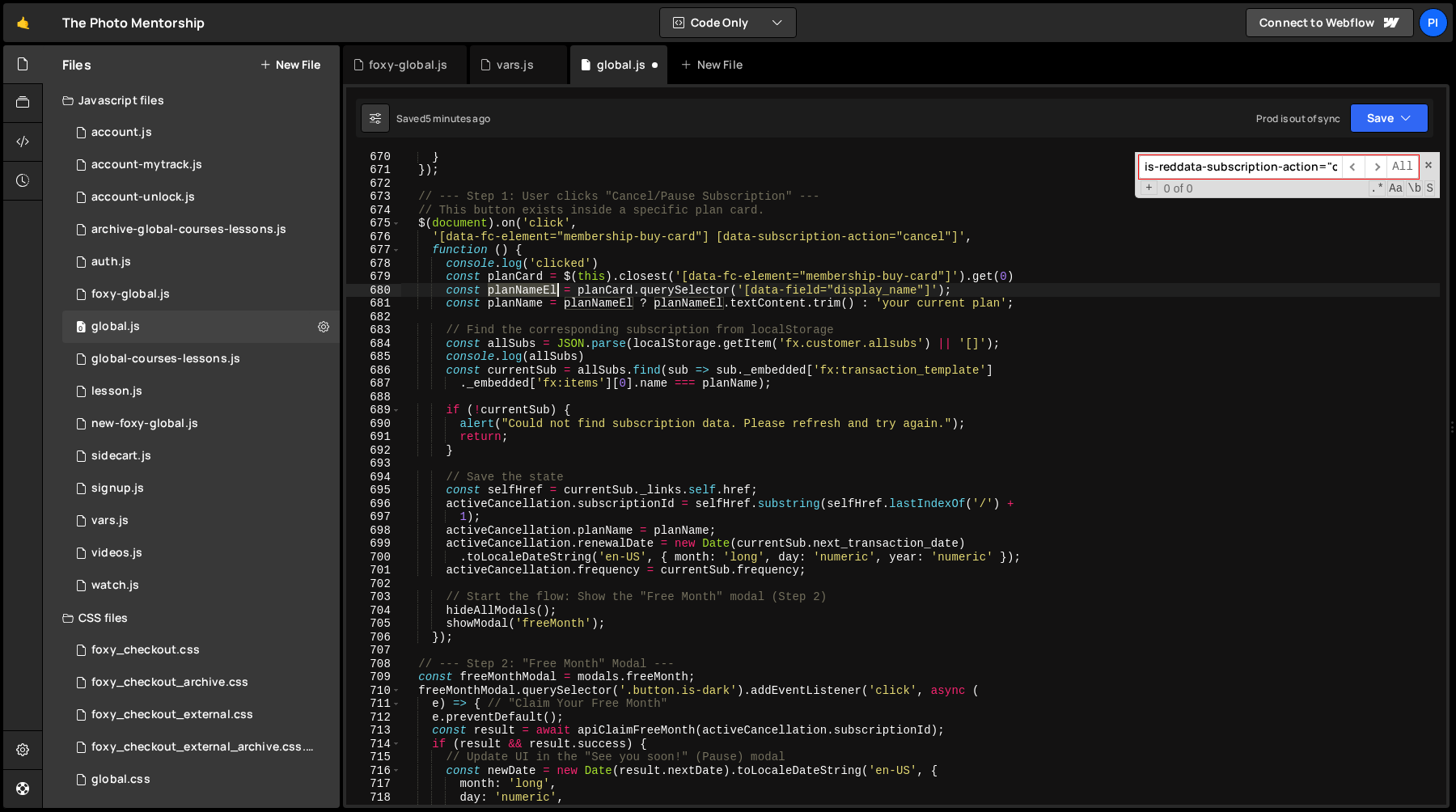
click at [525, 292] on div "} }) ; // --- Step 1: User clicks "Cancel/Pause Subscription" --- // This butto…" at bounding box center [920, 489] width 1038 height 679
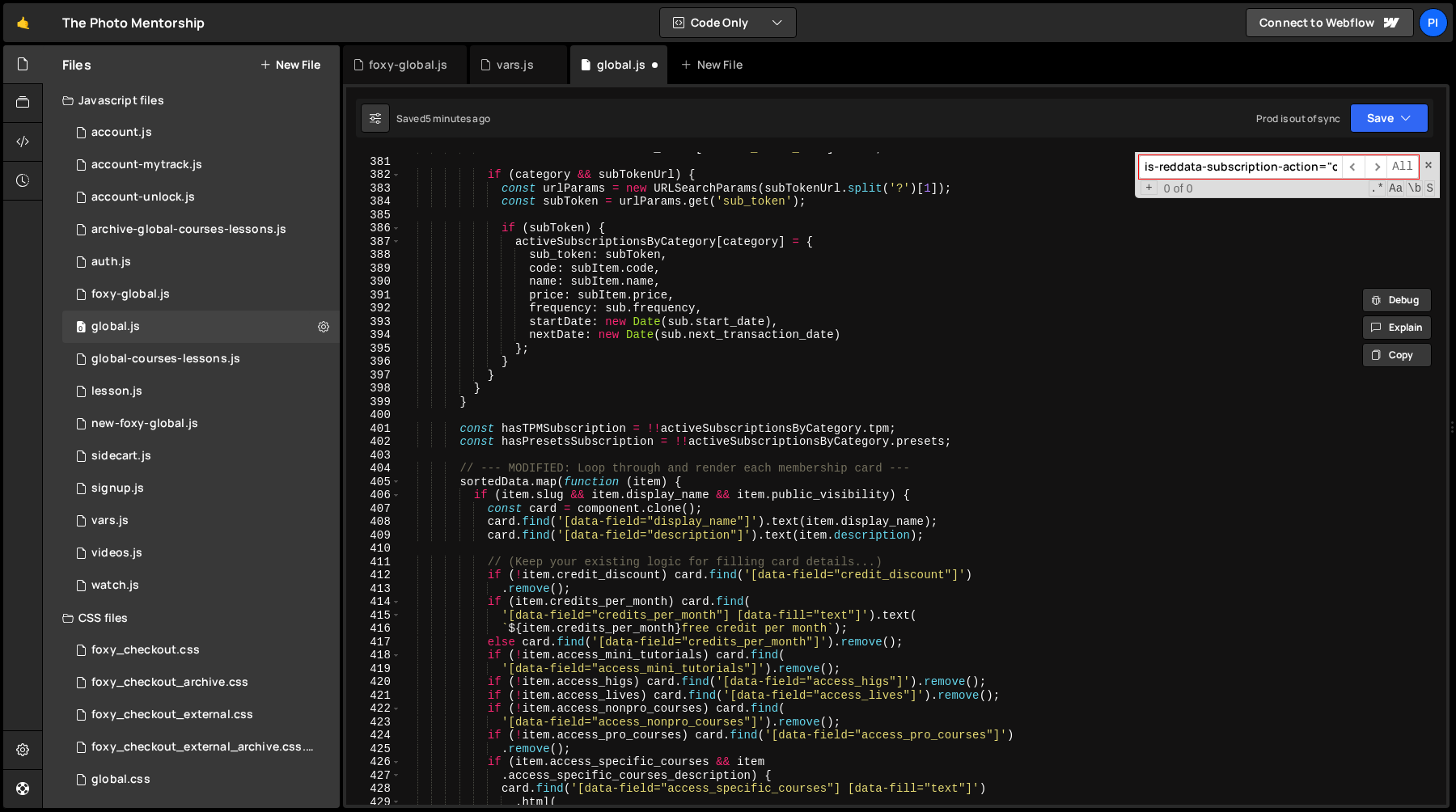
scroll to position [5064, 0]
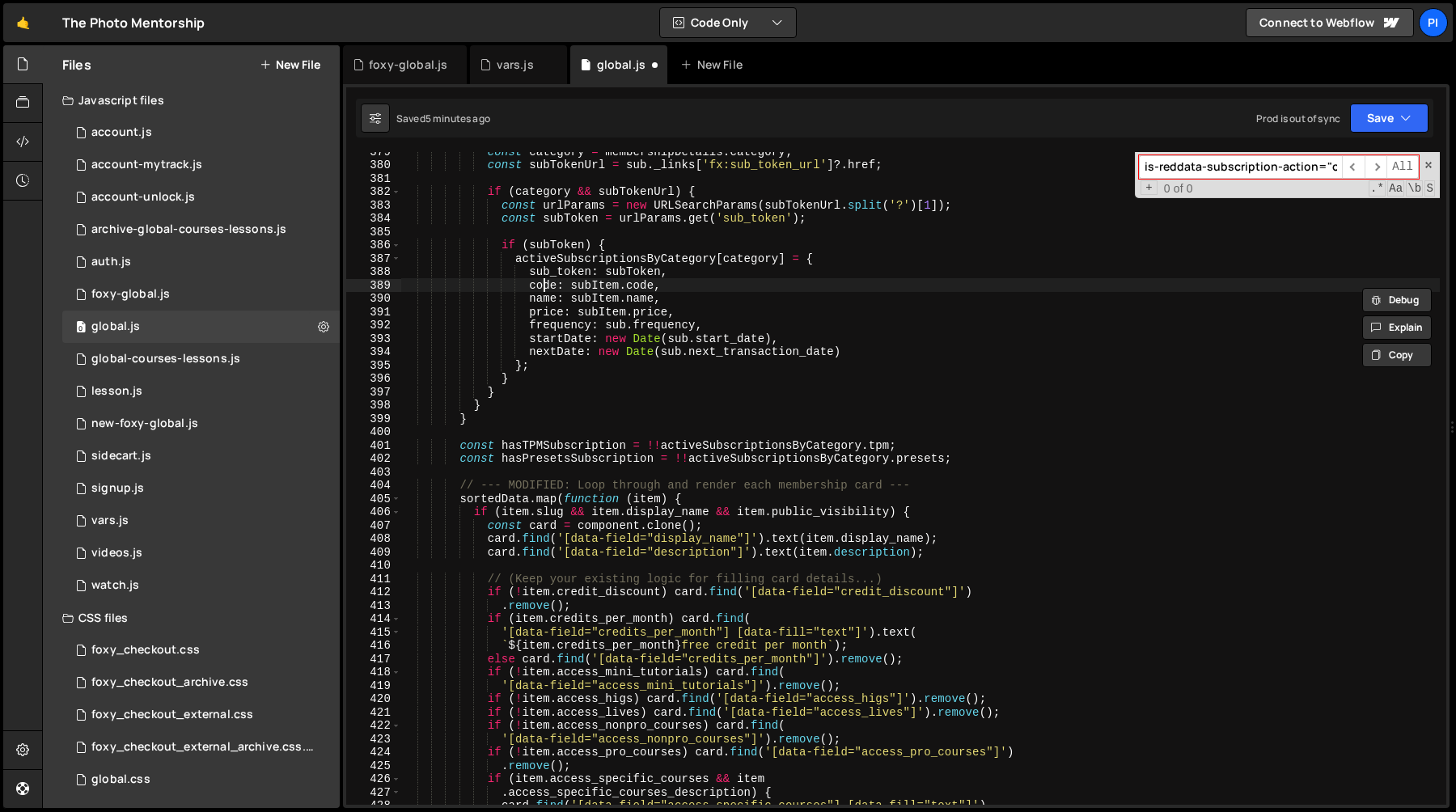
click at [542, 289] on div "const category = membershipDetails . category ; const subTokenUrl = sub . _link…" at bounding box center [920, 484] width 1038 height 679
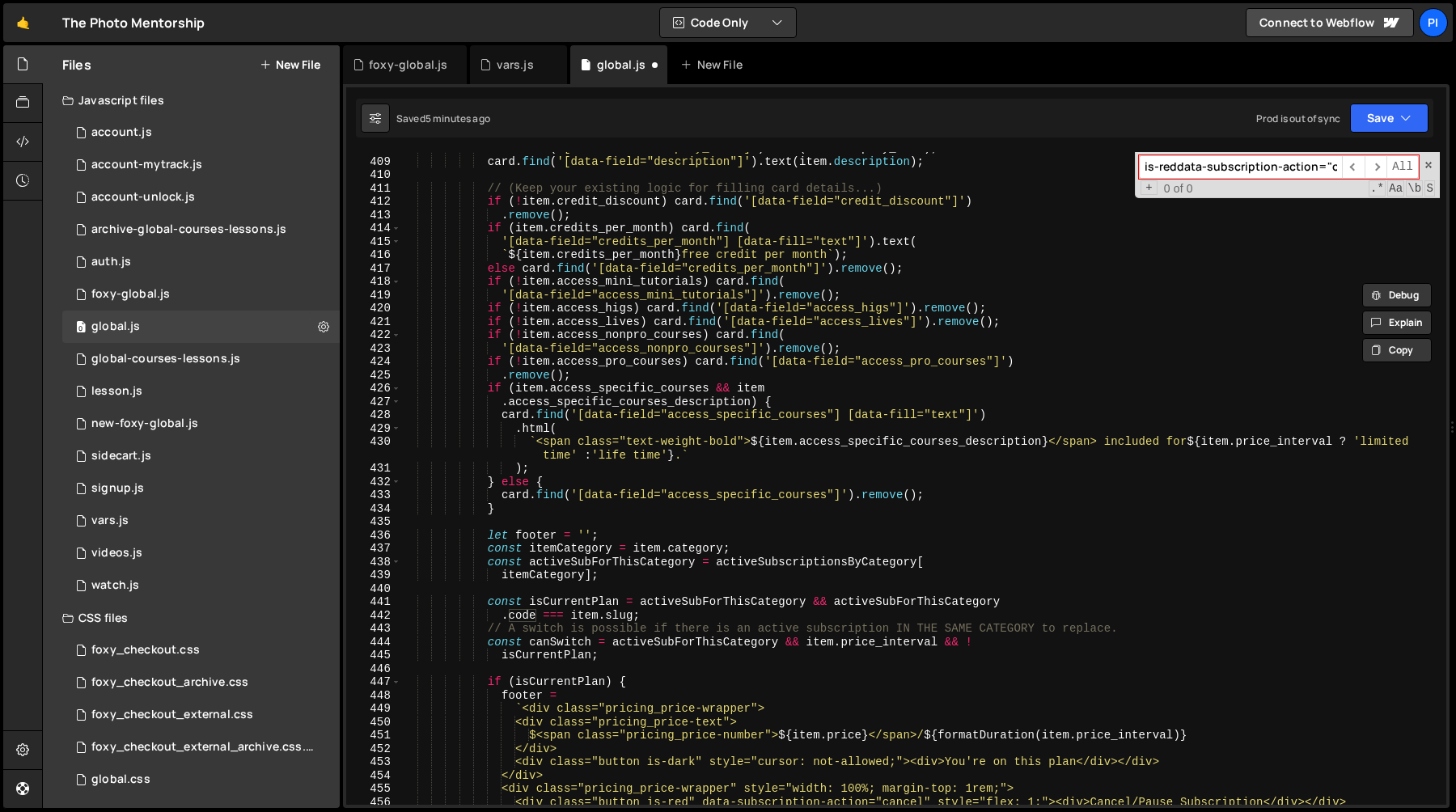
scroll to position [5466, 0]
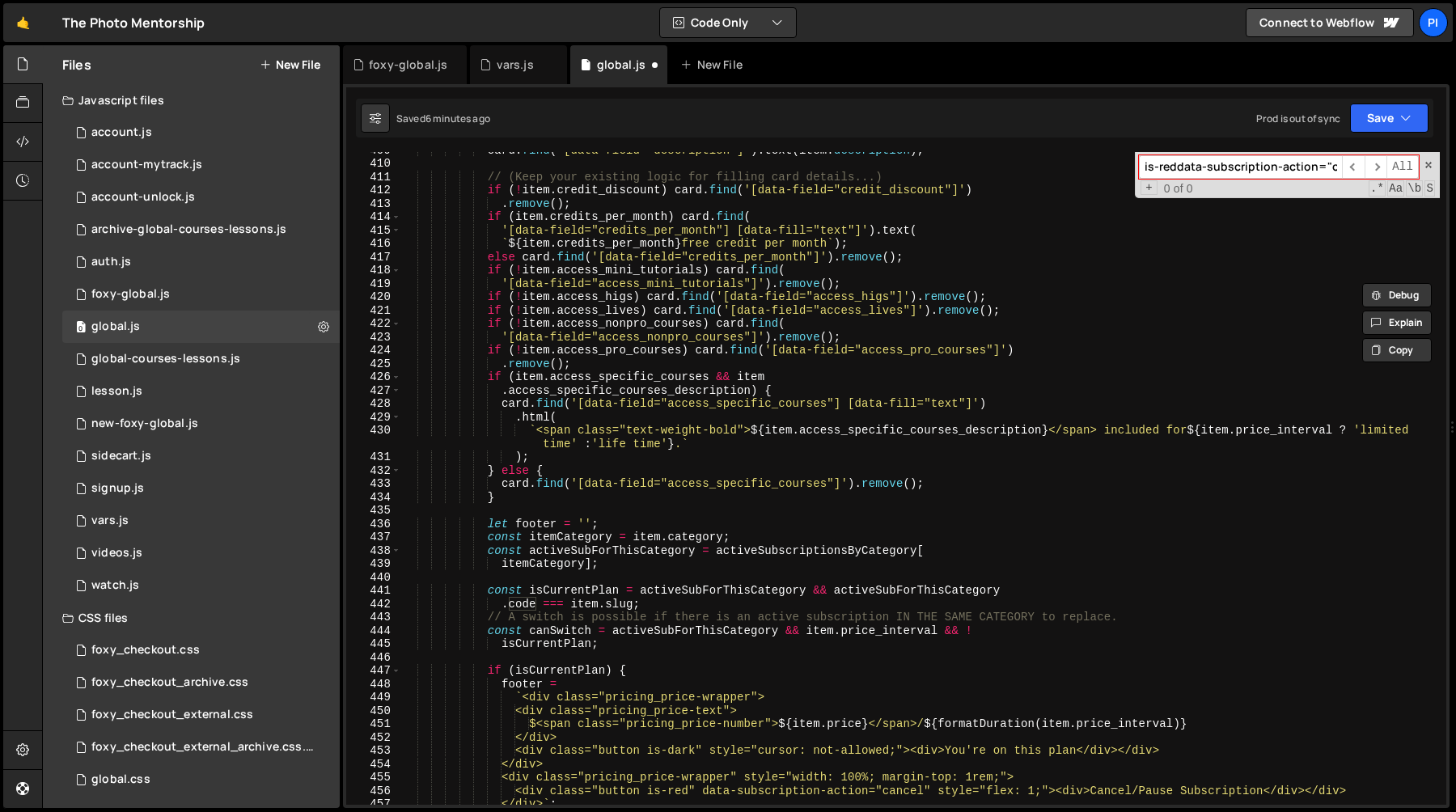
click at [628, 552] on div "card . find ( '[data-field="description"]' ) . text ( item . description ) ; //…" at bounding box center [920, 482] width 1038 height 679
type textarea "const activeSubForThisCategory = activeSubscriptionsByCategory["
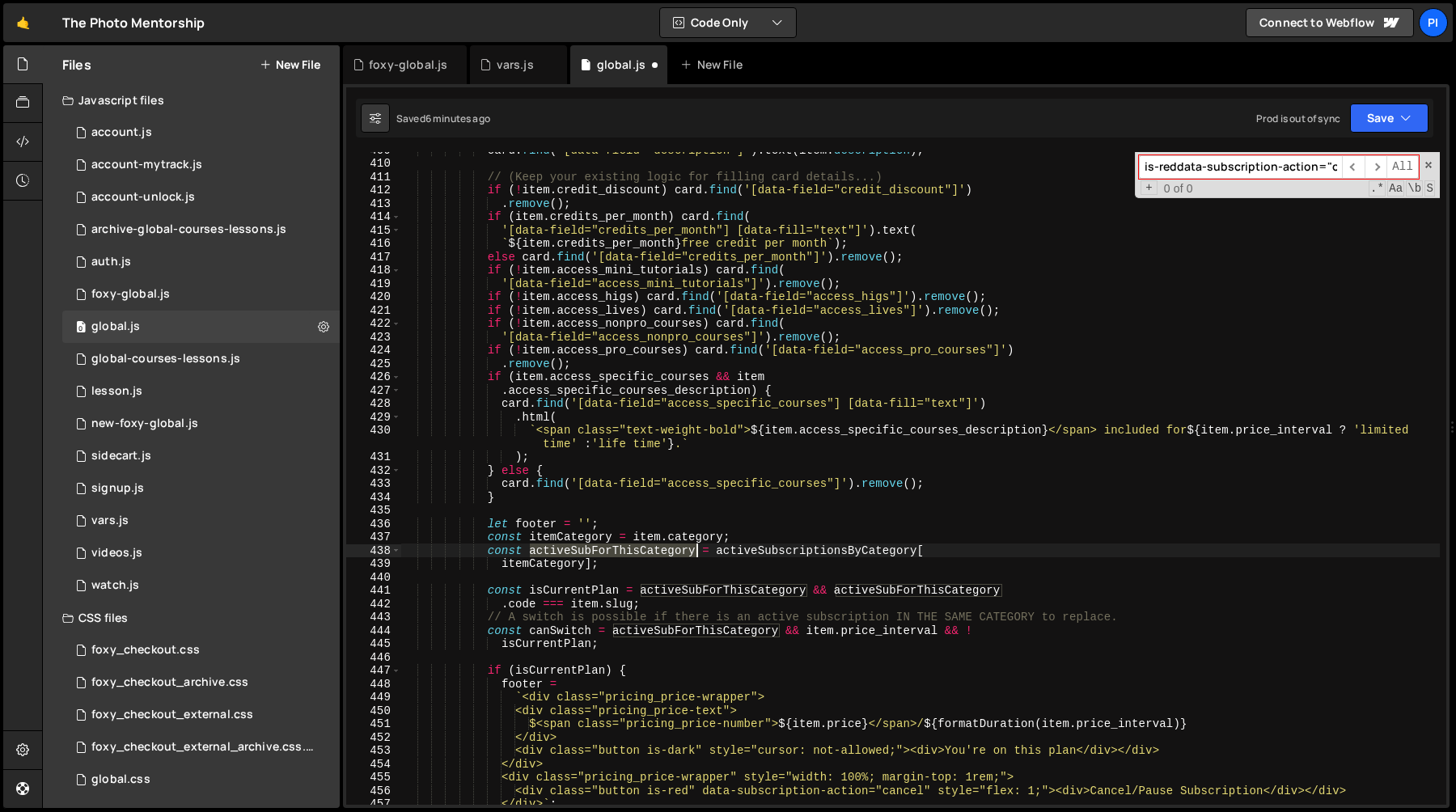
click at [628, 552] on div "card . find ( '[data-field="description"]' ) . text ( item . description ) ; //…" at bounding box center [920, 482] width 1038 height 679
type input "activeSubForThisCategory"
click at [1372, 168] on span "​" at bounding box center [1376, 167] width 23 height 24
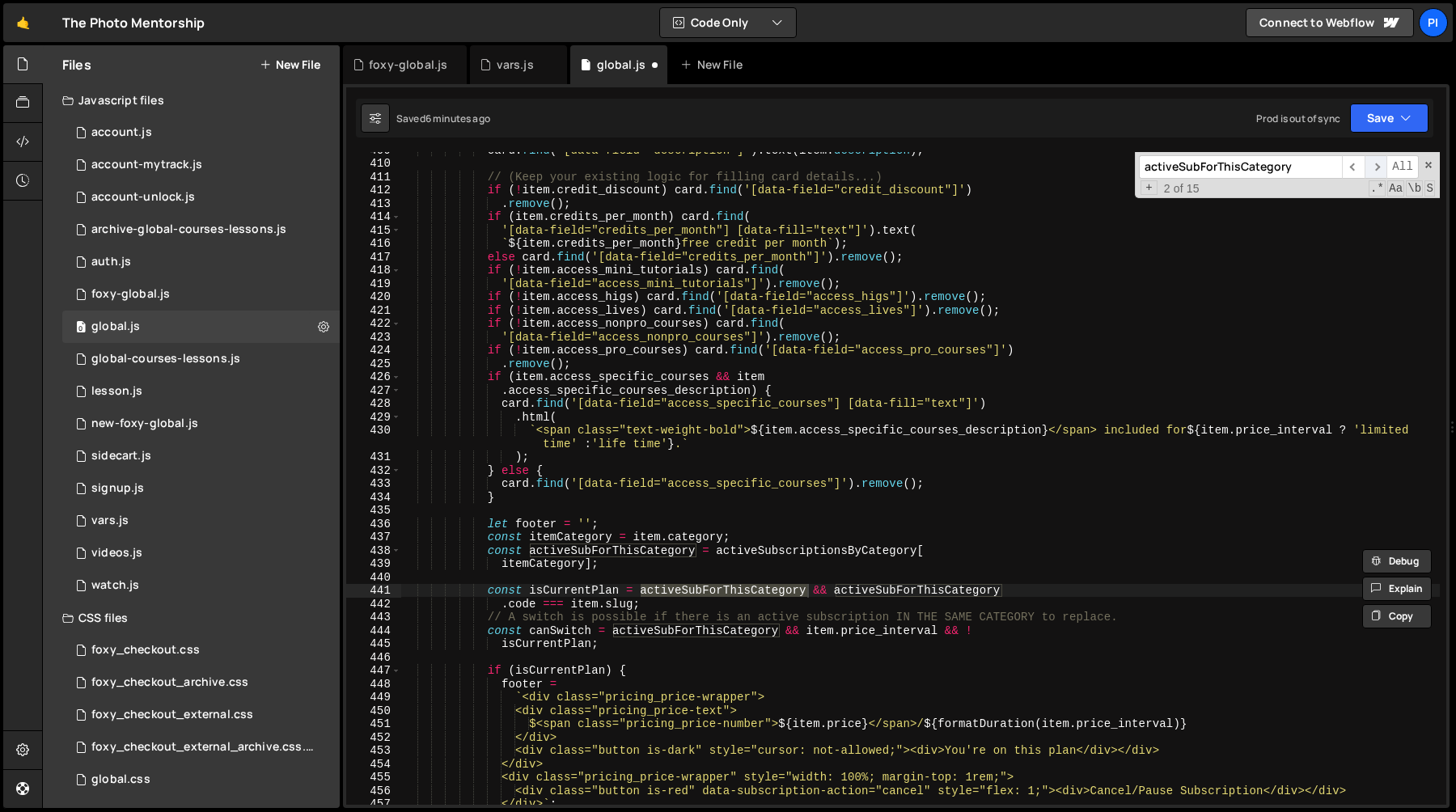
click at [1372, 168] on span "​" at bounding box center [1376, 167] width 23 height 24
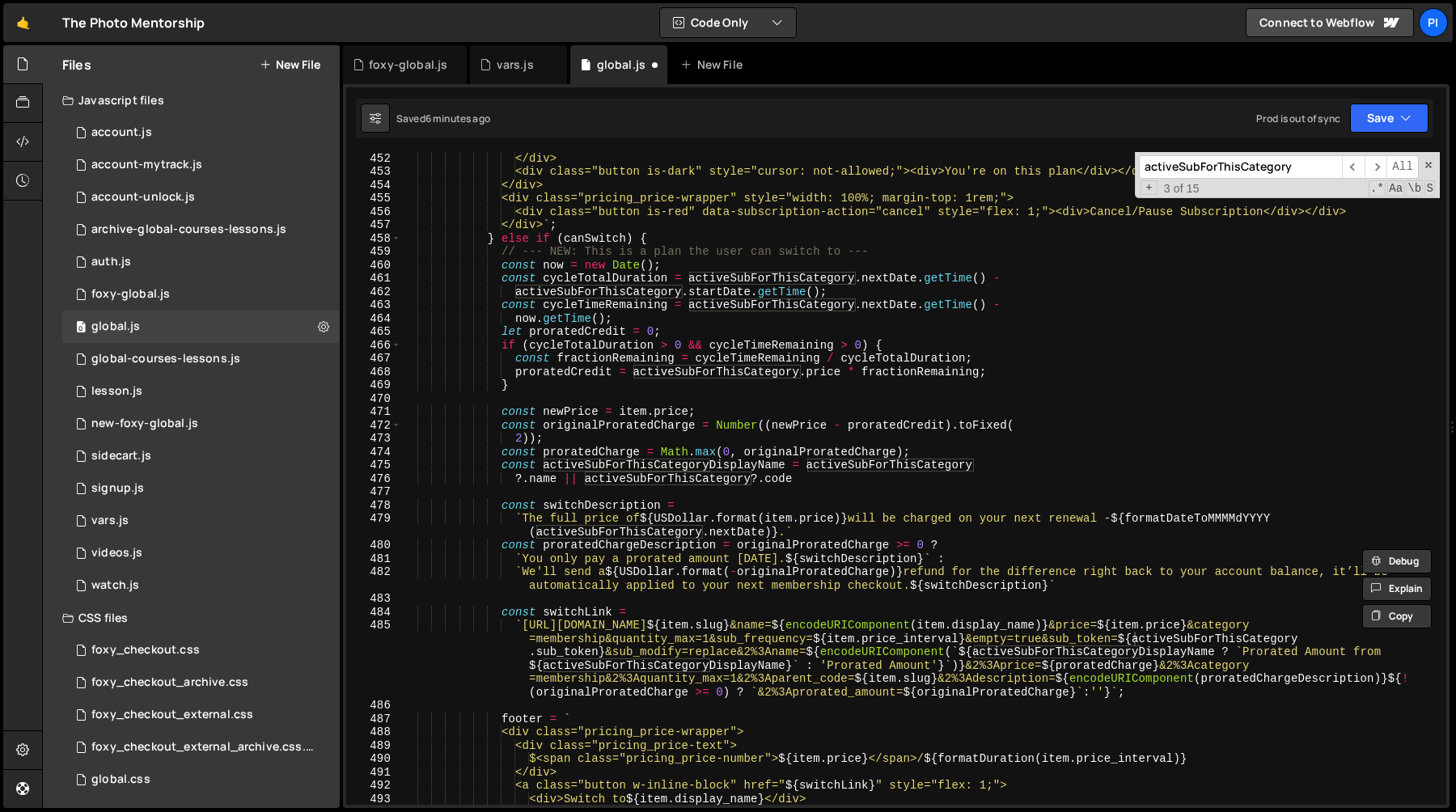
scroll to position [6044, 0]
click at [584, 480] on div "</div> <div class="button is-dark" style="cursor: not-allowed;"><div>You're on …" at bounding box center [920, 491] width 1038 height 679
click at [824, 475] on div "</div> <div class="button is-dark" style="cursor: not-allowed;"><div>You're on …" at bounding box center [920, 491] width 1038 height 679
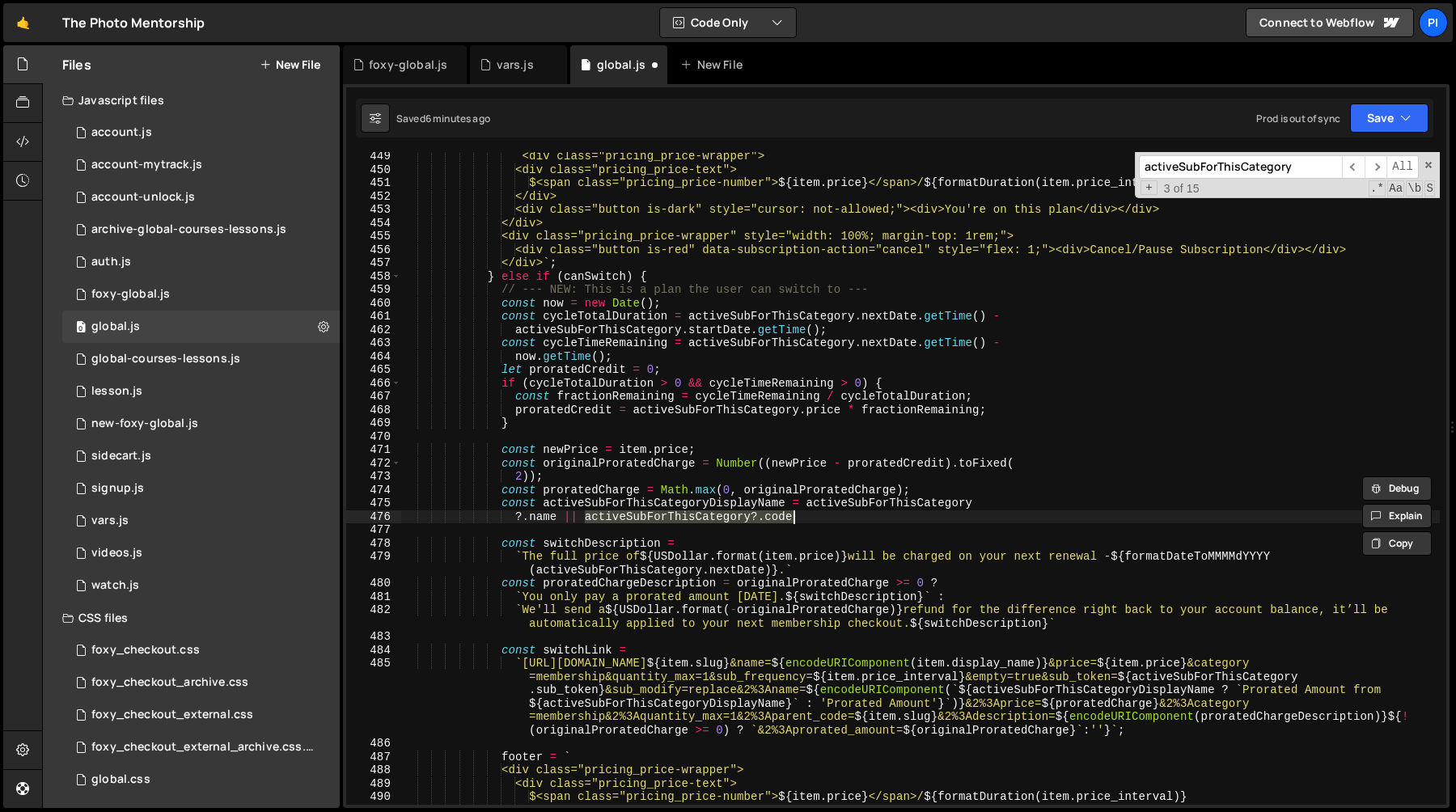
scroll to position [5990, 0]
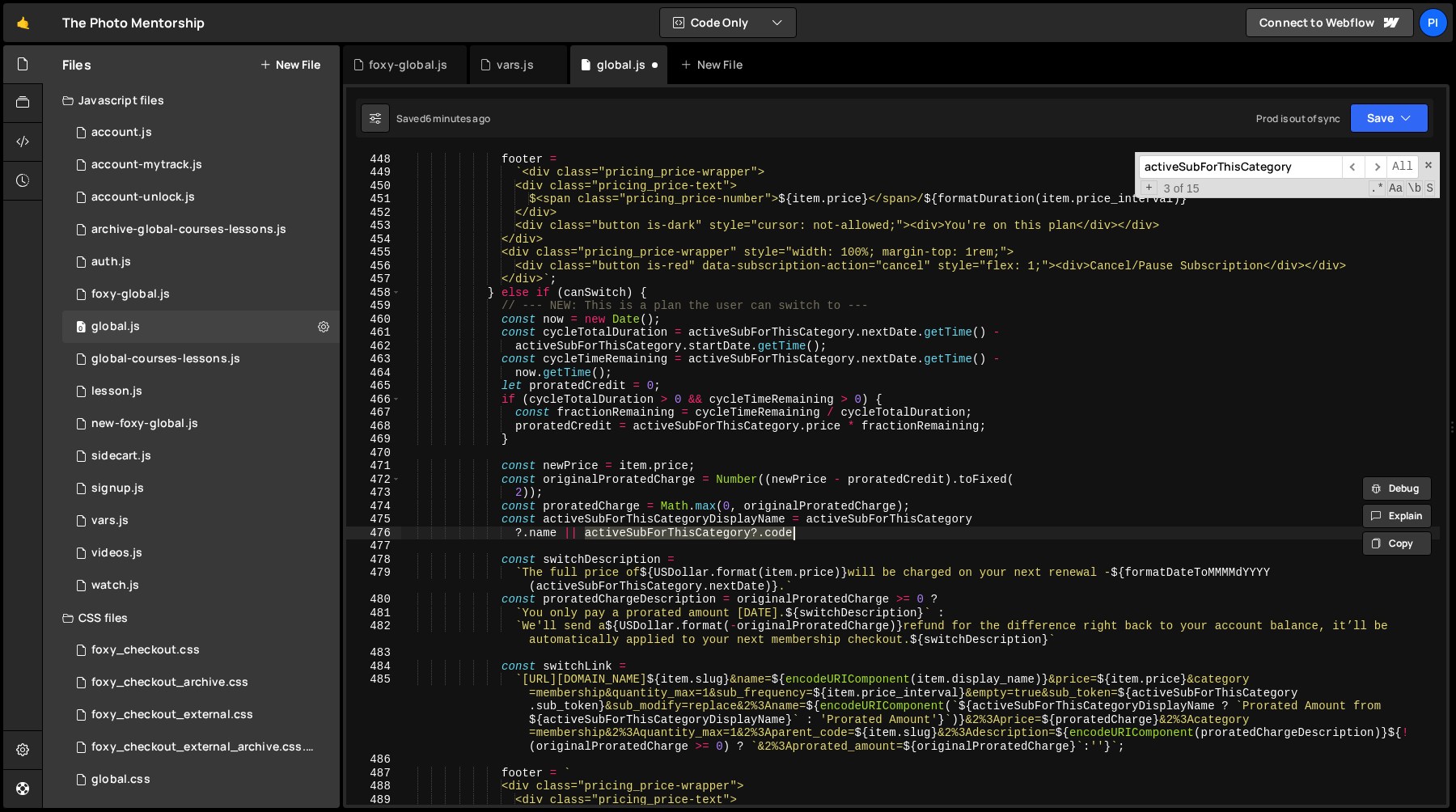
click at [711, 522] on div "if ( isCurrentPlan ) { footer = ` <div class="pricing_price-wrapper"> <div clas…" at bounding box center [920, 478] width 1038 height 679
type textarea "const activeSubForThisCategoryDisplayName = activeSubForThisCategory"
click at [711, 522] on div "if ( isCurrentPlan ) { footer = ` <div class="pricing_price-wrapper"> <div clas…" at bounding box center [920, 478] width 1038 height 679
type input "activeSubForThisCategoryDisplayName"
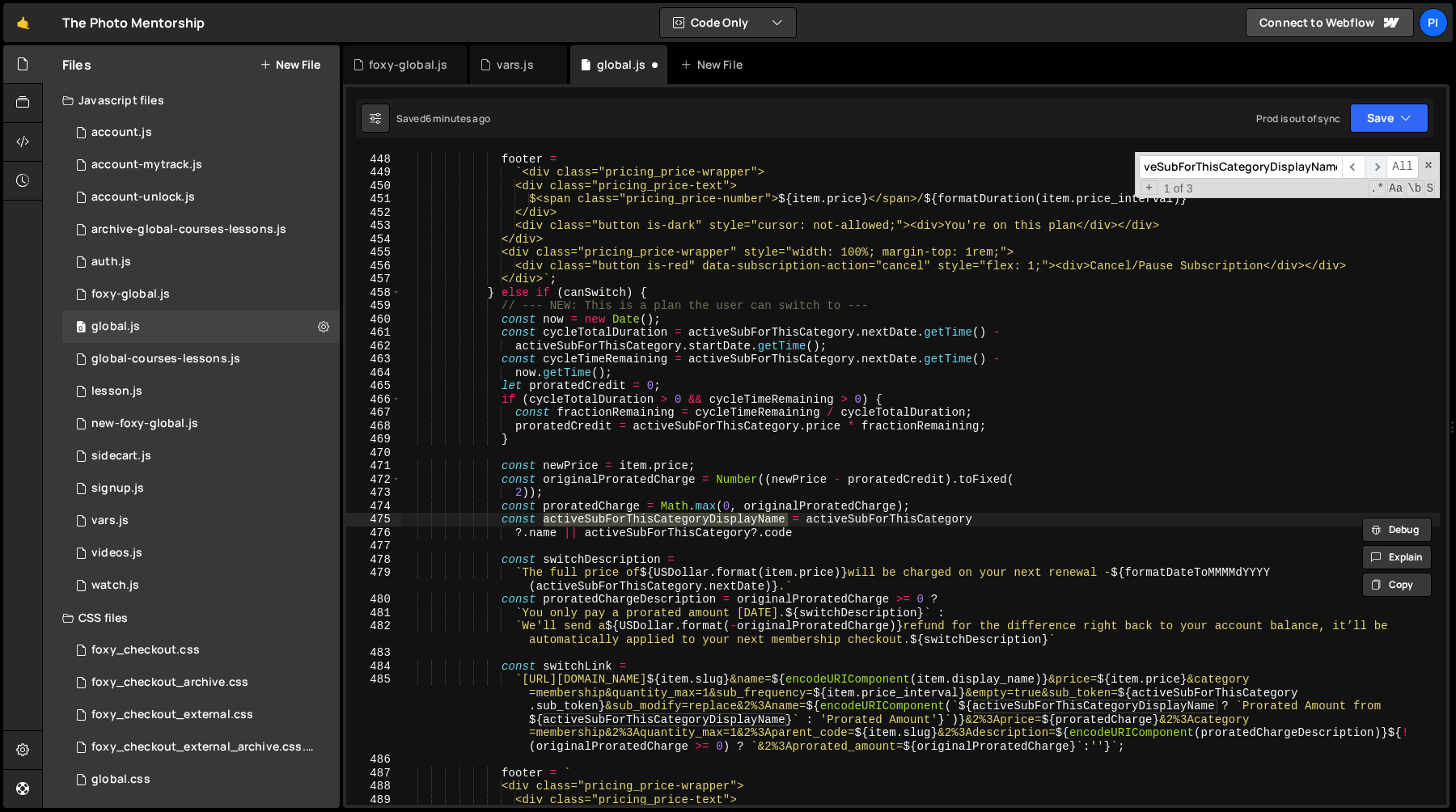
scroll to position [0, 0]
click at [1375, 165] on span "​" at bounding box center [1376, 167] width 23 height 24
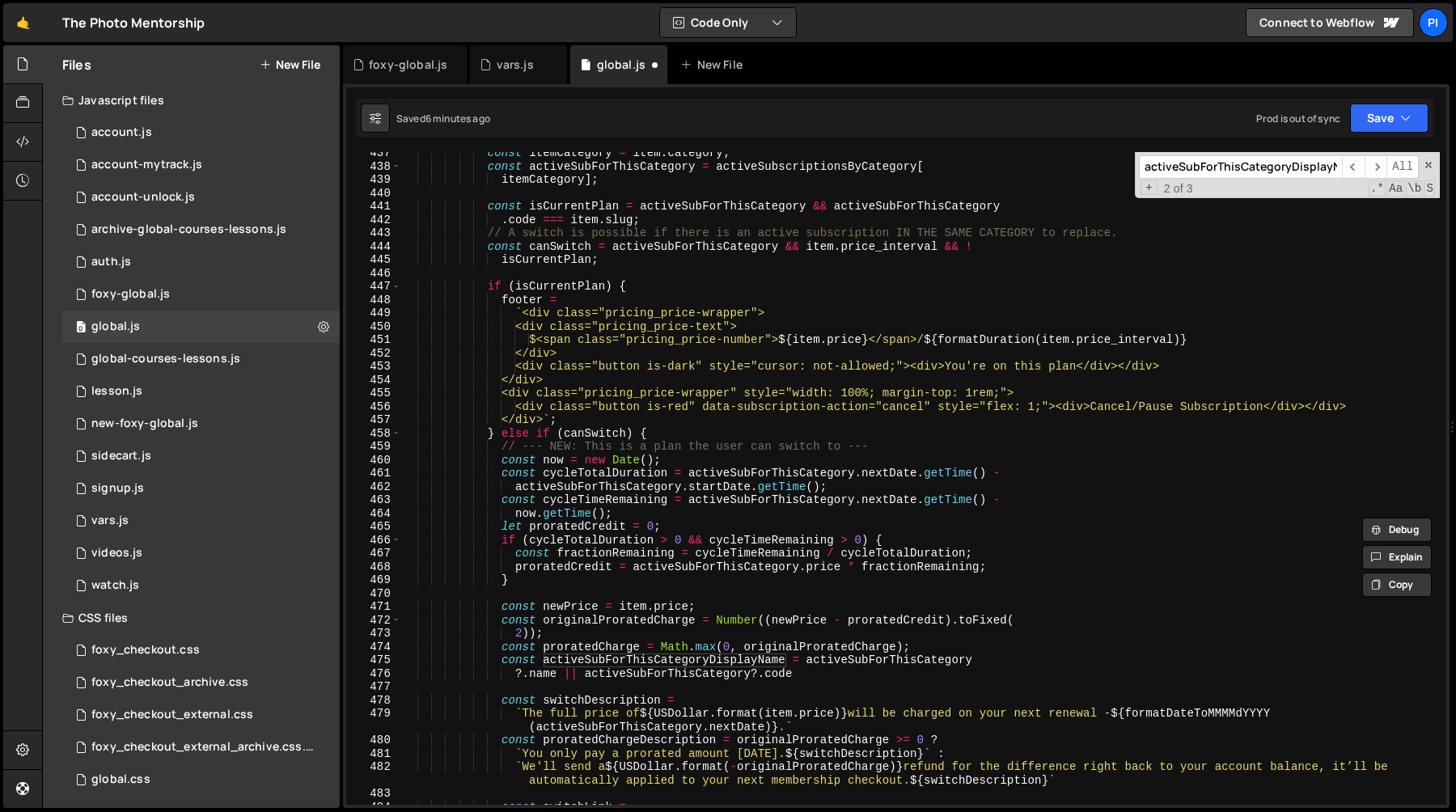
scroll to position [5843, 0]
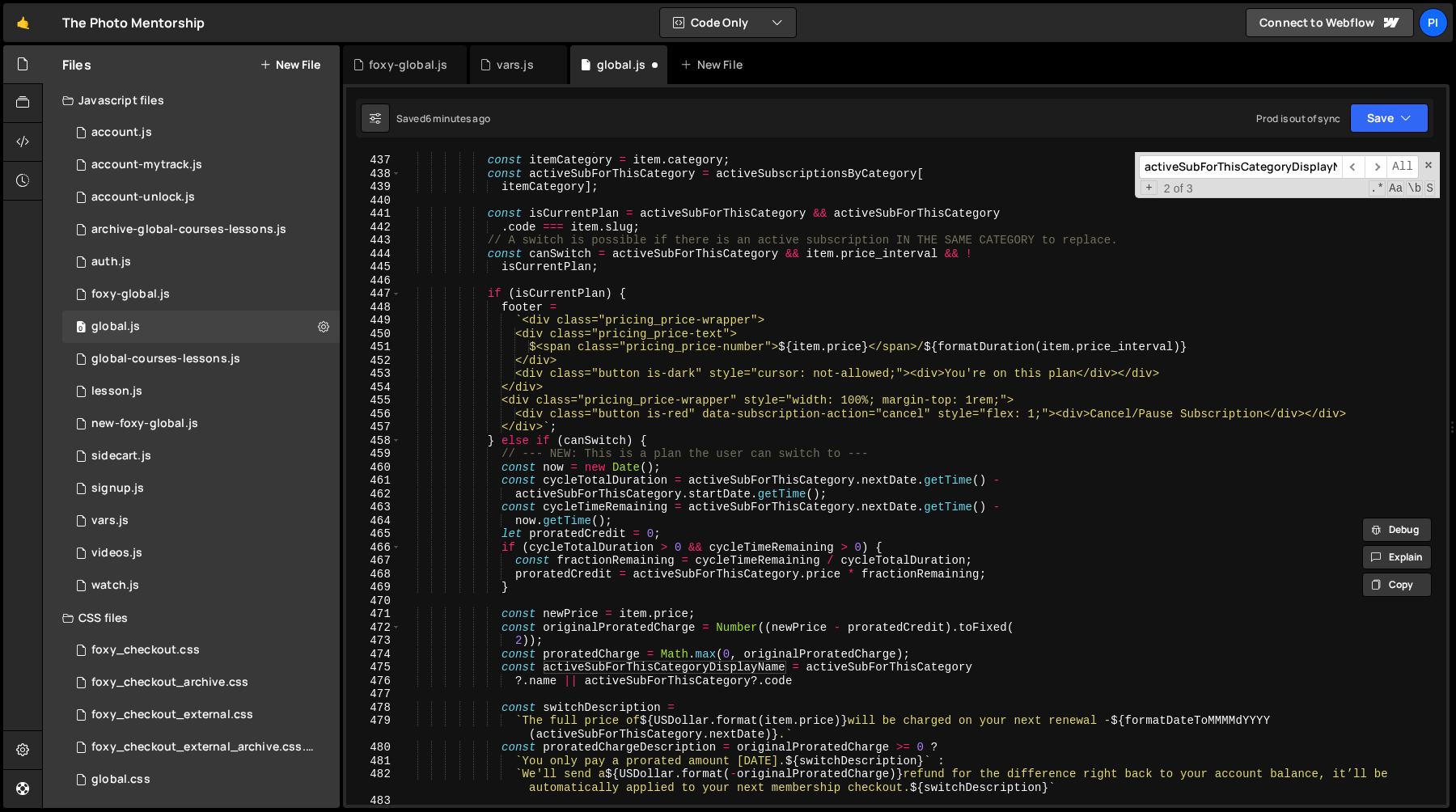
click at [584, 683] on div "let footer = '' ; const itemCategory = item . category ; const activeSubForThis…" at bounding box center [920, 479] width 1038 height 679
click at [817, 683] on div "let footer = '' ; const itemCategory = item . category ; const activeSubForThis…" at bounding box center [920, 479] width 1038 height 679
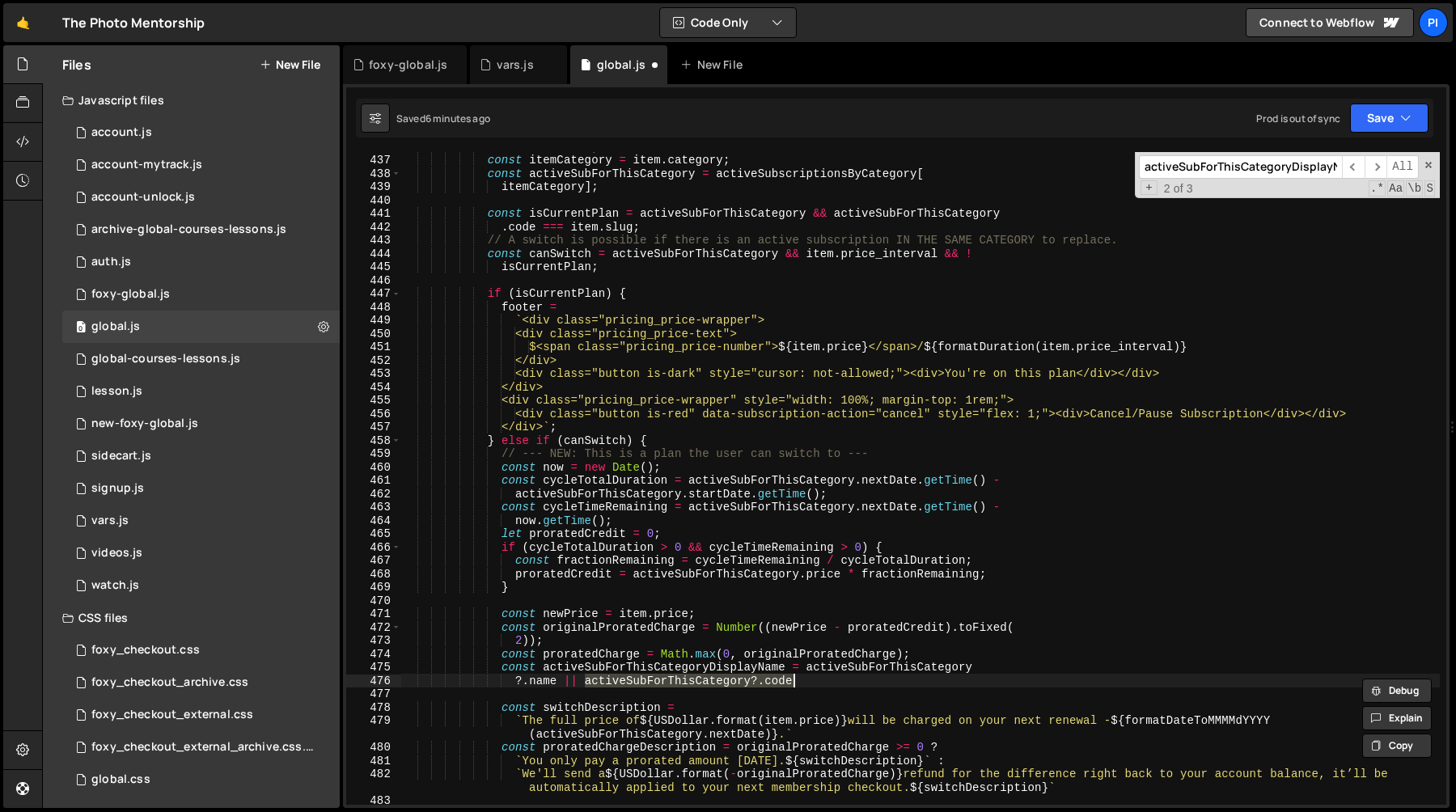
click at [947, 413] on div "let footer = '' ; const itemCategory = item . category ; const activeSubForThis…" at bounding box center [920, 479] width 1038 height 679
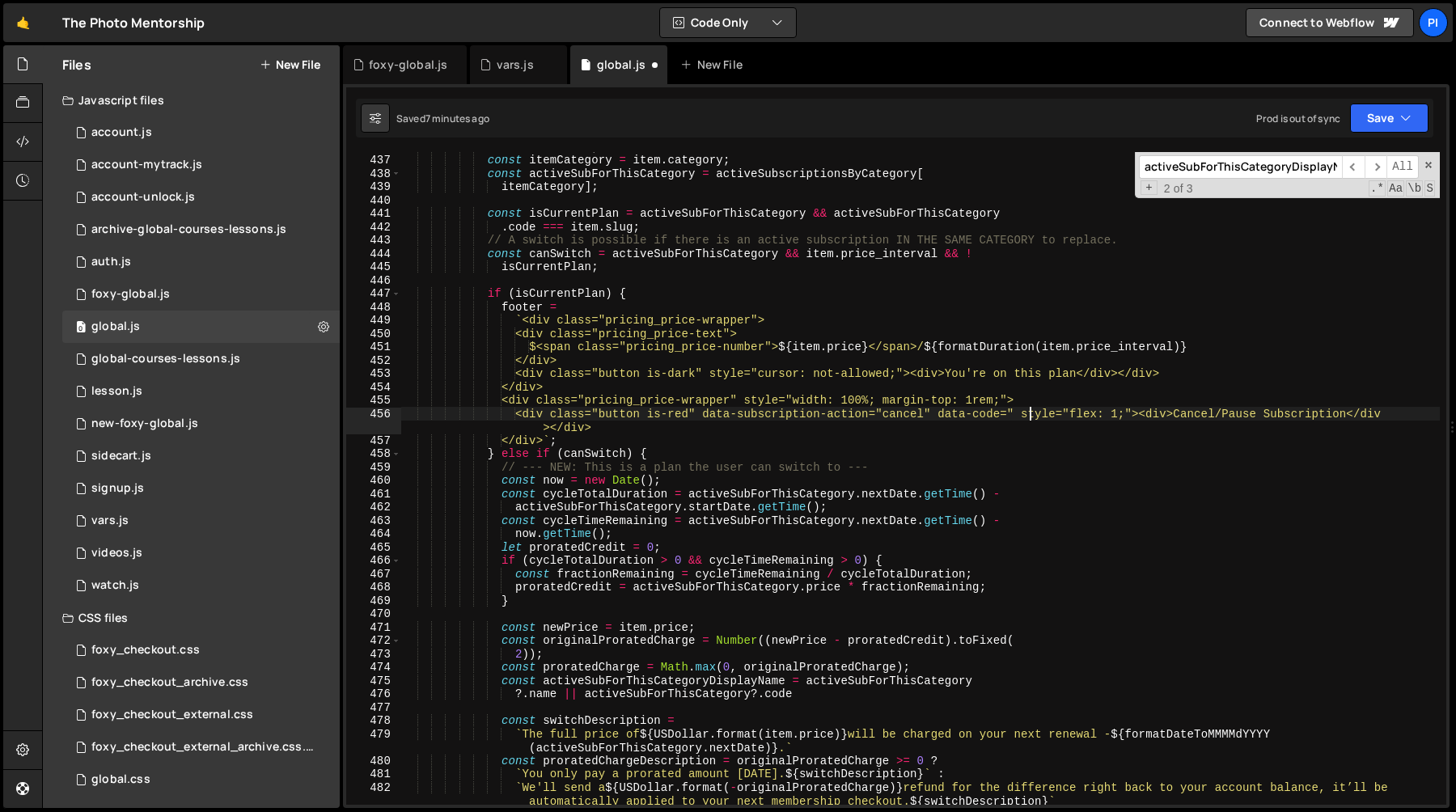
scroll to position [0, 44]
paste textarea "activeSubForThisCategory?.code"
click at [1148, 404] on div "let footer = '' ; const itemCategory = item . category ; const activeSubForThis…" at bounding box center [920, 487] width 1038 height 693
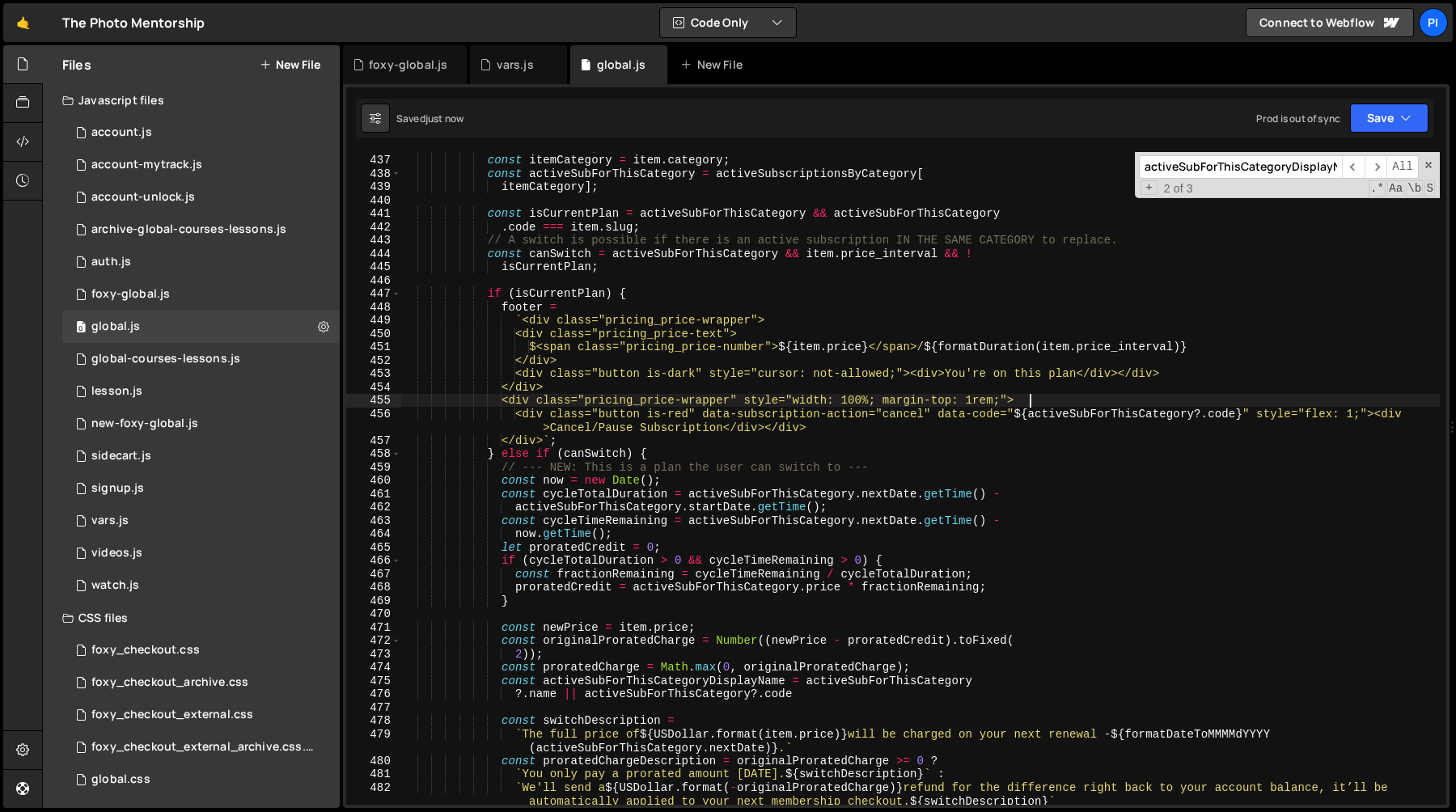
scroll to position [0, 43]
click at [1148, 404] on div "let footer = '' ; const itemCategory = item . category ; const activeSubForThis…" at bounding box center [920, 487] width 1038 height 693
click at [1135, 415] on div "let footer = '' ; const itemCategory = item . category ; const activeSubForThis…" at bounding box center [920, 487] width 1038 height 693
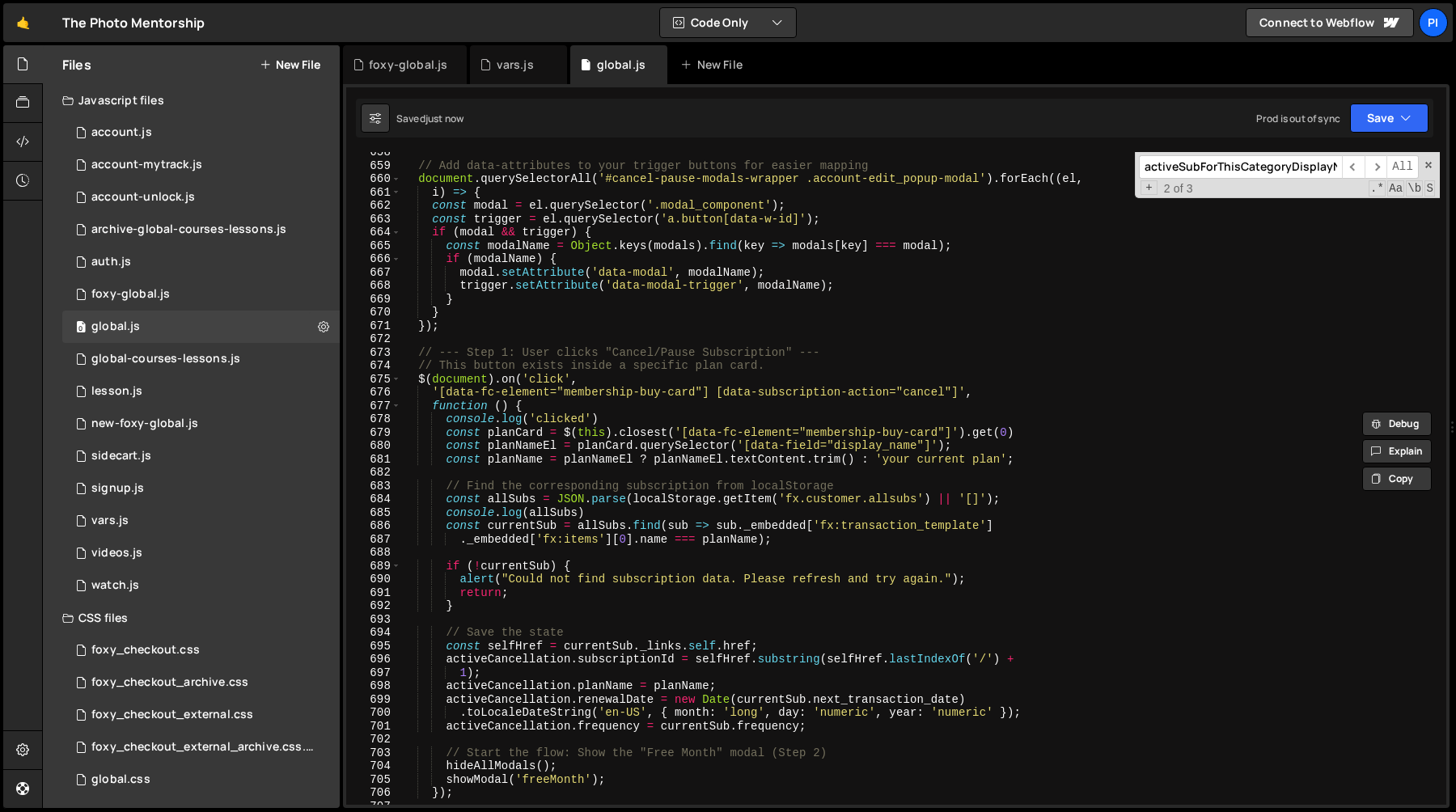
scroll to position [9043, 0]
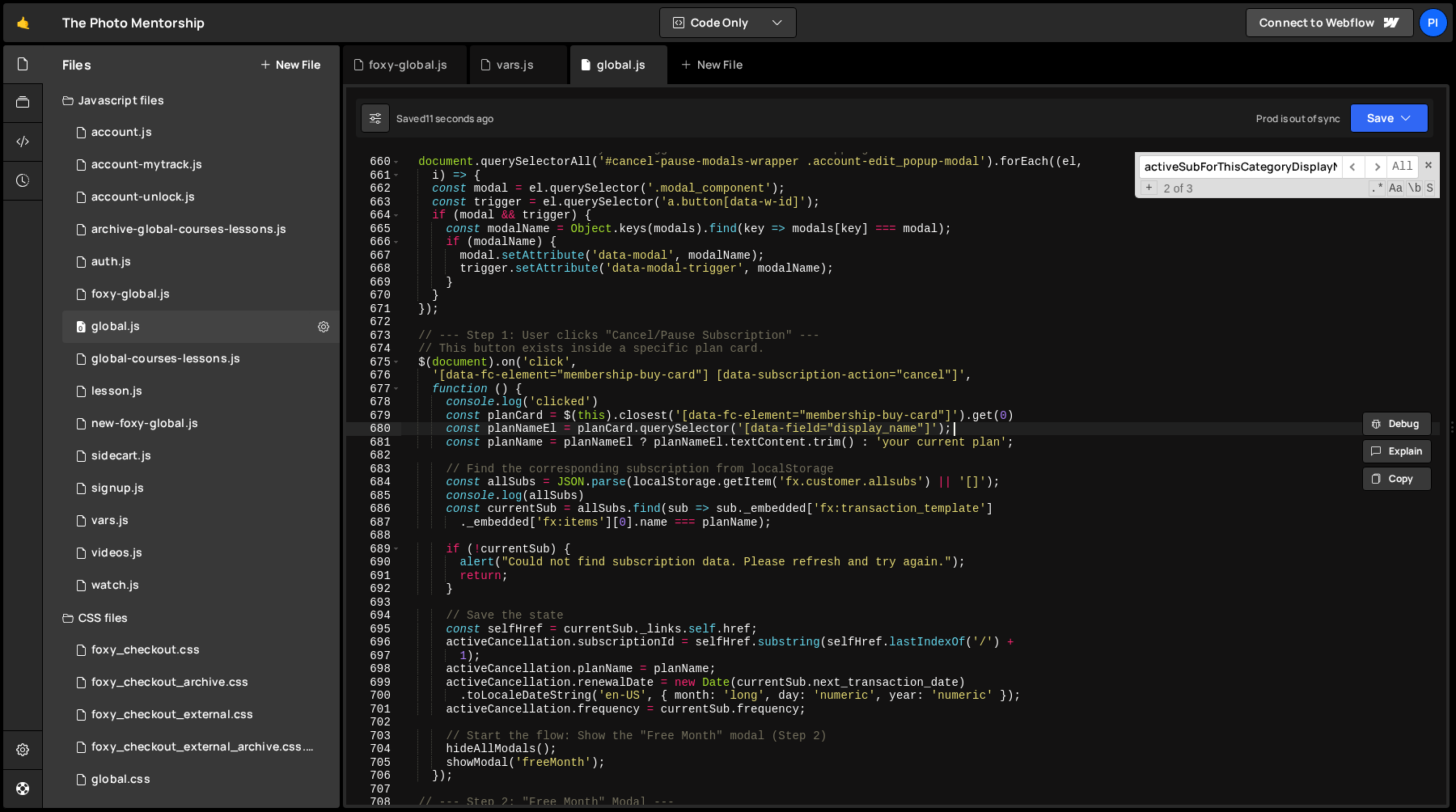
click at [975, 426] on div "// Add data-attributes to your trigger buttons for easier mapping document . qu…" at bounding box center [920, 481] width 1038 height 679
type textarea "const planName = planNameEl ? planNameEl.textContent.trim() : 'your current pla…"
type textarea "const planNameEl = planCard.querySelector('[data-field="display_name"]');"
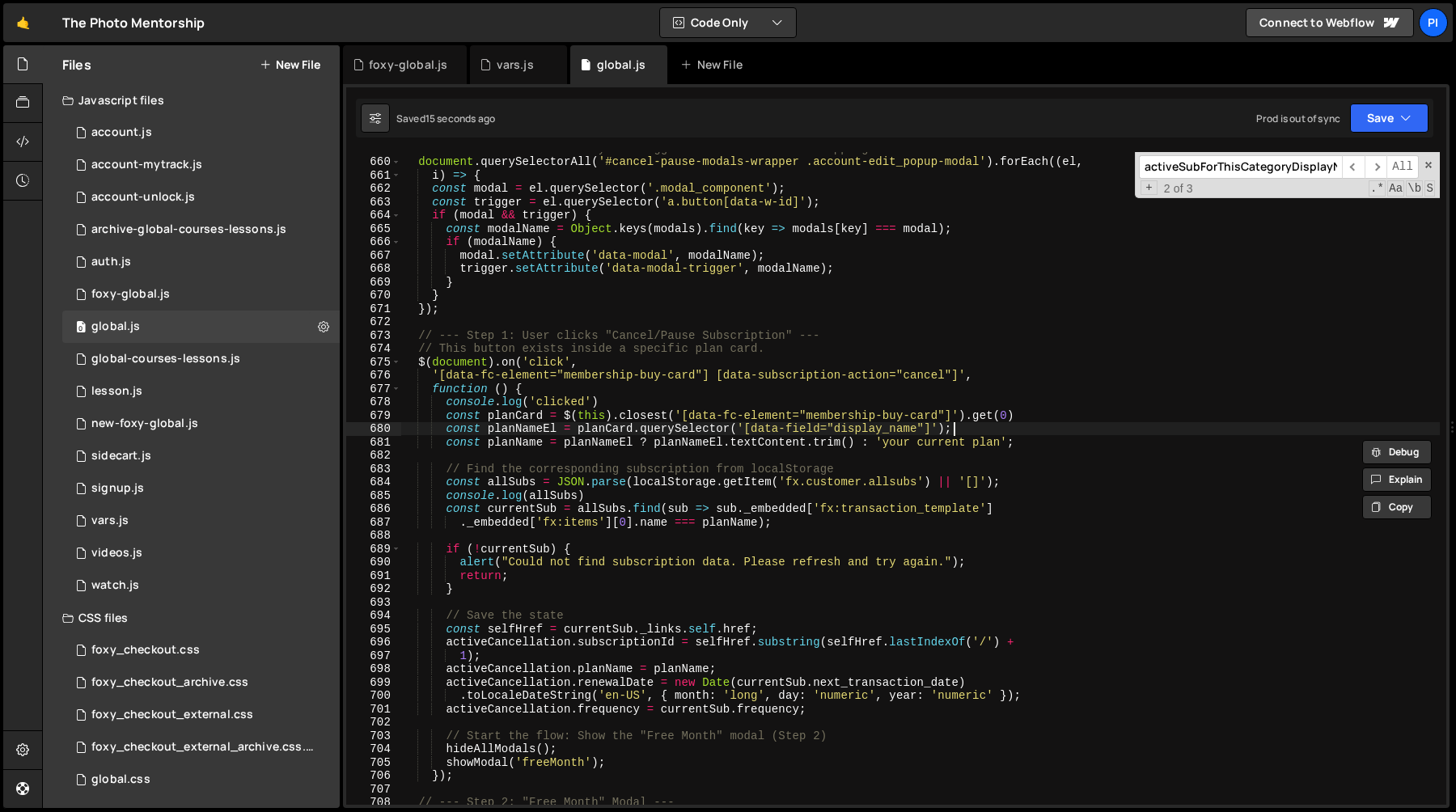
scroll to position [0, 2]
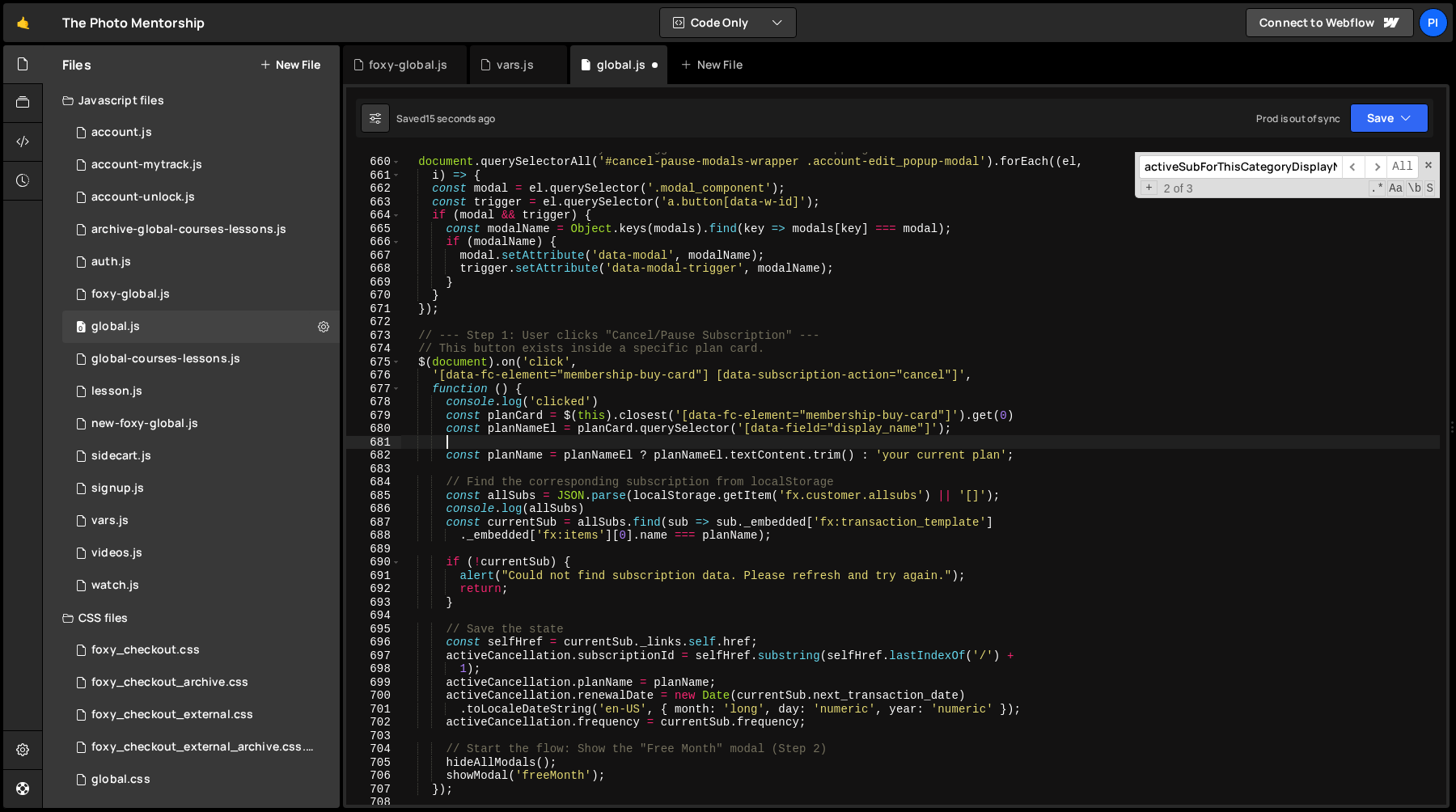
paste textarea "const planName = planNameEl ? planNameEl.textContent.trim() : 'your current pla…"
click at [515, 446] on div "// Add data-attributes to your trigger buttons for easier mapping document . qu…" at bounding box center [920, 481] width 1038 height 679
click at [564, 445] on div "// Add data-attributes to your trigger buttons for easier mapping document . qu…" at bounding box center [920, 481] width 1038 height 679
click at [1043, 447] on div "// Add data-attributes to your trigger buttons for easier mapping document . qu…" at bounding box center [920, 481] width 1038 height 679
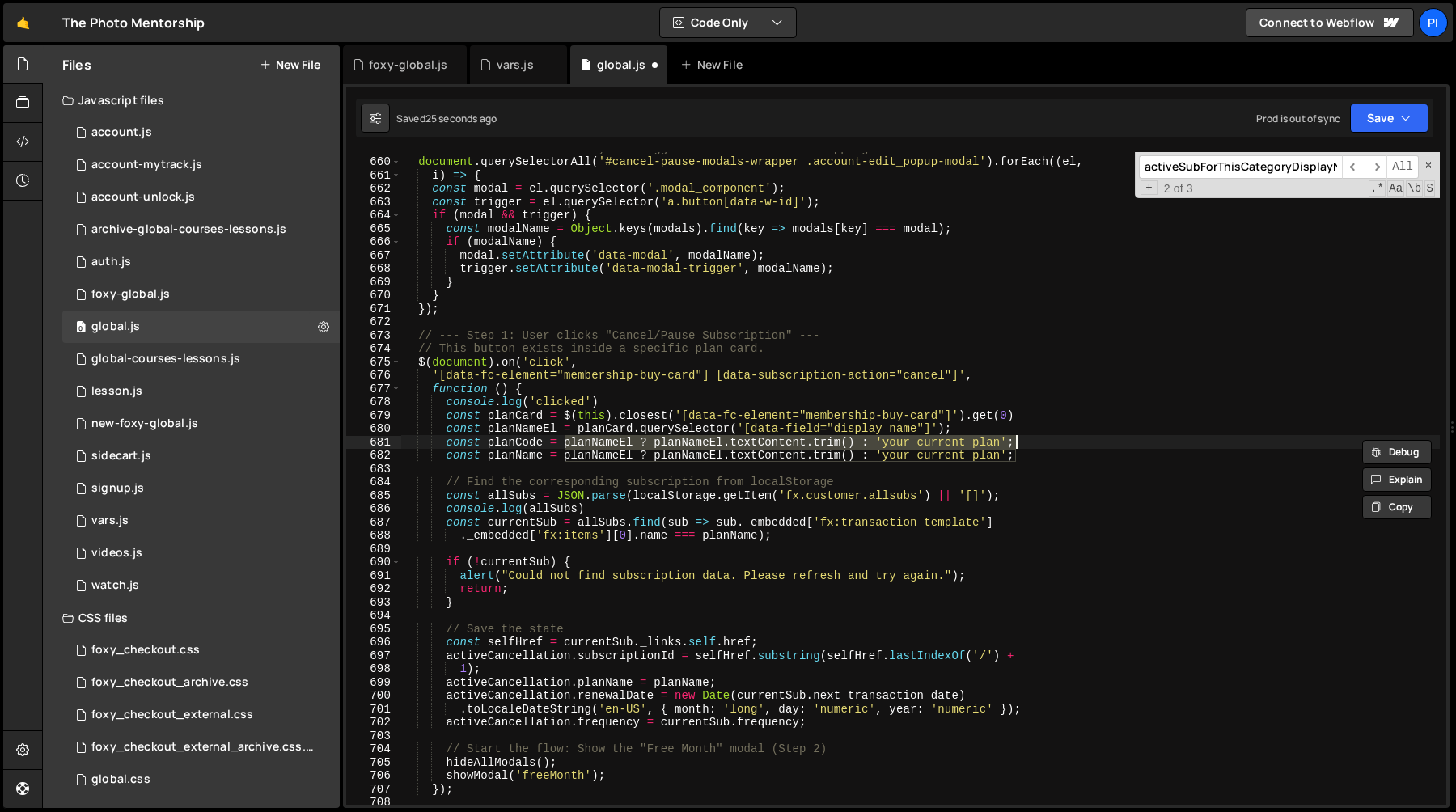
click at [518, 417] on div "// Add data-attributes to your trigger buttons for easier mapping document . qu…" at bounding box center [920, 481] width 1038 height 679
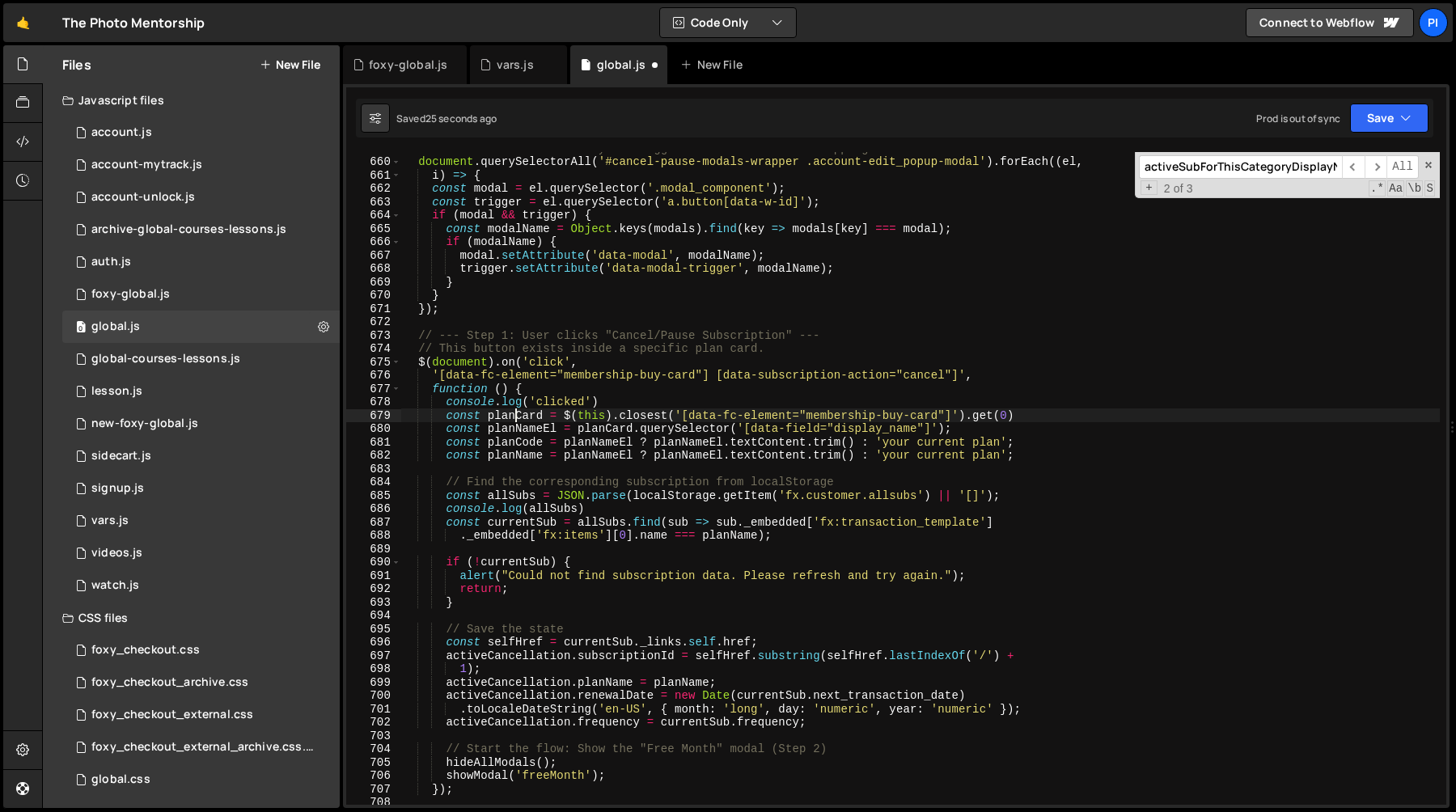
click at [518, 417] on div "// Add data-attributes to your trigger buttons for easier mapping document . qu…" at bounding box center [920, 481] width 1038 height 679
click at [564, 445] on div "// Add data-attributes to your trigger buttons for easier mapping document . qu…" at bounding box center [920, 481] width 1038 height 679
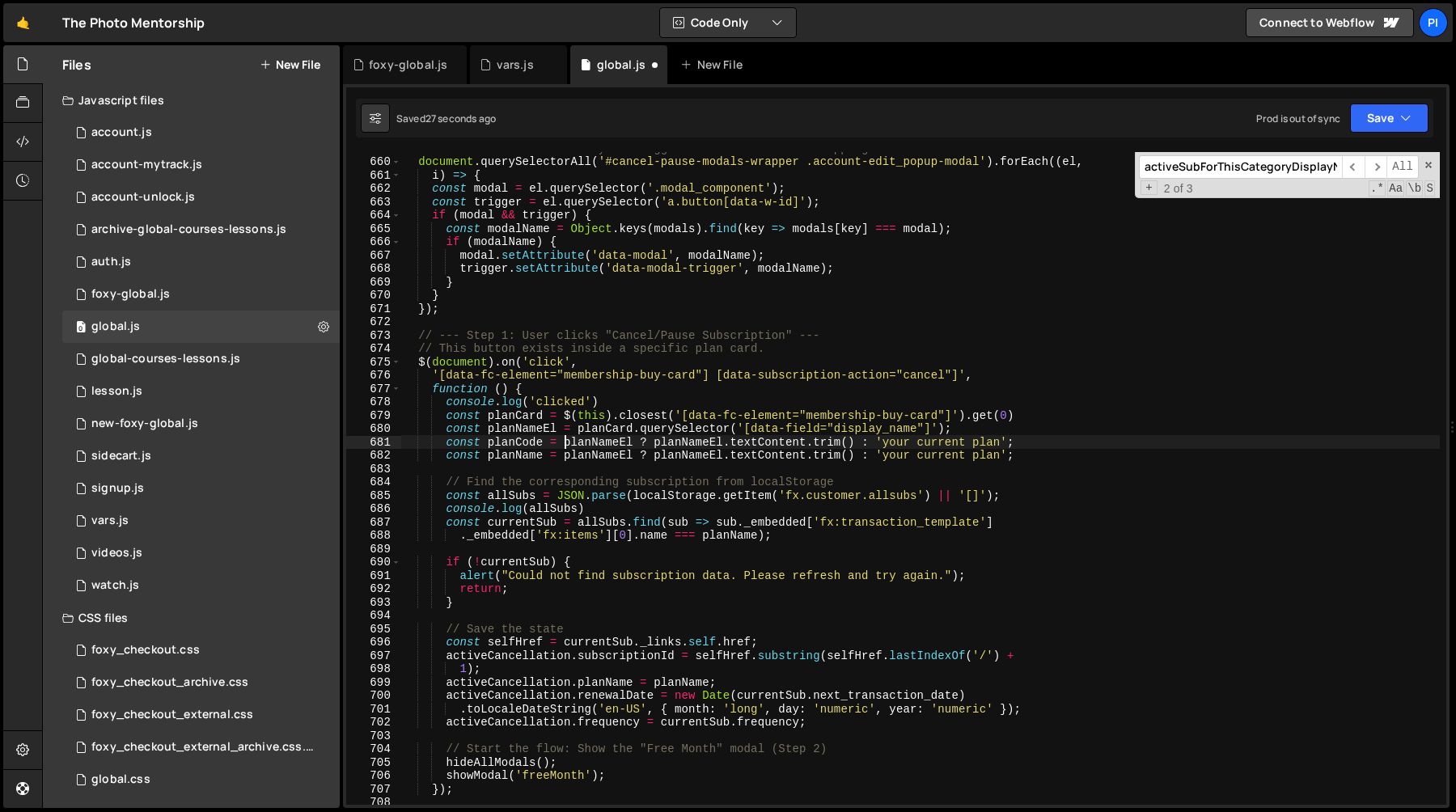
click at [1041, 443] on div "// Add data-attributes to your trigger buttons for easier mapping document . qu…" at bounding box center [920, 481] width 1038 height 679
paste textarea "Card"
paste textarea ".dataset.column"
click at [689, 447] on div "// Add data-attributes to your trigger buttons for easier mapping document . qu…" at bounding box center [920, 481] width 1038 height 679
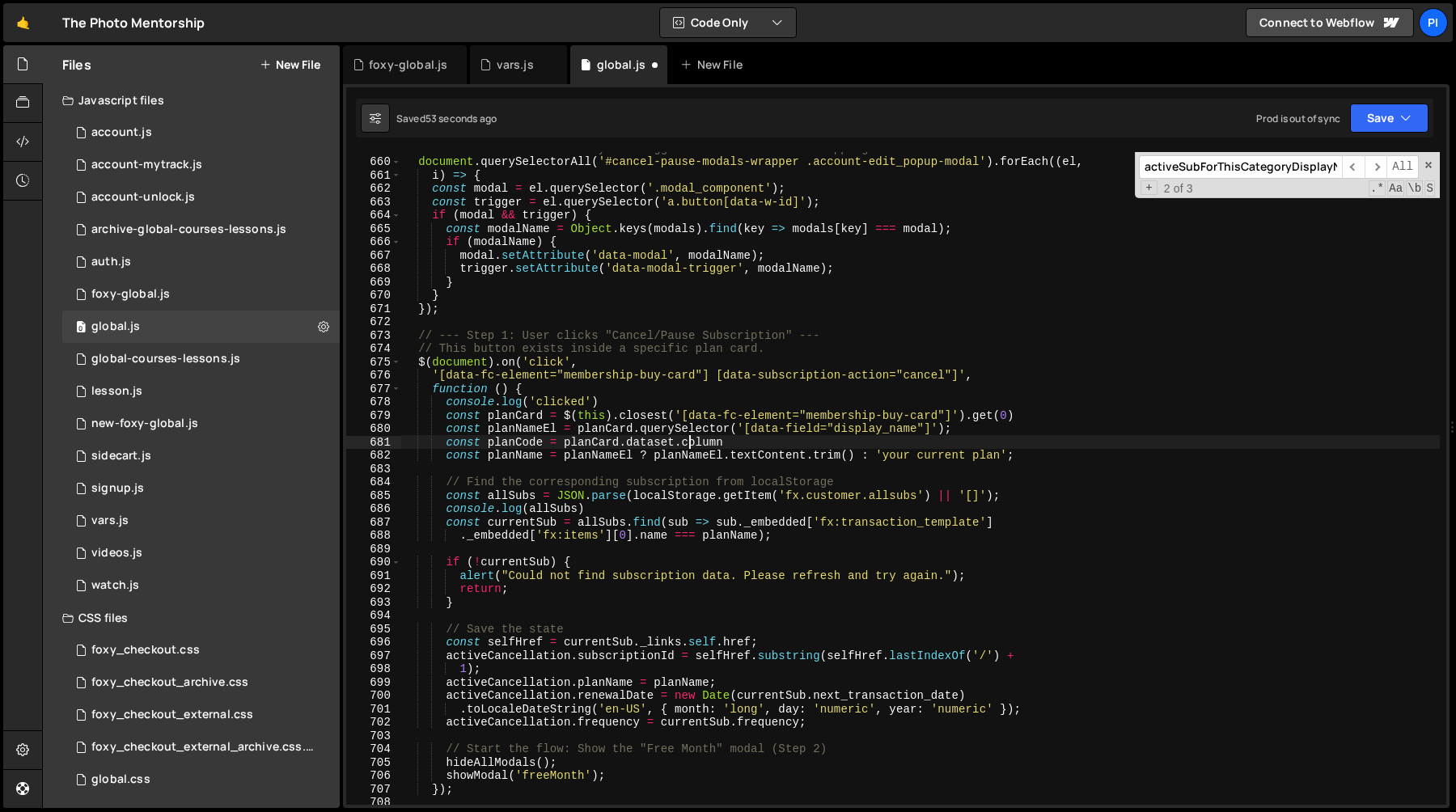
click at [689, 447] on div "// Add data-attributes to your trigger buttons for easier mapping document . qu…" at bounding box center [920, 481] width 1038 height 679
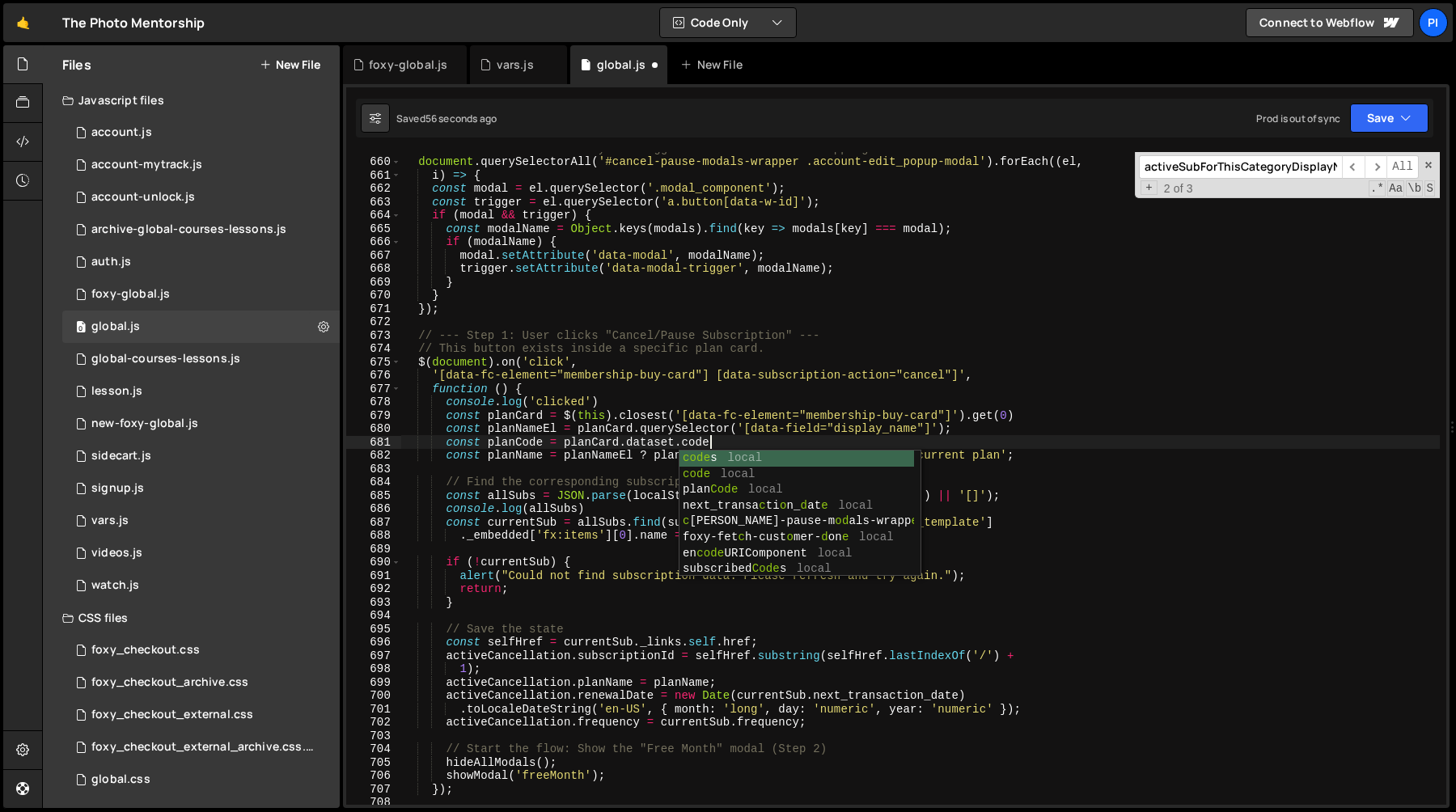
scroll to position [0, 21]
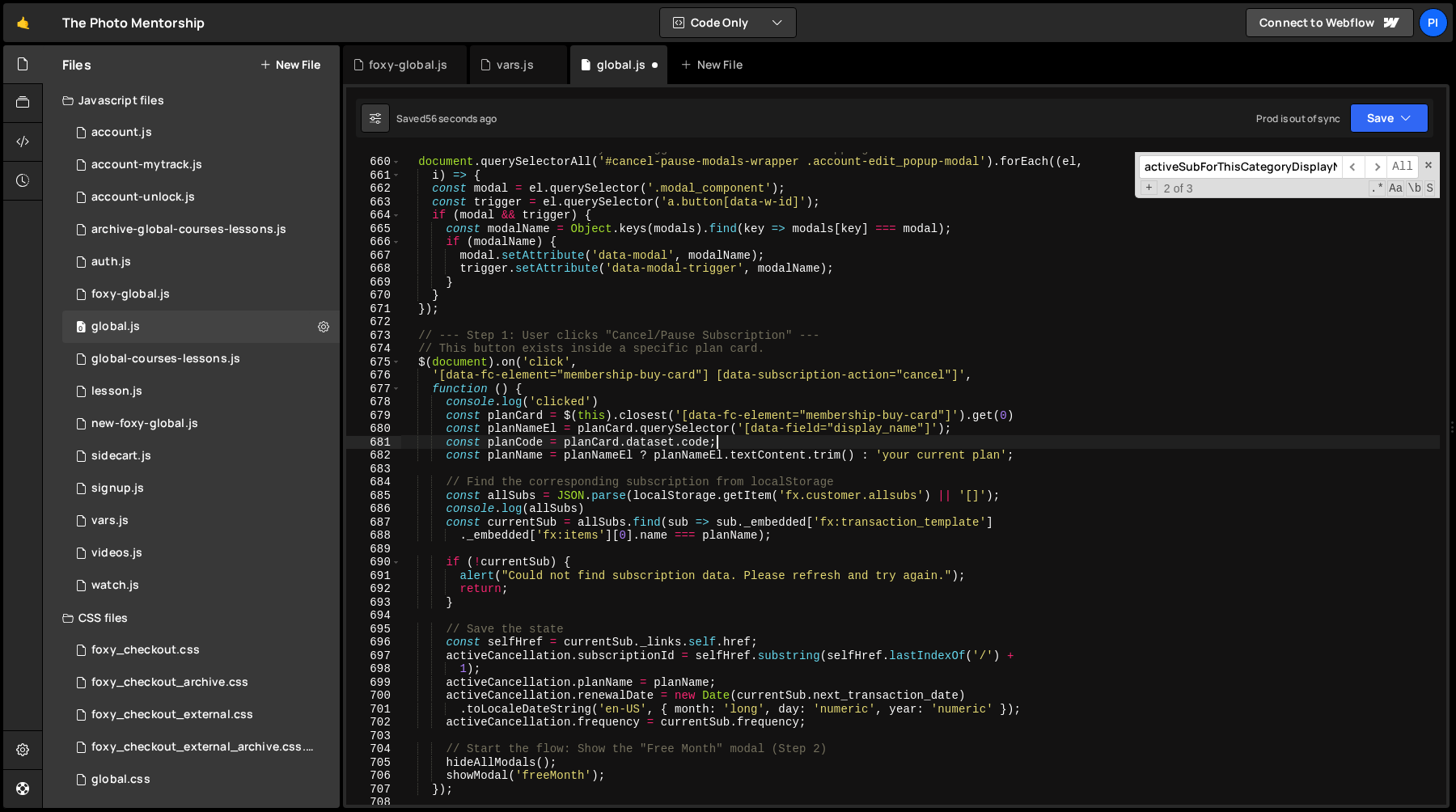
click at [522, 439] on div "// Add data-attributes to your trigger buttons for easier mapping document . qu…" at bounding box center [920, 481] width 1038 height 679
click at [515, 442] on div "// Add data-attributes to your trigger buttons for easier mapping document . qu…" at bounding box center [920, 481] width 1038 height 679
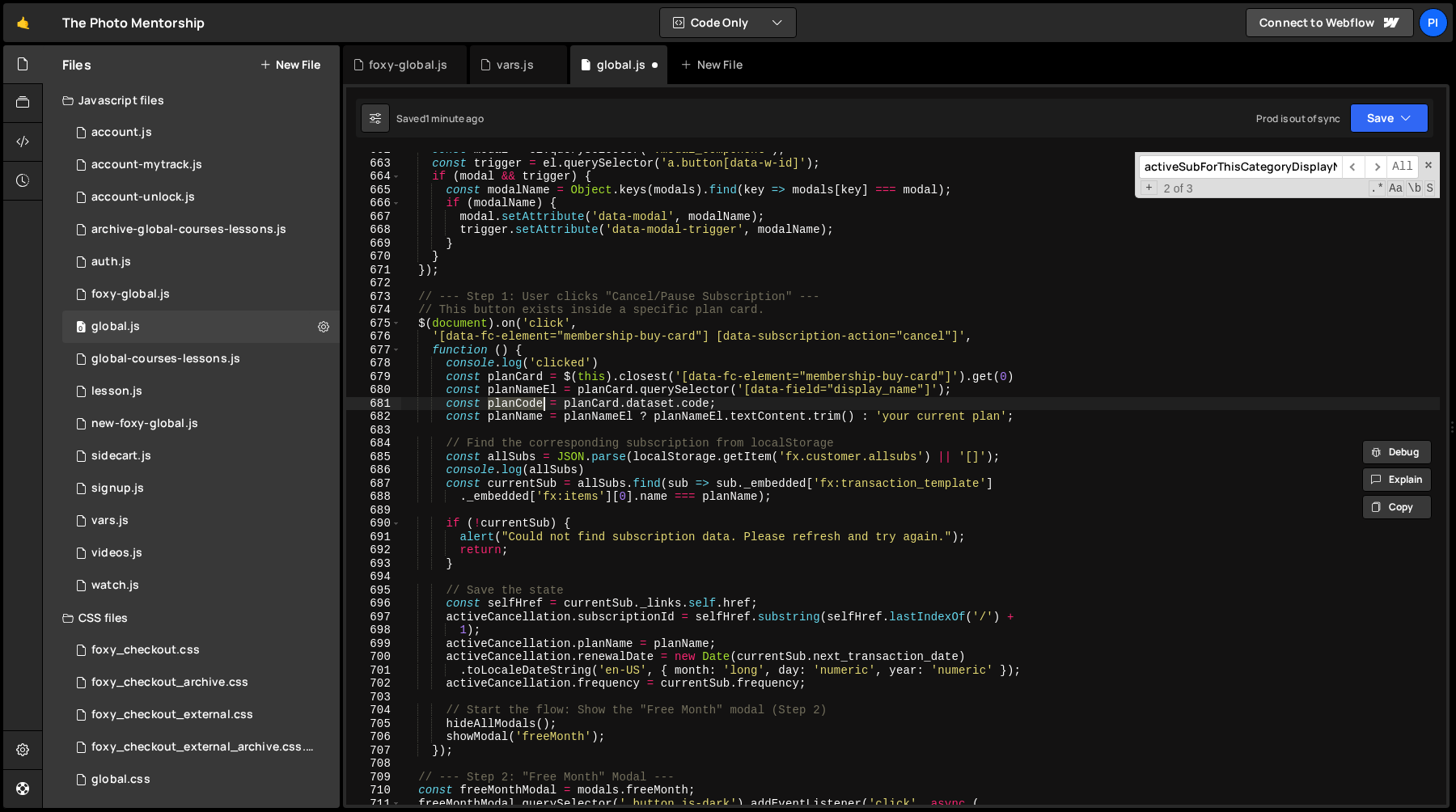
scroll to position [9086, 0]
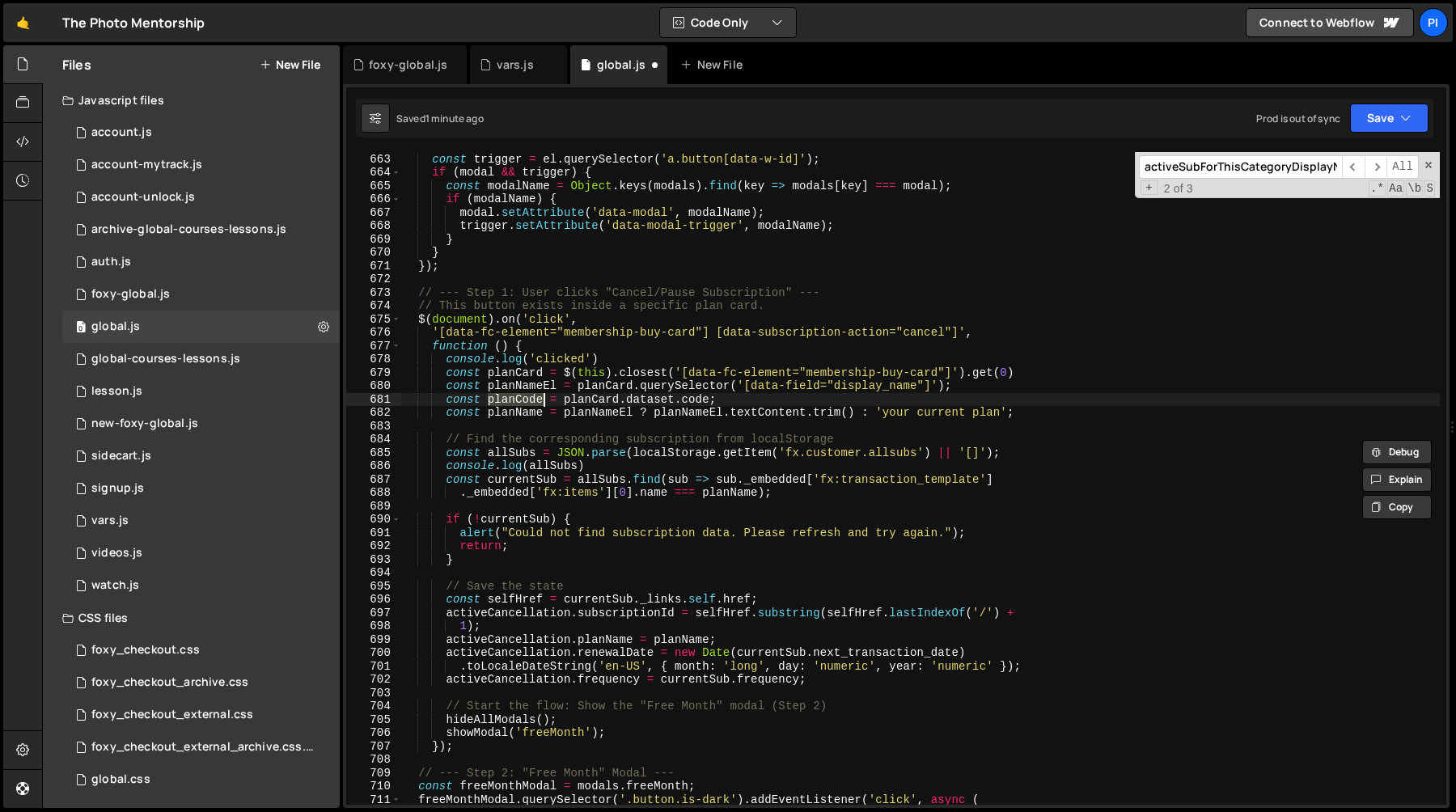
click at [648, 493] on div "const modal = el . querySelector ( '.modal_component' ) ; const trigger = el . …" at bounding box center [920, 478] width 1038 height 679
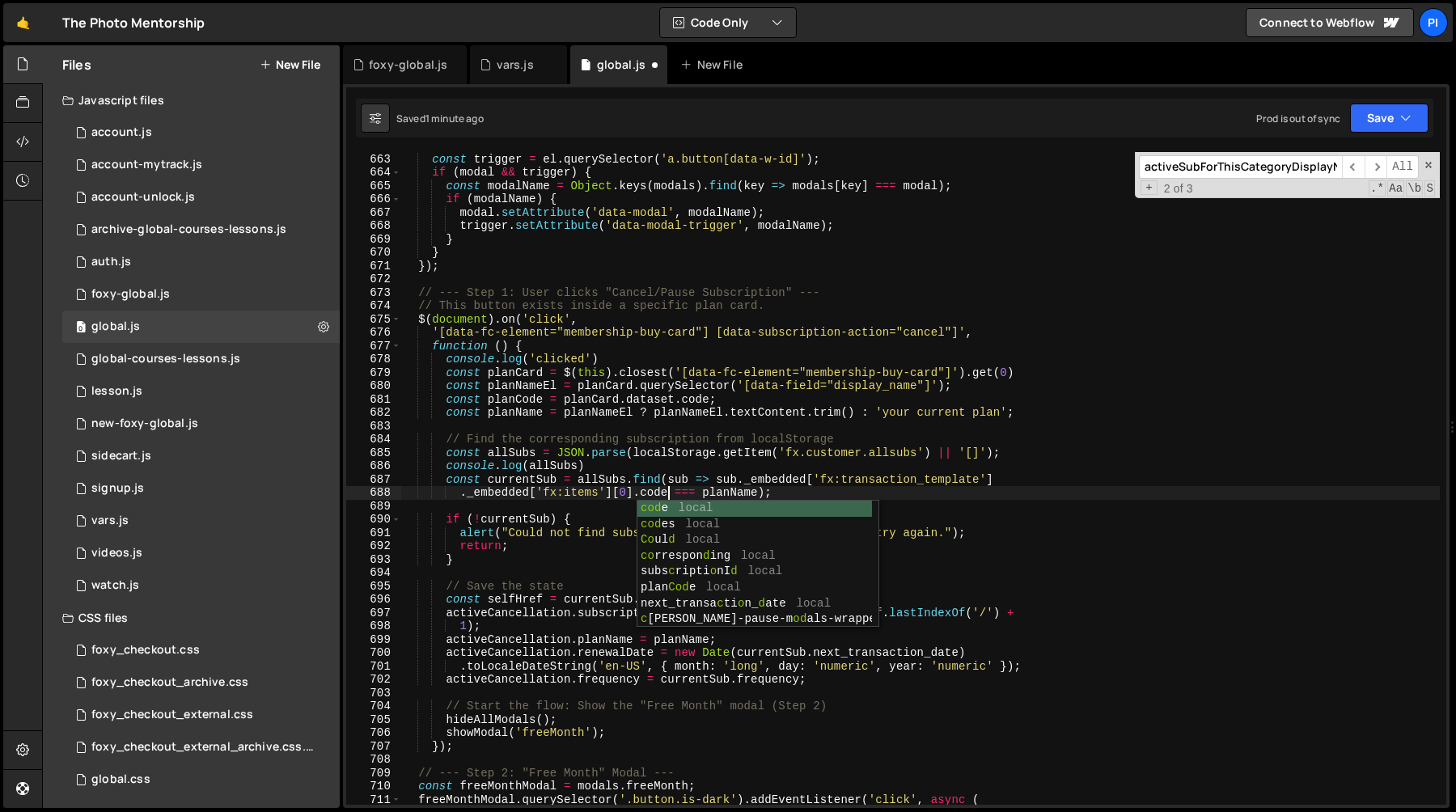
scroll to position [0, 18]
click at [732, 492] on div "const modal = el . querySelector ( '.modal_component' ) ; const trigger = el . …" at bounding box center [920, 478] width 1038 height 679
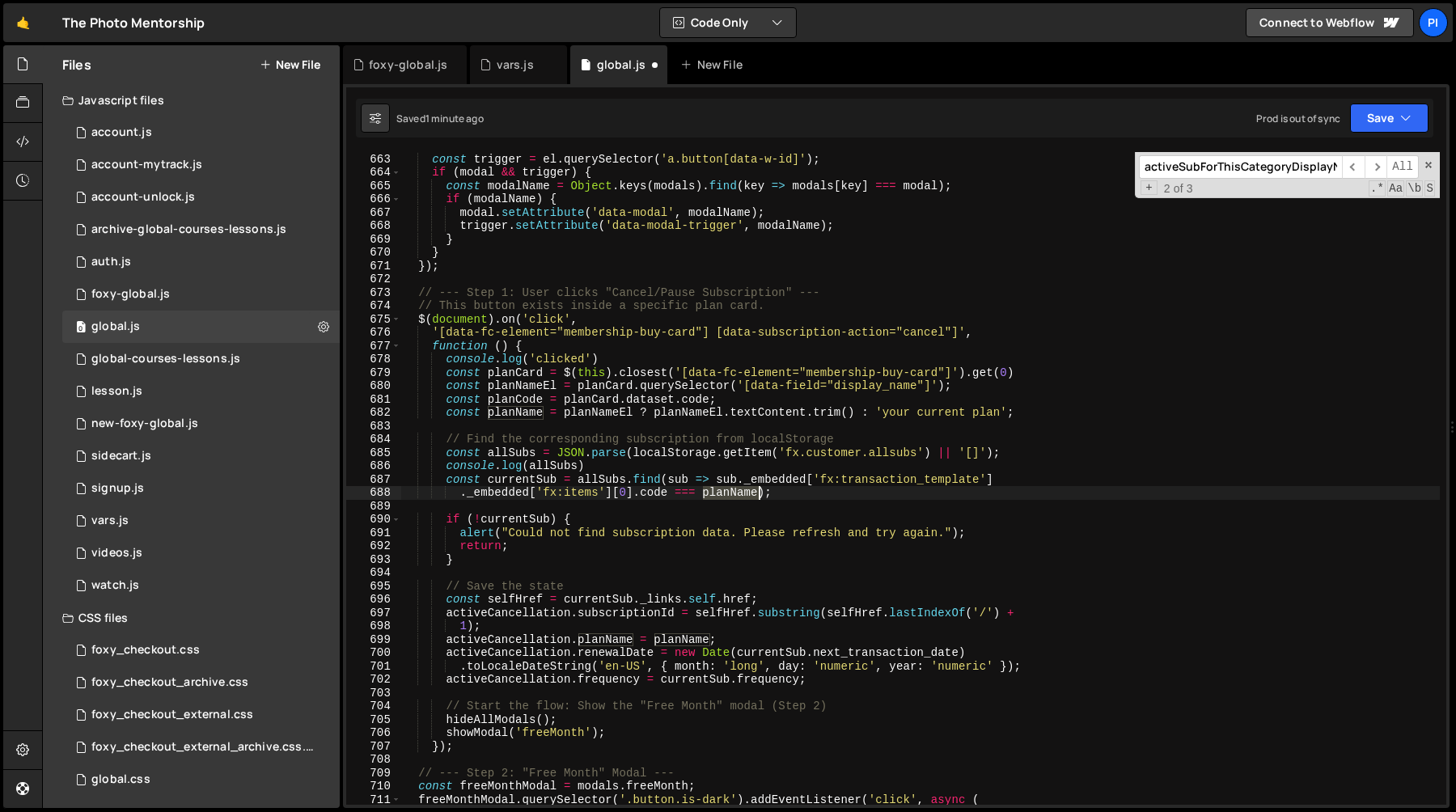
click at [732, 492] on div "const modal = el . querySelector ( '.modal_component' ) ; const trigger = el . …" at bounding box center [920, 478] width 1038 height 679
click at [667, 489] on div "const modal = el . querySelector ( '.modal_component' ) ; const trigger = el . …" at bounding box center [920, 478] width 1038 height 679
click at [715, 479] on div "const modal = el . querySelector ( '.modal_component' ) ; const trigger = el . …" at bounding box center [920, 478] width 1038 height 679
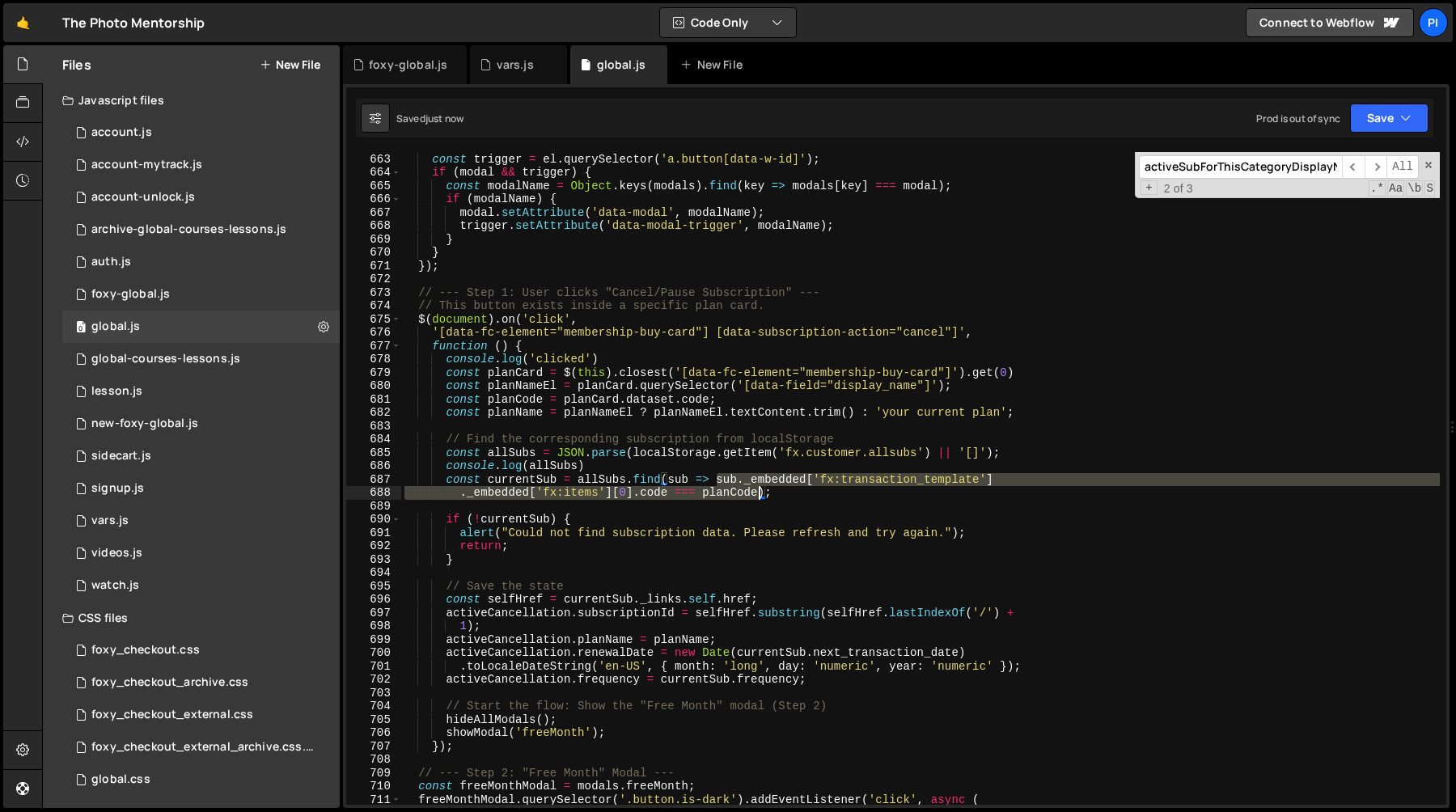
click at [759, 495] on div "const modal = el . querySelector ( '.modal_component' ) ; const trigger = el . …" at bounding box center [920, 478] width 1038 height 679
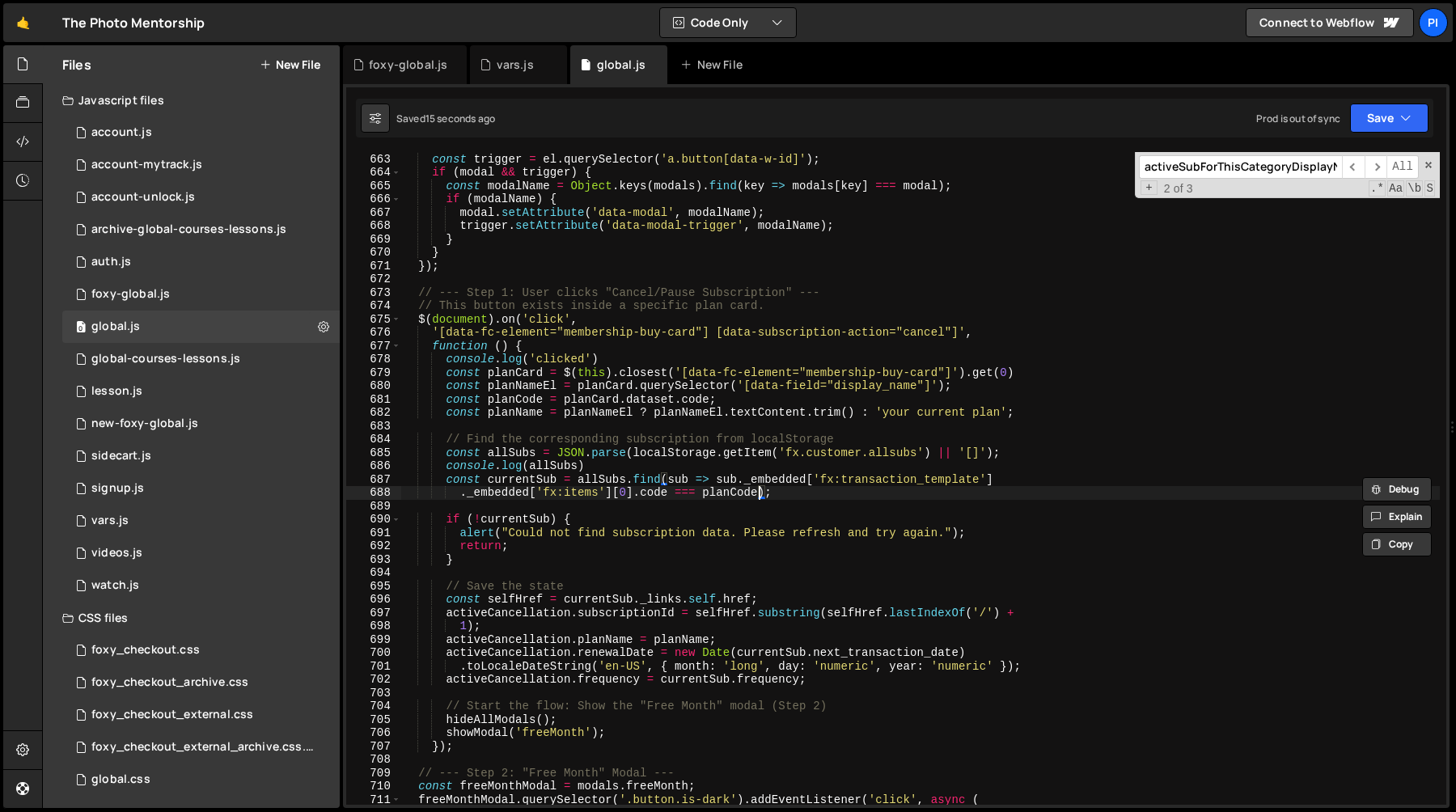
click at [618, 535] on div "const modal = el . querySelector ( '.modal_component' ) ; const trigger = el . …" at bounding box center [920, 478] width 1038 height 679
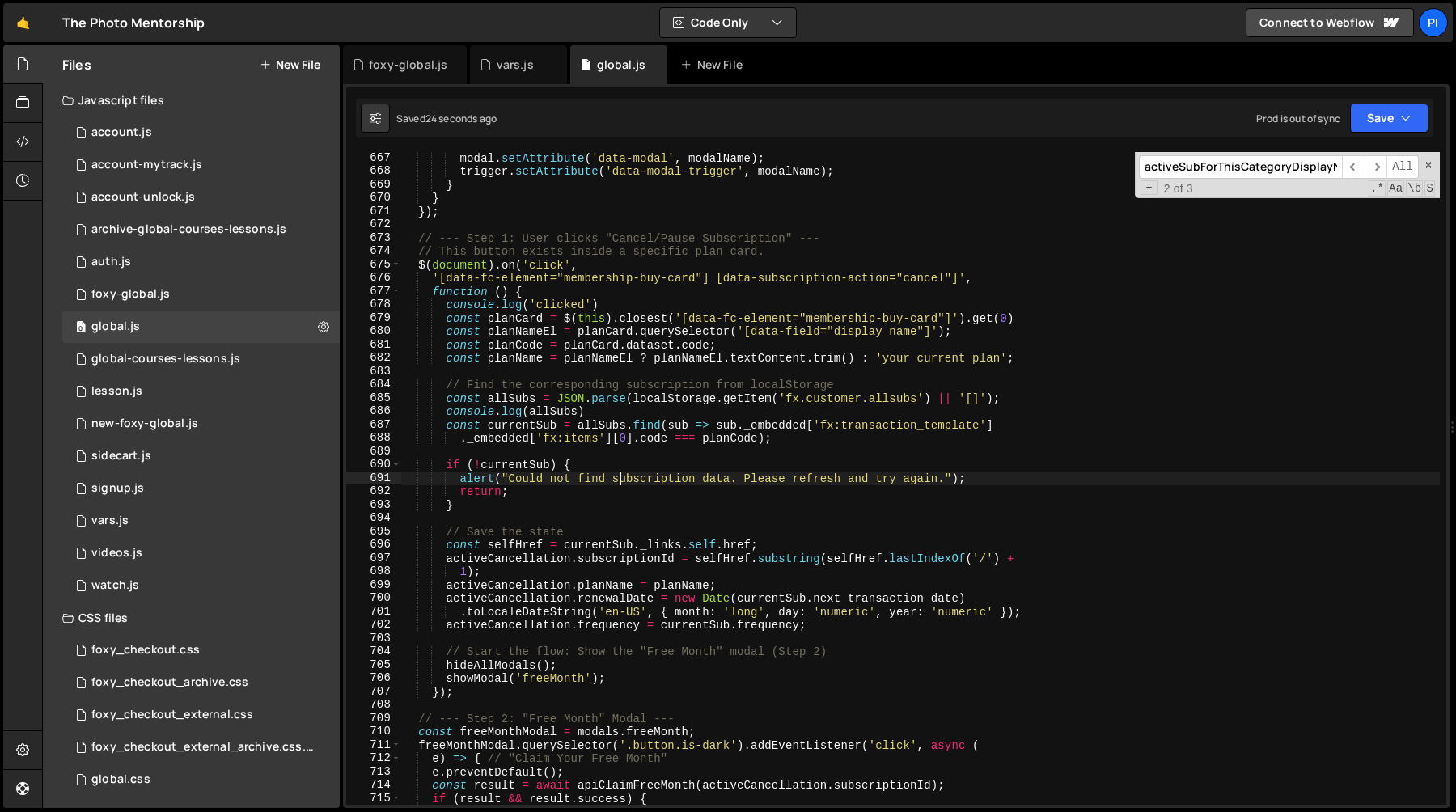
scroll to position [9142, 0]
click at [685, 486] on div "modal . setAttribute ( 'data-modal' , modalName ) ; trigger . setAttribute ( 'd…" at bounding box center [920, 489] width 1038 height 679
click at [512, 421] on div "modal . setAttribute ( 'data-modal' , modalName ) ; trigger . setAttribute ( 'd…" at bounding box center [920, 489] width 1038 height 679
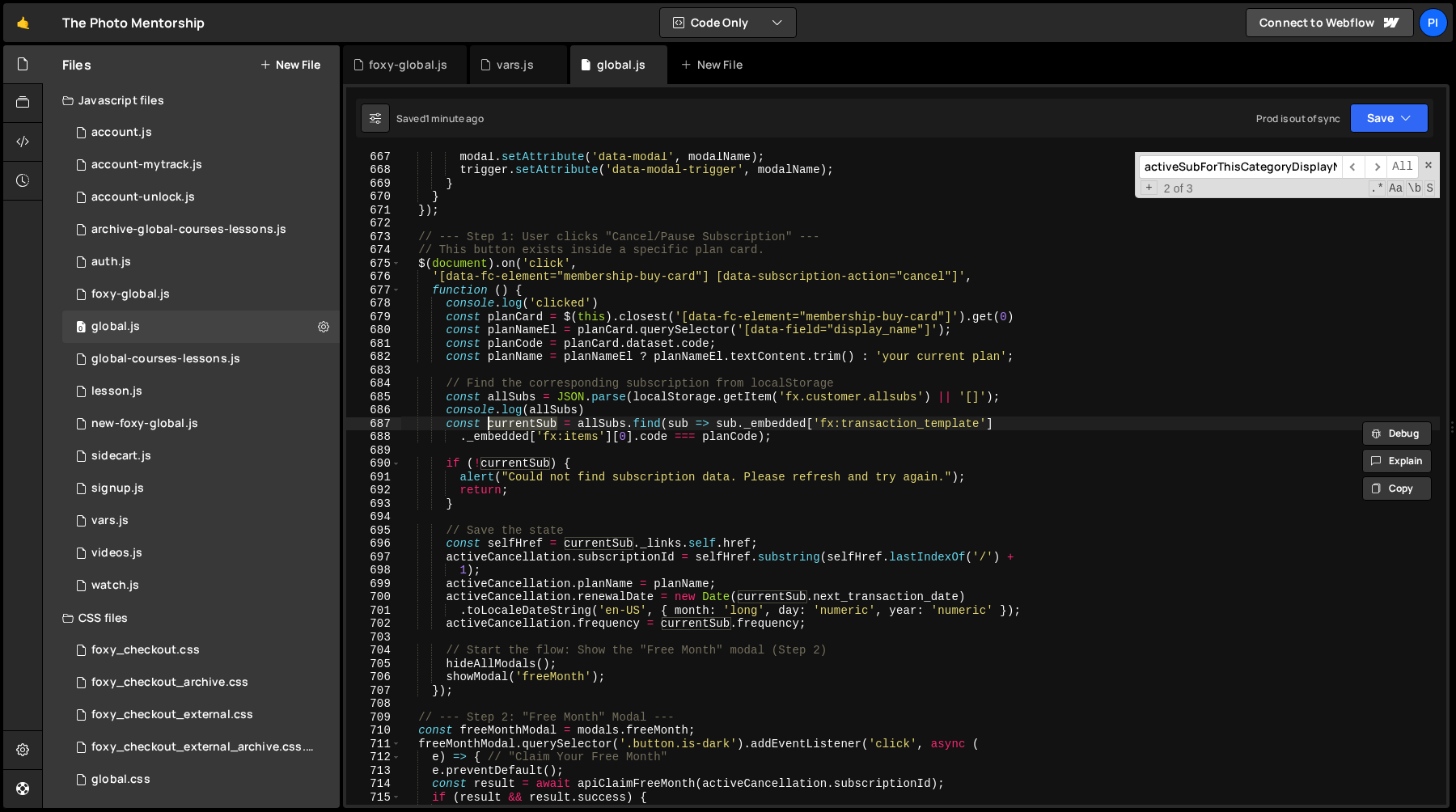
click at [615, 413] on div "modal . setAttribute ( 'data-modal' , modalName ) ; trigger . setAttribute ( 'd…" at bounding box center [920, 489] width 1038 height 679
type textarea "console.log(allSubs)"
type textarea "const allSubs = JSON.parse(localStorage.getItem('fx.customer.allsubs') || '[]');"
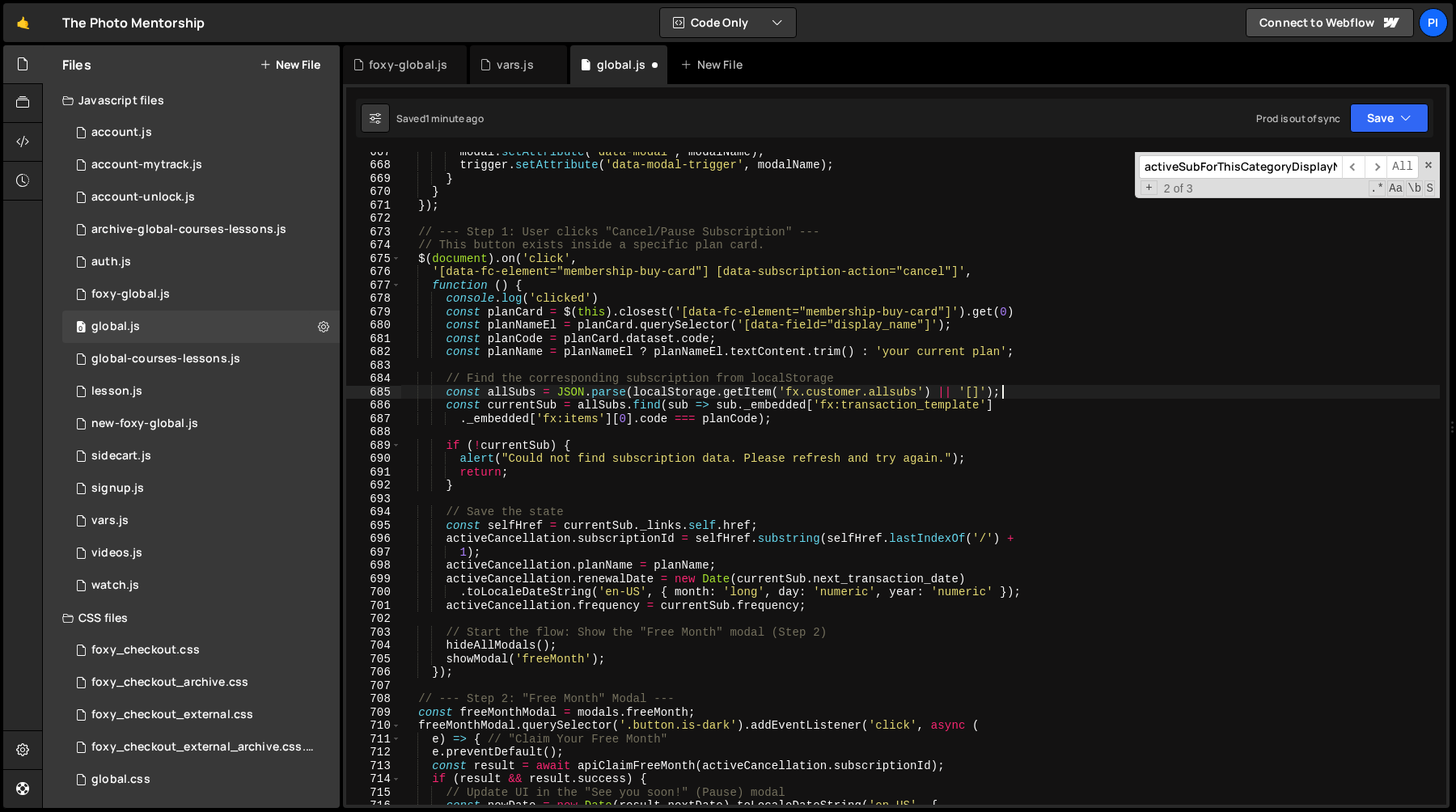
scroll to position [9148, 0]
click at [593, 429] on div "modal . setAttribute ( 'data-modal' , modalName ) ; trigger . setAttribute ( 'd…" at bounding box center [920, 482] width 1038 height 679
click at [610, 429] on div "modal . setAttribute ( 'data-modal' , modalName ) ; trigger . setAttribute ( 'd…" at bounding box center [920, 482] width 1038 height 679
click at [758, 421] on div "modal . setAttribute ( 'data-modal' , modalName ) ; trigger . setAttribute ( 'd…" at bounding box center [920, 482] width 1038 height 679
click at [711, 405] on div "modal . setAttribute ( 'data-modal' , modalName ) ; trigger . setAttribute ( 'd…" at bounding box center [920, 482] width 1038 height 679
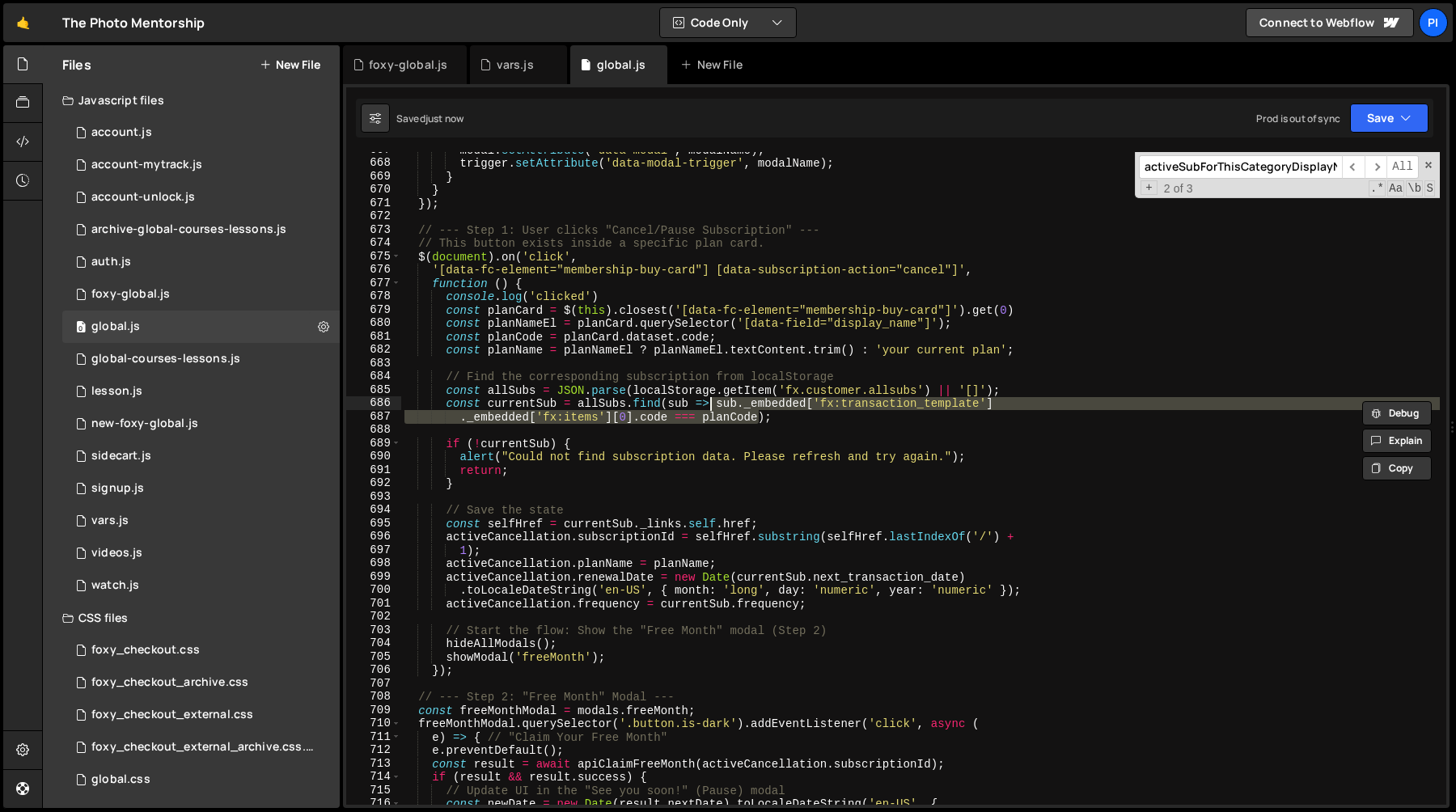
click at [717, 404] on div "modal . setAttribute ( 'data-modal' , modalName ) ; trigger . setAttribute ( 'd…" at bounding box center [920, 478] width 1038 height 653
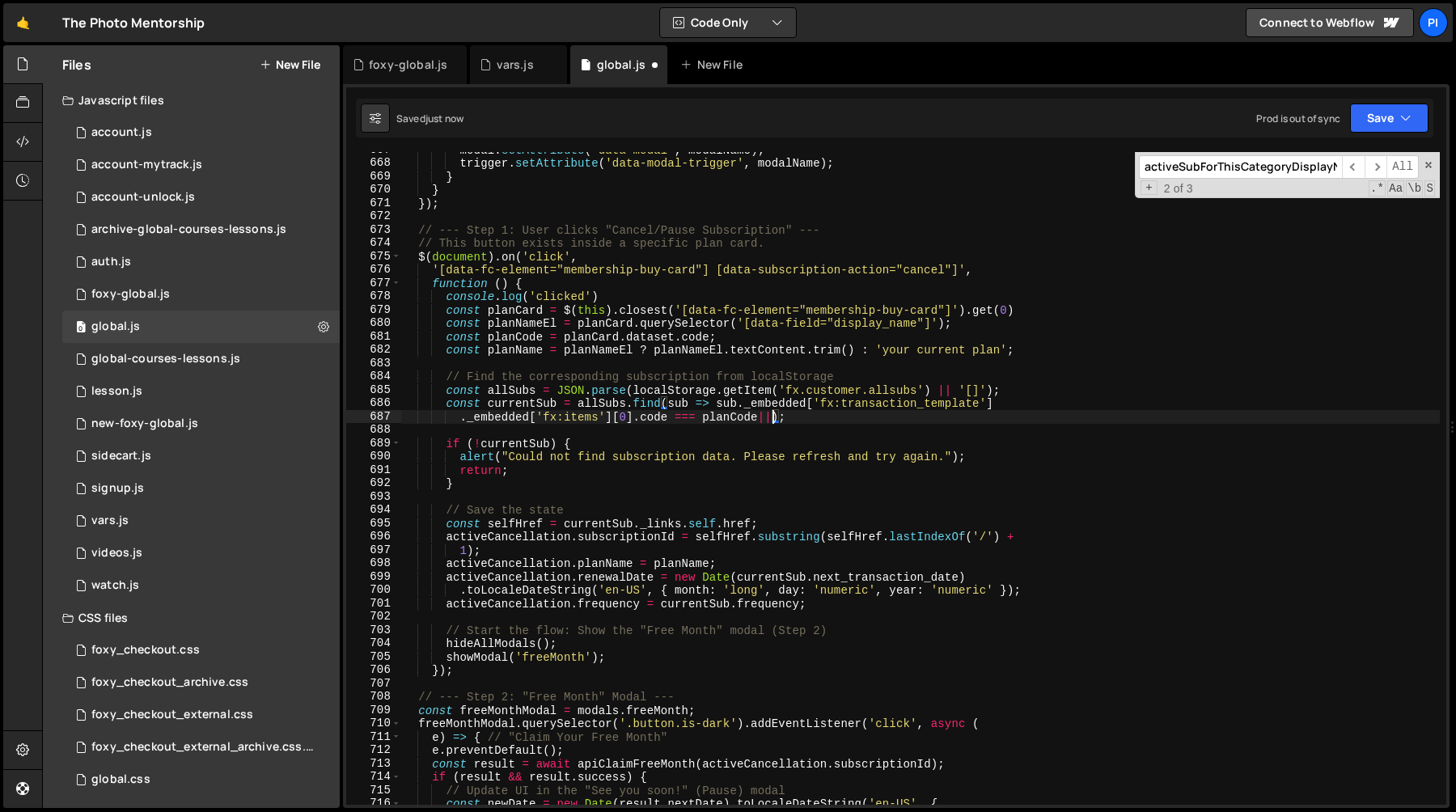
paste textarea
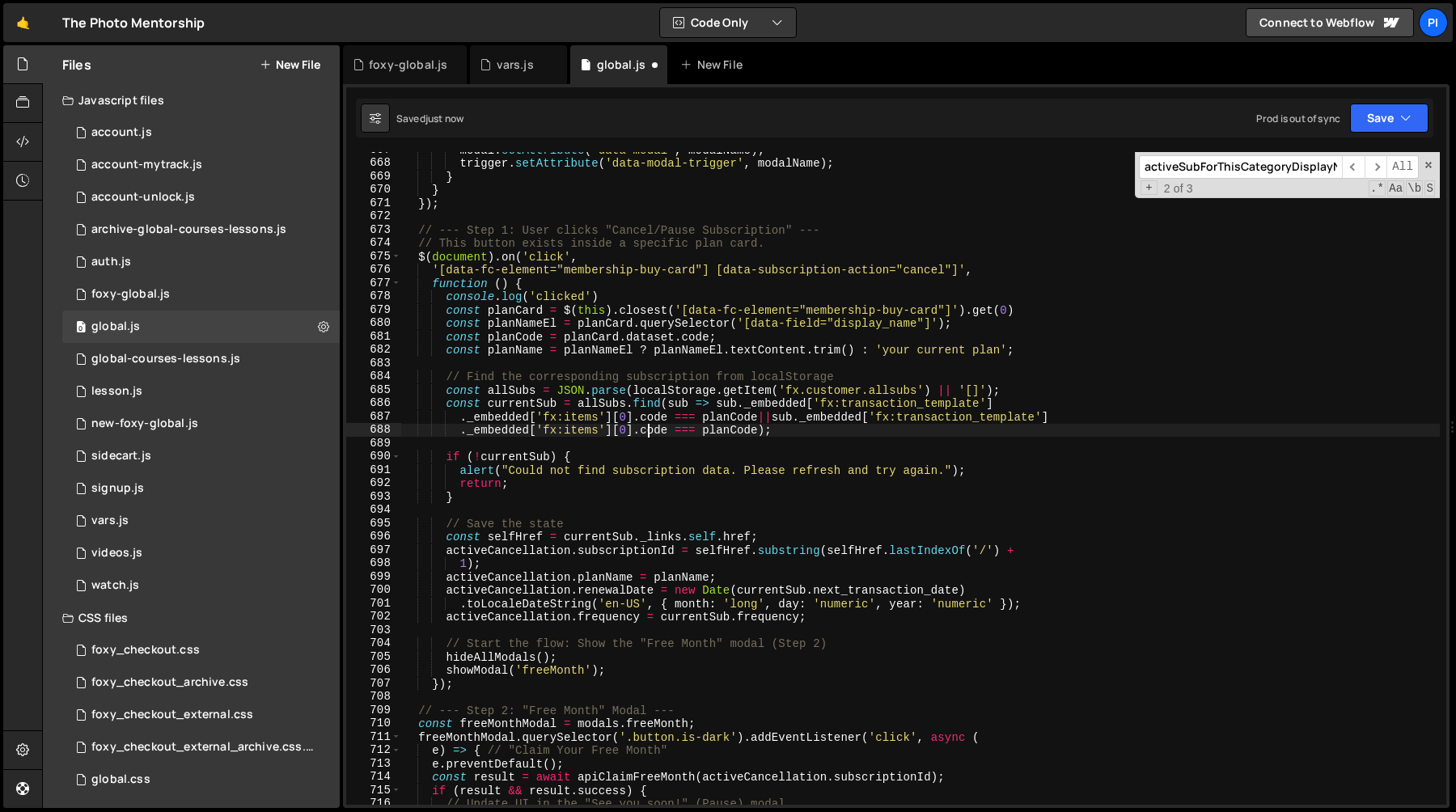
click at [646, 430] on div "modal . setAttribute ( 'data-modal' , modalName ) ; trigger . setAttribute ( 'd…" at bounding box center [920, 482] width 1038 height 679
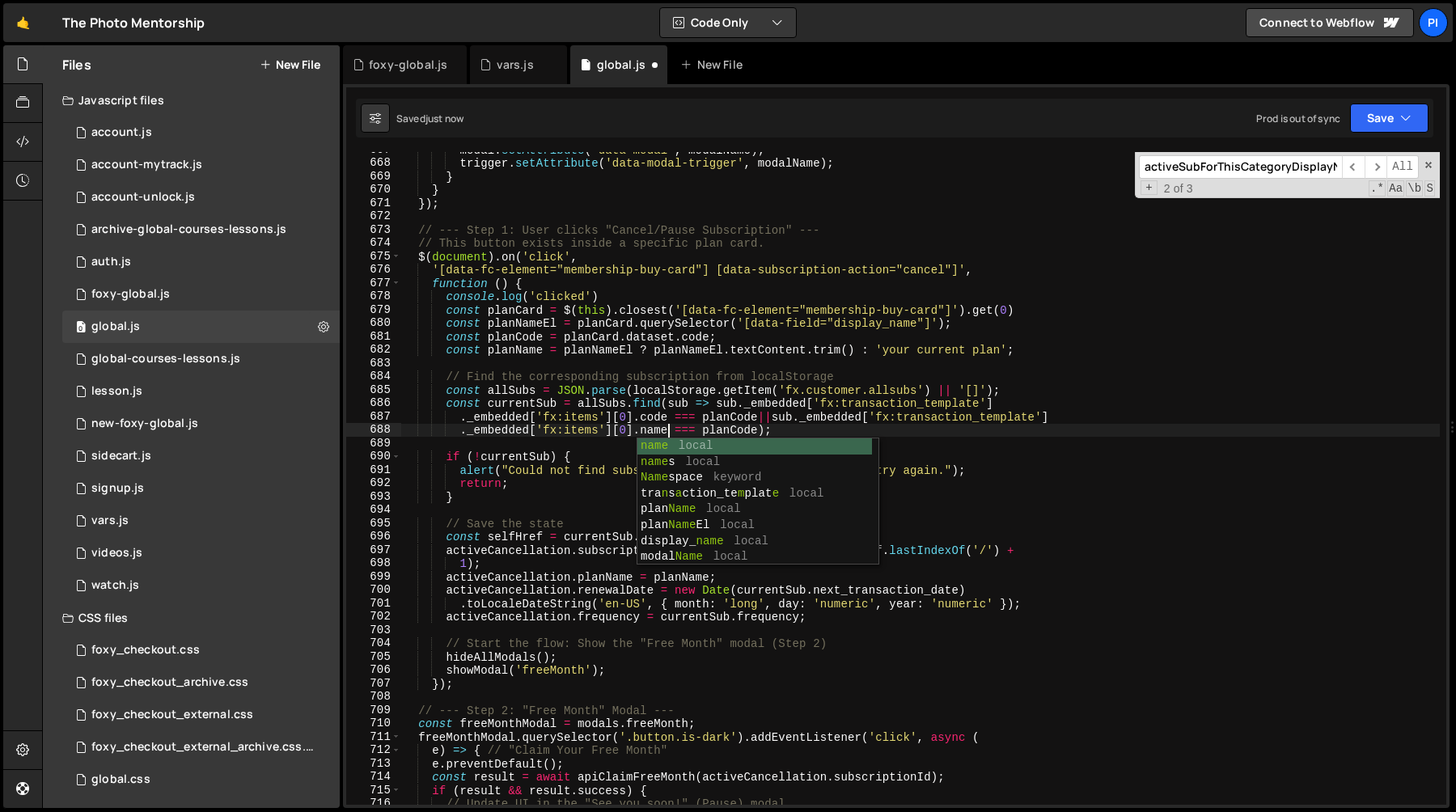
click at [723, 430] on div "modal . setAttribute ( 'data-modal' , modalName ) ; trigger . setAttribute ( 'd…" at bounding box center [920, 482] width 1038 height 679
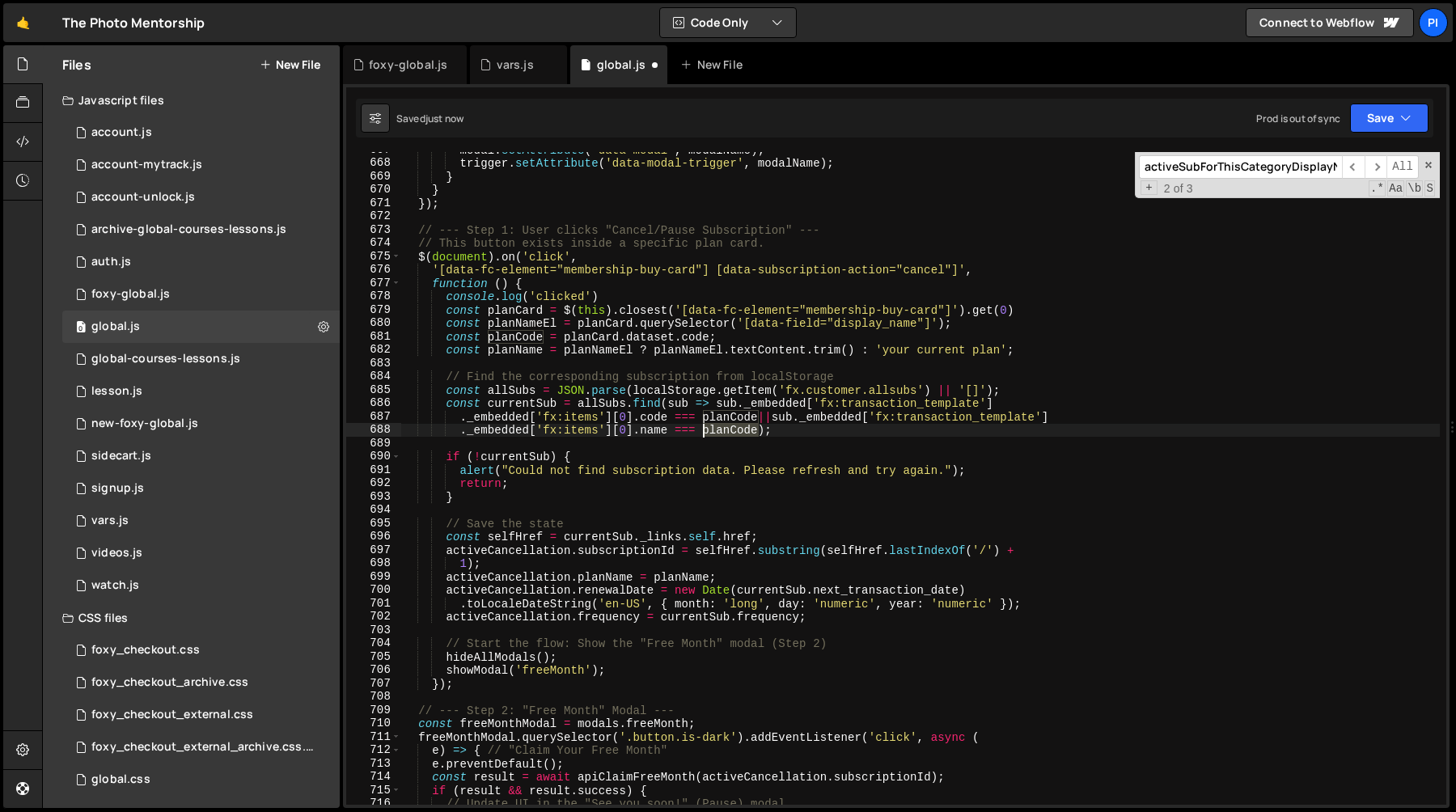
click at [723, 430] on div "modal . setAttribute ( 'data-modal' , modalName ) ; trigger . setAttribute ( 'd…" at bounding box center [920, 482] width 1038 height 679
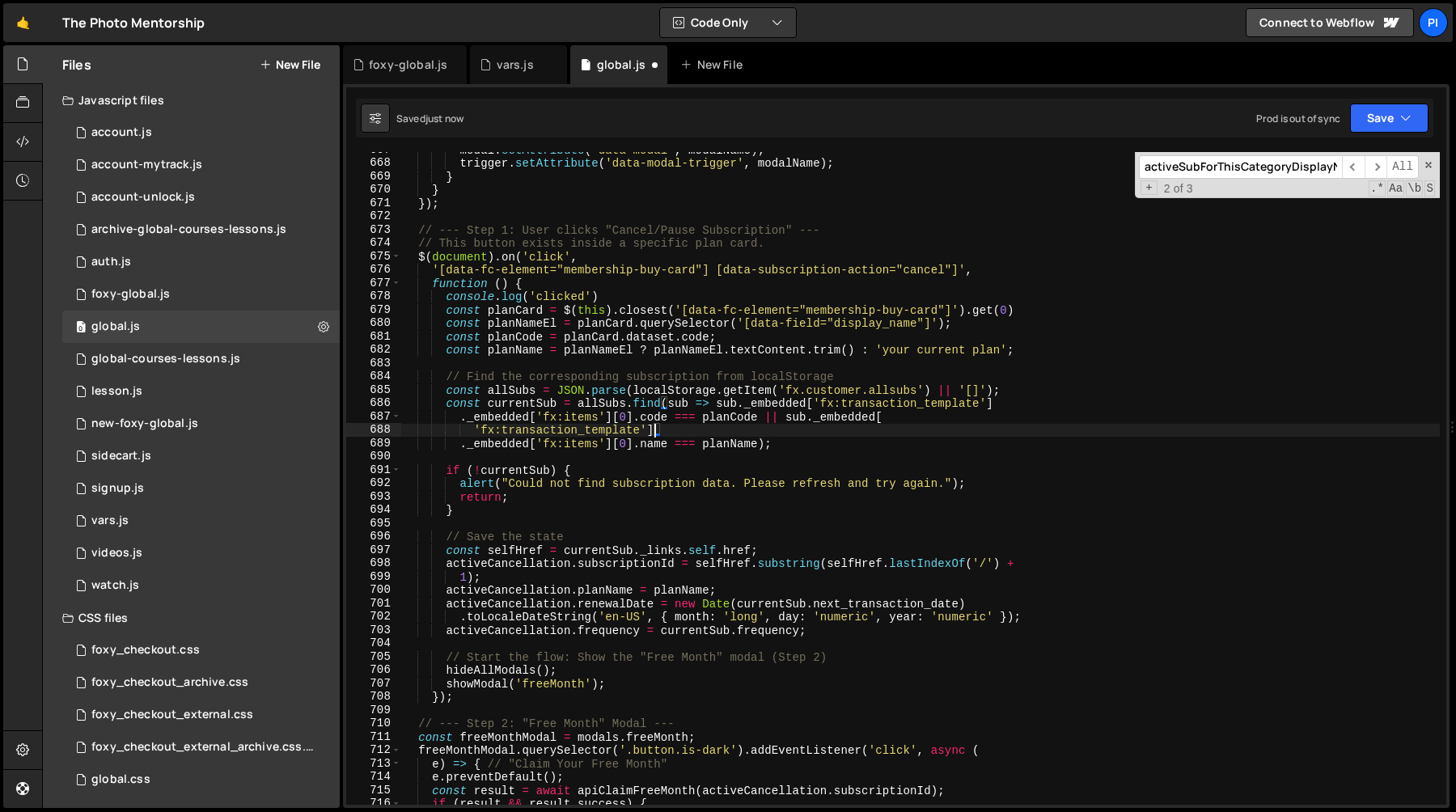
scroll to position [0, 16]
click at [589, 337] on div "modal . setAttribute ( 'data-modal' , modalName ) ; trigger . setAttribute ( 'd…" at bounding box center [920, 482] width 1038 height 679
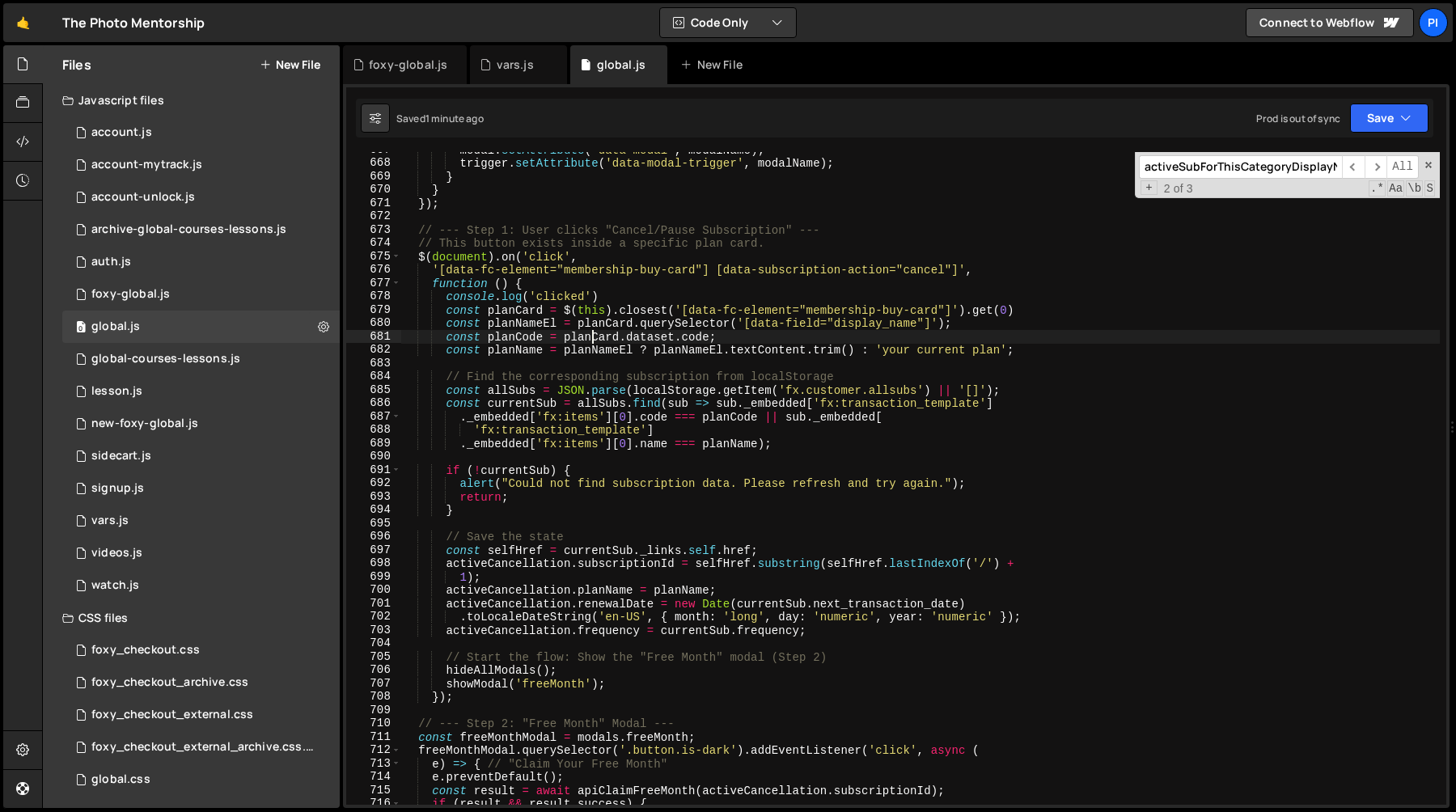
click at [589, 337] on div "modal . setAttribute ( 'data-modal' , modalName ) ; trigger . setAttribute ( 'd…" at bounding box center [920, 482] width 1038 height 679
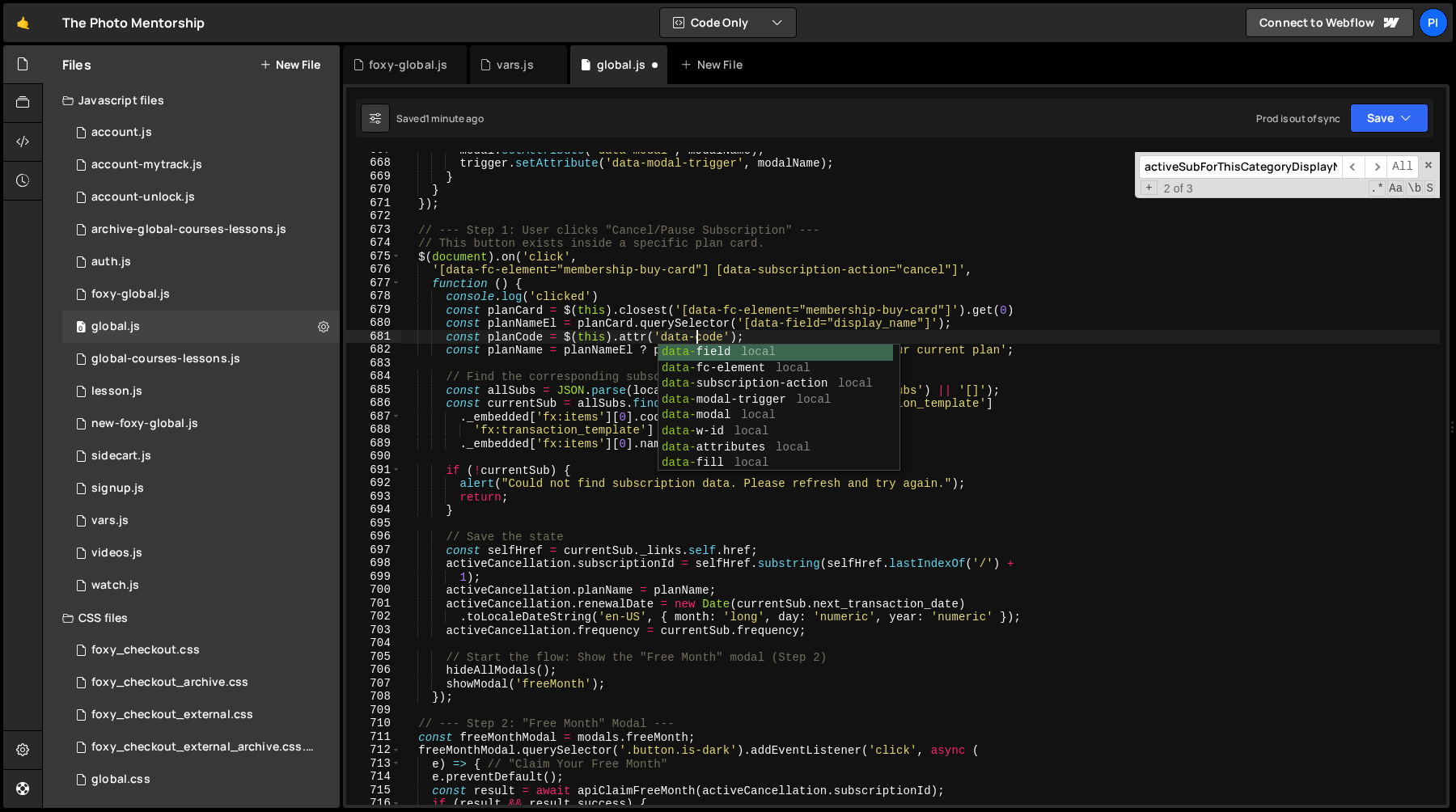
scroll to position [0, 20]
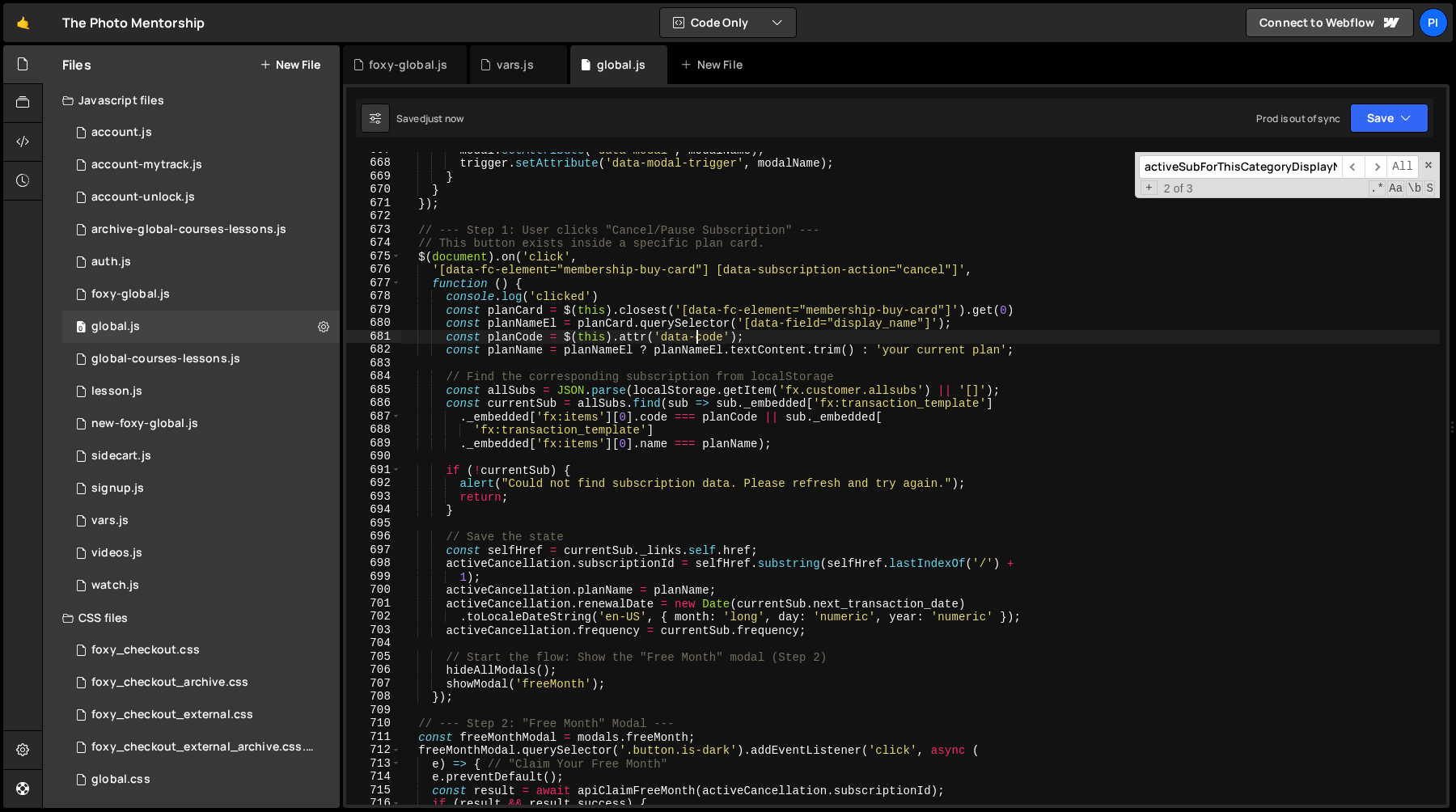
click at [541, 355] on div "modal . setAttribute ( 'data-modal' , modalName ) ; trigger . setAttribute ( 'd…" at bounding box center [920, 482] width 1038 height 679
type textarea "const planName = planNameEl ? planNameEl.textContent.trim() : 'your current pla…"
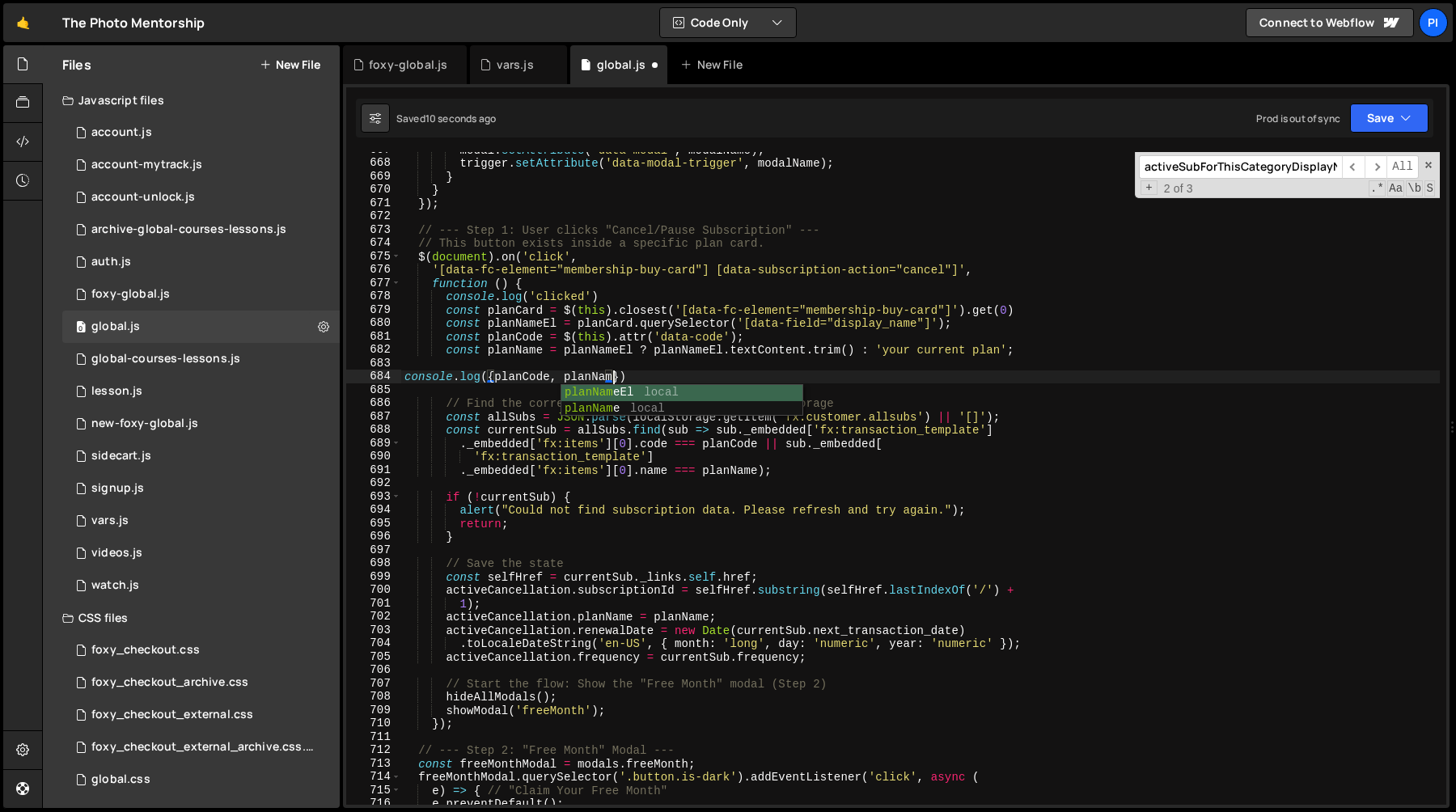
scroll to position [0, 15]
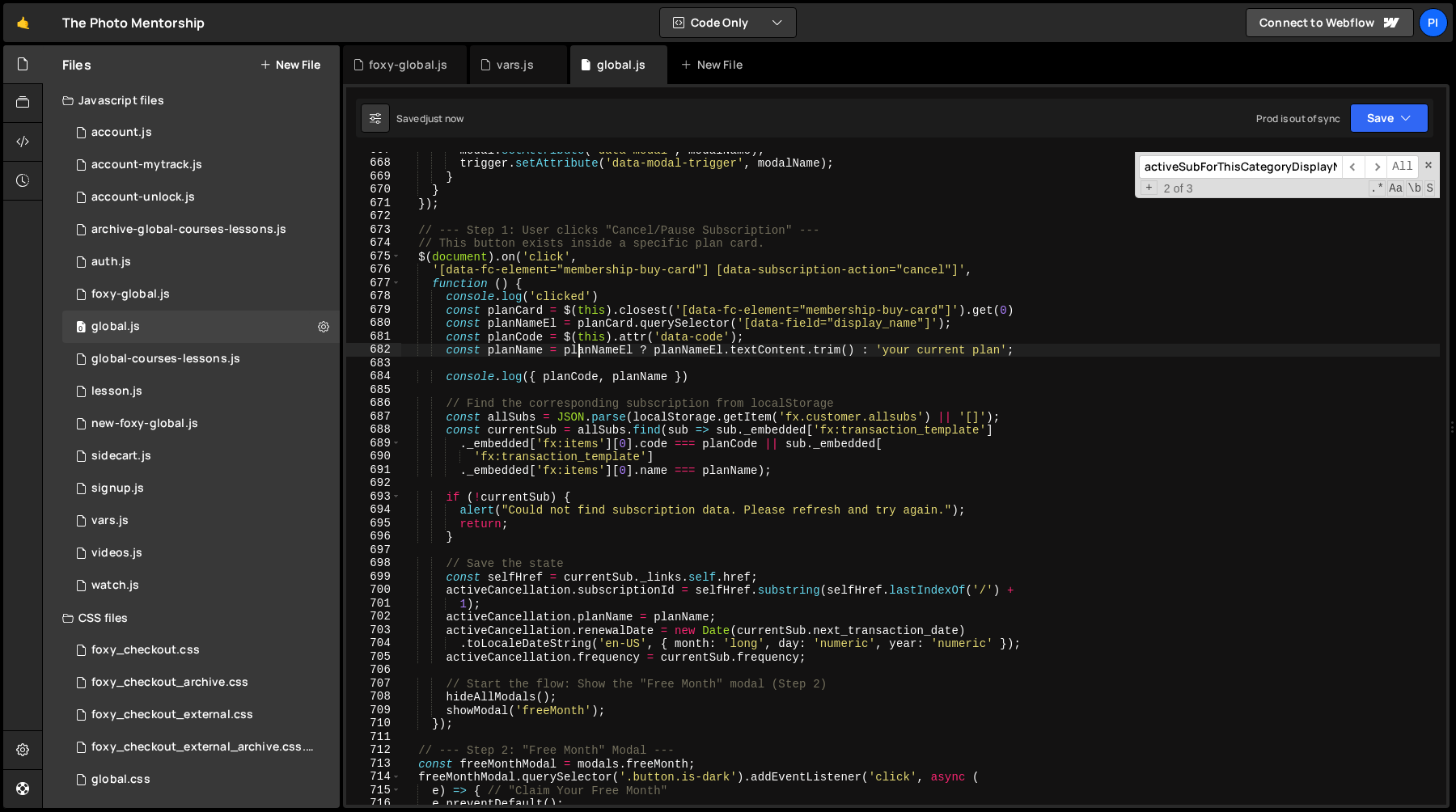
click at [580, 350] on div "modal . setAttribute ( 'data-modal' , modalName ) ; trigger . setAttribute ( 'd…" at bounding box center [920, 482] width 1038 height 679
type textarea "const planName = planNameEl ? planNameEl.textContent.trim() : 'your current pla…"
click at [712, 369] on div "modal . setAttribute ( 'data-modal' , modalName ) ; trigger . setAttribute ( 'd…" at bounding box center [920, 482] width 1038 height 679
click at [715, 382] on div "modal . setAttribute ( 'data-modal' , modalName ) ; trigger . setAttribute ( 'd…" at bounding box center [920, 482] width 1038 height 679
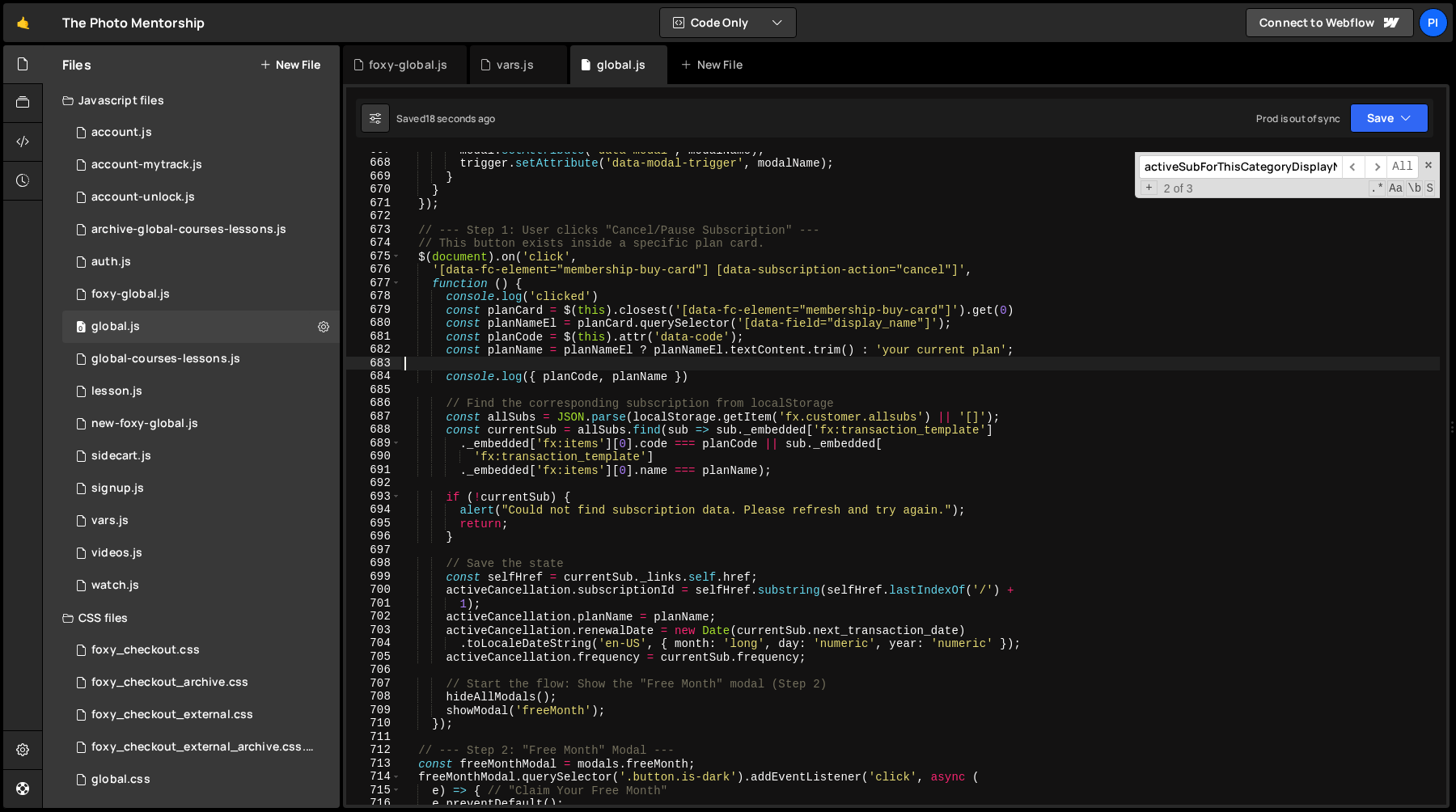
type textarea "console.log({ planCode, planName })"
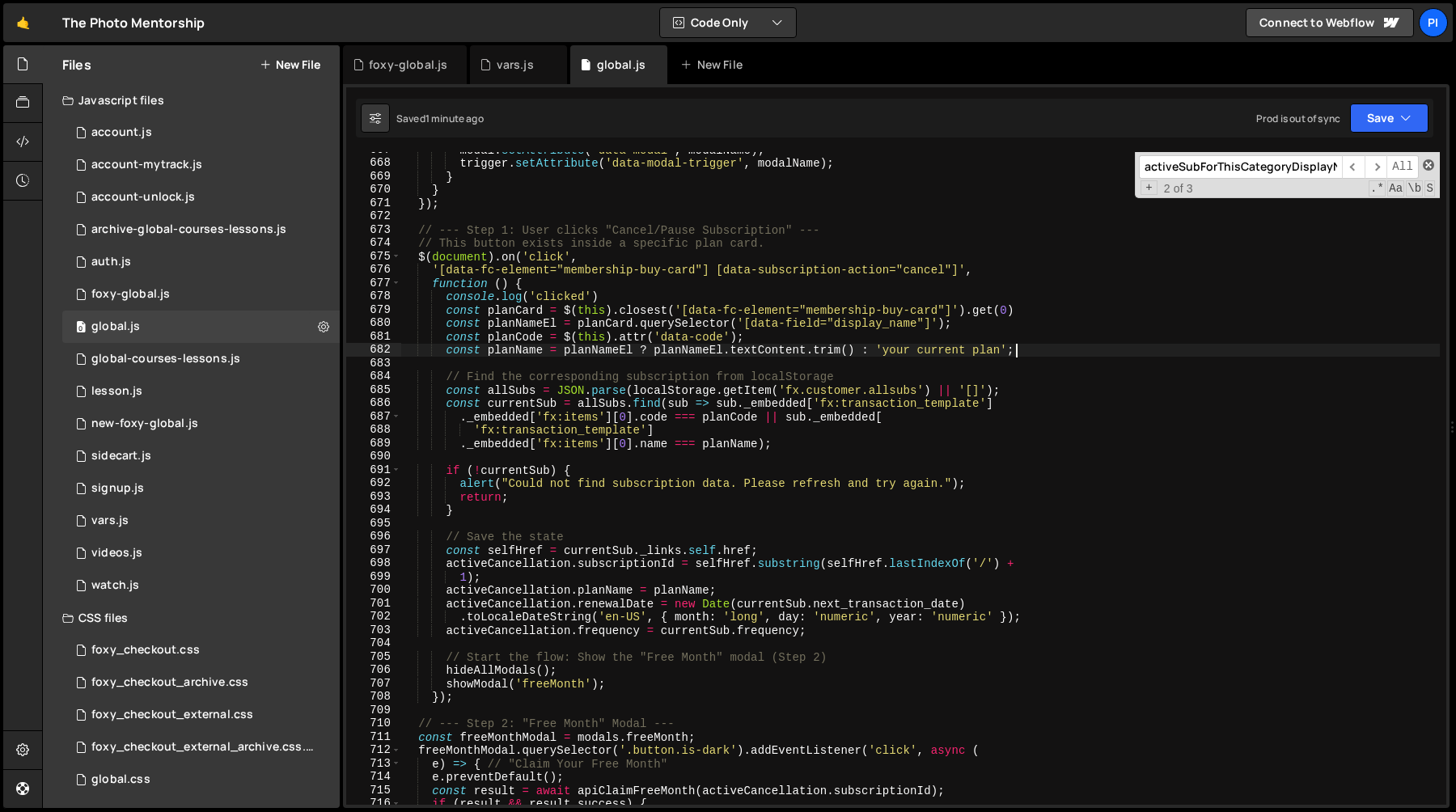
click at [1428, 160] on span at bounding box center [1428, 165] width 11 height 11
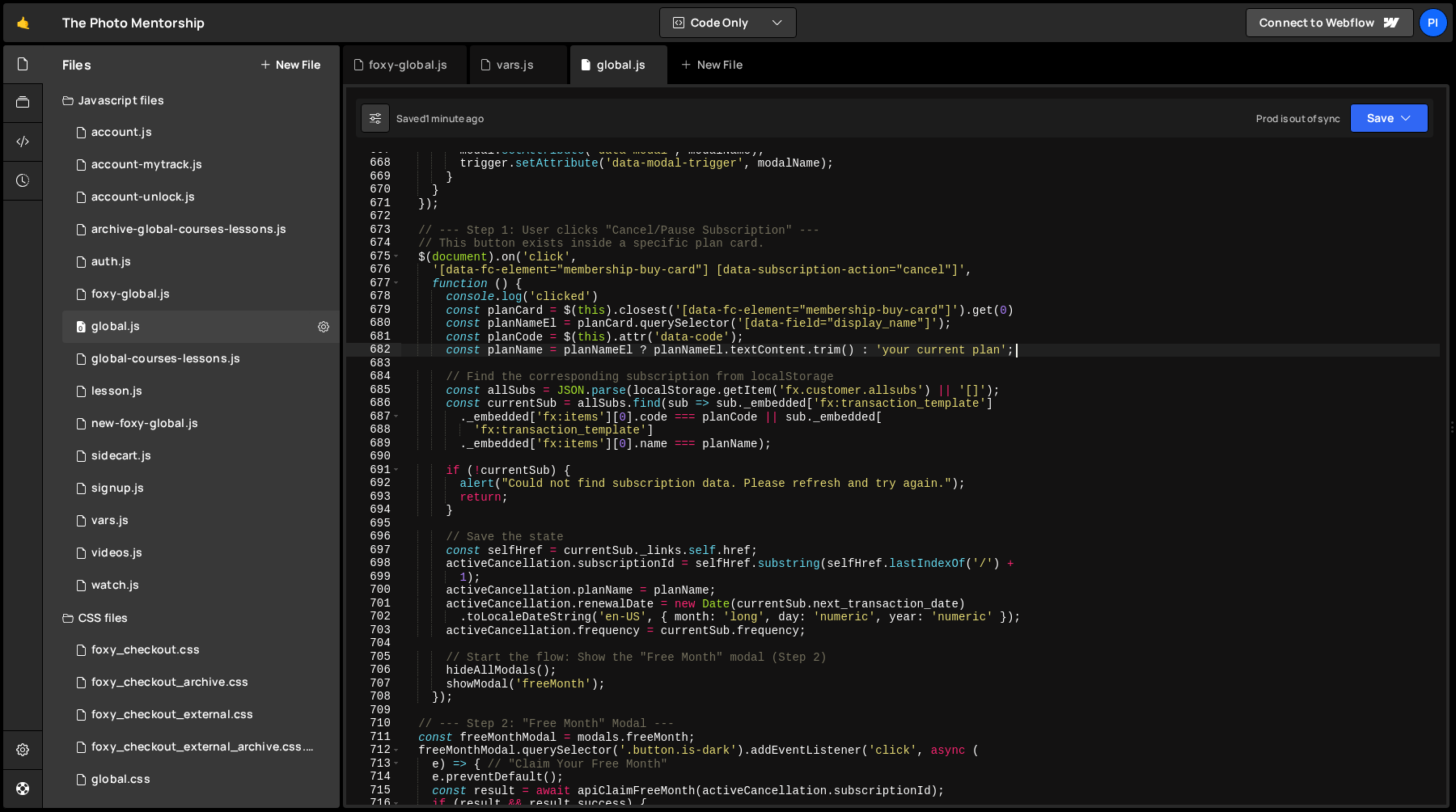
click at [835, 545] on div "modal . setAttribute ( 'data-modal' , modalName ) ; trigger . setAttribute ( 'd…" at bounding box center [920, 482] width 1038 height 679
type textarea "const selfHref = currentSub._links.self.href;"
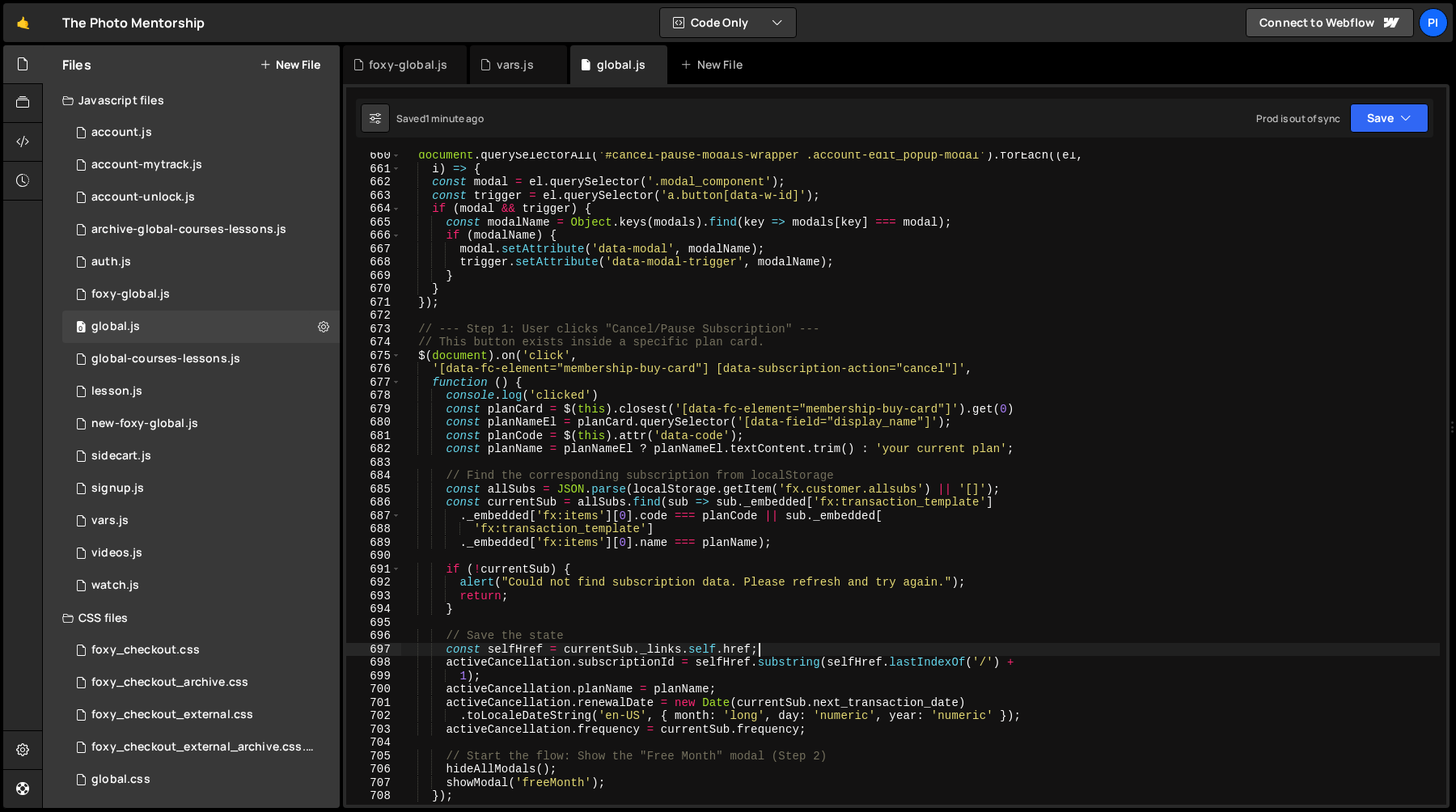
scroll to position [9109, 0]
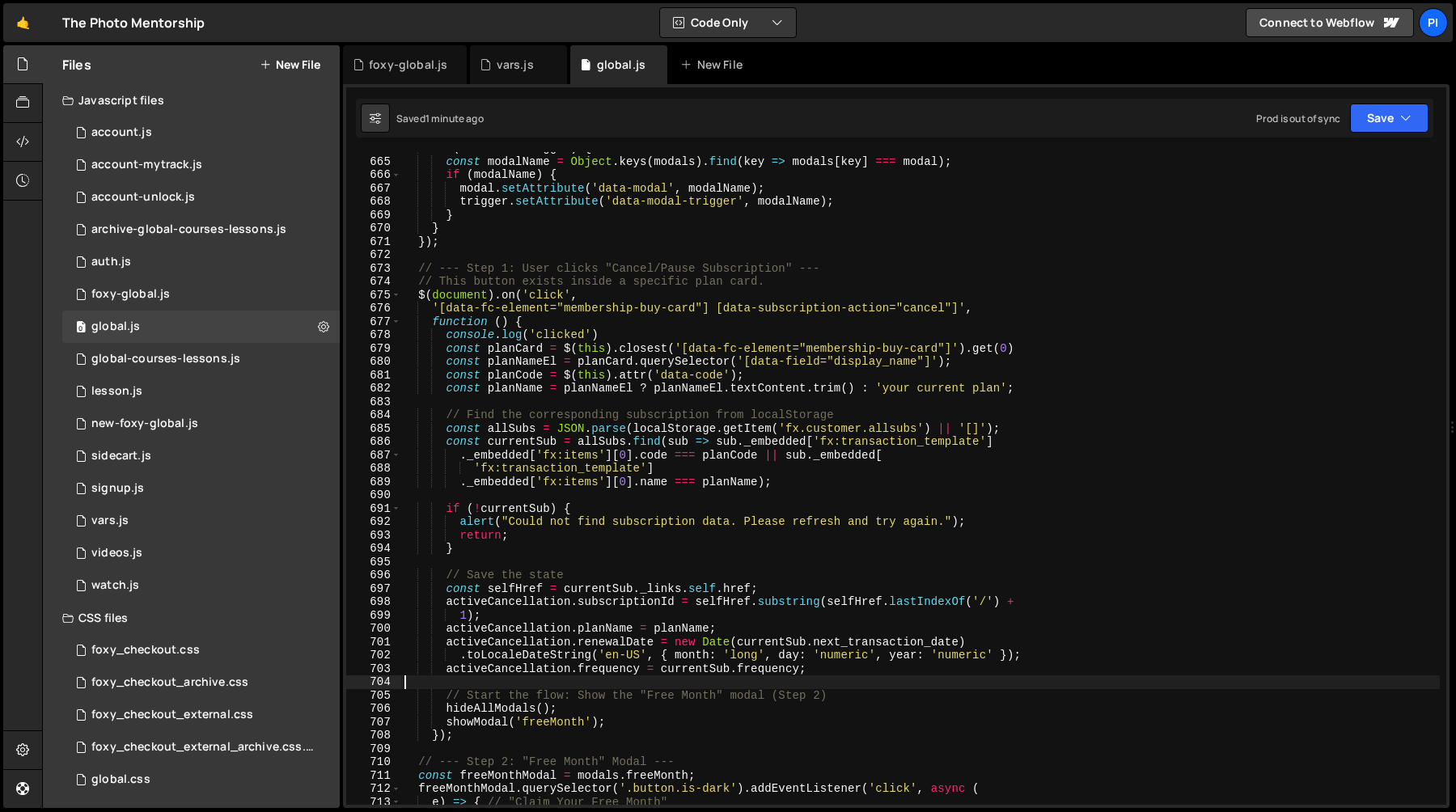
click at [498, 683] on div "if ( modal && trigger ) { const modalName = Object . keys ( modals ) . find ( k…" at bounding box center [920, 481] width 1038 height 679
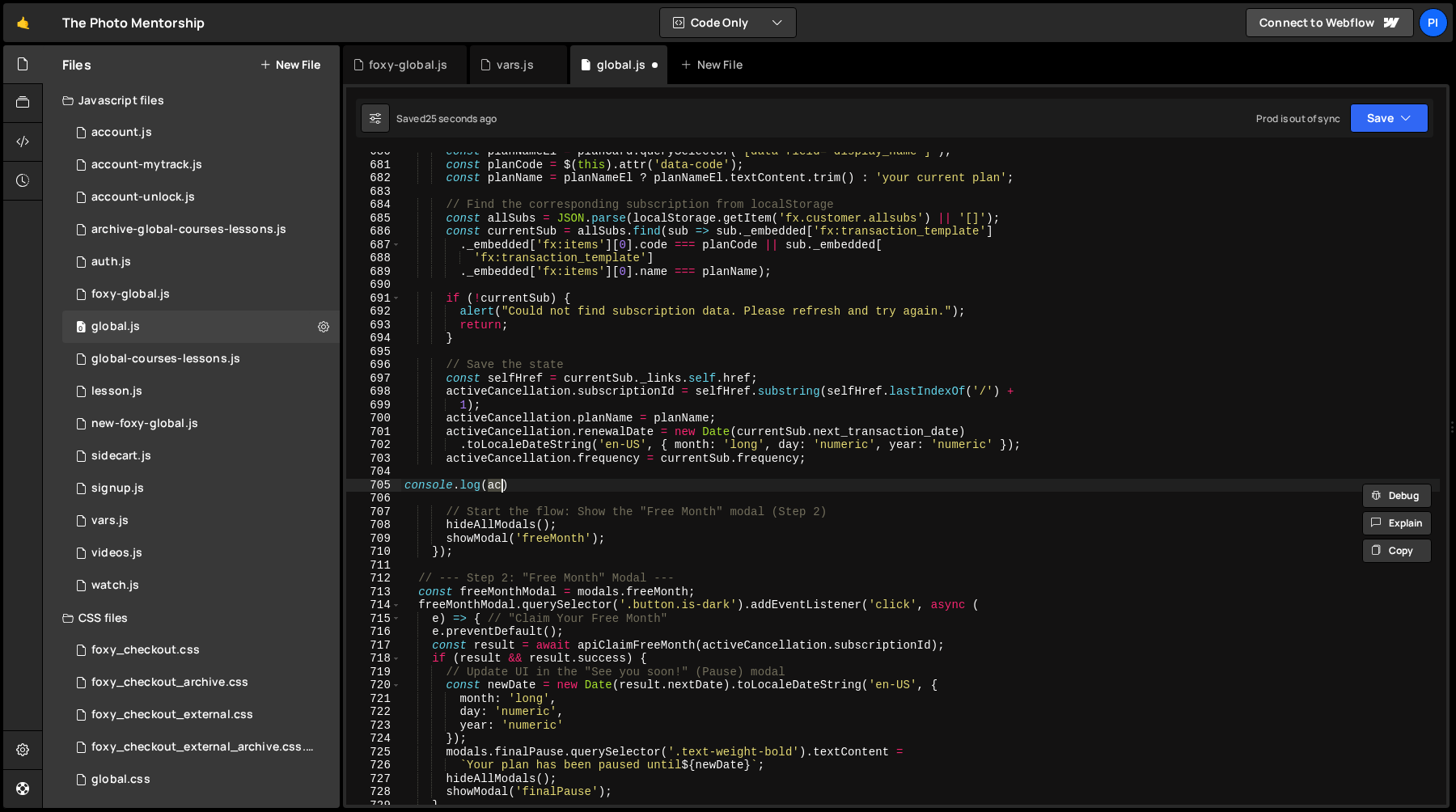
scroll to position [9321, 0]
type textarea "consolel"
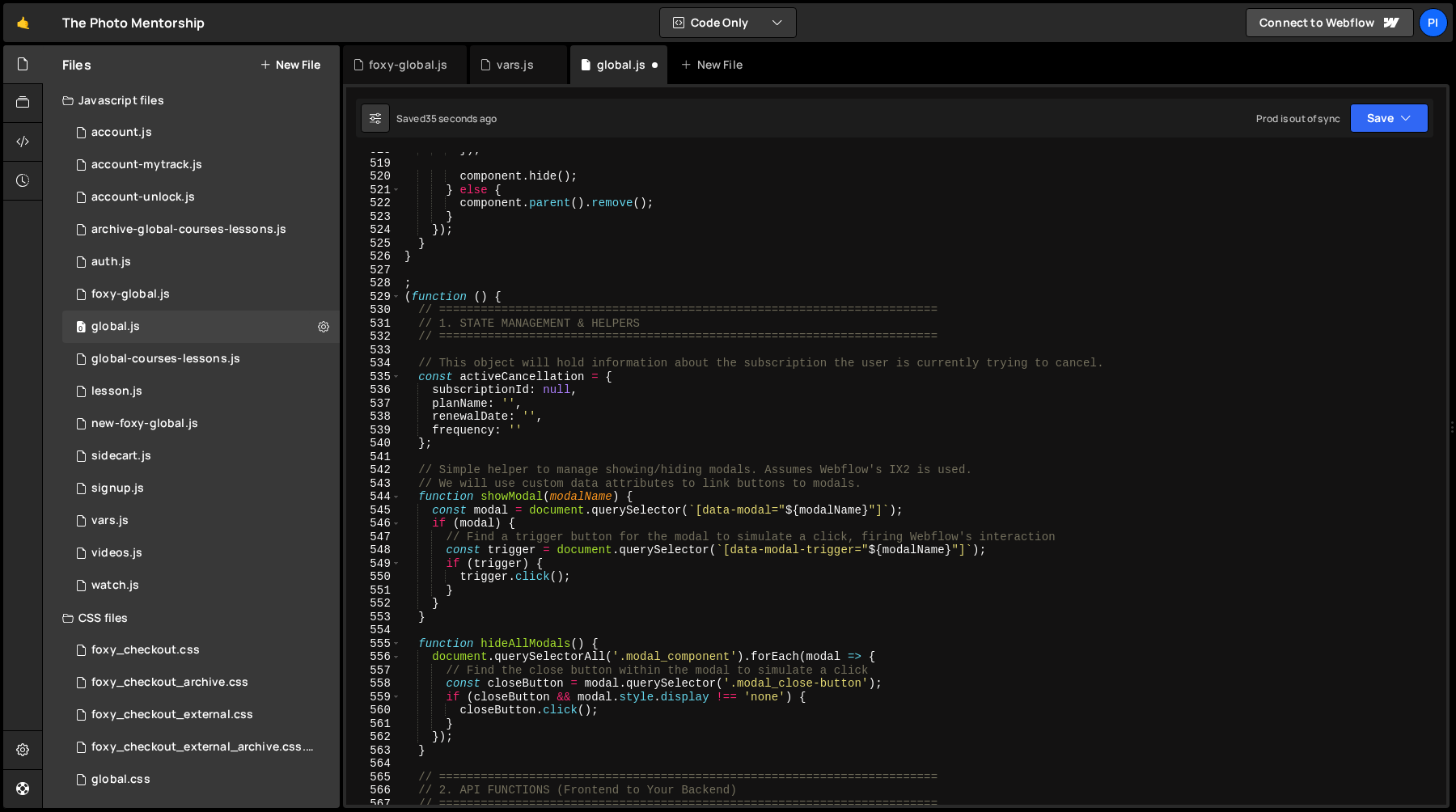
scroll to position [7157, 0]
click at [613, 395] on div "}) ; component . hide ( ) ; } else { component . parent ( ) . remove ( ) ; } })…" at bounding box center [920, 486] width 1038 height 679
type textarea "planName: '',"
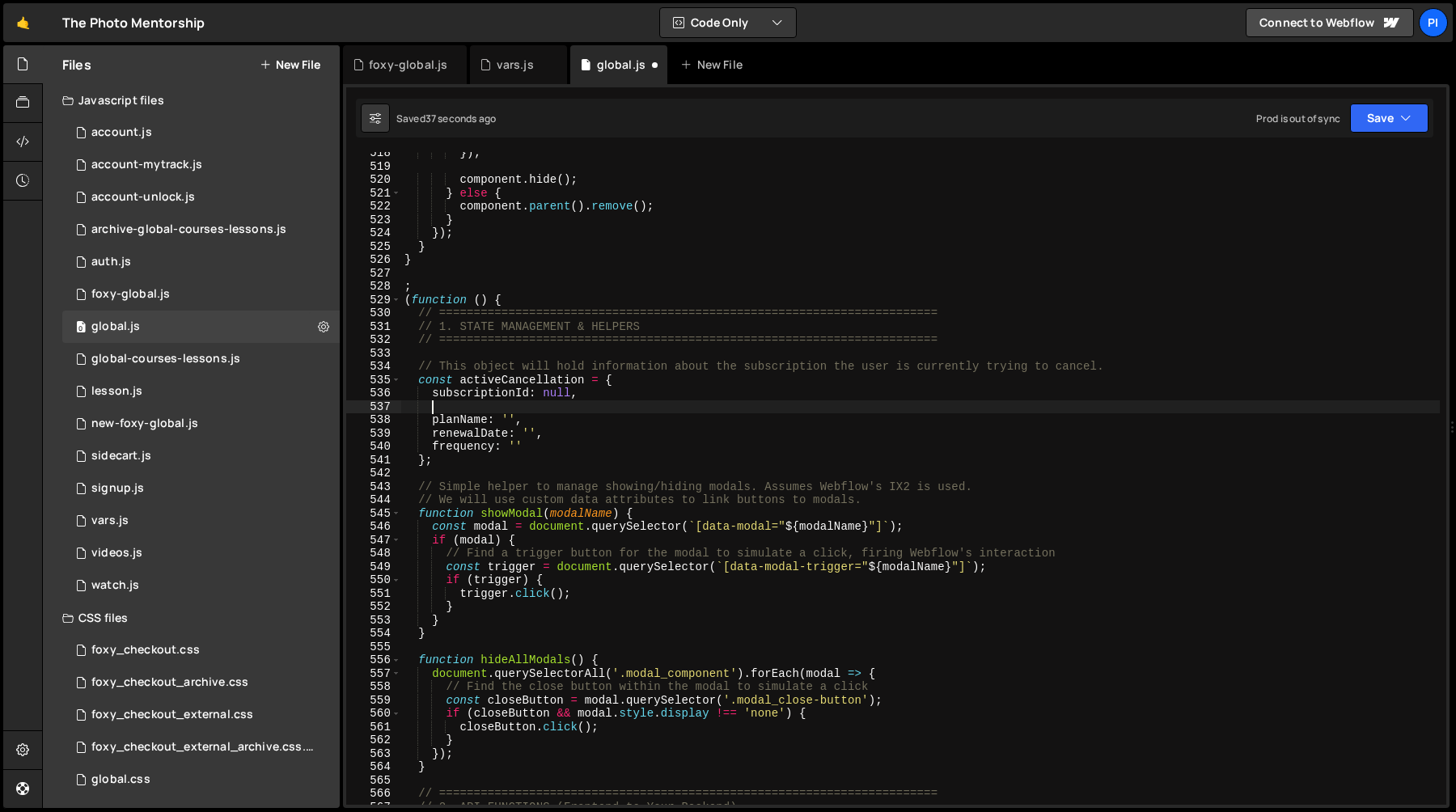
scroll to position [0, 1]
paste textarea "planName: '',"
click at [461, 407] on div "}) ; component . hide ( ) ; } else { component . parent ( ) . remove ( ) ; } })…" at bounding box center [920, 486] width 1038 height 679
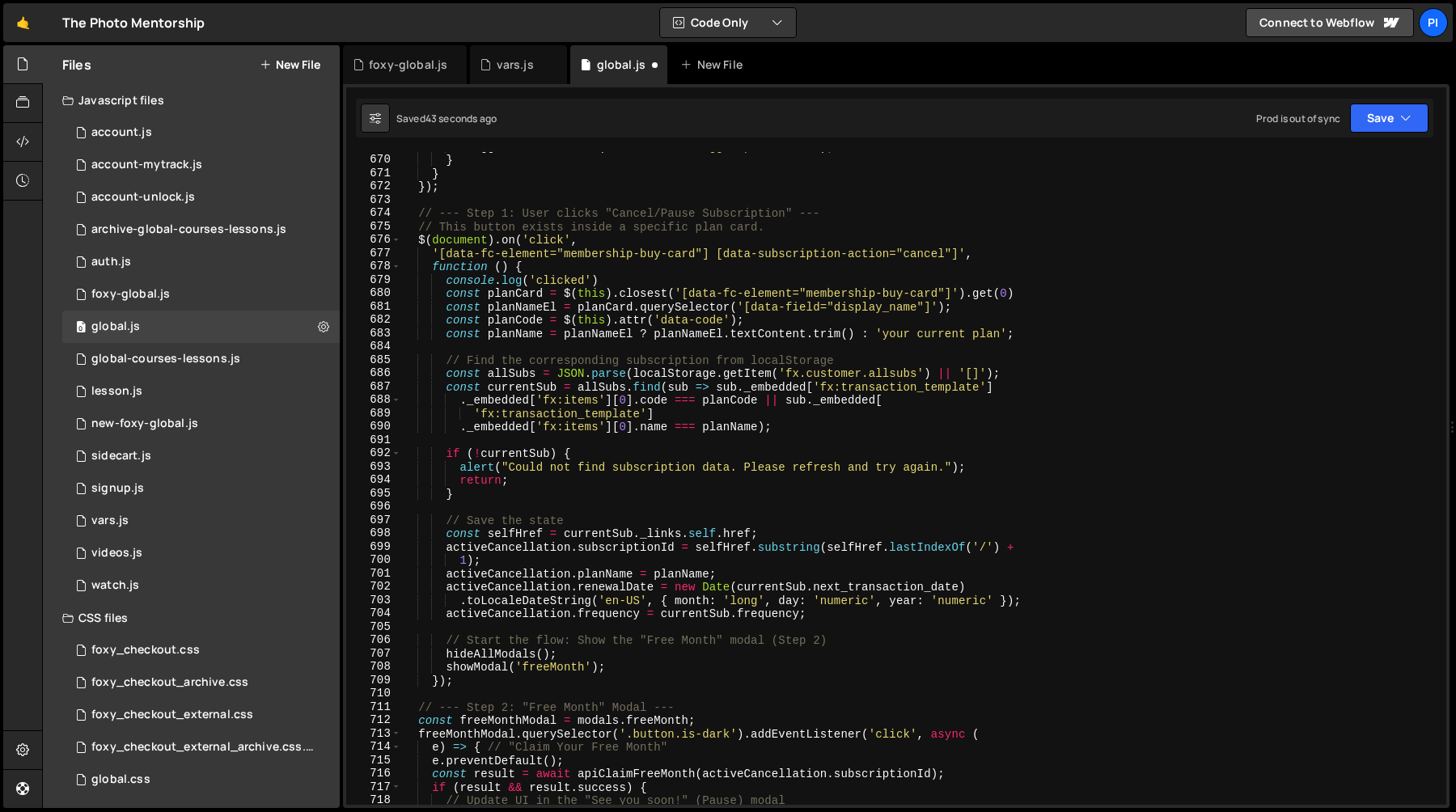
scroll to position [9179, 0]
click at [740, 576] on div "trigger . setAttribute ( 'data-modal-trigger' , modalName ) ; } } }) ; // --- S…" at bounding box center [920, 479] width 1038 height 679
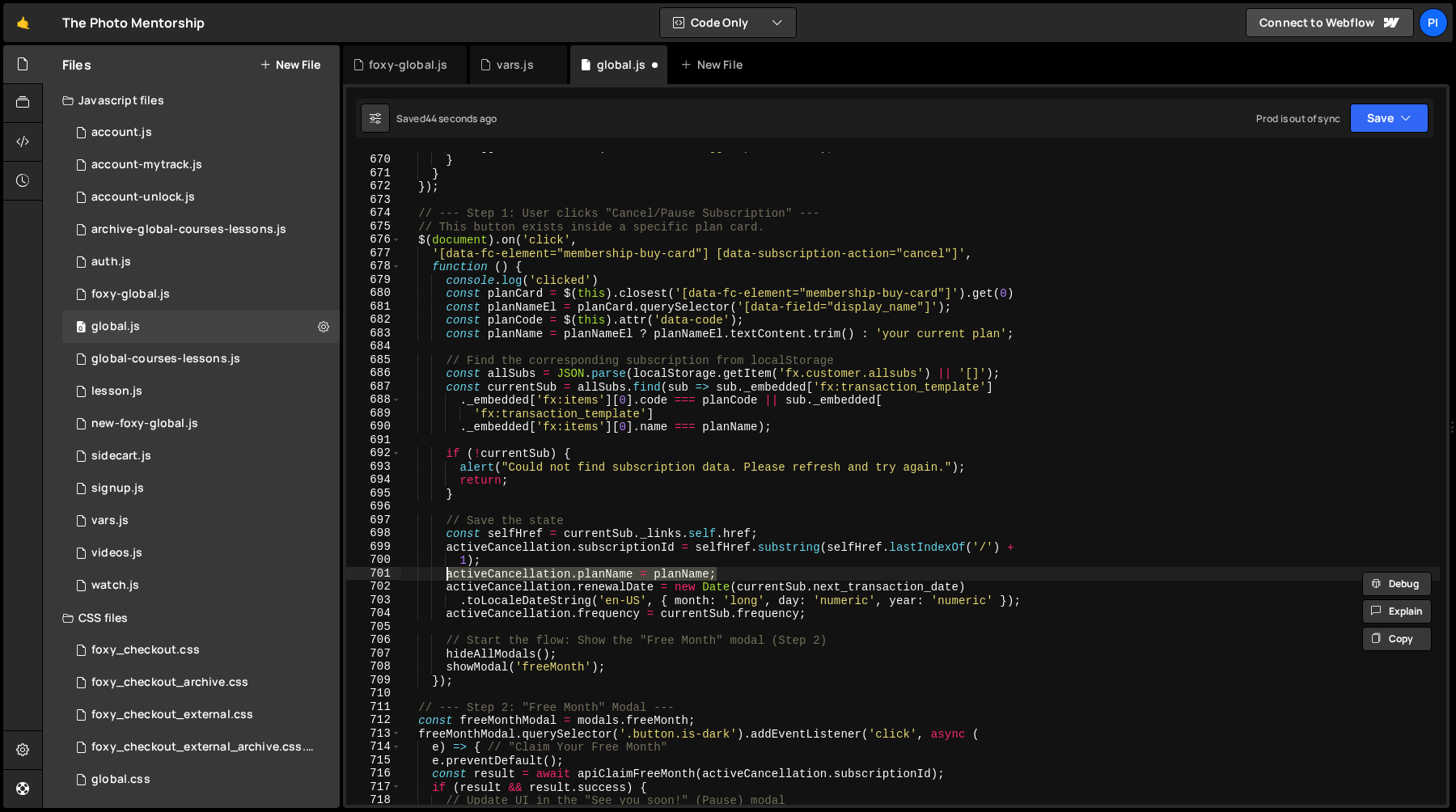
type textarea "1);"
paste textarea "activeCancellation.planName = planName;"
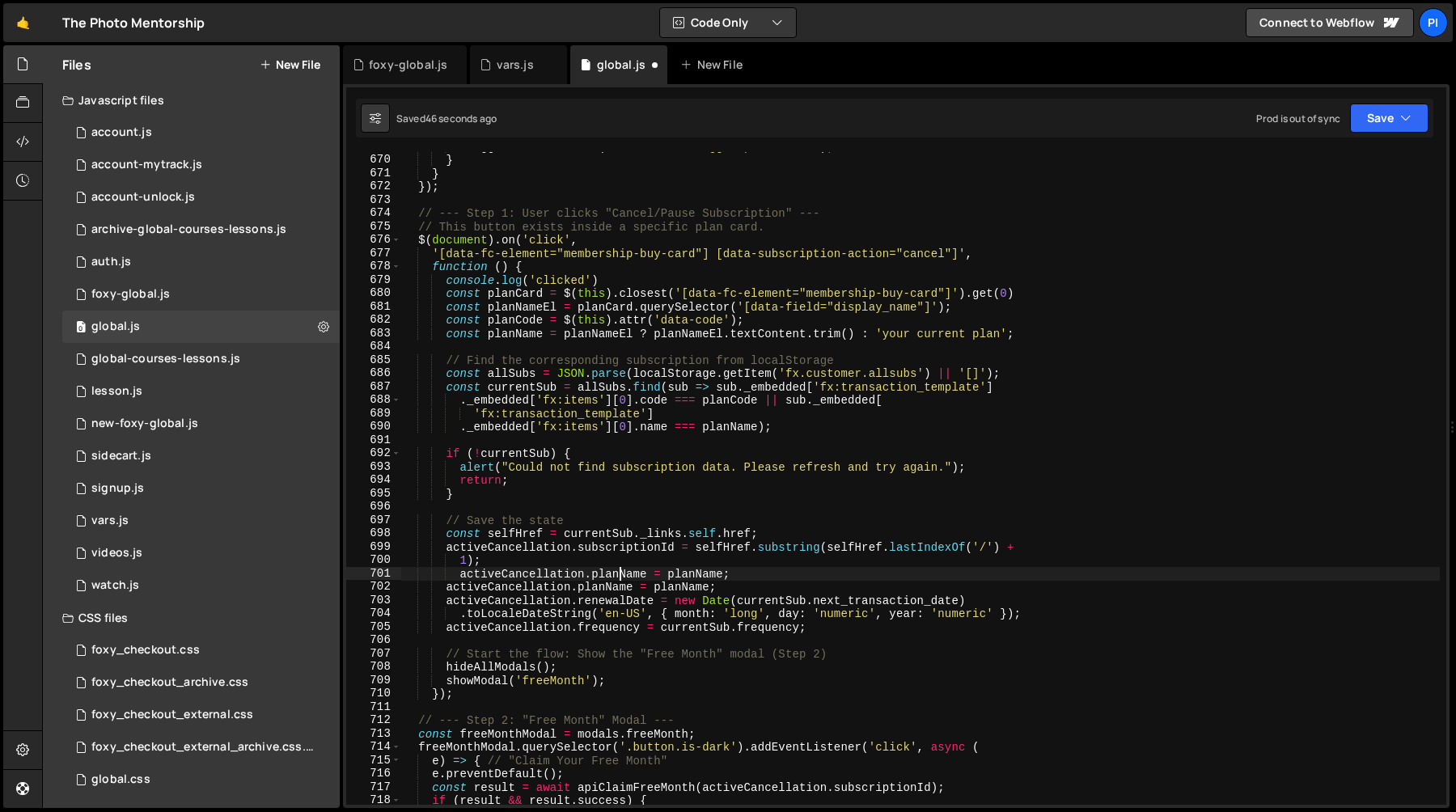
click at [618, 576] on div "trigger . setAttribute ( 'data-modal-trigger' , modalName ) ; } } }) ; // --- S…" at bounding box center [920, 479] width 1038 height 679
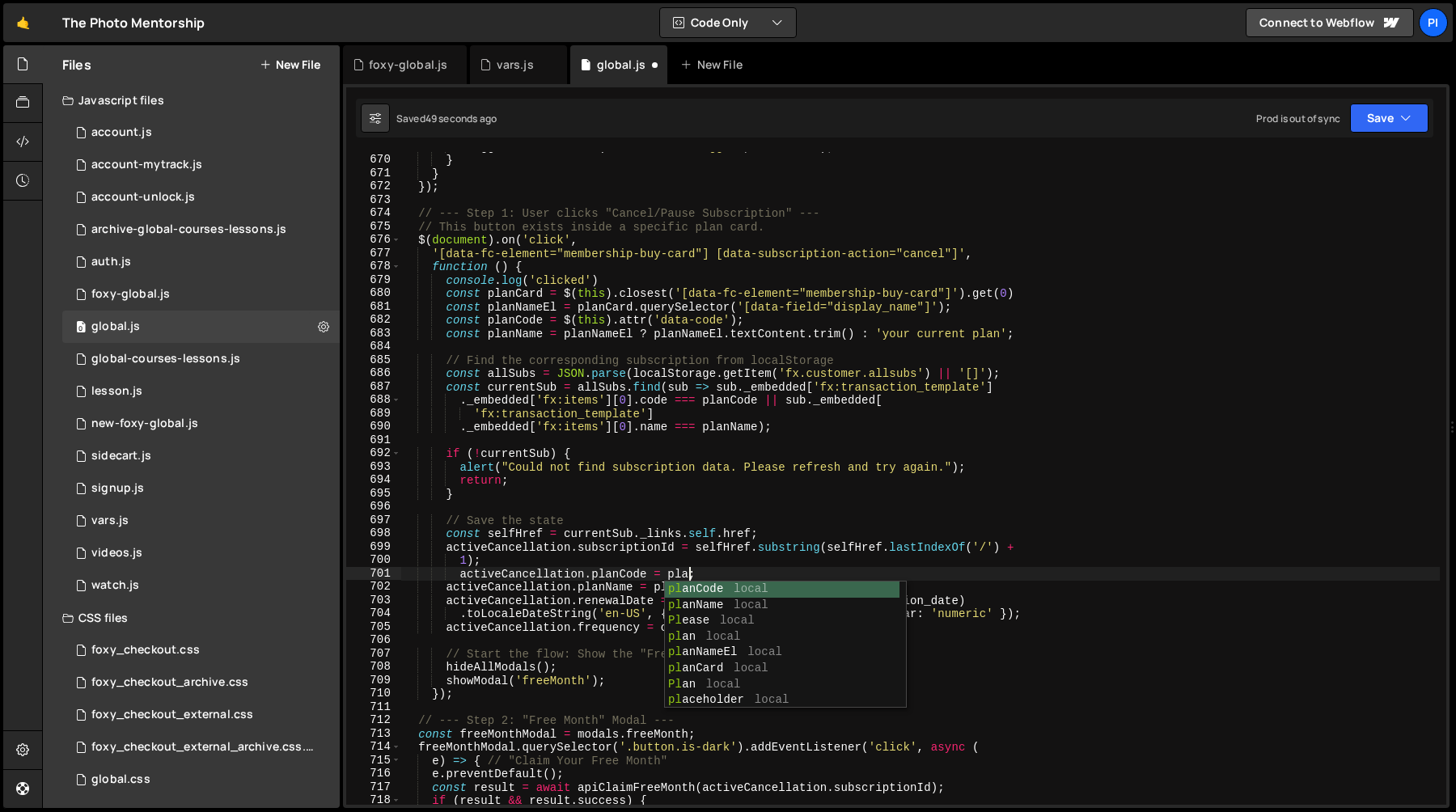
scroll to position [0, 20]
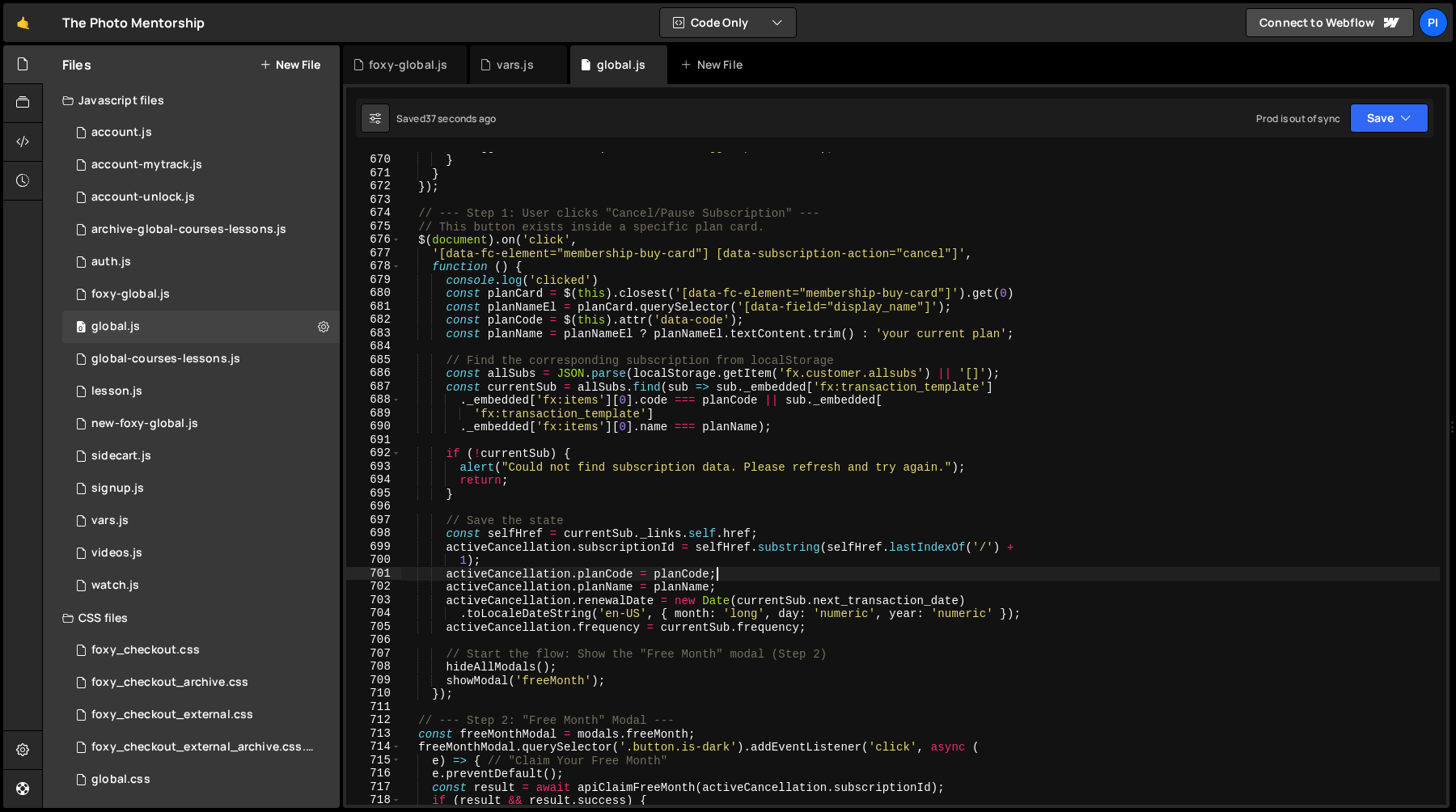
click at [641, 548] on div "trigger . setAttribute ( 'data-modal-trigger' , modalName ) ; } } }) ; // --- S…" at bounding box center [920, 479] width 1038 height 679
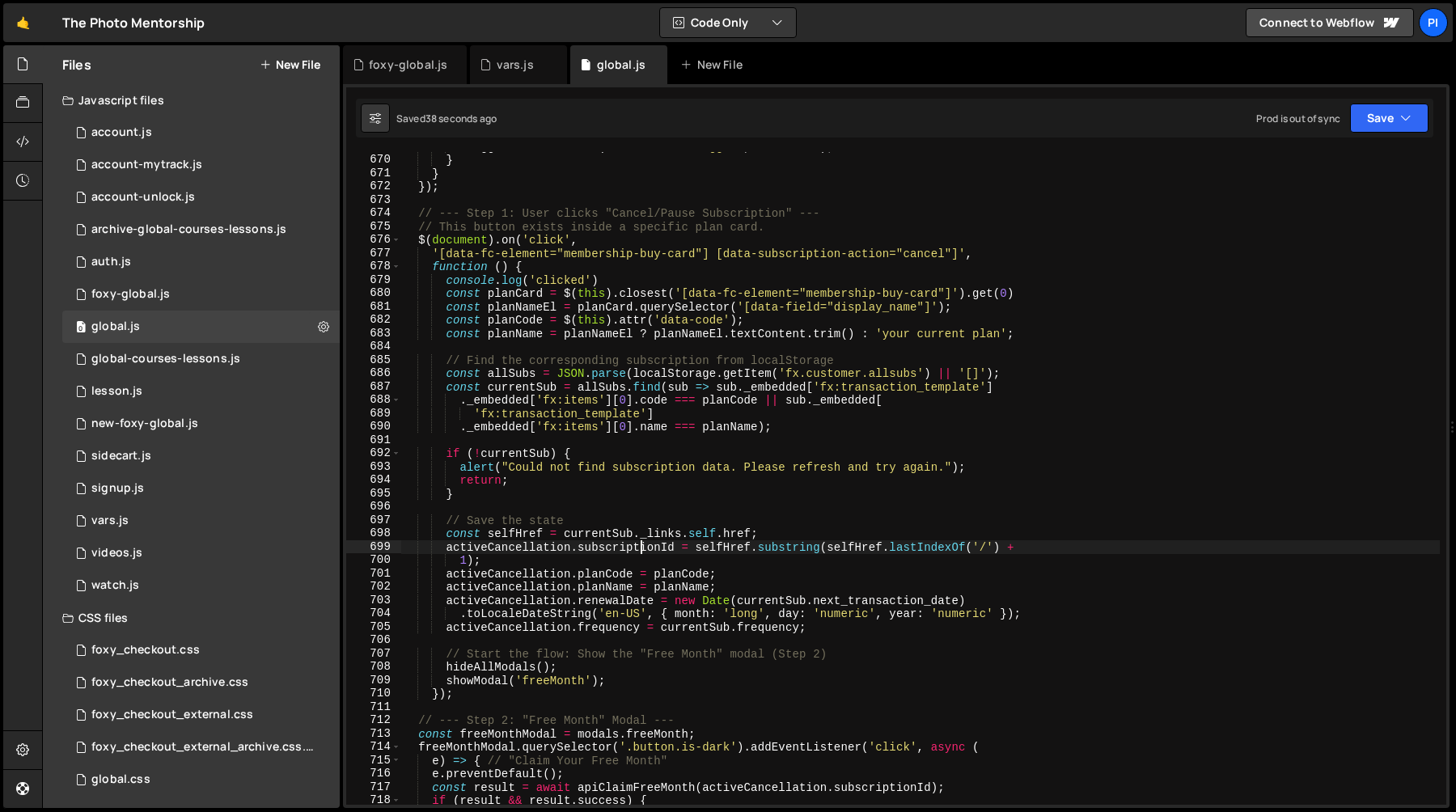
click at [662, 474] on div "trigger . setAttribute ( 'data-modal-trigger' , modalName ) ; } } }) ; // --- S…" at bounding box center [920, 479] width 1038 height 679
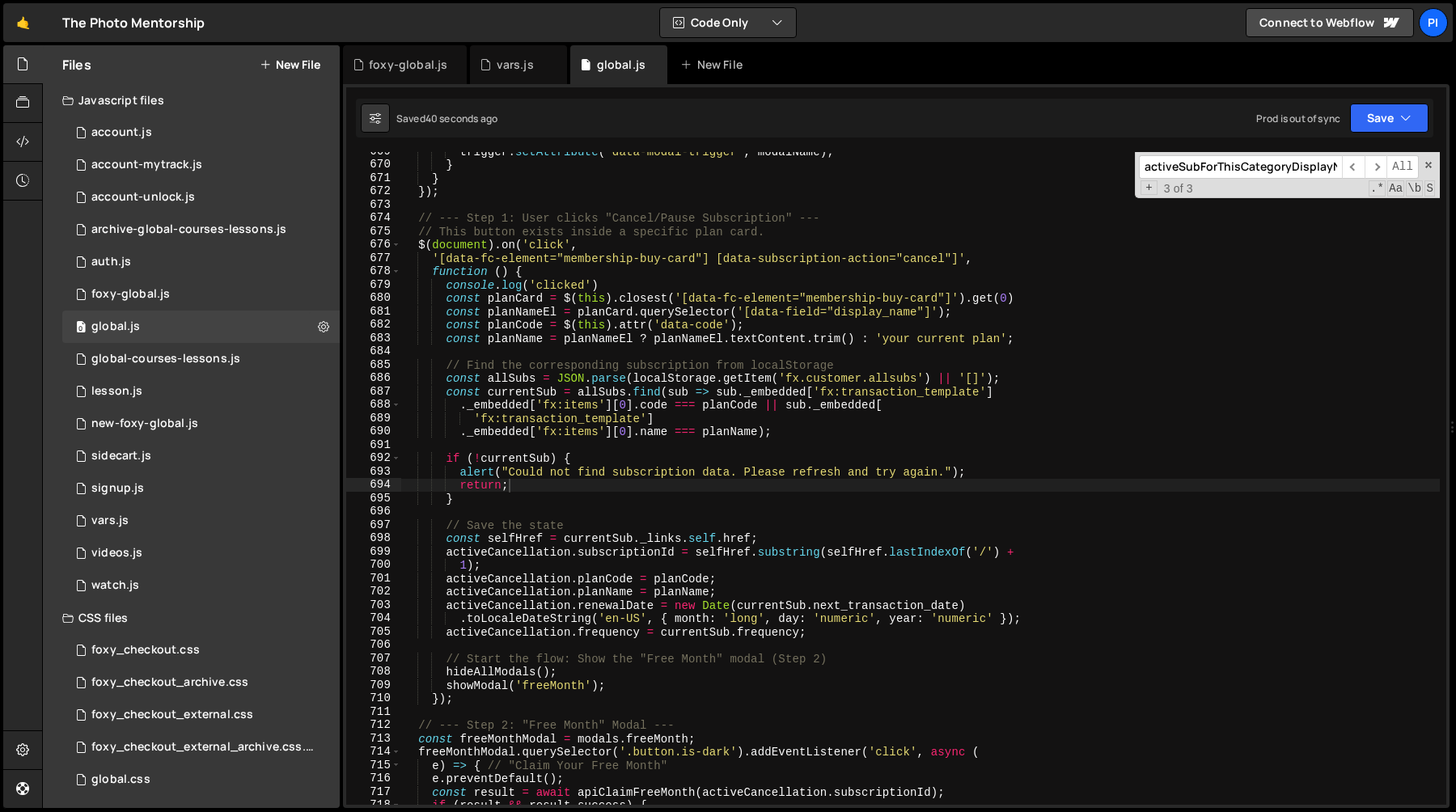
scroll to position [9134, 0]
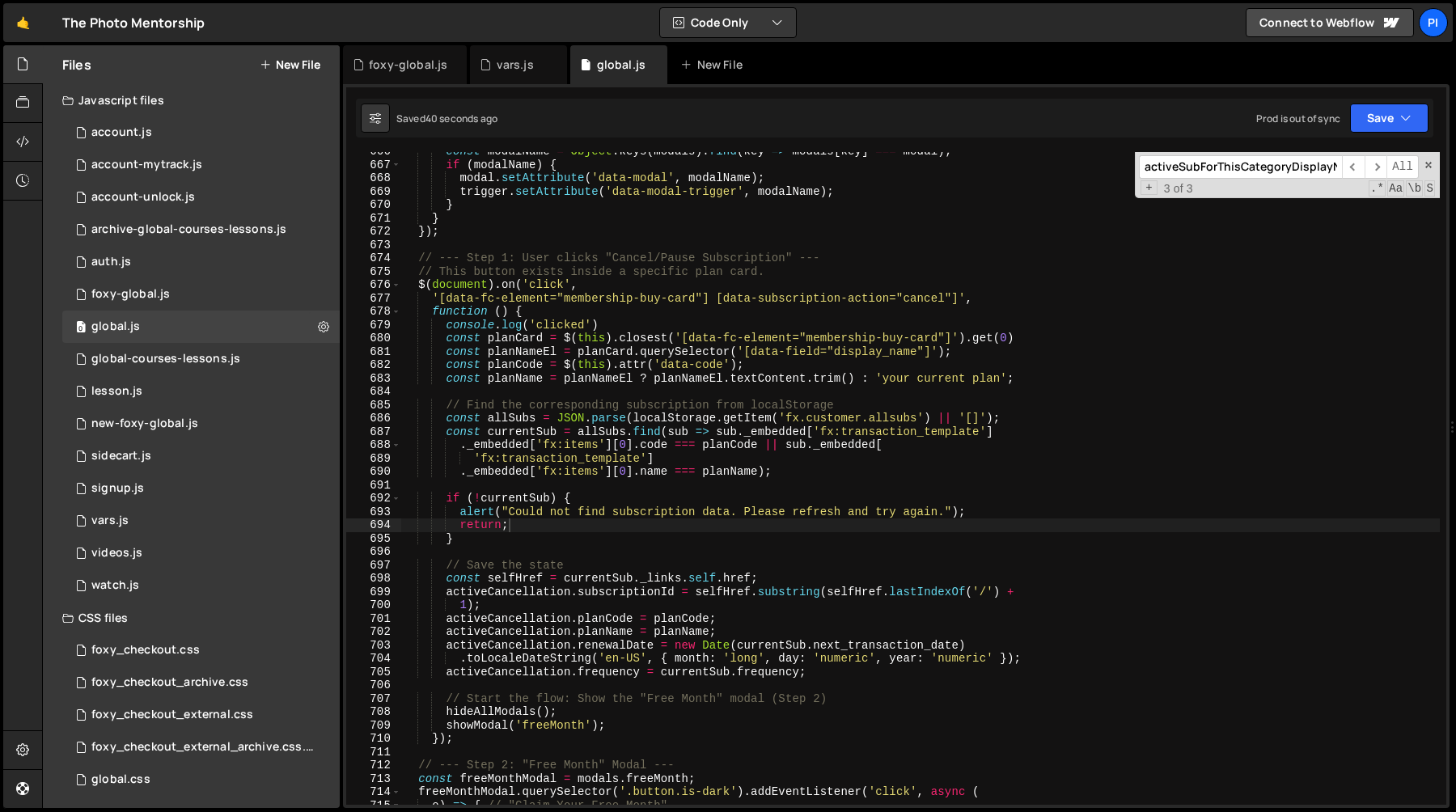
click at [623, 323] on div "const modalName = Object . keys ( modals ) . find ( key => modals [ key ] === m…" at bounding box center [920, 484] width 1038 height 679
click at [621, 314] on div "const modalName = Object . keys ( modals ) . find ( key => modals [ key ] === m…" at bounding box center [920, 484] width 1038 height 679
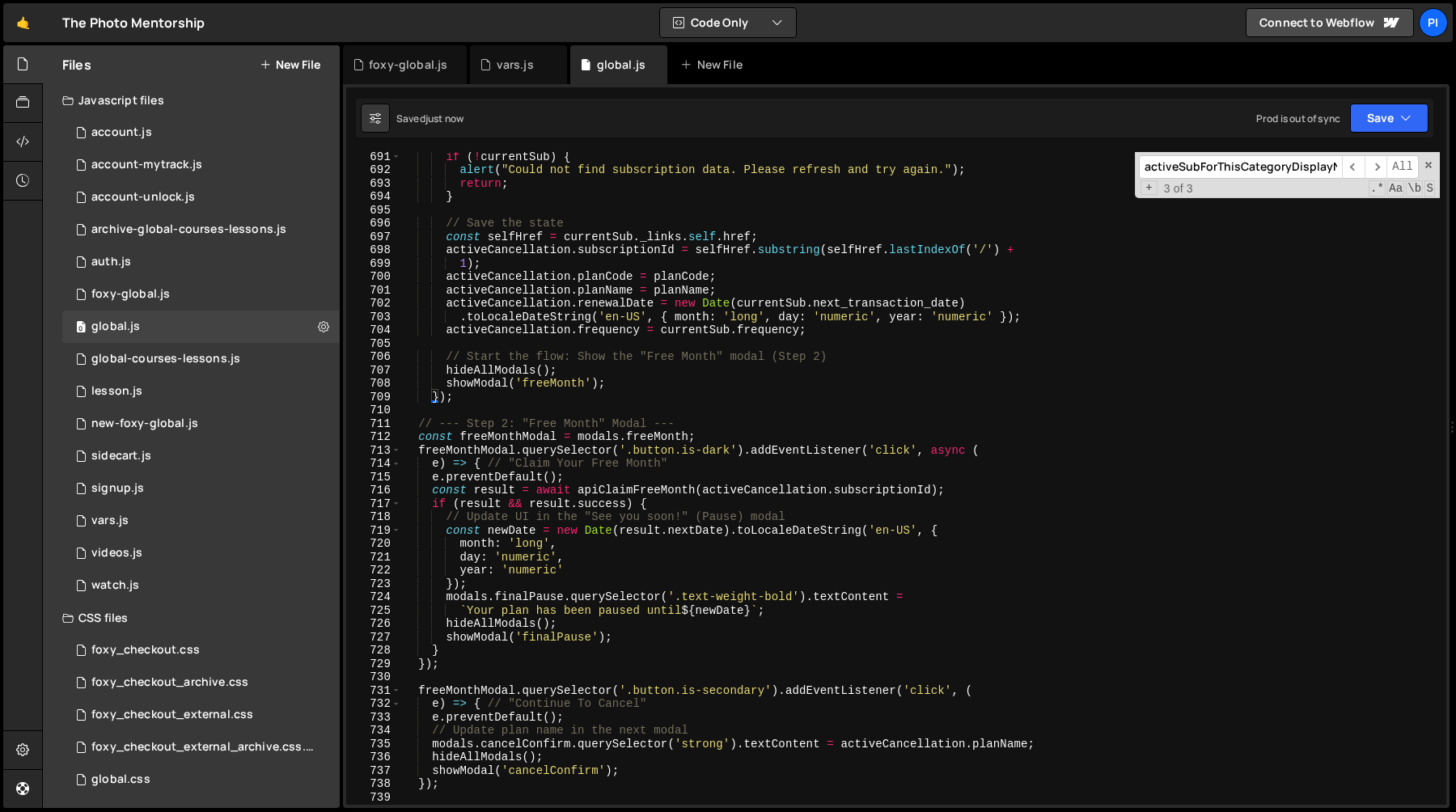
click at [632, 462] on div "if ( ! currentSub ) { alert ( "Could not find subscription data. Please refresh…" at bounding box center [920, 489] width 1038 height 679
type textarea "e) => { // "Claim Your Free Month""
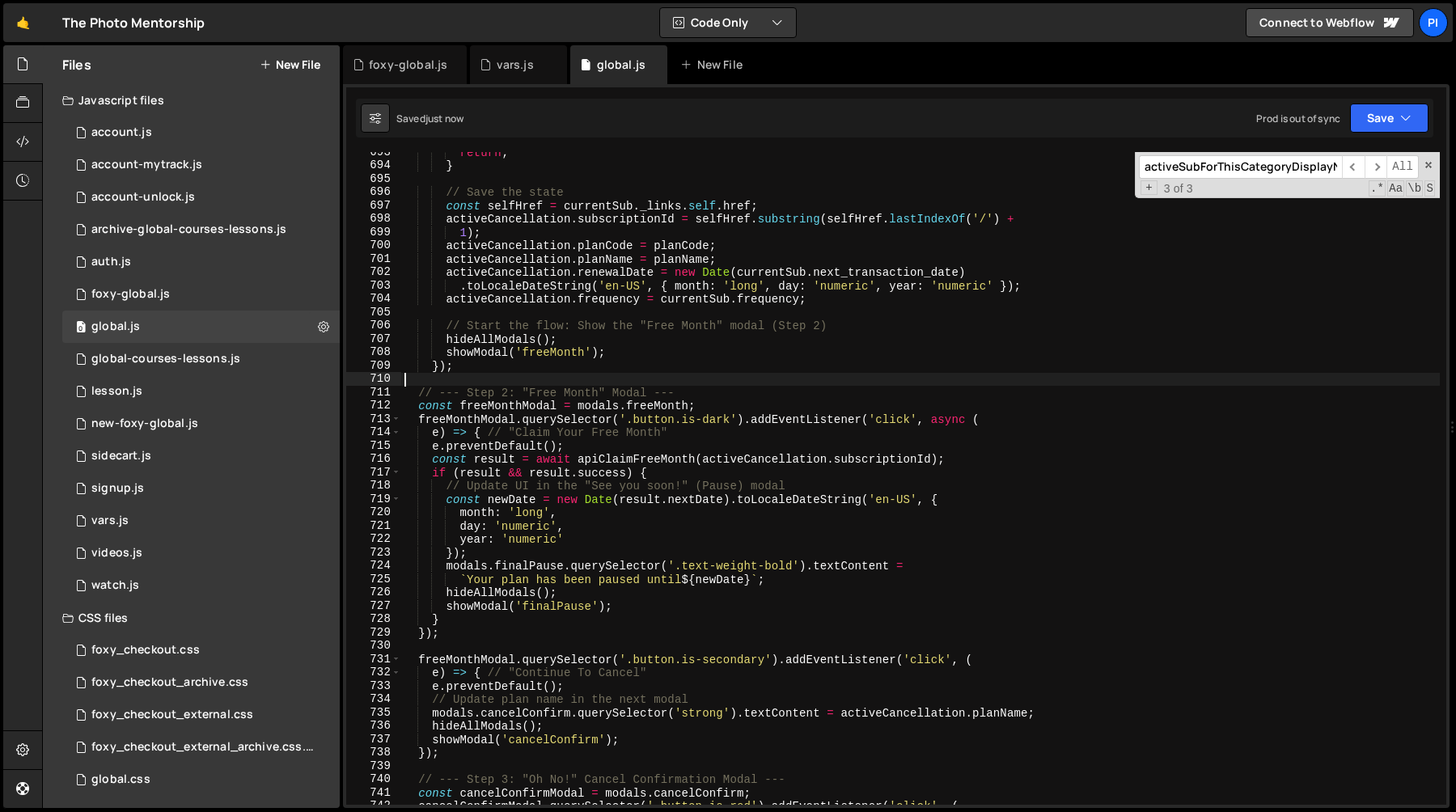
click at [649, 455] on div "return ; } // Save the state const selfHref = currentSub . _links . self . href…" at bounding box center [920, 485] width 1038 height 679
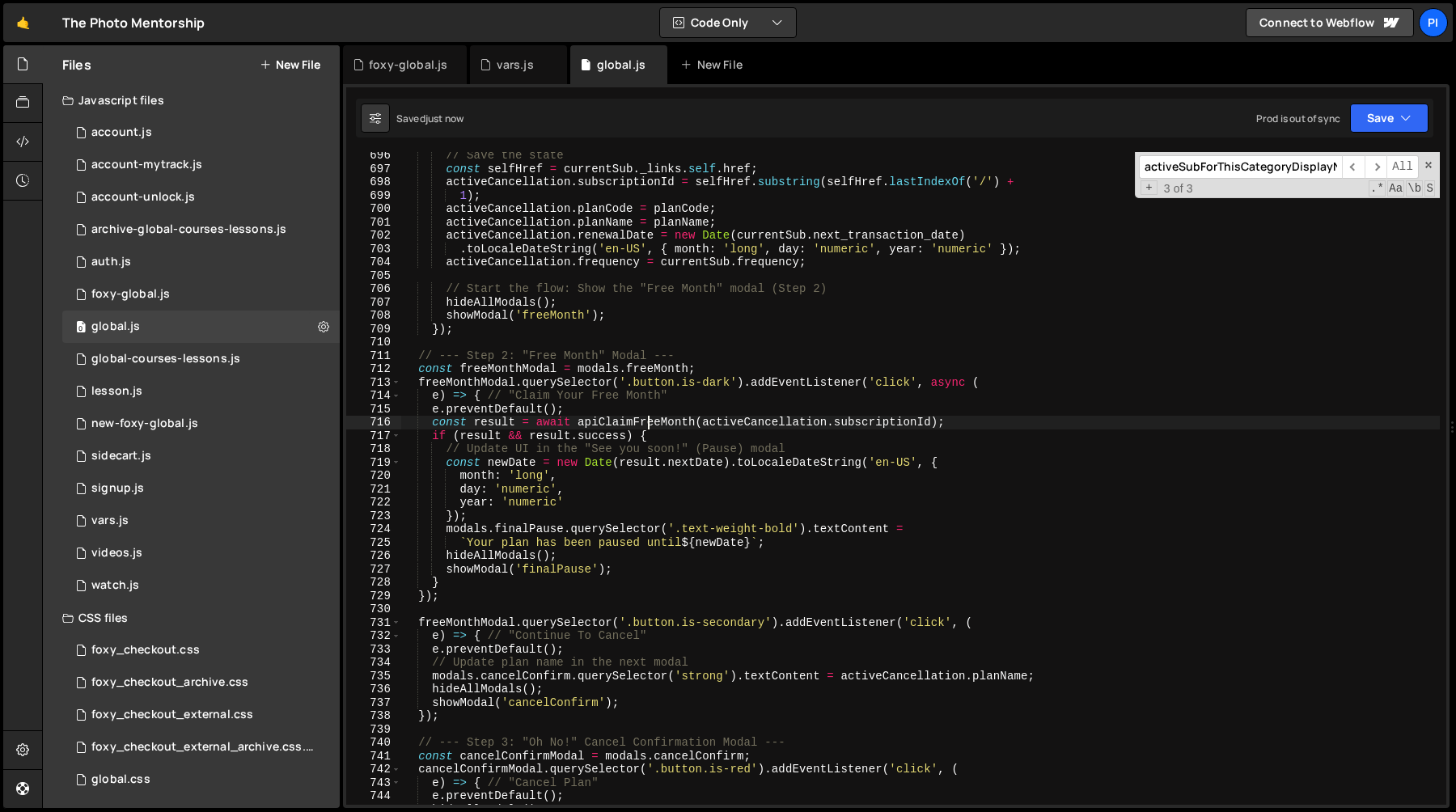
click at [571, 475] on div "// Save the state const selfHref = currentSub . _links . self . href ; activeCa…" at bounding box center [920, 488] width 1038 height 679
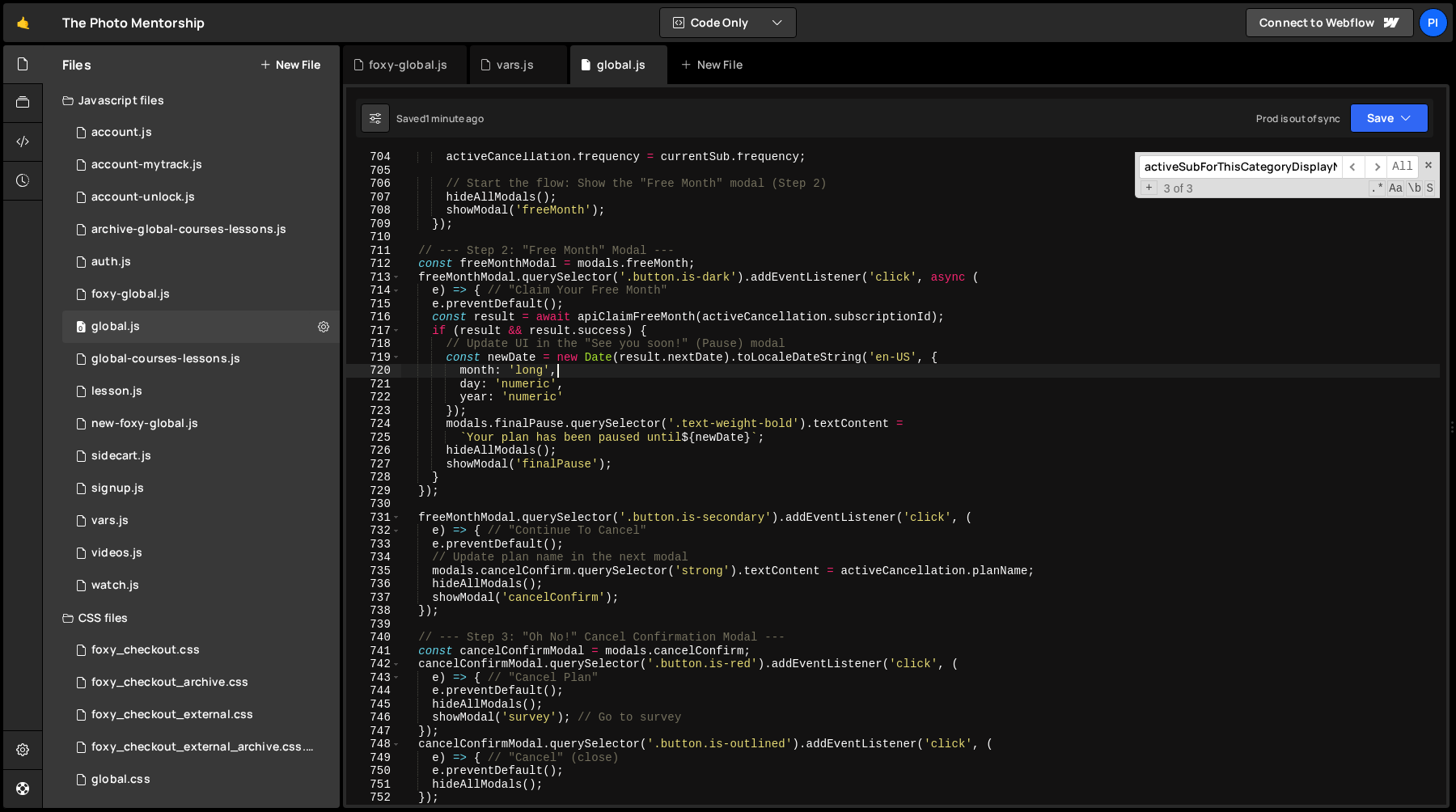
scroll to position [9641, 0]
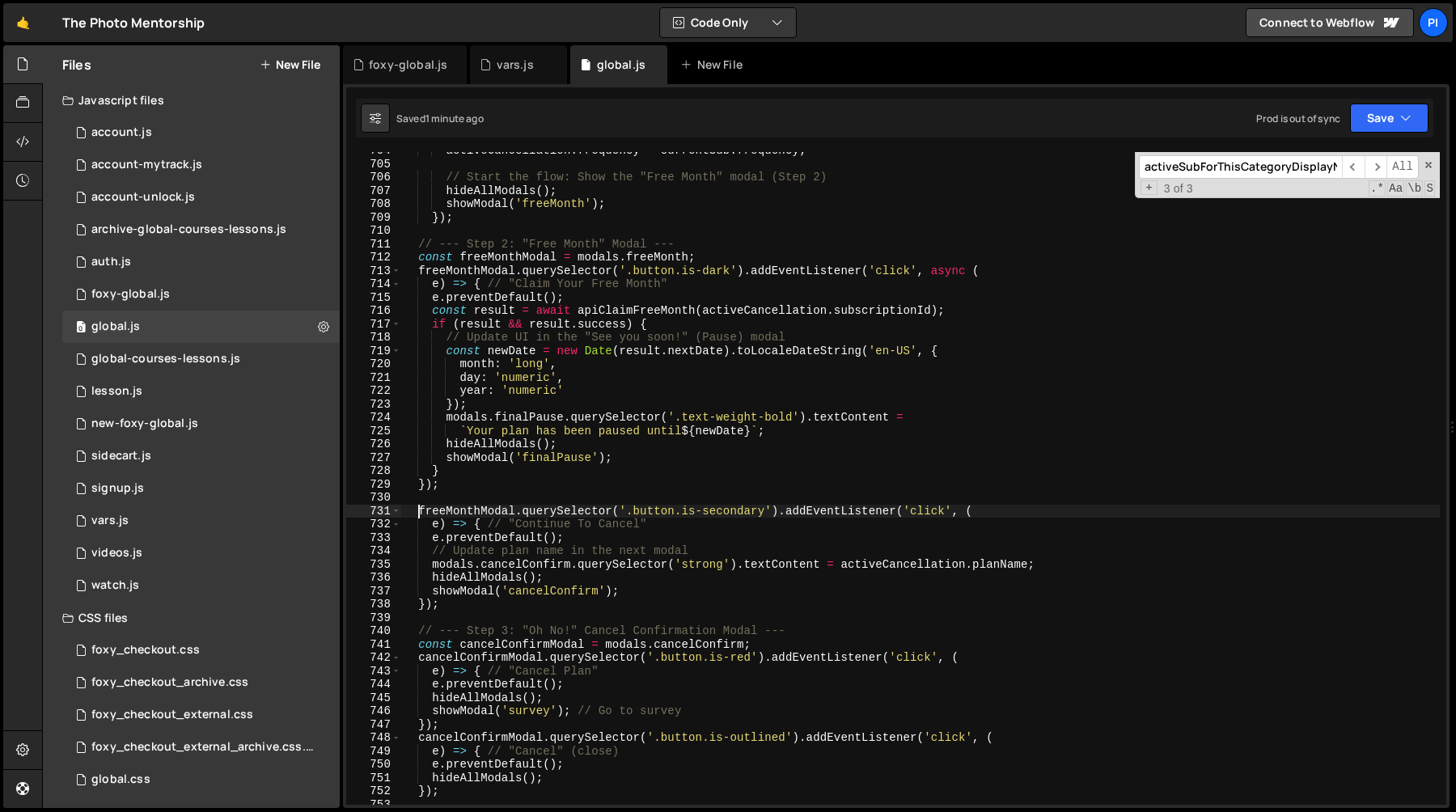
click at [418, 508] on div "activeCancellation . frequency = currentSub . frequency ; // Start the flow: Sh…" at bounding box center [920, 483] width 1038 height 679
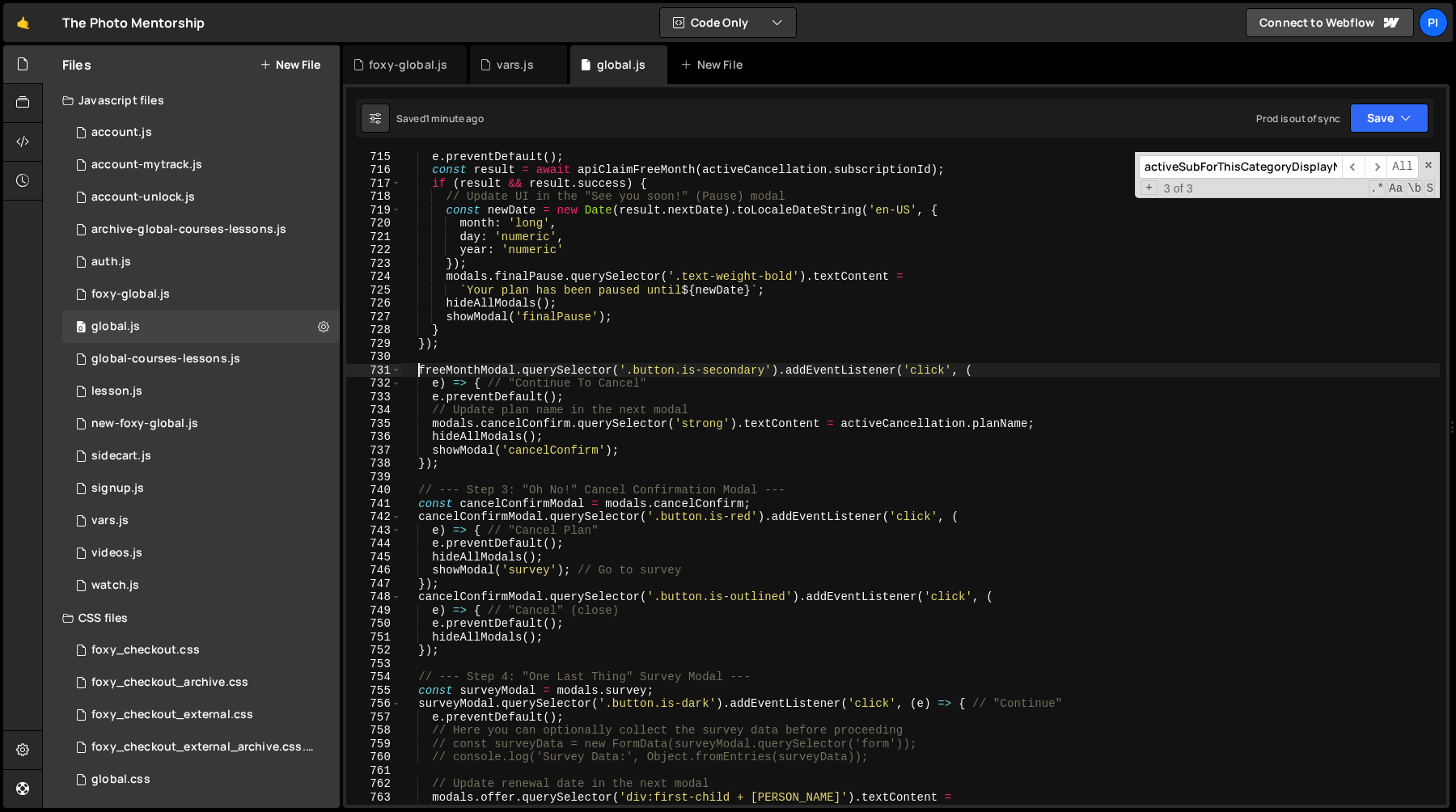
scroll to position [9781, 0]
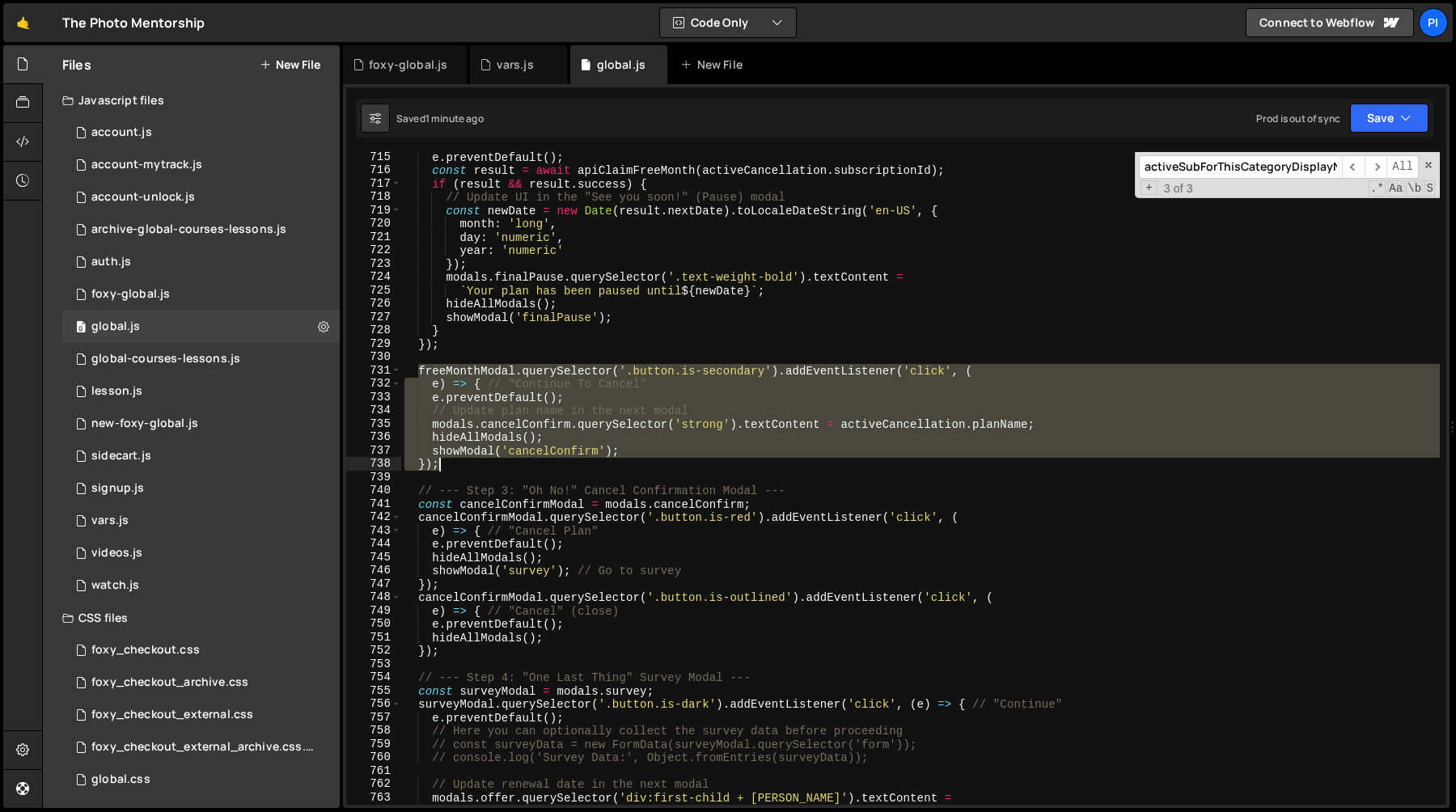
click at [465, 461] on div "e . preventDefault ( ) ; const result = await apiClaimFreeMonth ( activeCancell…" at bounding box center [920, 490] width 1038 height 679
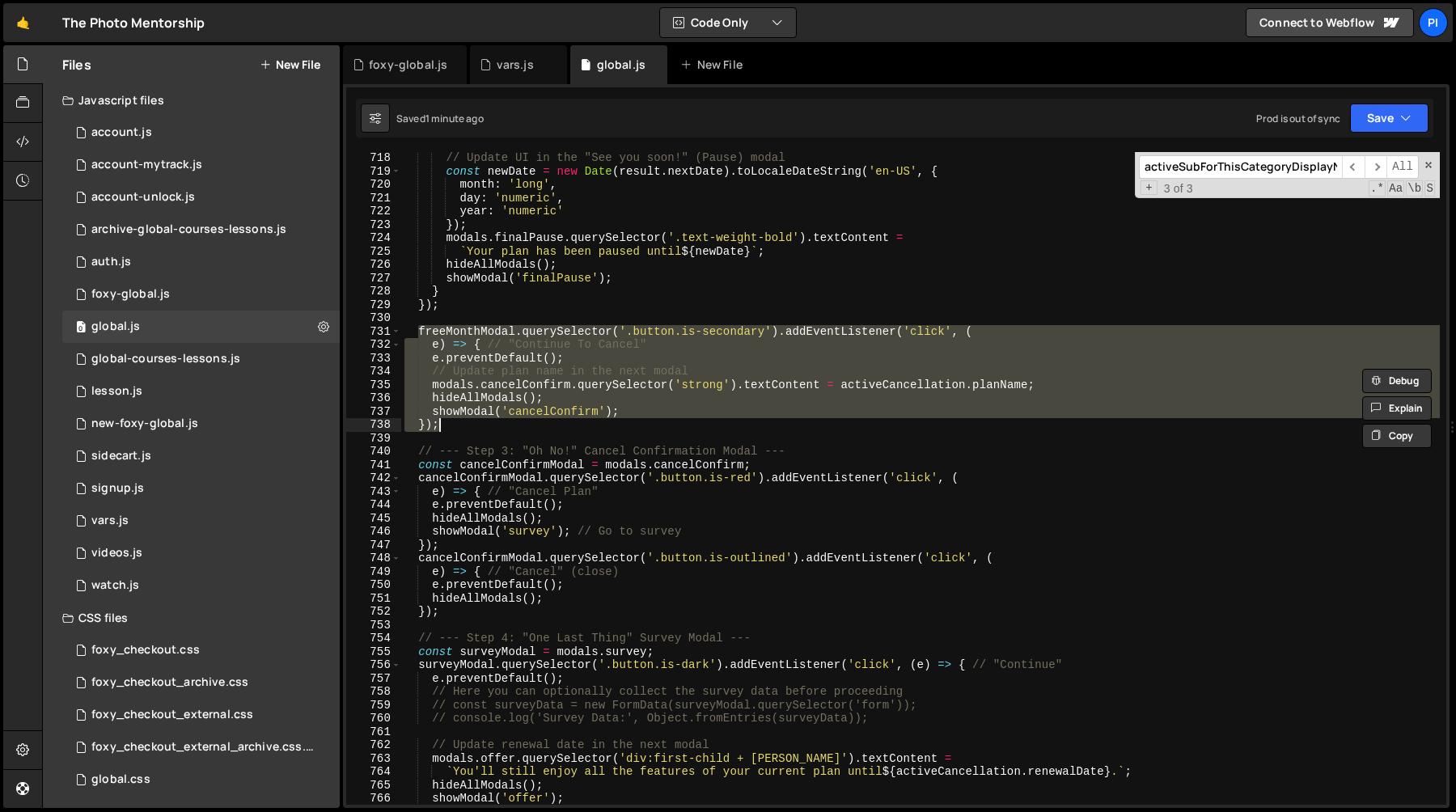
scroll to position [9821, 0]
click at [464, 547] on div "// Update UI in the "See you soon!" (Pause) modal const newDate = new Date ( re…" at bounding box center [920, 491] width 1038 height 679
type textarea "});"
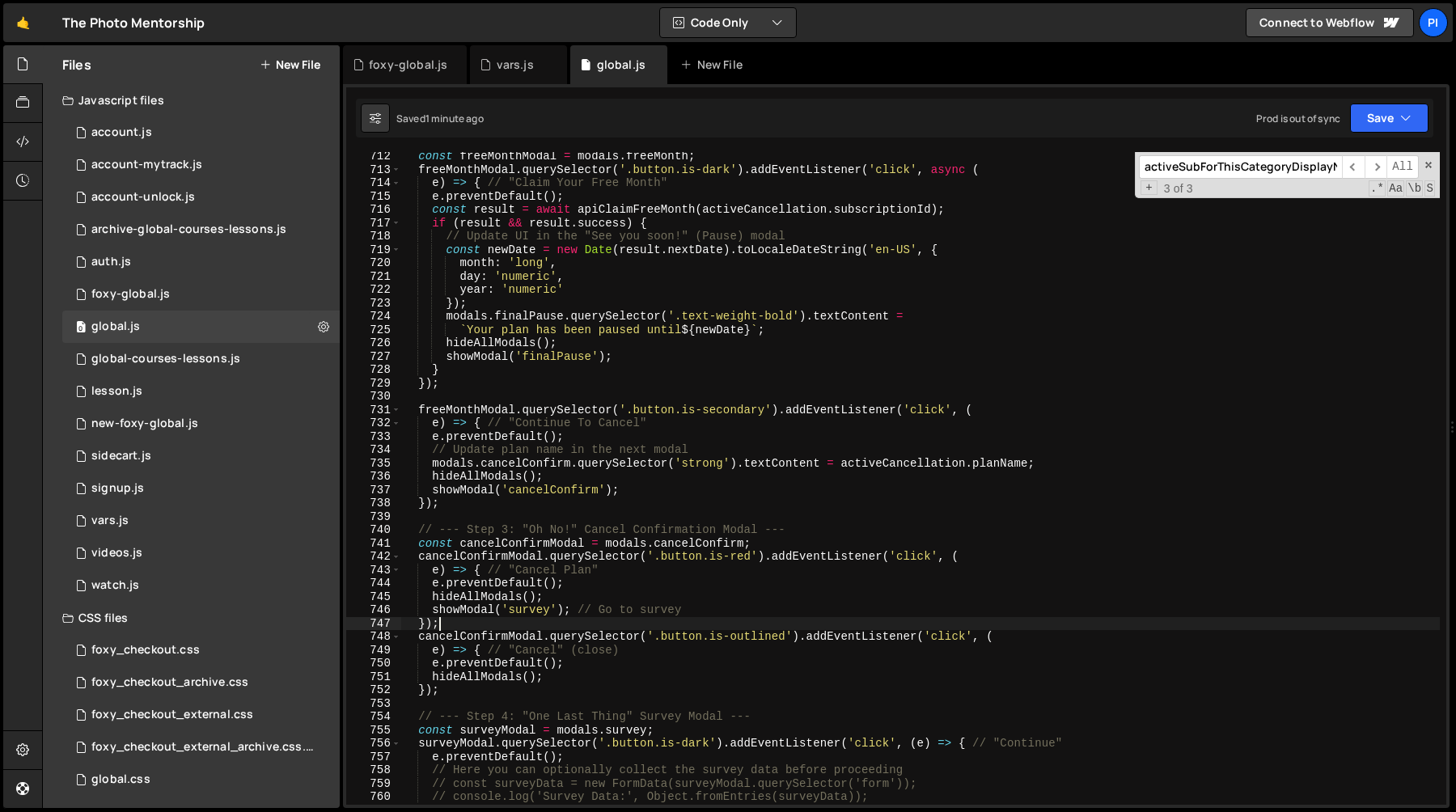
scroll to position [9689, 0]
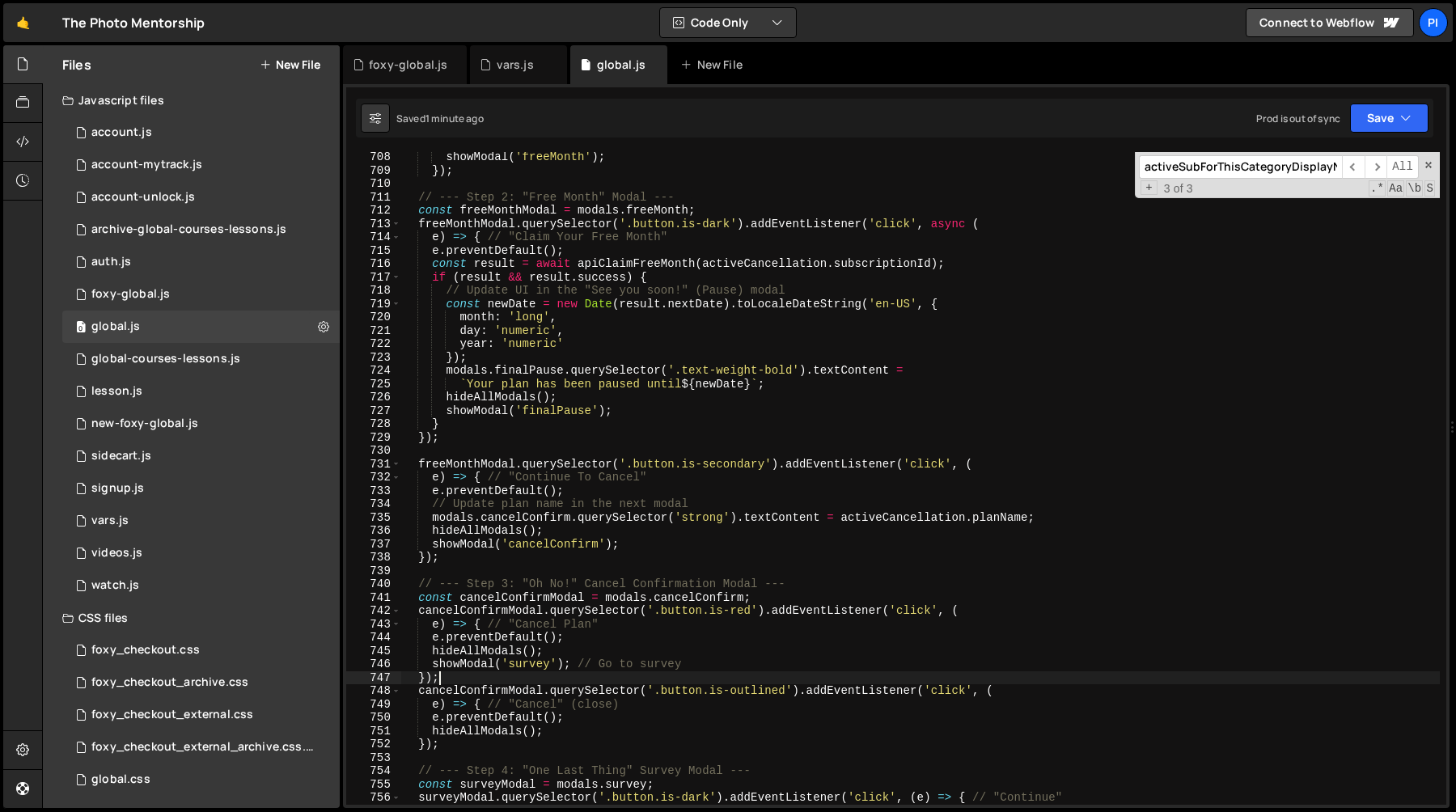
click at [463, 455] on div "showModal ( 'freeMonth' ) ; }) ; // --- Step 2: "Free Month" Modal --- const fr…" at bounding box center [920, 490] width 1038 height 679
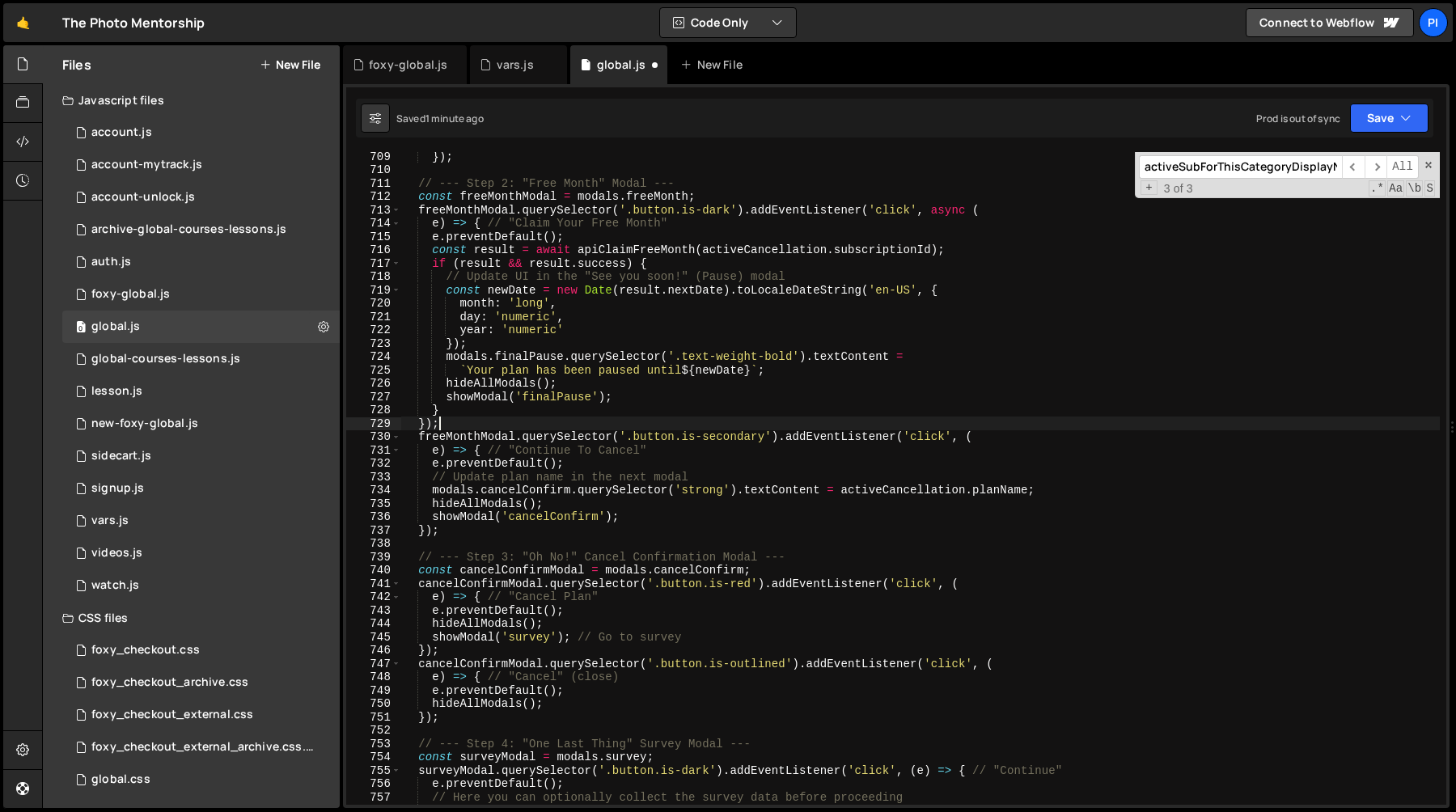
scroll to position [9704, 0]
click at [525, 659] on div "}) ; // --- Step 2: "Free Month" Modal --- const freeMonthModal = modals . free…" at bounding box center [920, 487] width 1038 height 679
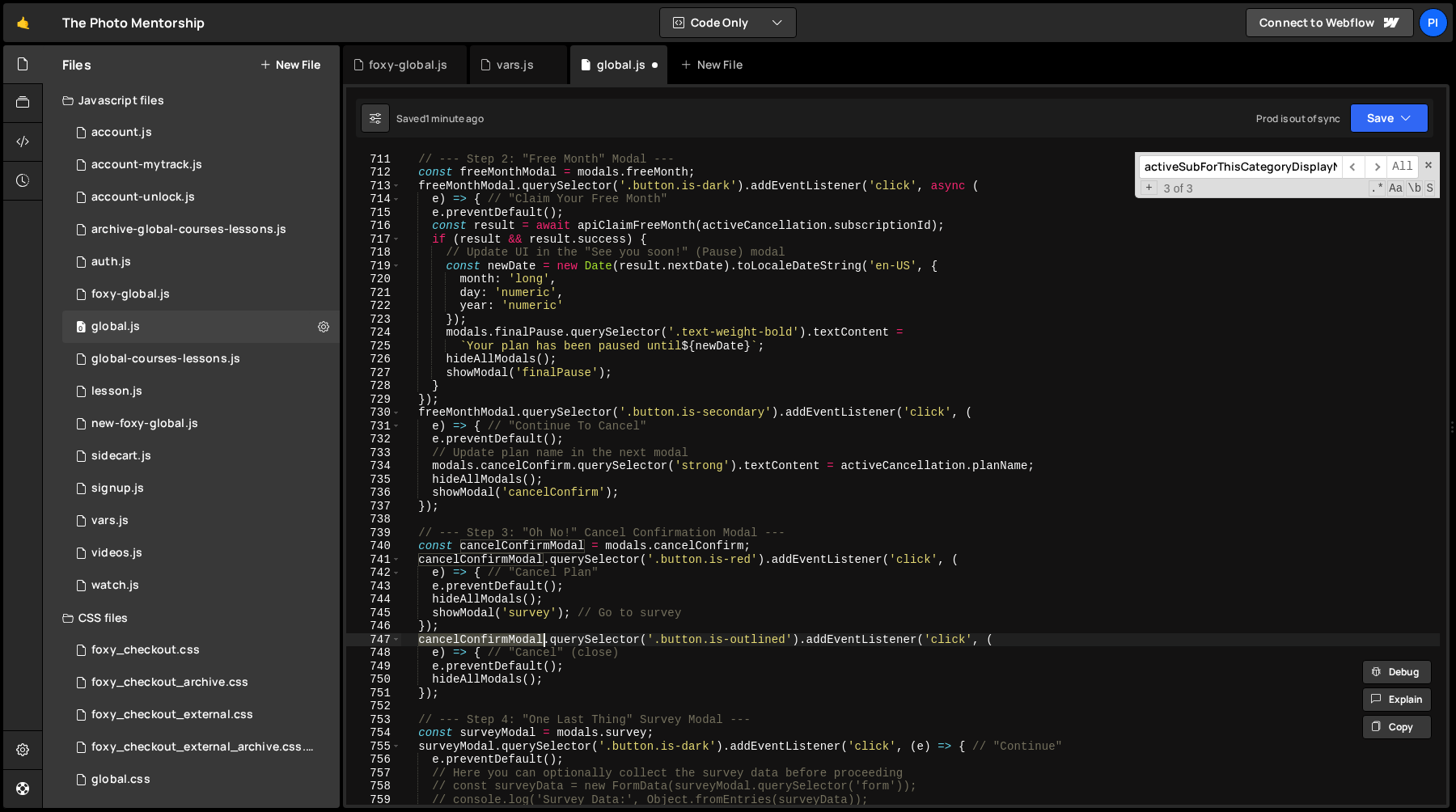
click at [761, 630] on div "// --- Step 2: "Free Month" Modal --- const freeMonthModal = modals . freeMonth…" at bounding box center [920, 478] width 1038 height 679
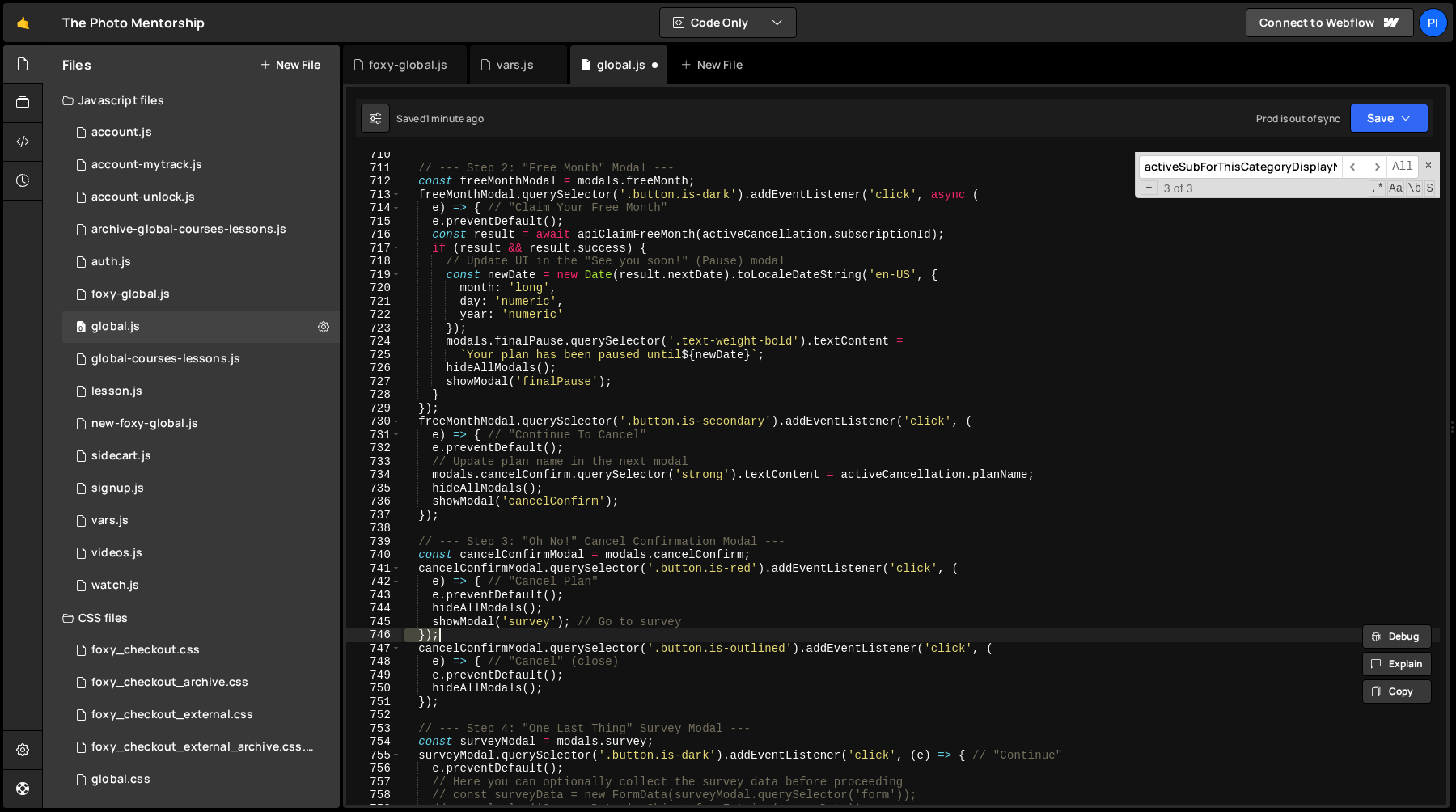
scroll to position [9711, 0]
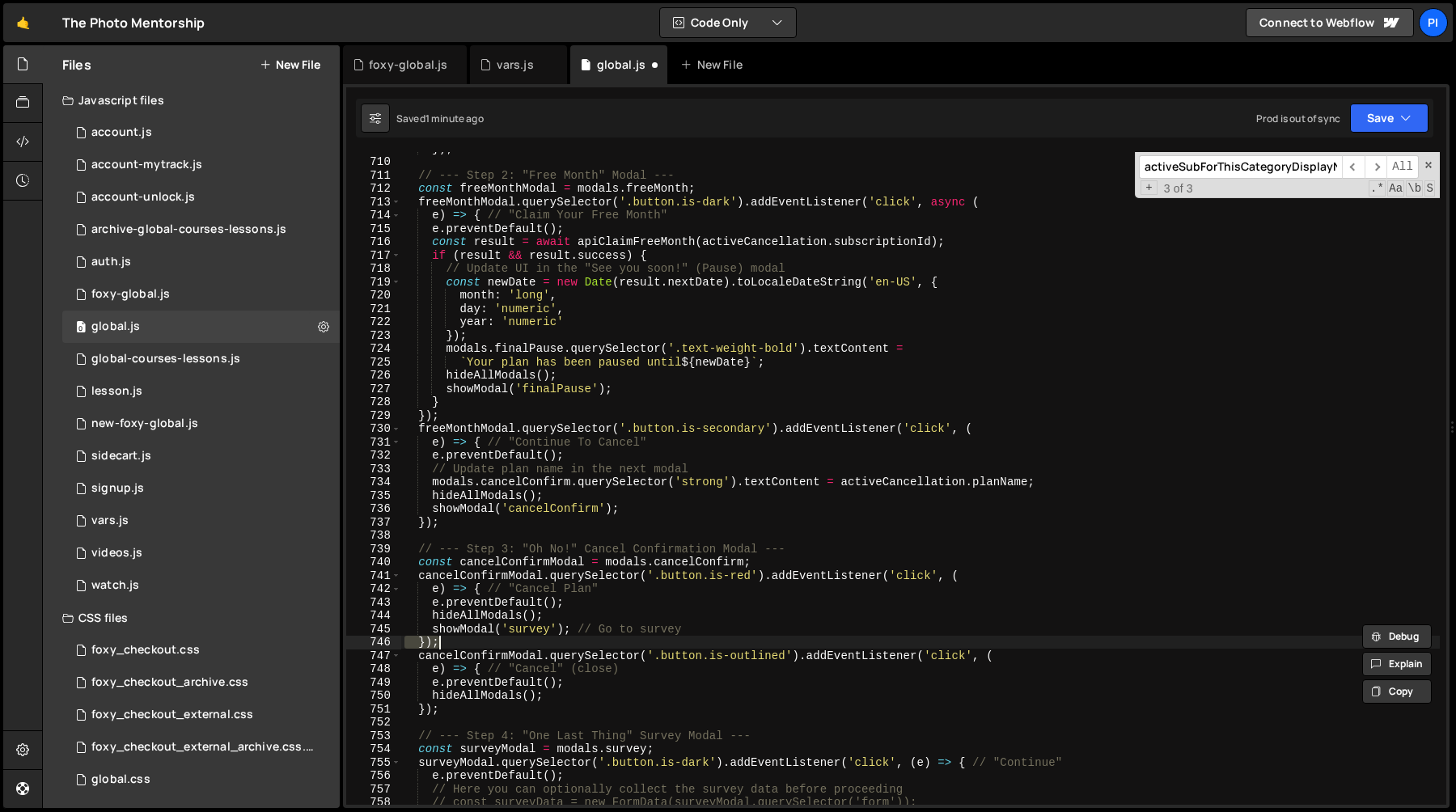
click at [431, 512] on div "}) ; // --- Step 2: "Free Month" Modal --- const freeMonthModal = modals . free…" at bounding box center [920, 481] width 1038 height 679
click at [697, 517] on div "}) ; // --- Step 2: "Free Month" Modal --- const freeMonthModal = modals . free…" at bounding box center [920, 481] width 1038 height 679
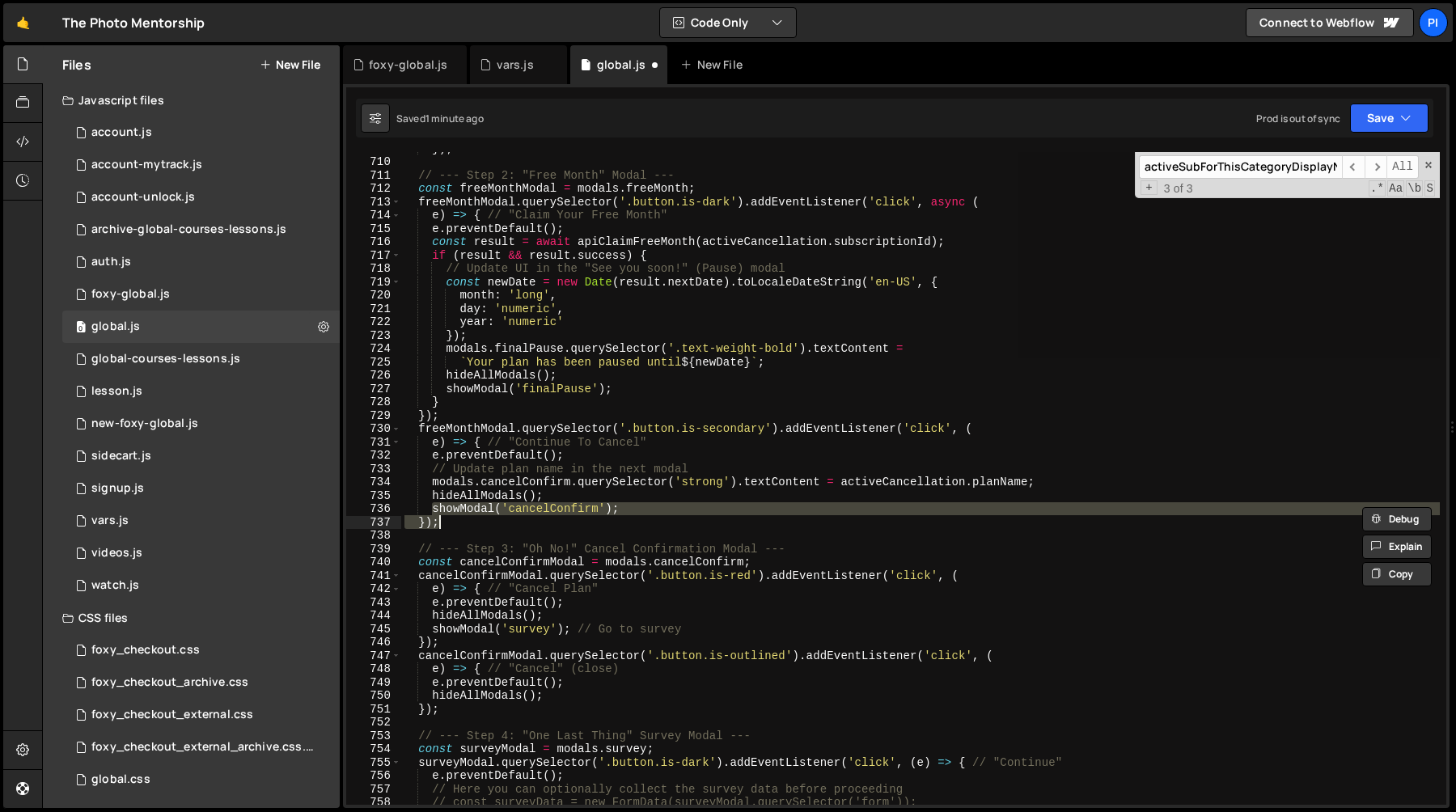
click at [687, 512] on div "}) ; // --- Step 2: "Free Month" Modal --- const freeMonthModal = modals . free…" at bounding box center [920, 478] width 1038 height 653
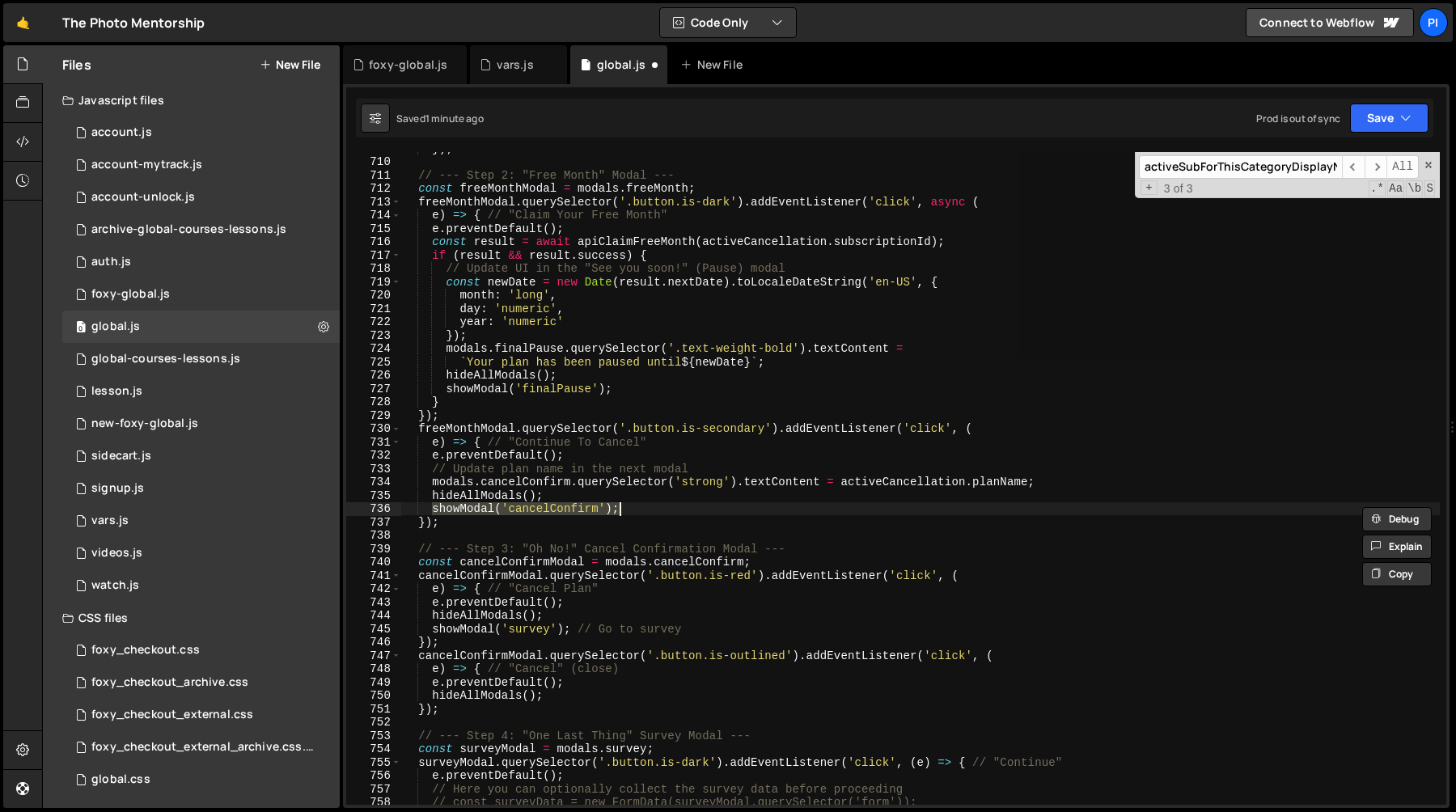
click at [685, 510] on div "}) ; // --- Step 2: "Free Month" Modal --- const freeMonthModal = modals . free…" at bounding box center [920, 478] width 1038 height 653
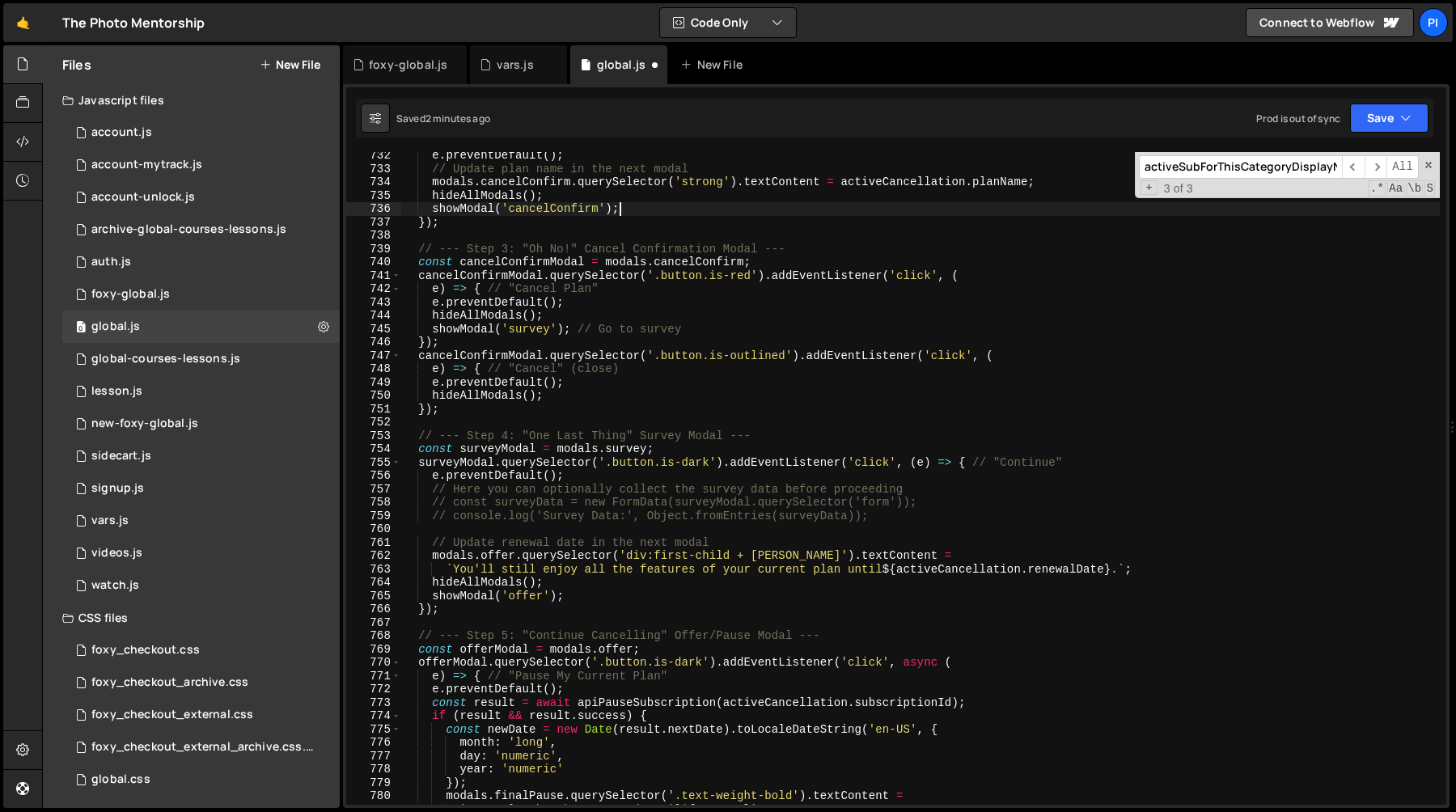
scroll to position [10020, 0]
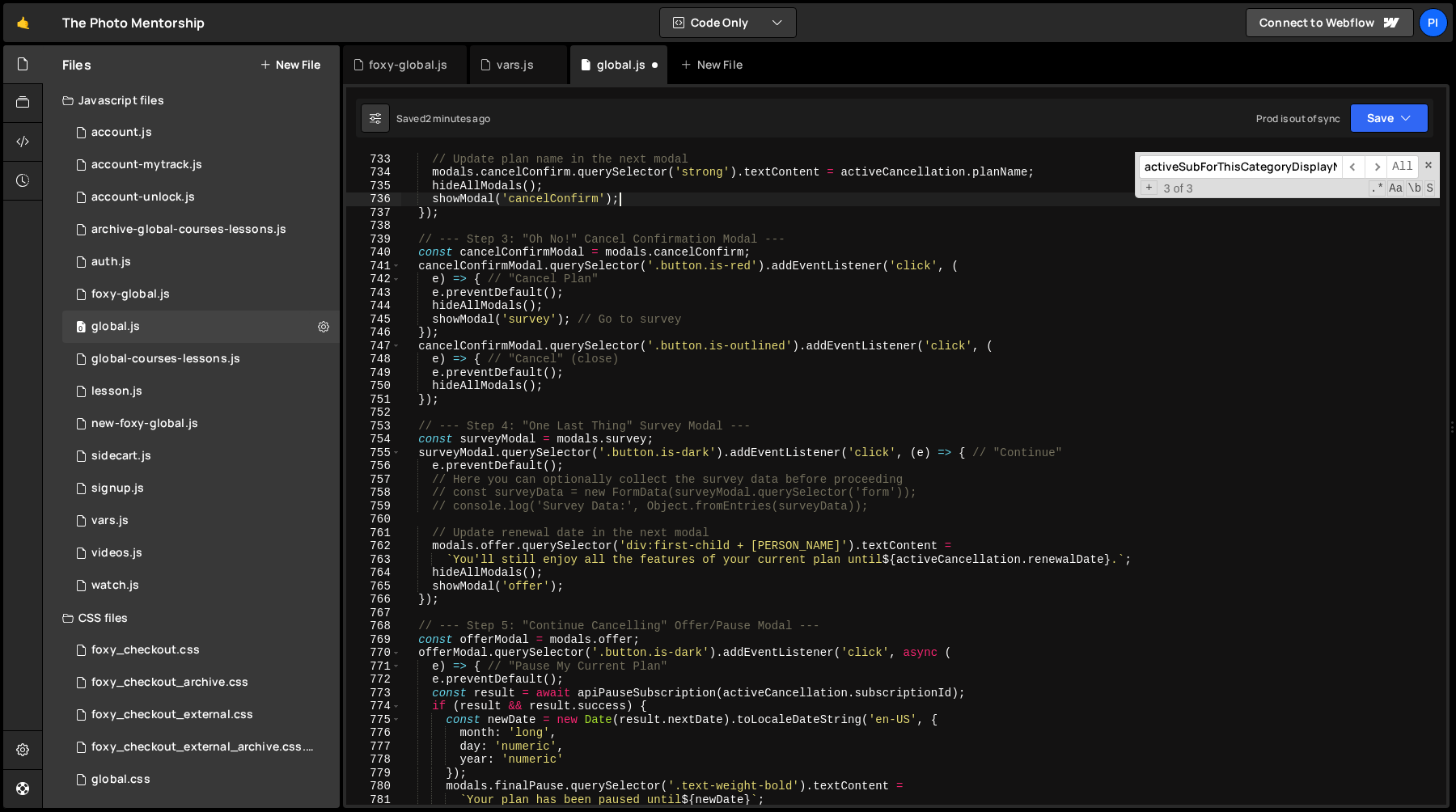
click at [588, 483] on div "e . preventDefault ( ) ; // Update plan name in the next modal modals . cancelC…" at bounding box center [920, 478] width 1038 height 679
type textarea "// Here you can optionally collect the survey data before proceeding"
click at [588, 483] on div "e . preventDefault ( ) ; // Update plan name in the next modal modals . cancelC…" at bounding box center [920, 478] width 1038 height 679
click at [667, 483] on div "e . preventDefault ( ) ; // Update plan name in the next modal modals . cancelC…" at bounding box center [920, 478] width 1038 height 679
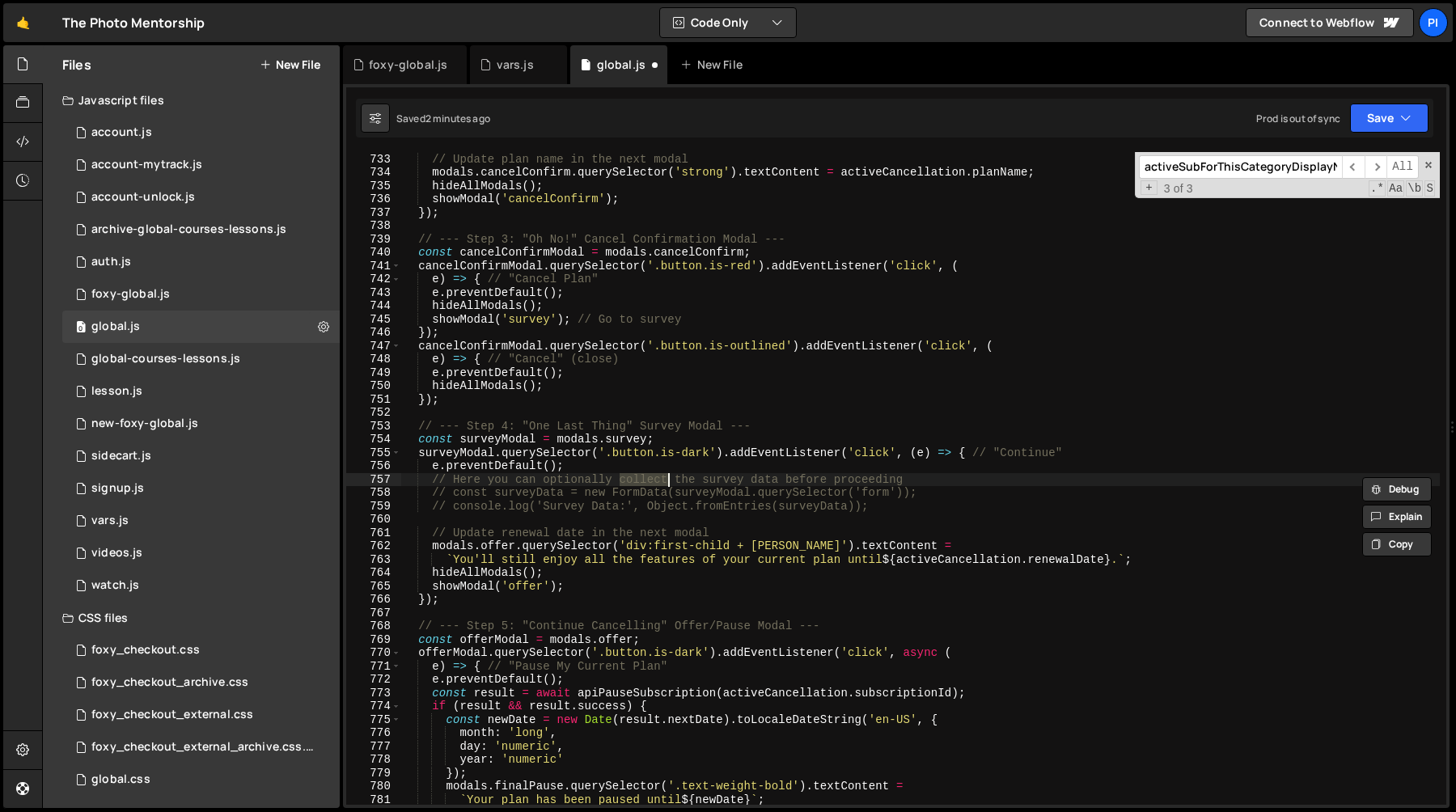
click at [762, 478] on div "e . preventDefault ( ) ; // Update plan name in the next modal modals . cancelC…" at bounding box center [920, 478] width 1038 height 679
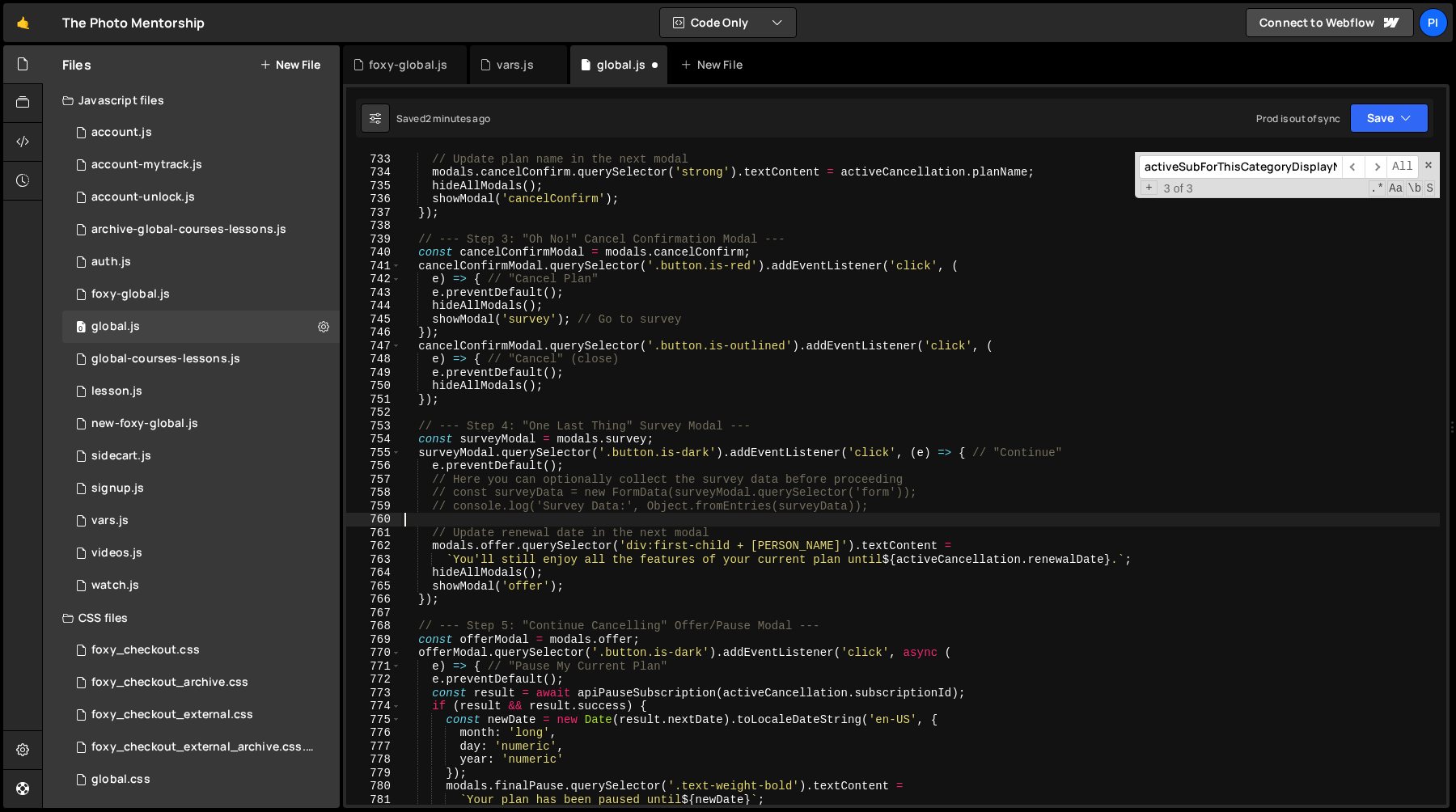
click at [474, 526] on div "e . preventDefault ( ) ; // Update plan name in the next modal modals . cancelC…" at bounding box center [920, 478] width 1038 height 679
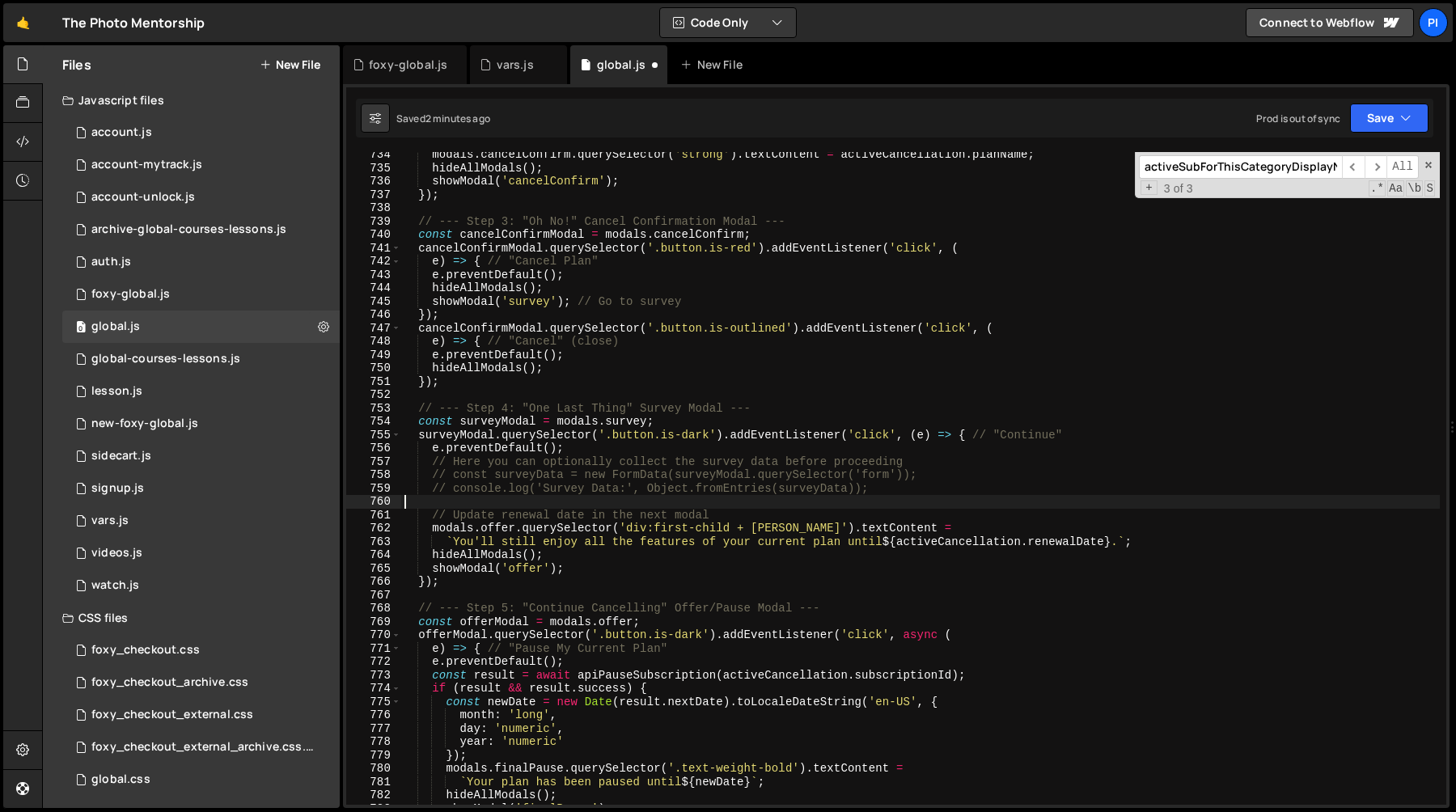
scroll to position [10038, 0]
click at [455, 526] on div "modals . cancelConfirm . querySelector ( 'strong' ) . textContent = activeCance…" at bounding box center [920, 487] width 1038 height 679
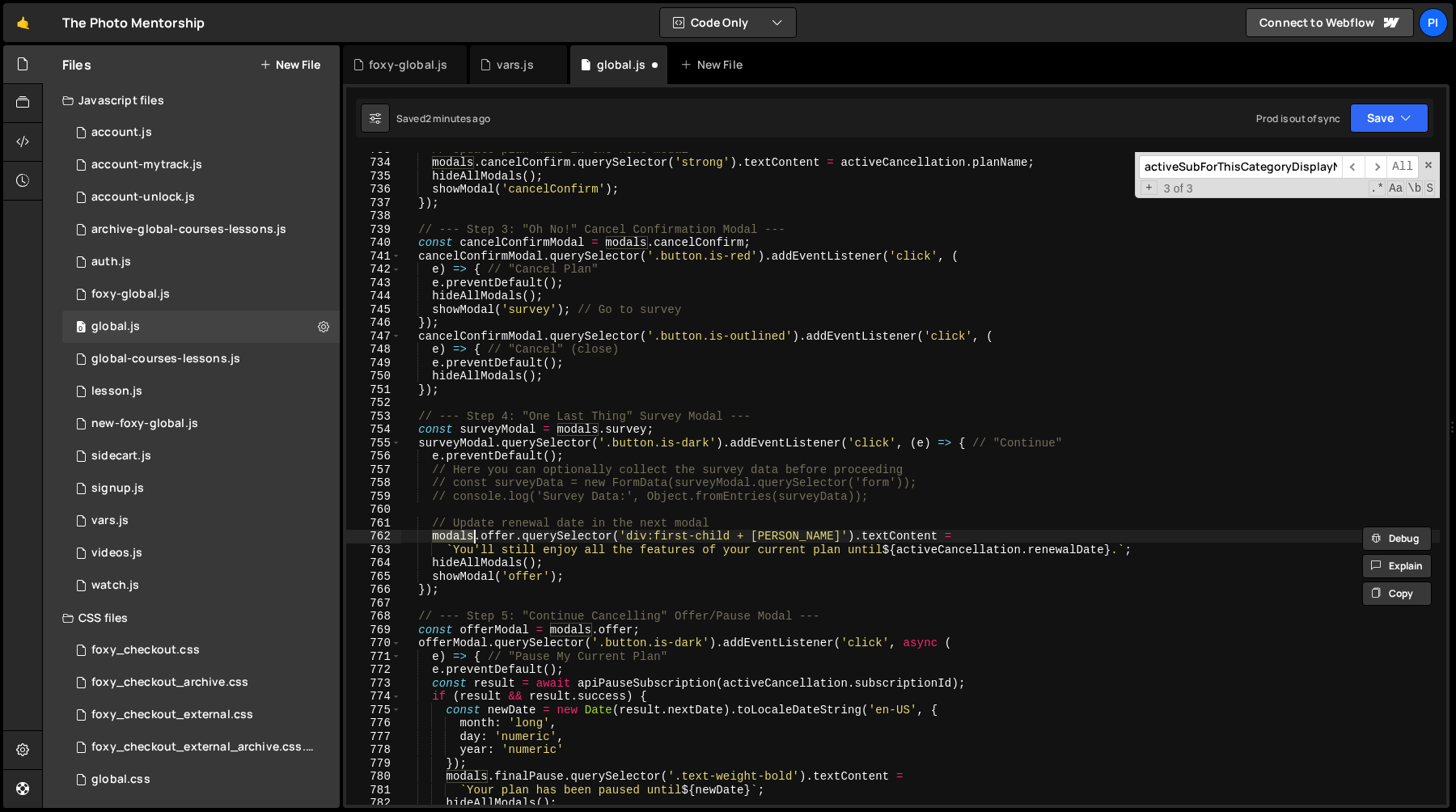
scroll to position [10029, 0]
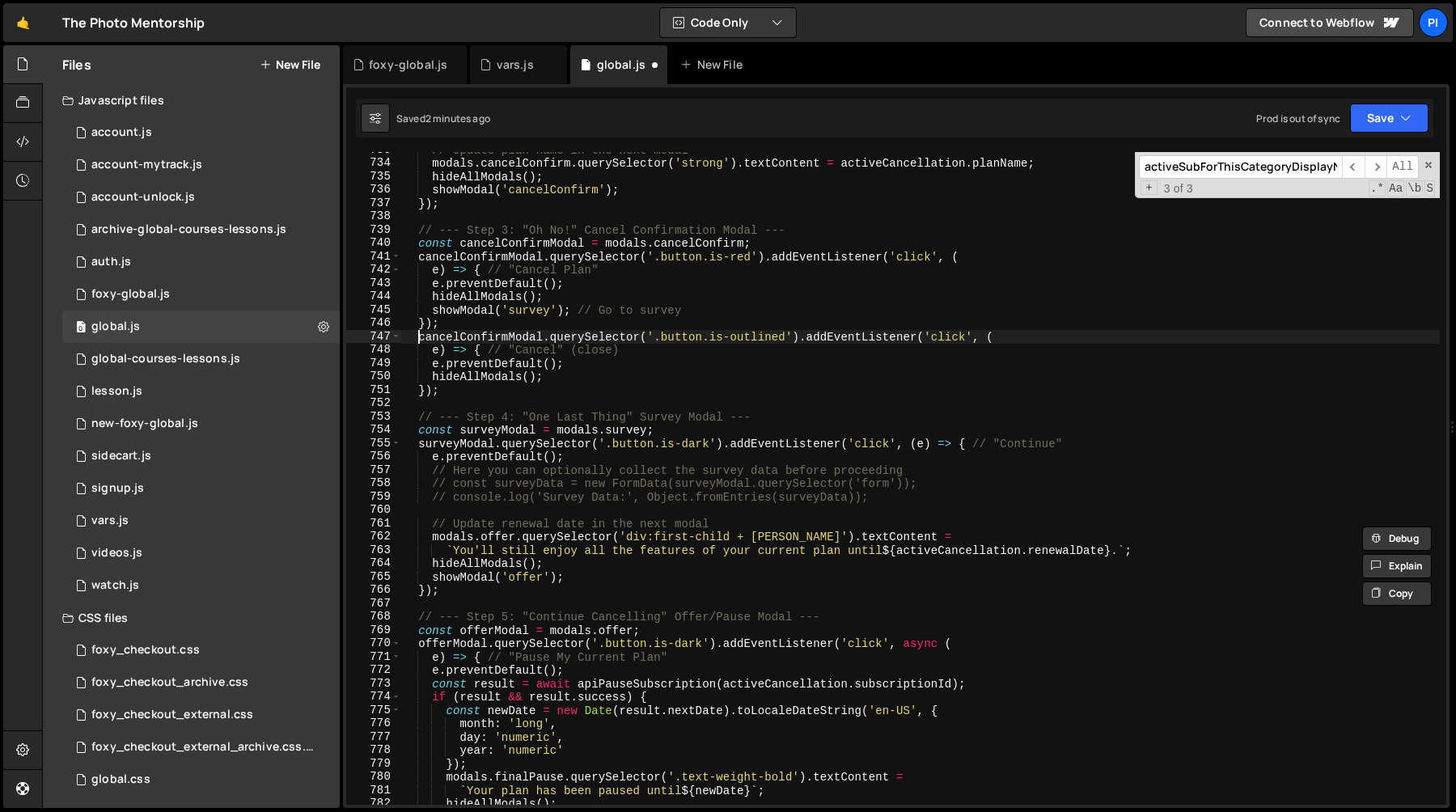
click at [418, 335] on div "// Update plan name in the next modal modals . cancelConfirm . querySelector ( …" at bounding box center [920, 482] width 1038 height 679
click at [455, 394] on div "// Update plan name in the next modal modals . cancelConfirm . querySelector ( …" at bounding box center [920, 482] width 1038 height 679
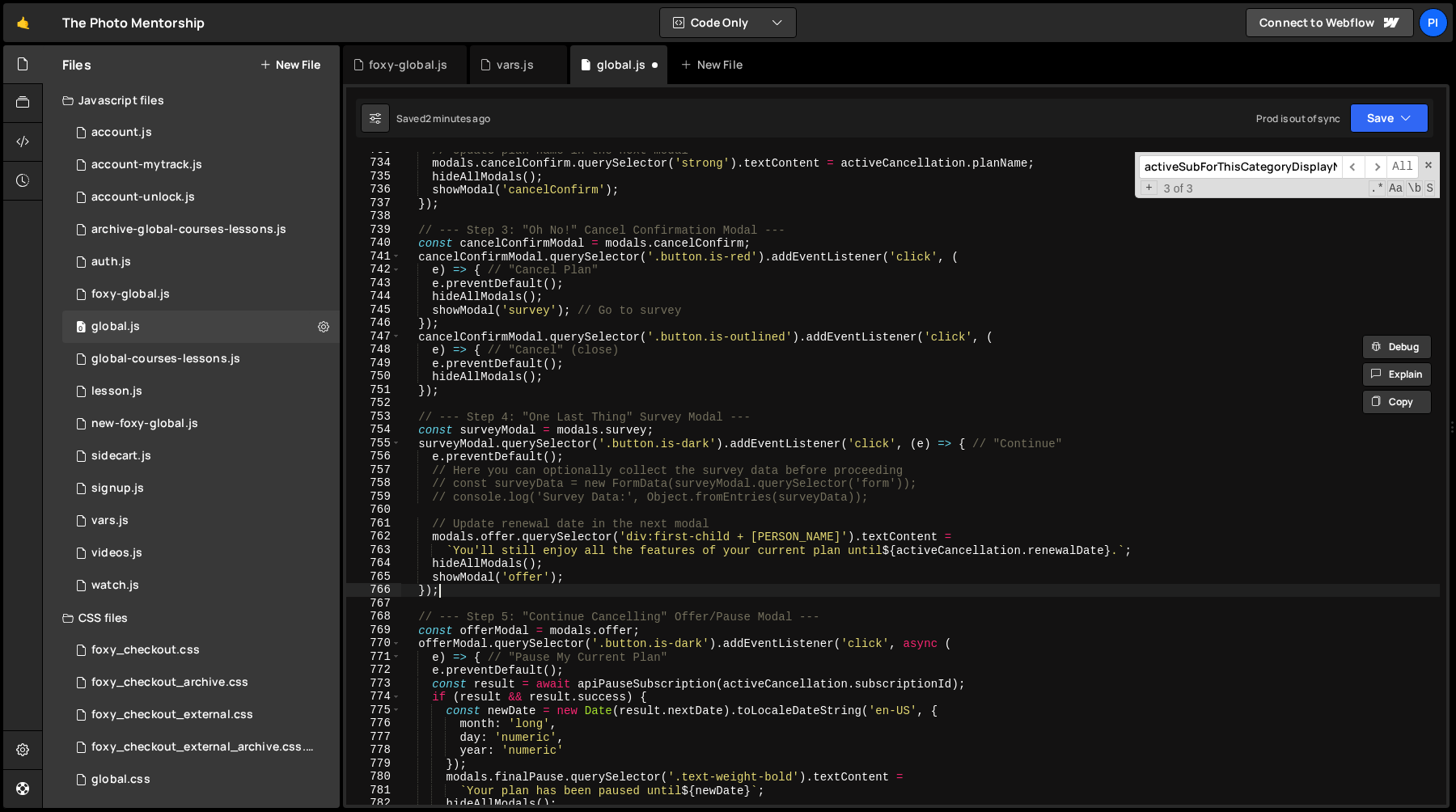
click at [473, 594] on div "// Update plan name in the next modal modals . cancelConfirm . querySelector ( …" at bounding box center [920, 482] width 1038 height 679
type textarea "});"
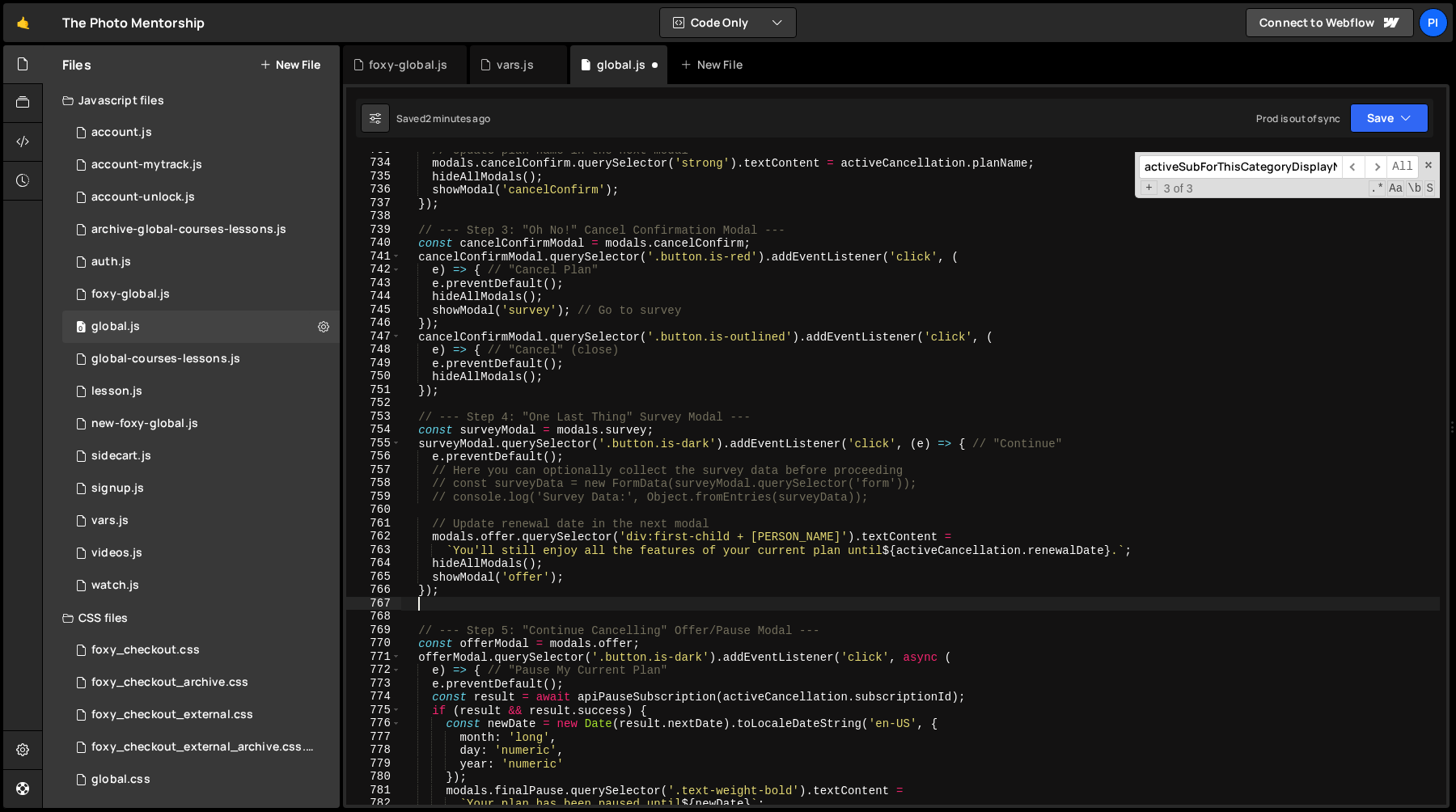
paste textarea "});"
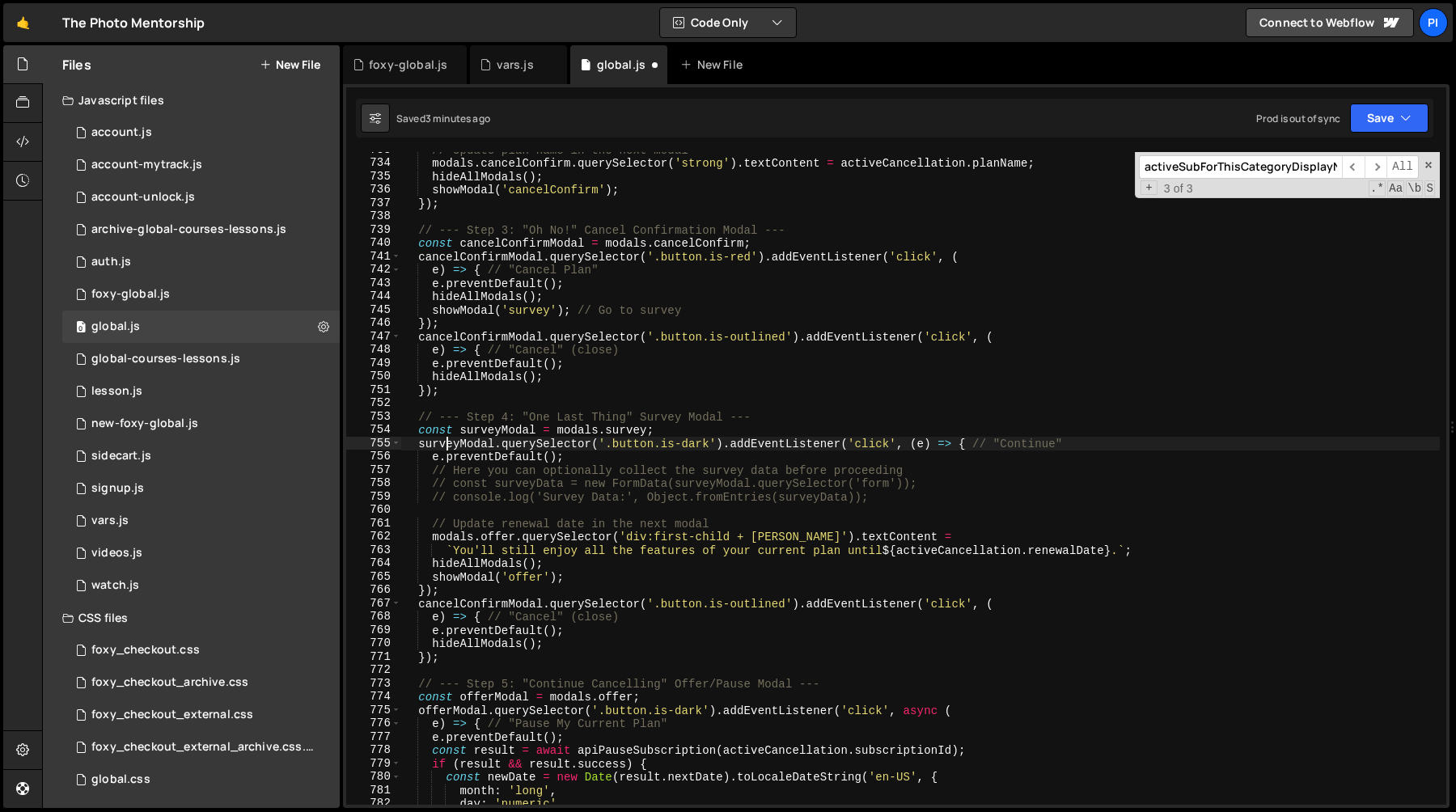
click at [446, 442] on div "// Update plan name in the next modal modals . cancelConfirm . querySelector ( …" at bounding box center [920, 482] width 1038 height 679
click at [445, 606] on div "// Update plan name in the next modal modals . cancelConfirm . querySelector ( …" at bounding box center [920, 482] width 1038 height 679
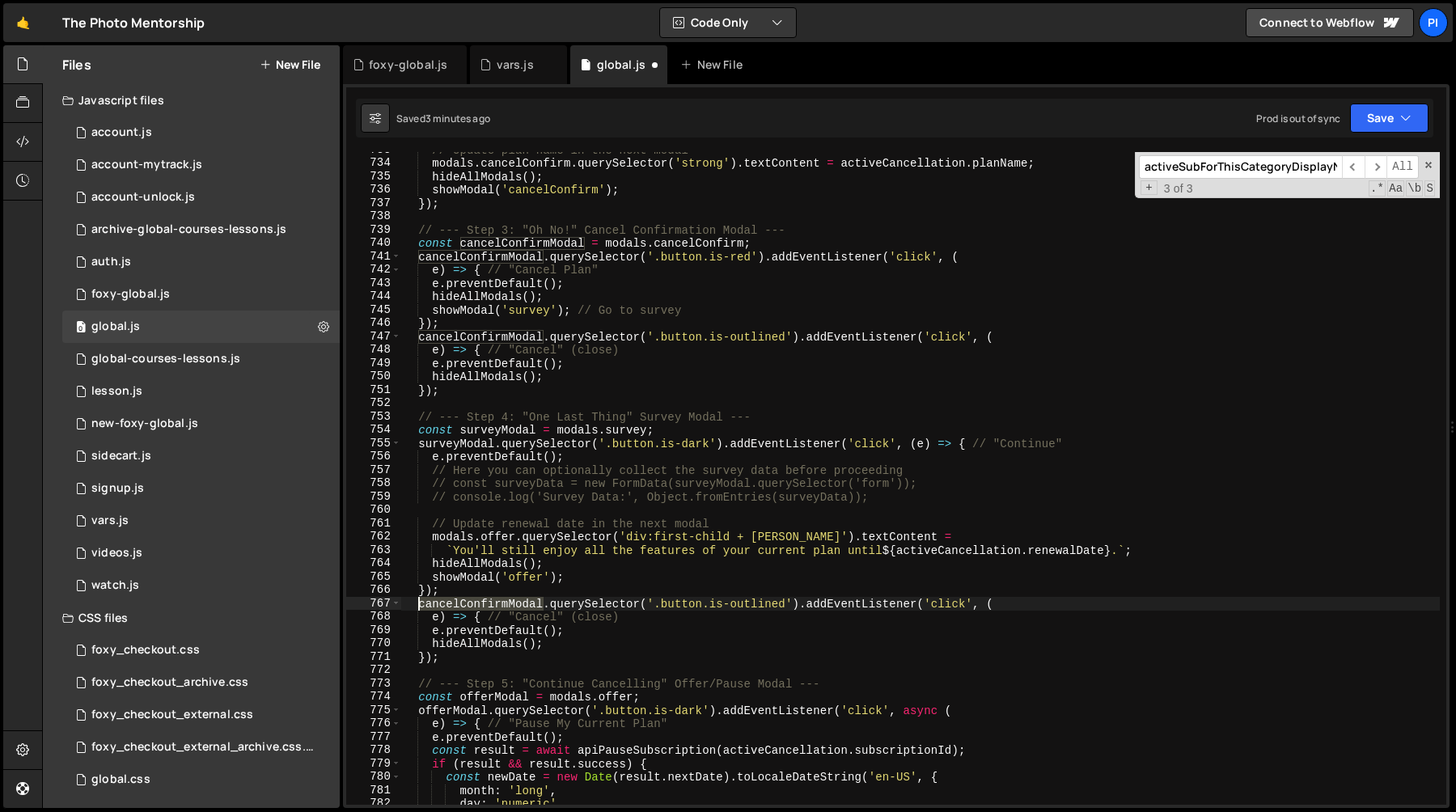
click at [445, 606] on div "// Update plan name in the next modal modals . cancelConfirm . querySelector ( …" at bounding box center [920, 482] width 1038 height 679
paste textarea "survey"
click at [691, 607] on div "// Update plan name in the next modal modals . cancelConfirm . querySelector ( …" at bounding box center [920, 482] width 1038 height 679
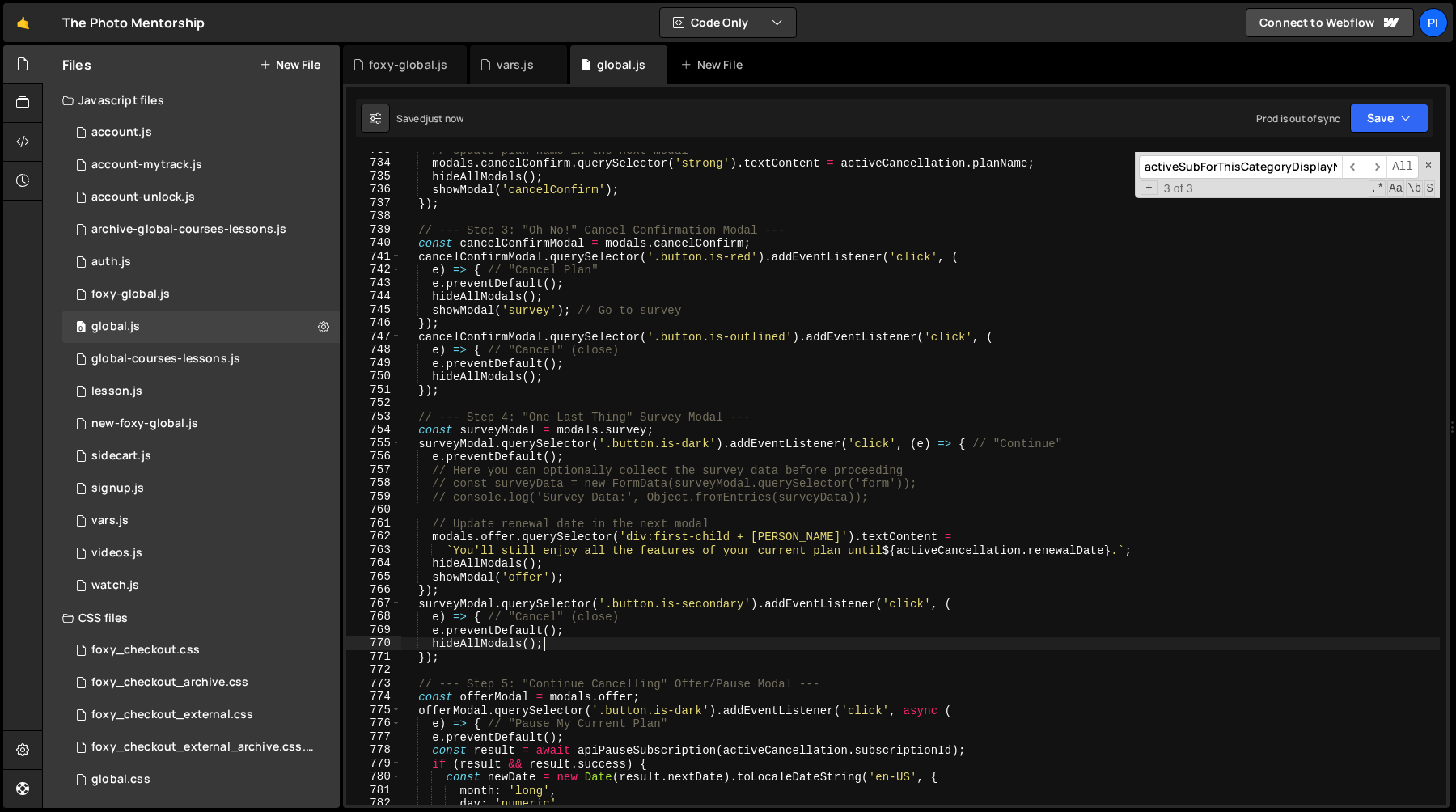
click at [649, 638] on div "// Update plan name in the next modal modals . cancelConfirm . querySelector ( …" at bounding box center [920, 482] width 1038 height 679
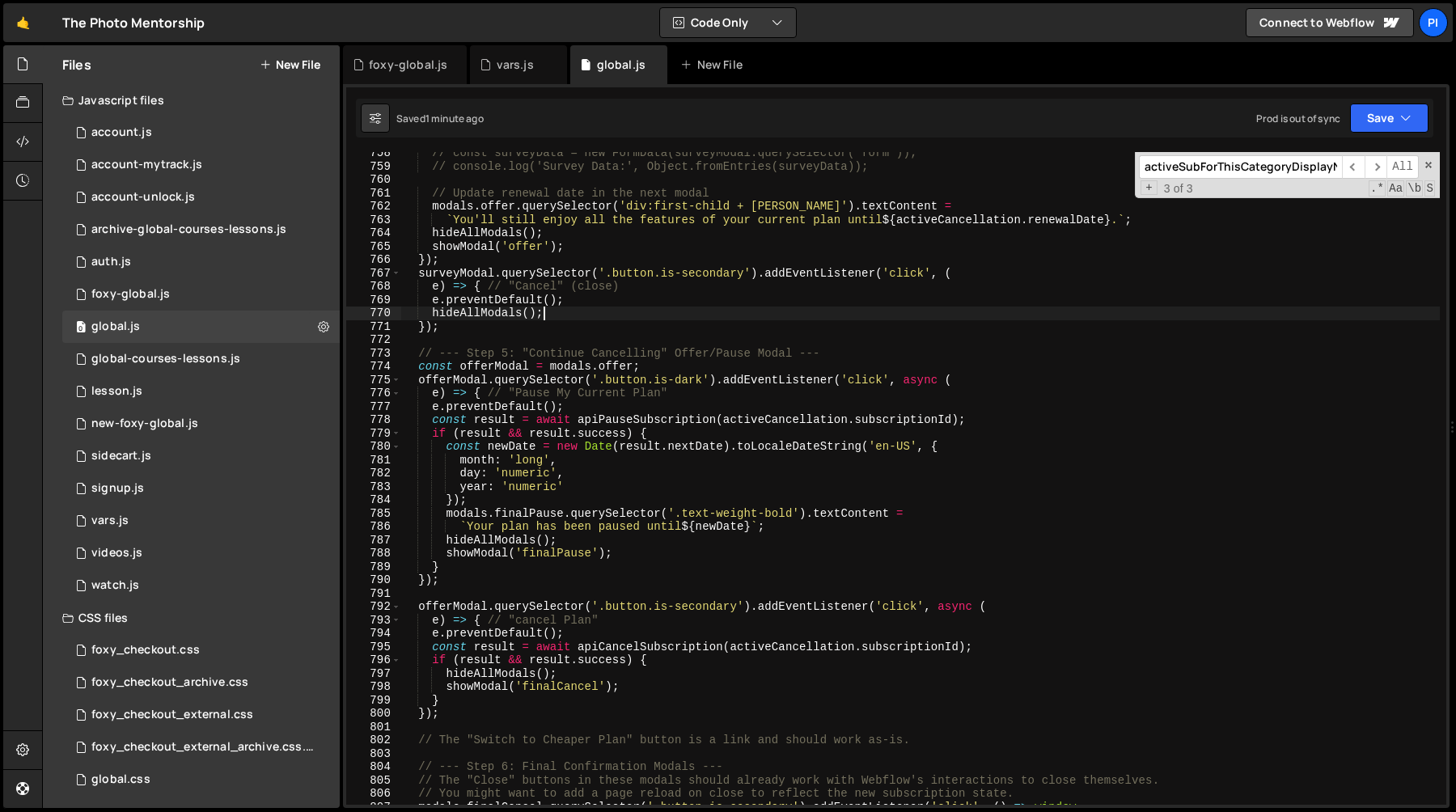
scroll to position [10366, 0]
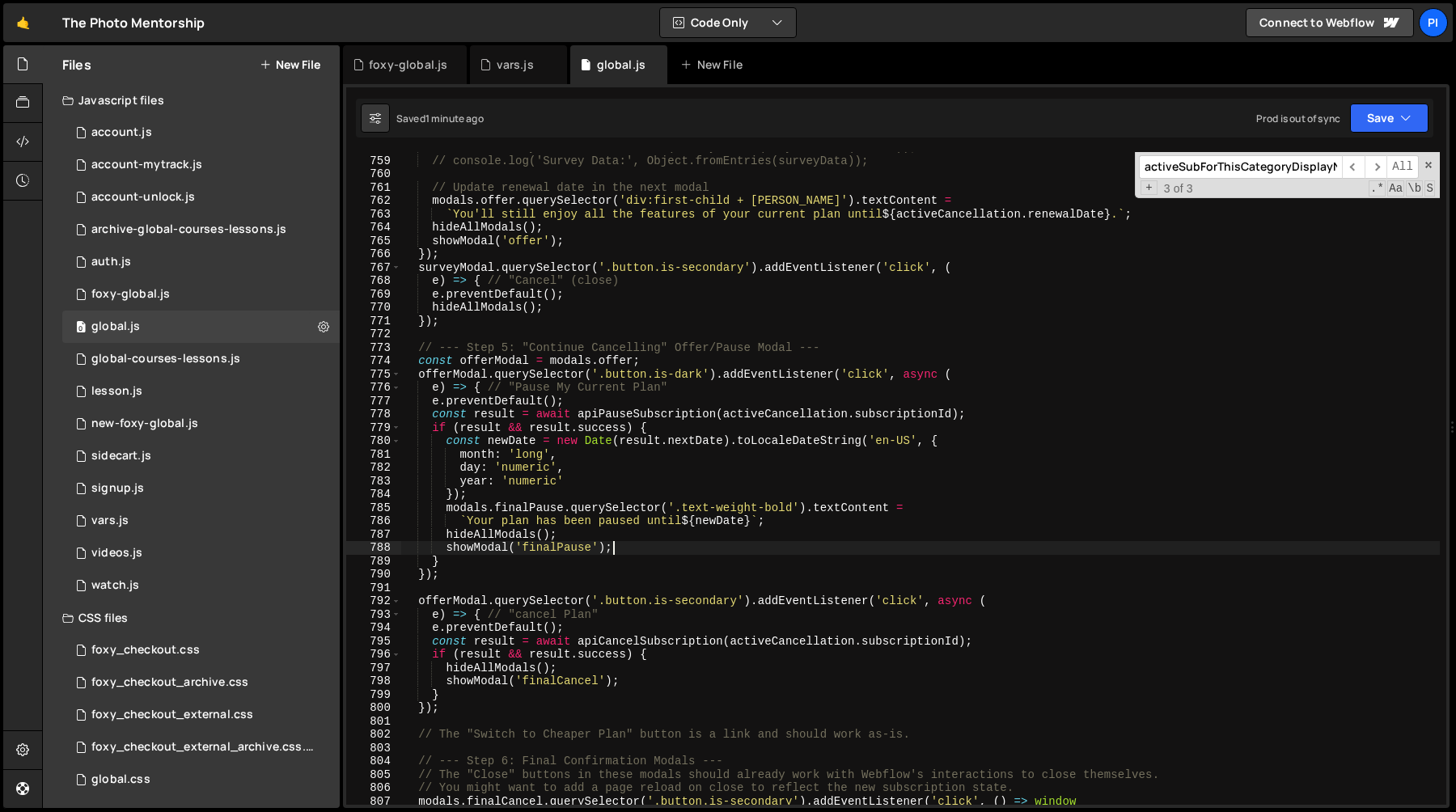
click at [634, 554] on div "// const surveyData = new FormData(surveyModal.querySelector('form')); // conso…" at bounding box center [920, 480] width 1038 height 679
type textarea "showModal('finalPause');"
